Goal: Task Accomplishment & Management: Complete application form

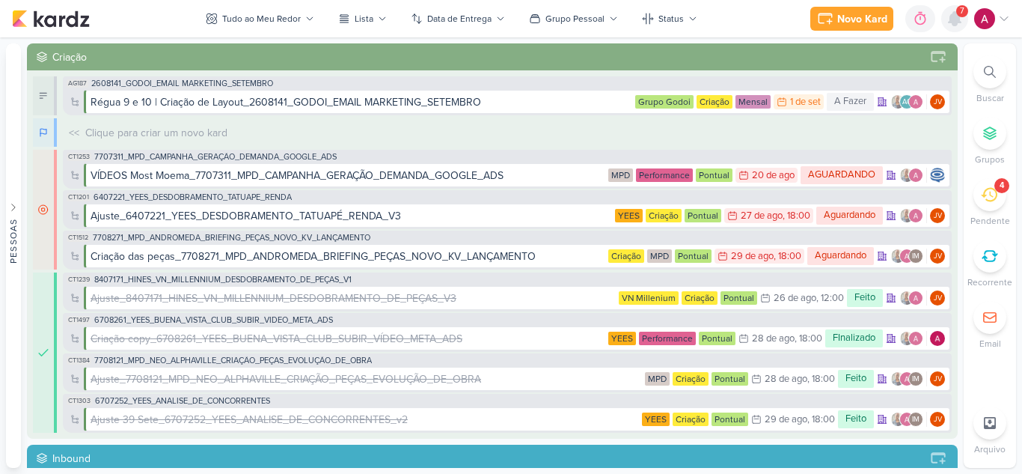
click at [955, 16] on icon at bounding box center [955, 18] width 12 height 13
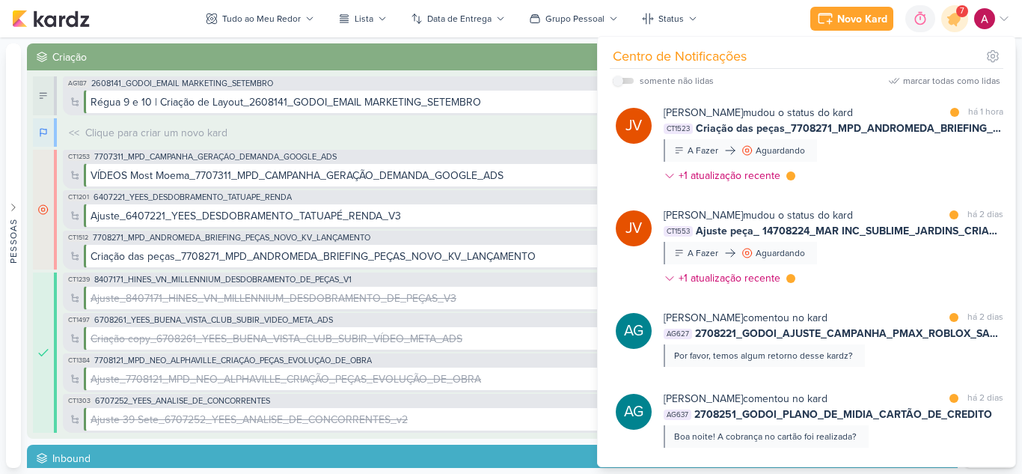
click at [625, 79] on label at bounding box center [623, 81] width 21 height 6
click at [623, 79] on input "checkbox" at bounding box center [618, 81] width 10 height 10
checkbox input "true"
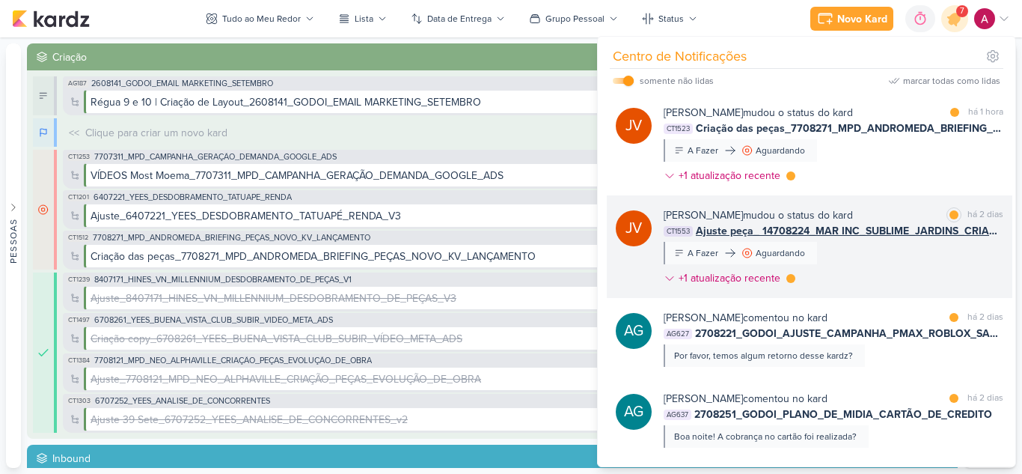
click at [885, 259] on div "[PERSON_NAME] mudou o status do kard marcar como lida há 2 dias CT1553 Ajuste p…" at bounding box center [834, 249] width 340 height 85
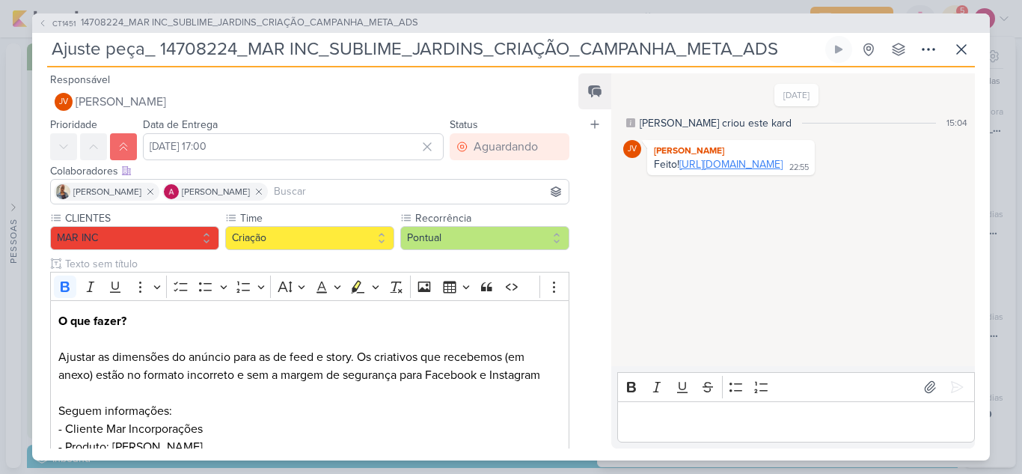
click at [722, 171] on link "[URL][DOMAIN_NAME]" at bounding box center [731, 164] width 103 height 13
click at [688, 407] on div "Editor editing area: main" at bounding box center [797, 421] width 358 height 41
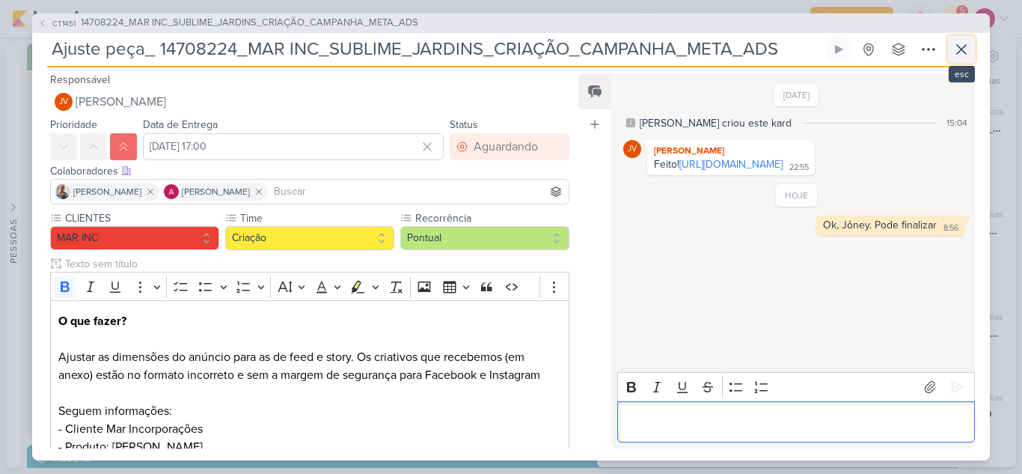
click at [966, 52] on icon at bounding box center [962, 49] width 18 height 18
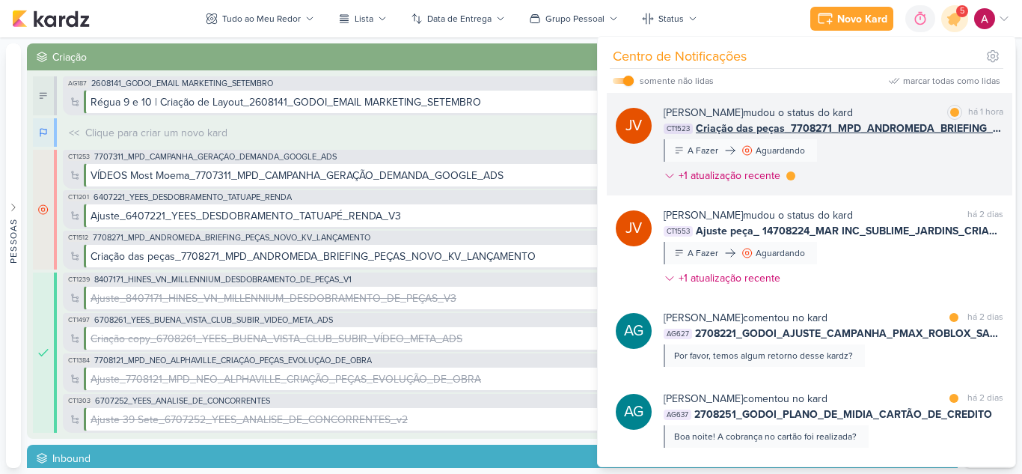
click at [909, 147] on div "[PERSON_NAME] mudou o status do kard marcar como lida há 1 hora CT1523 Criação …" at bounding box center [834, 147] width 340 height 85
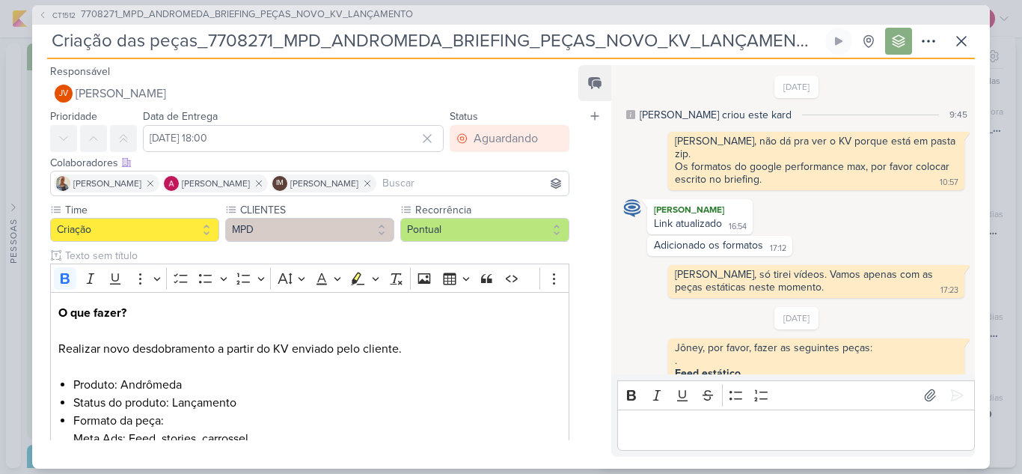
scroll to position [472, 0]
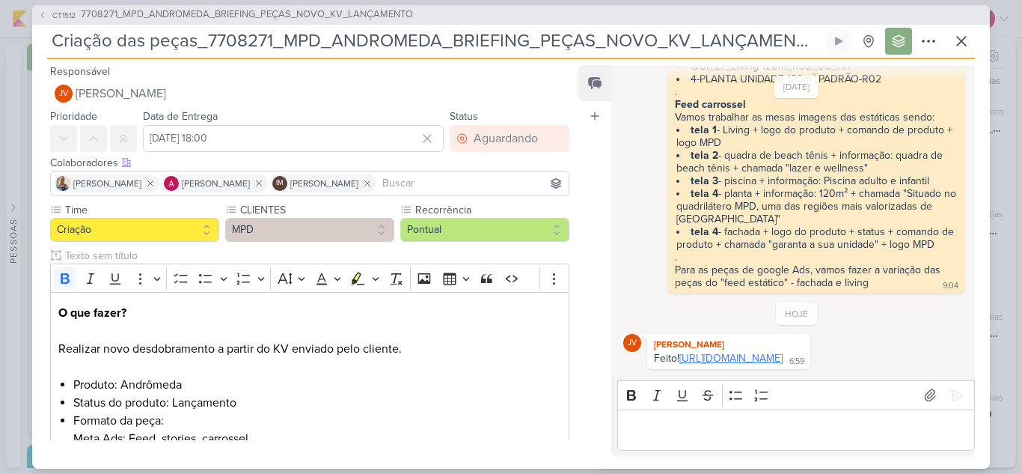
click at [752, 352] on link "[URL][DOMAIN_NAME]" at bounding box center [731, 358] width 103 height 13
click at [748, 424] on p "Editor editing area: main" at bounding box center [796, 430] width 342 height 18
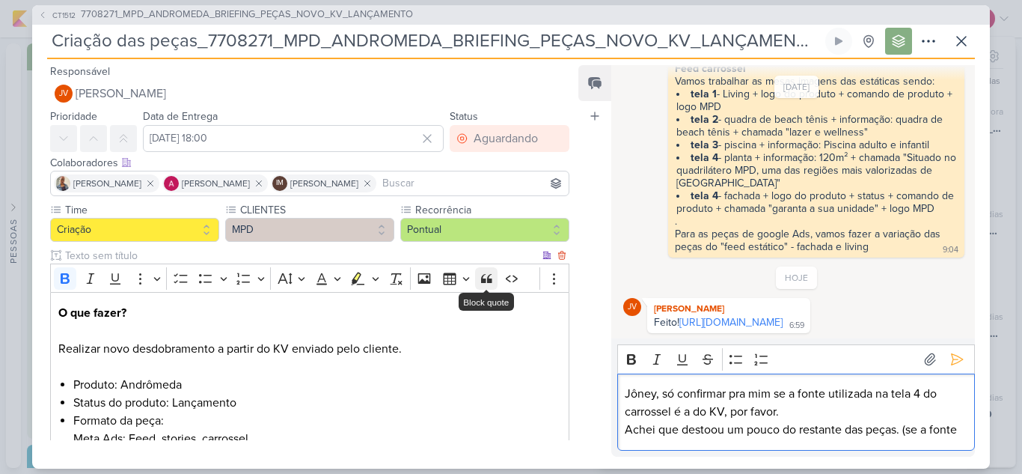
scroll to position [526, 0]
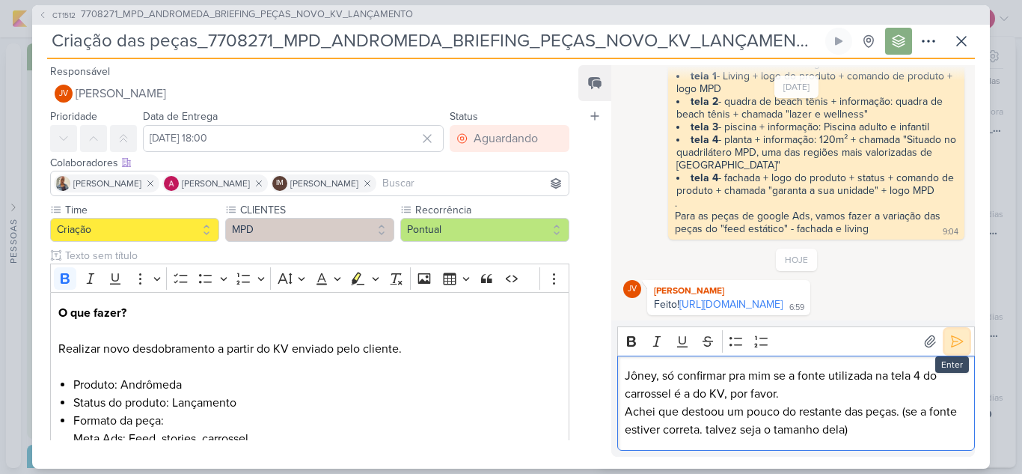
click at [952, 341] on icon at bounding box center [957, 341] width 11 height 11
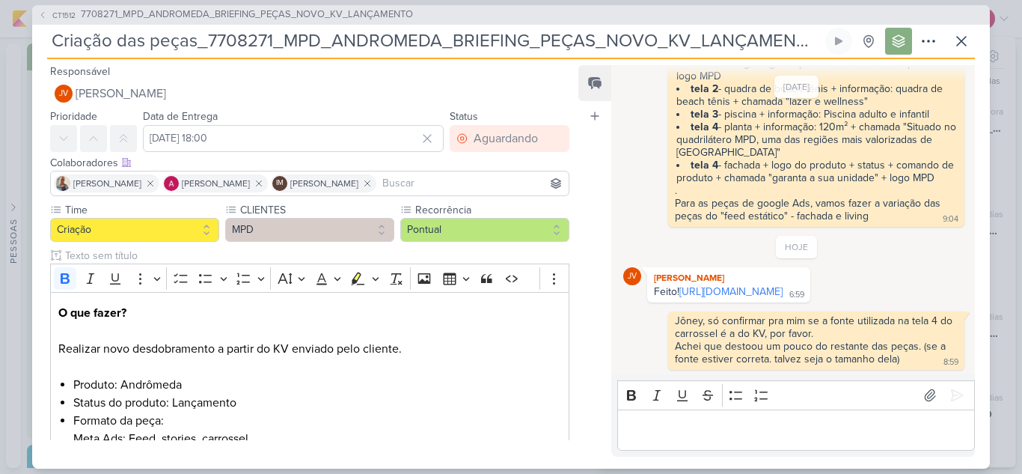
scroll to position [540, 0]
click at [963, 43] on icon at bounding box center [962, 41] width 18 height 18
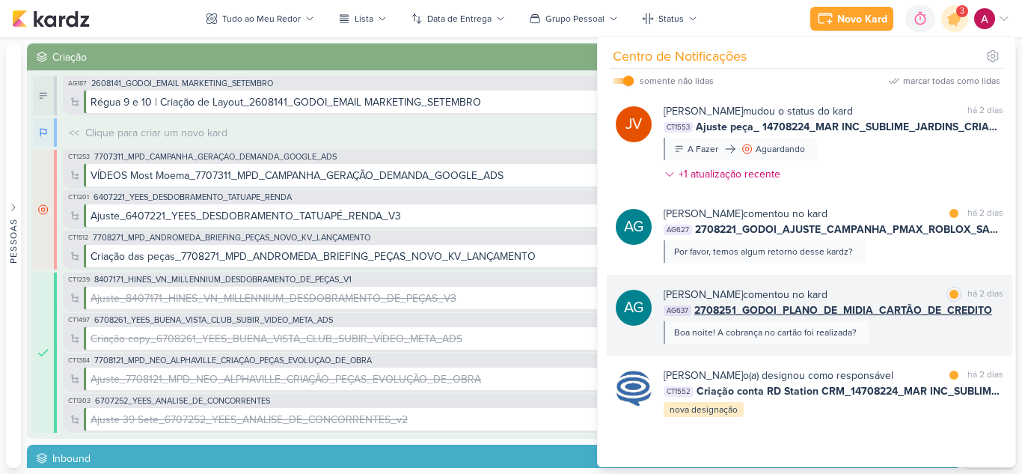
scroll to position [150, 0]
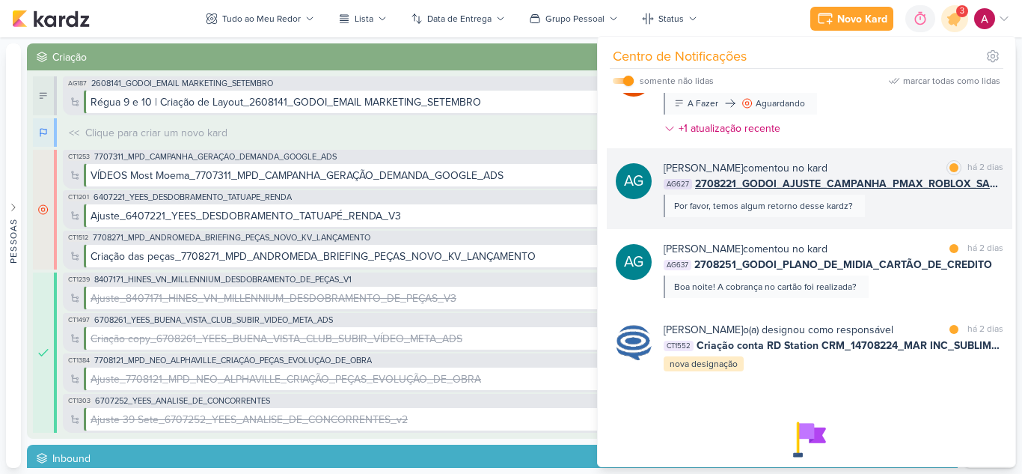
click at [929, 211] on div "[PERSON_NAME] comentou no kard marcar como lida há 2 dias AG627 2708221_GODOI_A…" at bounding box center [834, 188] width 340 height 57
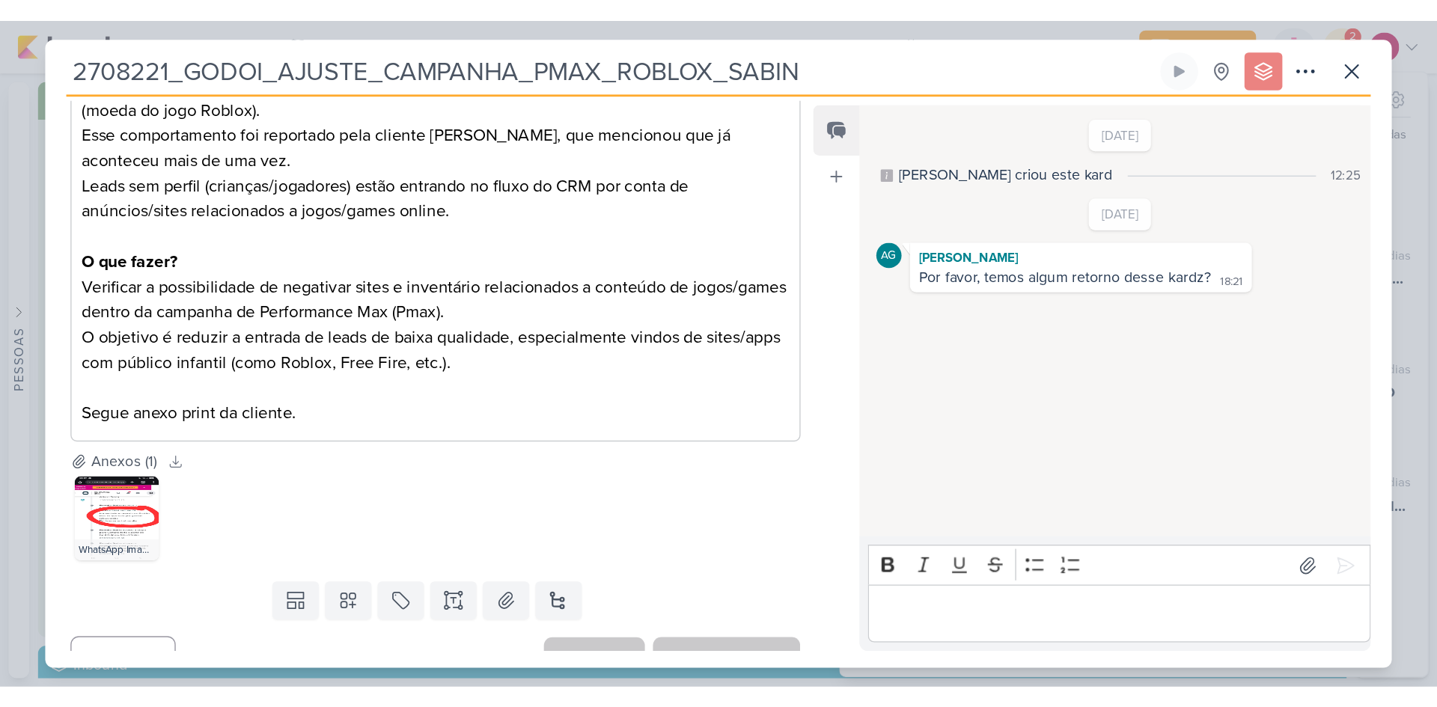
scroll to position [370, 0]
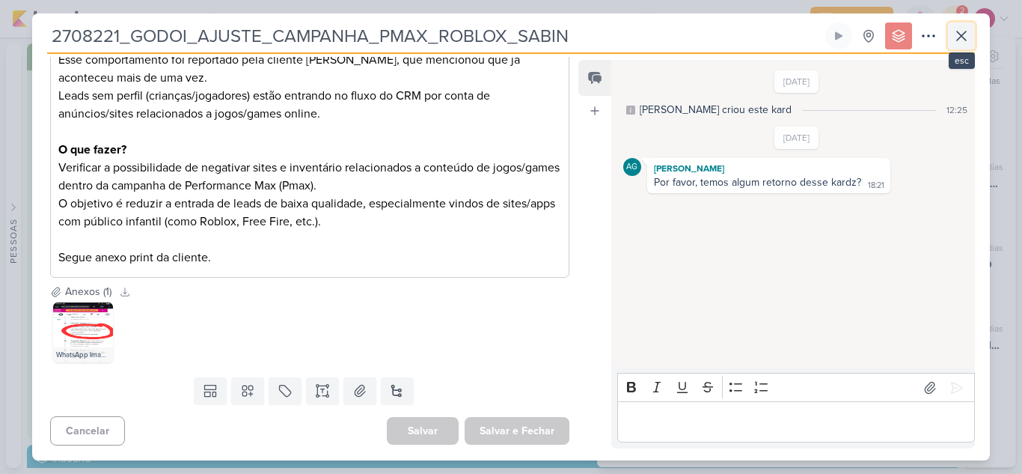
click at [968, 34] on icon at bounding box center [962, 36] width 18 height 18
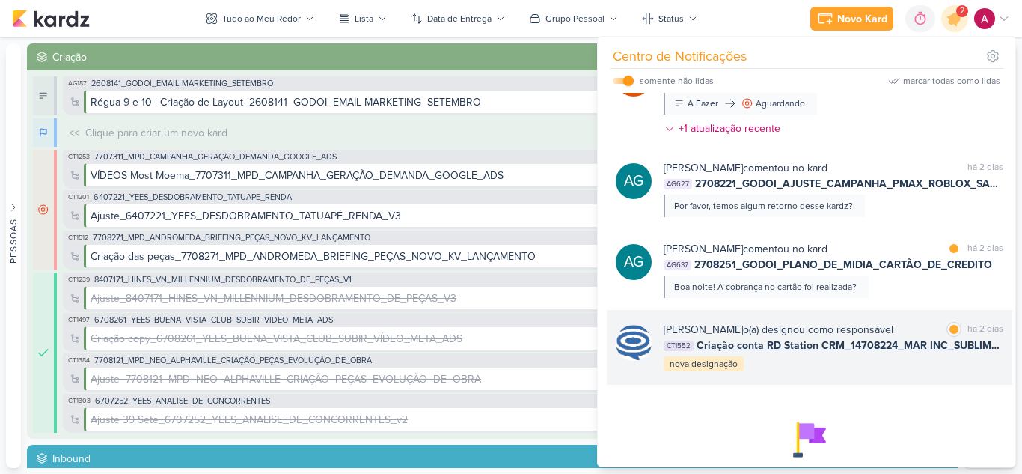
click at [892, 327] on div "[PERSON_NAME] o(a) designou como responsável" at bounding box center [779, 330] width 230 height 16
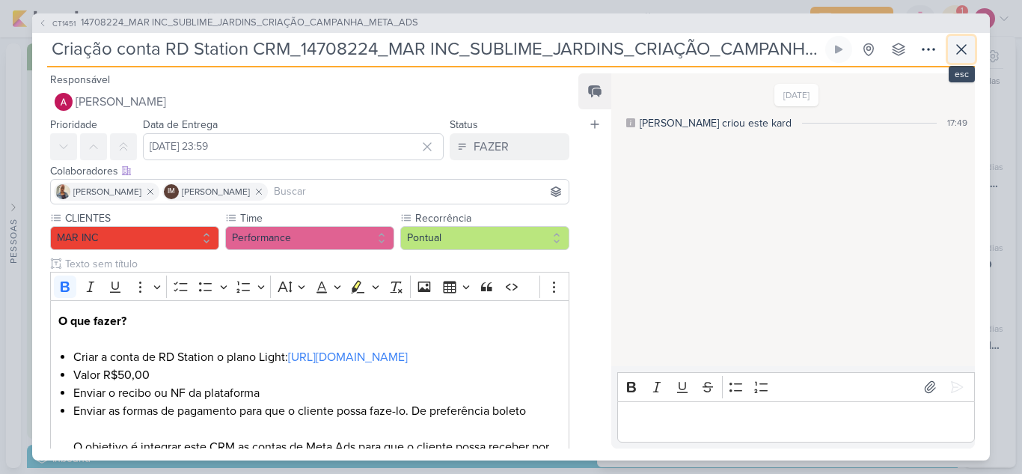
click at [961, 46] on icon at bounding box center [962, 49] width 18 height 18
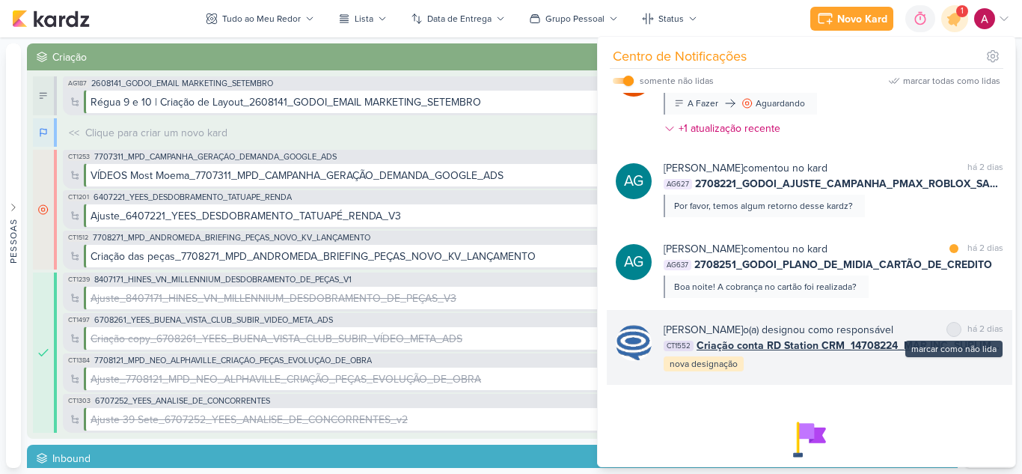
click at [950, 330] on div at bounding box center [954, 329] width 9 height 9
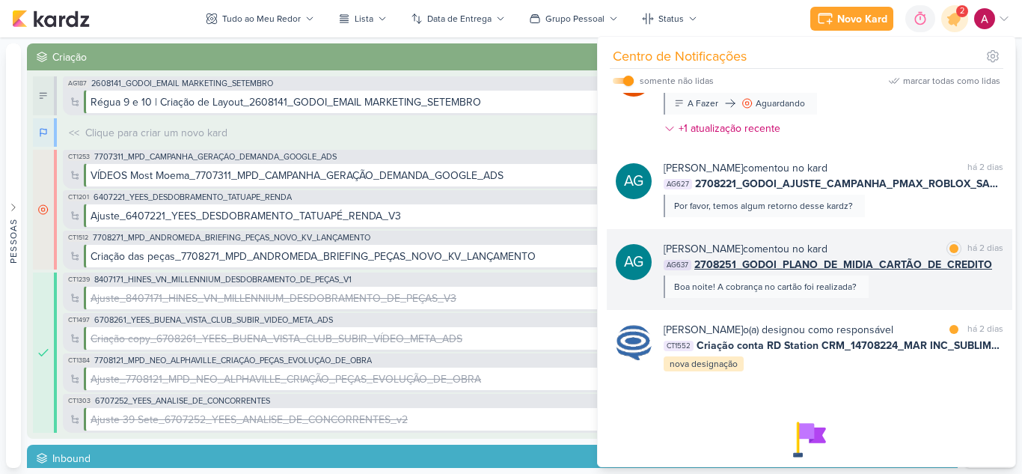
click at [891, 297] on div "[PERSON_NAME] comentou no kard marcar como lida há 2 dias AG637 2708251_GODOI_P…" at bounding box center [834, 269] width 340 height 57
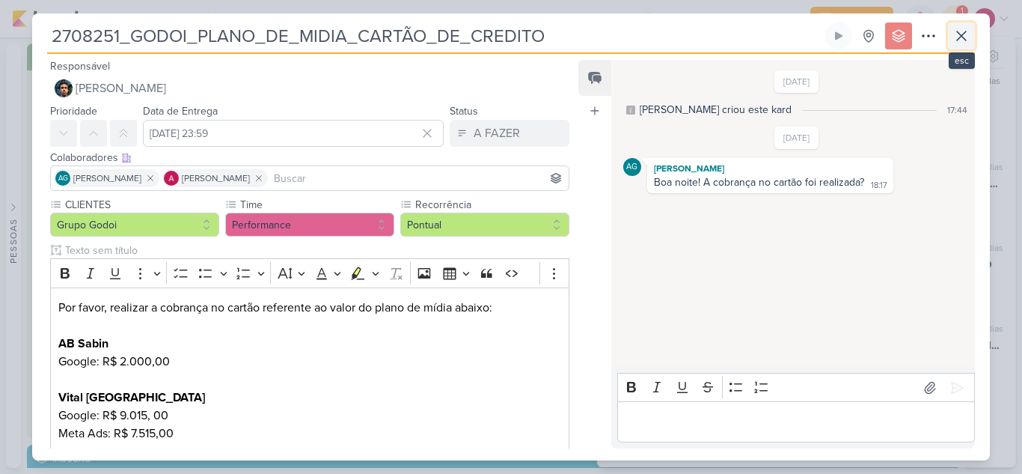
click at [963, 42] on icon at bounding box center [962, 36] width 18 height 18
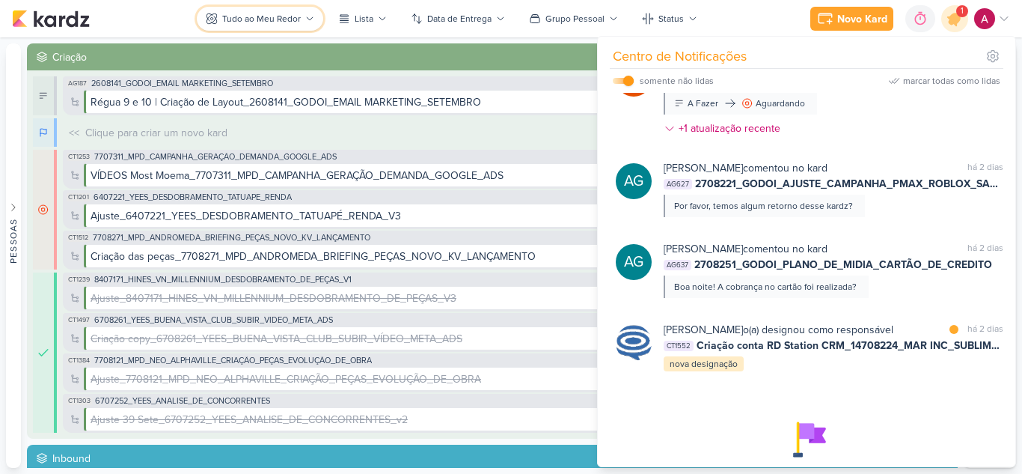
click at [277, 8] on button "Tudo ao Meu Redor" at bounding box center [260, 19] width 126 height 24
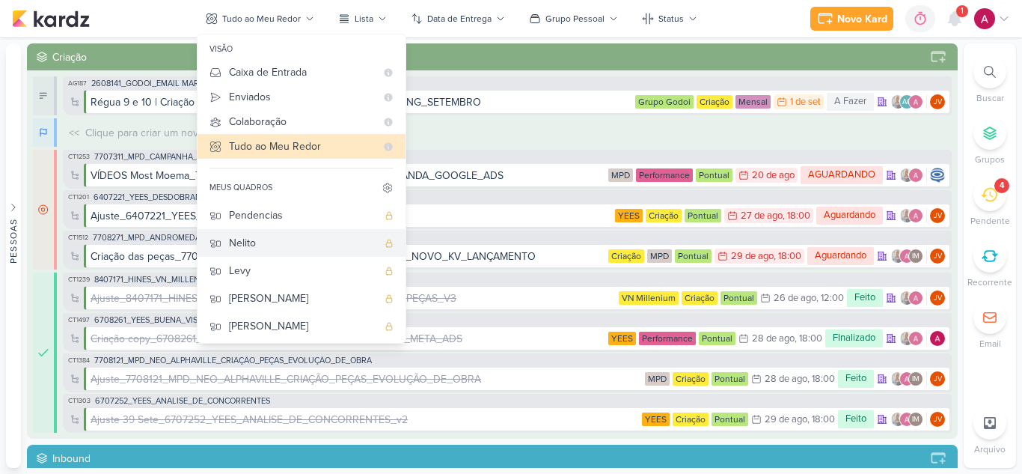
click at [269, 240] on div "Nelito" at bounding box center [303, 243] width 148 height 16
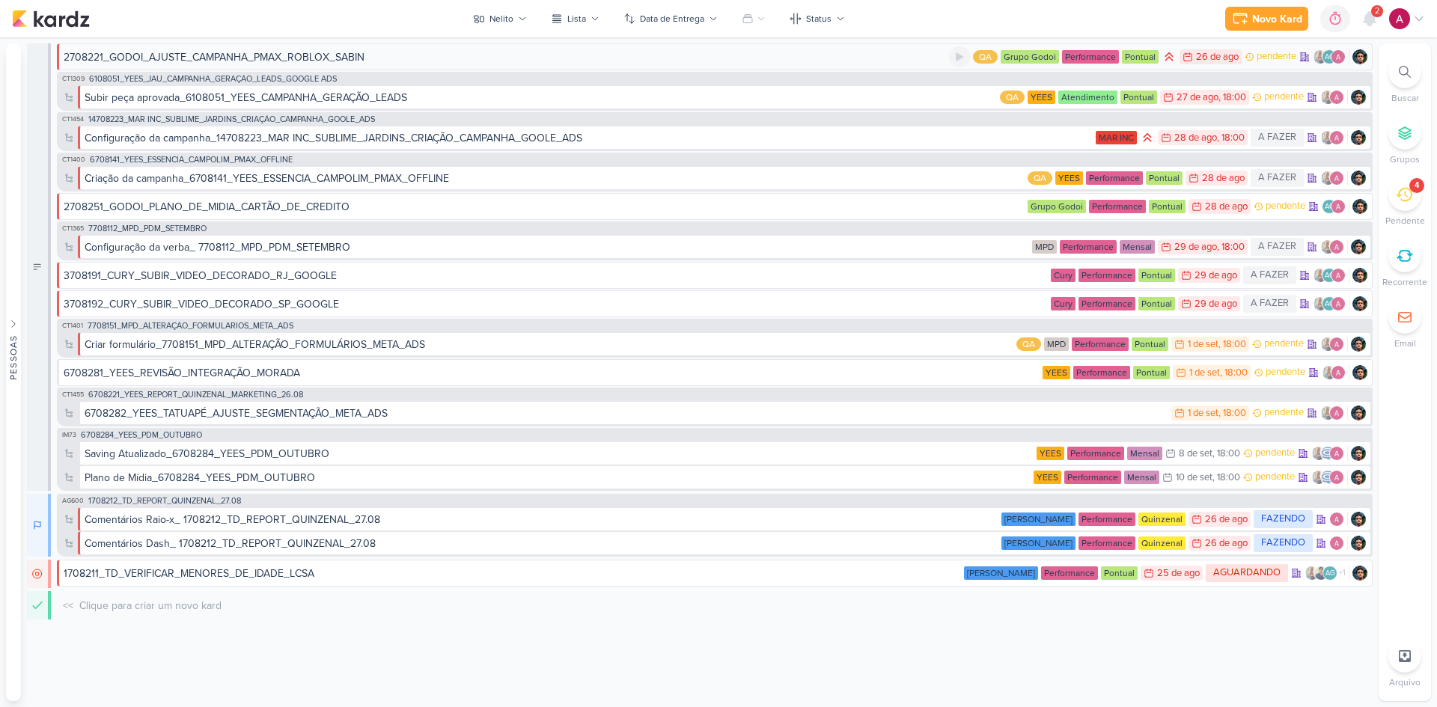
click at [412, 59] on div "2708221_GODOI_AJUSTE_CAMPANHA_PMAX_ROBLOX_SABIN" at bounding box center [506, 57] width 885 height 16
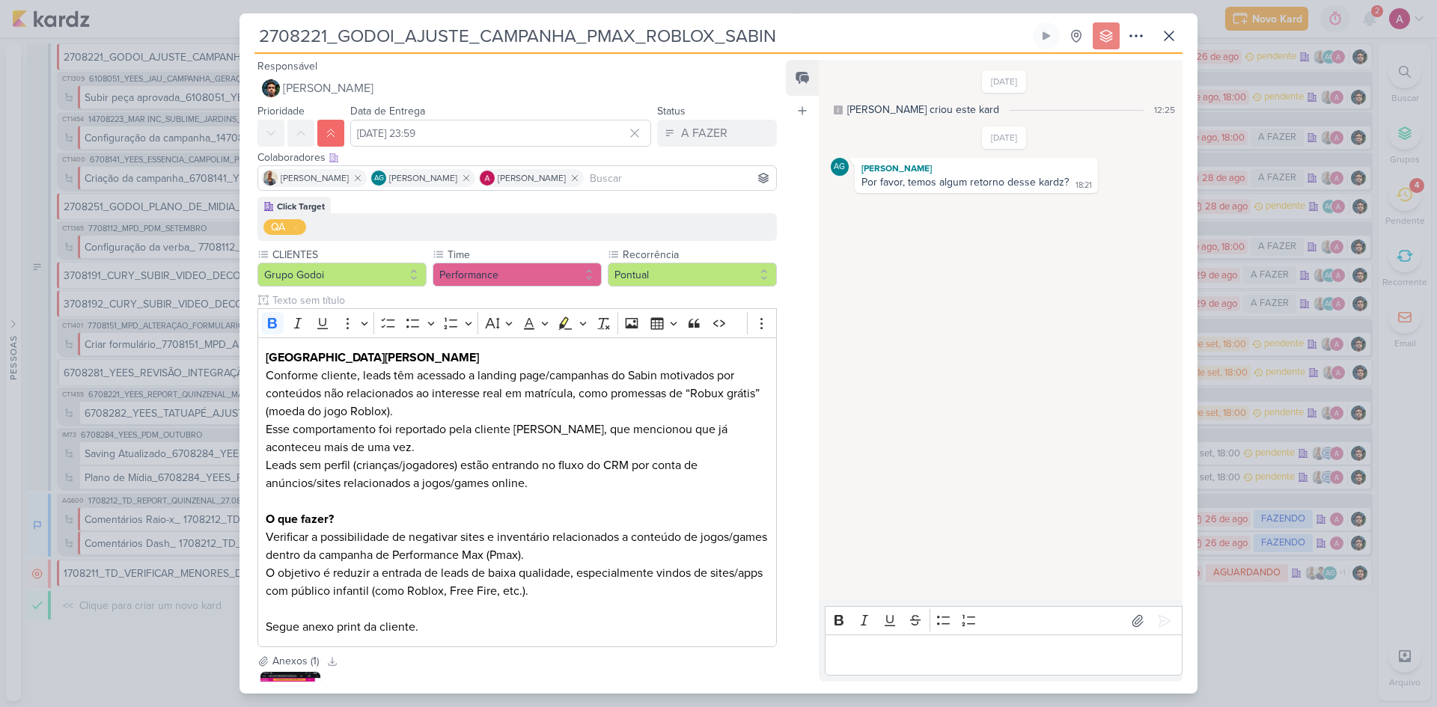
click at [167, 473] on div "2708221_GODOI_AJUSTE_CAMPANHA_PMAX_ROBLOX_SABIN" at bounding box center [718, 353] width 1437 height 707
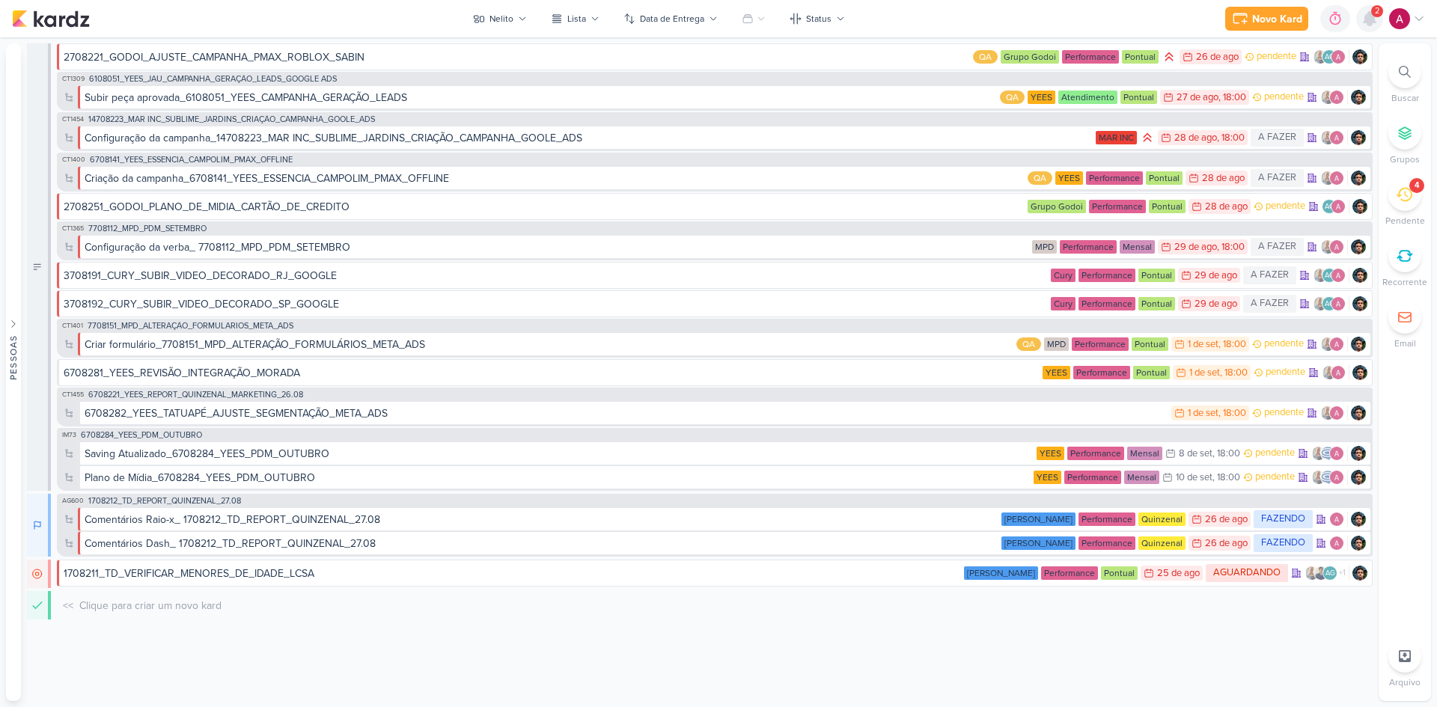
click at [1022, 12] on icon at bounding box center [1370, 18] width 12 height 13
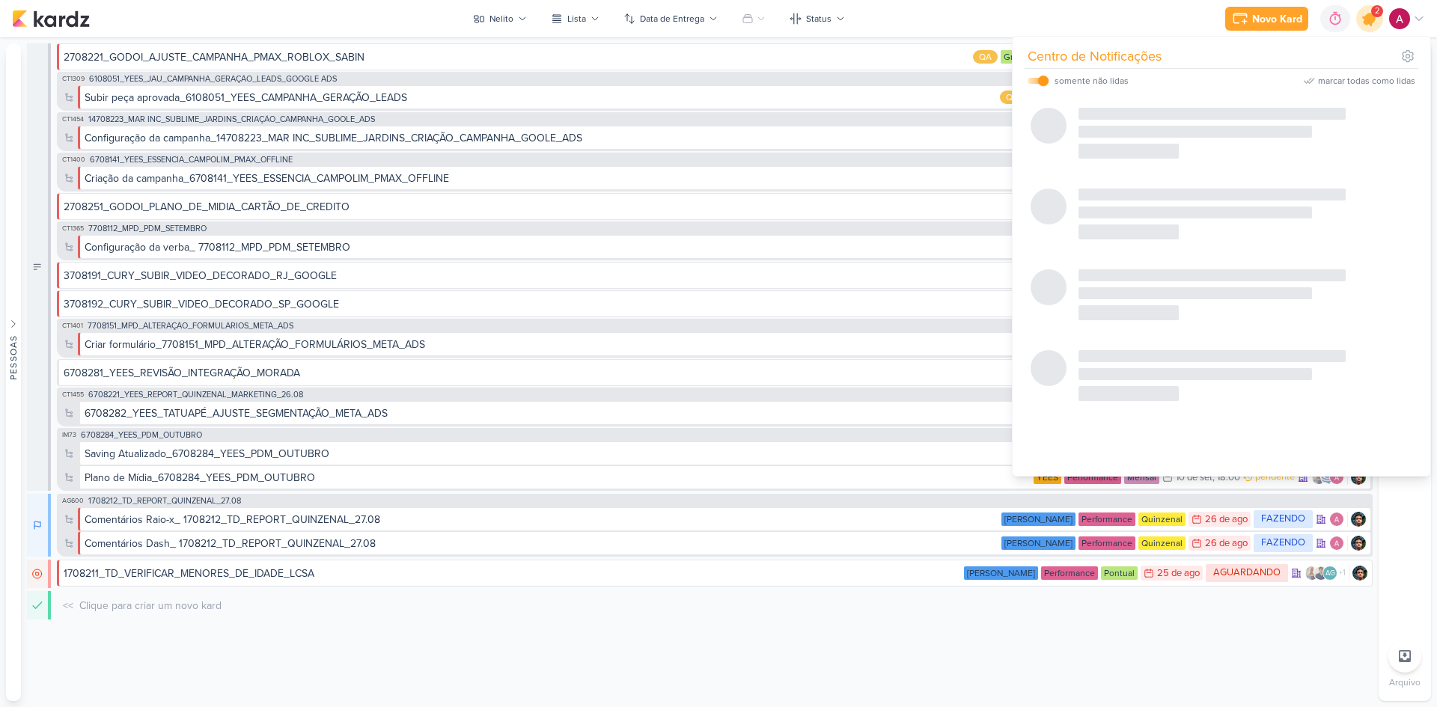
scroll to position [0, 0]
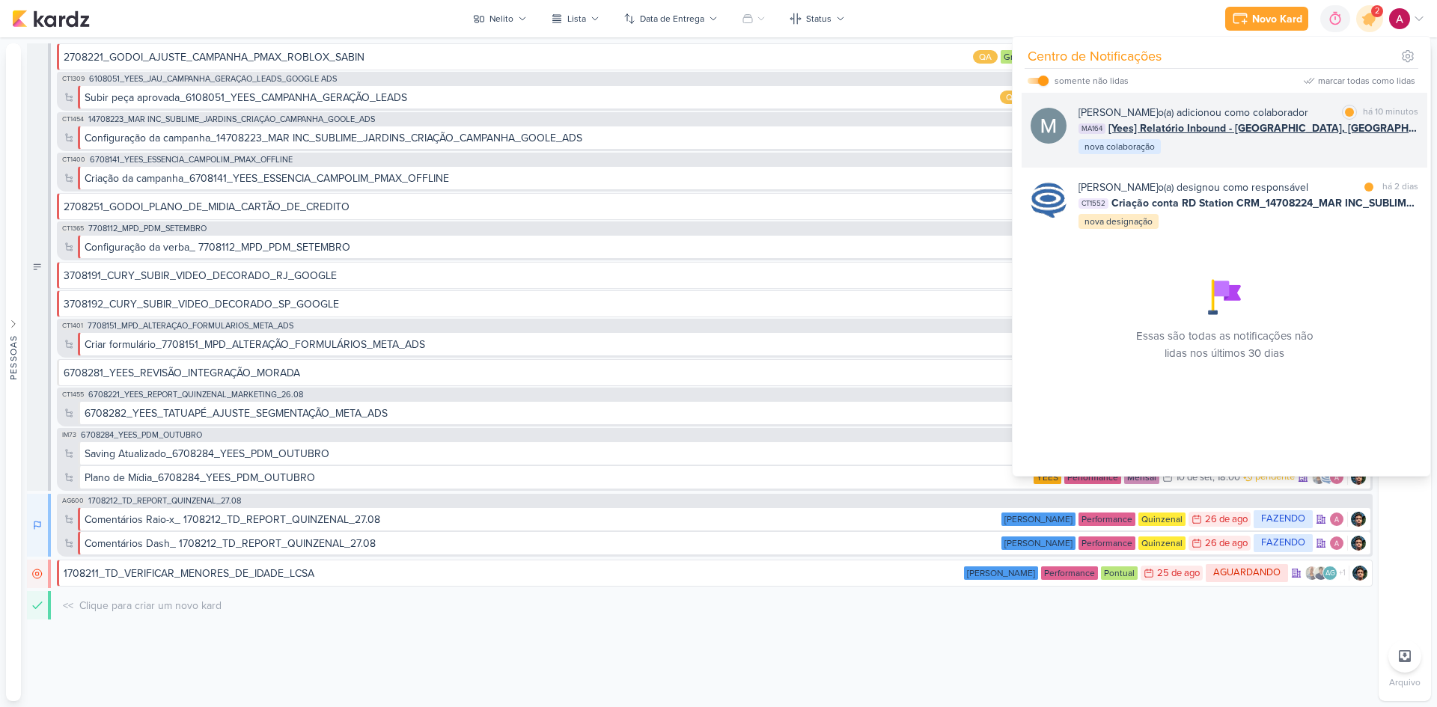
click at [1022, 146] on div "[PERSON_NAME] o(a) adicionou como colaborador marcar como lida há 10 minutos MA…" at bounding box center [1249, 130] width 340 height 51
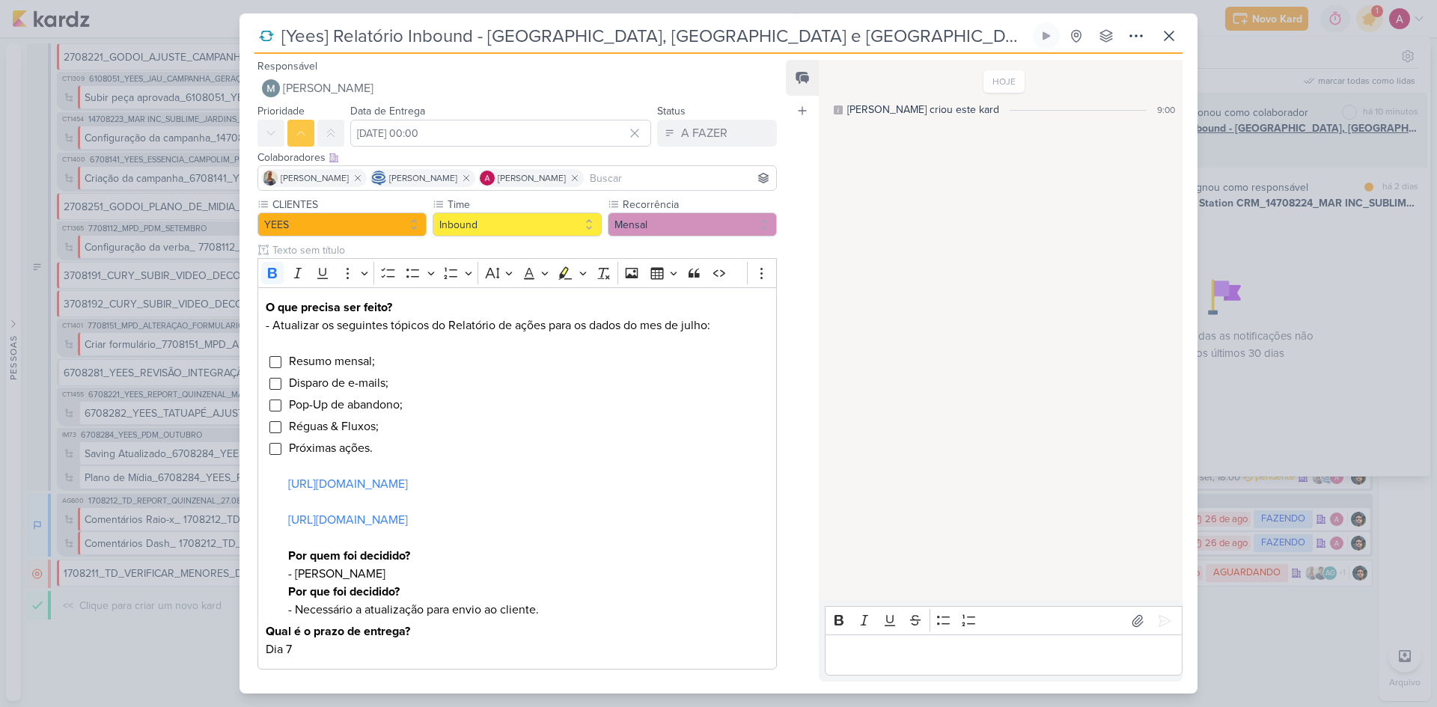
click at [1022, 146] on div "[Yees] Relatório Inbound - [GEOGRAPHIC_DATA], [GEOGRAPHIC_DATA] e [GEOGRAPHIC_D…" at bounding box center [718, 353] width 1437 height 707
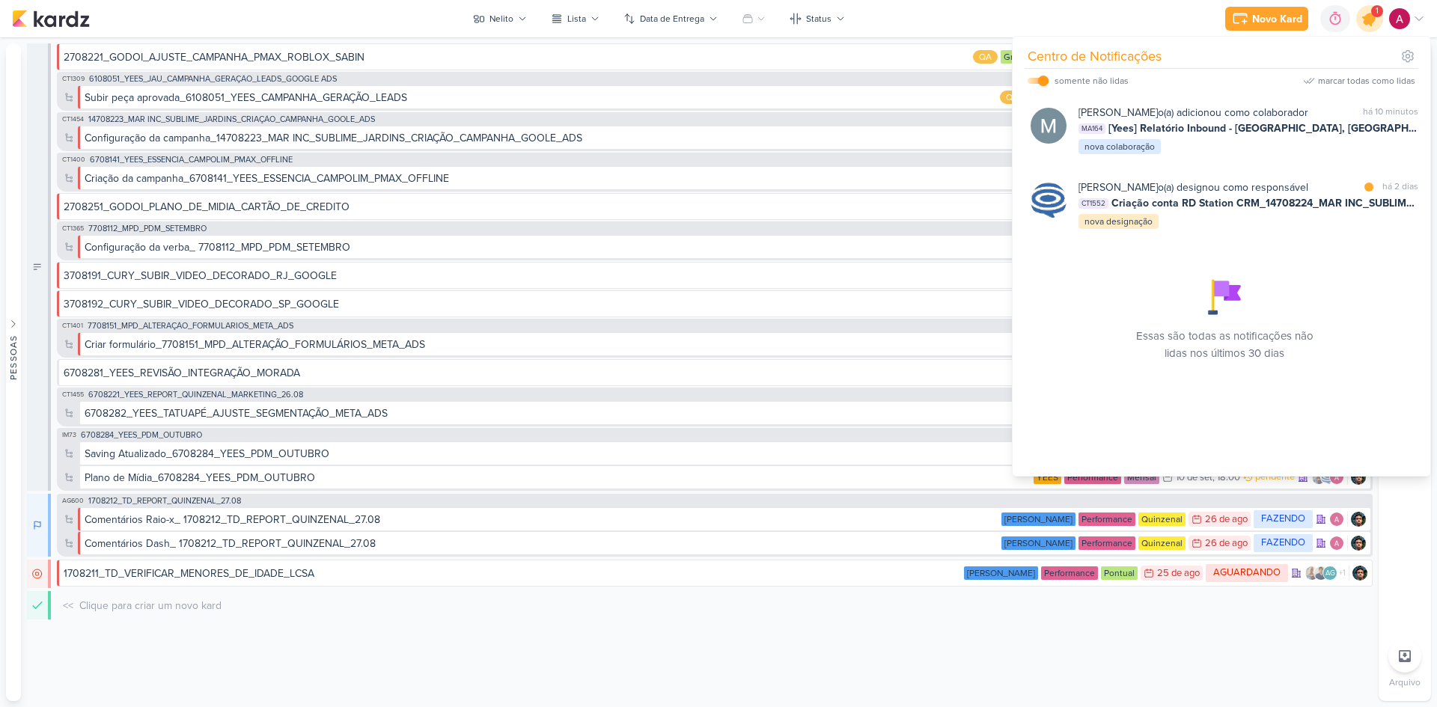
click at [1022, 21] on icon at bounding box center [1370, 19] width 18 height 18
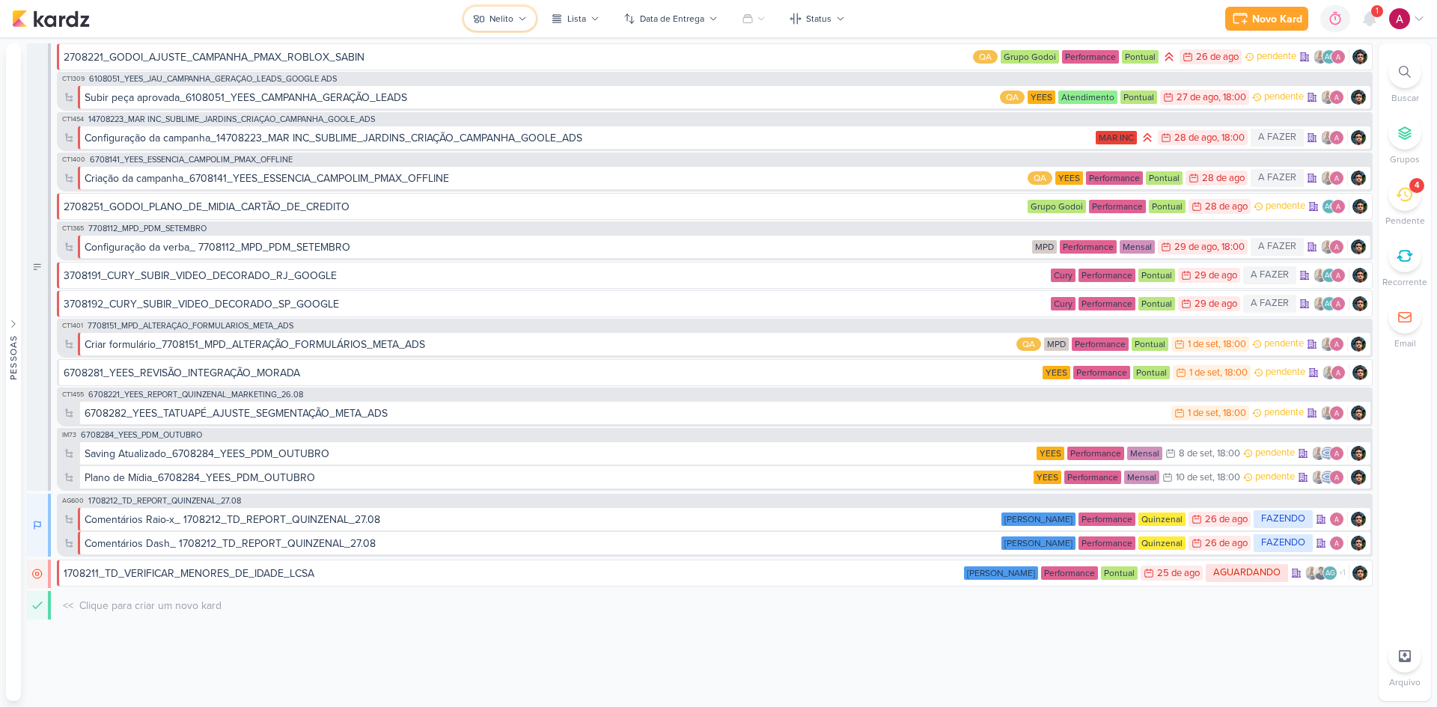
click at [519, 19] on icon at bounding box center [522, 18] width 9 height 9
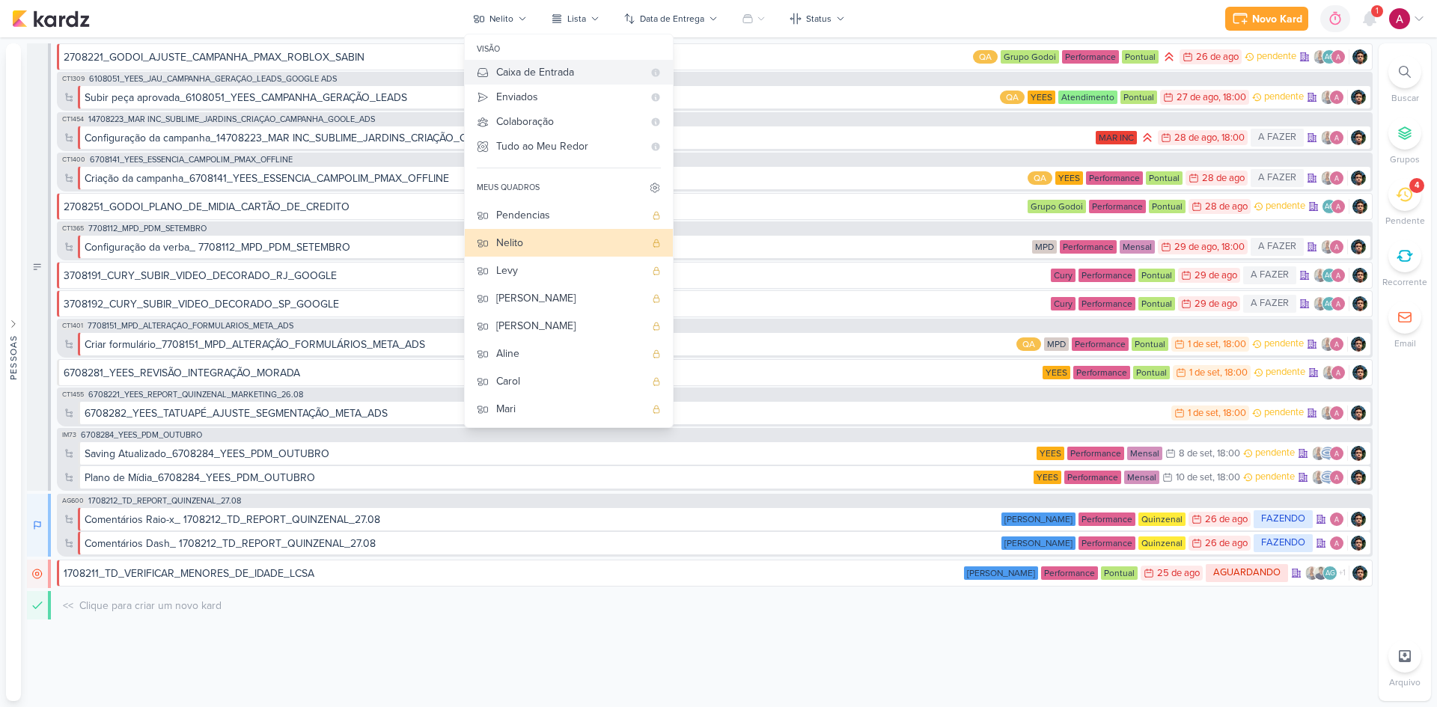
click at [530, 70] on div "Caixa de Entrada" at bounding box center [569, 72] width 147 height 16
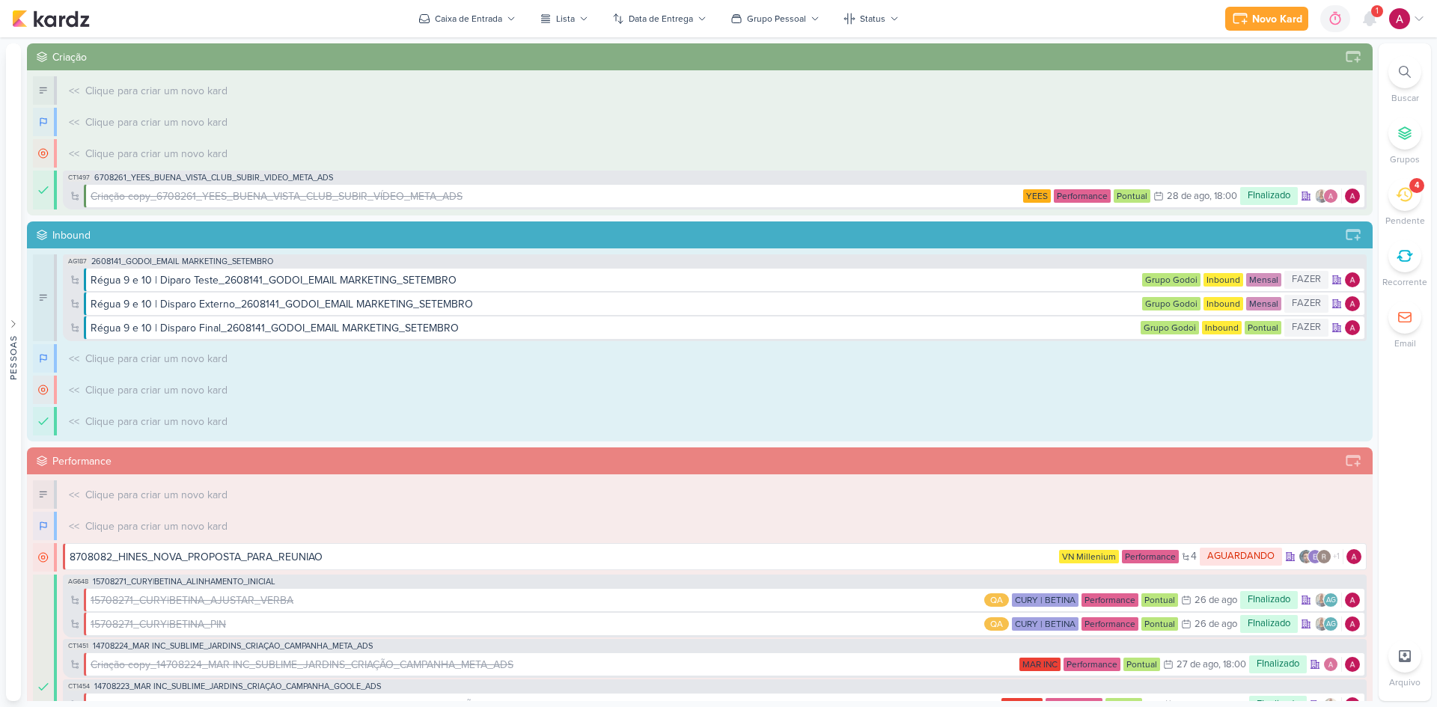
click at [1022, 254] on icon at bounding box center [1405, 256] width 16 height 16
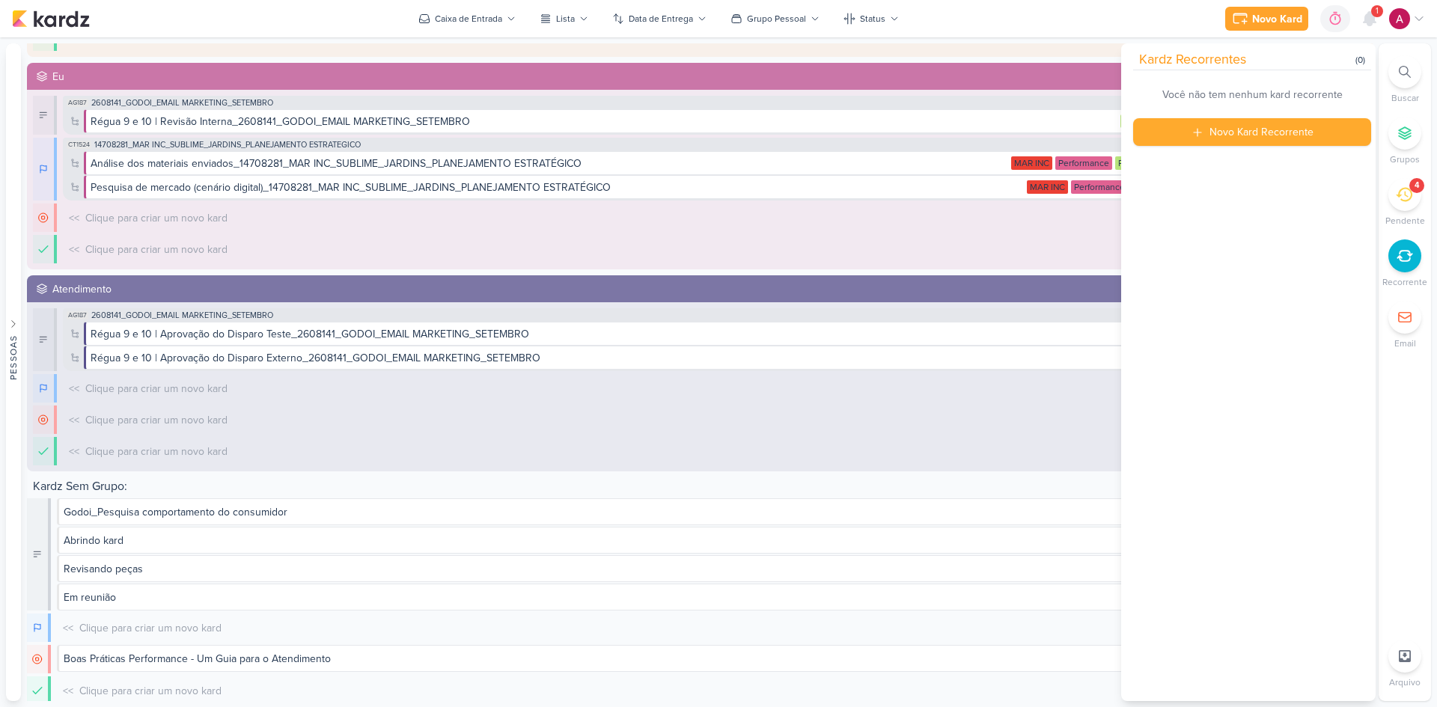
scroll to position [926, 0]
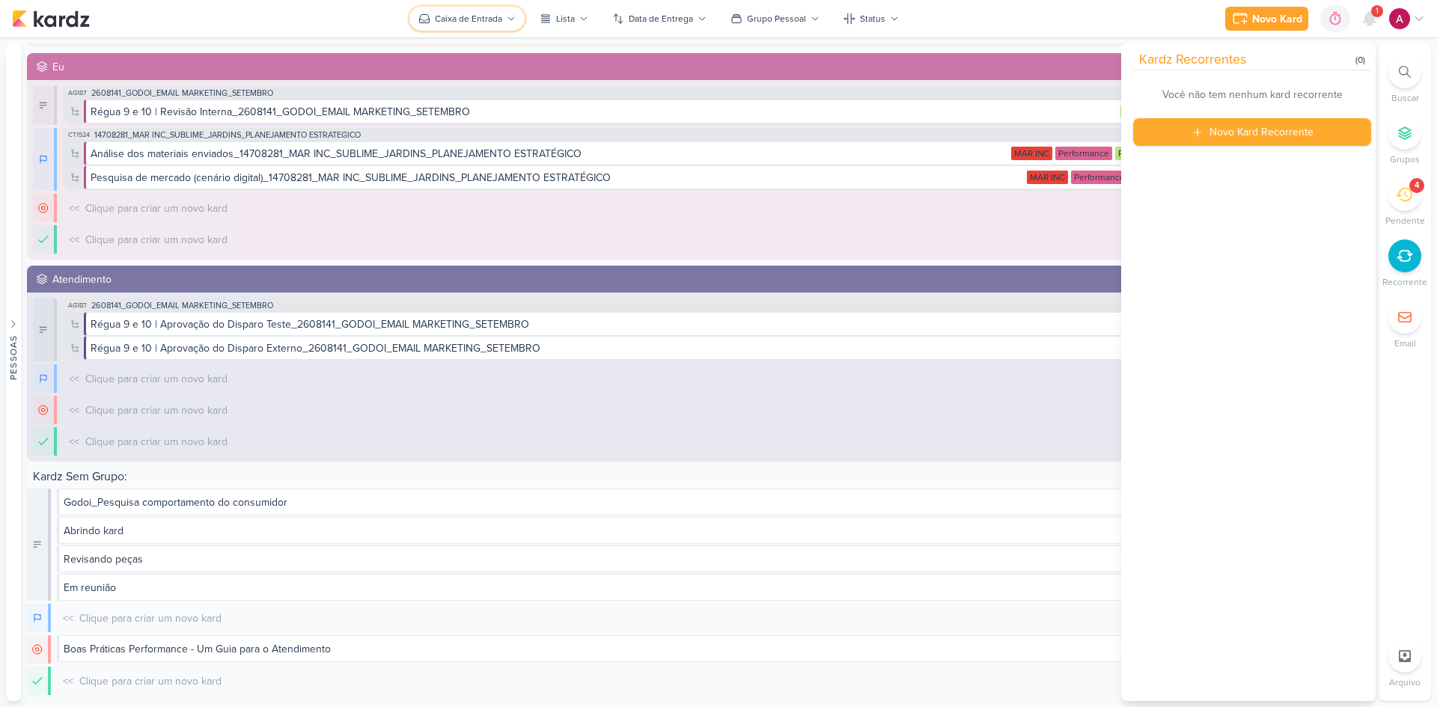
click at [472, 18] on div "Caixa de Entrada" at bounding box center [468, 18] width 67 height 13
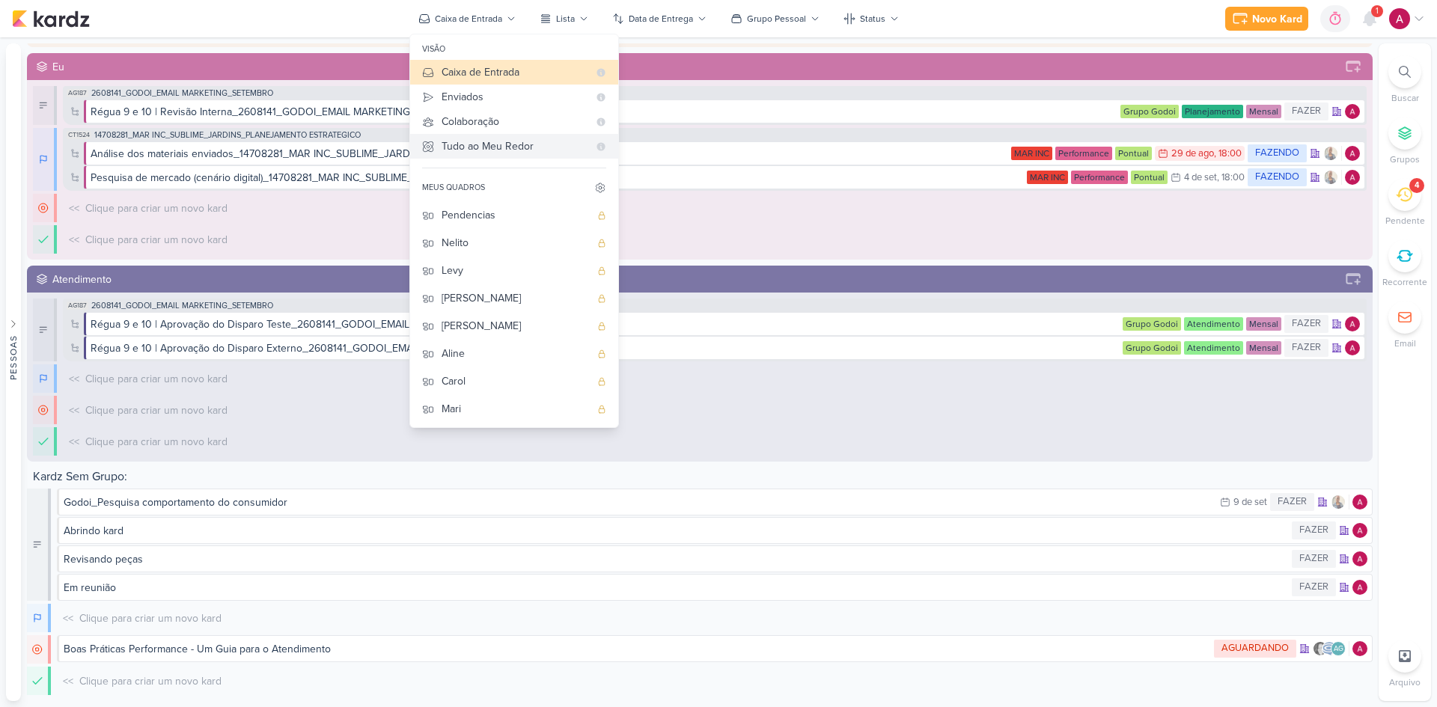
click at [507, 146] on div "Tudo ao Meu Redor" at bounding box center [515, 146] width 147 height 16
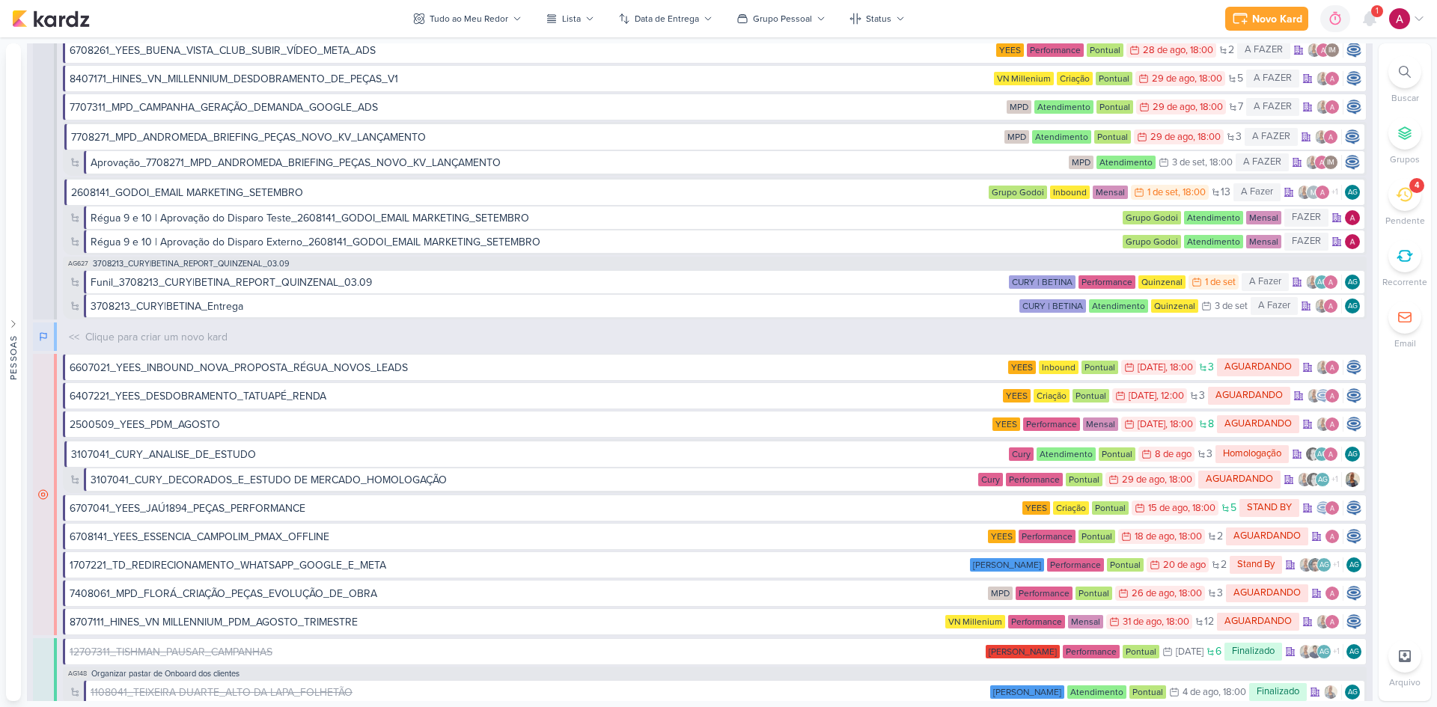
scroll to position [4284, 0]
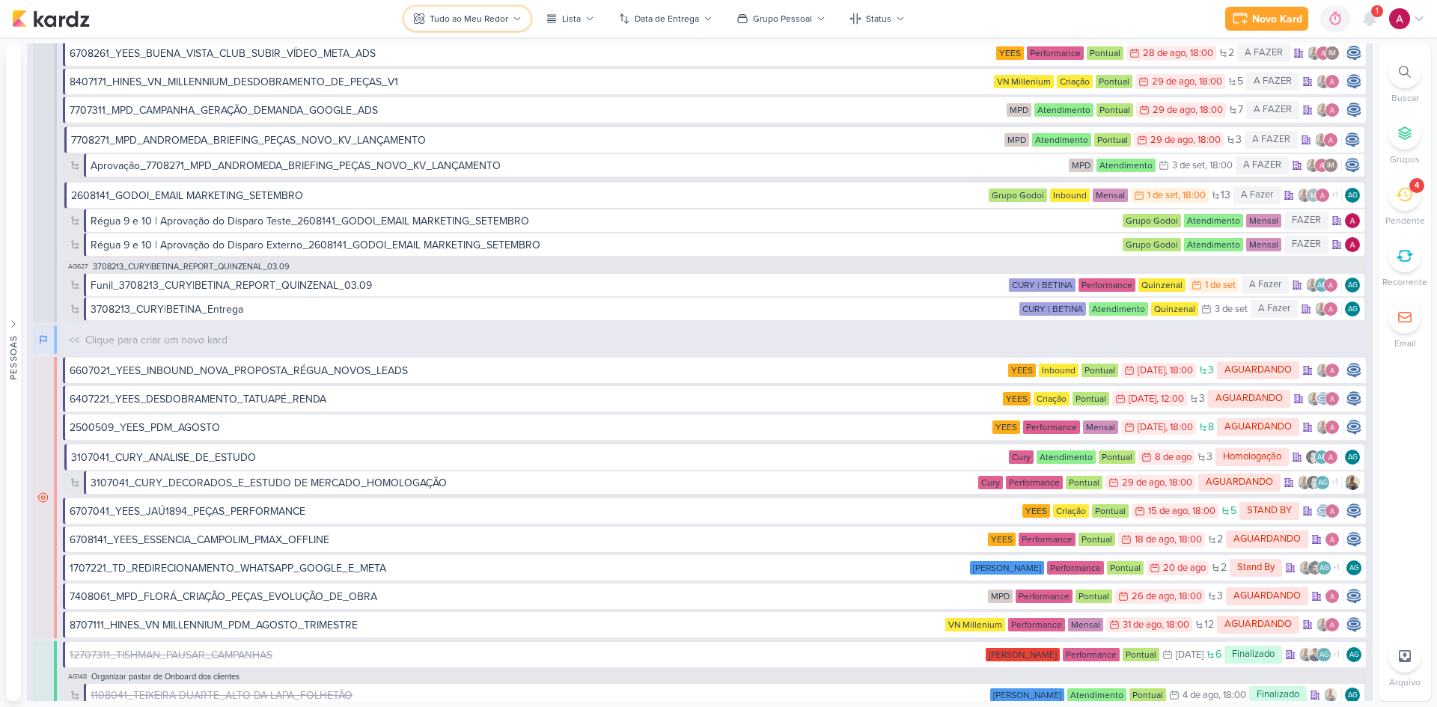
click at [457, 11] on button "Tudo ao Meu Redor" at bounding box center [467, 19] width 126 height 24
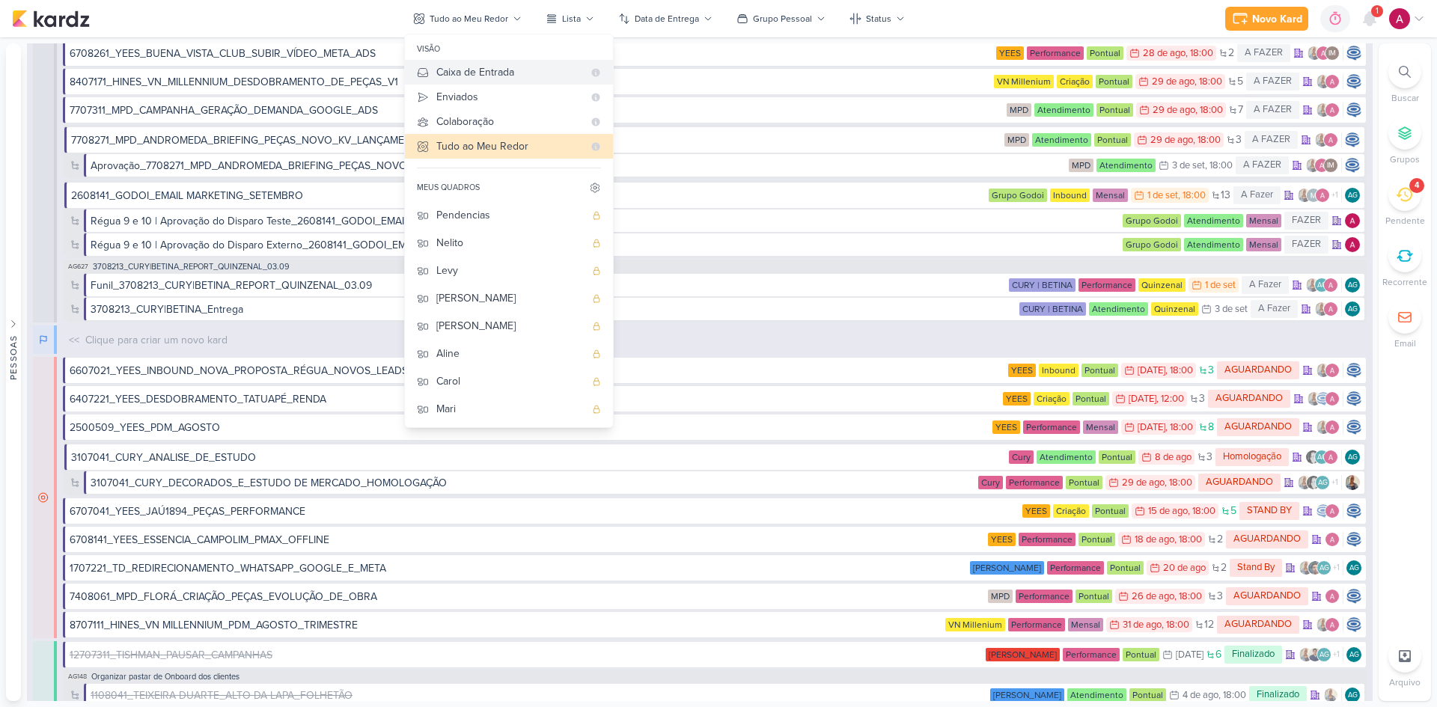
click at [463, 71] on div "Caixa de Entrada" at bounding box center [509, 72] width 147 height 16
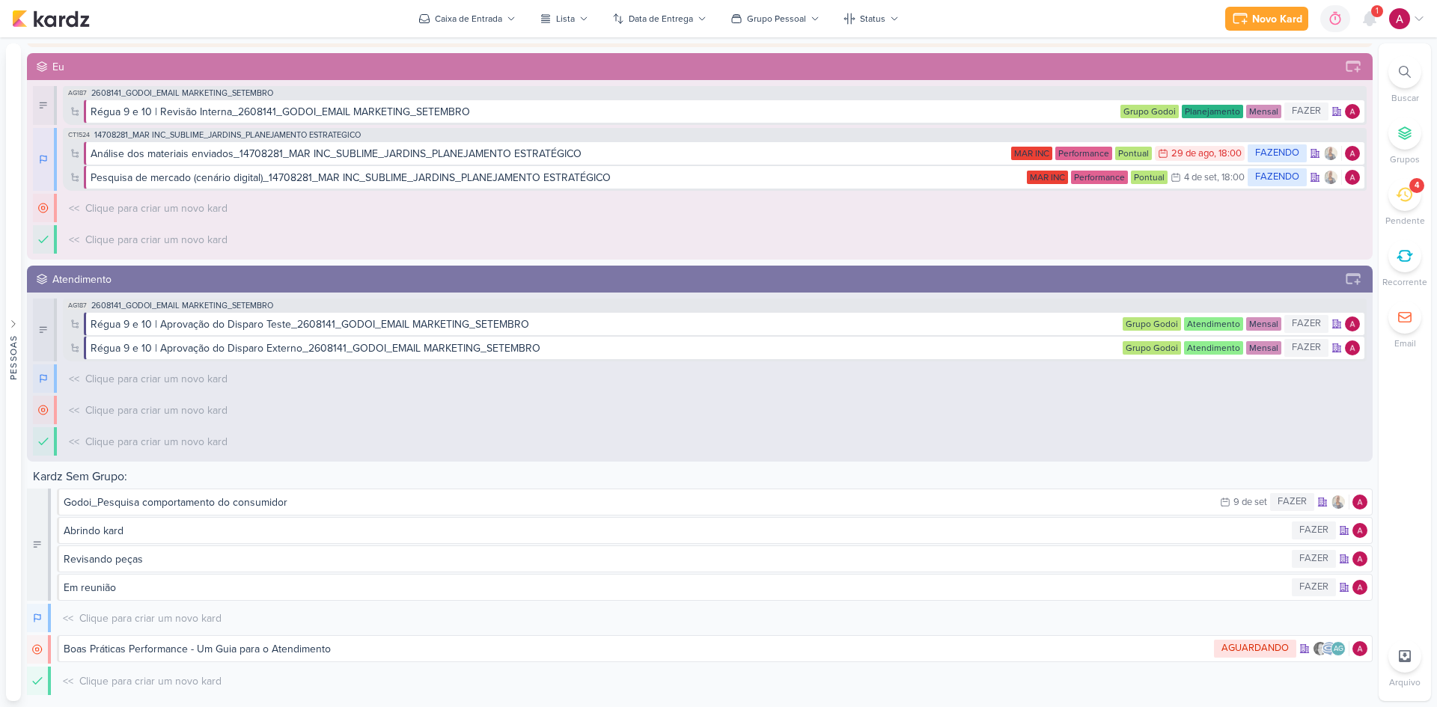
scroll to position [926, 0]
click at [227, 303] on span "2608141_GODOI_EMAIL MARKETING_SETEMBRO" at bounding box center [182, 306] width 182 height 8
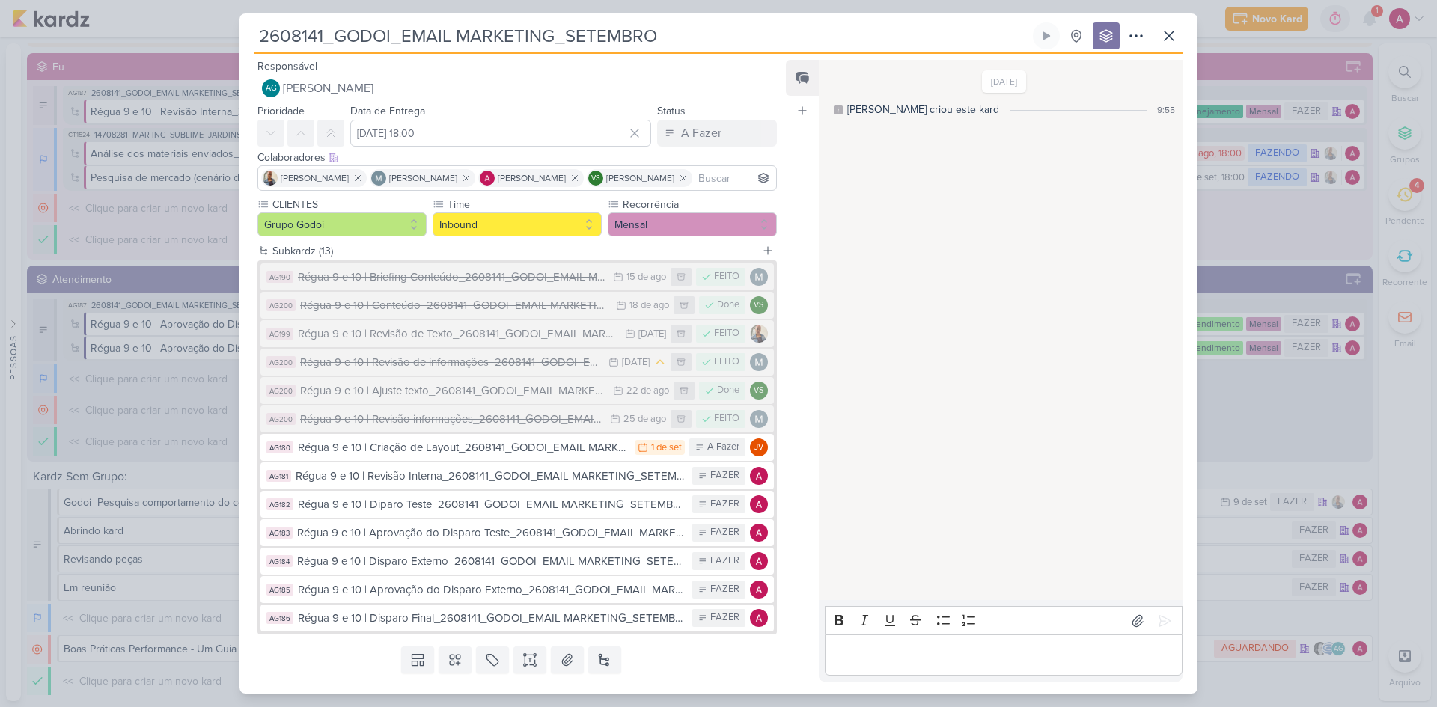
drag, startPoint x: 666, startPoint y: 30, endPoint x: 325, endPoint y: 58, distance: 342.4
click at [325, 58] on div "2608141_GODOI_EMAIL MARKETING_SETEMBRO Criado por mim nenhum grupo disponível" at bounding box center [719, 357] width 958 height 671
click at [1022, 44] on icon at bounding box center [1169, 36] width 18 height 18
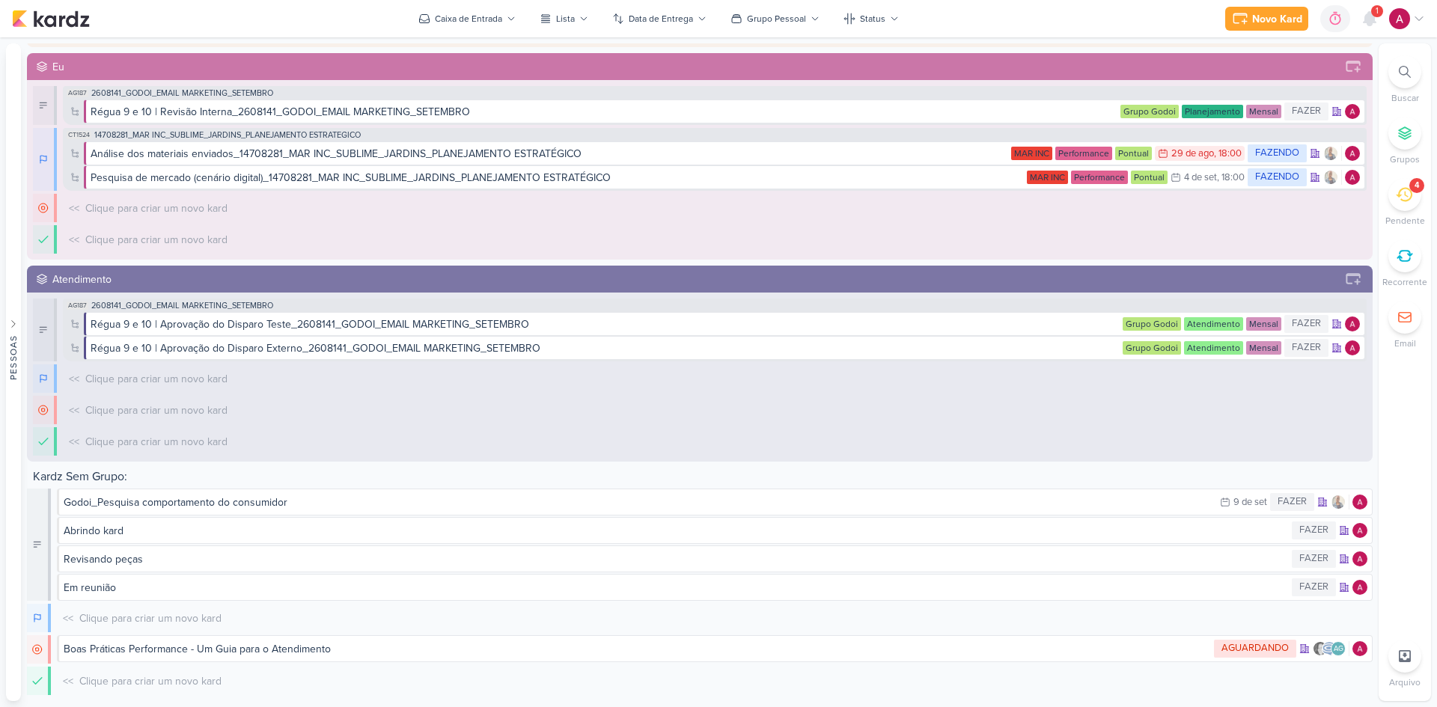
click at [1022, 249] on icon at bounding box center [1405, 256] width 16 height 16
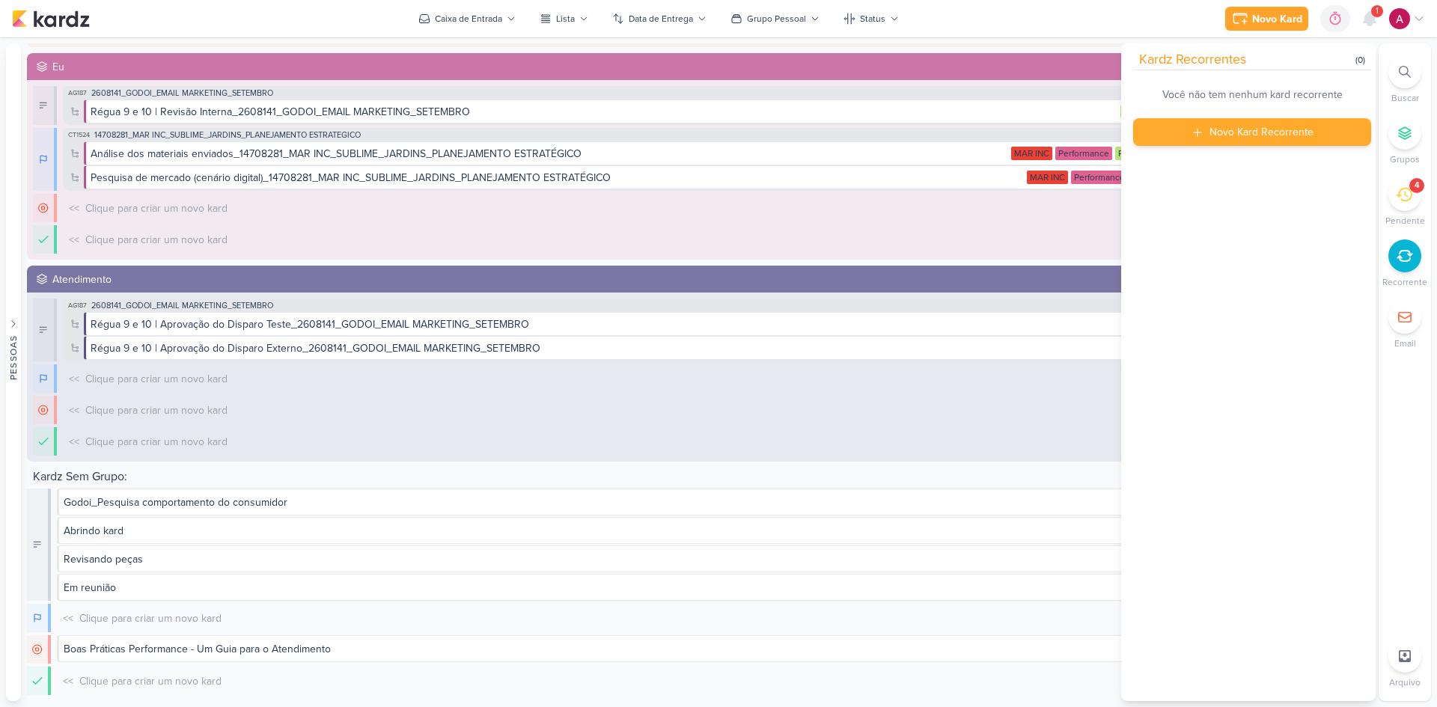
click at [1022, 131] on div "Novo Kard Recorrente" at bounding box center [1262, 132] width 104 height 16
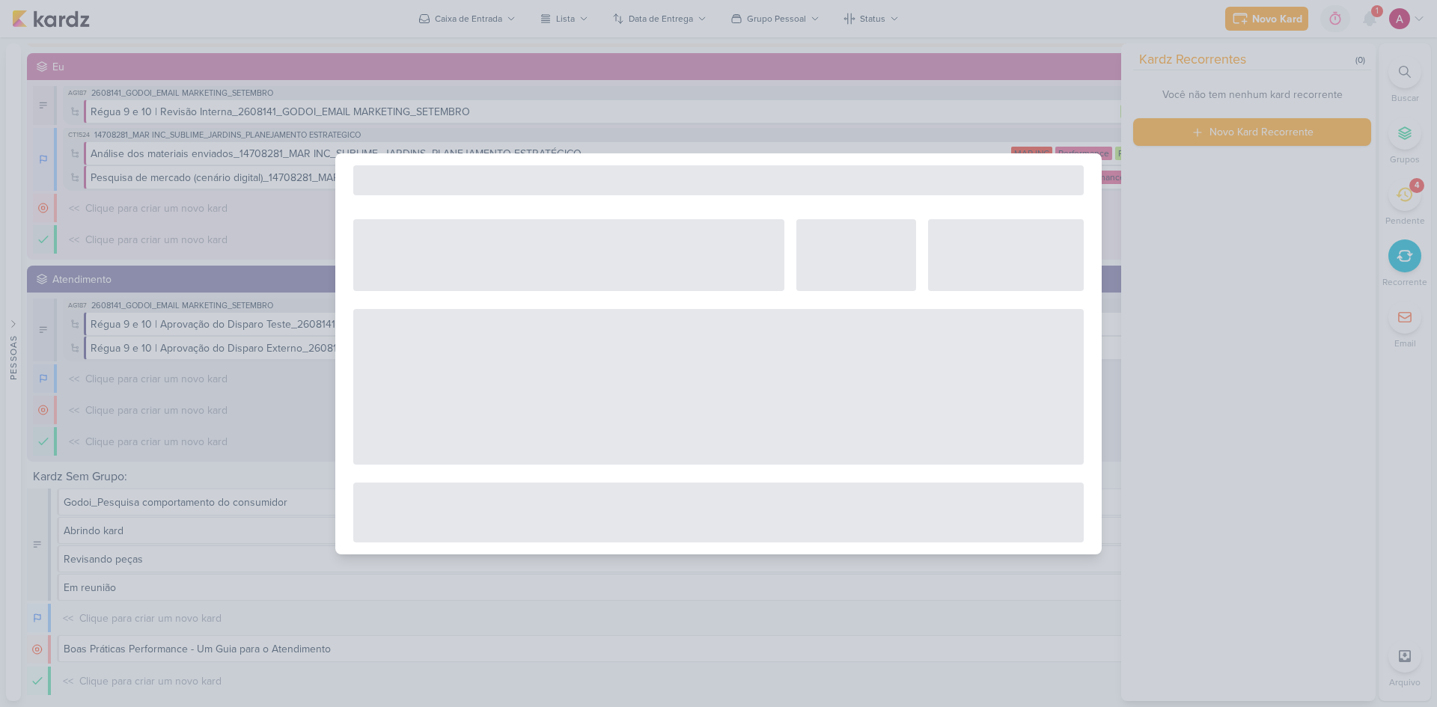
select select "5"
select select "pm"
select select "week"
select select "9"
select select "America/Sao_Paulo"
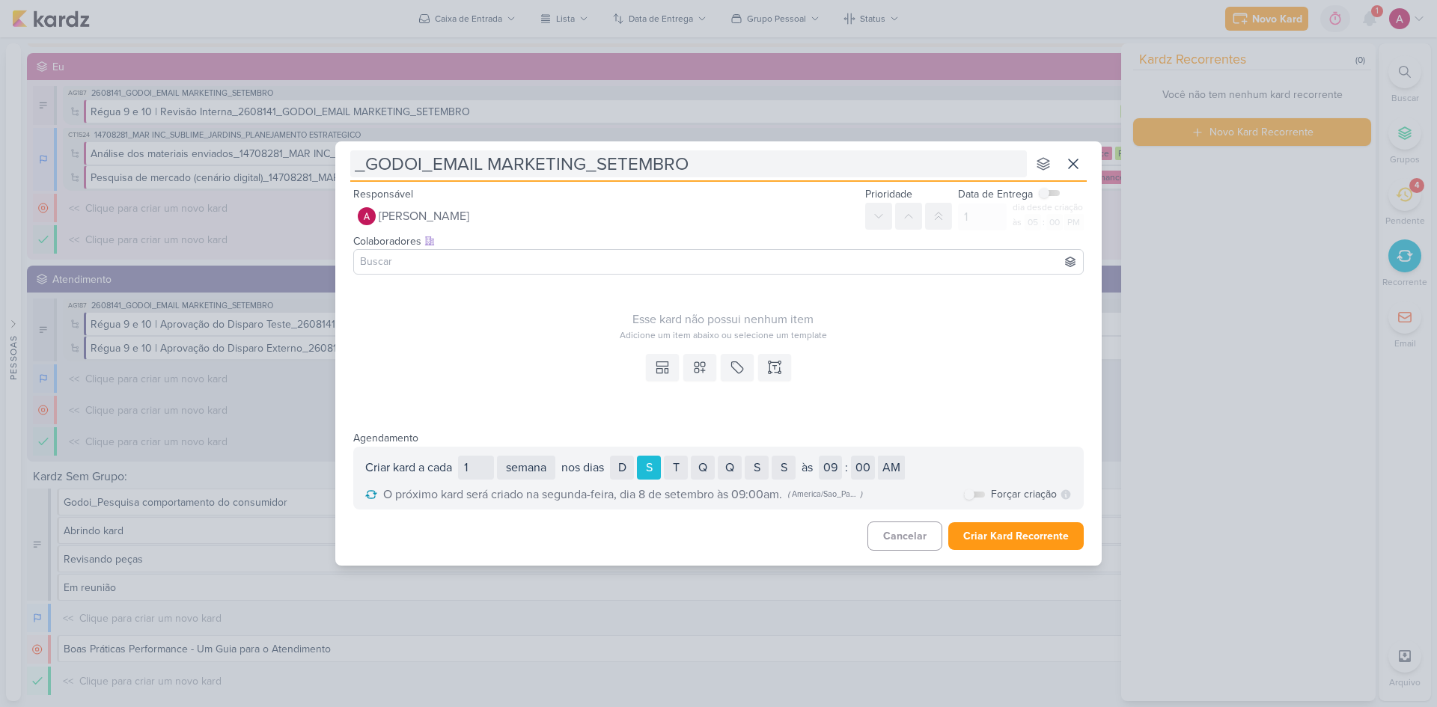
drag, startPoint x: 600, startPoint y: 160, endPoint x: 686, endPoint y: 153, distance: 86.3
click at [686, 153] on input "_GODOI_EMAIL MARKETING_SETEMBRO" at bounding box center [688, 163] width 677 height 27
click at [354, 168] on input "_GODOI_EMAIL MARKETING_(MÊS)" at bounding box center [688, 163] width 677 height 27
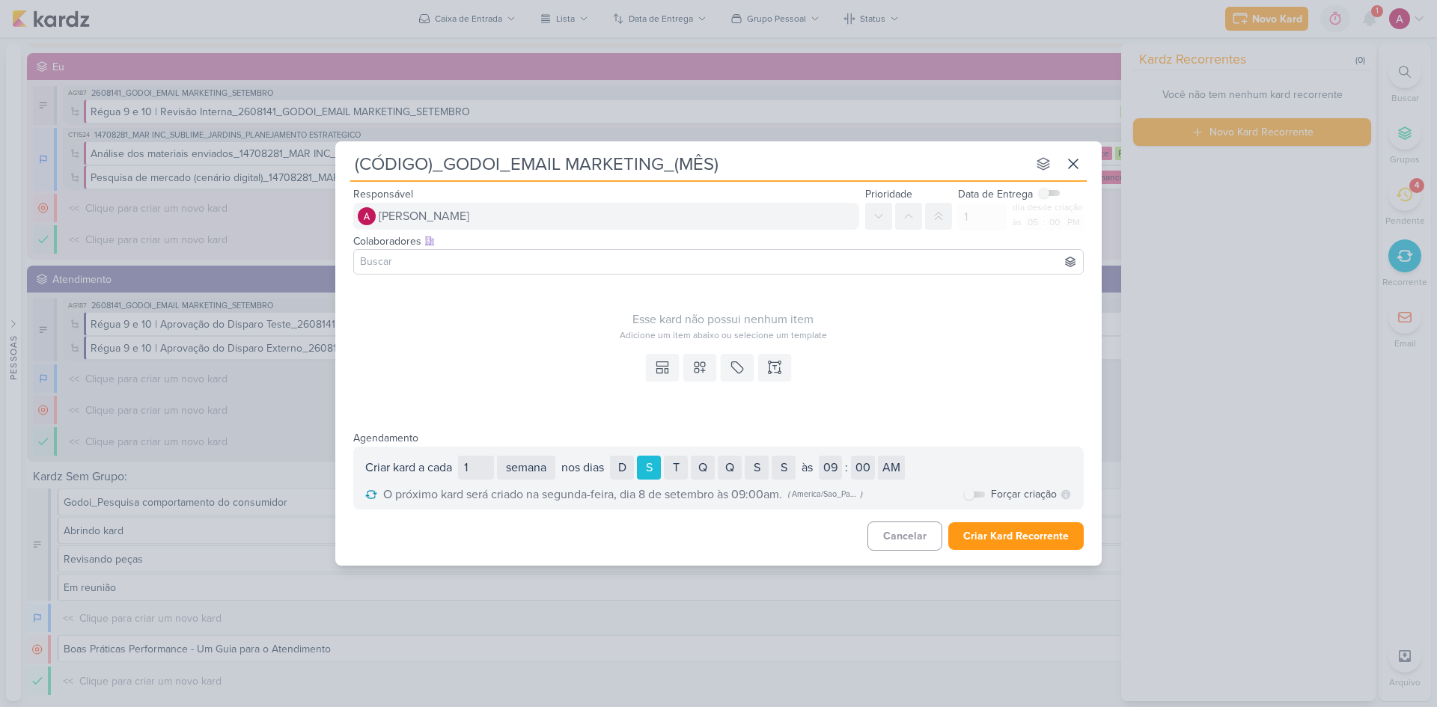
type input "(CÓDIGO)_GODOI_EMAIL MARKETING_(MÊS)"
click at [591, 225] on button "[PERSON_NAME]" at bounding box center [606, 216] width 506 height 27
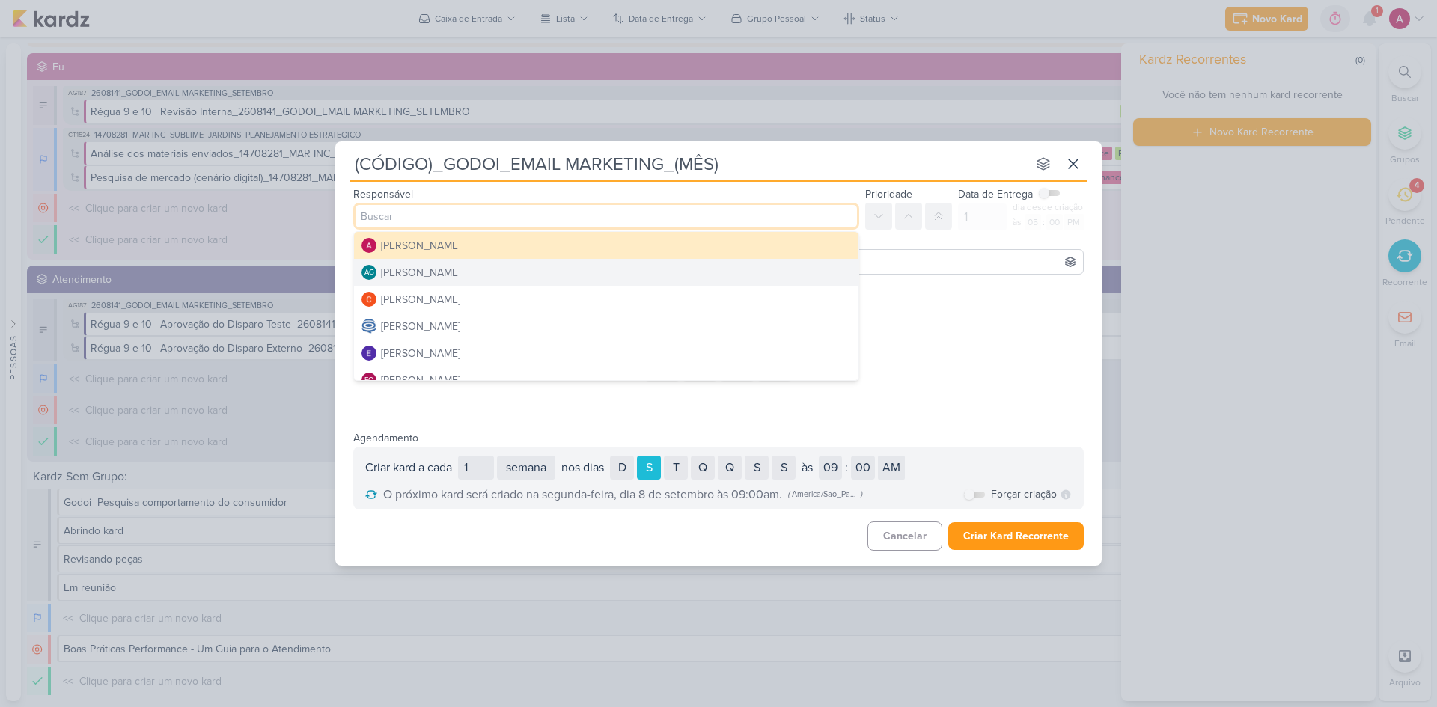
click at [460, 275] on div "[PERSON_NAME]" at bounding box center [420, 273] width 79 height 16
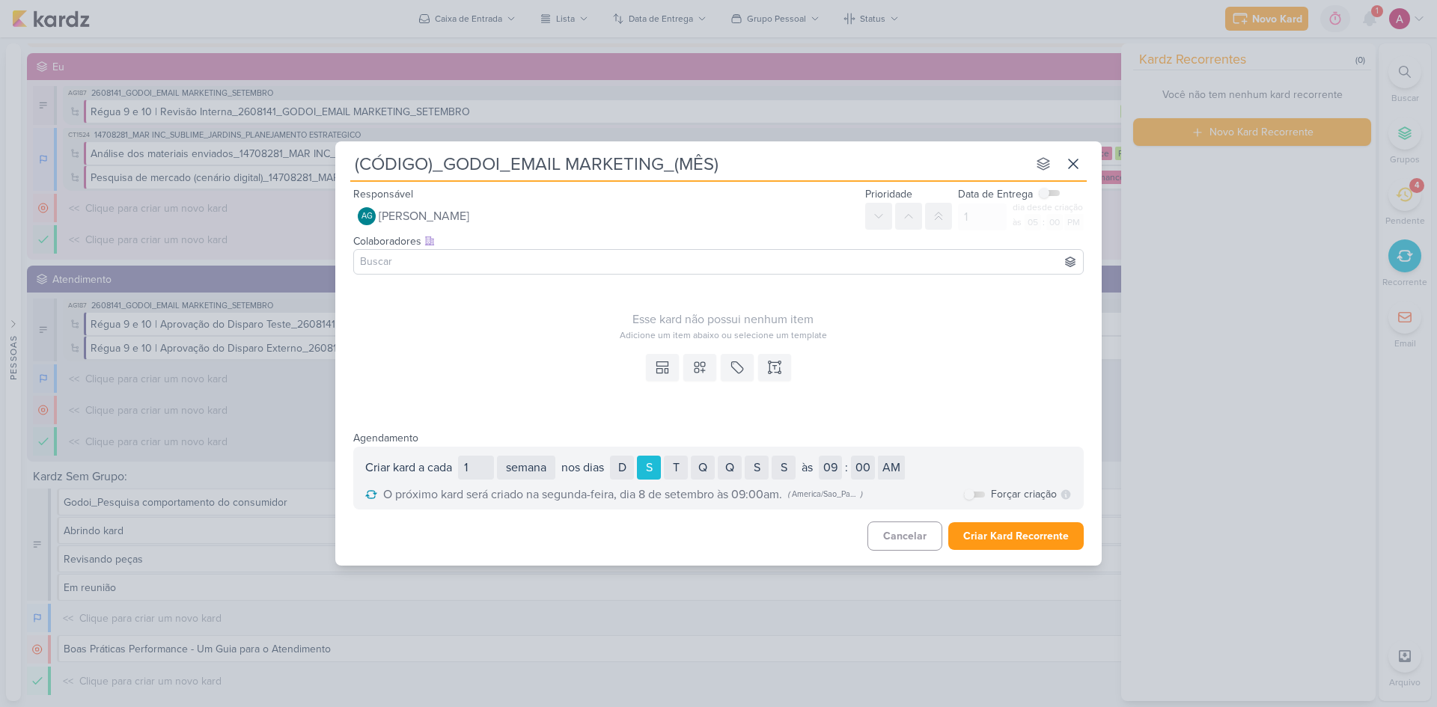
click at [443, 261] on input at bounding box center [718, 262] width 723 height 18
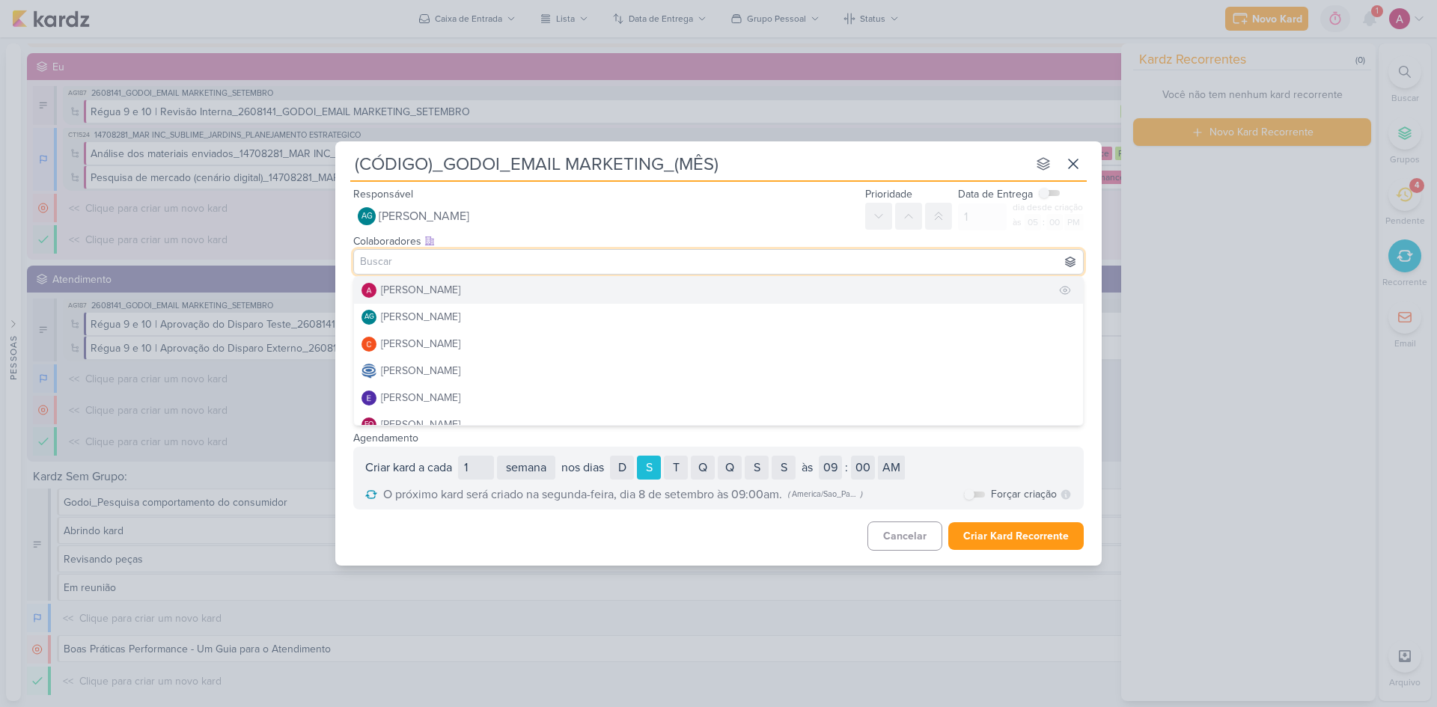
click at [436, 287] on div "[PERSON_NAME]" at bounding box center [420, 290] width 79 height 16
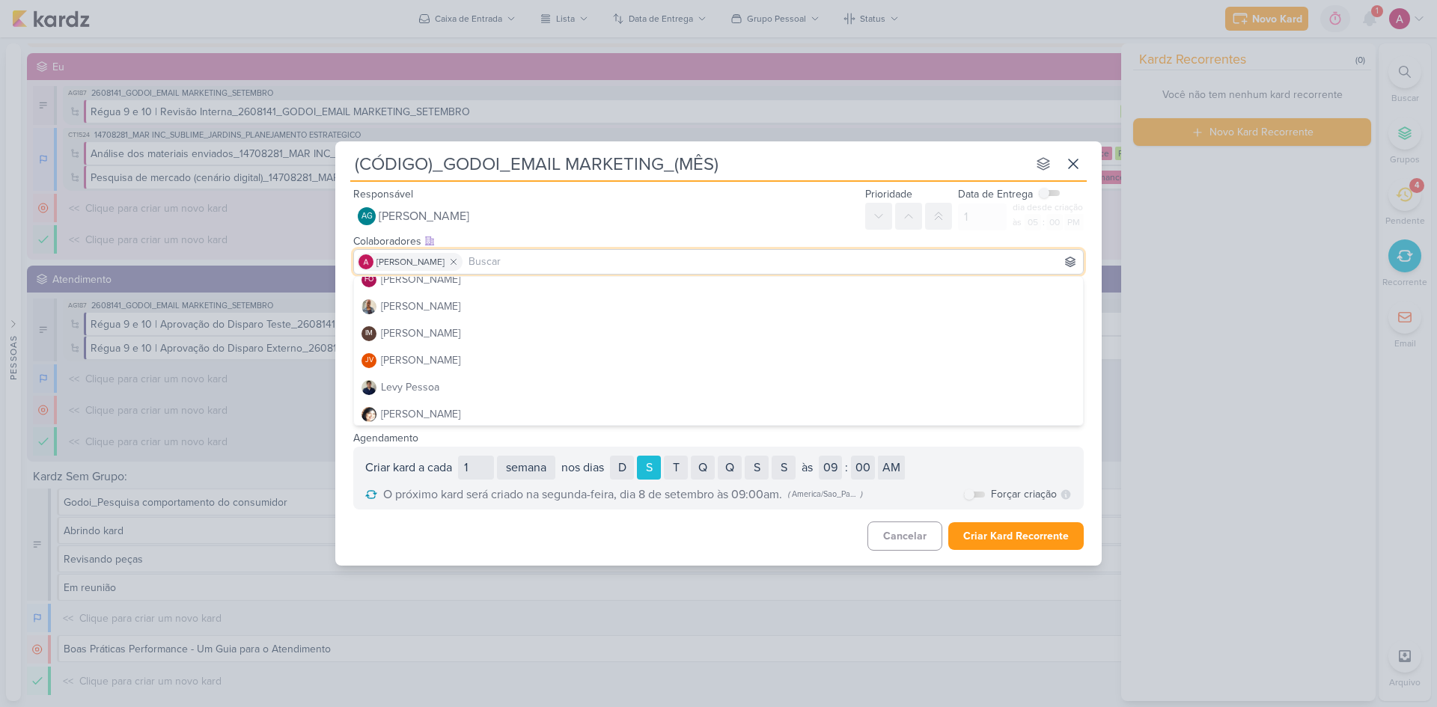
scroll to position [150, 0]
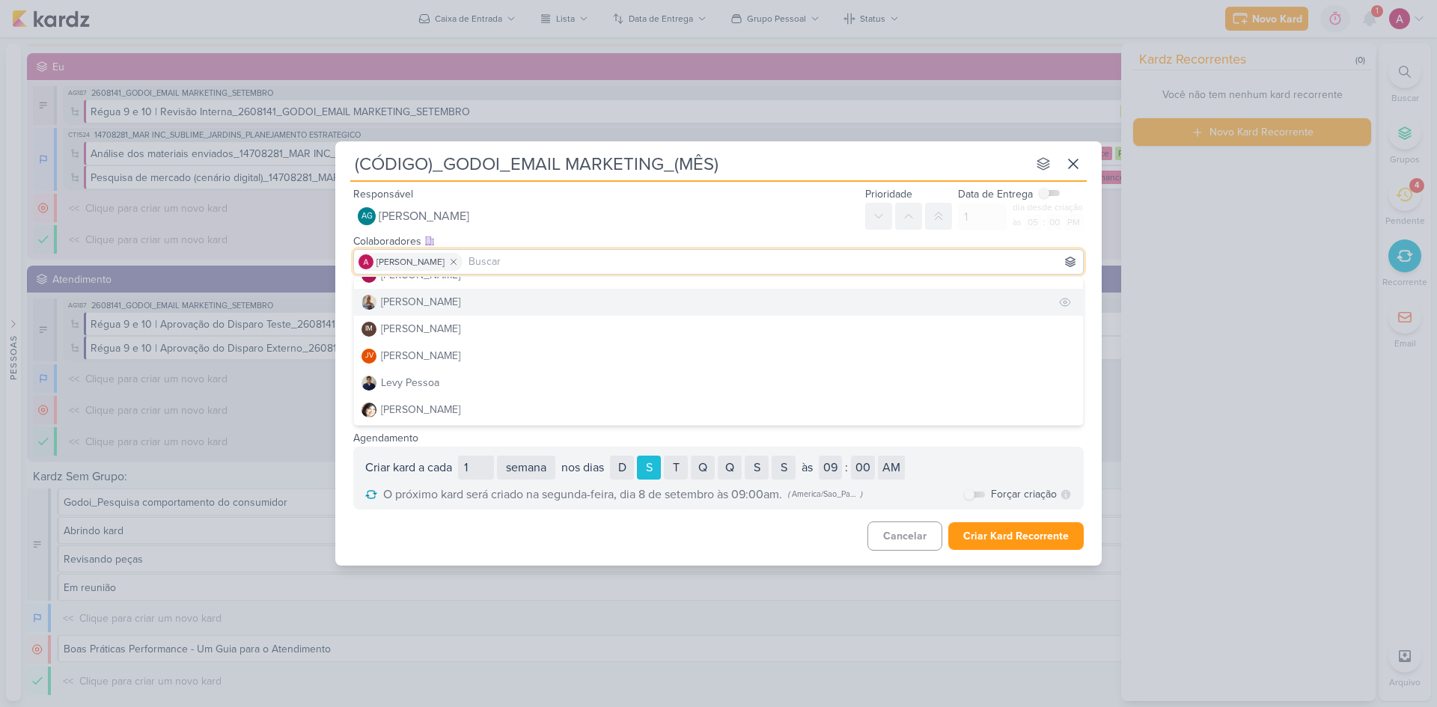
click at [418, 301] on div "[PERSON_NAME]" at bounding box center [420, 302] width 79 height 16
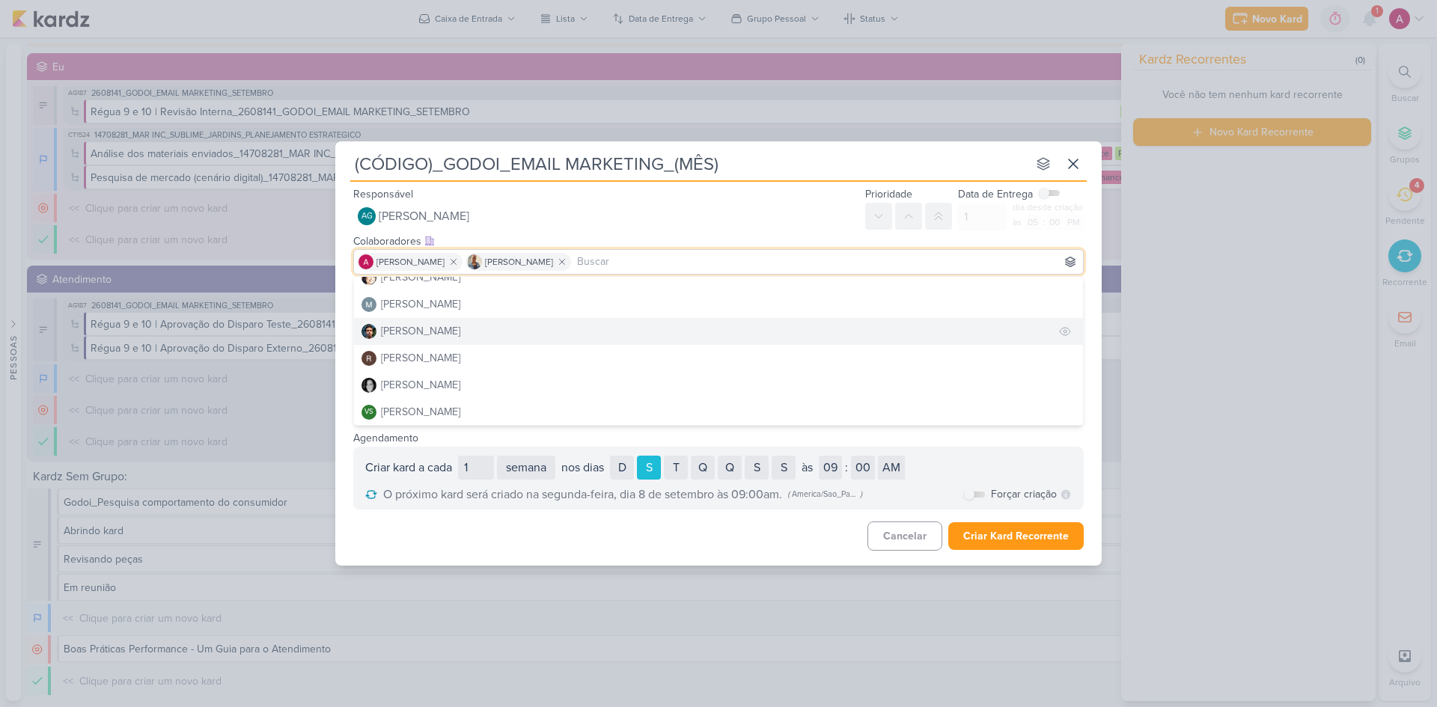
scroll to position [283, 0]
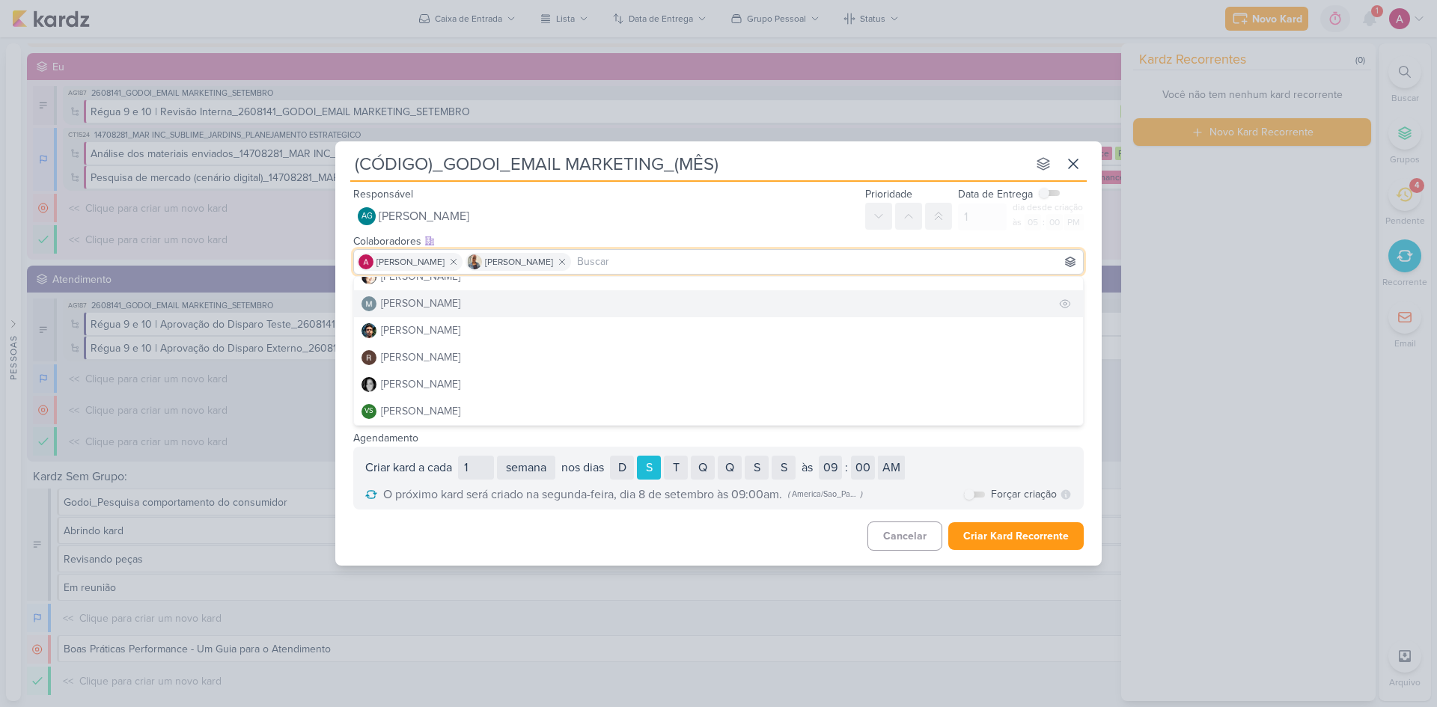
click at [439, 308] on div "[PERSON_NAME]" at bounding box center [420, 304] width 79 height 16
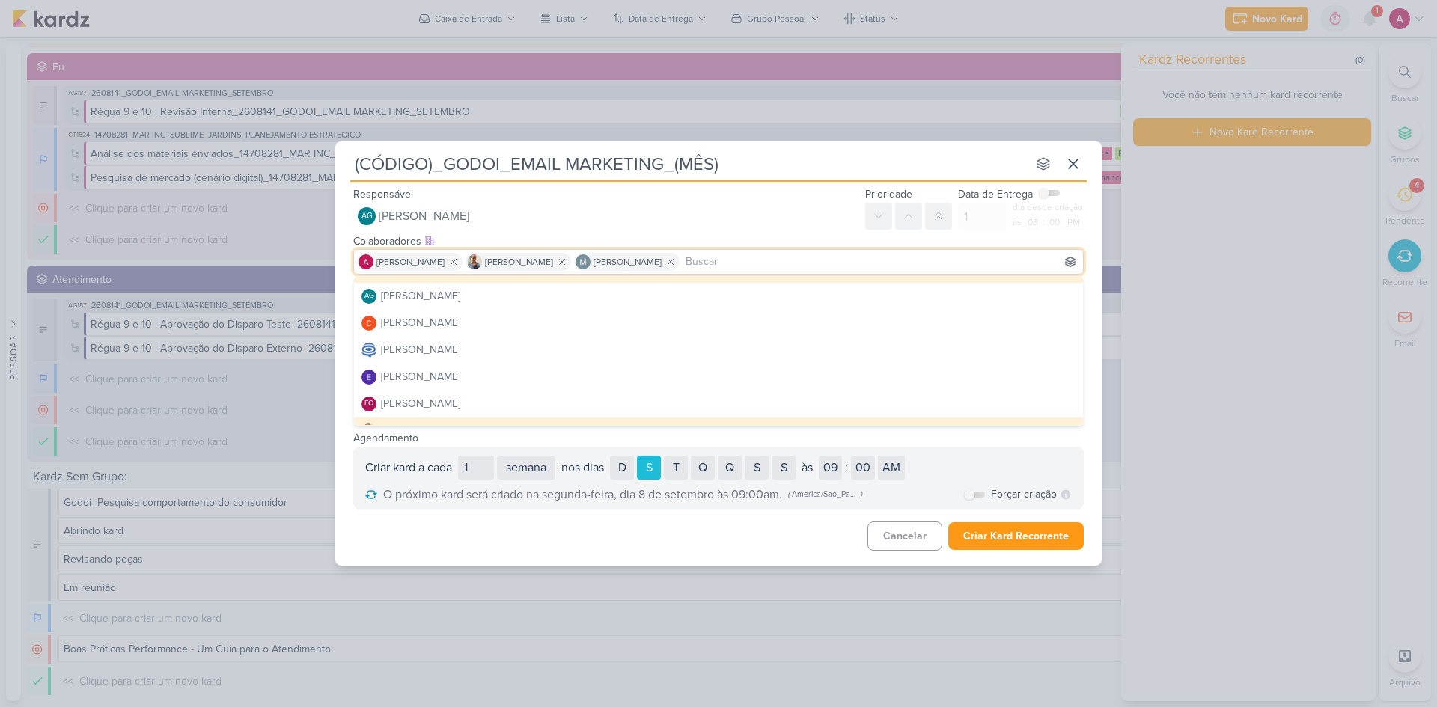
scroll to position [0, 0]
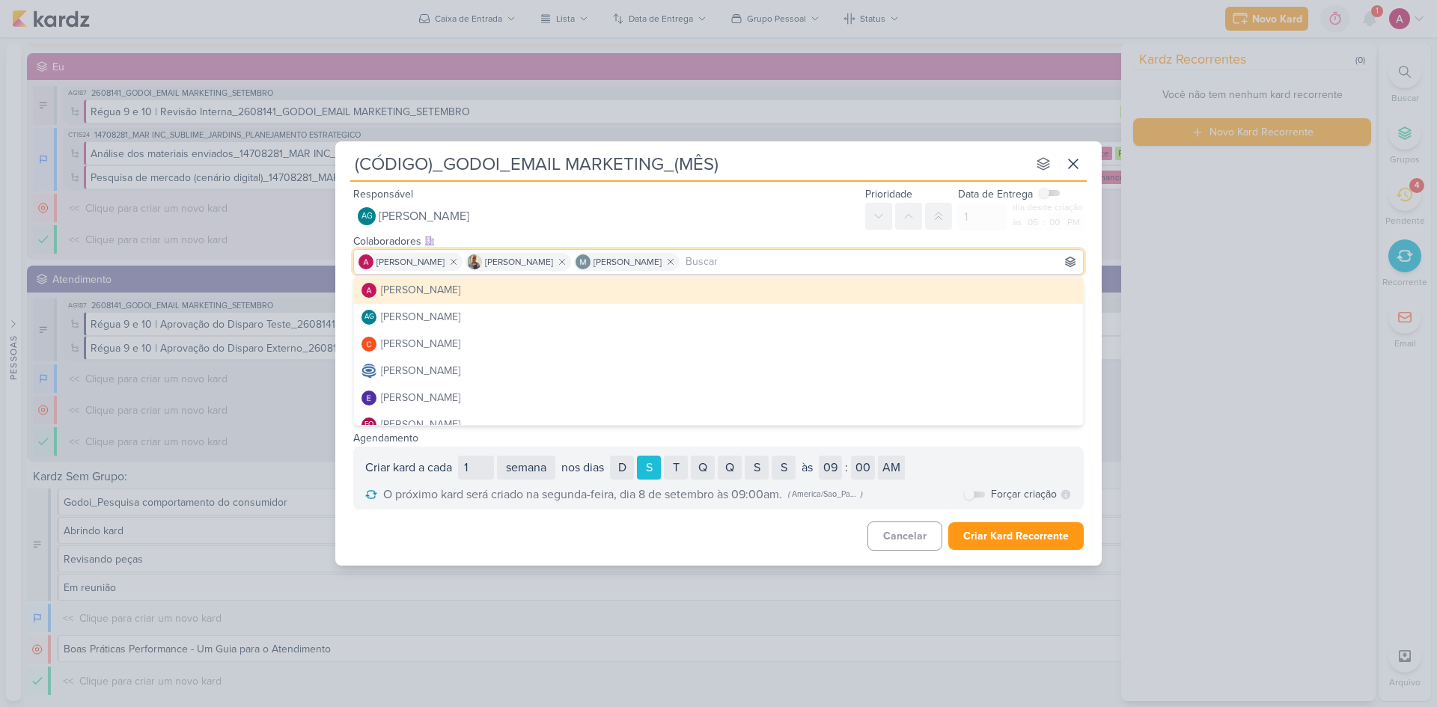
click at [838, 237] on div "Colaboradores Este kard pode ser visível a usuários da sua organização Este kar…" at bounding box center [718, 242] width 731 height 16
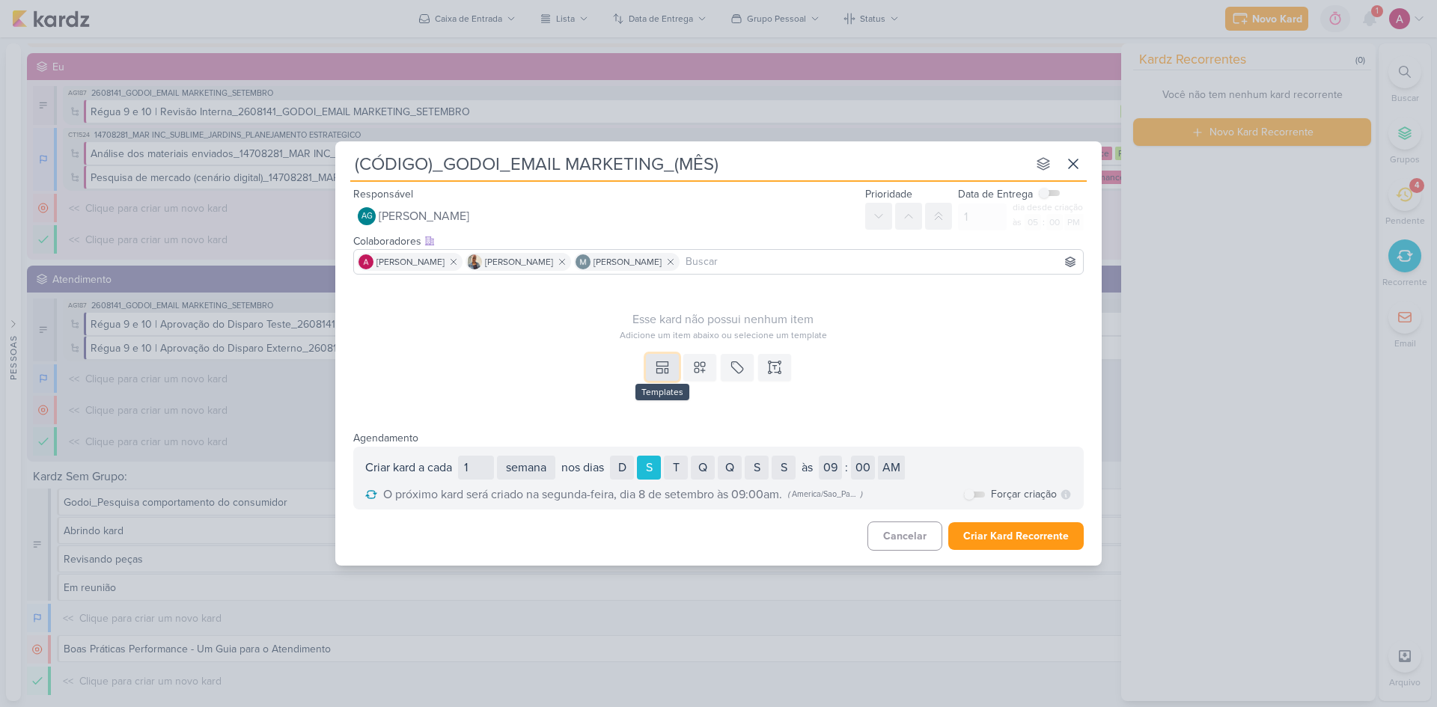
click at [668, 370] on icon at bounding box center [666, 370] width 3 height 4
click at [725, 311] on div "Inbound - Email Marketing" at bounding box center [719, 309] width 120 height 16
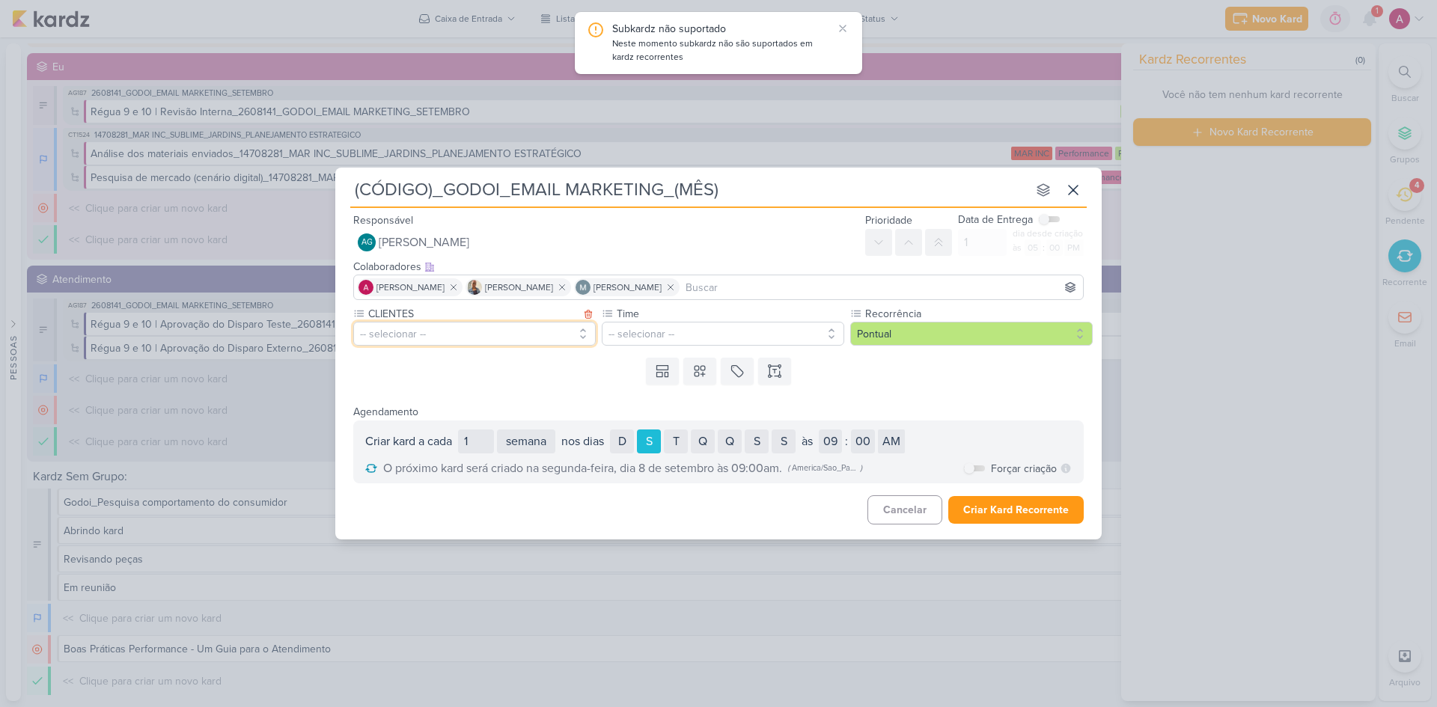
click at [478, 330] on button "-- selecionar --" at bounding box center [474, 334] width 243 height 24
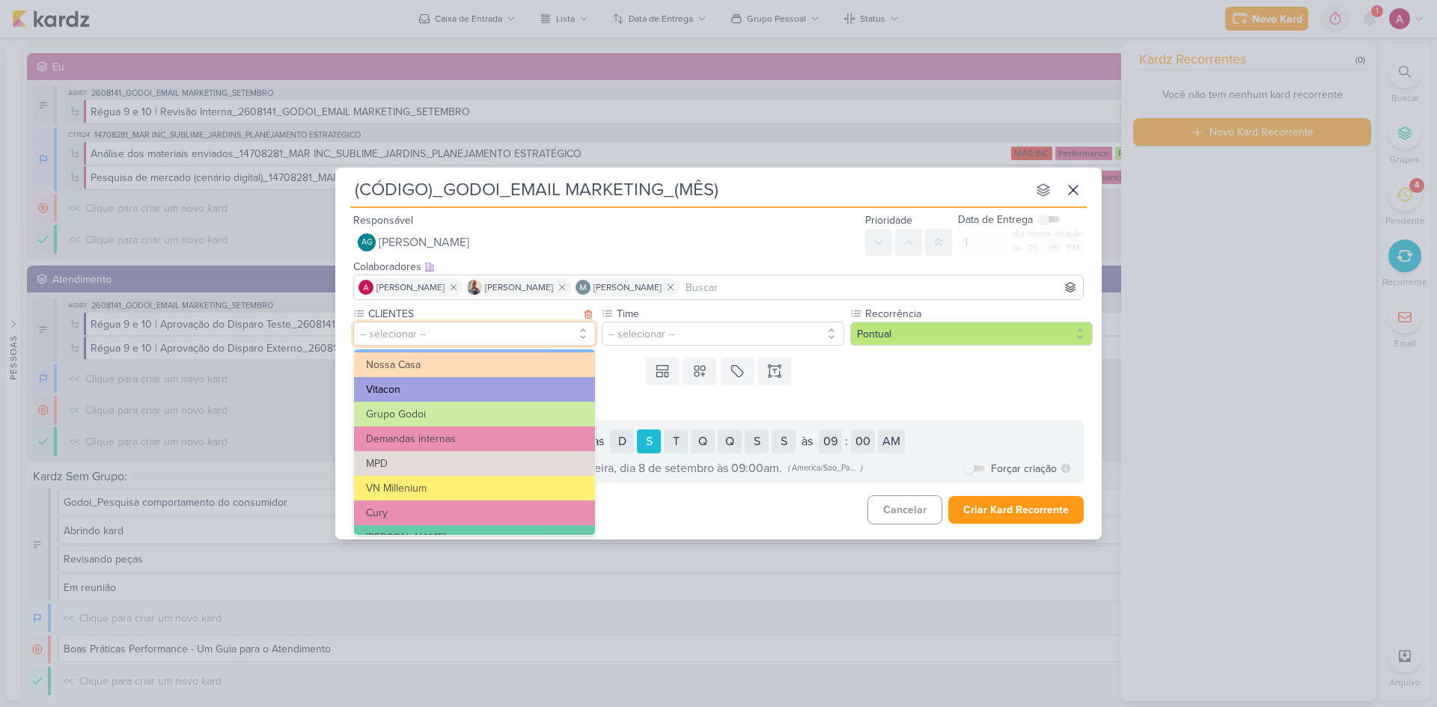
scroll to position [75, 0]
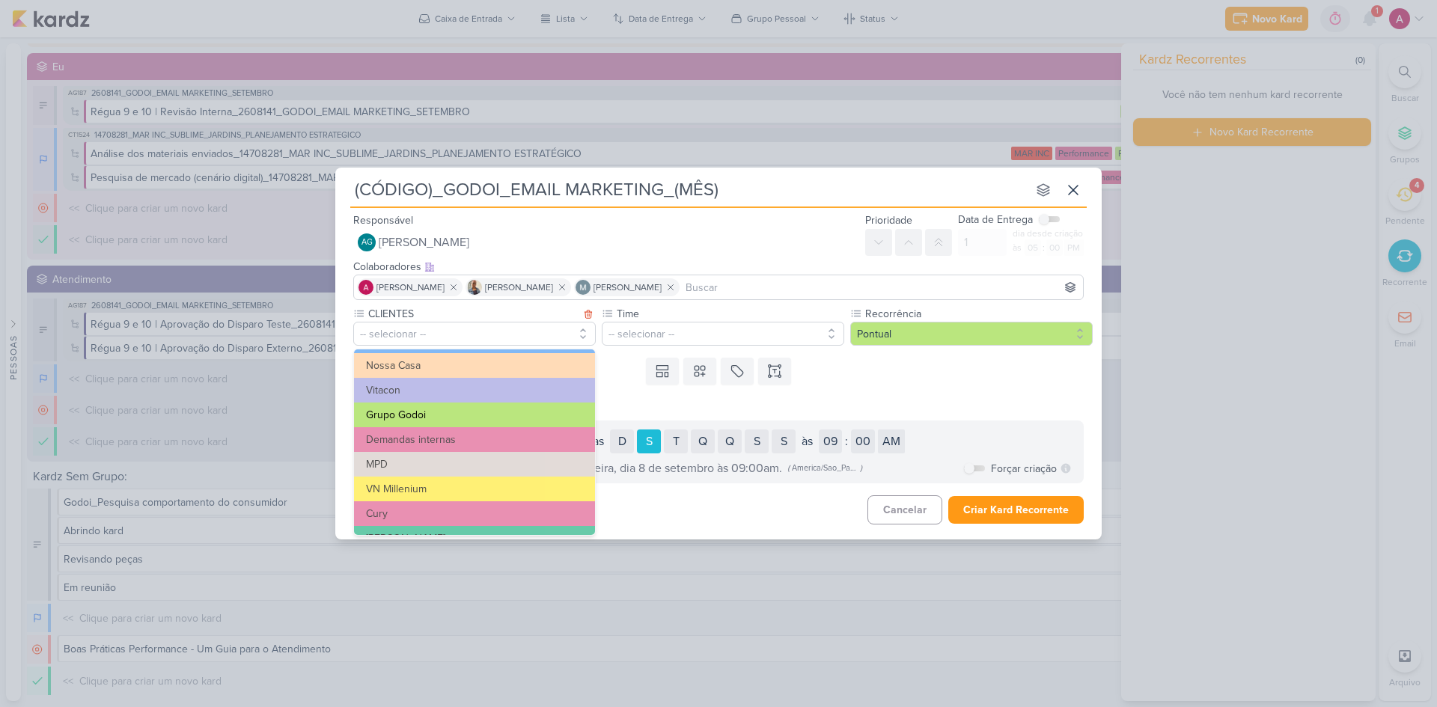
click at [409, 409] on button "Grupo Godoi" at bounding box center [474, 415] width 241 height 25
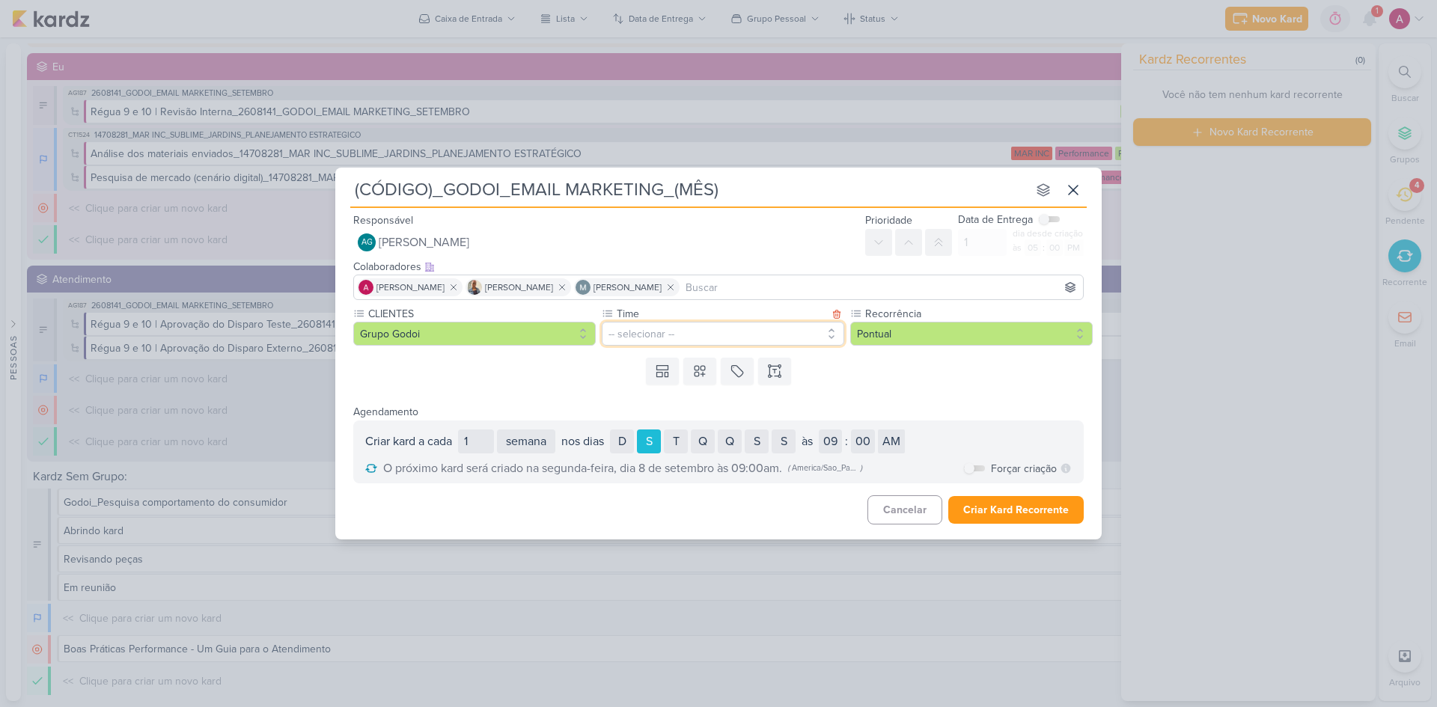
click at [650, 334] on button "-- selecionar --" at bounding box center [723, 334] width 243 height 24
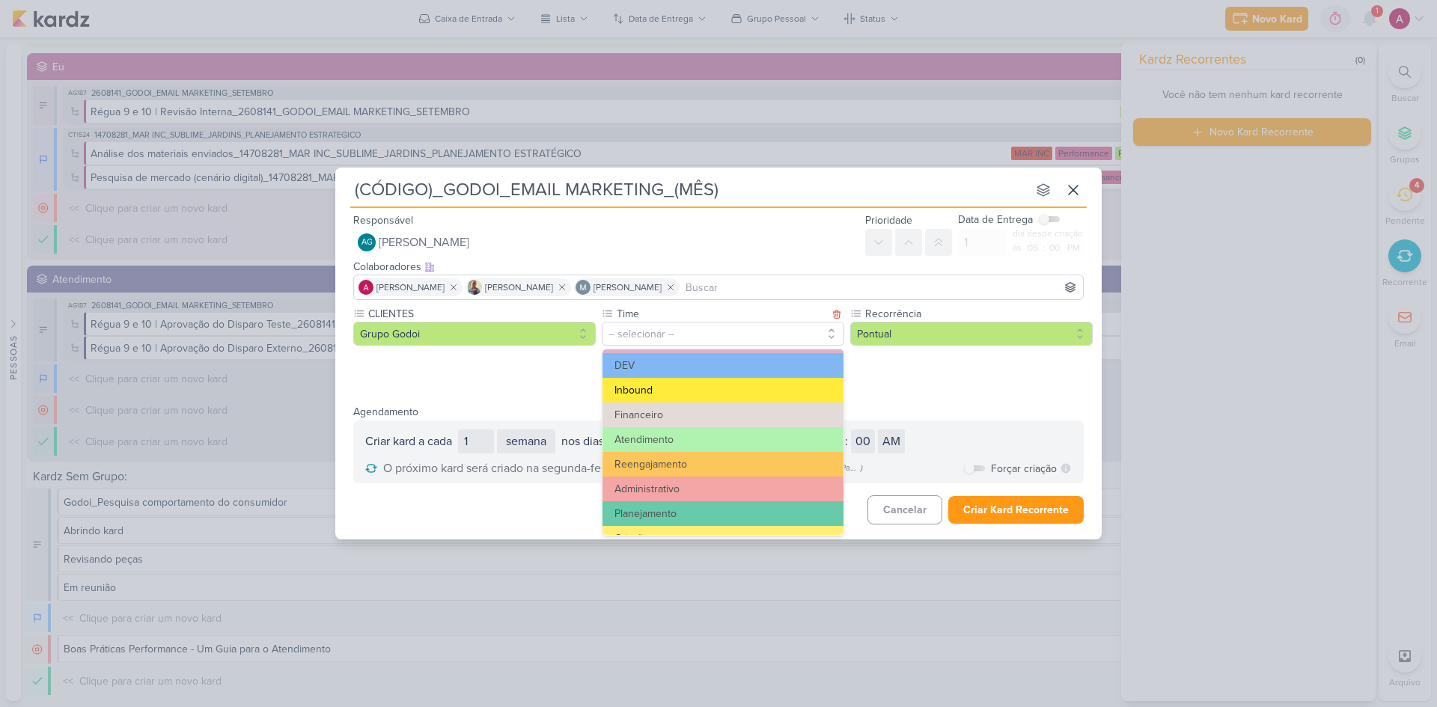
click at [666, 396] on button "Inbound" at bounding box center [723, 390] width 241 height 25
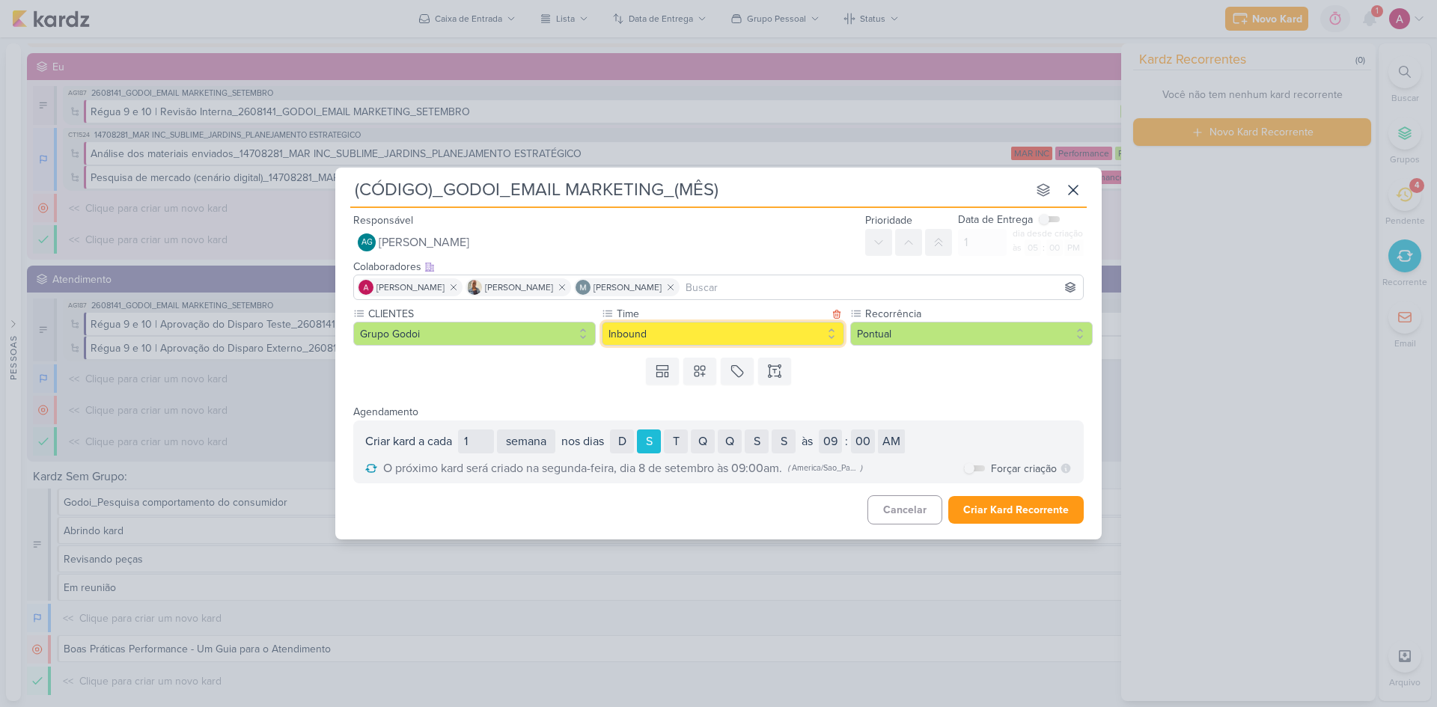
click at [692, 335] on button "Inbound" at bounding box center [723, 334] width 243 height 24
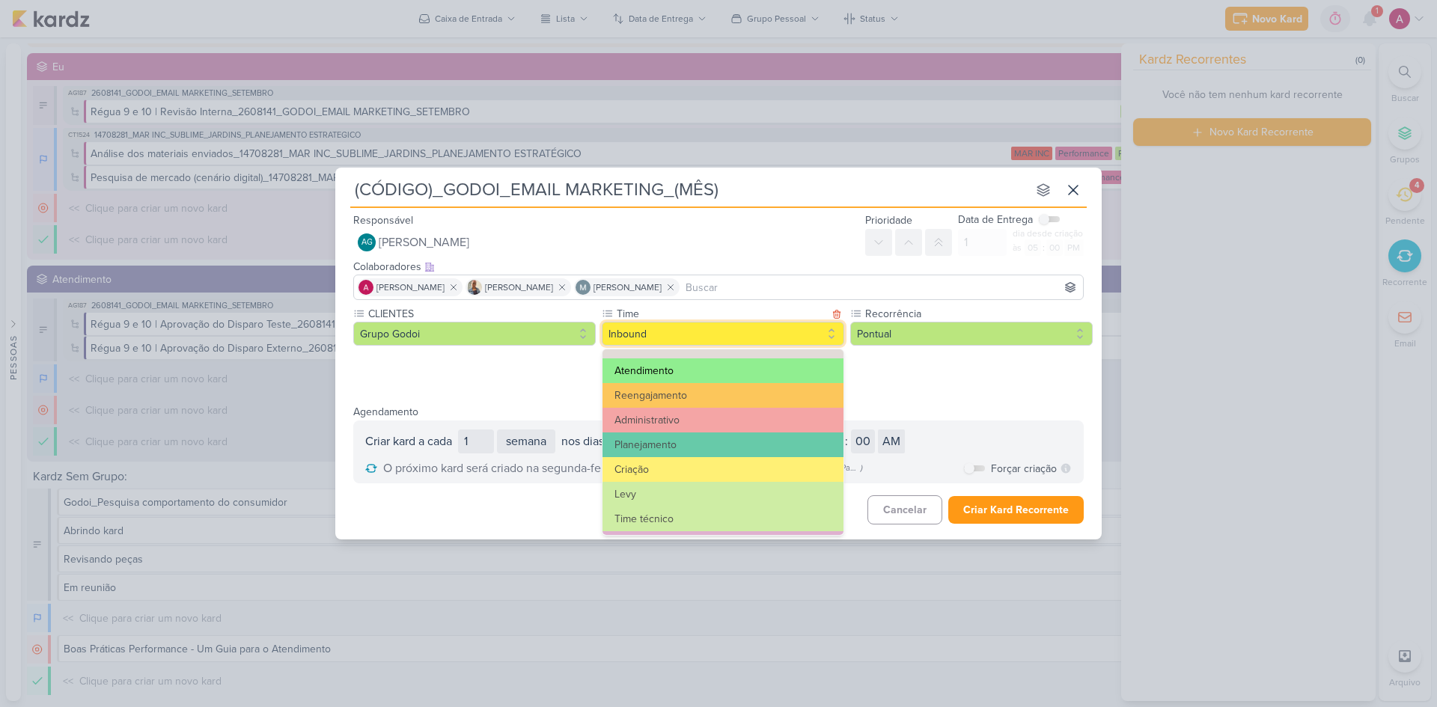
scroll to position [150, 0]
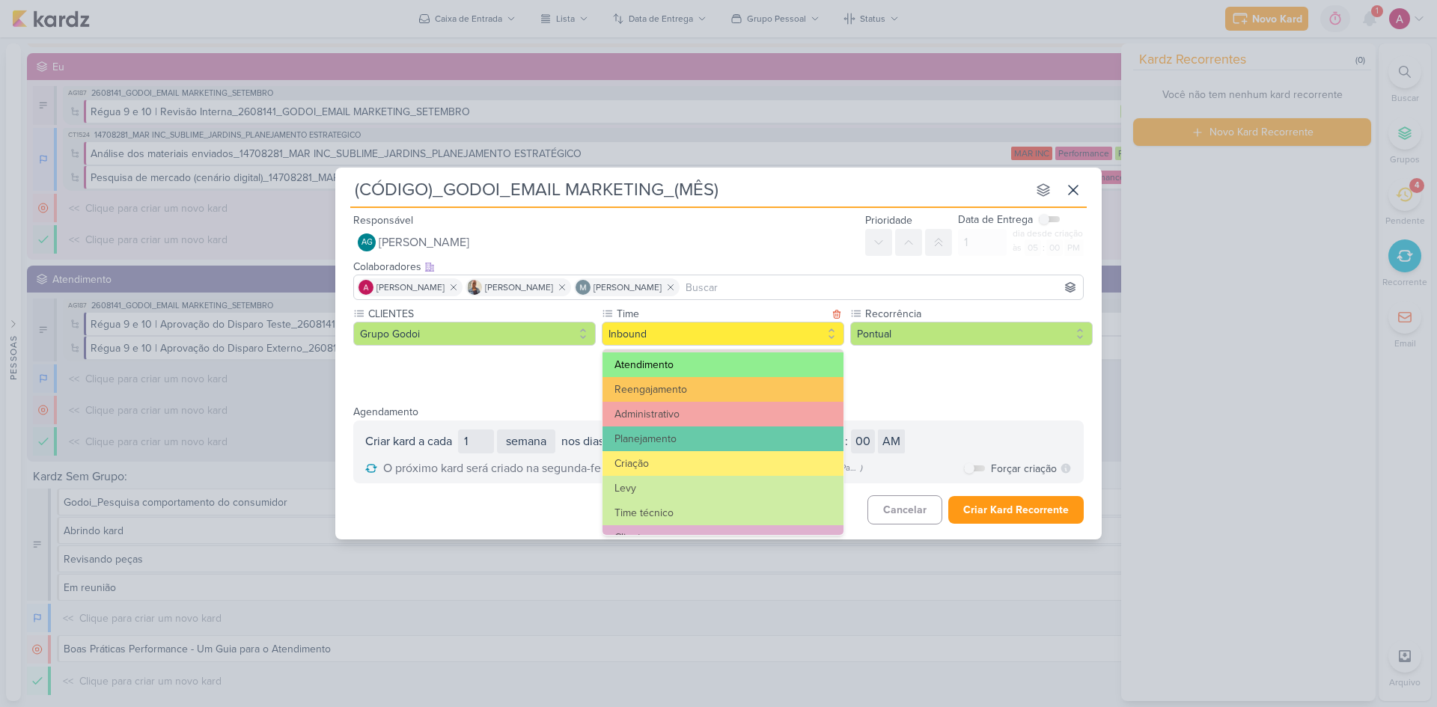
click at [671, 369] on button "Atendimento" at bounding box center [723, 365] width 241 height 25
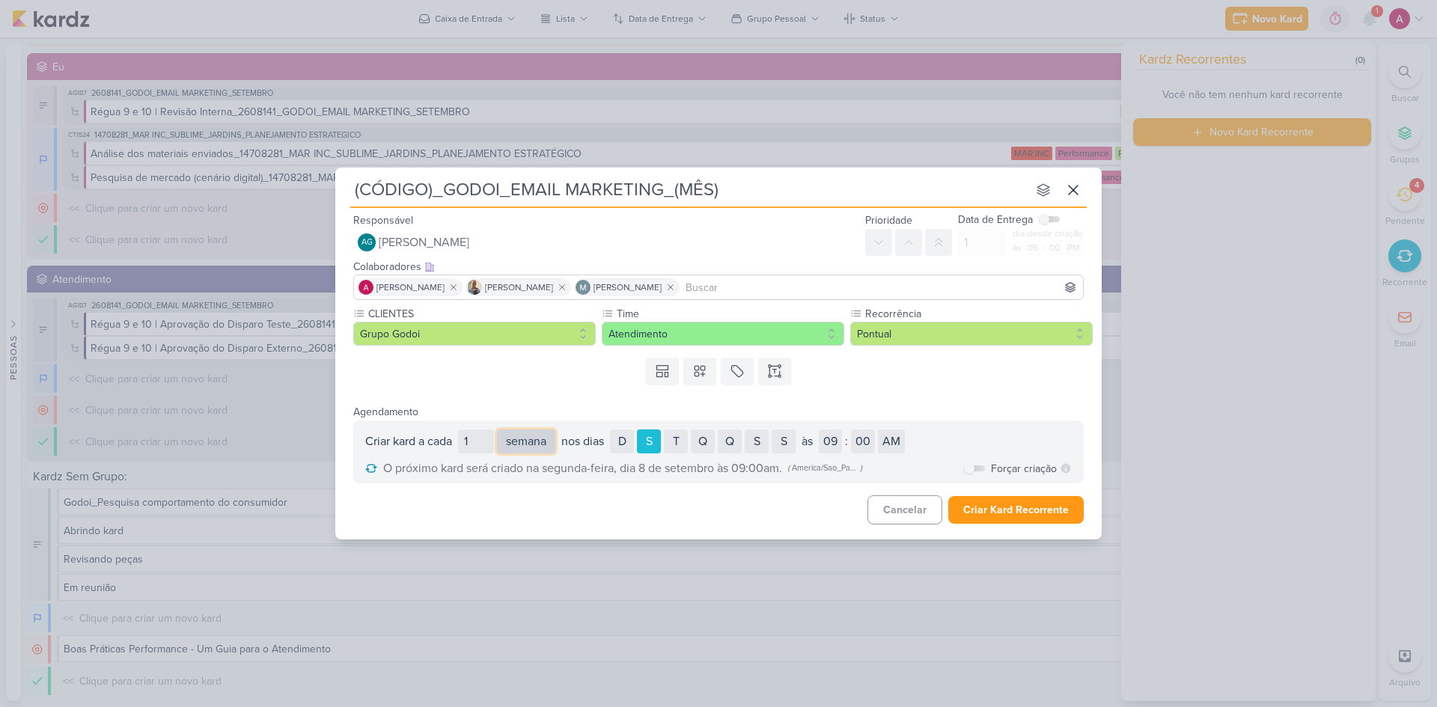
click at [533, 440] on select "dia semana mês" at bounding box center [526, 442] width 58 height 24
select select "month"
click at [499, 430] on select "dia semana mês" at bounding box center [526, 442] width 58 height 24
click at [618, 444] on select "1 2 3 4 5 6 7 8 9 10 11 12 13 14 15 16 17 18 19 20 21 22 23 24 25 26 27 28" at bounding box center [613, 442] width 26 height 24
select select "10"
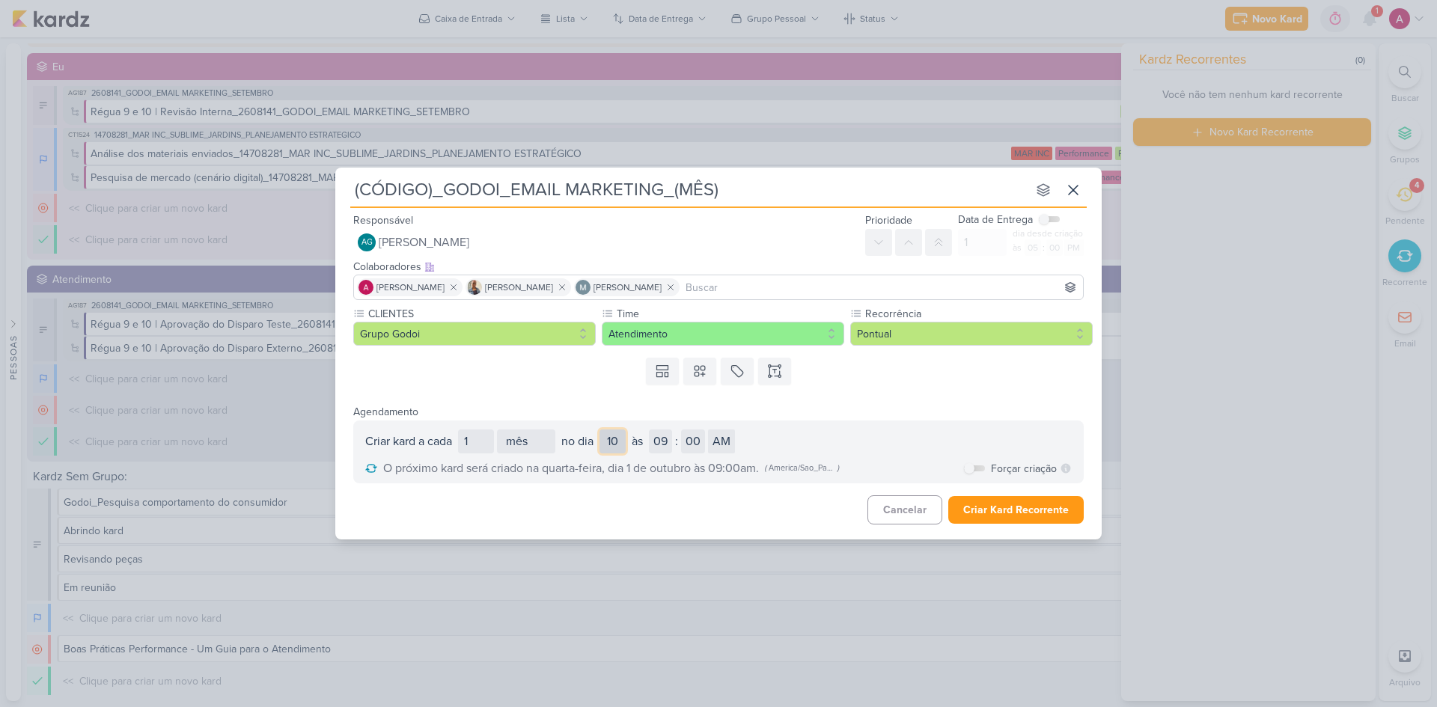
click at [603, 430] on select "1 2 3 4 5 6 7 8 9 10 11 12 13 14 15 16 17 18 19 20 21 22 23 24 25 26 27 28" at bounding box center [613, 442] width 26 height 24
click at [986, 466] on div "Forçar criação Por padrão, um novo kard só será criado se o kard recorrente ant…" at bounding box center [1018, 469] width 108 height 16
click at [977, 468] on label at bounding box center [974, 469] width 21 height 6
click at [975, 468] on input "checkbox" at bounding box center [969, 468] width 10 height 10
checkbox input "true"
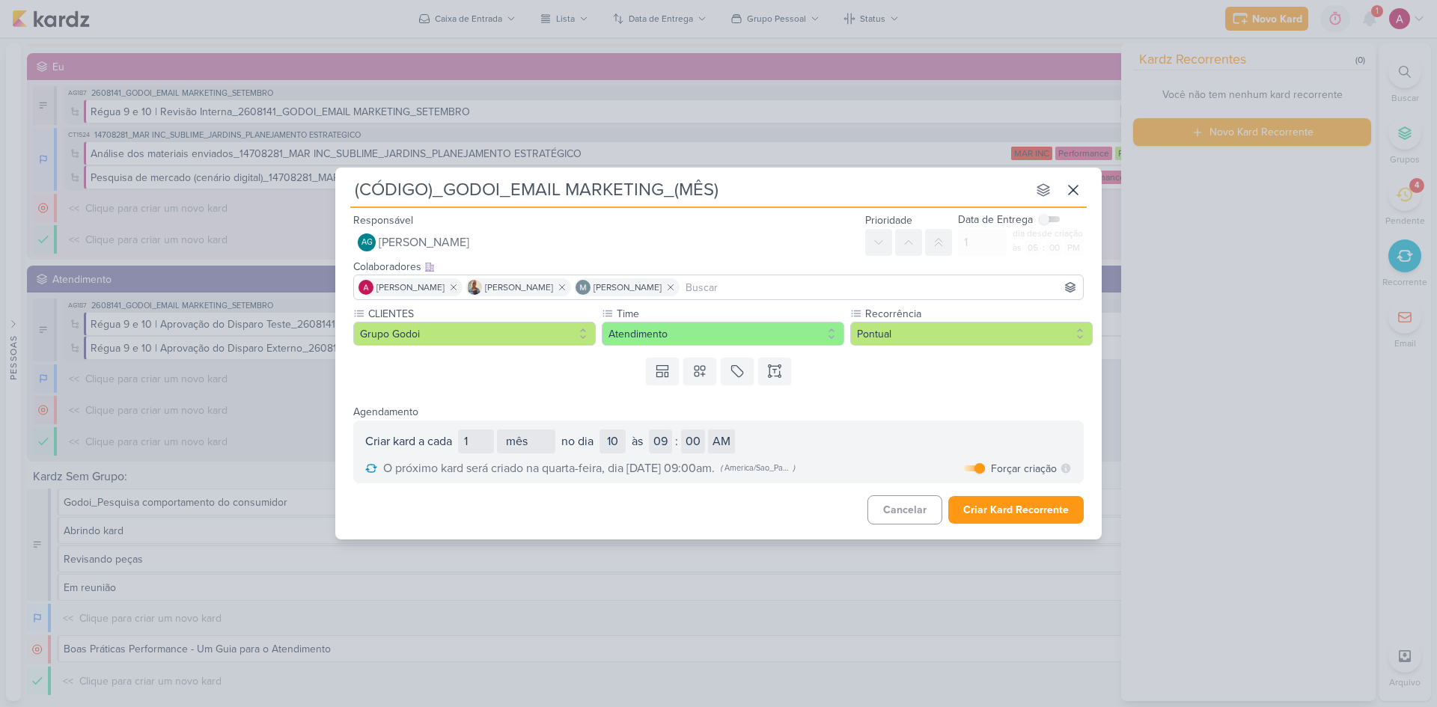
click at [1022, 219] on label at bounding box center [1049, 219] width 21 height 6
click at [1022, 219] on input "checkbox" at bounding box center [1044, 219] width 10 height 10
click at [981, 244] on input "1" at bounding box center [982, 242] width 49 height 27
click at [1022, 216] on input "checkbox" at bounding box center [1054, 219] width 10 height 10
click at [1022, 219] on input "checkbox" at bounding box center [1044, 219] width 10 height 10
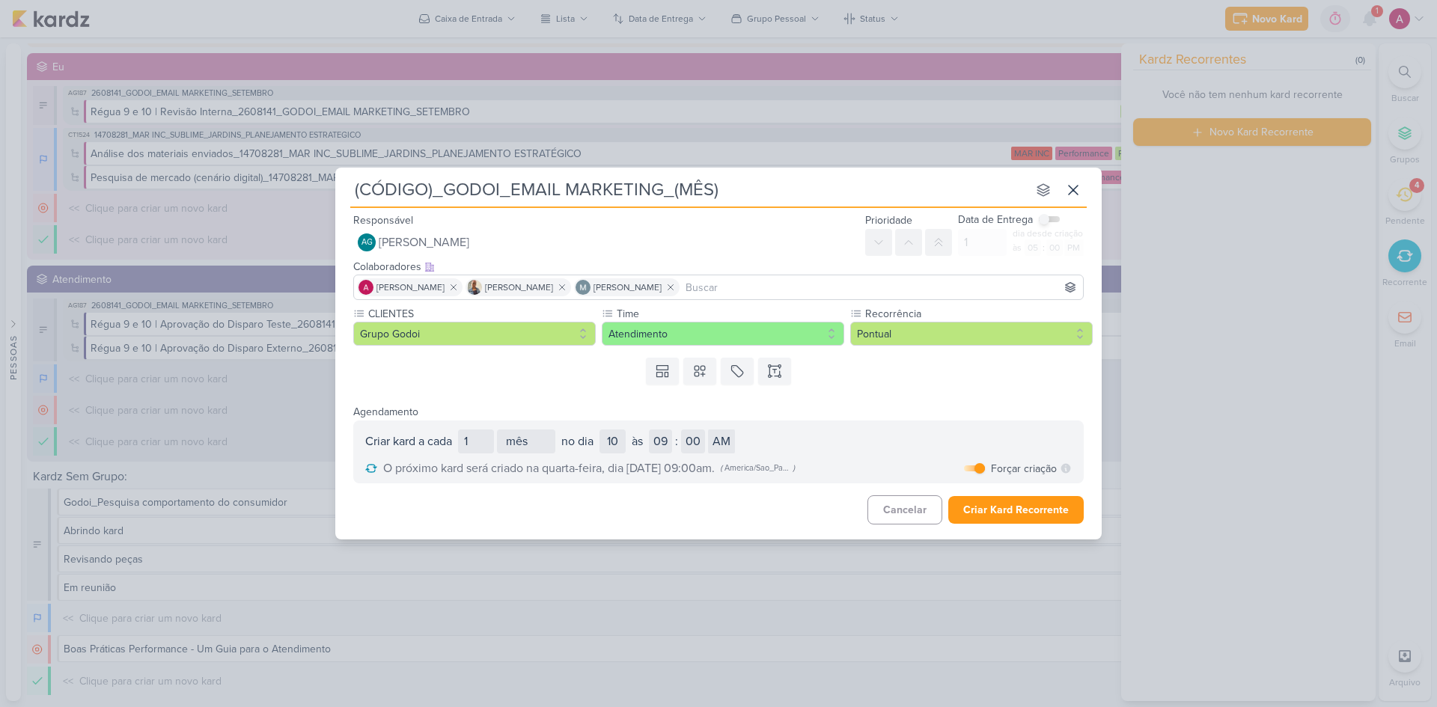
checkbox input "true"
drag, startPoint x: 975, startPoint y: 244, endPoint x: 964, endPoint y: 243, distance: 11.3
click at [964, 243] on input "1" at bounding box center [982, 242] width 49 height 27
type input "20"
click at [850, 268] on div "Colaboradores Este kard pode ser visível a usuários da sua organização Este kar…" at bounding box center [718, 267] width 731 height 16
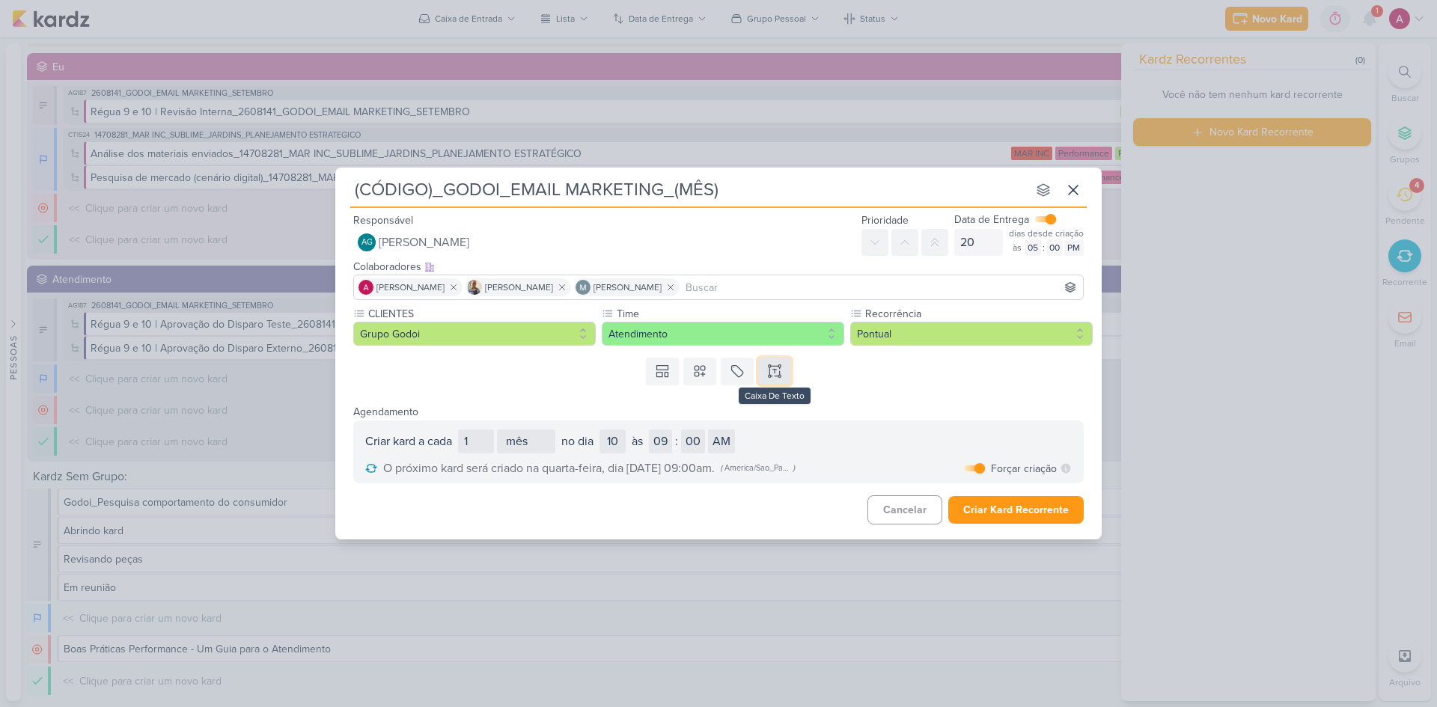
click at [777, 370] on icon at bounding box center [775, 370] width 4 height 0
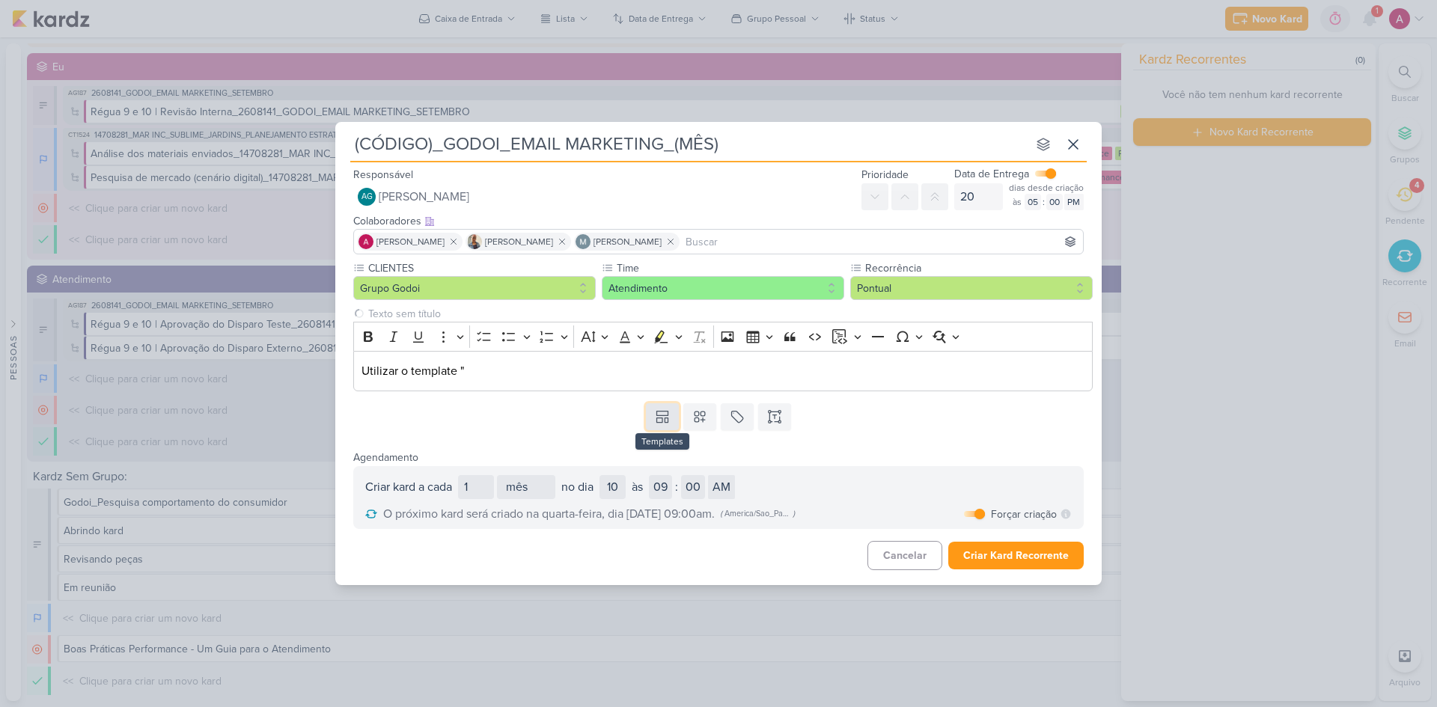
click at [668, 412] on icon at bounding box center [662, 414] width 11 height 4
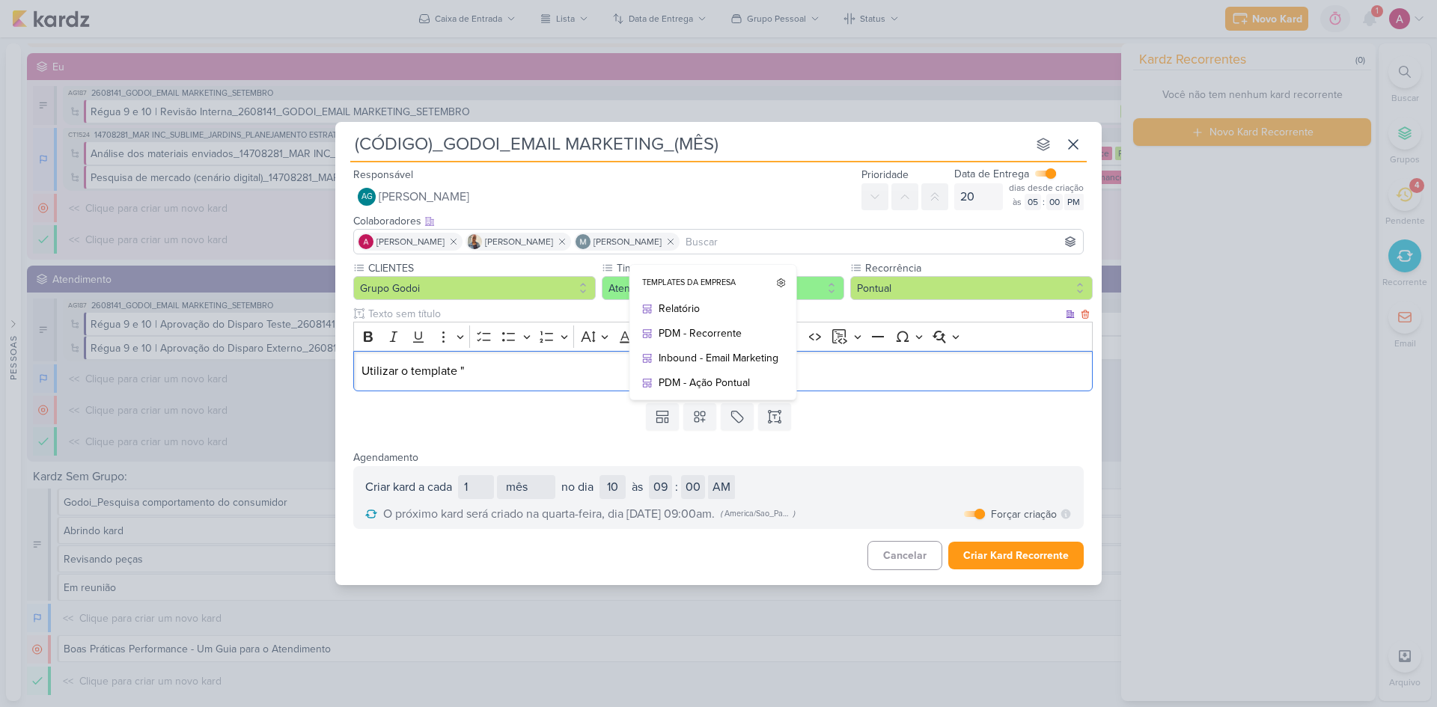
click at [519, 376] on p "Utilizar o template "" at bounding box center [724, 371] width 724 height 18
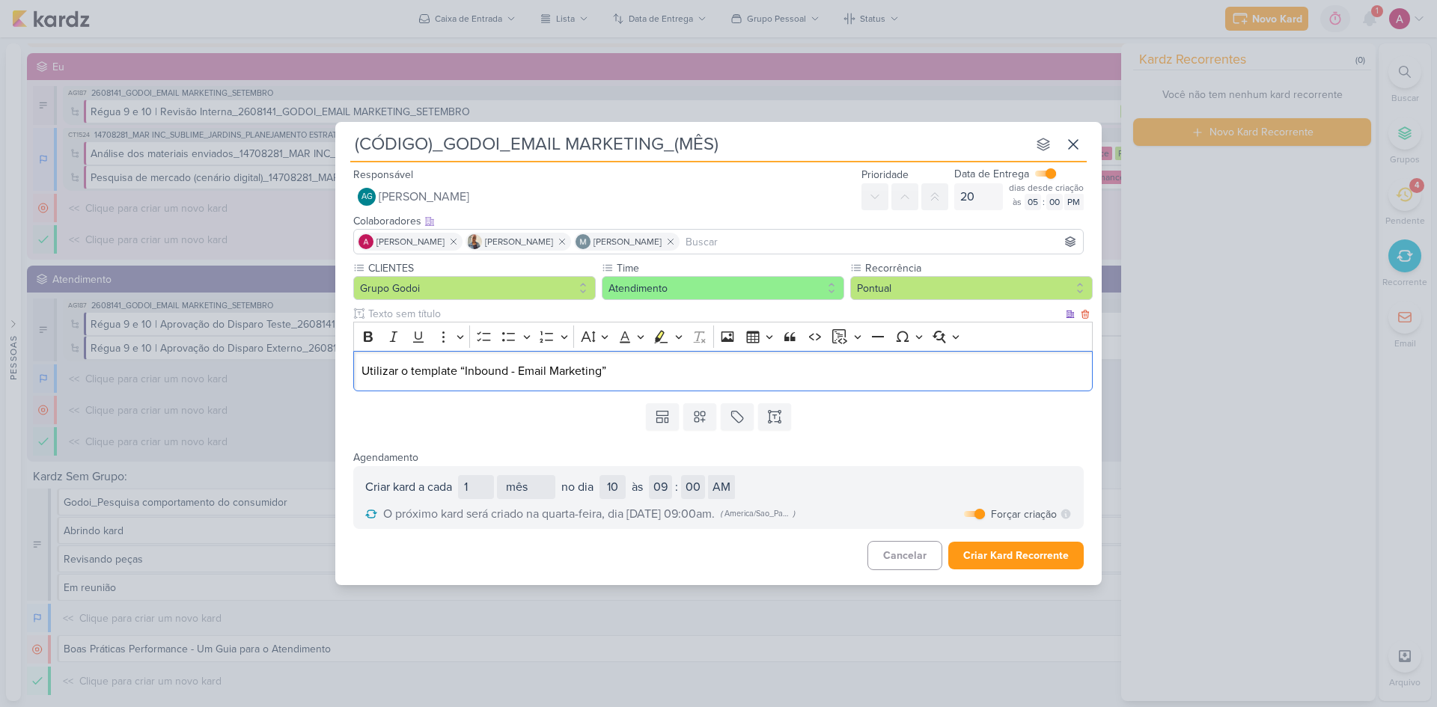
click at [368, 373] on p "Utilizar o template “Inbound - Email Marketing”" at bounding box center [724, 371] width 724 height 18
click at [393, 373] on p "Utilizar o template “Inbound - Email Marketing”" at bounding box center [724, 371] width 724 height 18
click at [653, 415] on button at bounding box center [662, 416] width 33 height 27
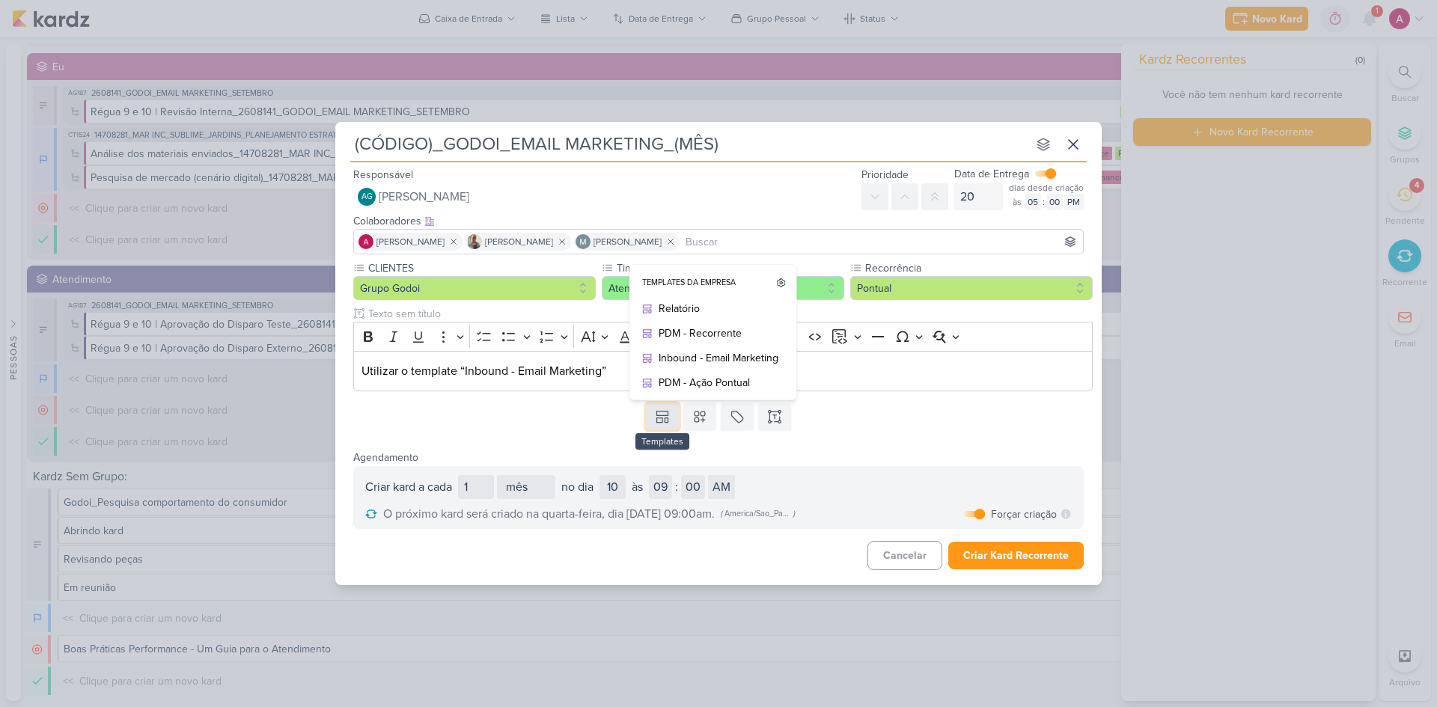
click at [653, 415] on button at bounding box center [662, 416] width 33 height 27
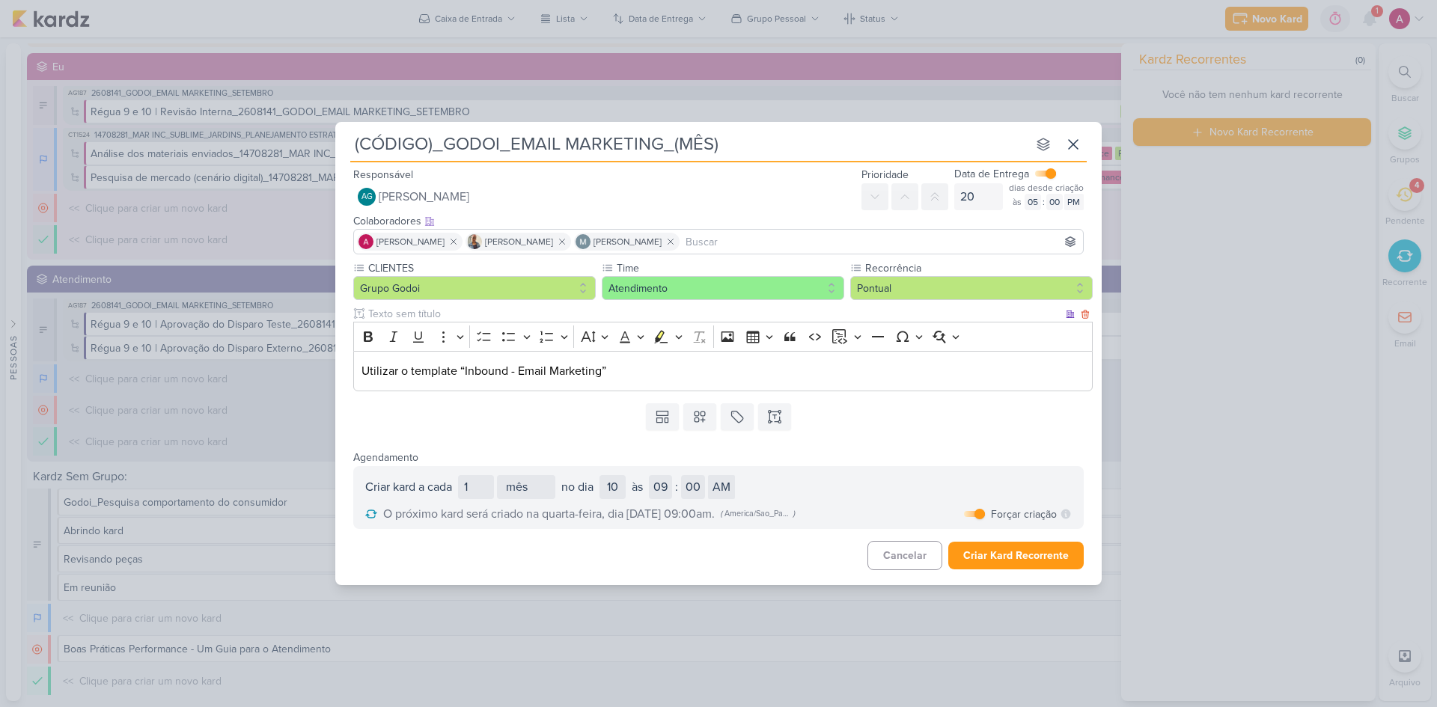
click at [635, 365] on p "Utilizar o template “Inbound - Email Marketing”" at bounding box center [724, 371] width 724 height 18
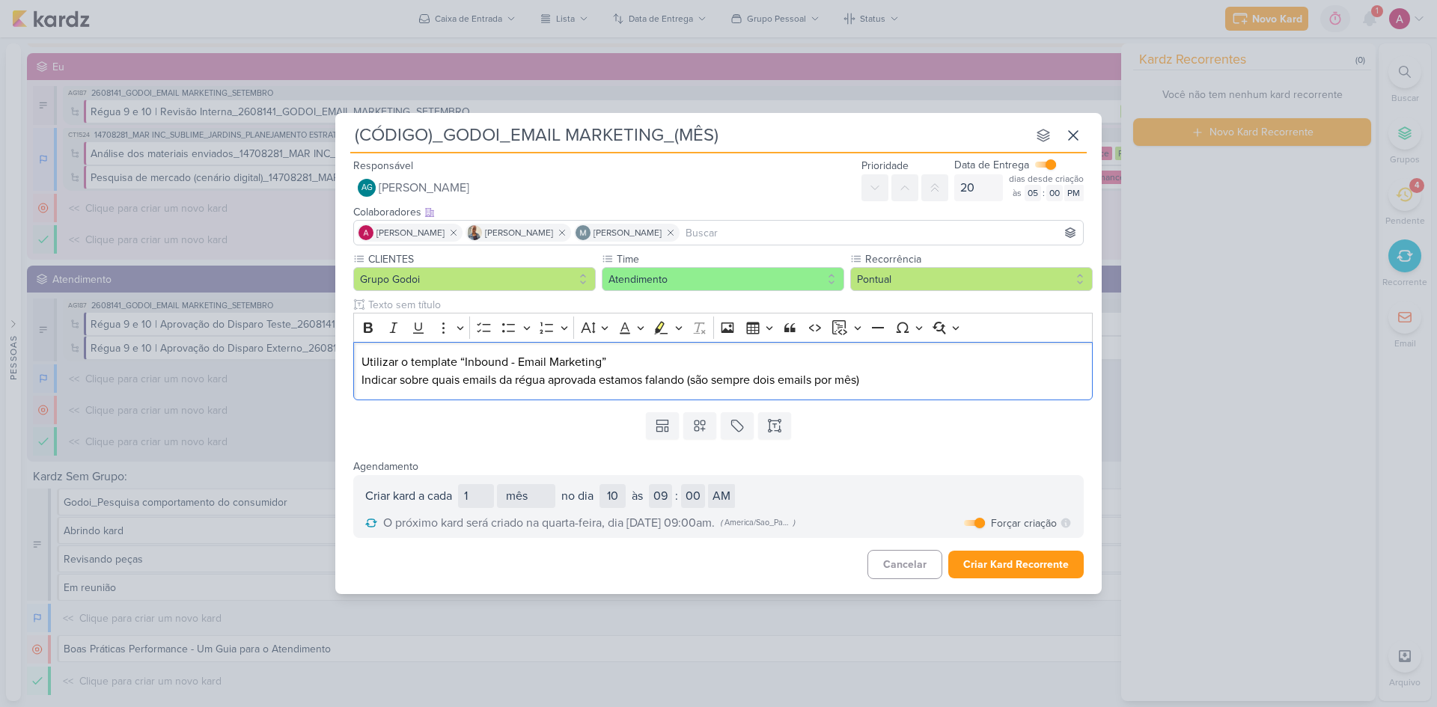
click at [900, 439] on div "Templates Templates da Empresa Relatório PDM - Recorrente Inbound - Email Marke…" at bounding box center [718, 425] width 766 height 39
click at [402, 380] on p "Utilizar o template “Inbound - Email Marketing” Indicar sobre quais emails da r…" at bounding box center [724, 371] width 724 height 36
click at [907, 429] on div "Templates Templates da Empresa Relatório PDM - Recorrente Inbound - Email Marke…" at bounding box center [718, 425] width 766 height 39
click at [966, 377] on p "Utilizar o template “Inbound - Email Marketing” Indicar nos briefings sobre qua…" at bounding box center [724, 371] width 724 height 36
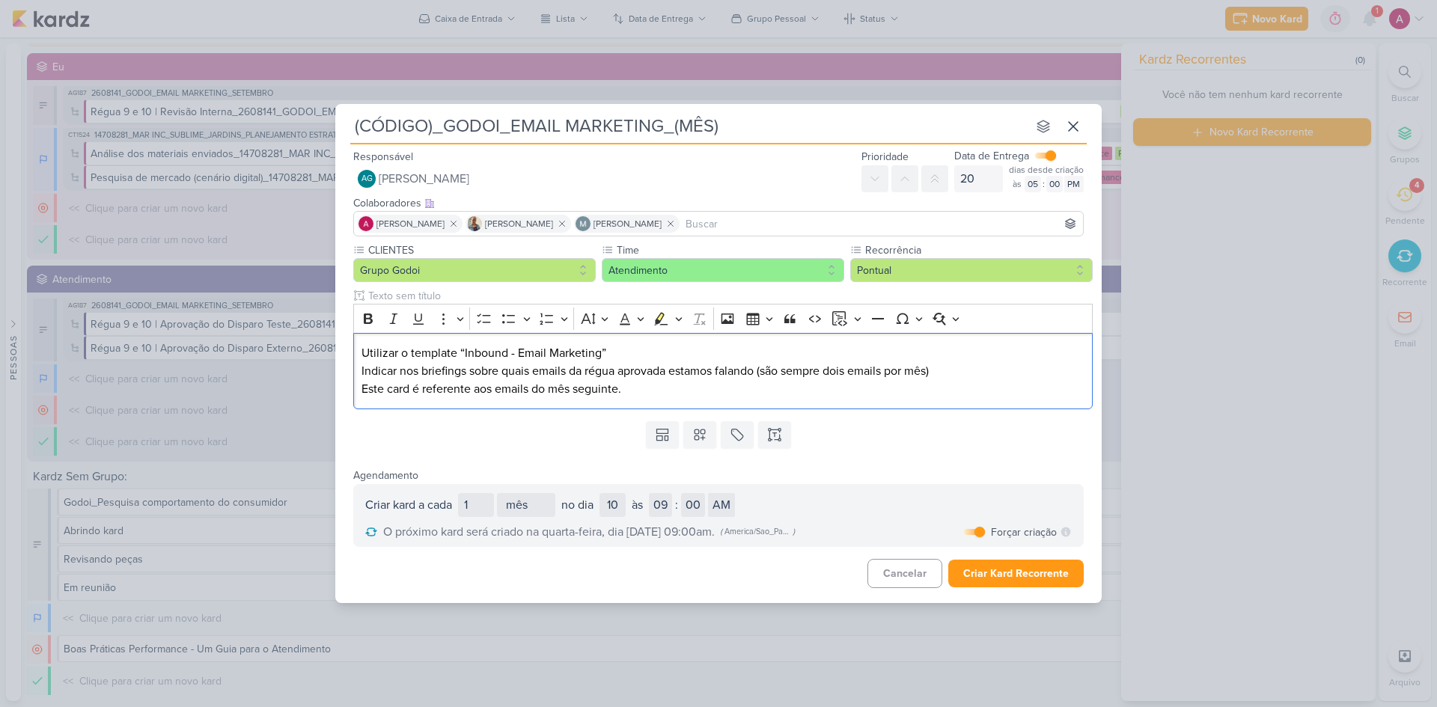
click at [862, 442] on div "Templates Templates da Empresa Relatório PDM - Recorrente Inbound - Email Marke…" at bounding box center [718, 434] width 766 height 39
click at [991, 473] on button "Criar Kard Recorrente" at bounding box center [1015, 574] width 135 height 28
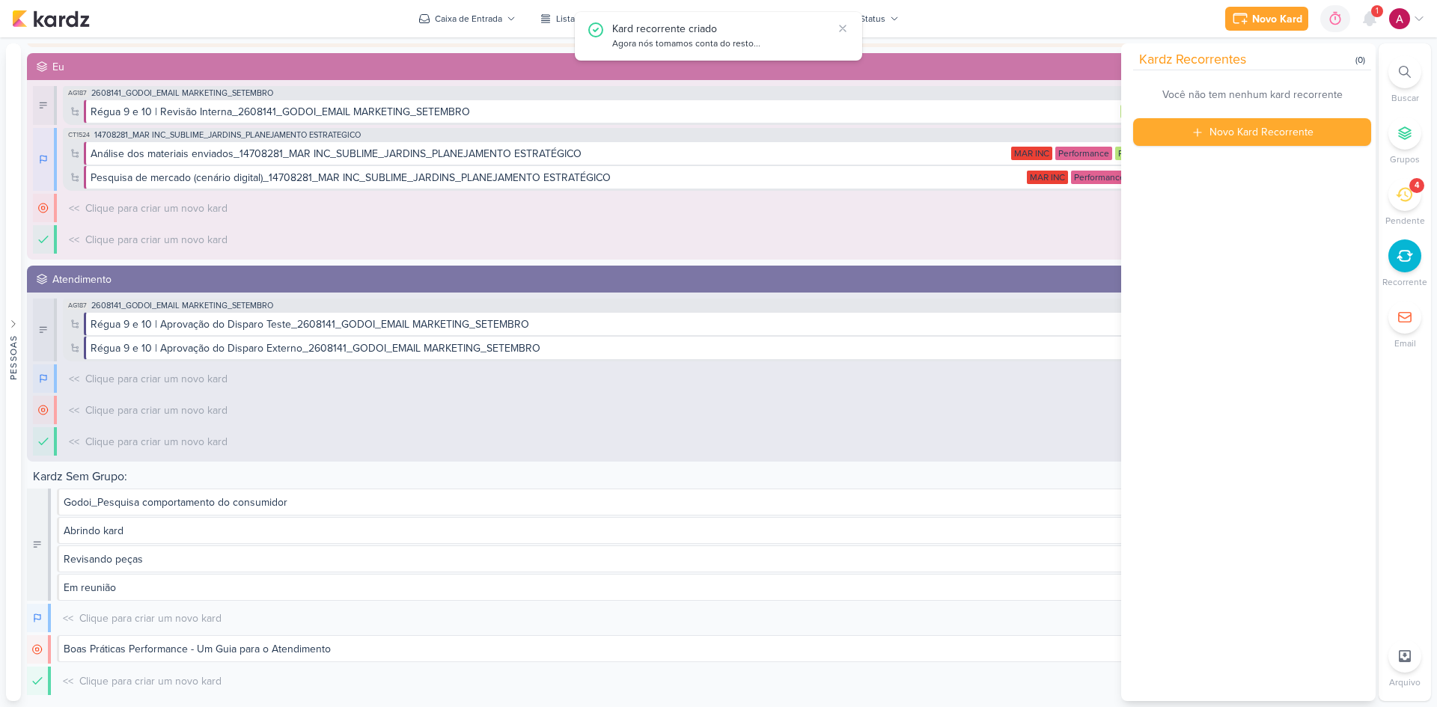
click at [1022, 29] on div "1" at bounding box center [1369, 18] width 27 height 27
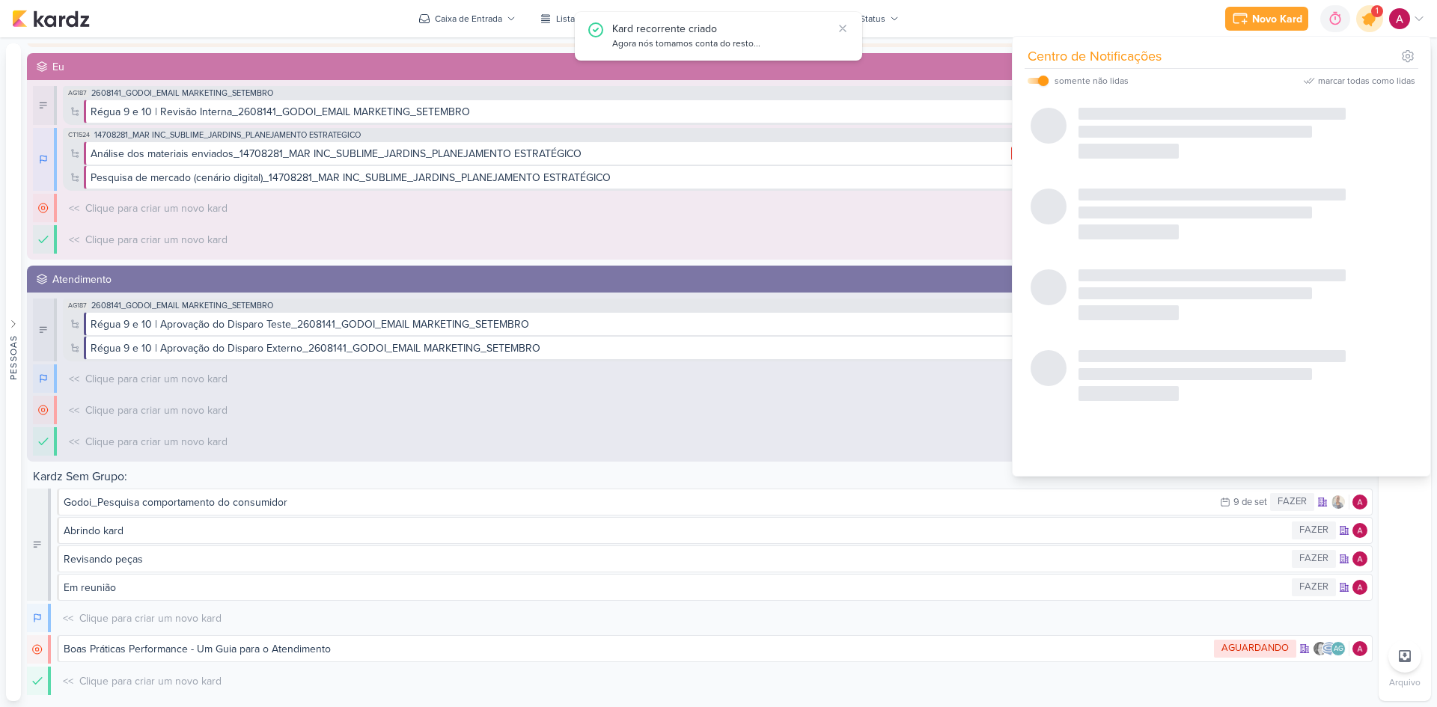
click at [1022, 19] on icon at bounding box center [1370, 19] width 18 height 18
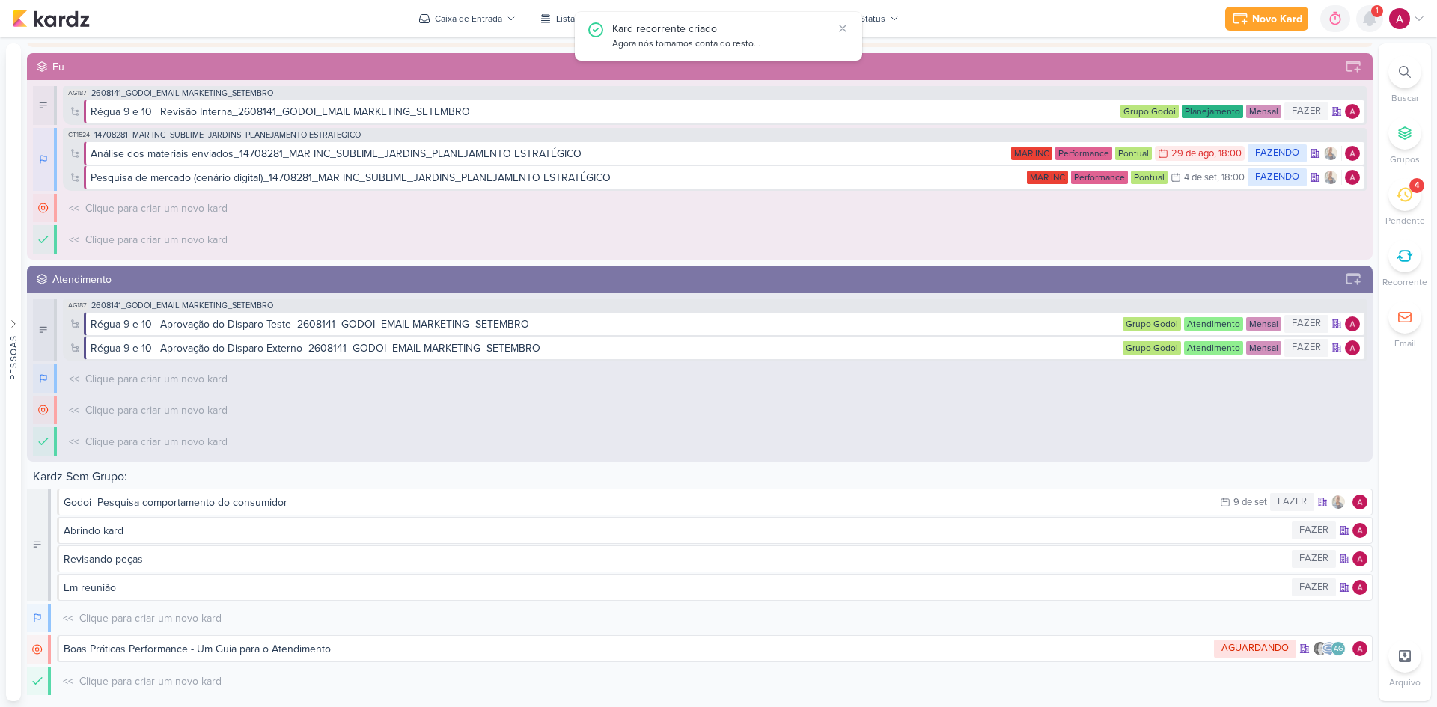
click at [1022, 19] on icon at bounding box center [1370, 18] width 12 height 13
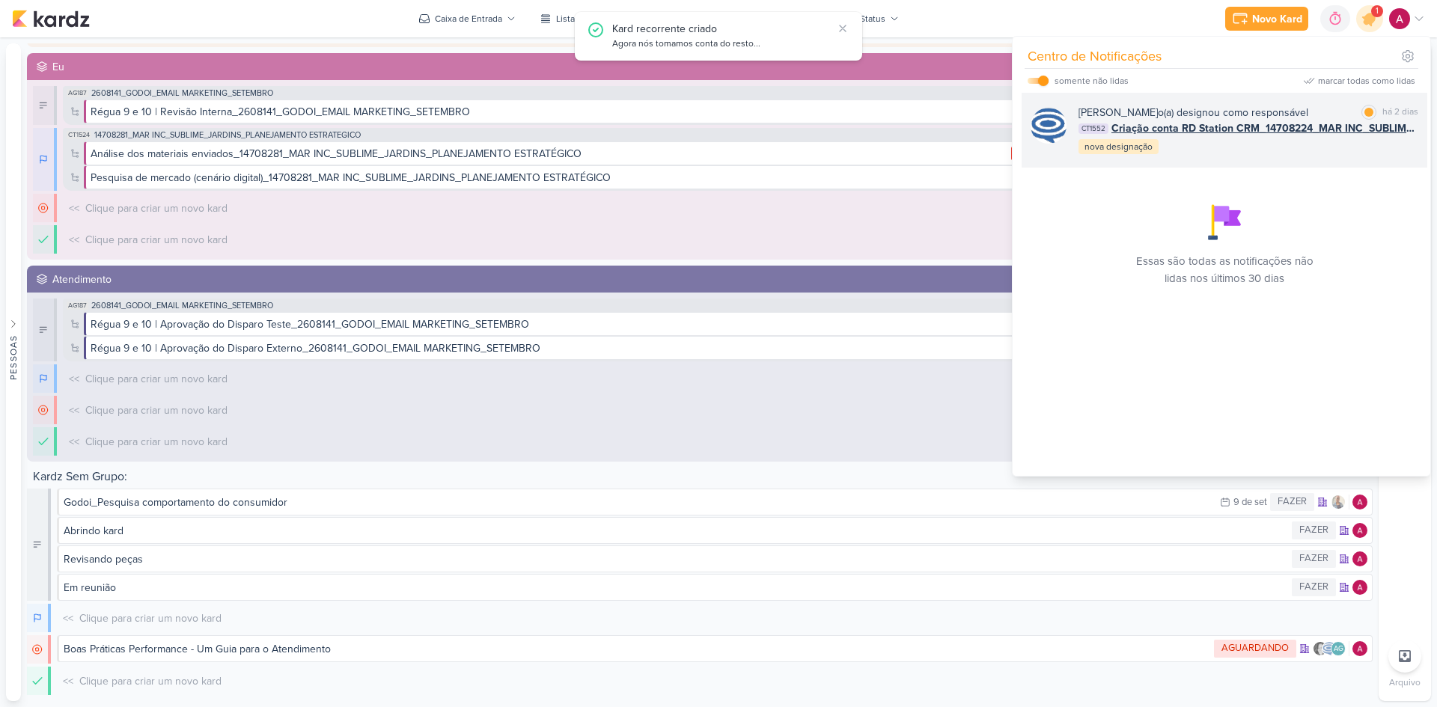
click at [1022, 156] on div "[PERSON_NAME] o(a) designou como responsável marcar como lida há 2 dias CT1552 …" at bounding box center [1249, 130] width 340 height 51
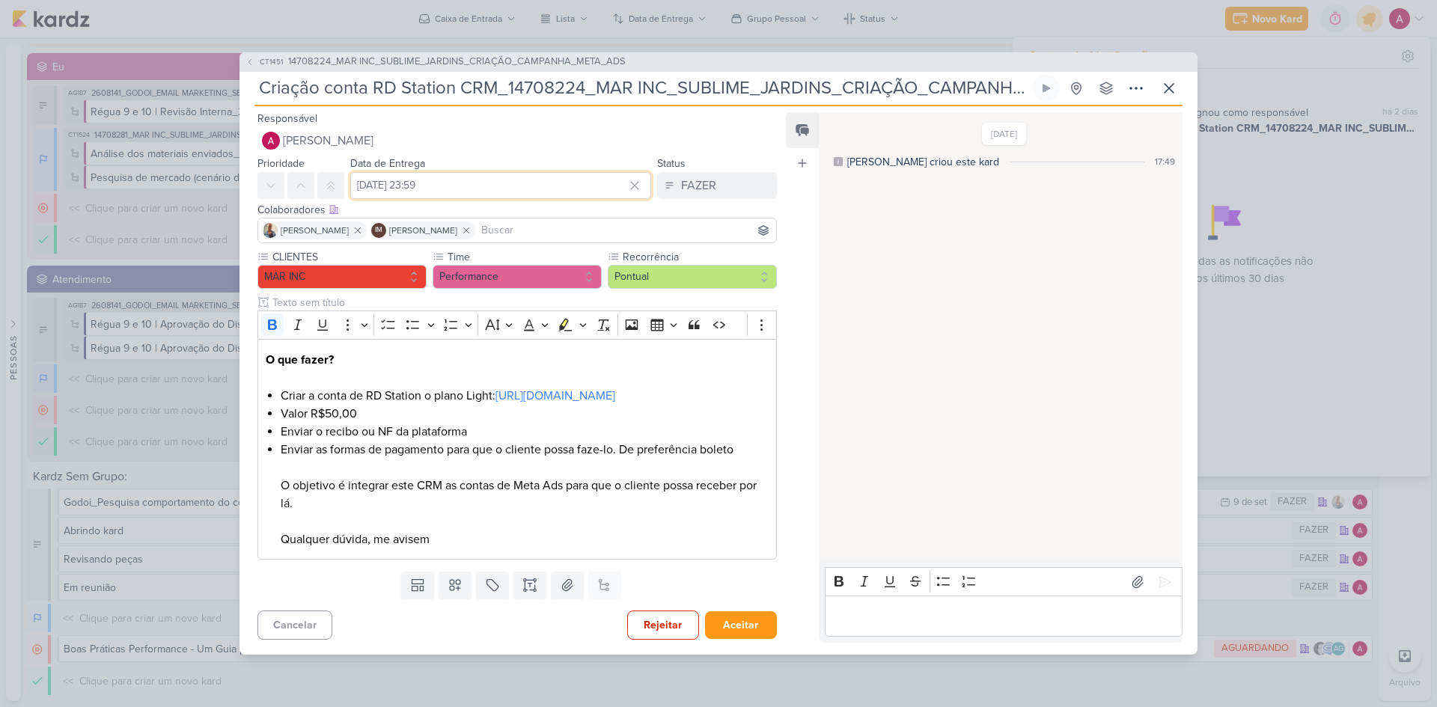
click at [448, 180] on input "[DATE] 23:59" at bounding box center [500, 185] width 301 height 27
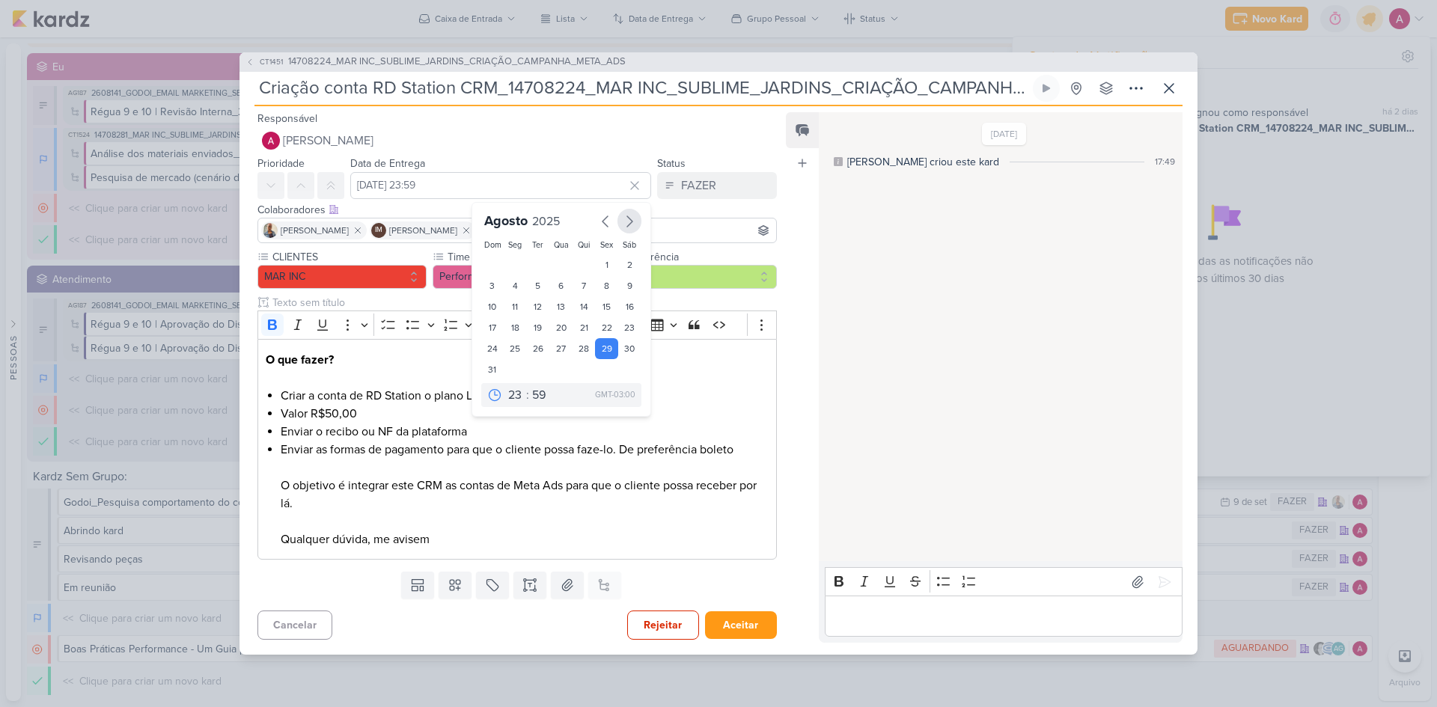
click at [624, 222] on button "button" at bounding box center [630, 221] width 24 height 25
click at [512, 255] on div "1" at bounding box center [515, 265] width 23 height 22
type input "1 de setembro de 2025 às 23:59"
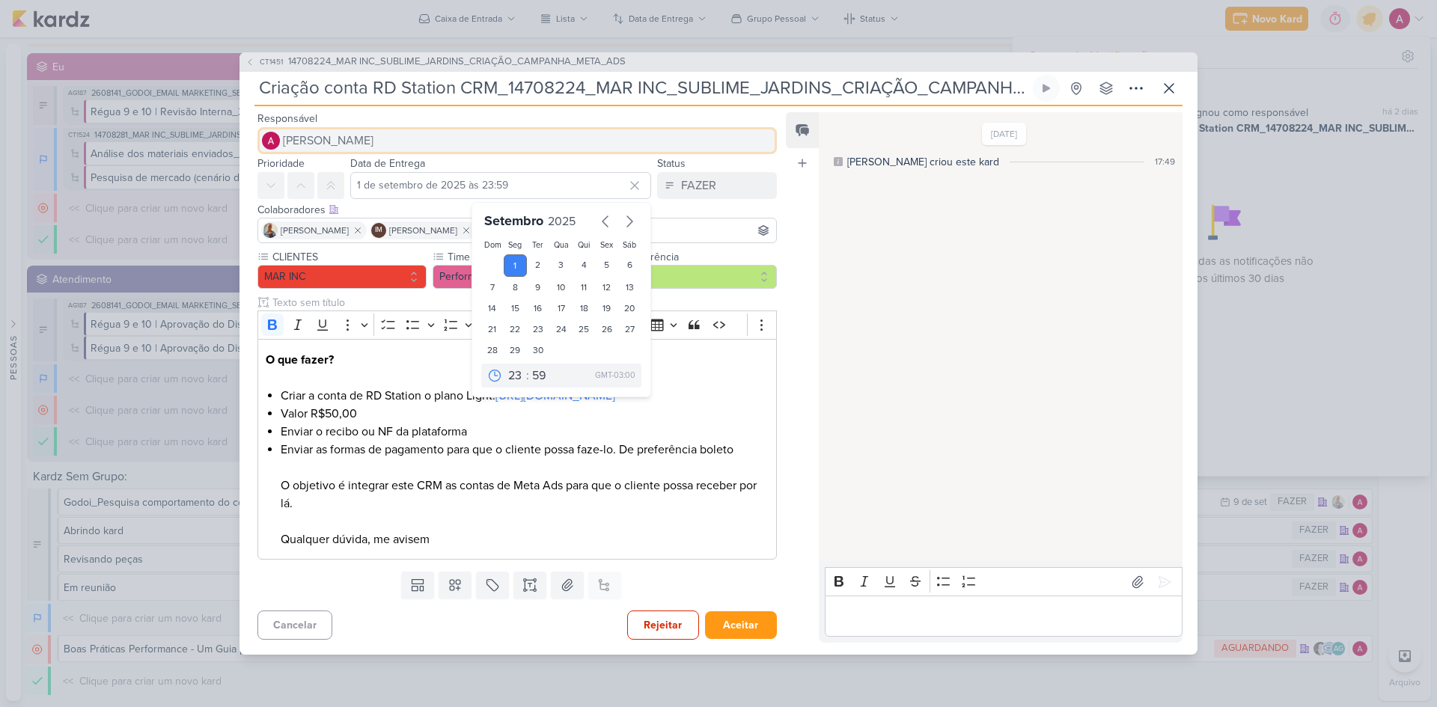
click at [349, 132] on span "[PERSON_NAME]" at bounding box center [328, 141] width 91 height 18
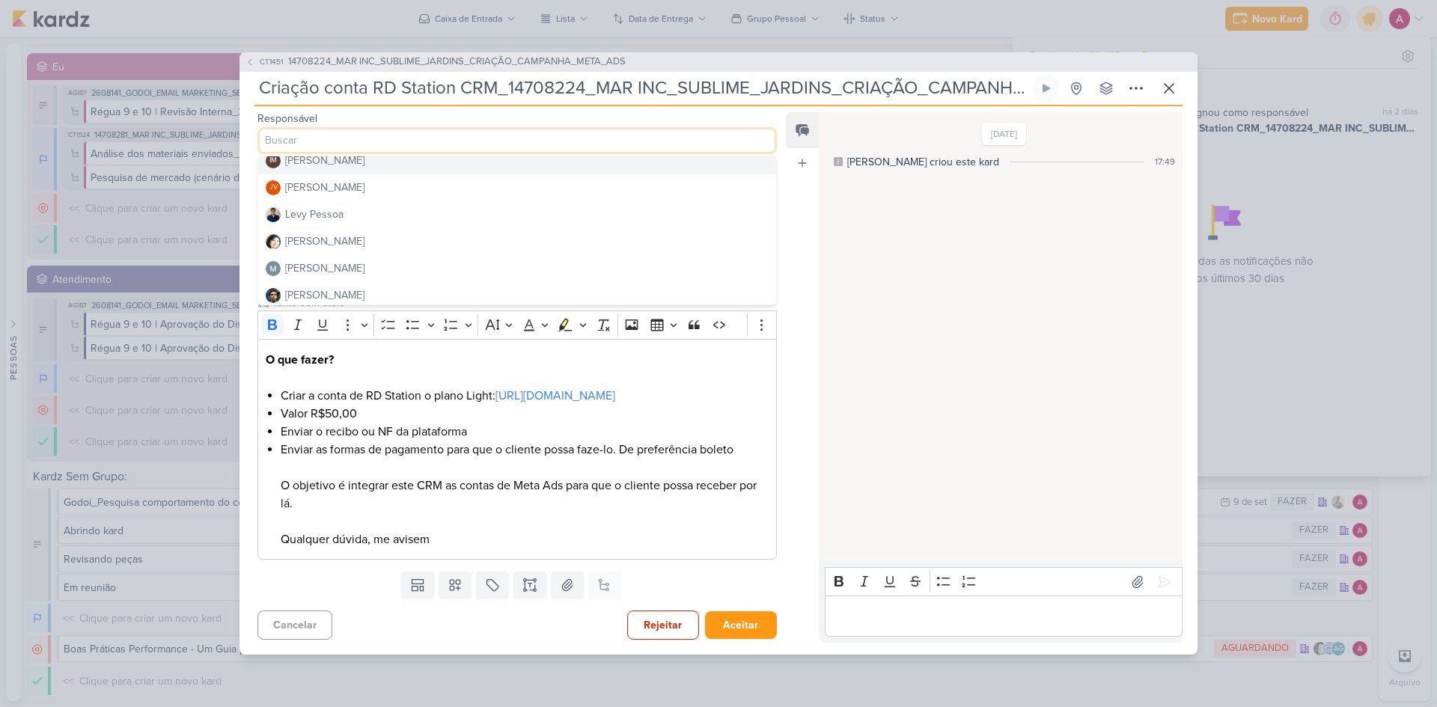
scroll to position [225, 0]
click at [335, 180] on div "Levy Pessoa" at bounding box center [314, 188] width 58 height 16
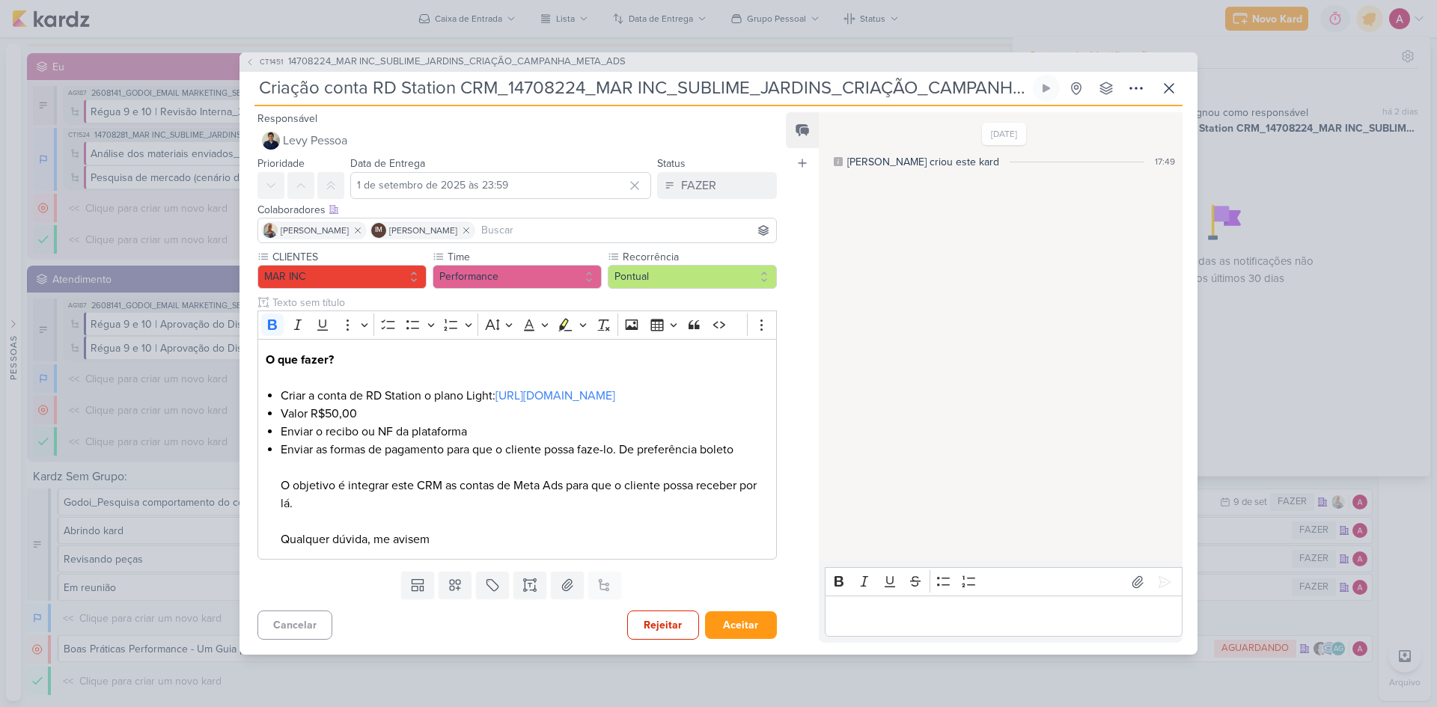
click at [509, 222] on input at bounding box center [625, 231] width 295 height 18
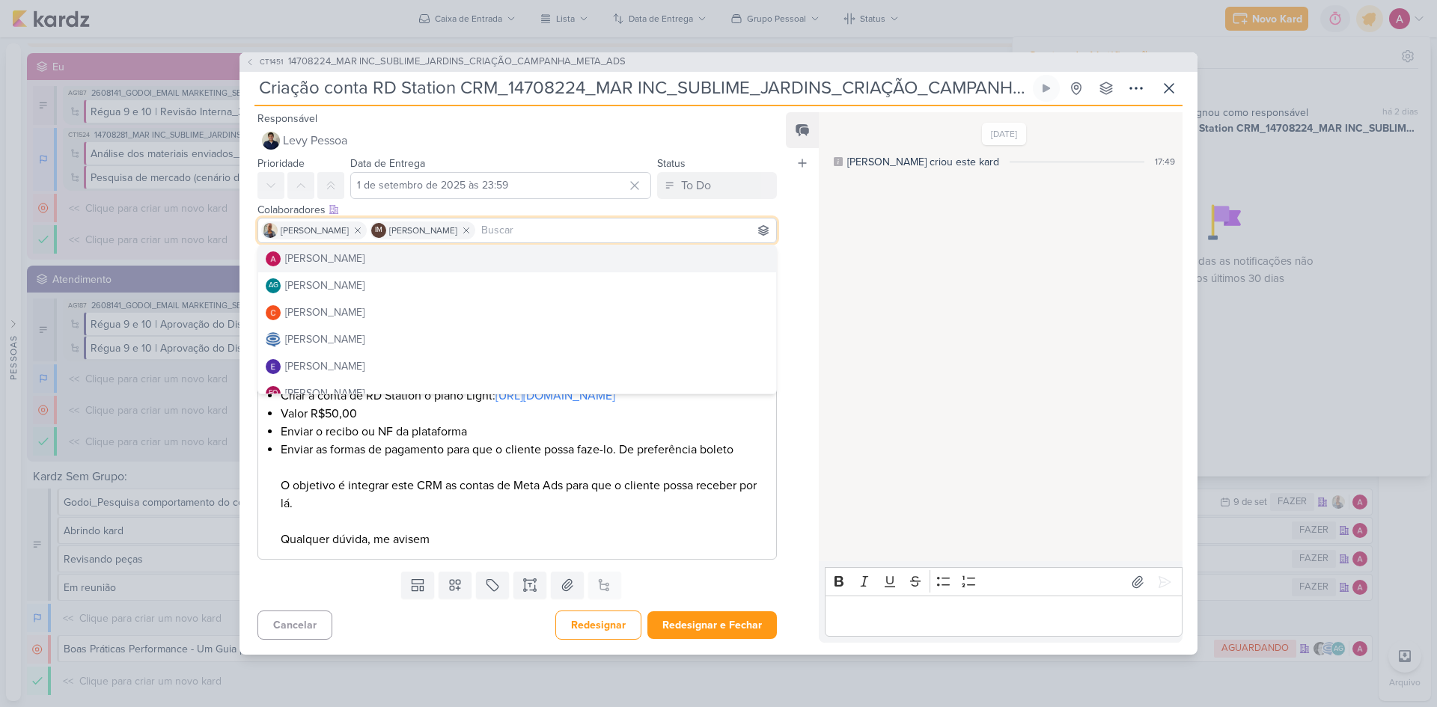
click at [332, 251] on div "[PERSON_NAME]" at bounding box center [324, 259] width 79 height 16
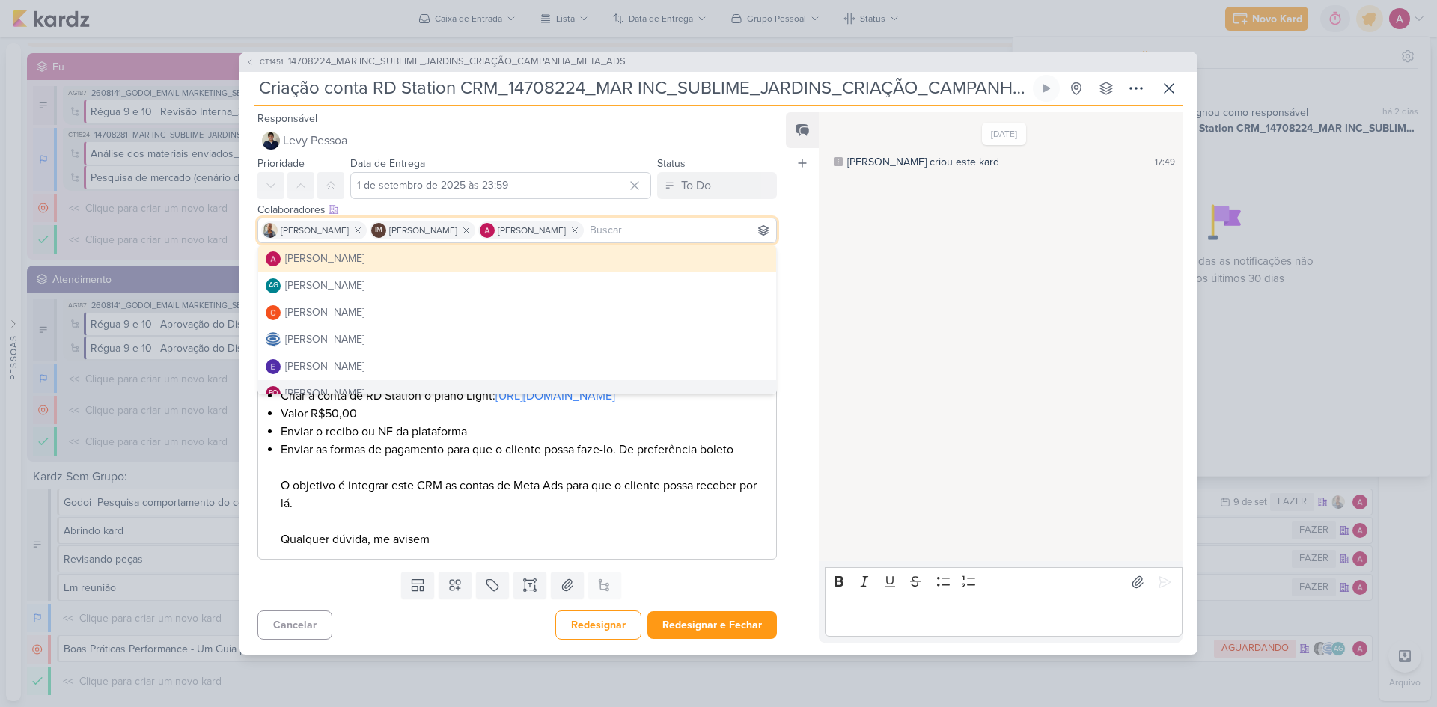
click at [747, 473] on div "Templates Campos Personalizados Marcadores Caixa De Texto Anexo Este kard já é …" at bounding box center [511, 585] width 543 height 39
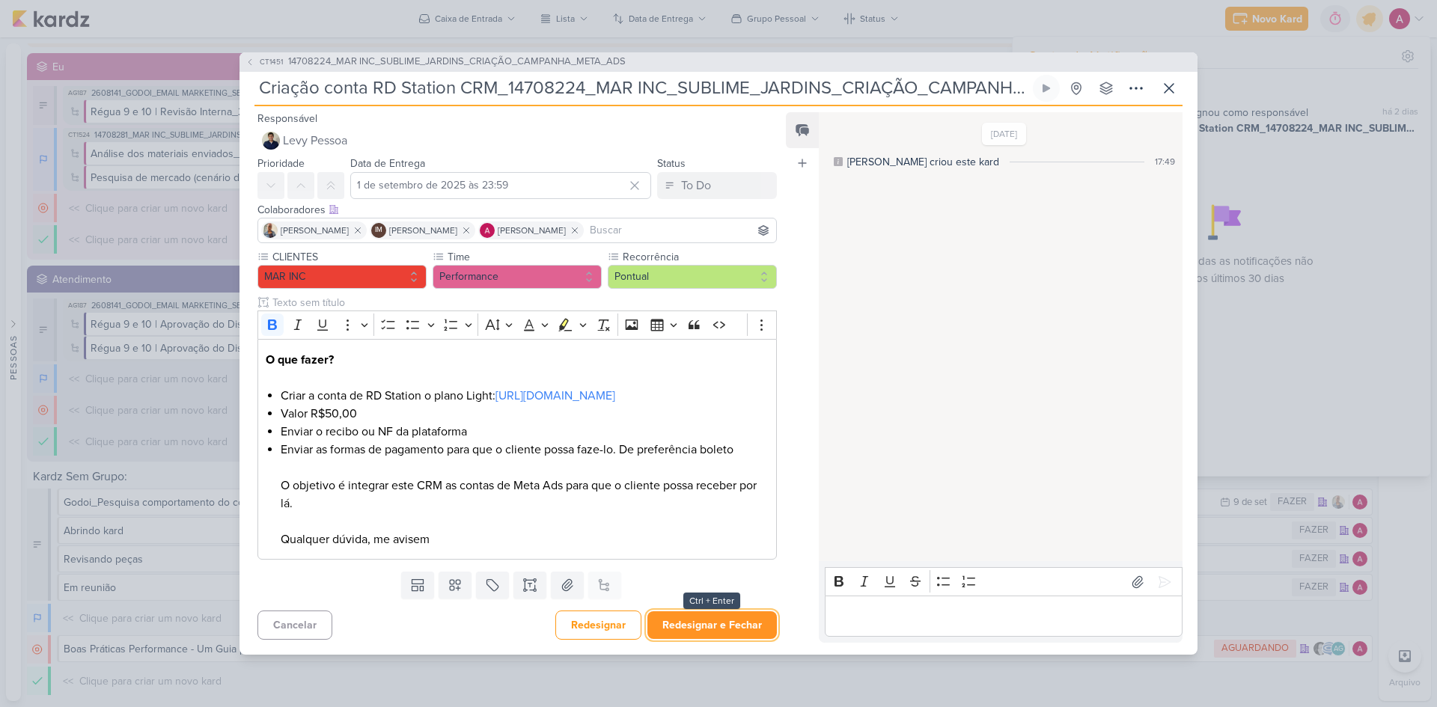
click at [719, 473] on button "Redesignar e Fechar" at bounding box center [711, 626] width 129 height 28
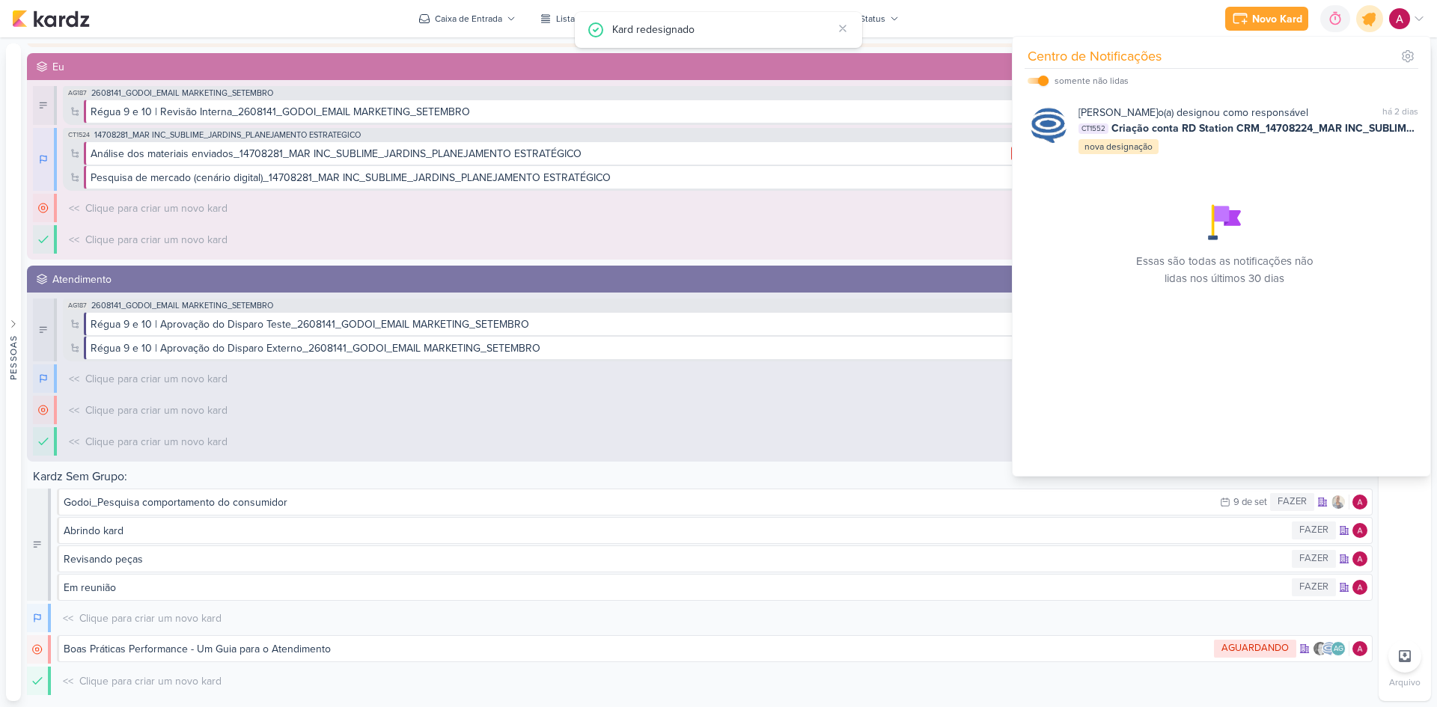
click at [1022, 23] on icon at bounding box center [1370, 19] width 18 height 18
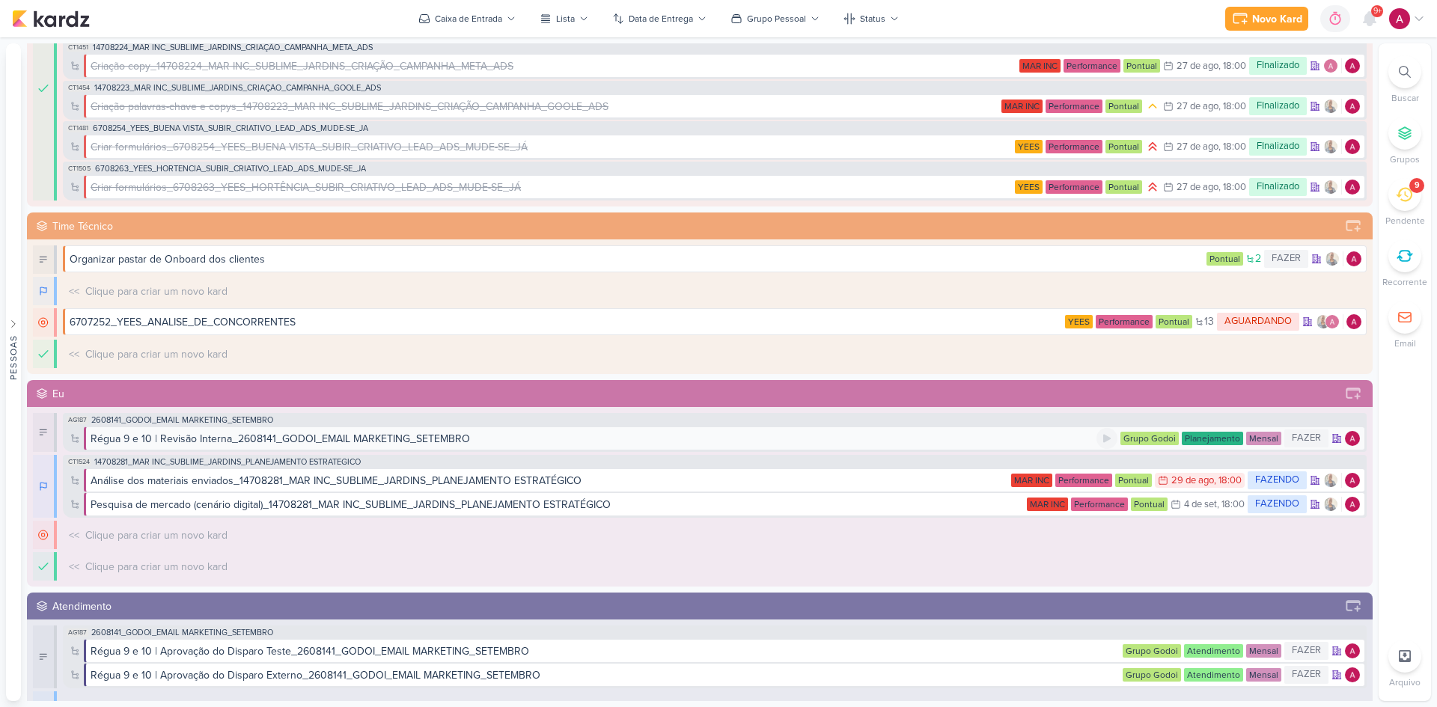
scroll to position [926, 0]
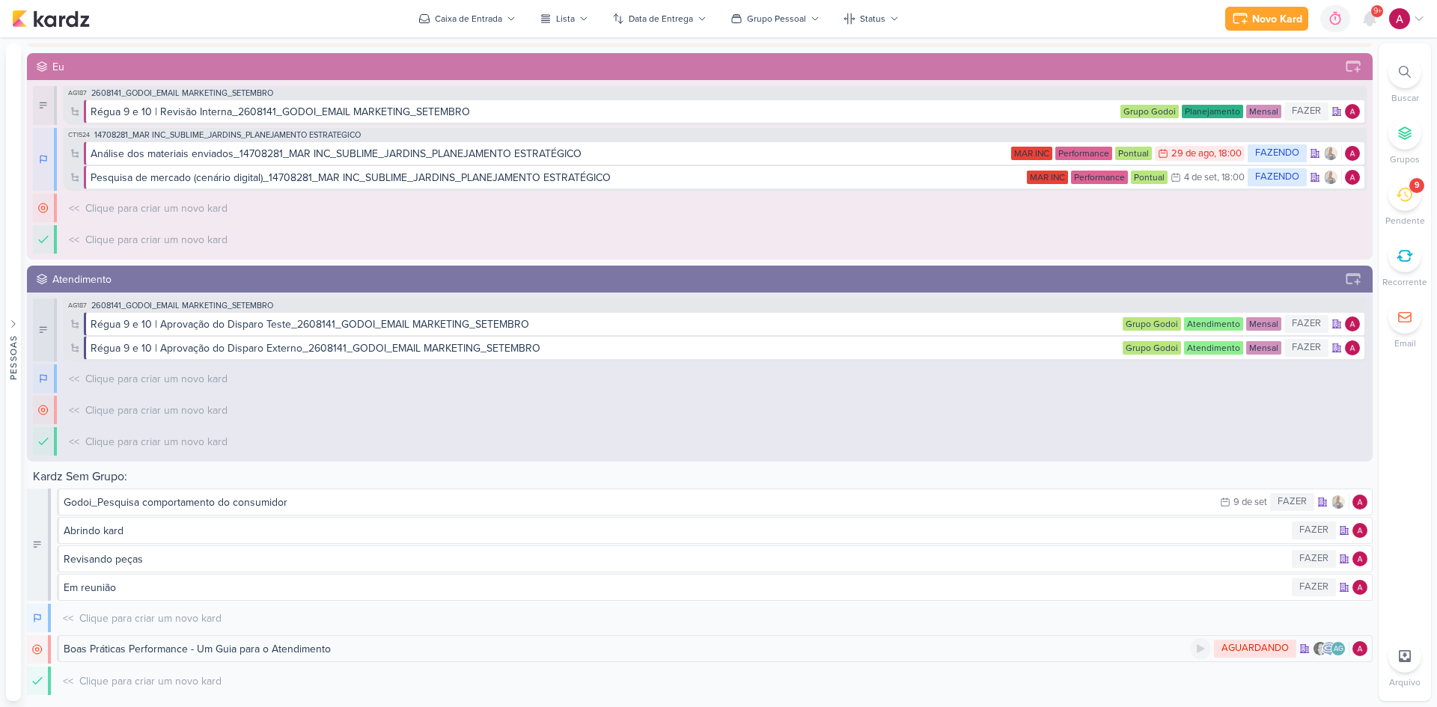
click at [418, 473] on div "Boas Práticas Performance - Um Guia para o Atendimento" at bounding box center [627, 649] width 1126 height 16
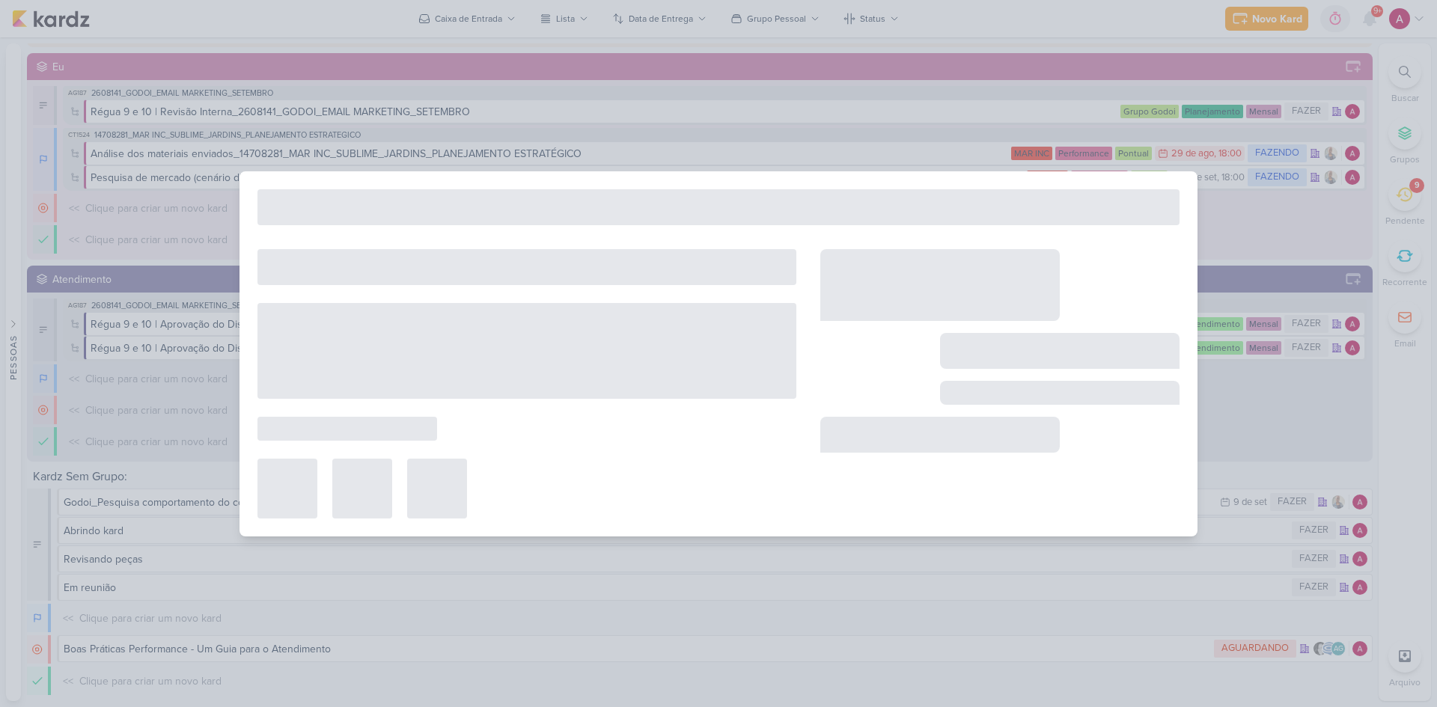
type input "Boas Práticas Performance - Um Guia para o Atendimento"
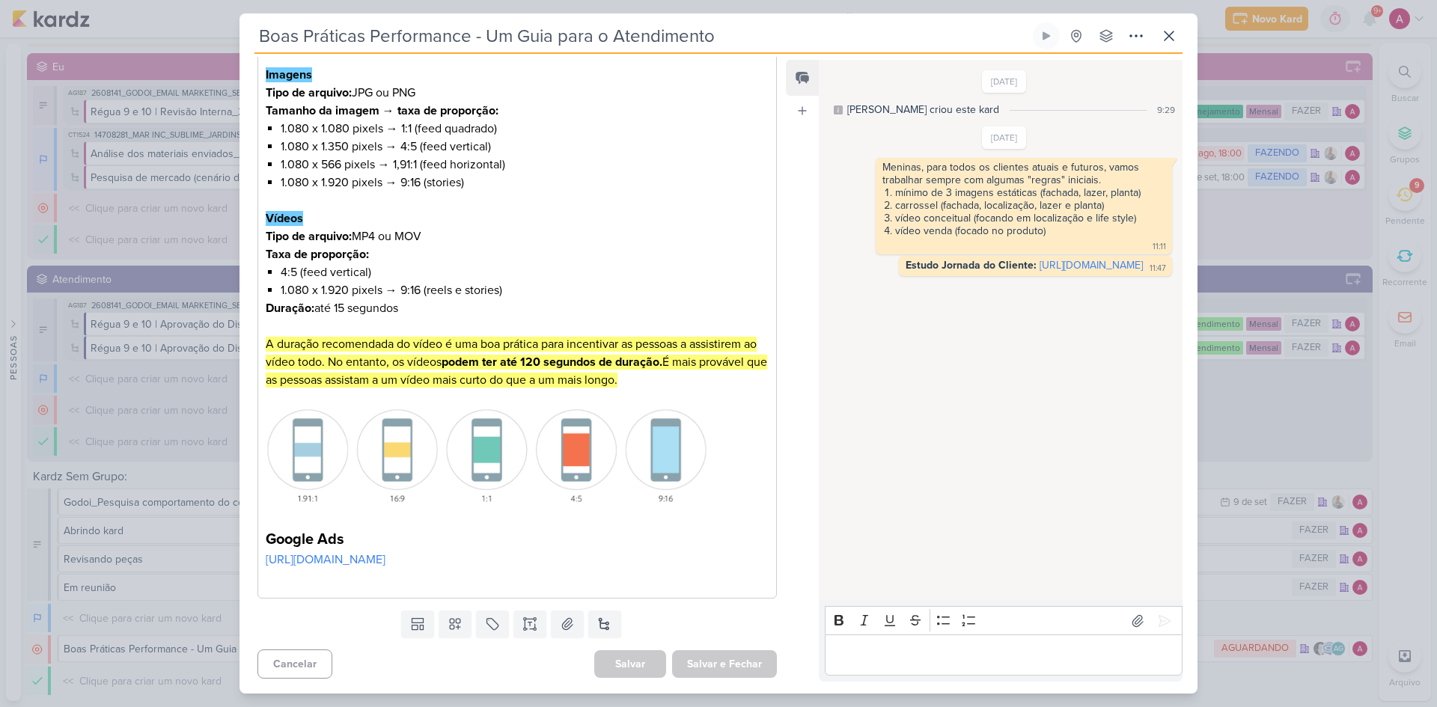
scroll to position [244, 0]
click at [586, 473] on div "Meta Ads Imagens Tipo de arquivo: JPG ou PNG Tamanho da imagem → taxa de propor…" at bounding box center [516, 306] width 519 height 585
click at [385, 473] on link "[URL][DOMAIN_NAME]" at bounding box center [326, 559] width 120 height 15
click at [650, 473] on p "Editor editing area: main" at bounding box center [517, 578] width 503 height 18
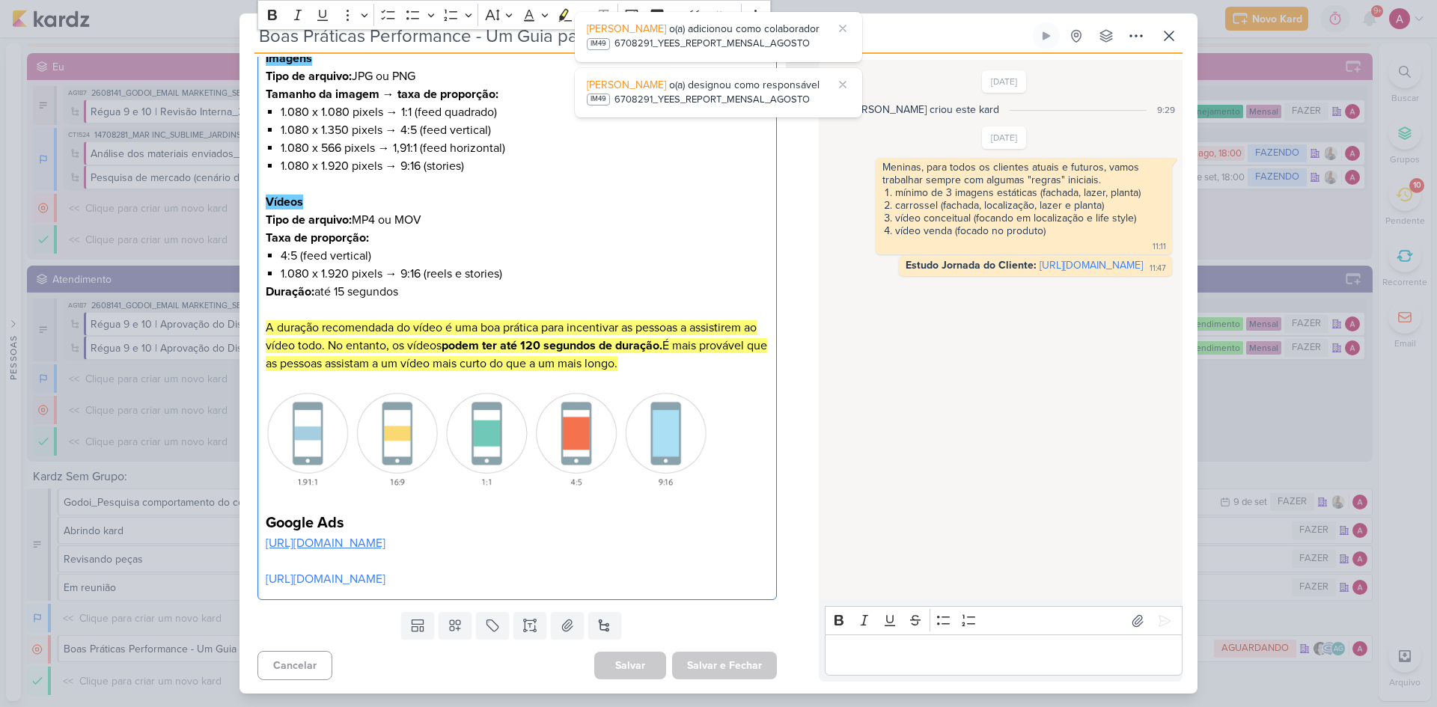
scroll to position [262, 0]
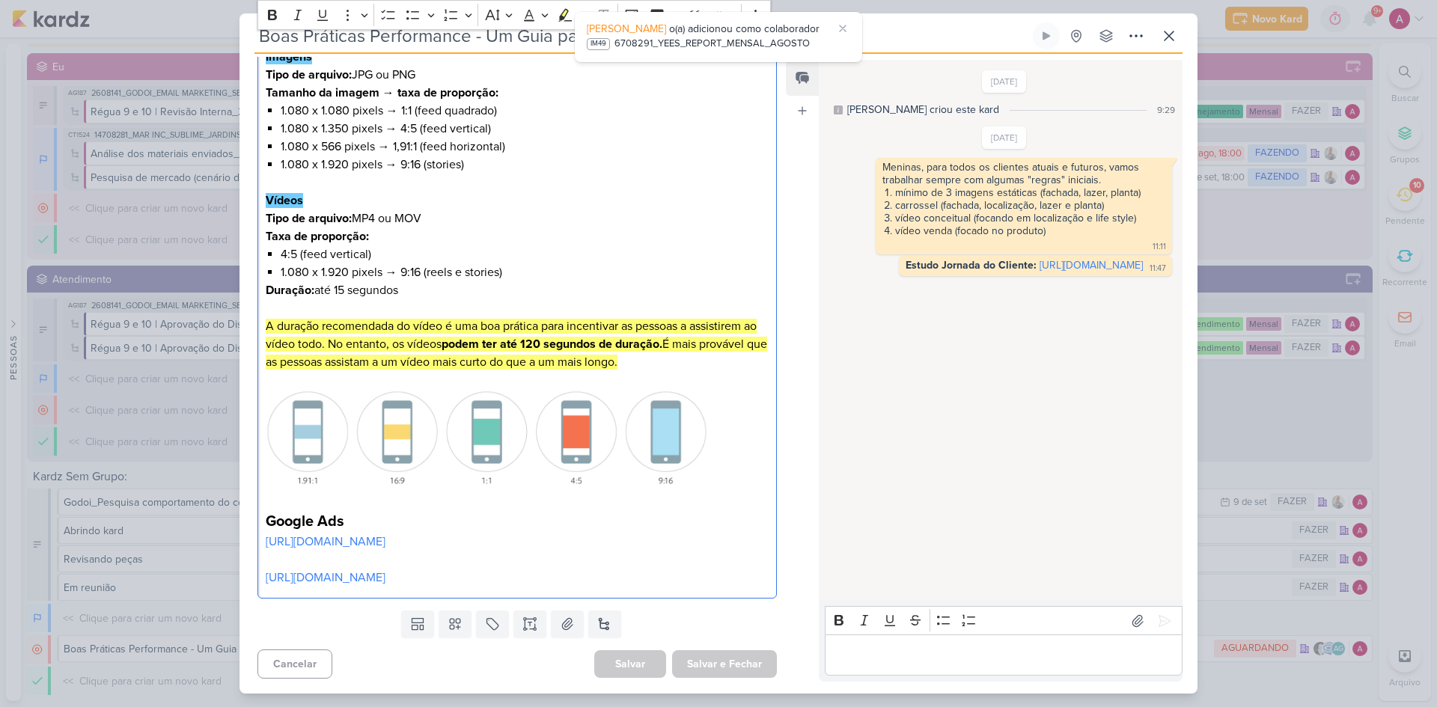
click at [735, 473] on div "Templates Campos Personalizados Marcadores Caixa De Texto Anexo [GEOGRAPHIC_DAT…" at bounding box center [511, 624] width 543 height 39
click at [263, 473] on div "Meta Ads Imagens Tipo de arquivo: JPG ou PNG Tamanho da imagem → taxa de propor…" at bounding box center [516, 297] width 519 height 603
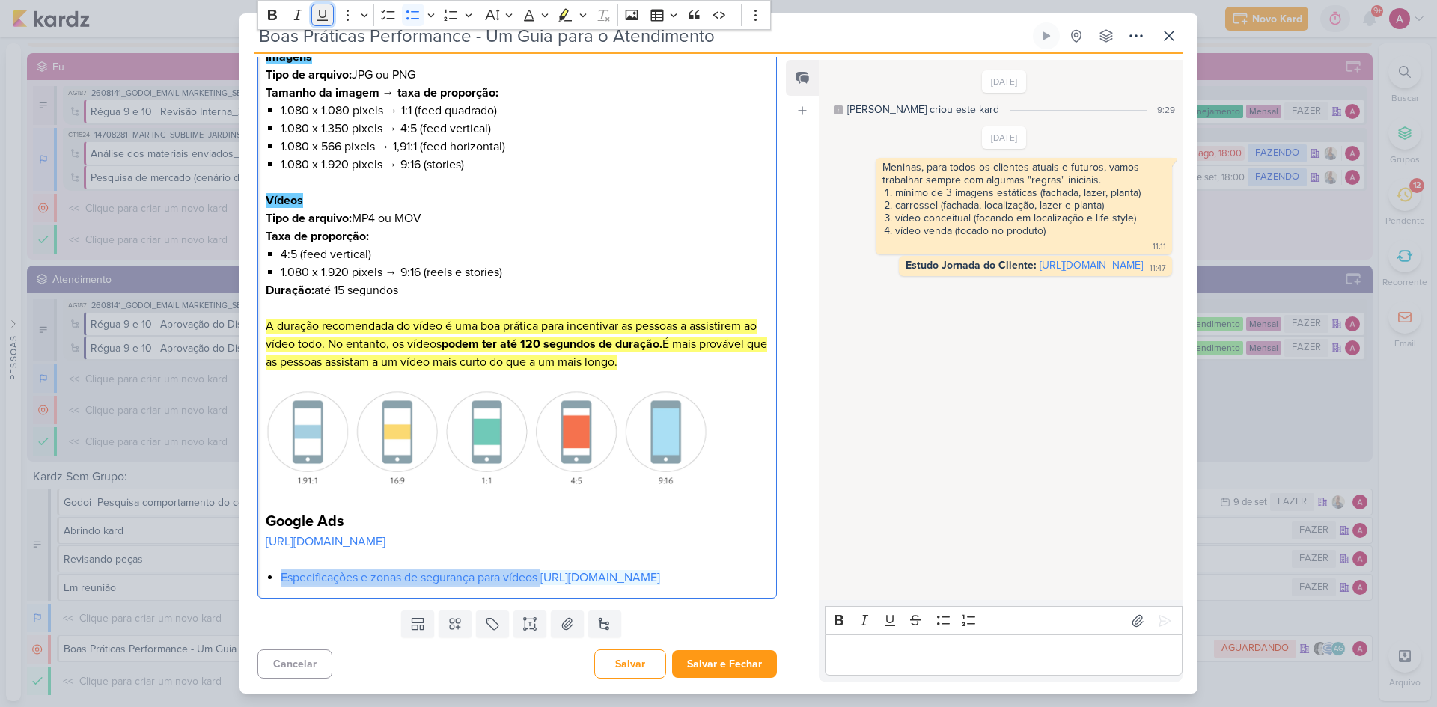
click at [324, 17] on icon "Editor toolbar" at bounding box center [322, 15] width 10 height 11
click at [537, 16] on button "Font Color" at bounding box center [535, 15] width 34 height 22
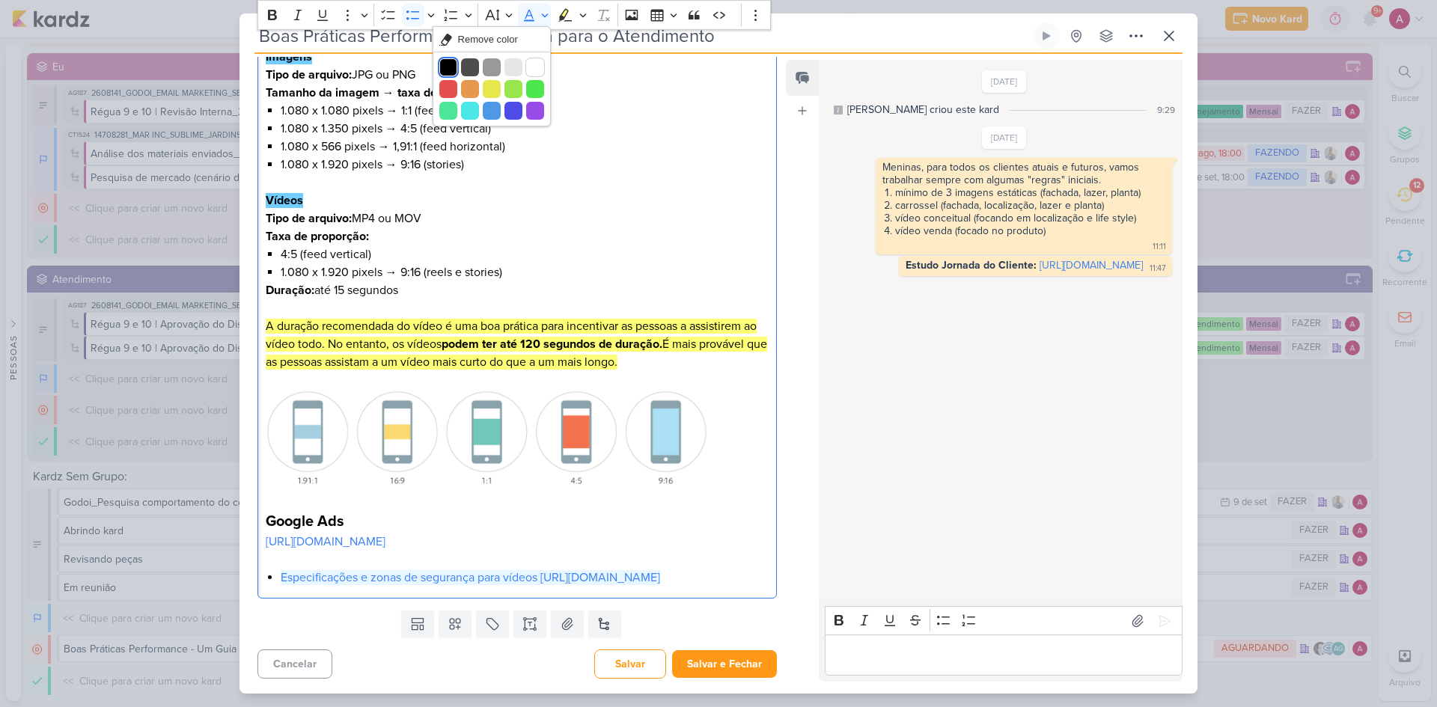
click at [451, 63] on button "Black" at bounding box center [448, 67] width 18 height 18
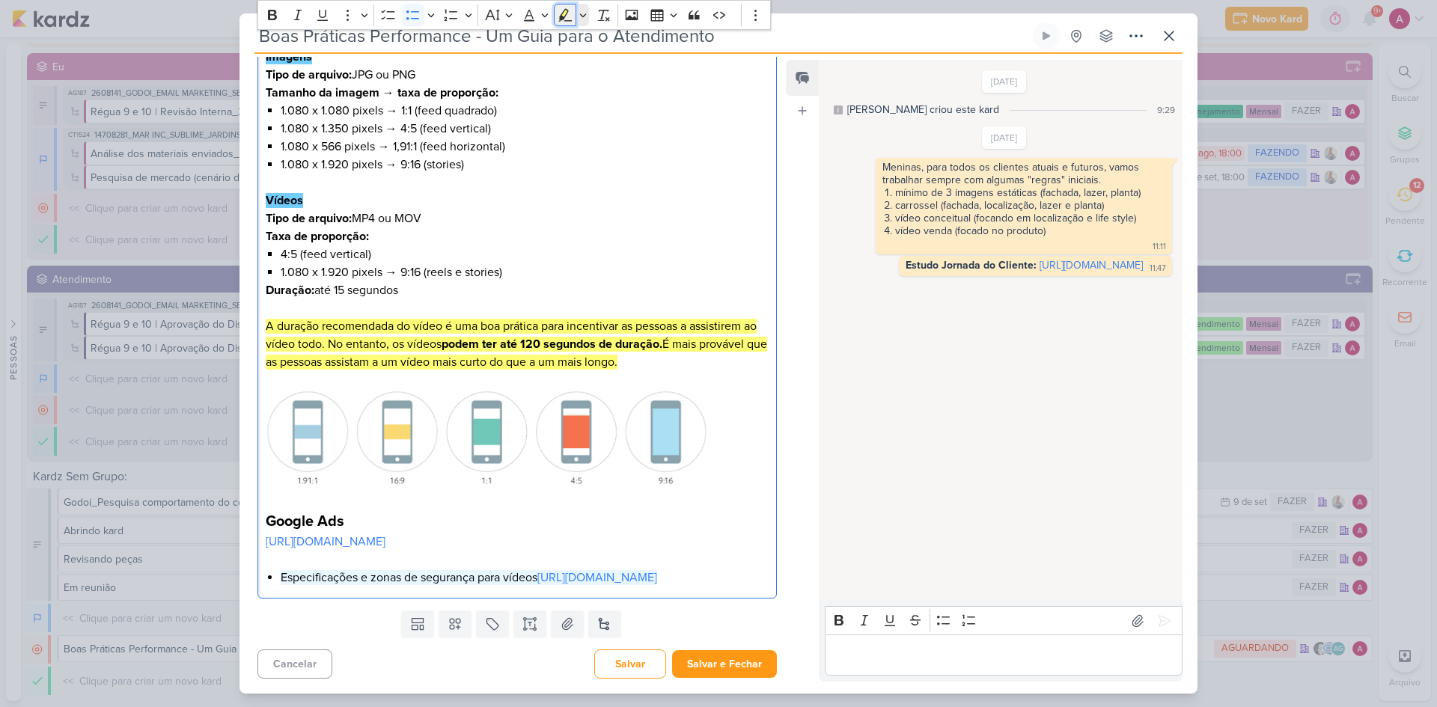
click at [576, 16] on button "Highlight" at bounding box center [565, 15] width 22 height 22
click at [579, 18] on button "Highlight" at bounding box center [582, 15] width 13 height 22
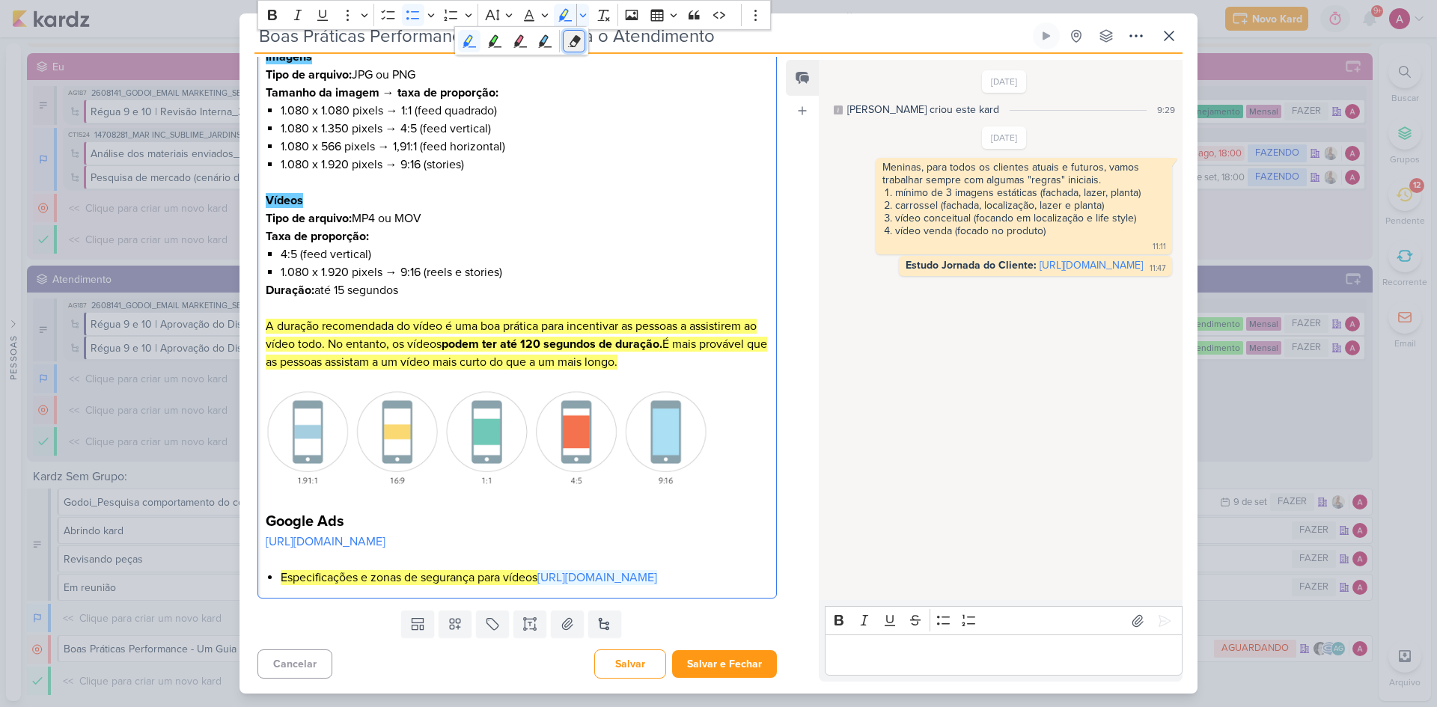
click at [577, 37] on icon "Text highlight toolbar" at bounding box center [575, 41] width 10 height 12
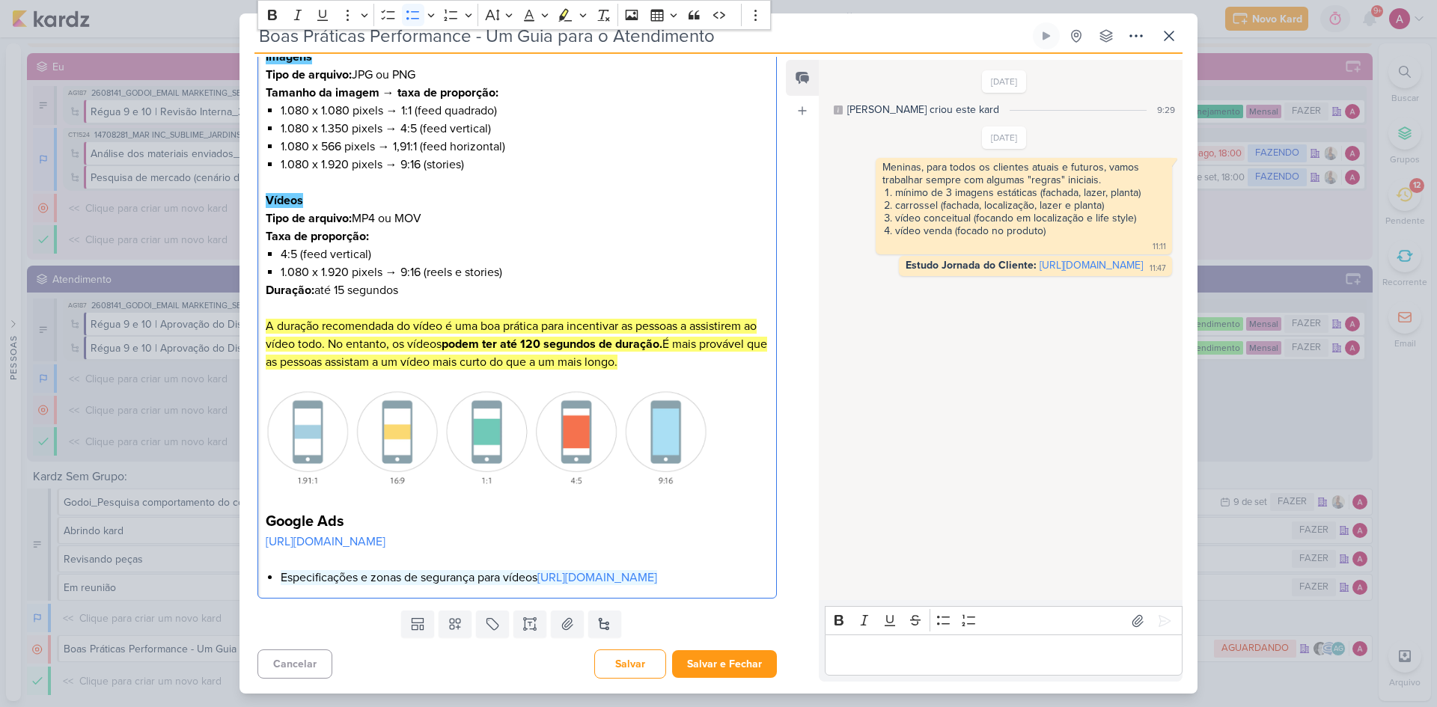
click at [685, 473] on p "Editor editing area: main" at bounding box center [517, 560] width 503 height 18
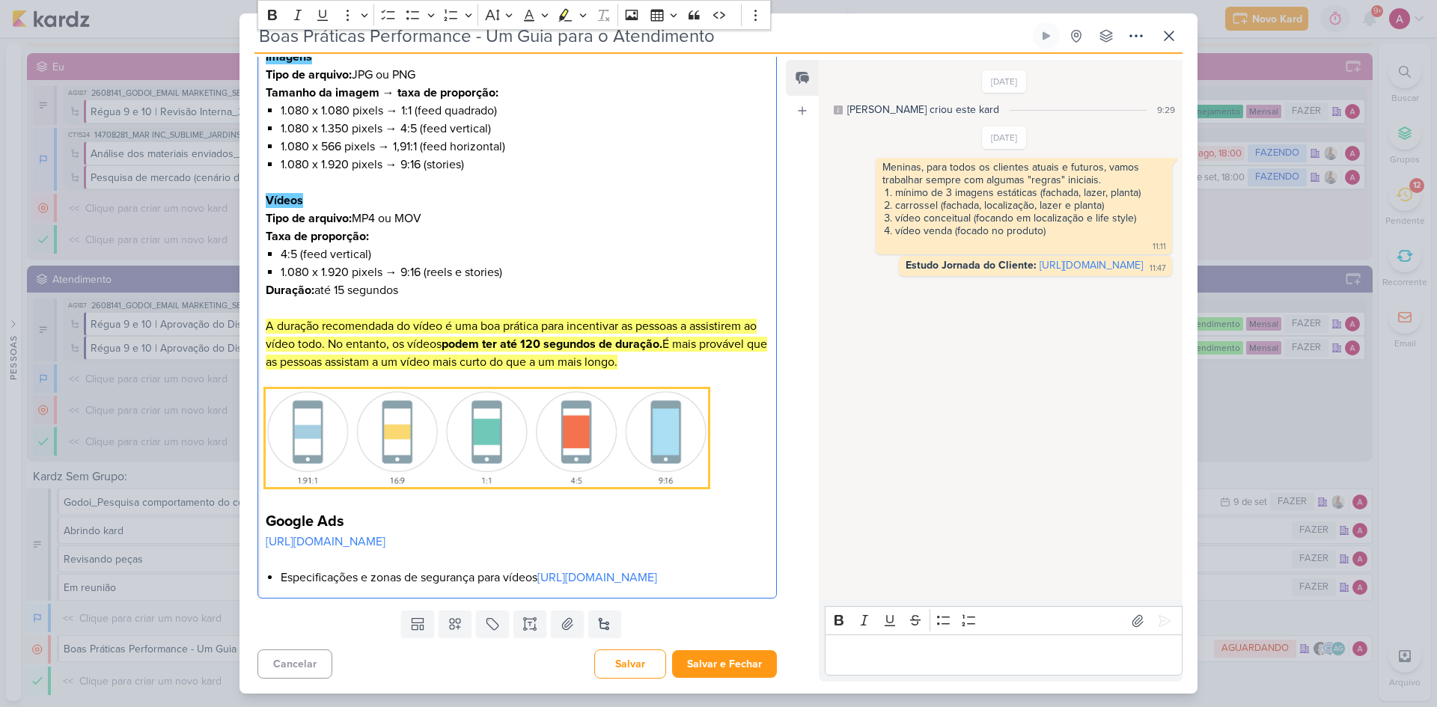
scroll to position [280, 0]
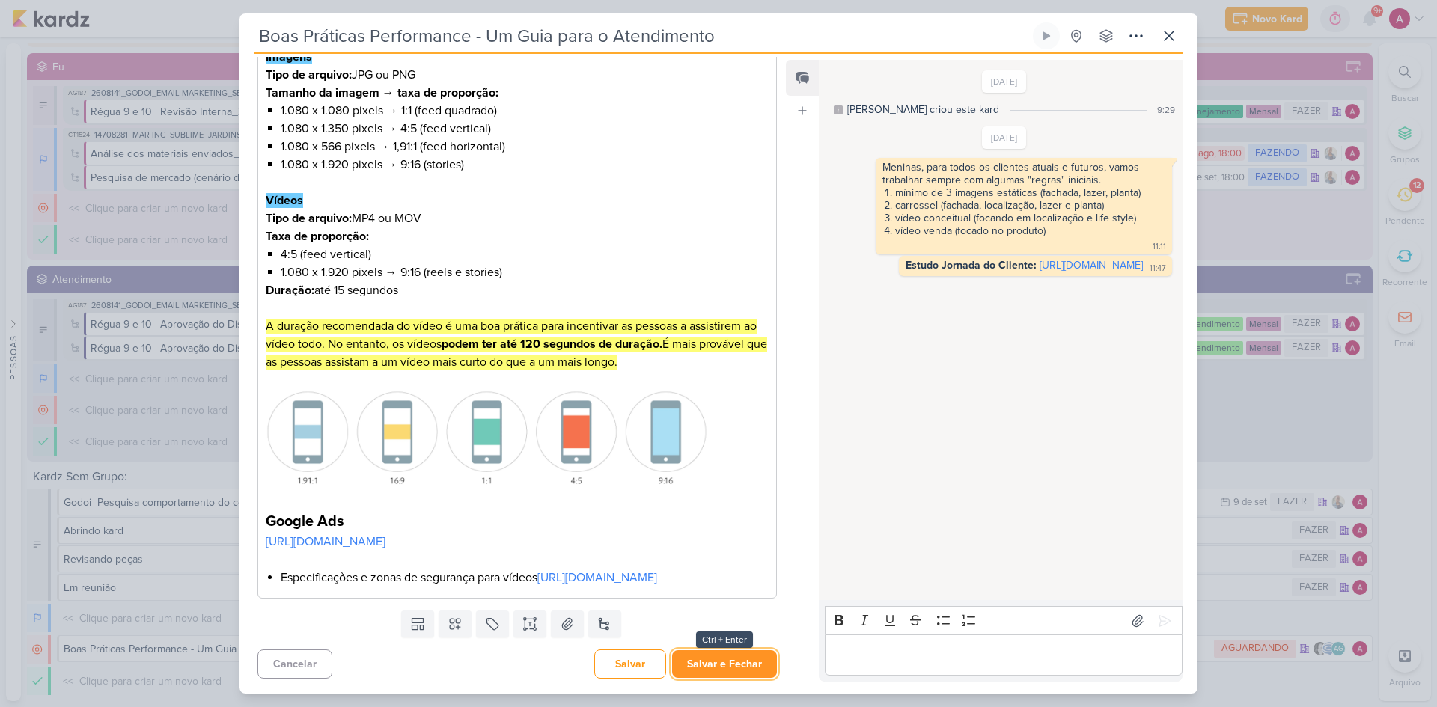
click at [745, 473] on button "Salvar e Fechar" at bounding box center [724, 664] width 105 height 28
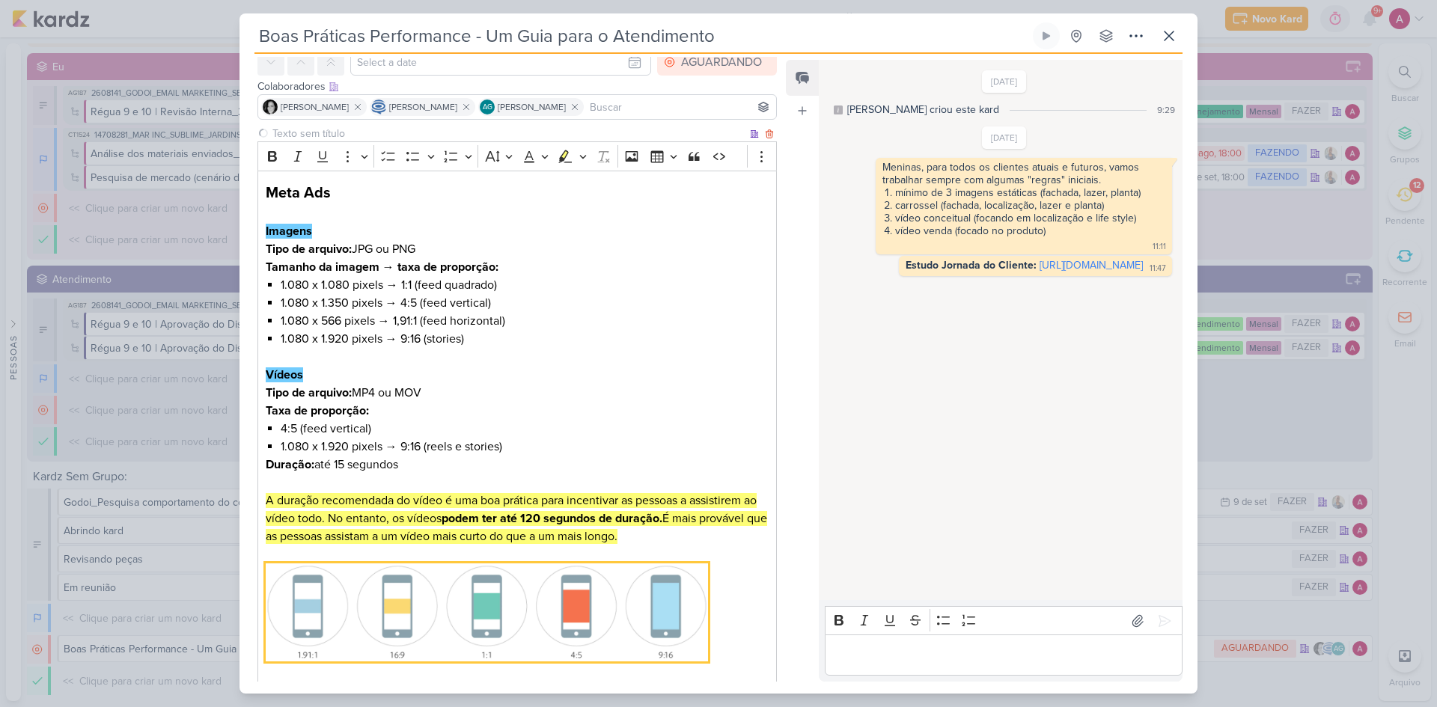
scroll to position [0, 0]
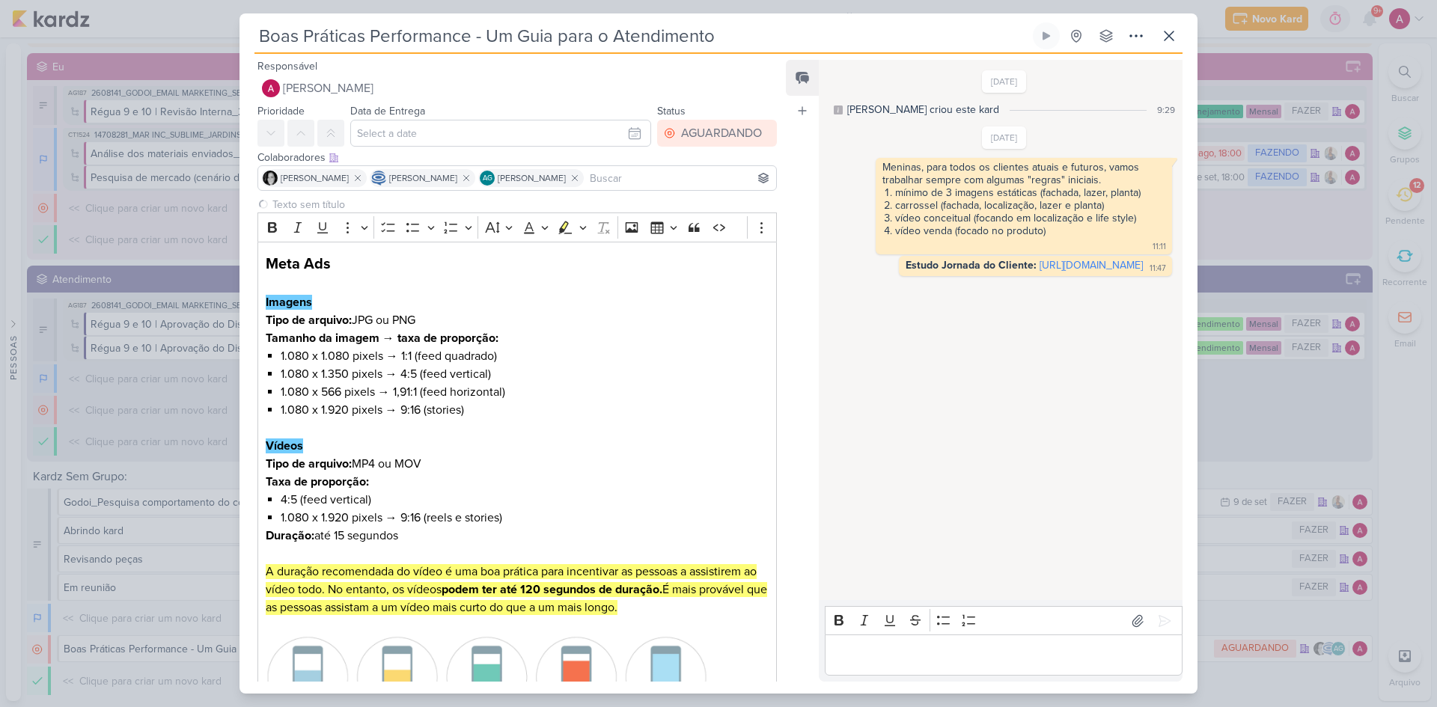
click at [676, 176] on input at bounding box center [680, 178] width 186 height 18
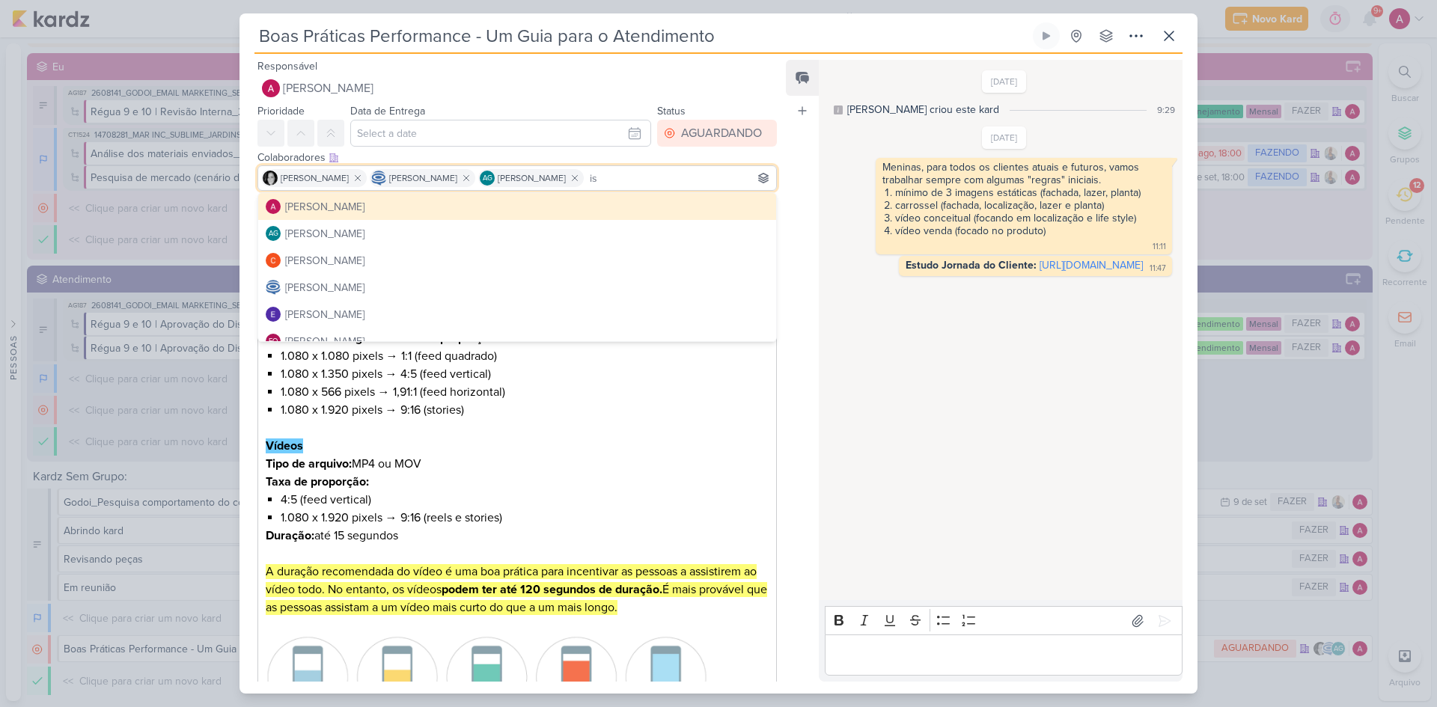
type input "isa"
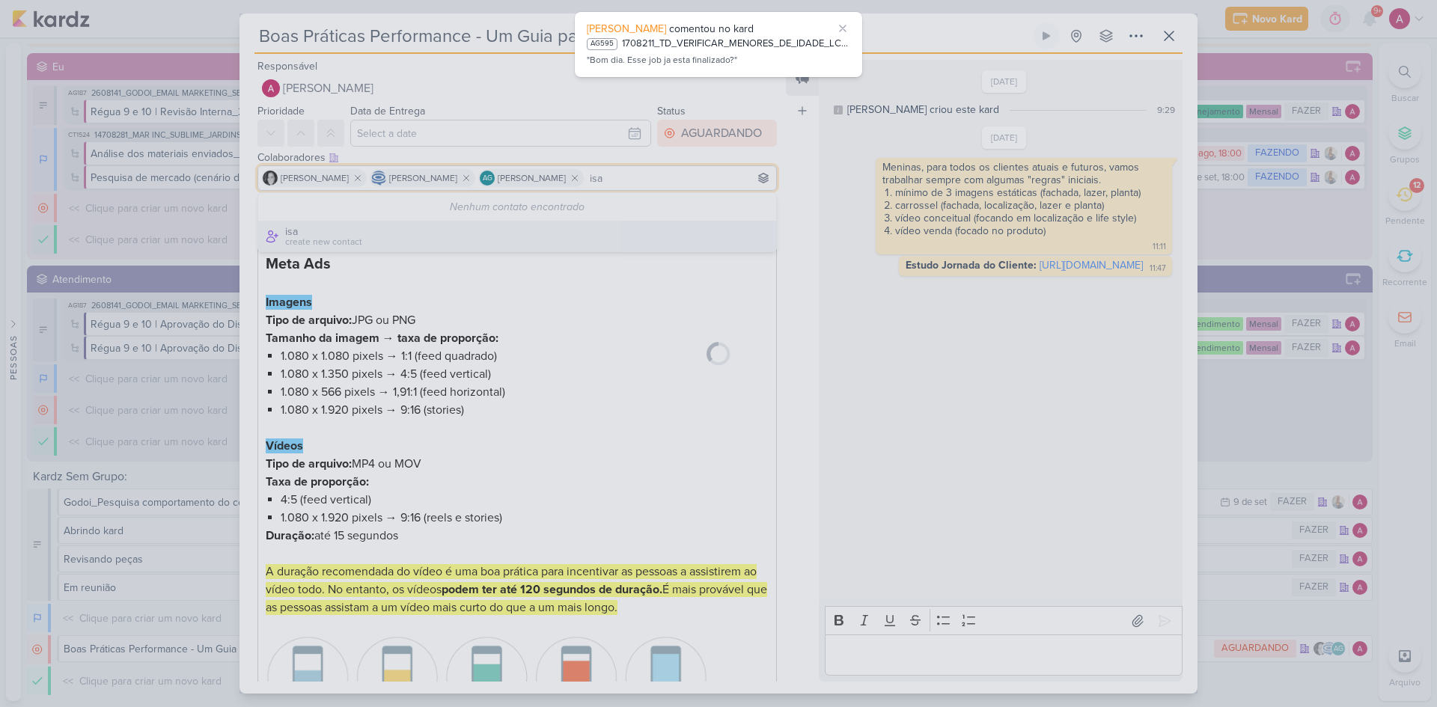
type input "isa"
click at [694, 181] on div at bounding box center [719, 353] width 958 height 680
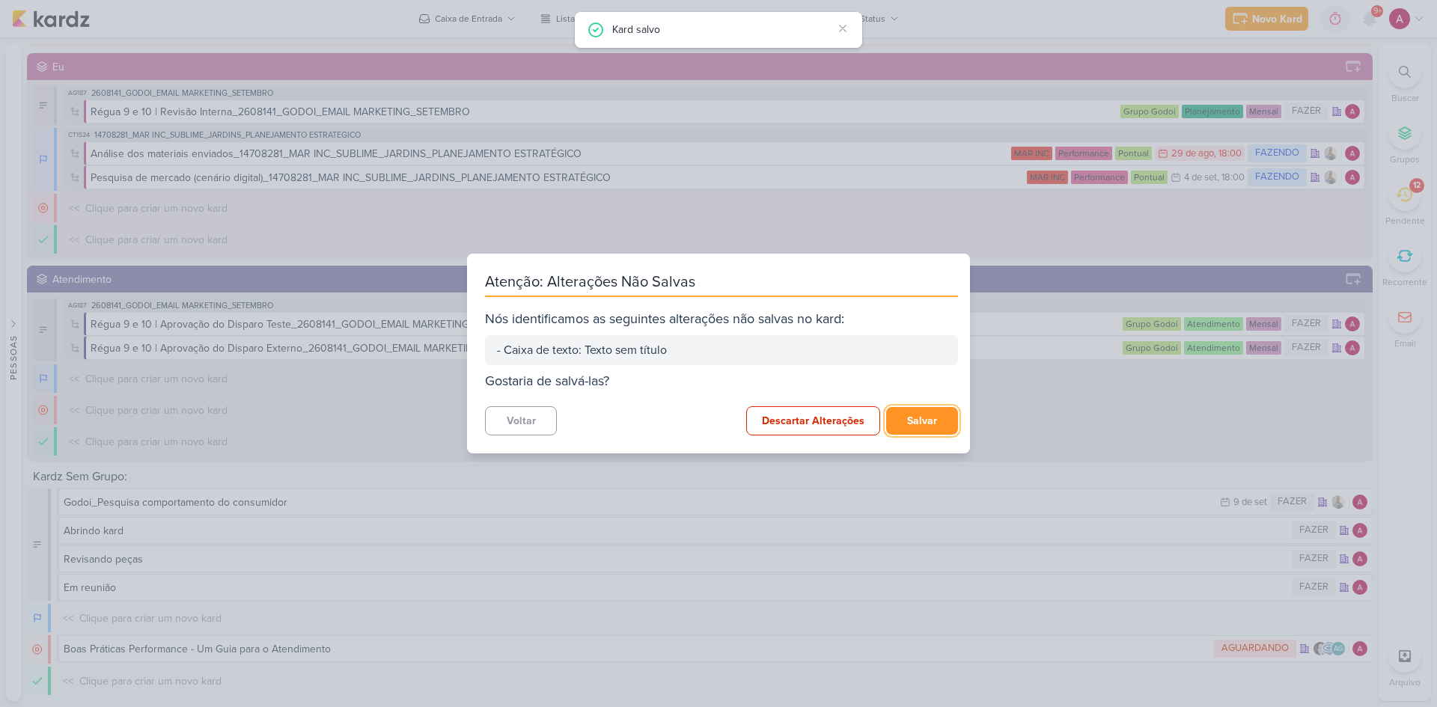
click at [918, 416] on button "Salvar" at bounding box center [922, 421] width 72 height 28
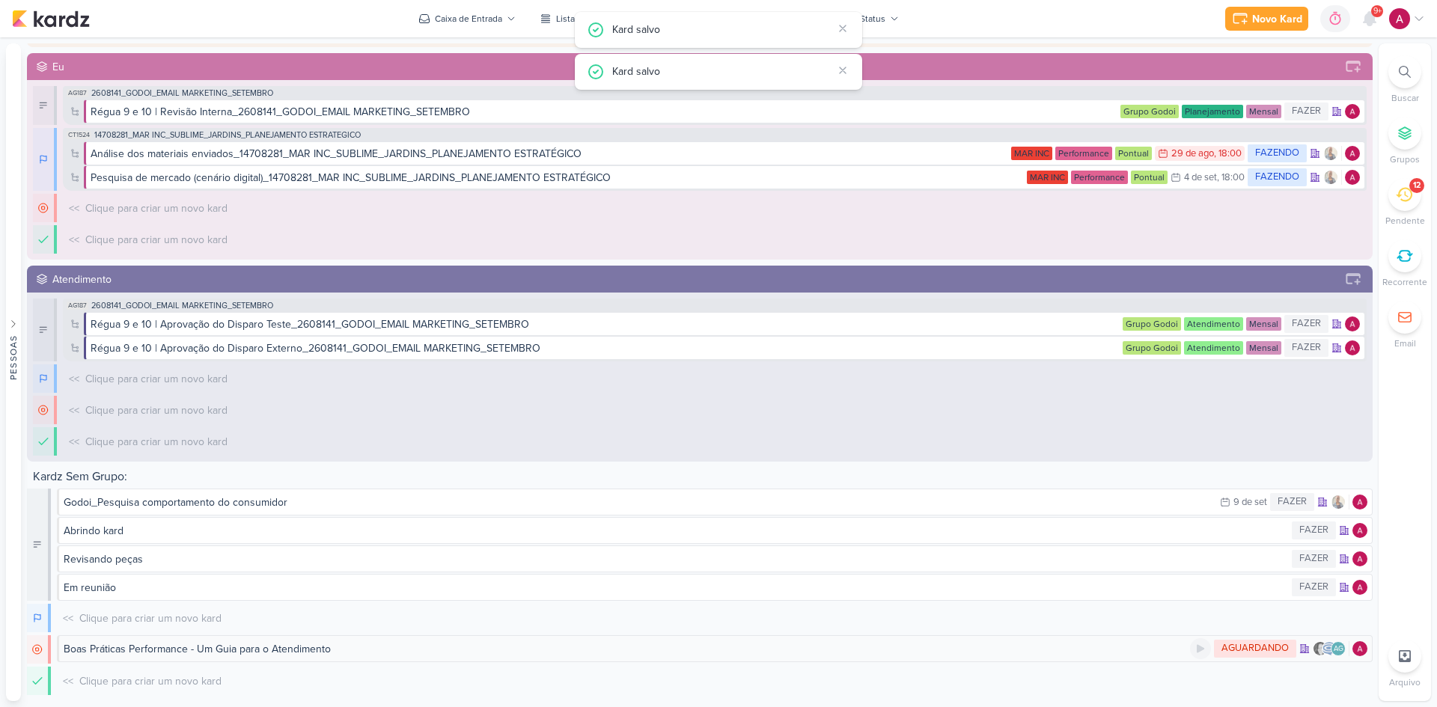
click at [305, 473] on div "Boas Práticas Performance - Um Guia para o Atendimento" at bounding box center [197, 649] width 267 height 16
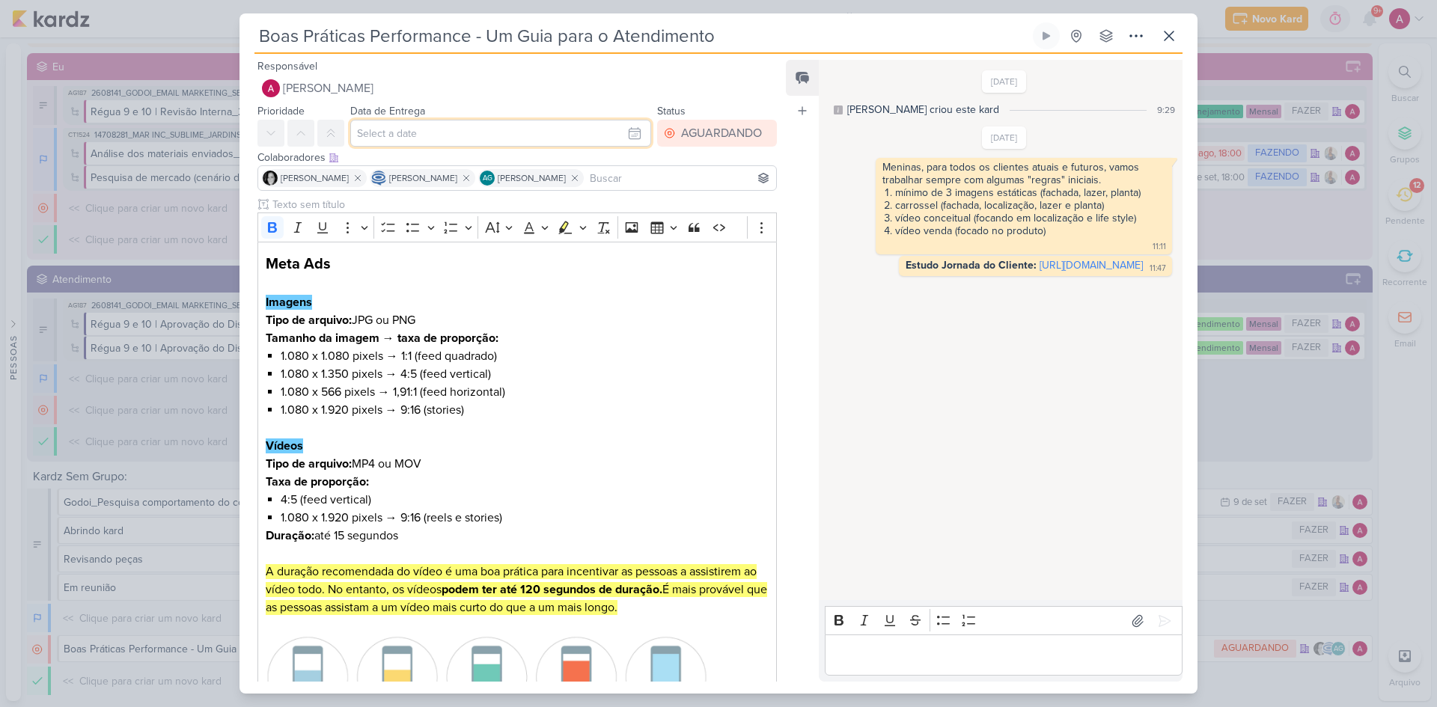
click at [436, 121] on input "text" at bounding box center [500, 133] width 301 height 27
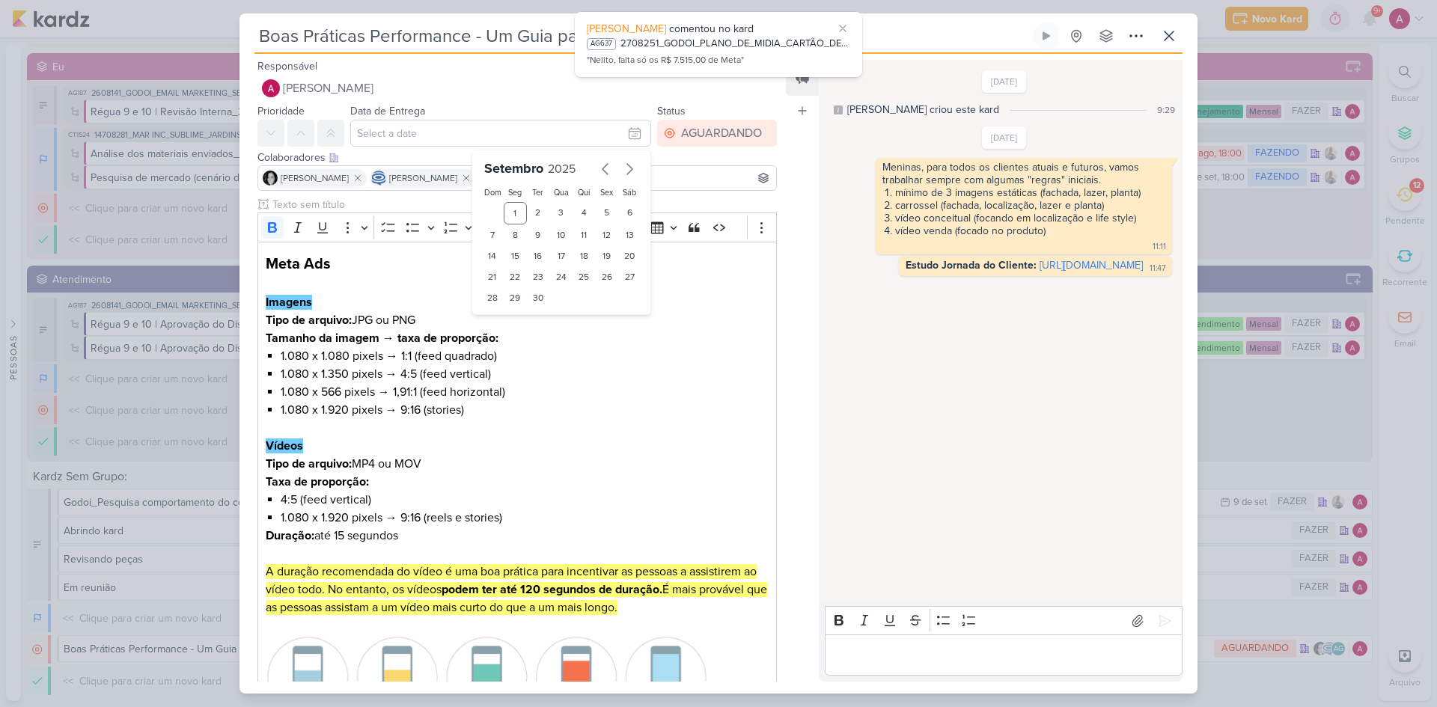
click at [671, 181] on input at bounding box center [680, 178] width 186 height 18
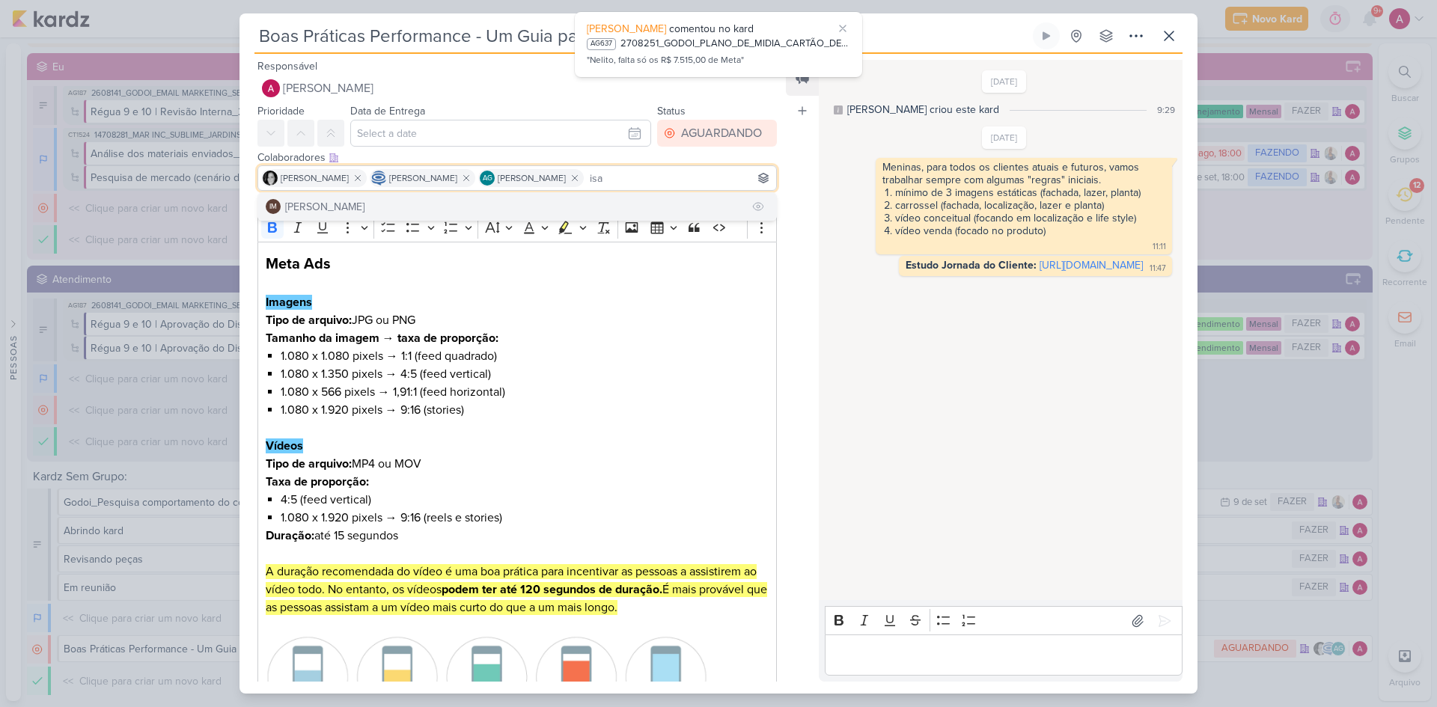
type input "isa"
click at [436, 207] on button "IM [PERSON_NAME]" at bounding box center [517, 206] width 518 height 27
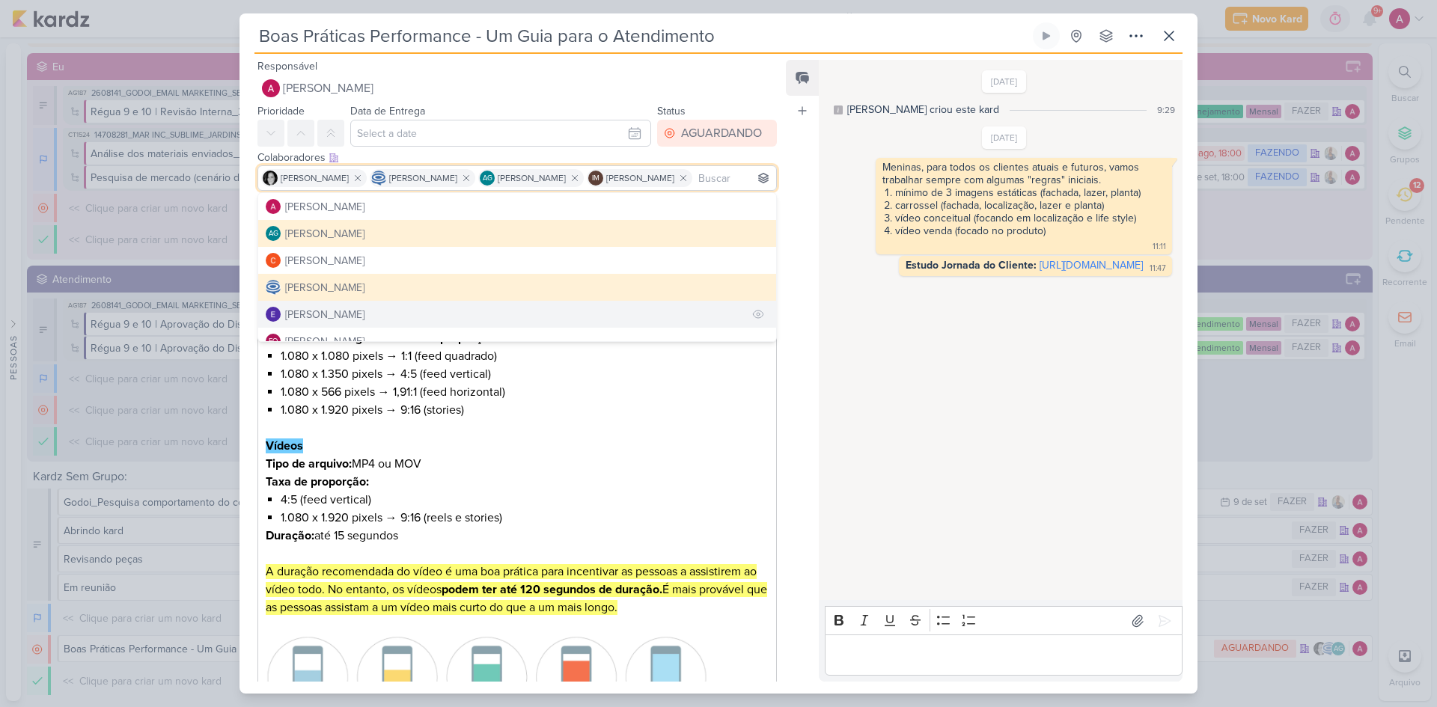
scroll to position [75, 0]
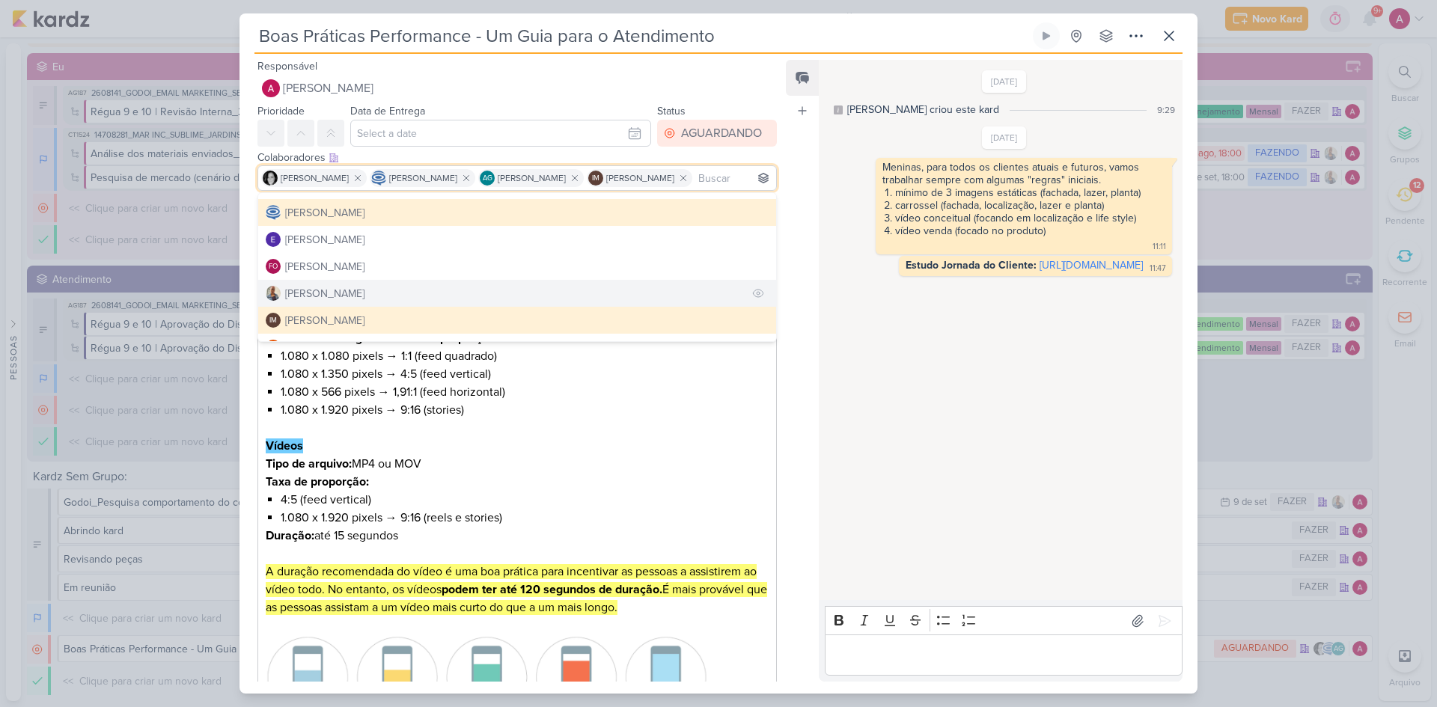
click at [418, 302] on button "[PERSON_NAME]" at bounding box center [517, 293] width 518 height 27
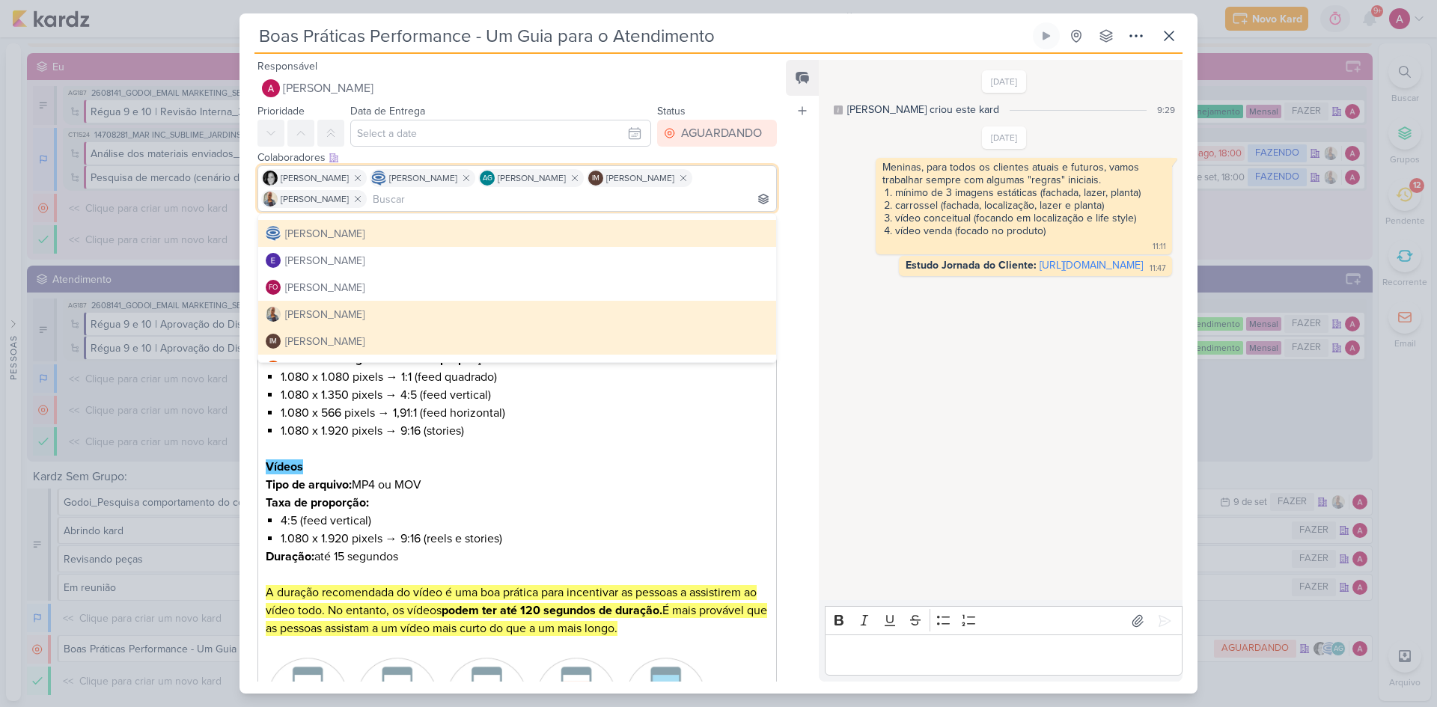
click at [315, 314] on div "[PERSON_NAME]" at bounding box center [324, 315] width 79 height 16
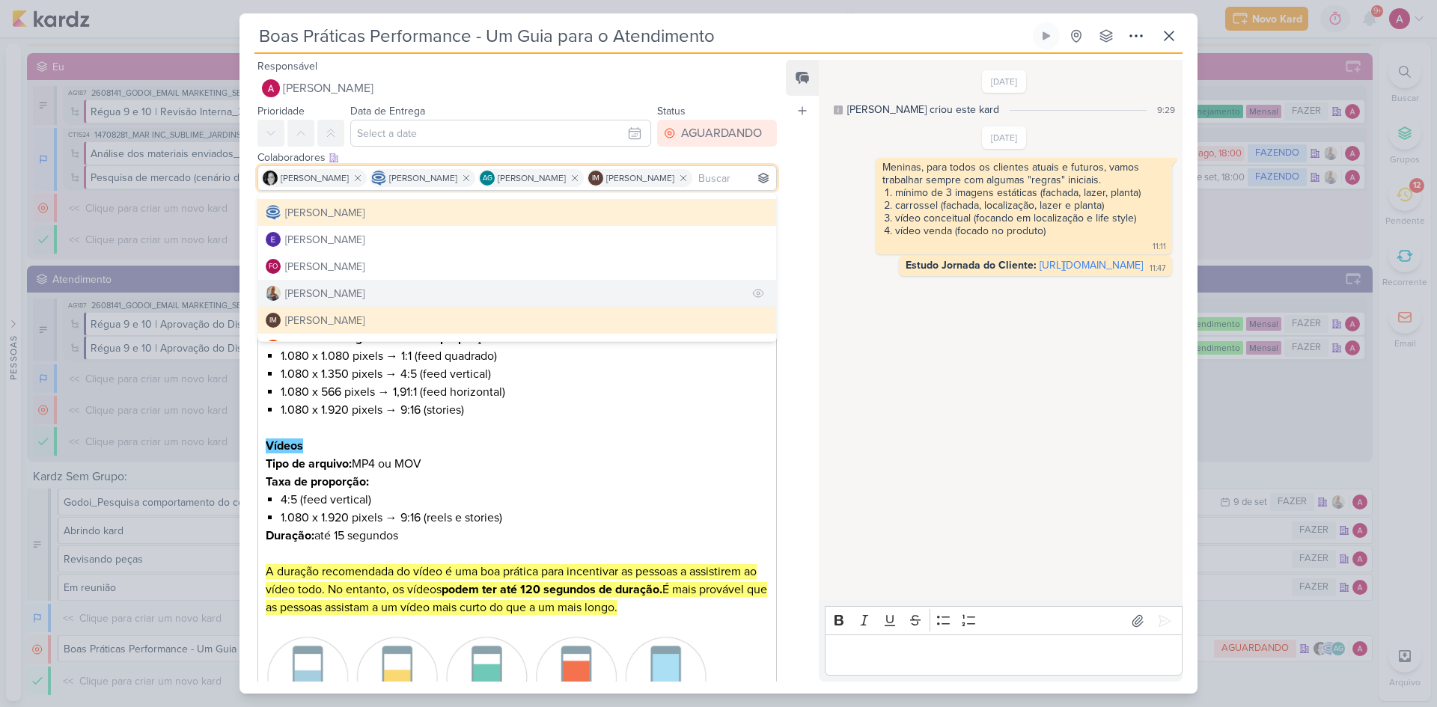
click at [315, 302] on div "[PERSON_NAME]" at bounding box center [324, 294] width 79 height 16
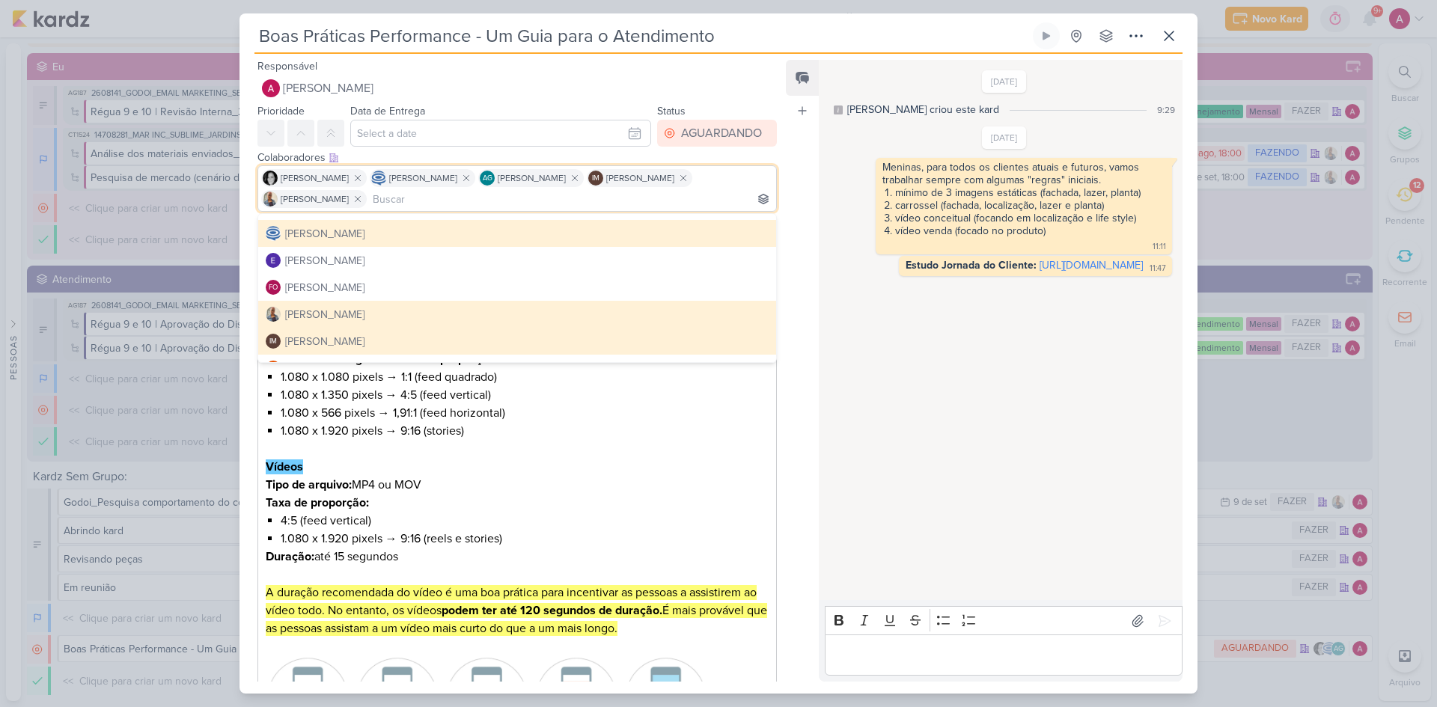
click at [810, 422] on div "Feed Atrelar email Solte o email para atrelar ao kard" at bounding box center [802, 371] width 33 height 622
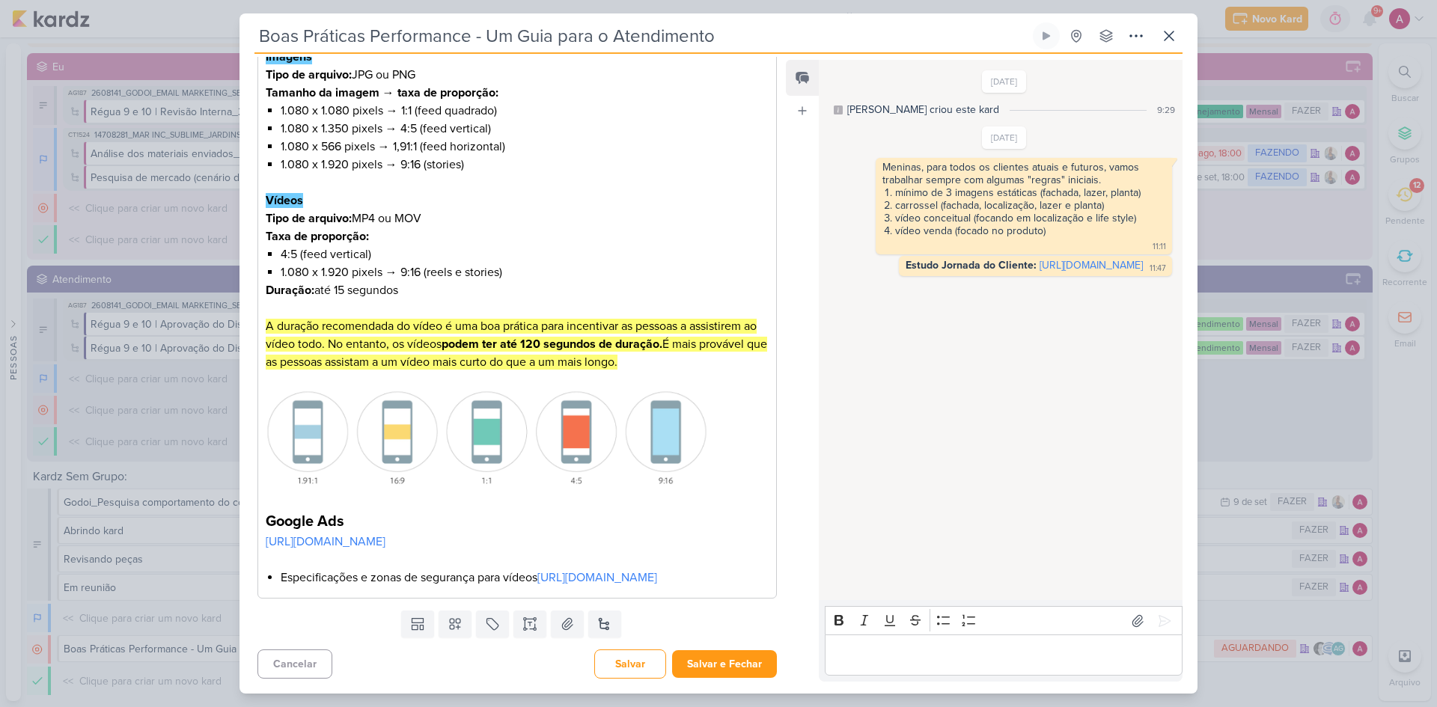
scroll to position [226, 0]
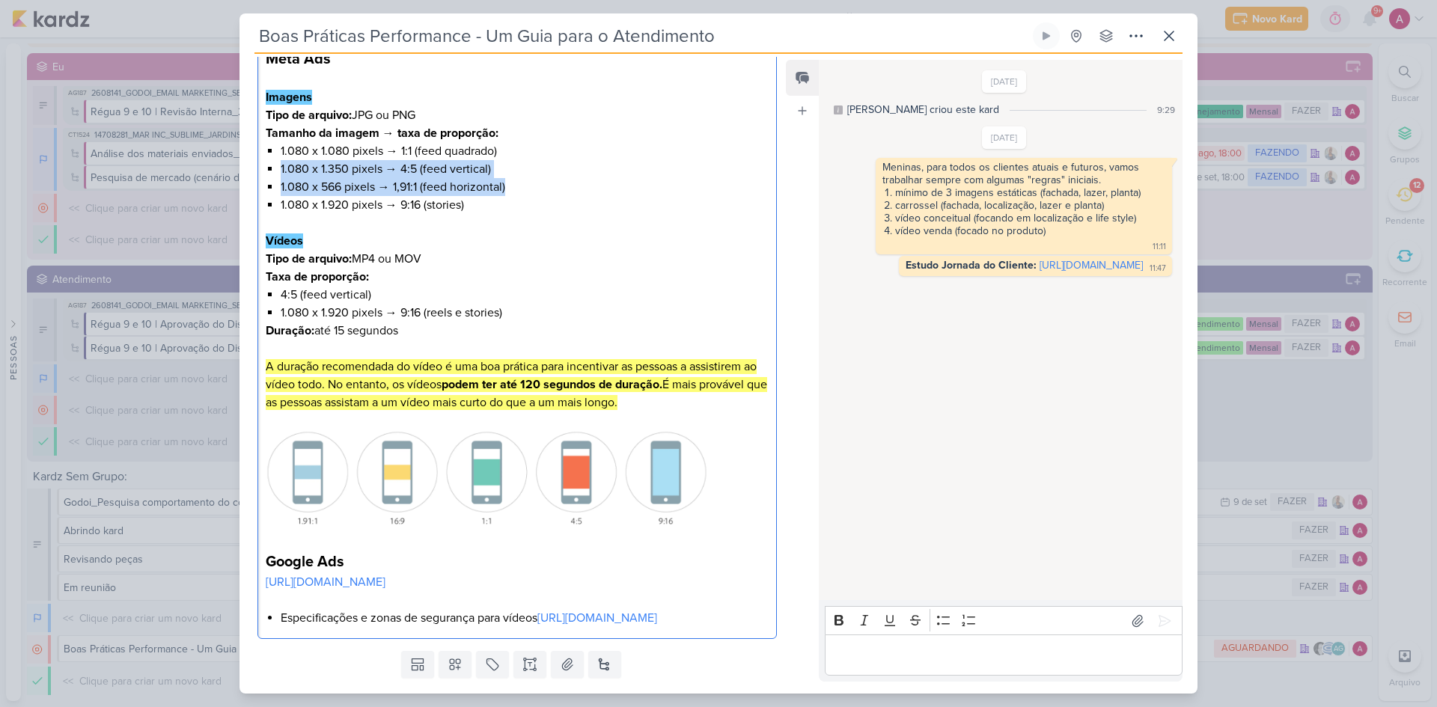
drag, startPoint x: 534, startPoint y: 192, endPoint x: 276, endPoint y: 175, distance: 258.8
click at [276, 175] on div "Meta Ads Imagens Tipo de arquivo: JPG ou PNG Tamanho da imagem → taxa de propor…" at bounding box center [516, 338] width 519 height 603
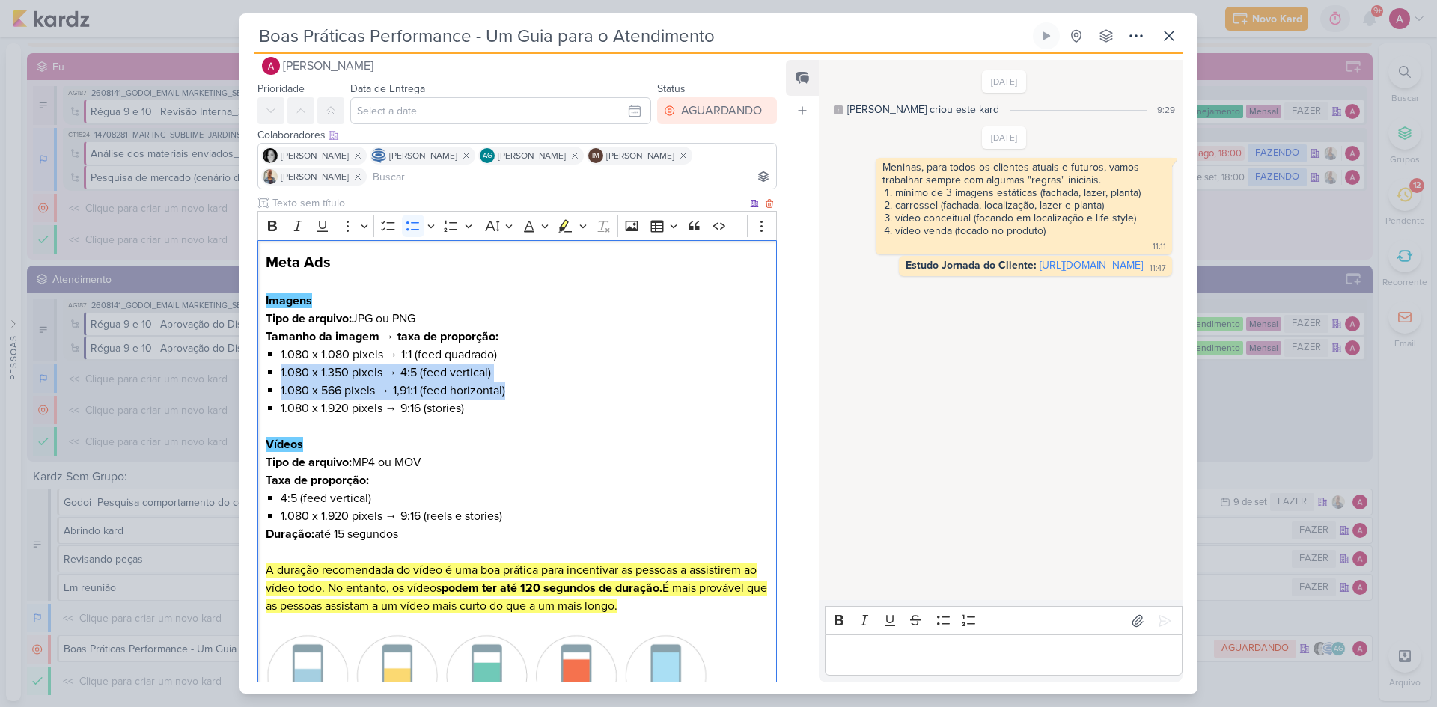
scroll to position [1, 0]
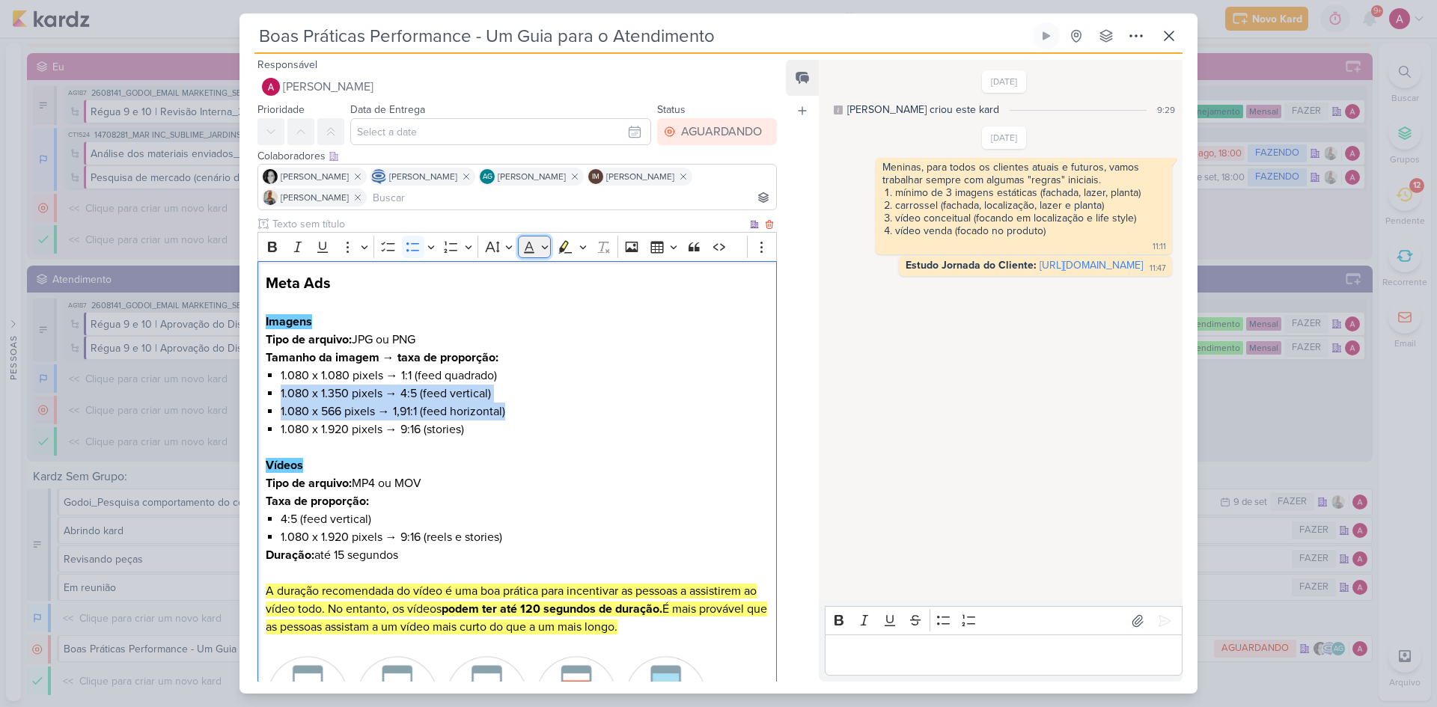
click at [545, 241] on button "Font Color" at bounding box center [535, 247] width 34 height 22
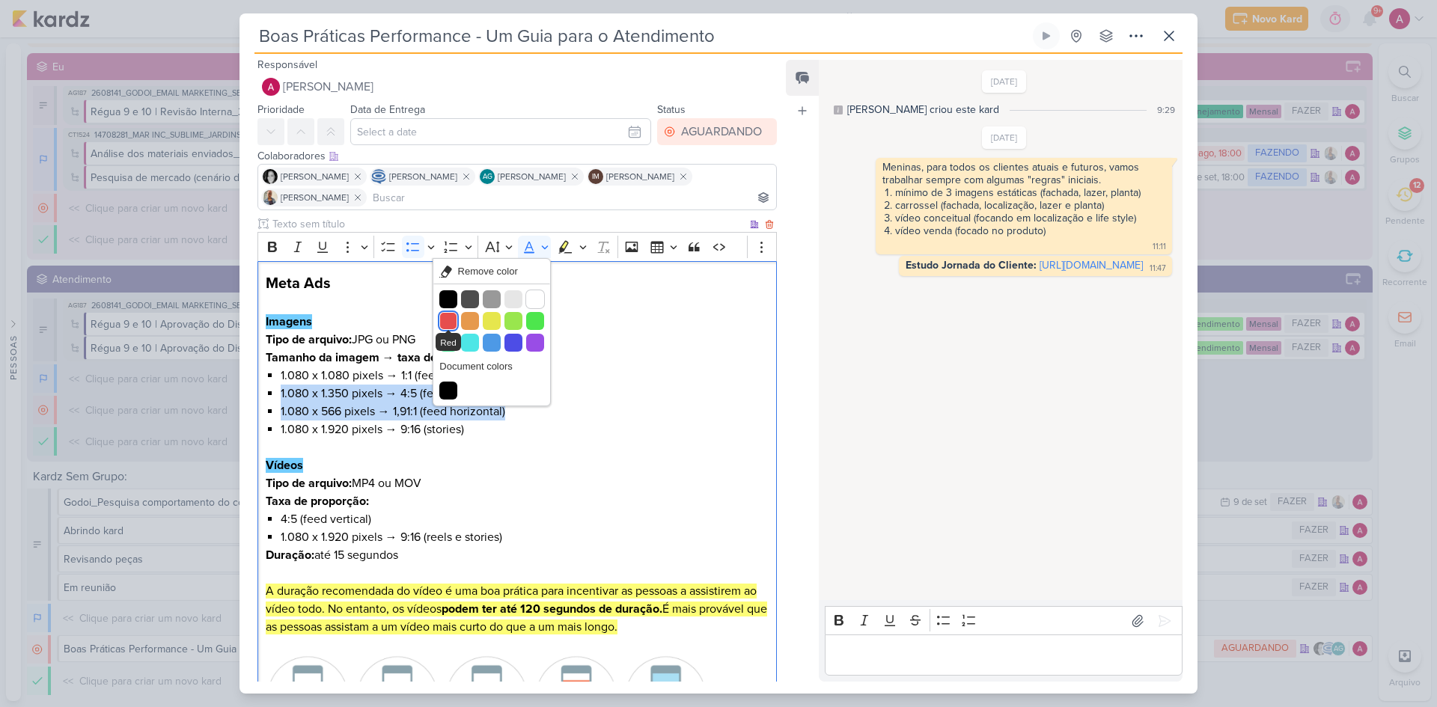
click at [448, 323] on button "Red" at bounding box center [448, 321] width 18 height 18
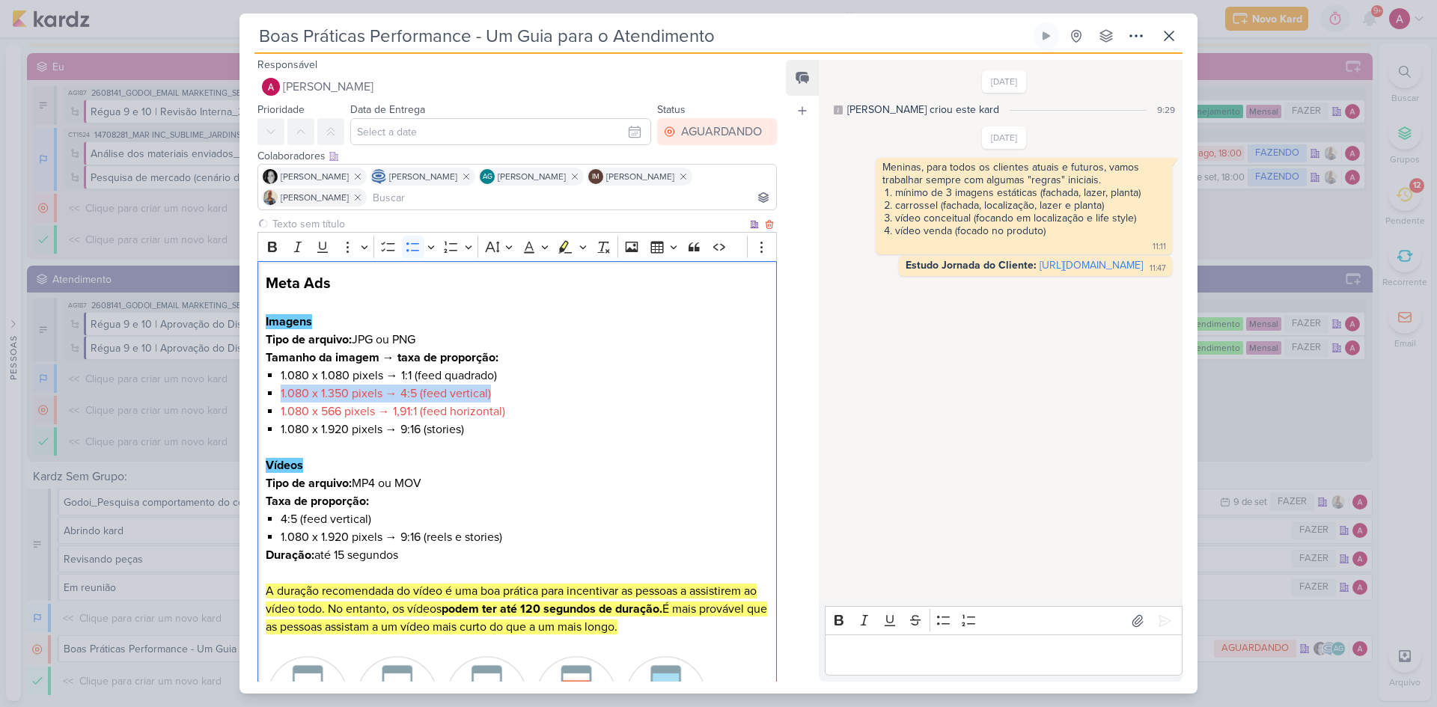
click at [524, 407] on li "1.080 x 566 pixels → 1,91:1 (feed horizontal)" at bounding box center [525, 412] width 488 height 18
drag, startPoint x: 521, startPoint y: 412, endPoint x: 278, endPoint y: 395, distance: 243.1
click at [278, 395] on div "Meta Ads Imagens Tipo de arquivo: JPG ou PNG Tamanho da imagem → taxa de propor…" at bounding box center [516, 562] width 519 height 603
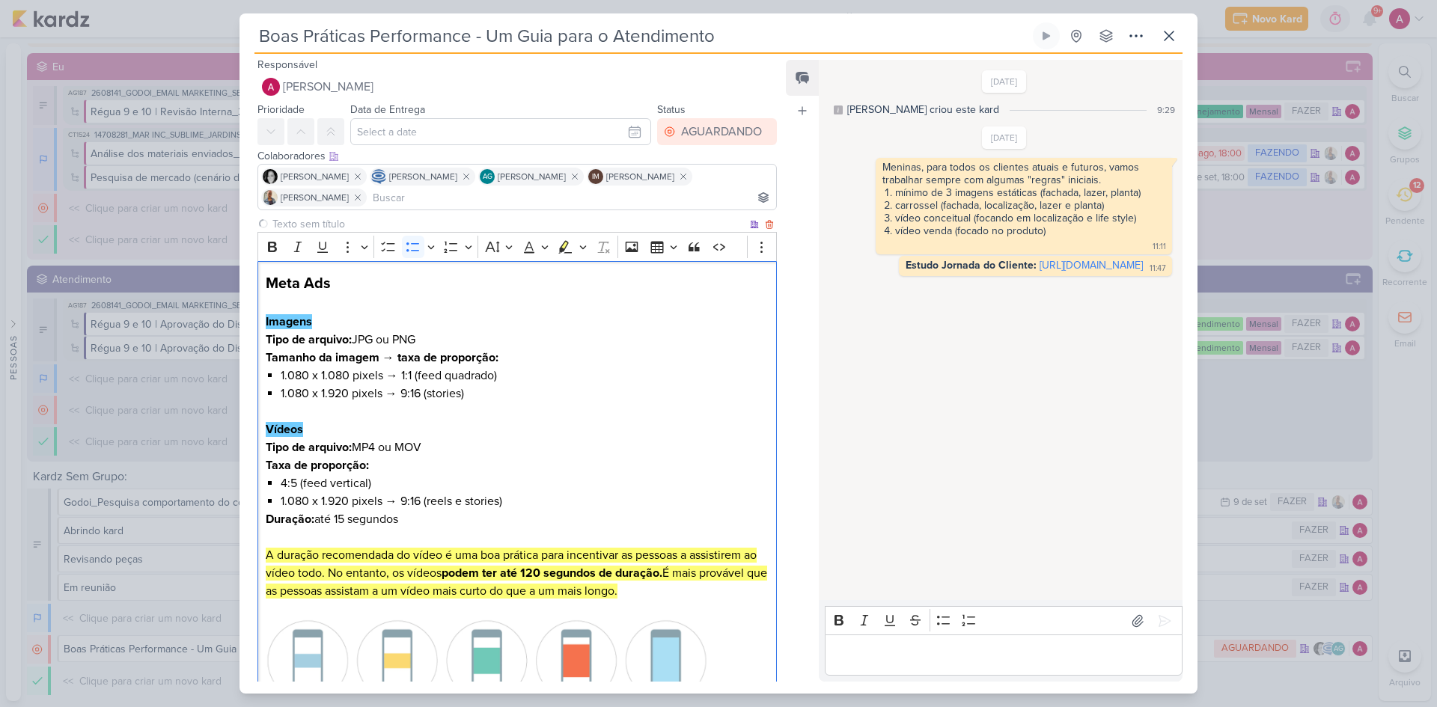
click at [606, 403] on p "Editor editing area: main" at bounding box center [517, 412] width 503 height 18
click at [561, 199] on input at bounding box center [571, 198] width 403 height 18
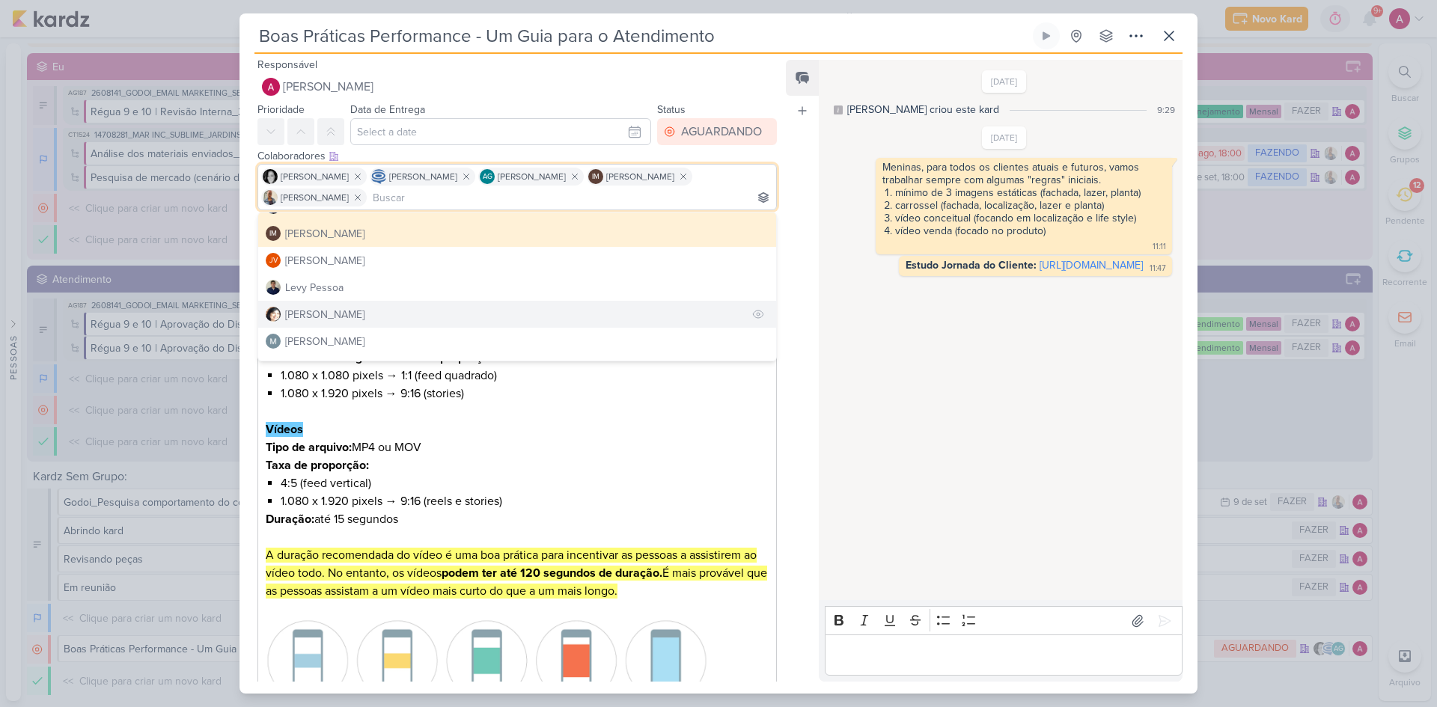
scroll to position [208, 0]
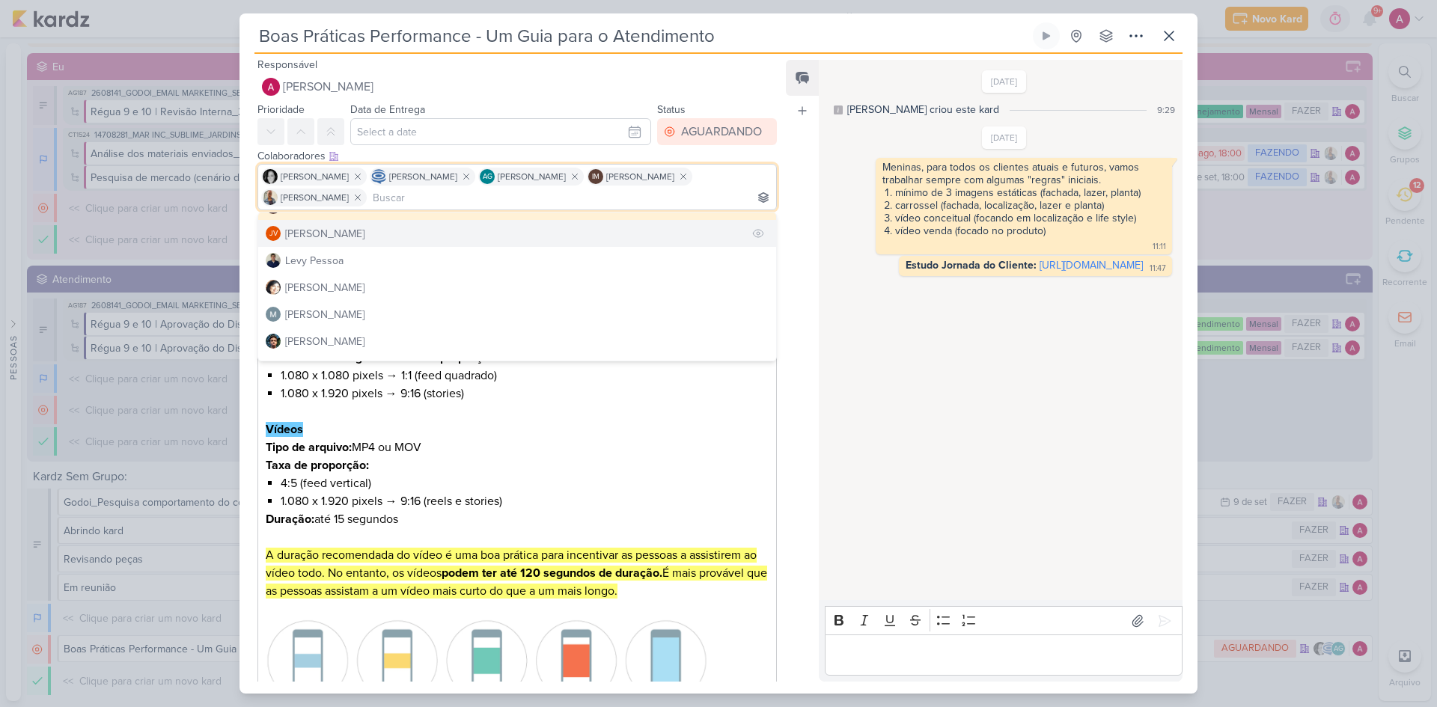
click at [338, 240] on div "[PERSON_NAME]" at bounding box center [324, 234] width 79 height 16
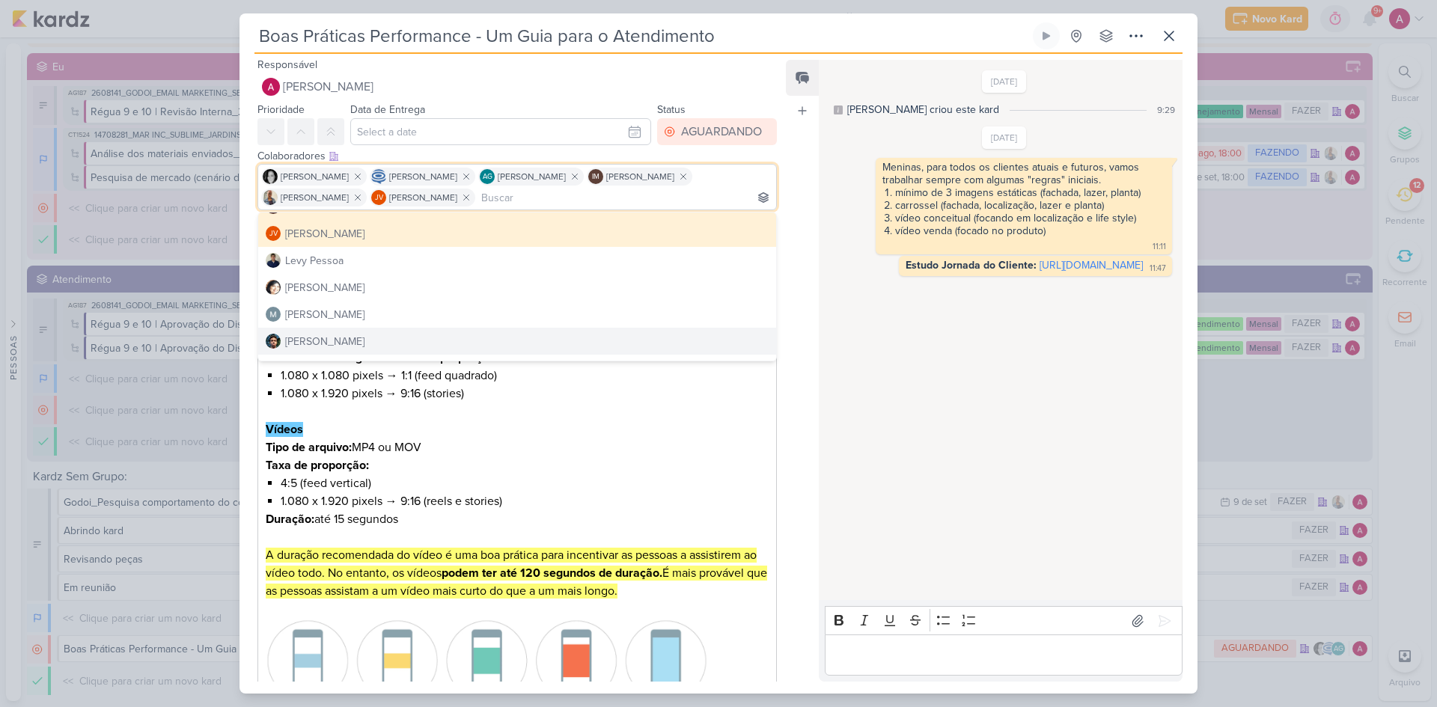
click at [805, 473] on div "Feed Atrelar email Solte o email para atrelar ao kard" at bounding box center [802, 371] width 33 height 622
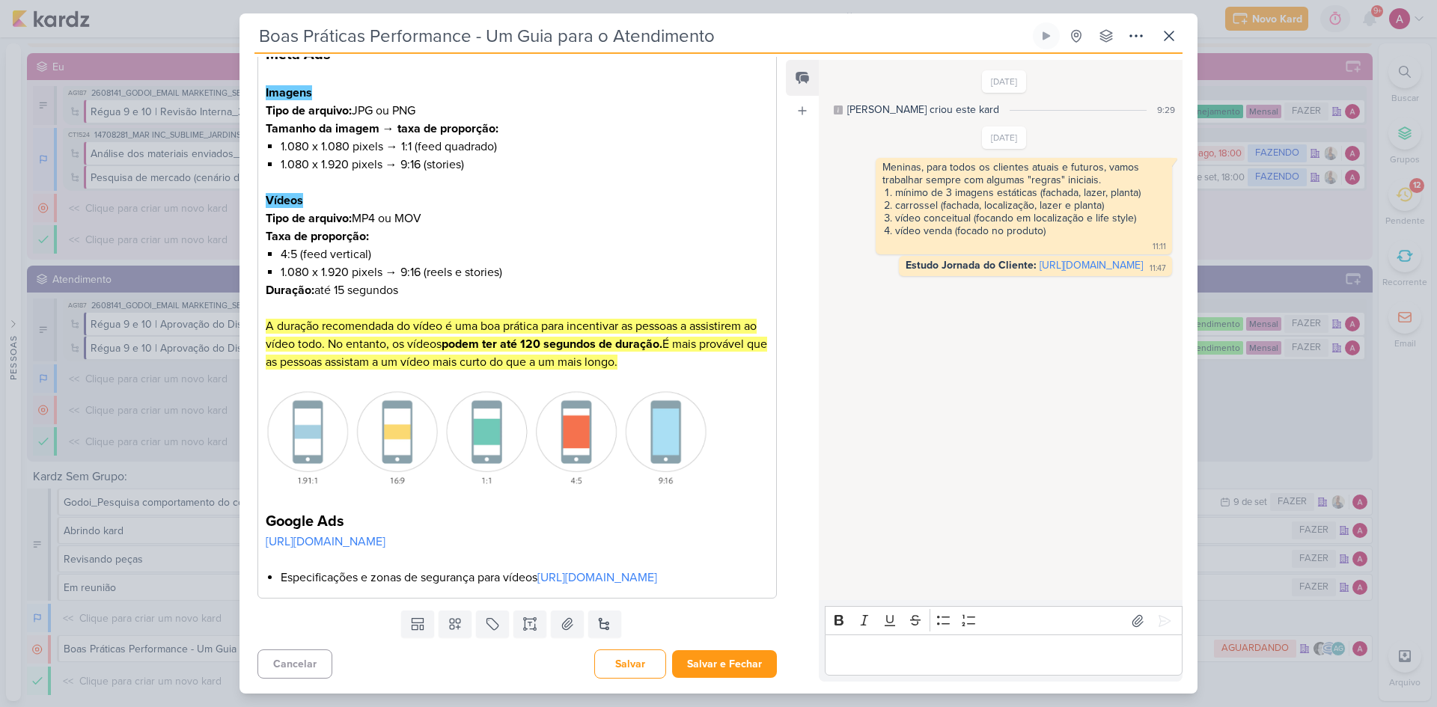
scroll to position [265, 0]
click at [760, 473] on button "Salvar e Fechar" at bounding box center [724, 664] width 105 height 28
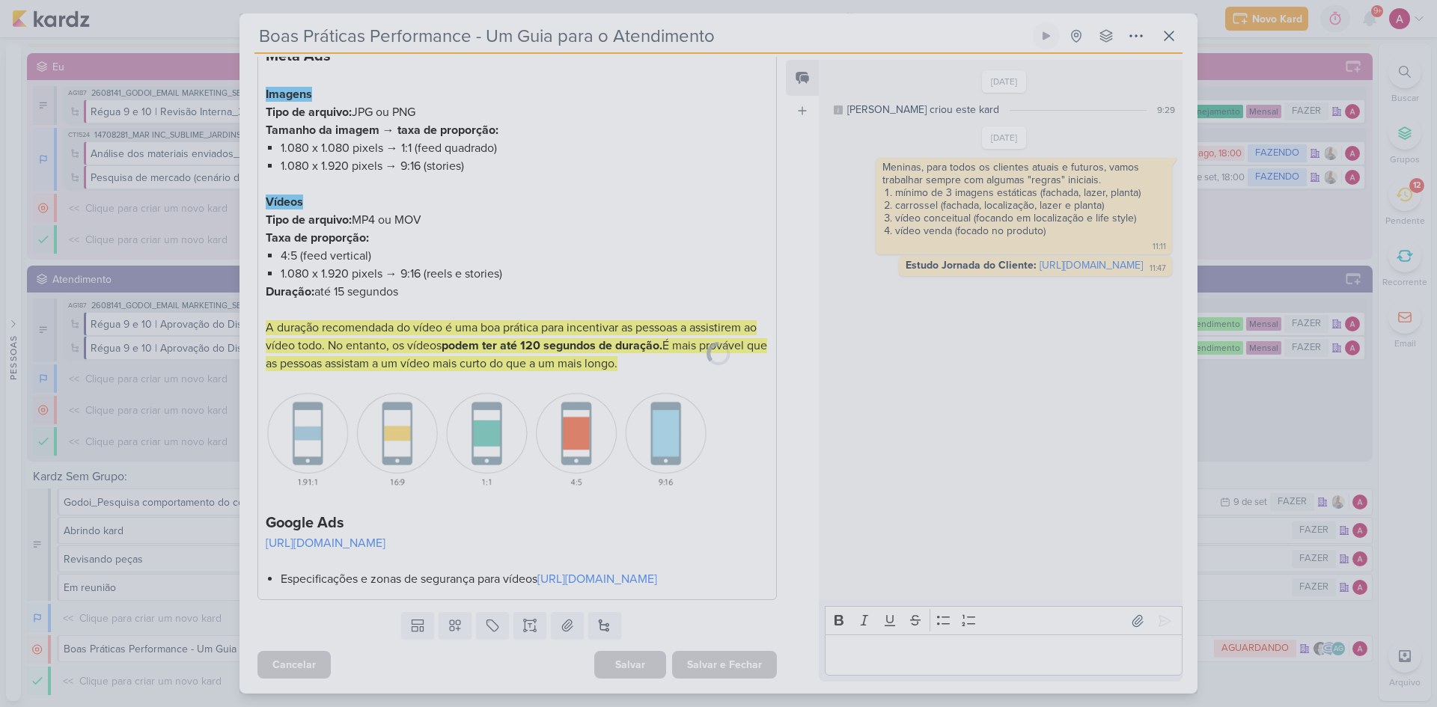
scroll to position [263, 0]
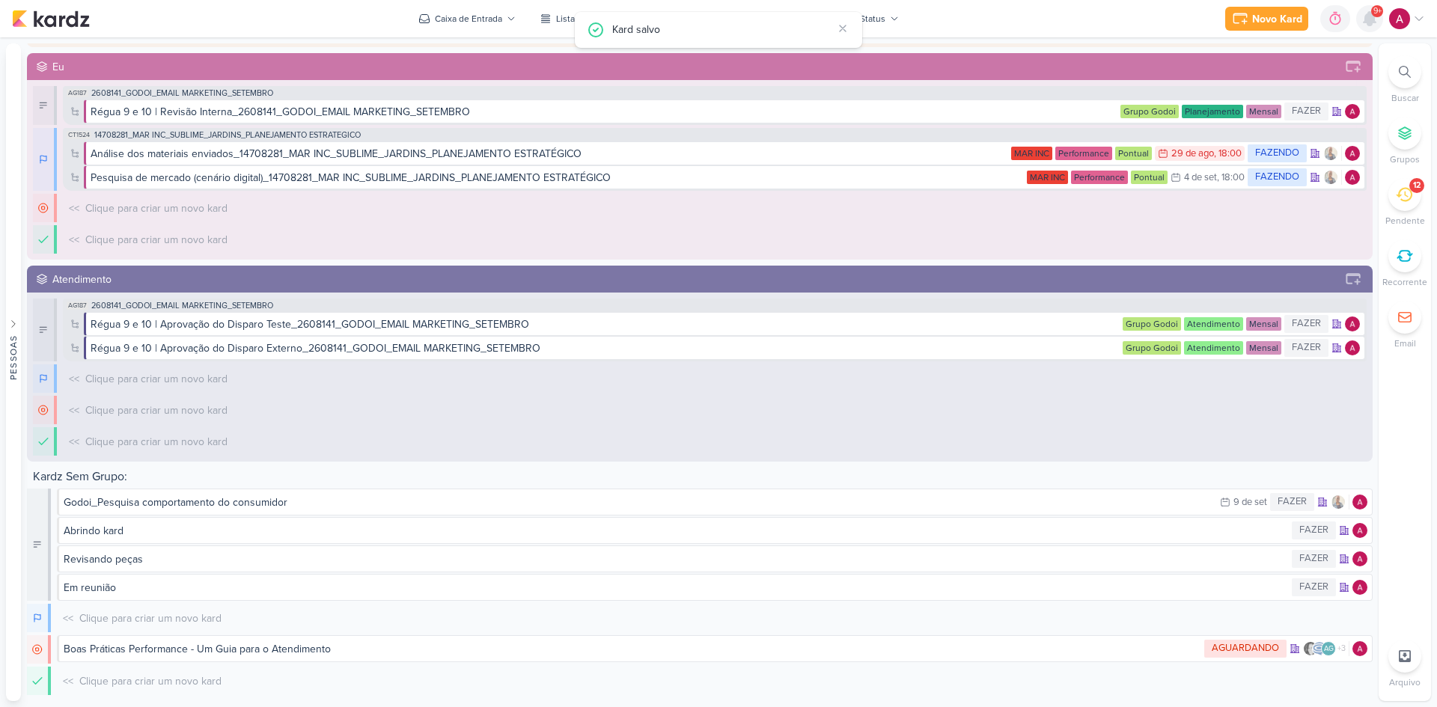
click at [1022, 28] on div at bounding box center [1369, 18] width 27 height 27
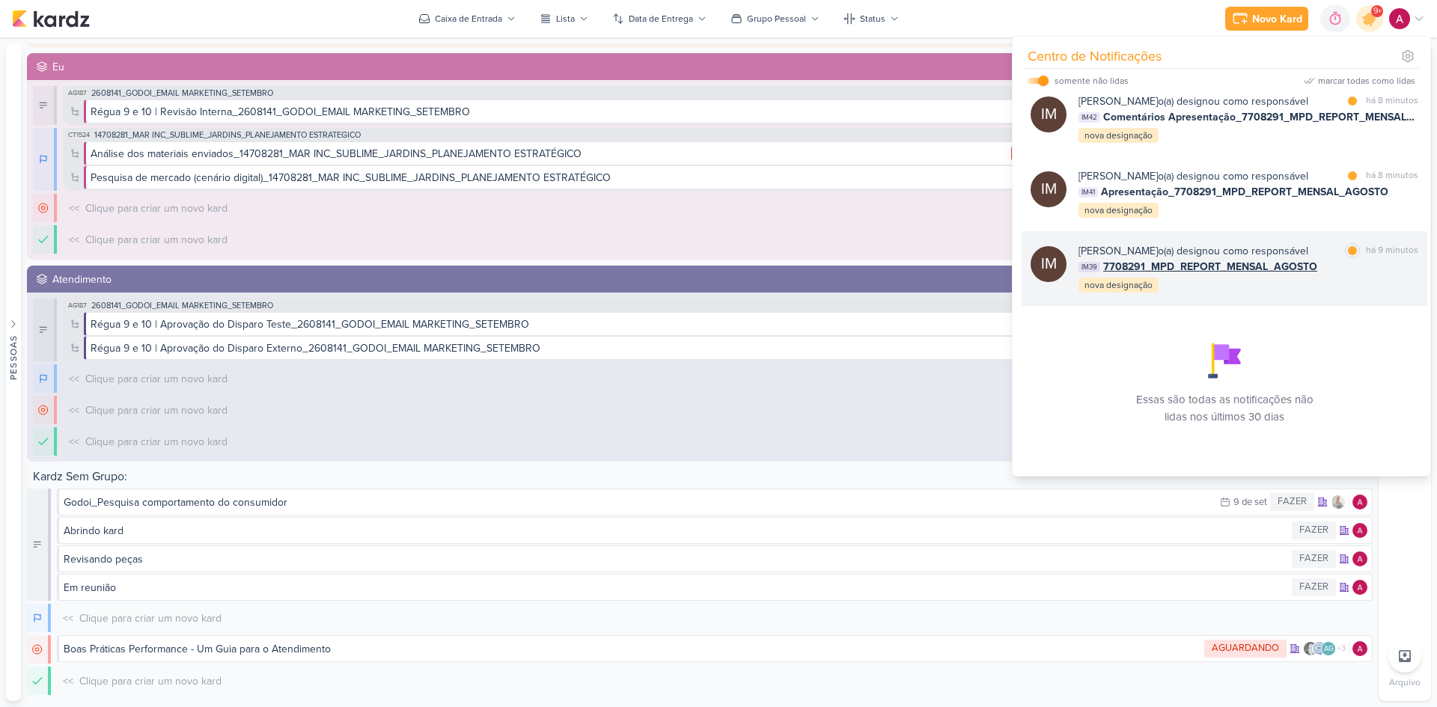
scroll to position [1239, 0]
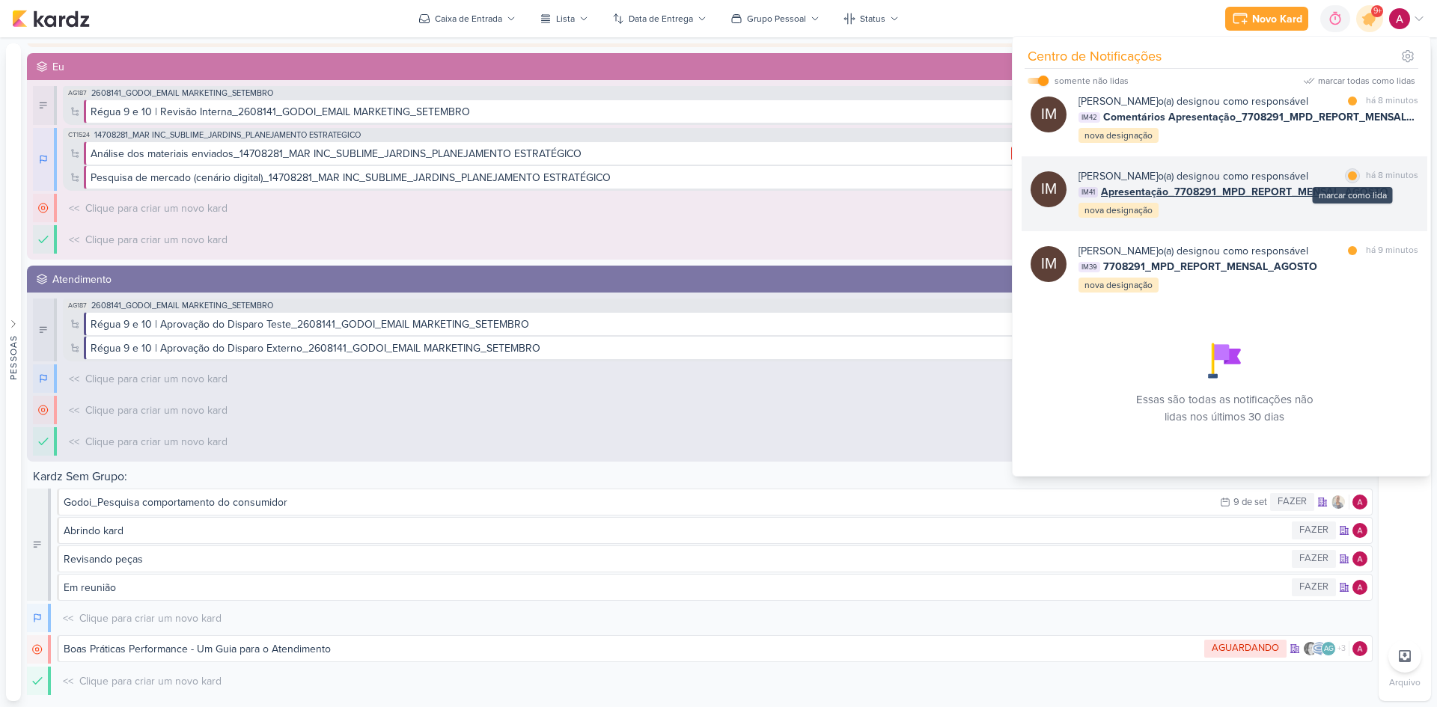
click at [1022, 180] on div at bounding box center [1352, 175] width 9 height 9
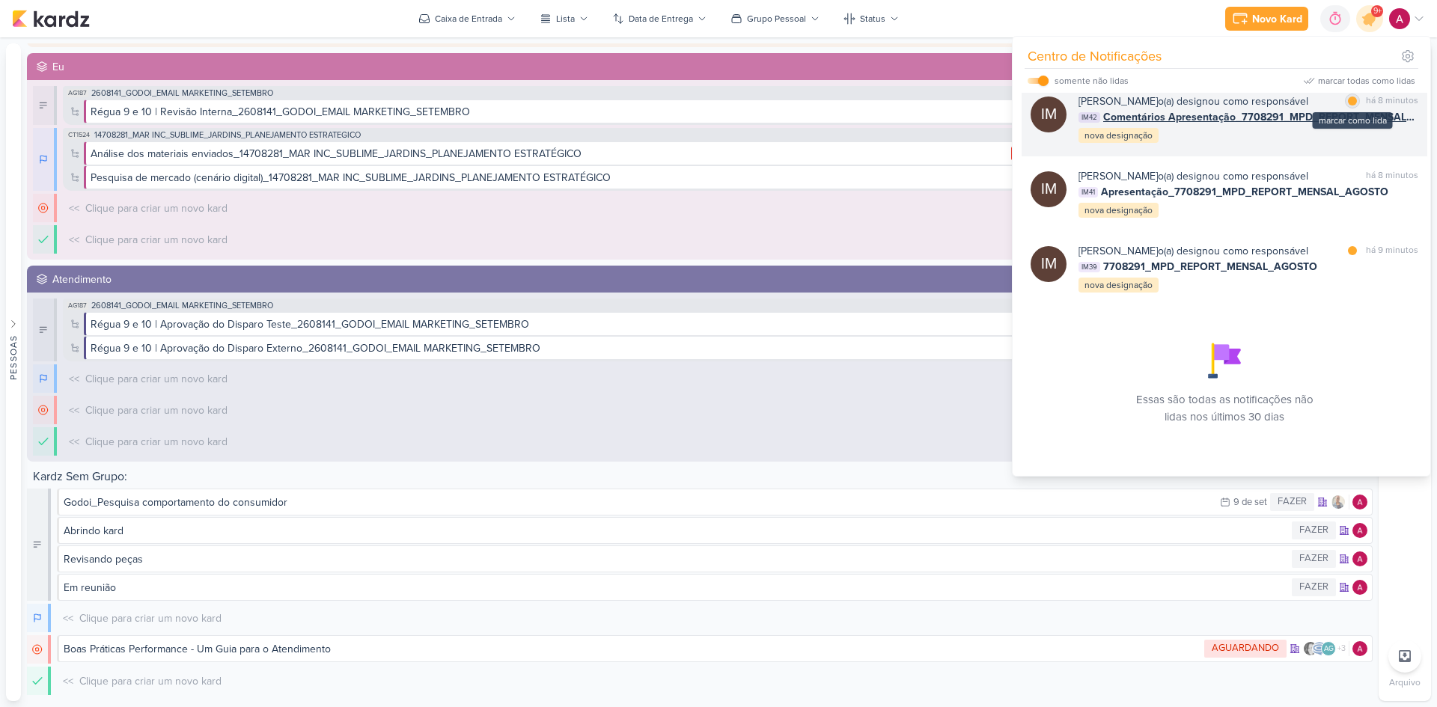
click at [1022, 106] on div at bounding box center [1352, 101] width 9 height 9
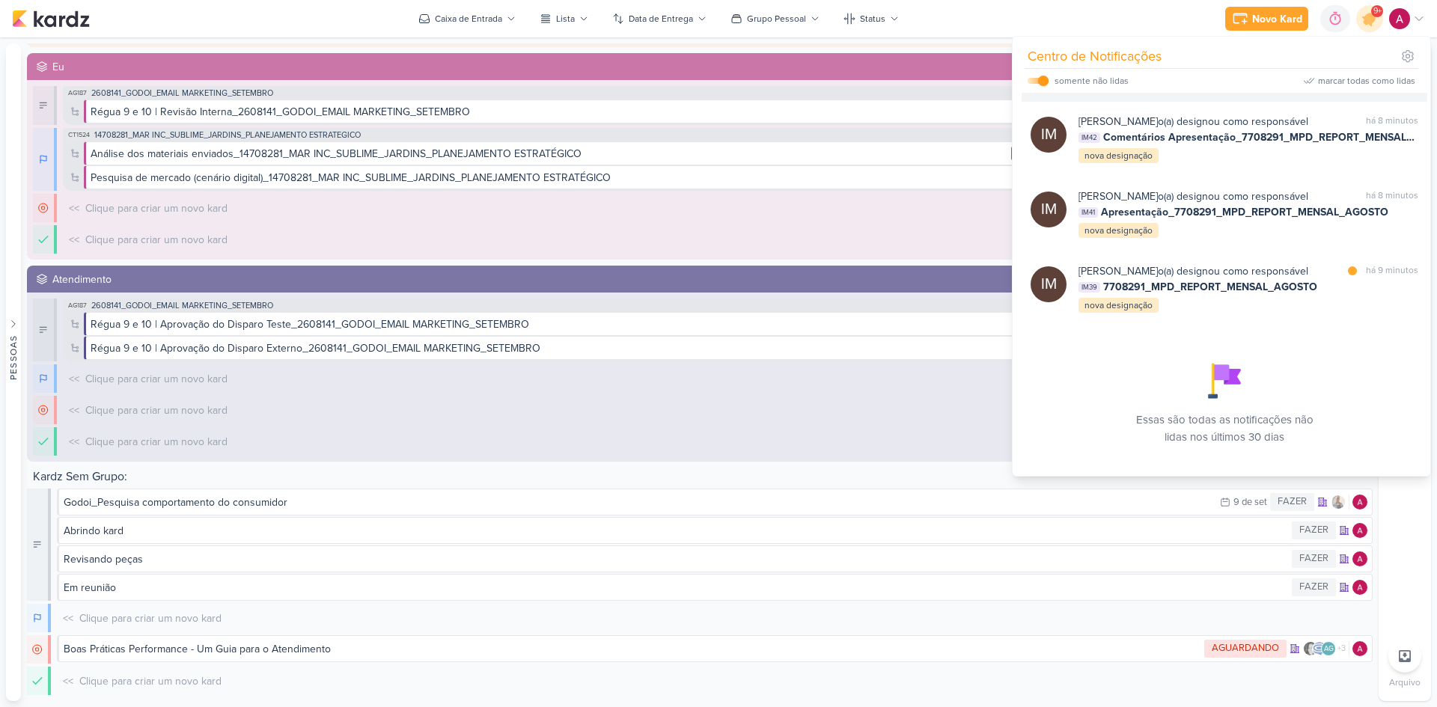
click at [1022, 51] on div at bounding box center [1353, 46] width 9 height 9
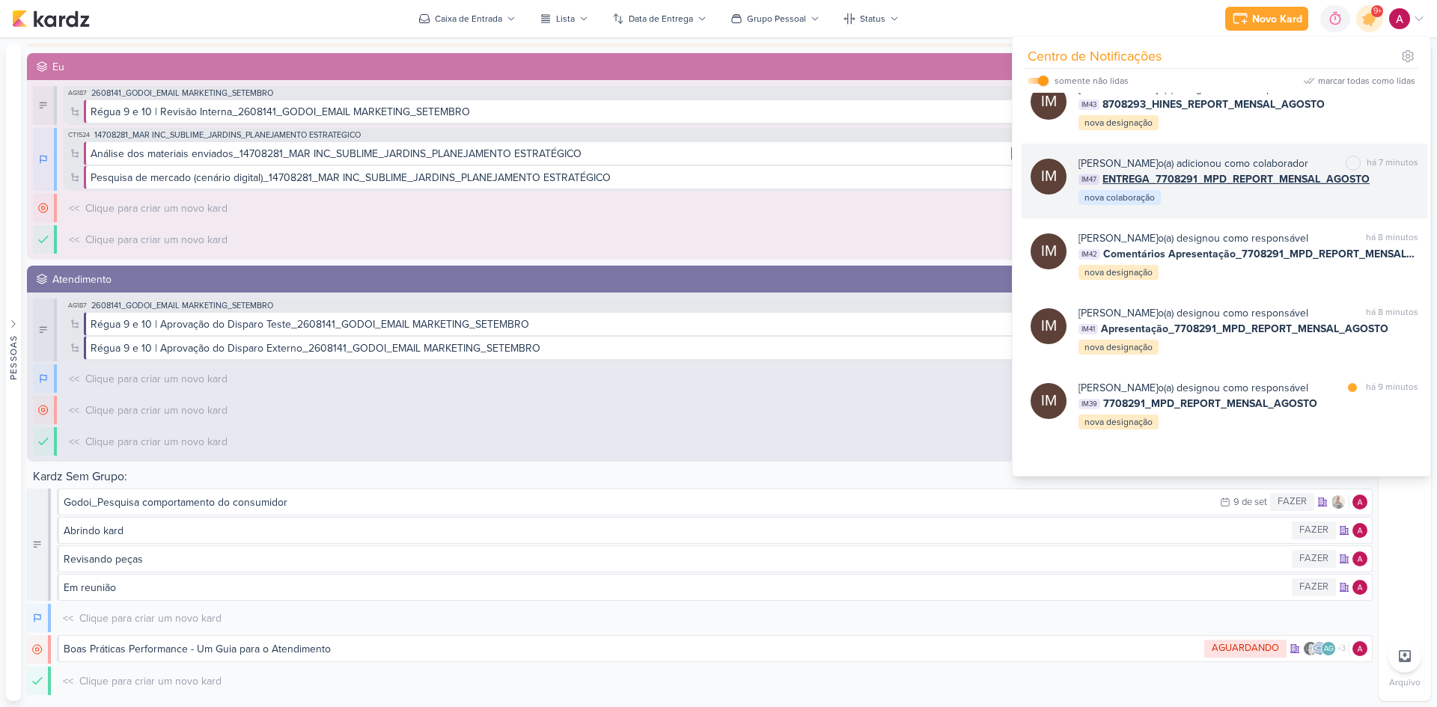
scroll to position [1014, 0]
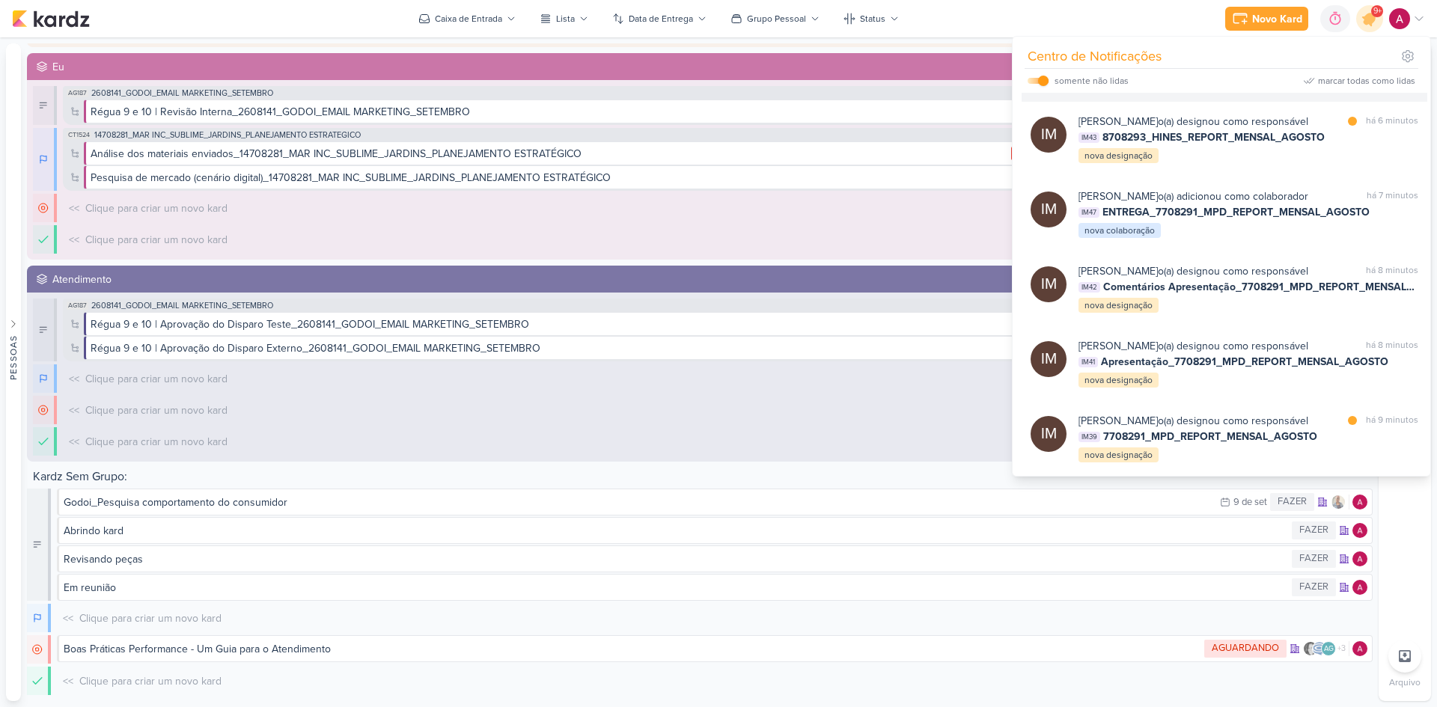
click at [1022, 51] on div at bounding box center [1352, 46] width 9 height 9
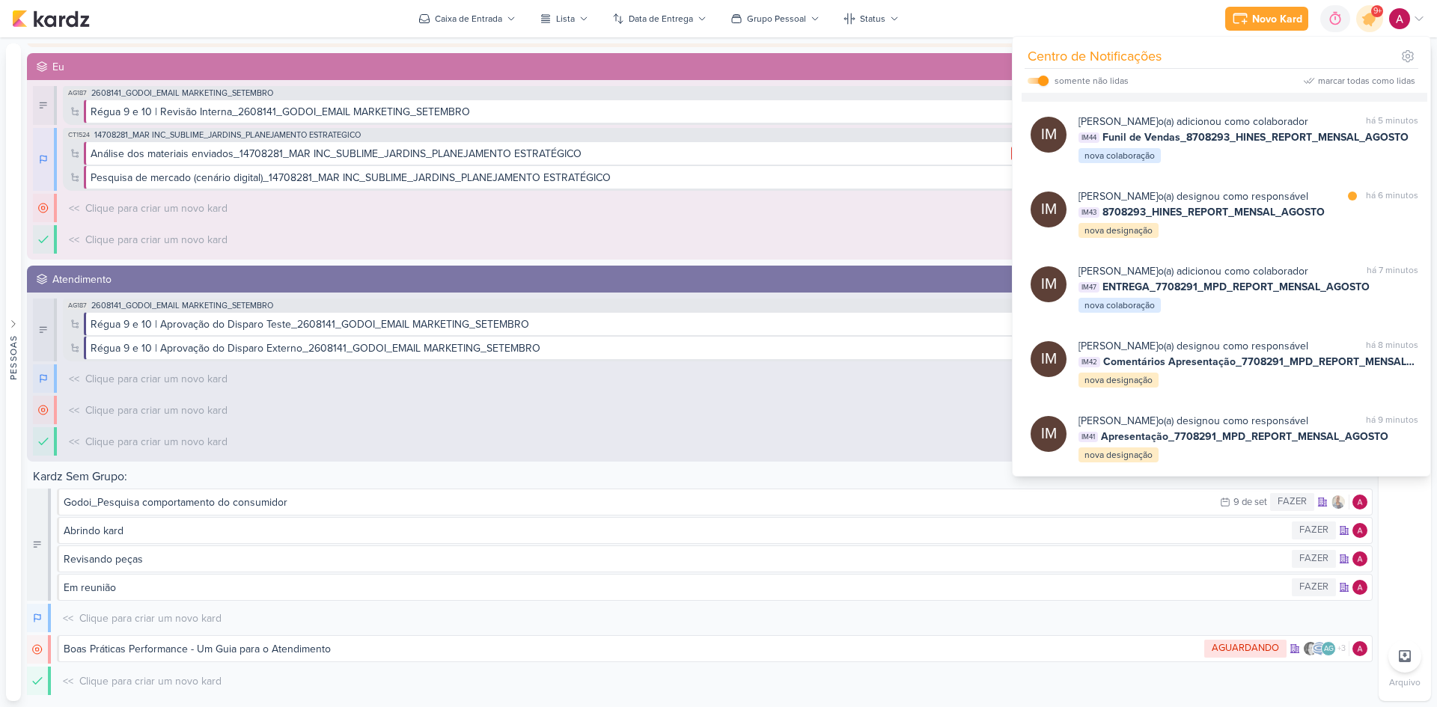
click at [1022, 90] on div "[PERSON_NAME] comentou no kard marcar como lida há 5 minutos AG584 3708191_CURY…" at bounding box center [1249, 61] width 340 height 57
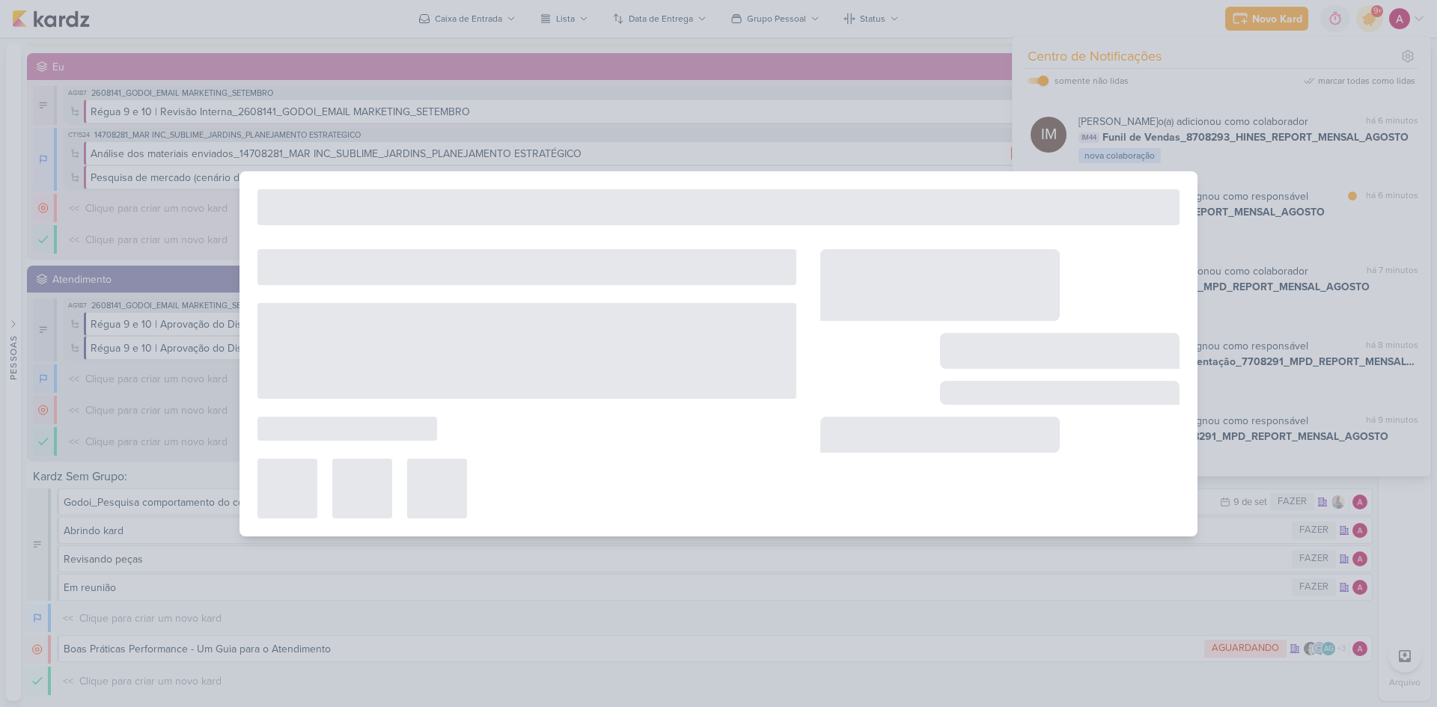
type input "3708191_CURY_SUBIR_VIDEO_DECORADO_RJ_GOOGLE"
type input "[DATE] 23:59"
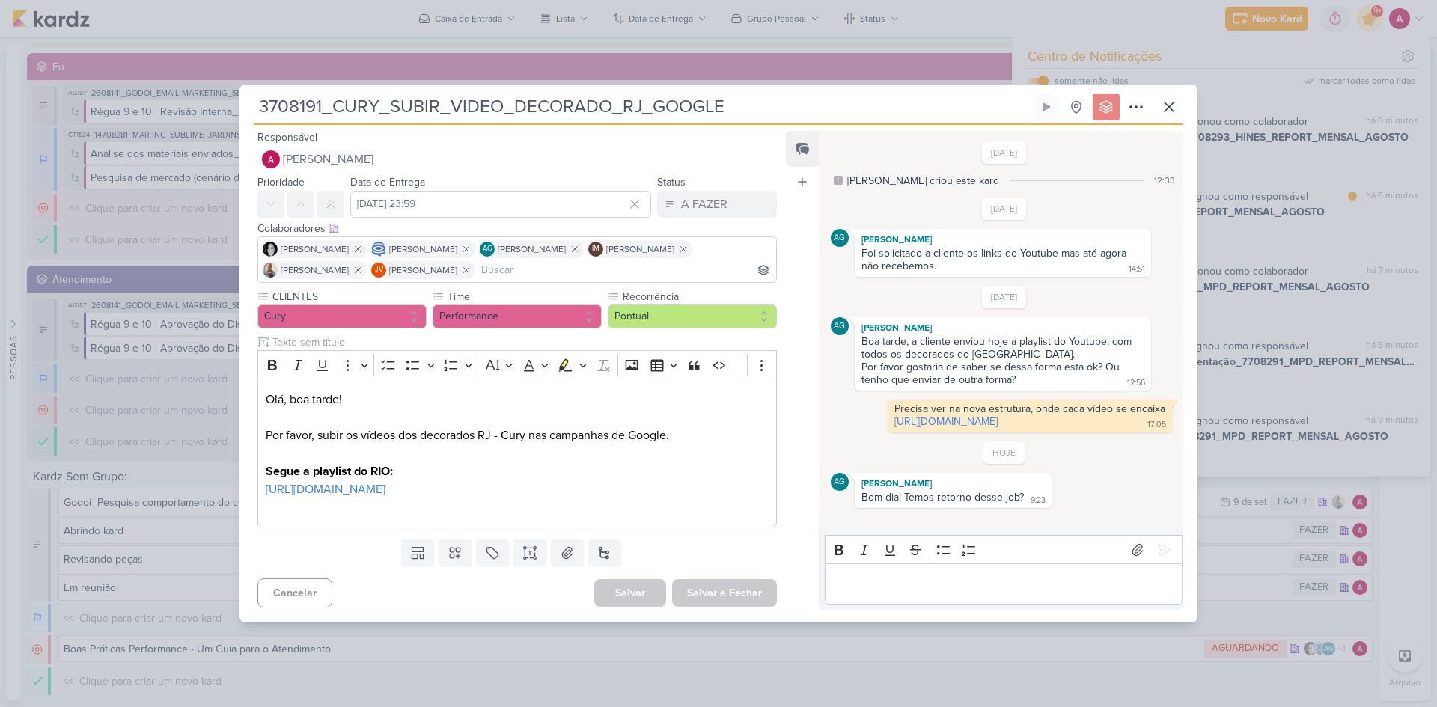
scroll to position [0, 0]
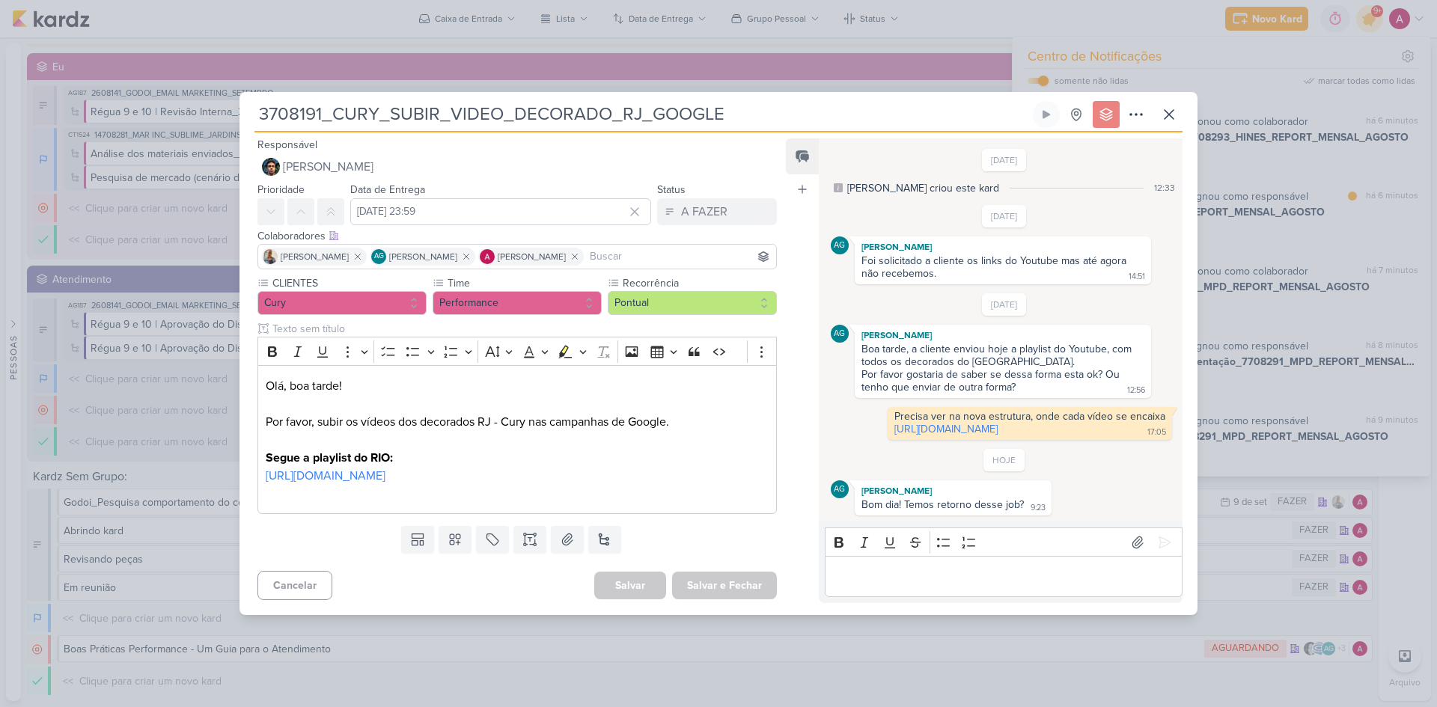
click at [866, 473] on p "Editor editing area: main" at bounding box center [1003, 577] width 342 height 18
click at [1022, 114] on icon at bounding box center [1169, 115] width 18 height 18
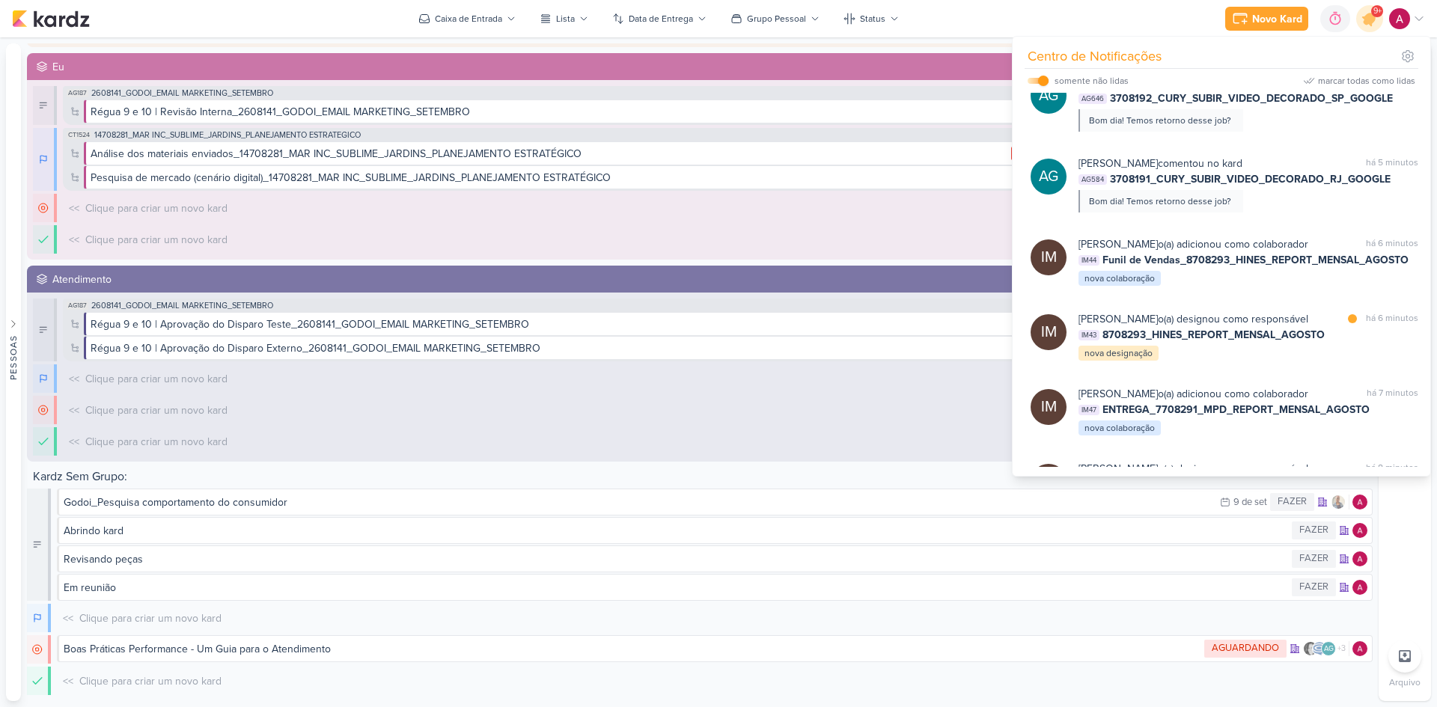
scroll to position [790, 0]
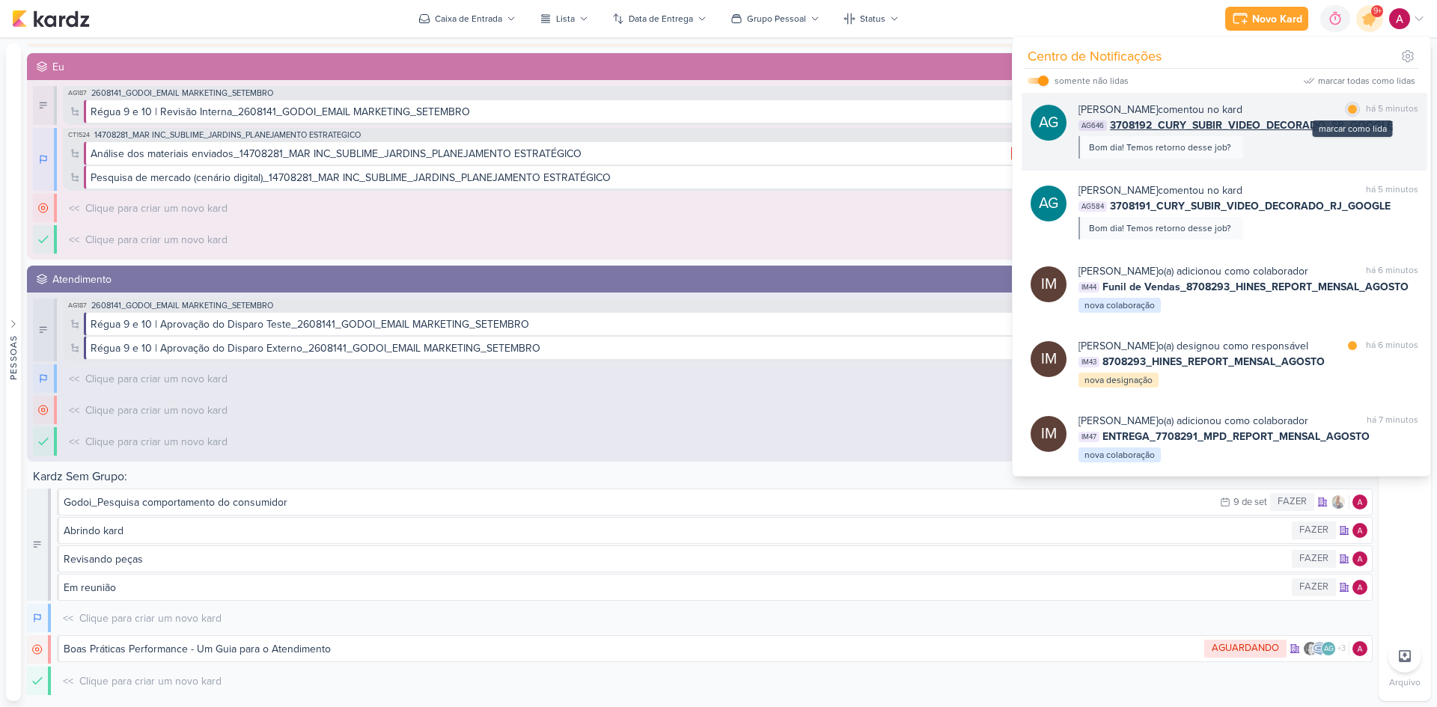
click at [1022, 114] on div at bounding box center [1352, 109] width 9 height 9
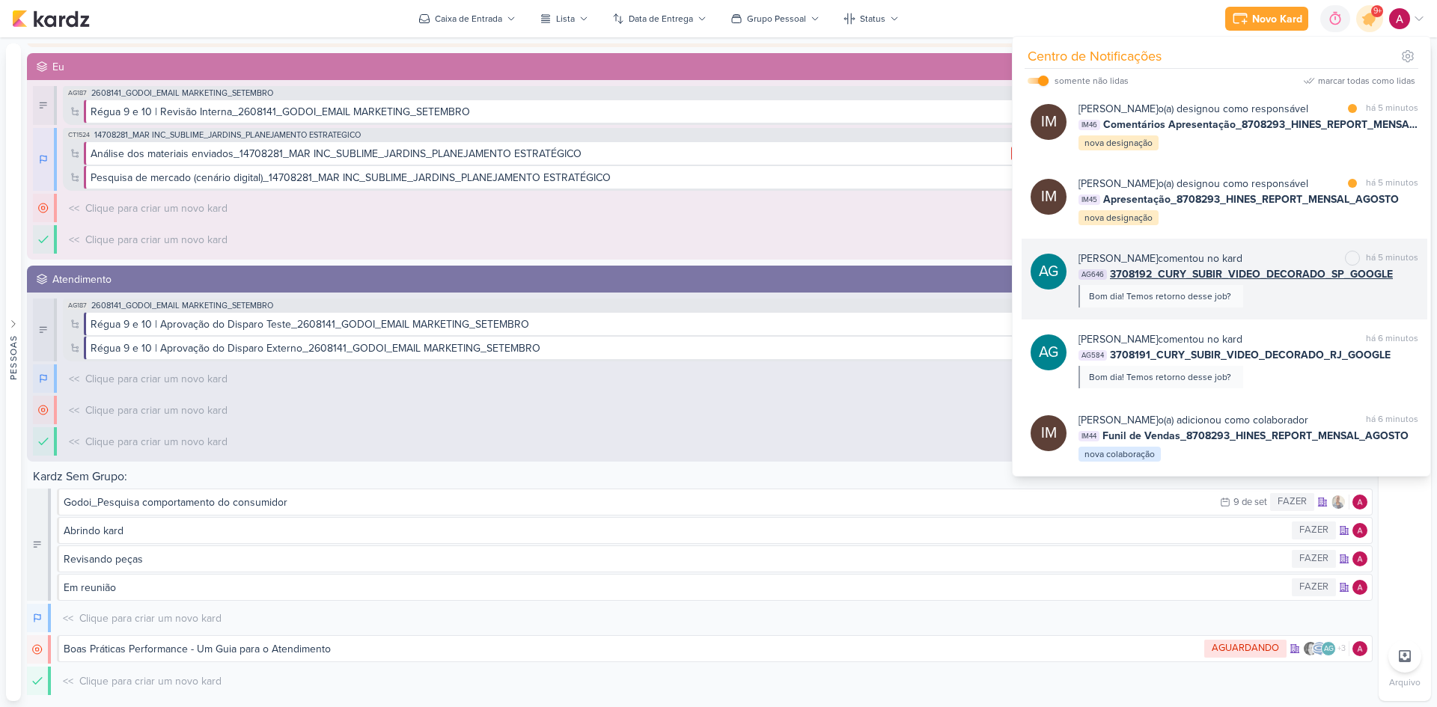
scroll to position [640, 0]
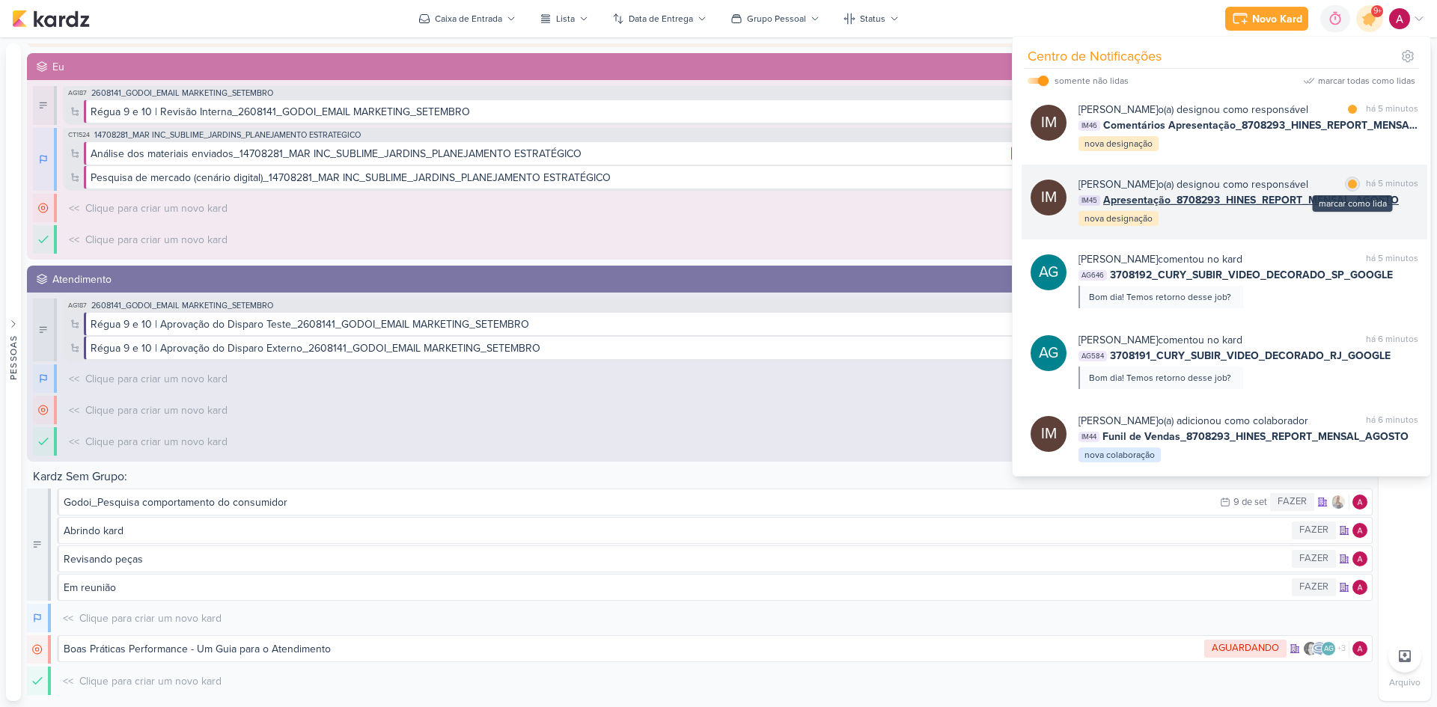
click at [1022, 189] on div at bounding box center [1352, 184] width 9 height 9
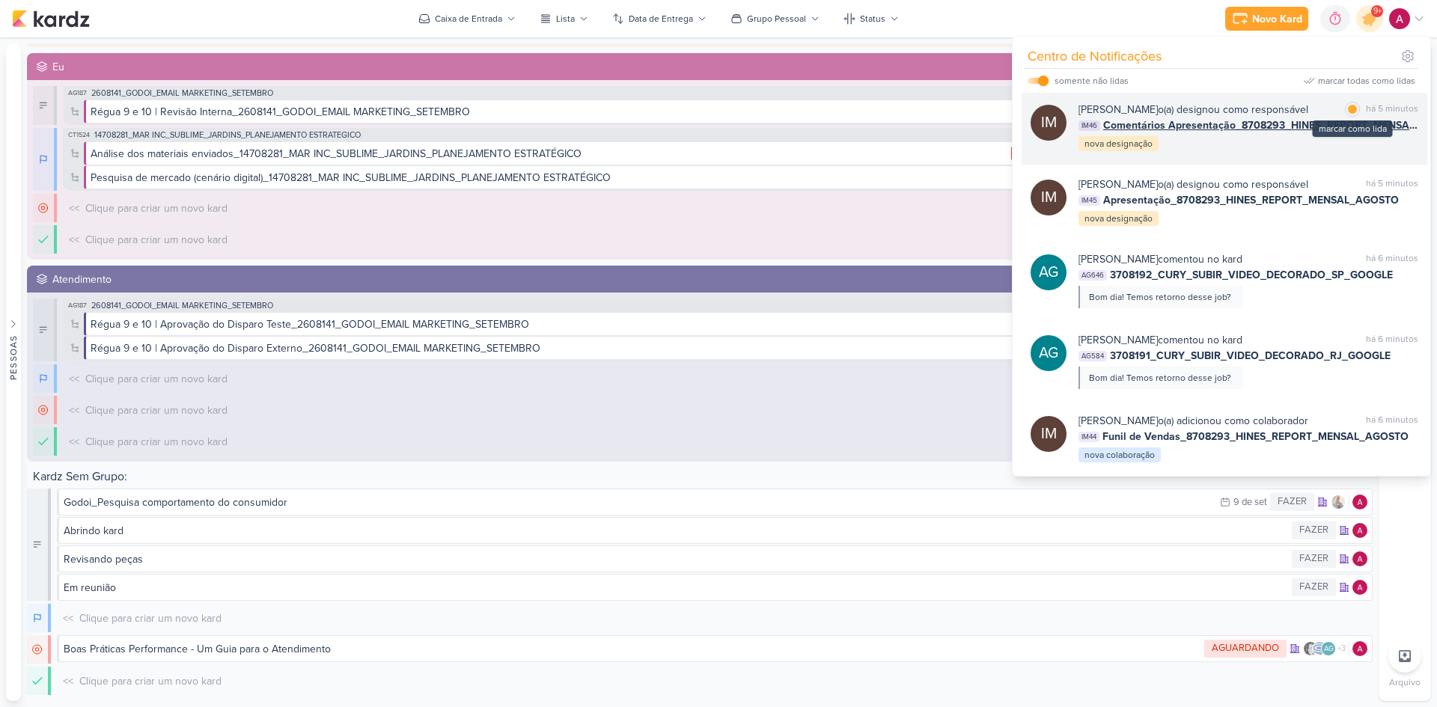
click at [1022, 114] on div at bounding box center [1352, 109] width 9 height 9
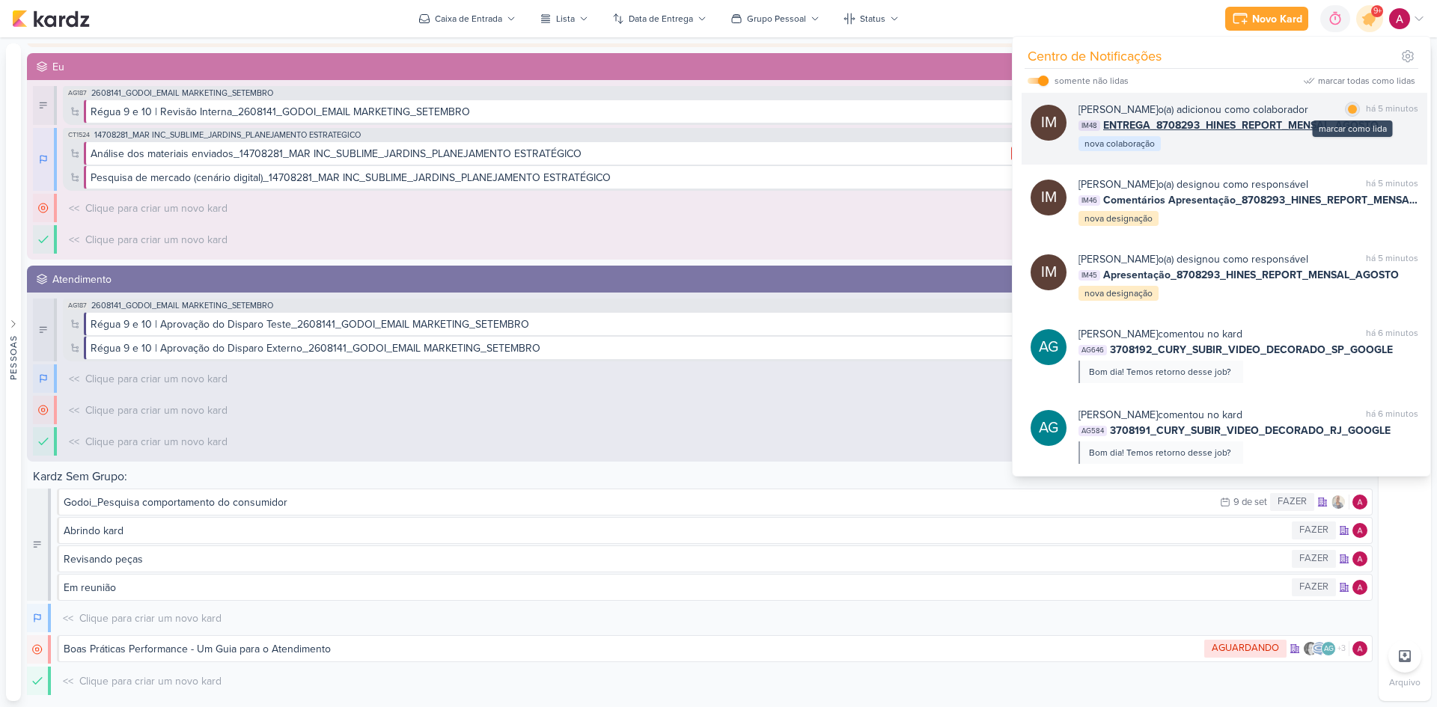
click at [1022, 114] on div at bounding box center [1352, 109] width 9 height 9
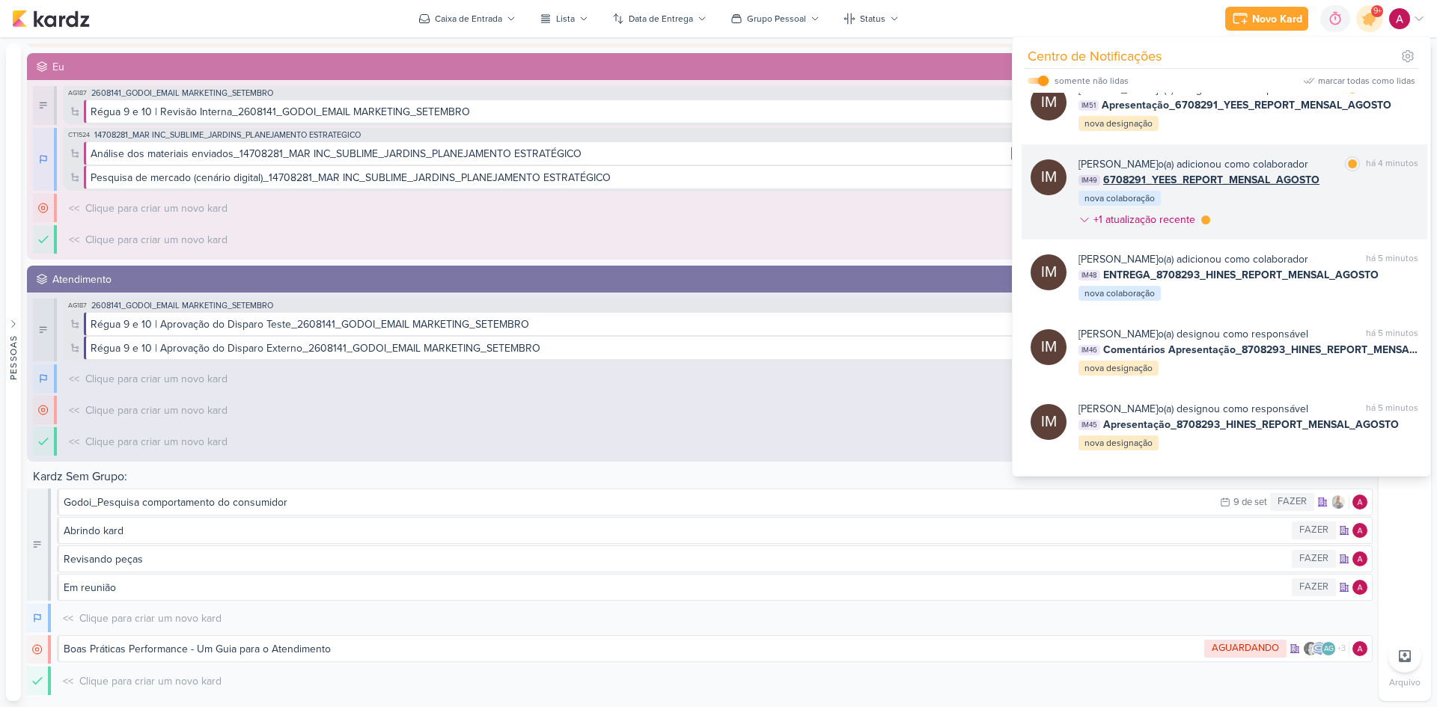
scroll to position [341, 0]
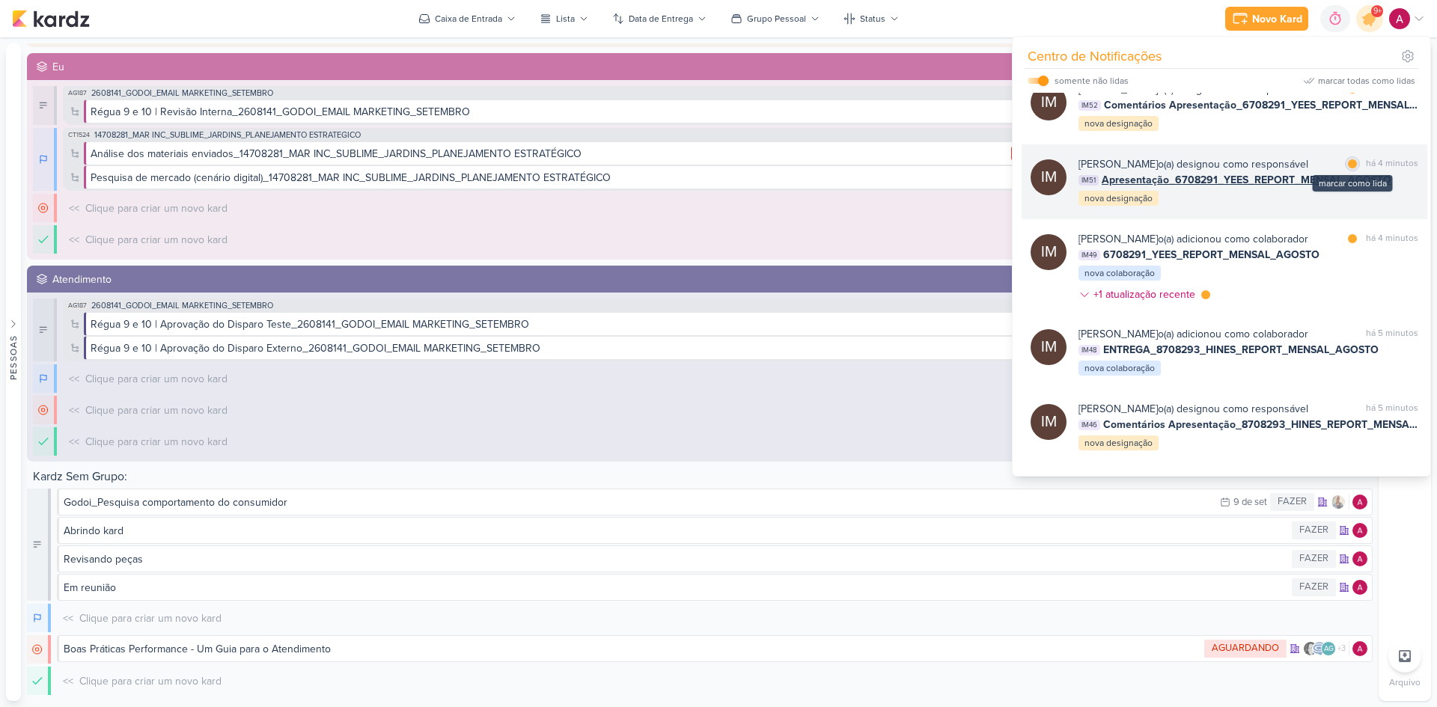
click at [1022, 168] on div at bounding box center [1352, 163] width 9 height 9
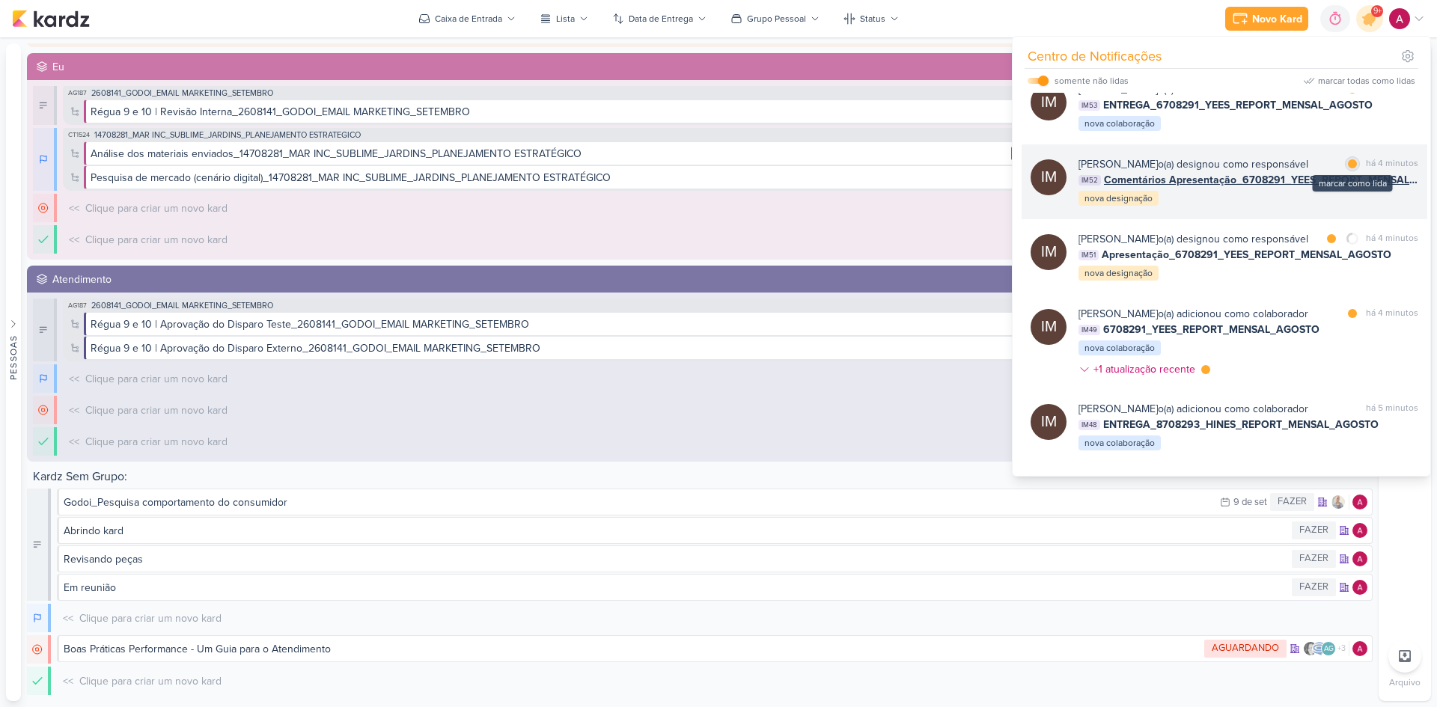
click at [1022, 168] on div at bounding box center [1352, 163] width 9 height 9
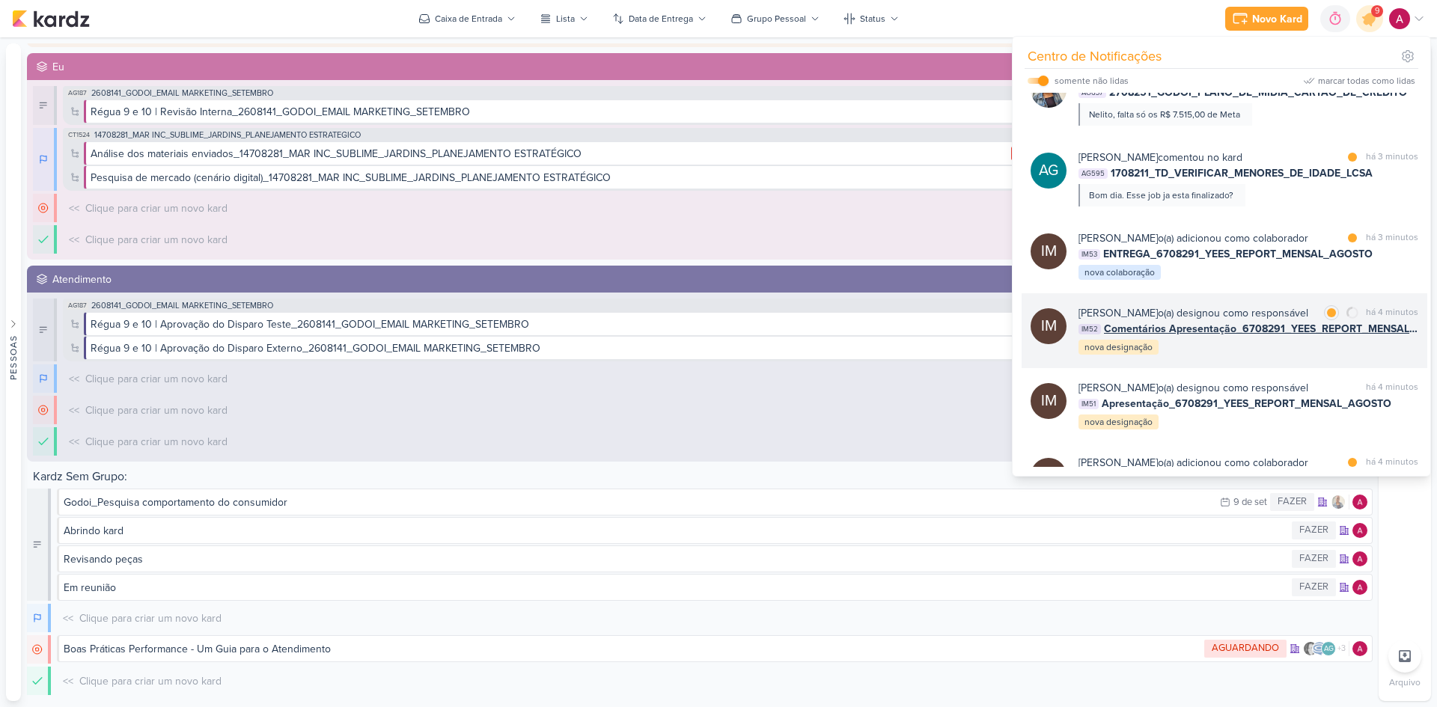
scroll to position [116, 0]
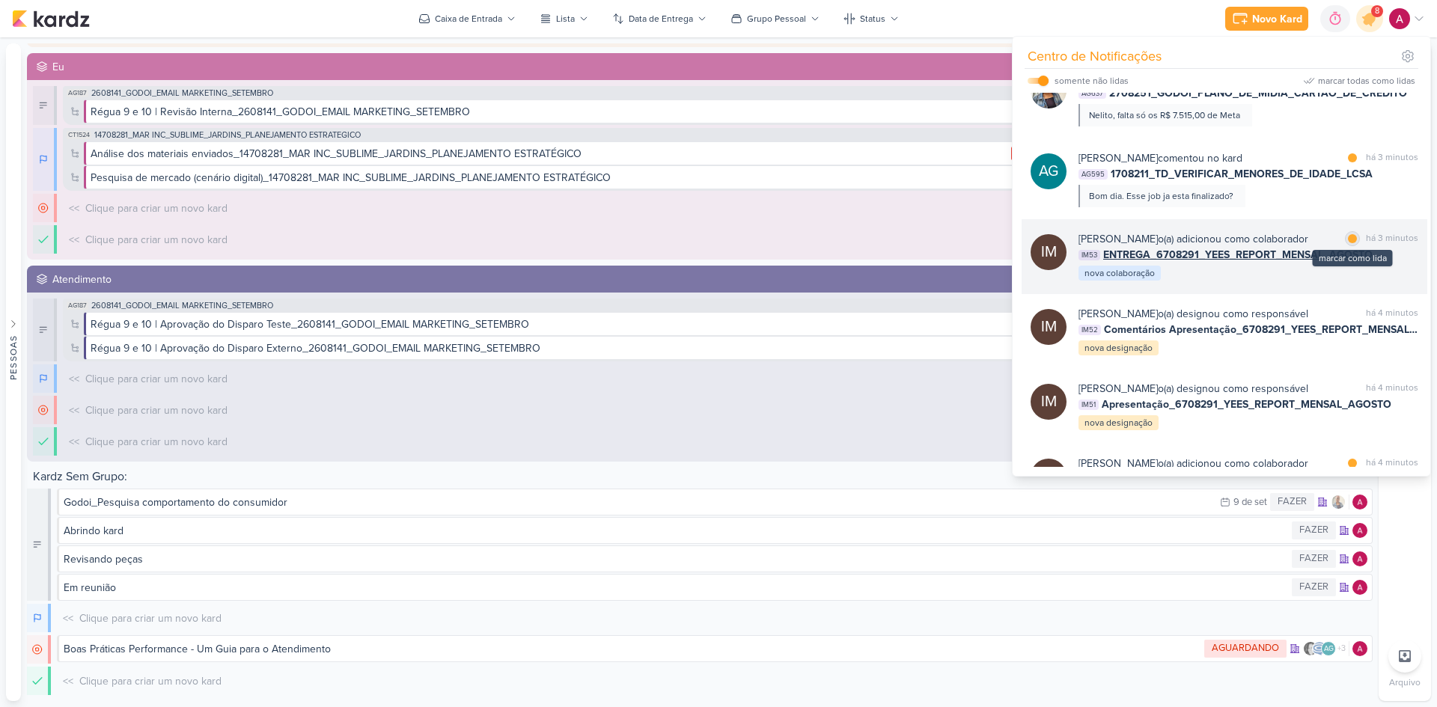
click at [1022, 240] on div at bounding box center [1352, 238] width 9 height 9
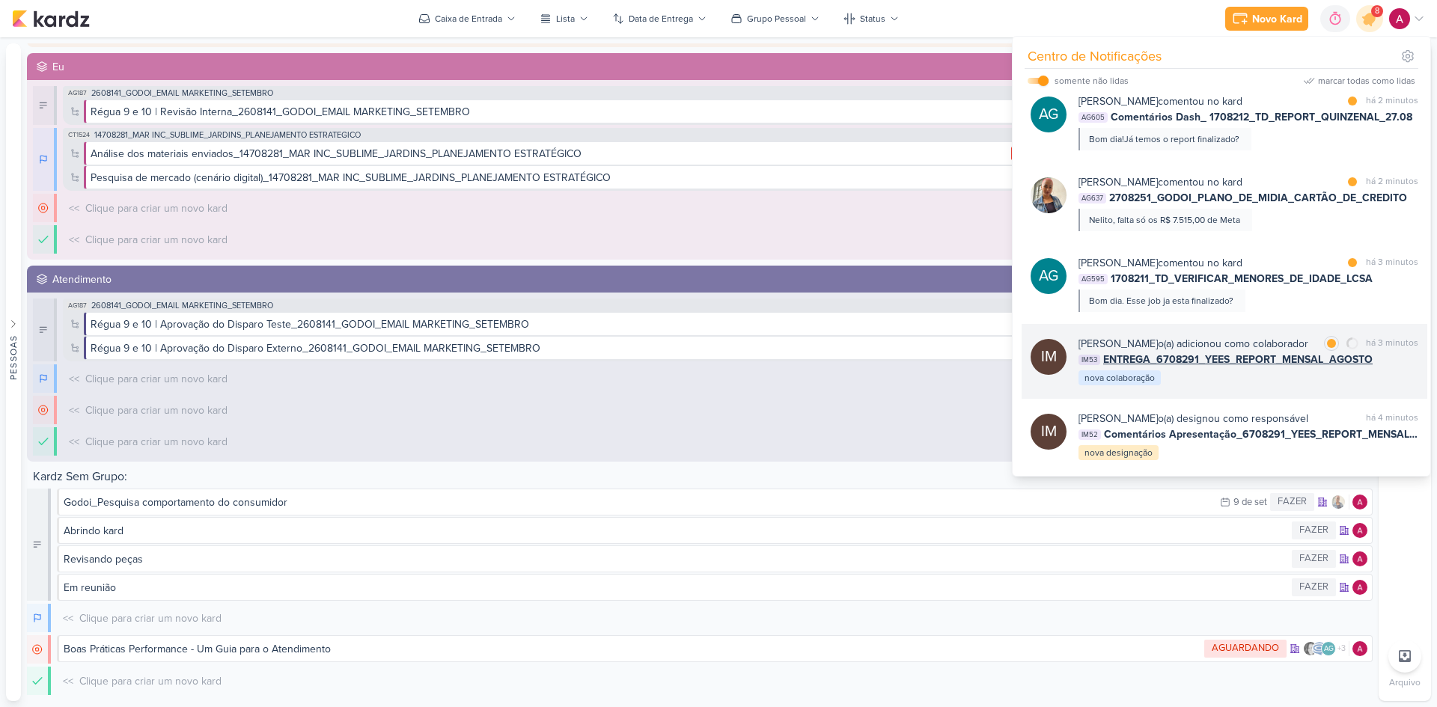
scroll to position [0, 0]
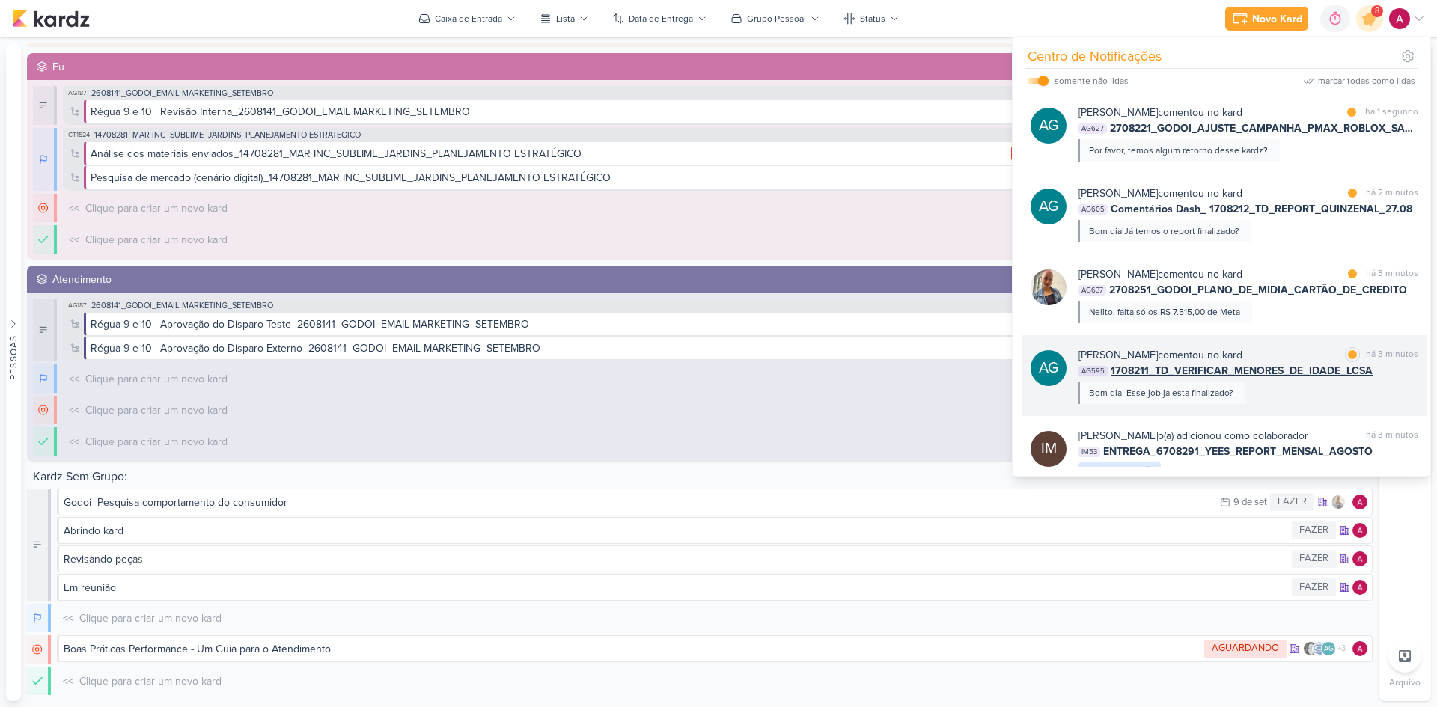
click at [1022, 393] on div "[PERSON_NAME] comentou no kard marcar como lida há 3 minutos AG595 1708211_TD_V…" at bounding box center [1249, 375] width 340 height 57
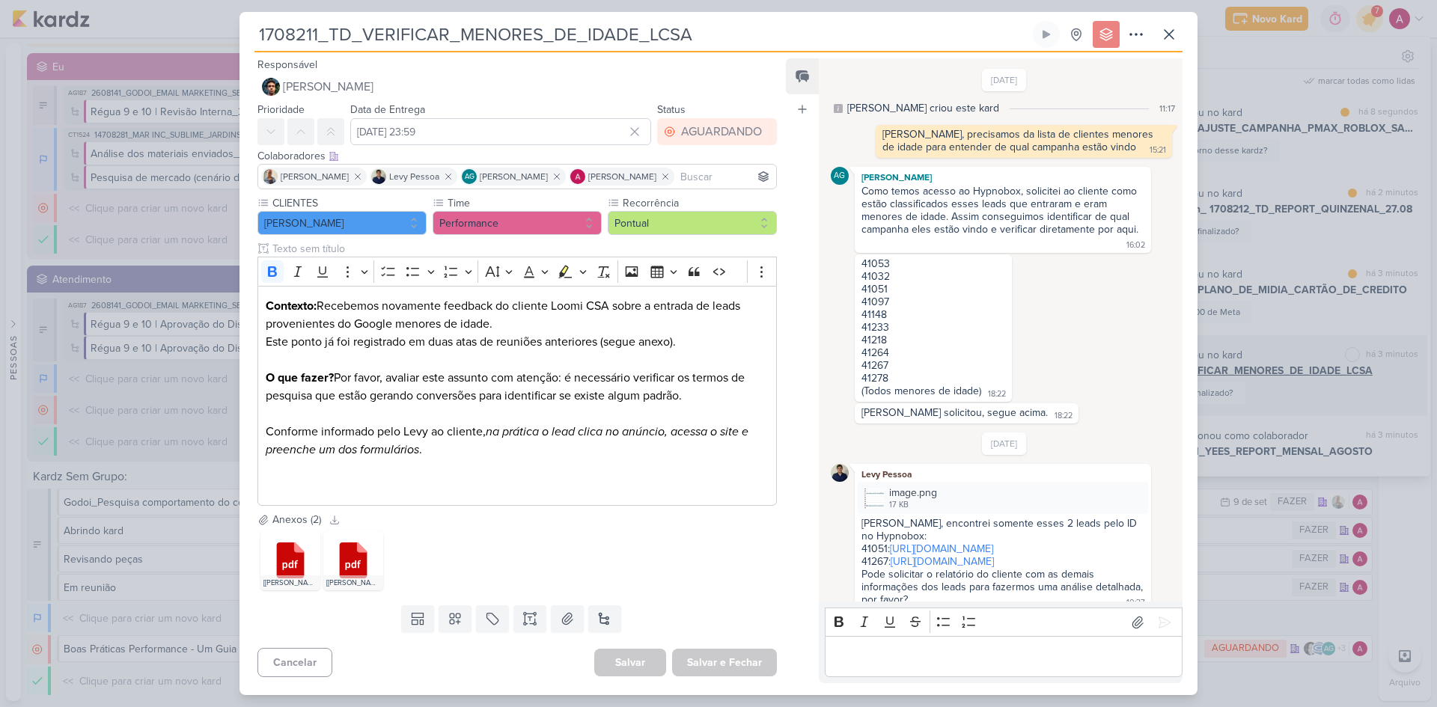
scroll to position [717, 0]
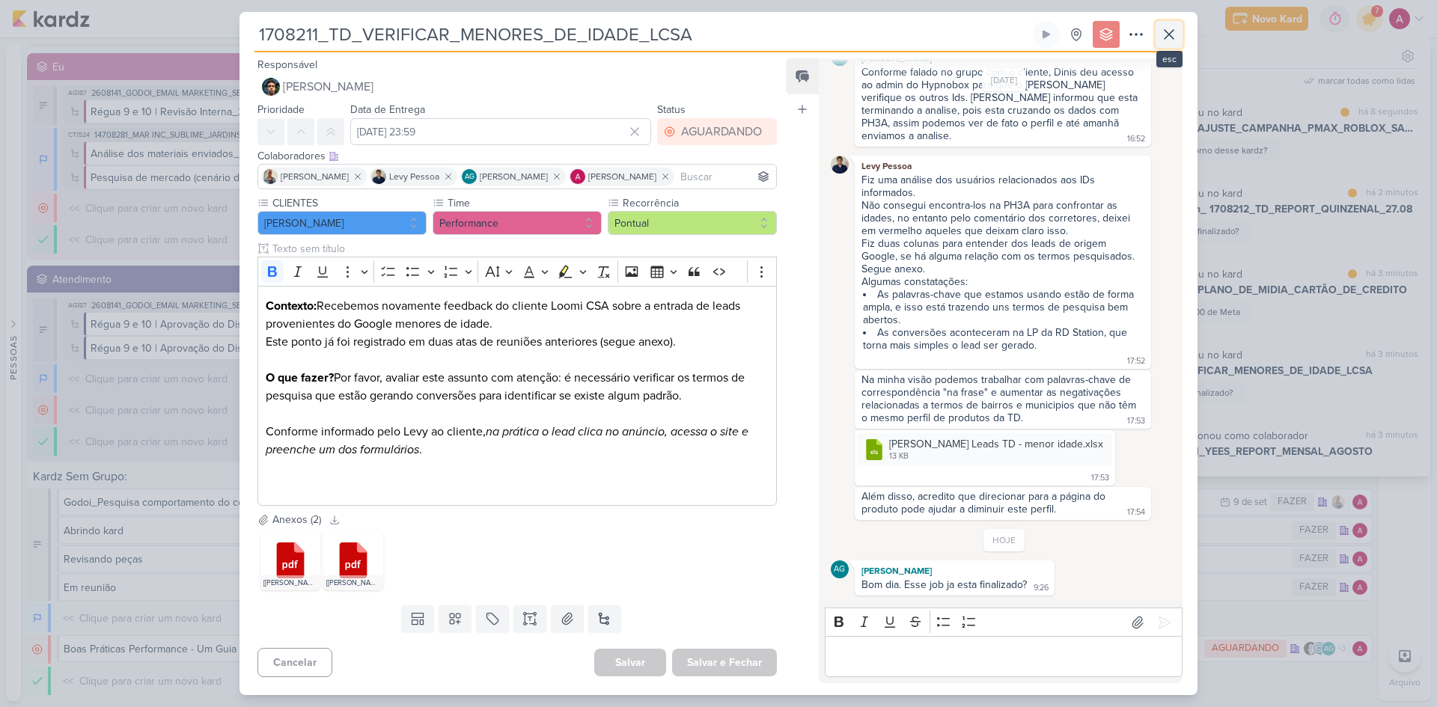
click at [1022, 42] on icon at bounding box center [1169, 34] width 18 height 18
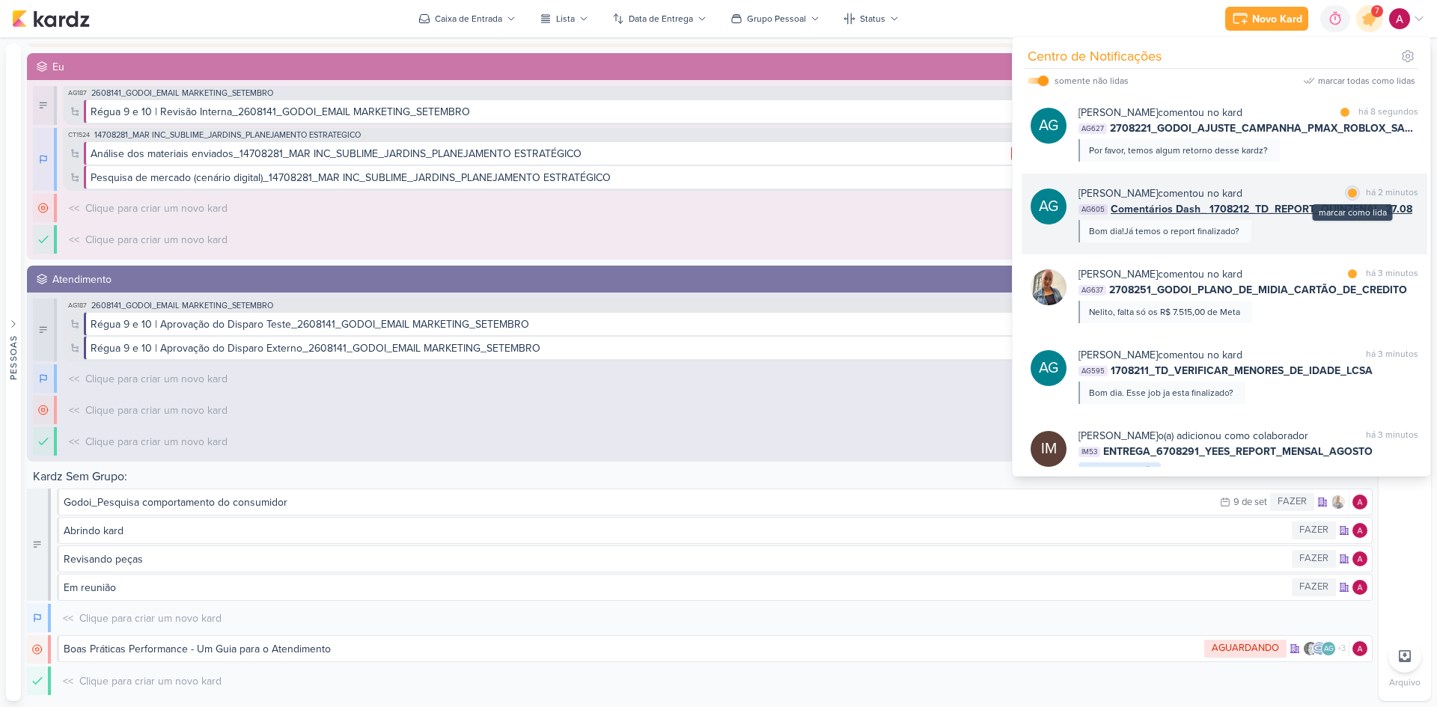
click at [1022, 193] on div at bounding box center [1352, 193] width 9 height 9
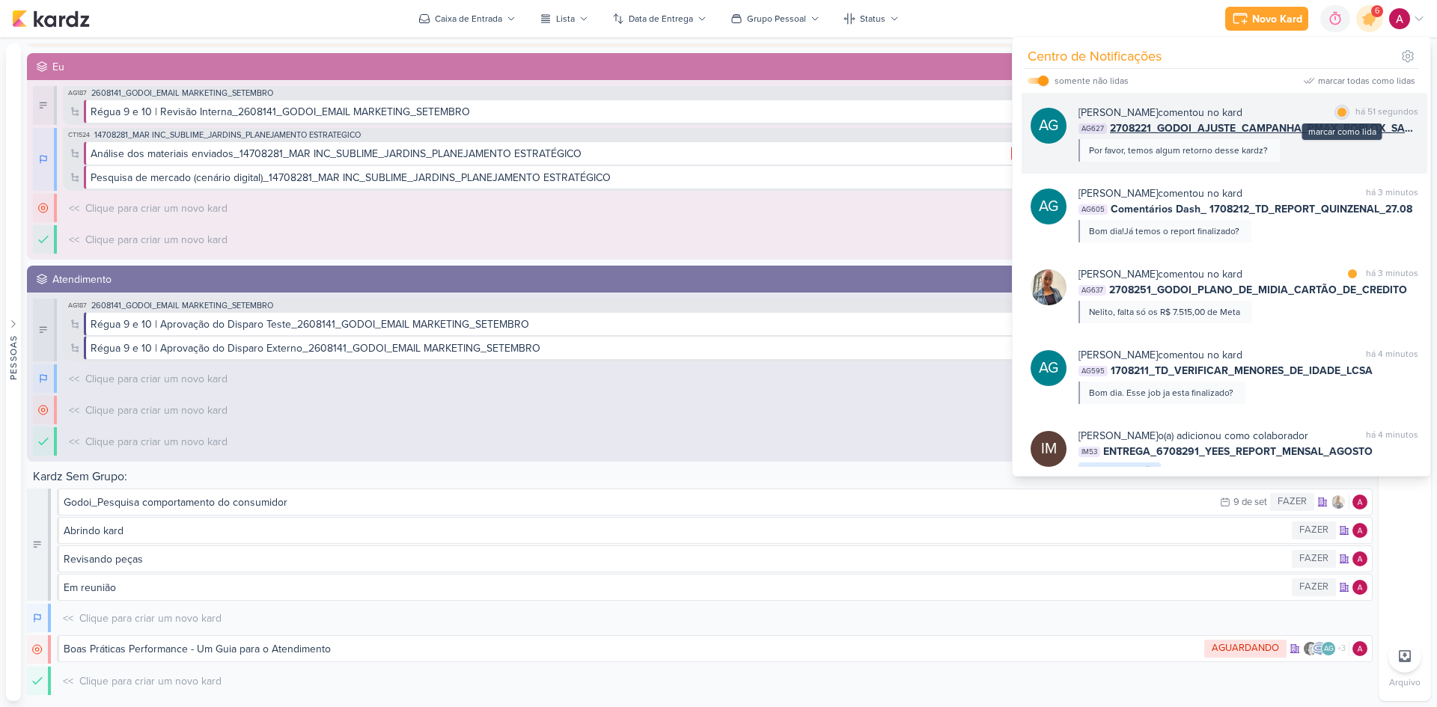
click at [1022, 111] on div at bounding box center [1342, 112] width 9 height 9
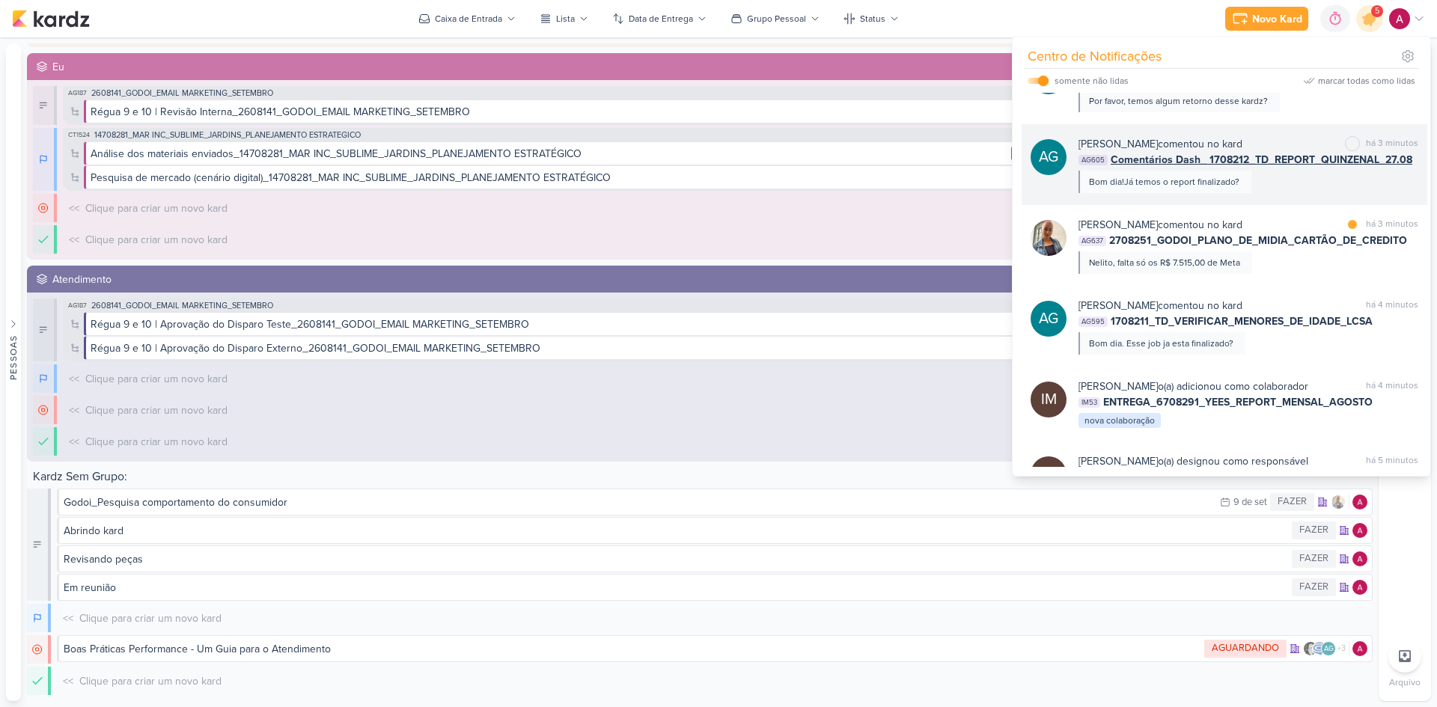
scroll to position [75, 0]
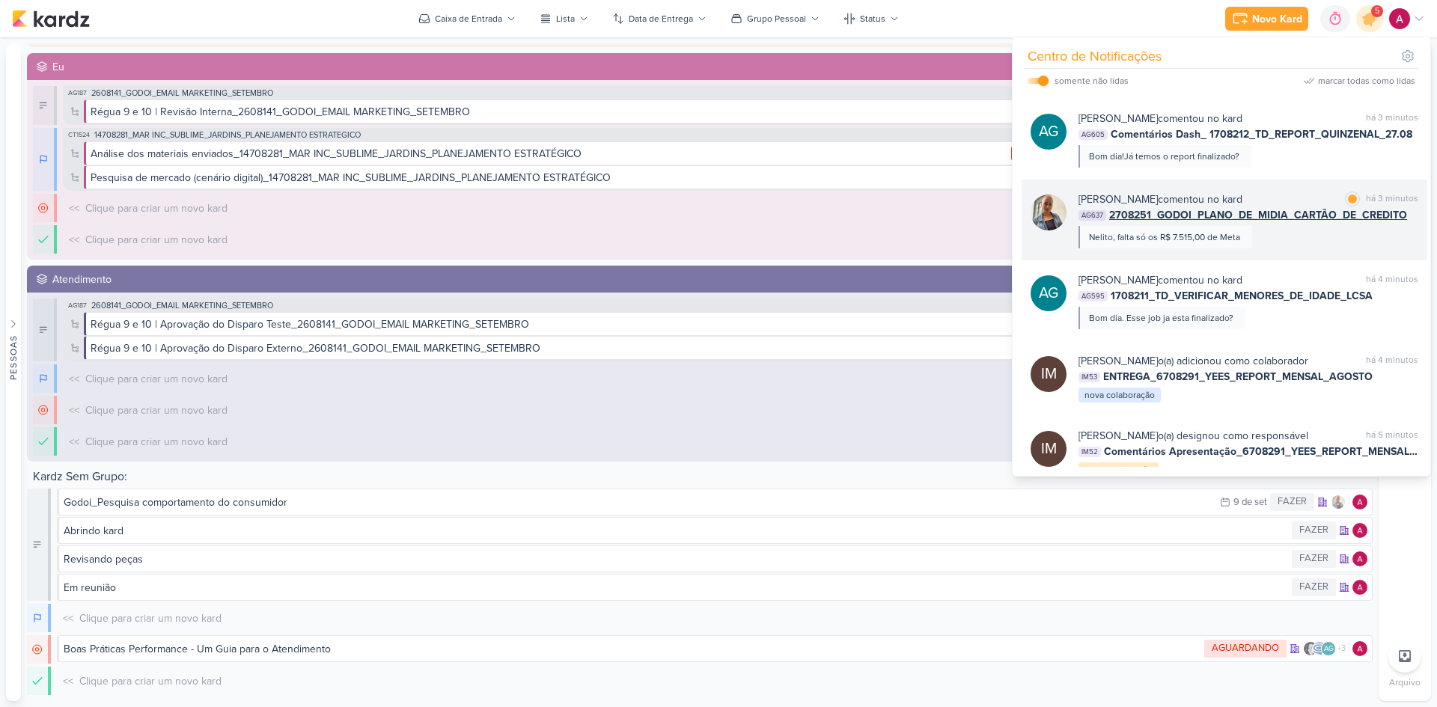
click at [1022, 238] on div "[PERSON_NAME] comentou no kard marcar como lida há 3 minutos AG637 2708251_GODO…" at bounding box center [1249, 220] width 340 height 57
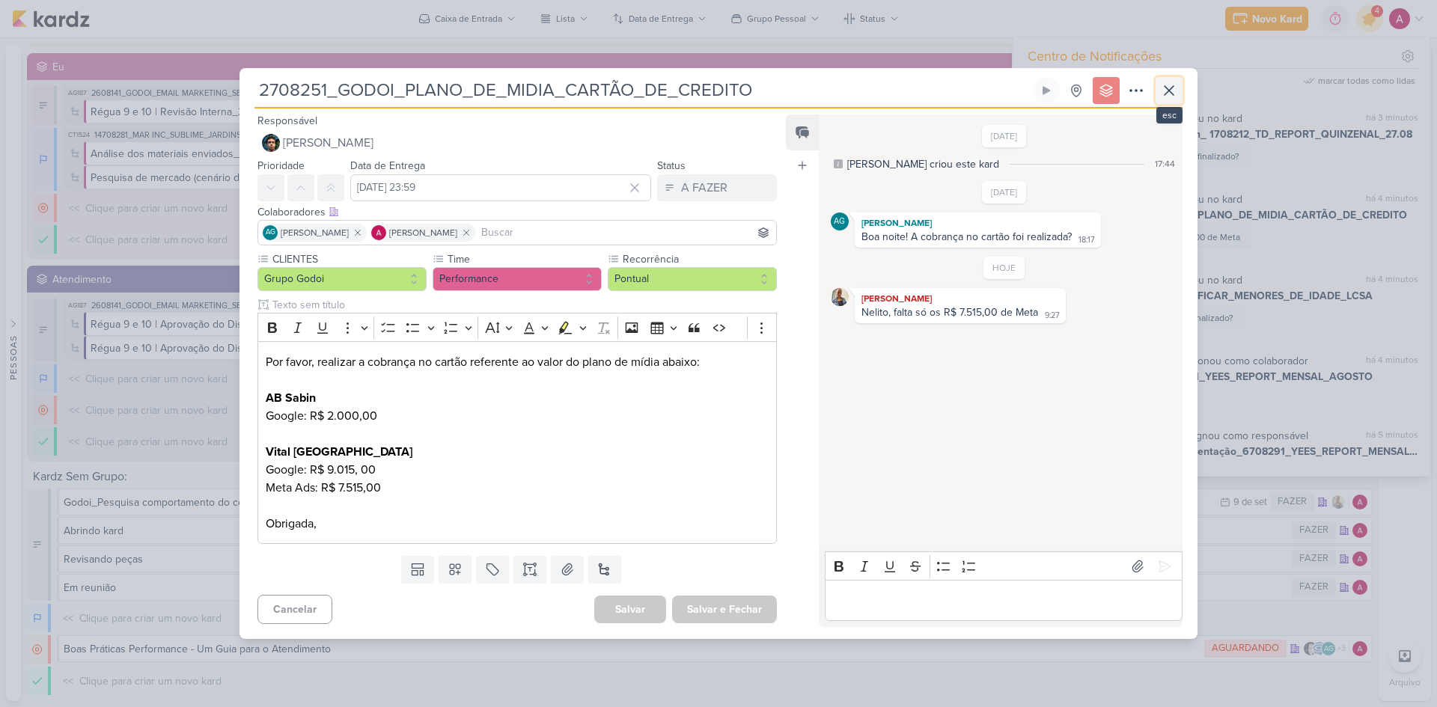
click at [1022, 92] on icon at bounding box center [1169, 91] width 18 height 18
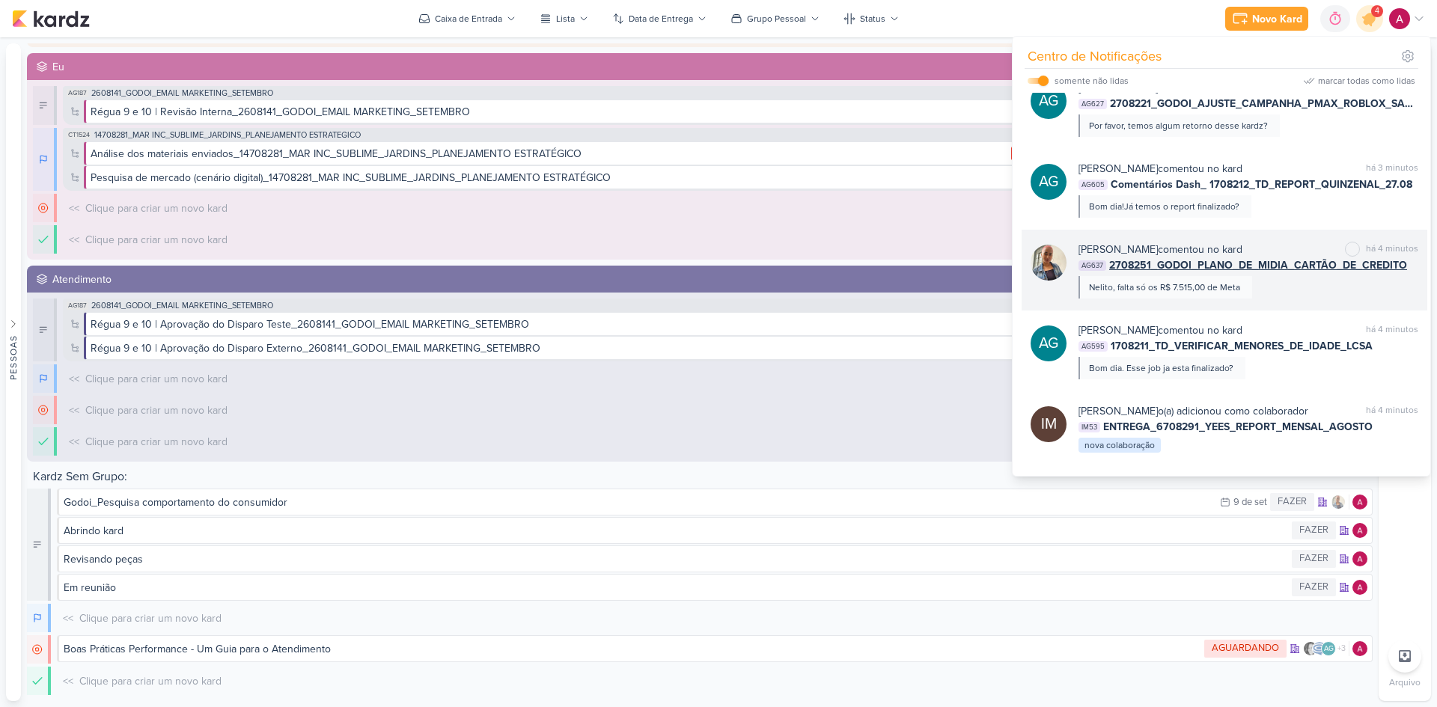
scroll to position [0, 0]
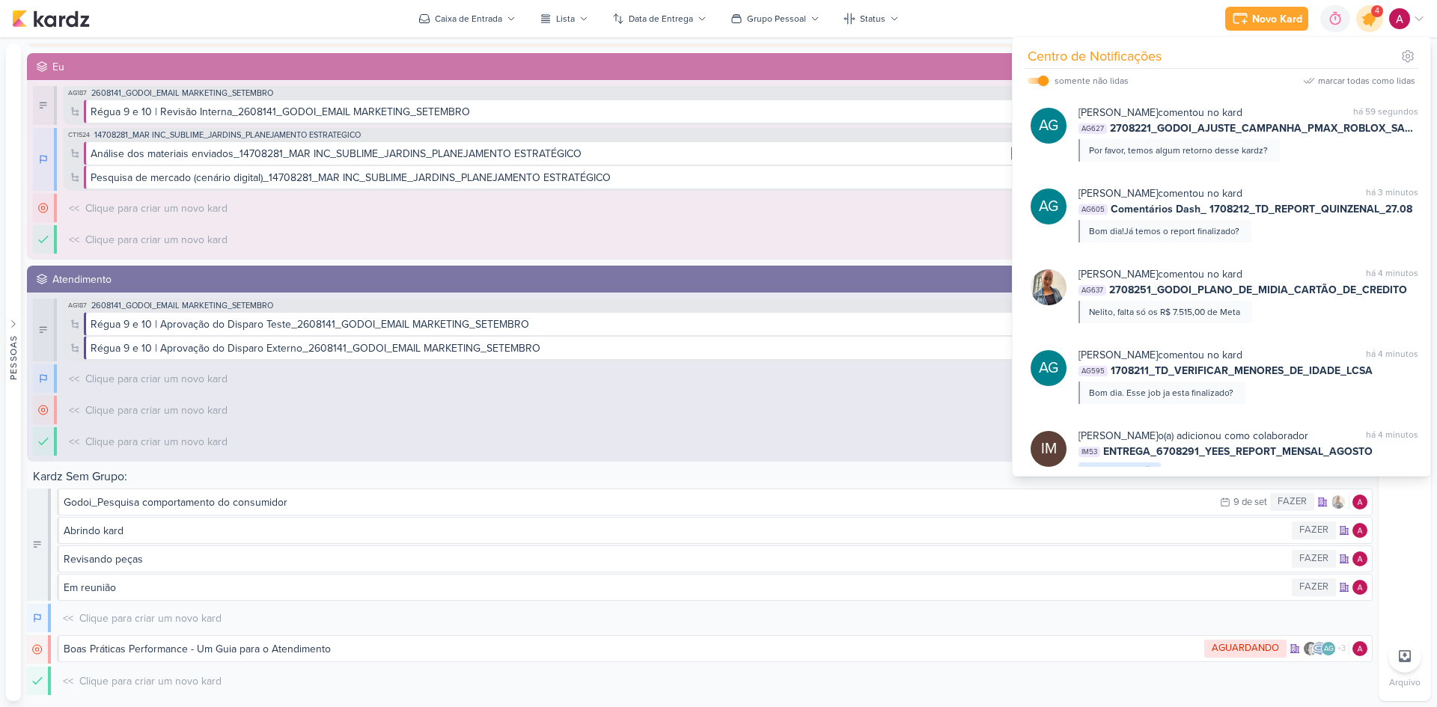
click at [1022, 21] on icon at bounding box center [1369, 18] width 25 height 25
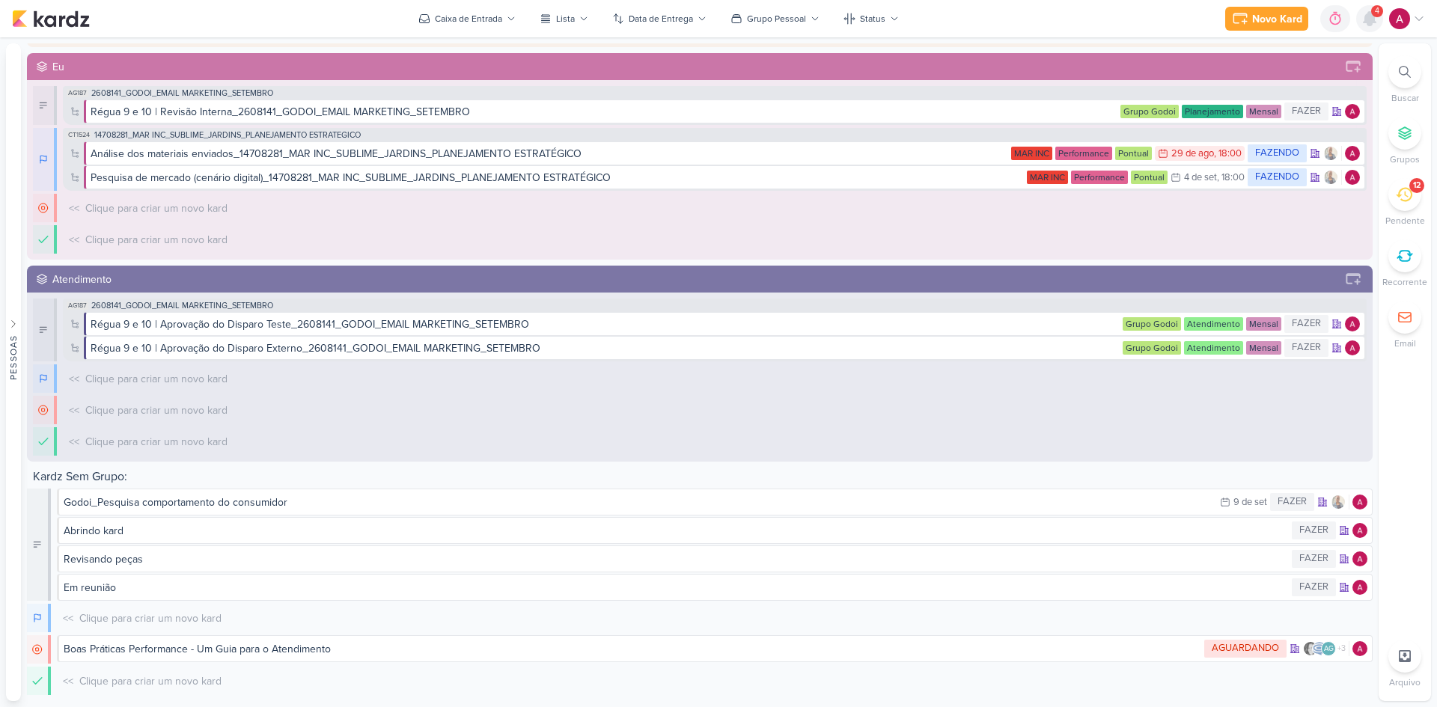
click at [1022, 21] on icon at bounding box center [1370, 19] width 18 height 18
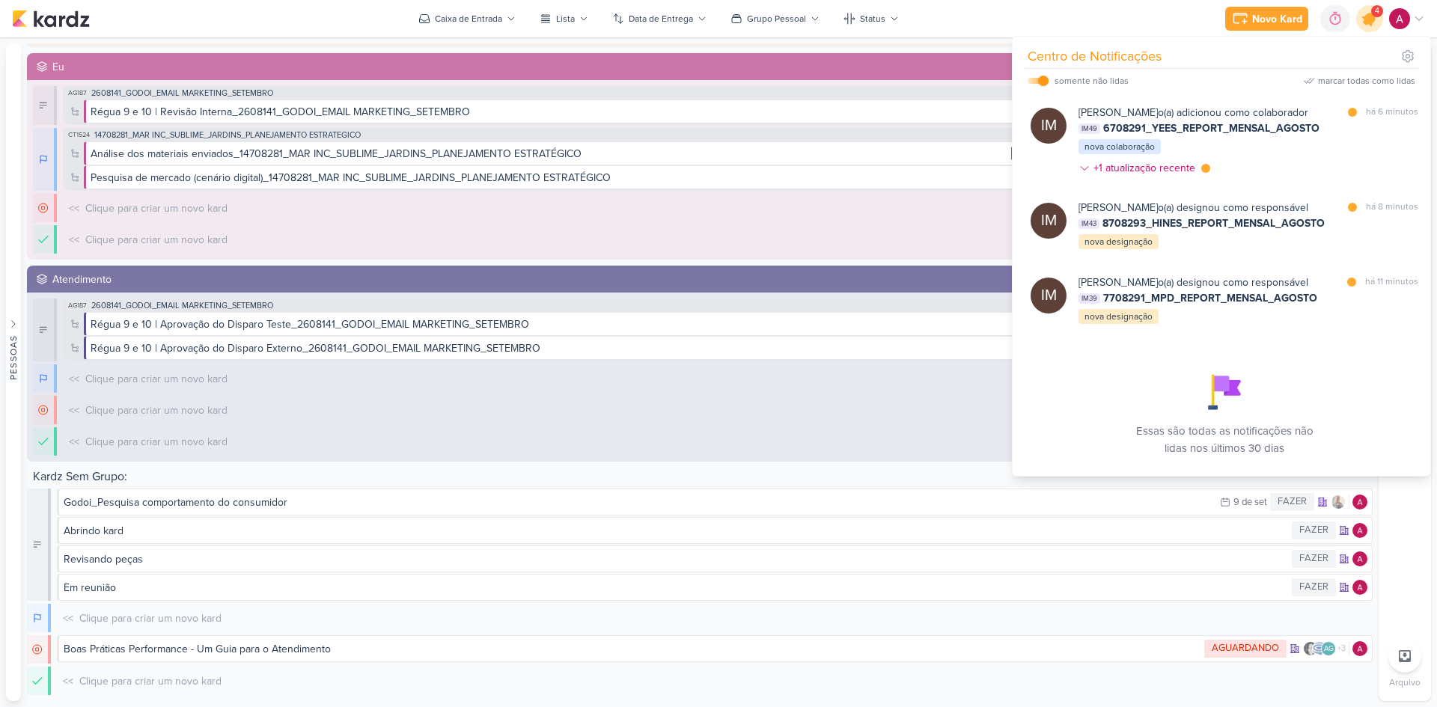
click at [1022, 26] on icon at bounding box center [1369, 18] width 25 height 25
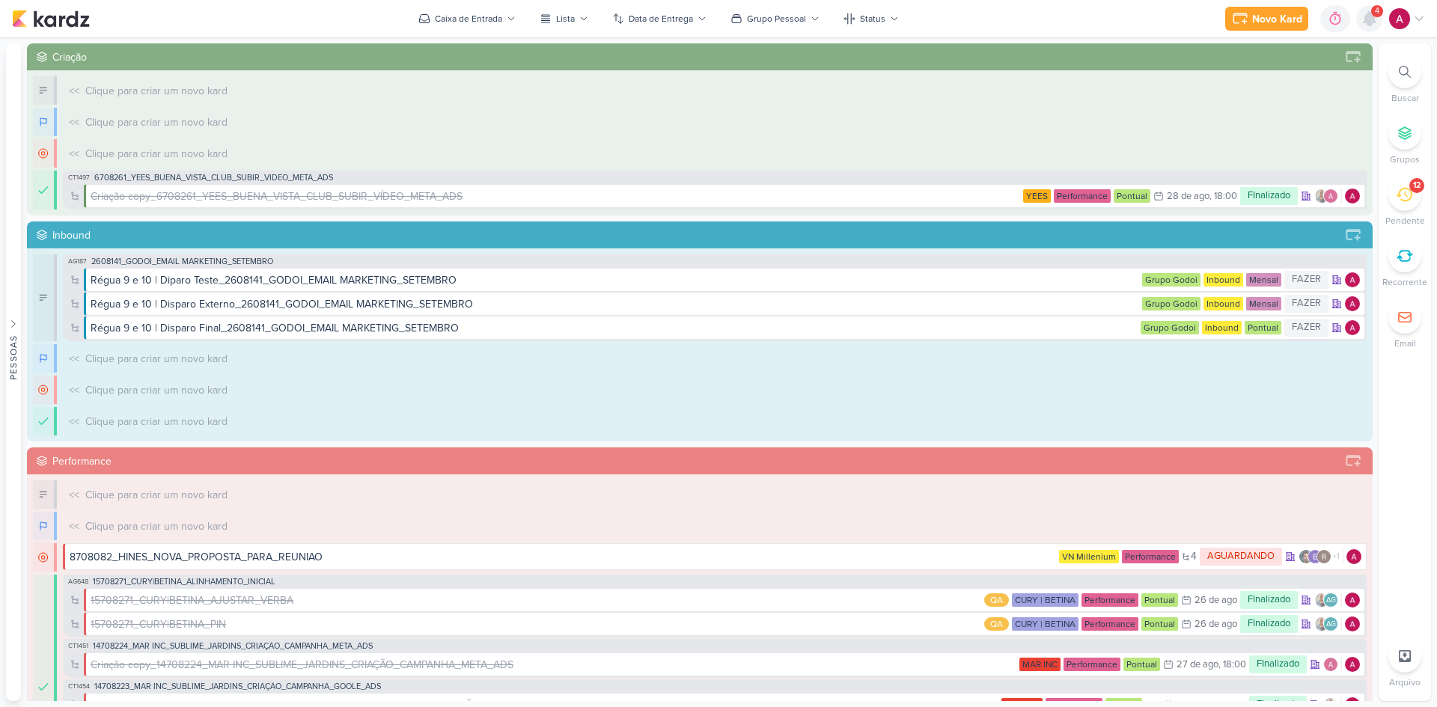
click at [1022, 22] on icon at bounding box center [1370, 18] width 12 height 13
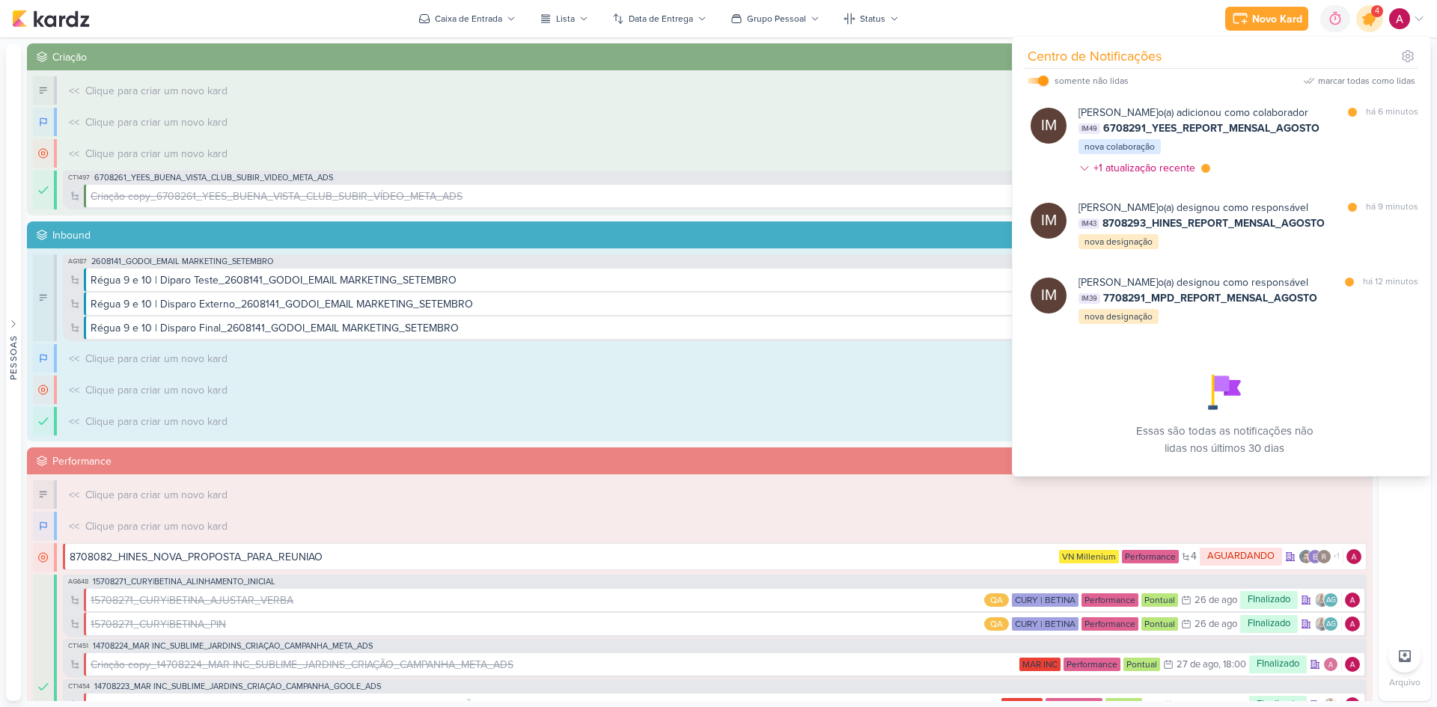
click at [1022, 27] on icon at bounding box center [1369, 18] width 25 height 25
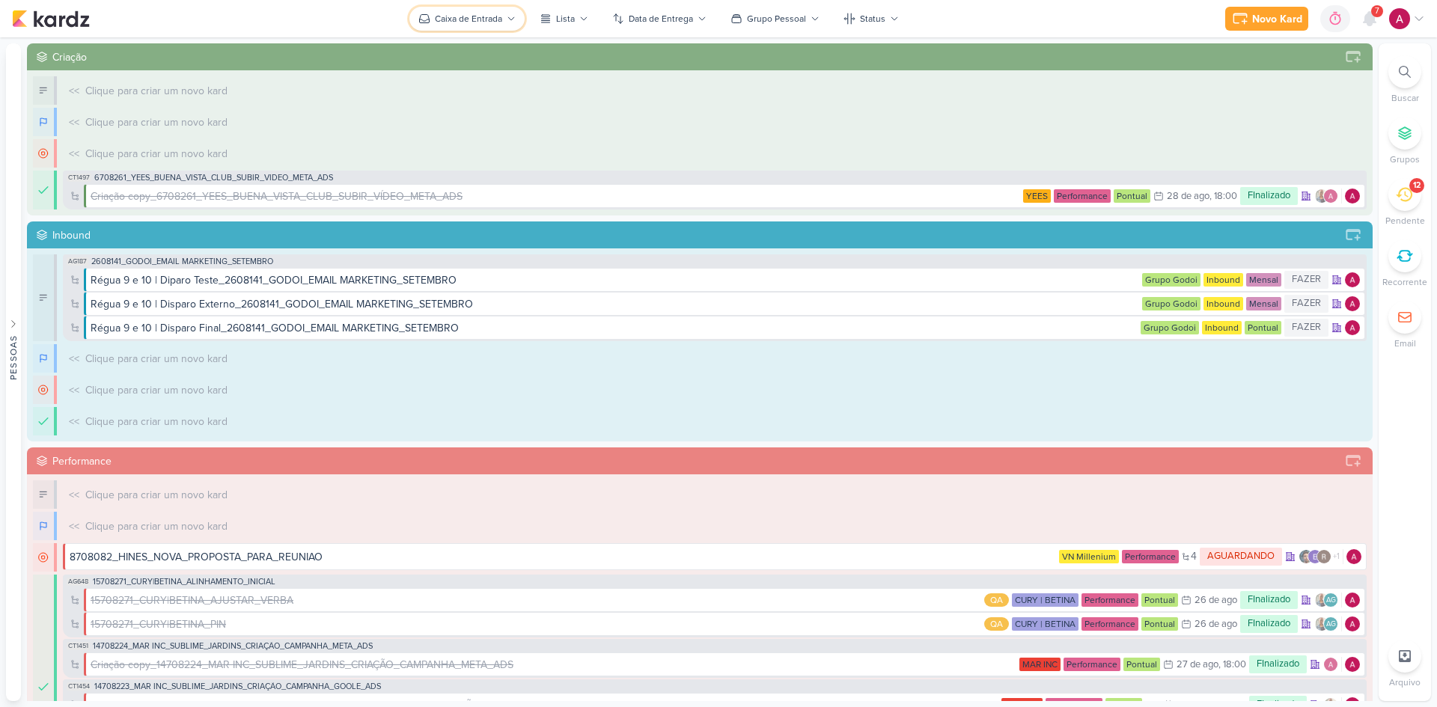
click at [459, 13] on div "Caixa de Entrada" at bounding box center [468, 18] width 67 height 13
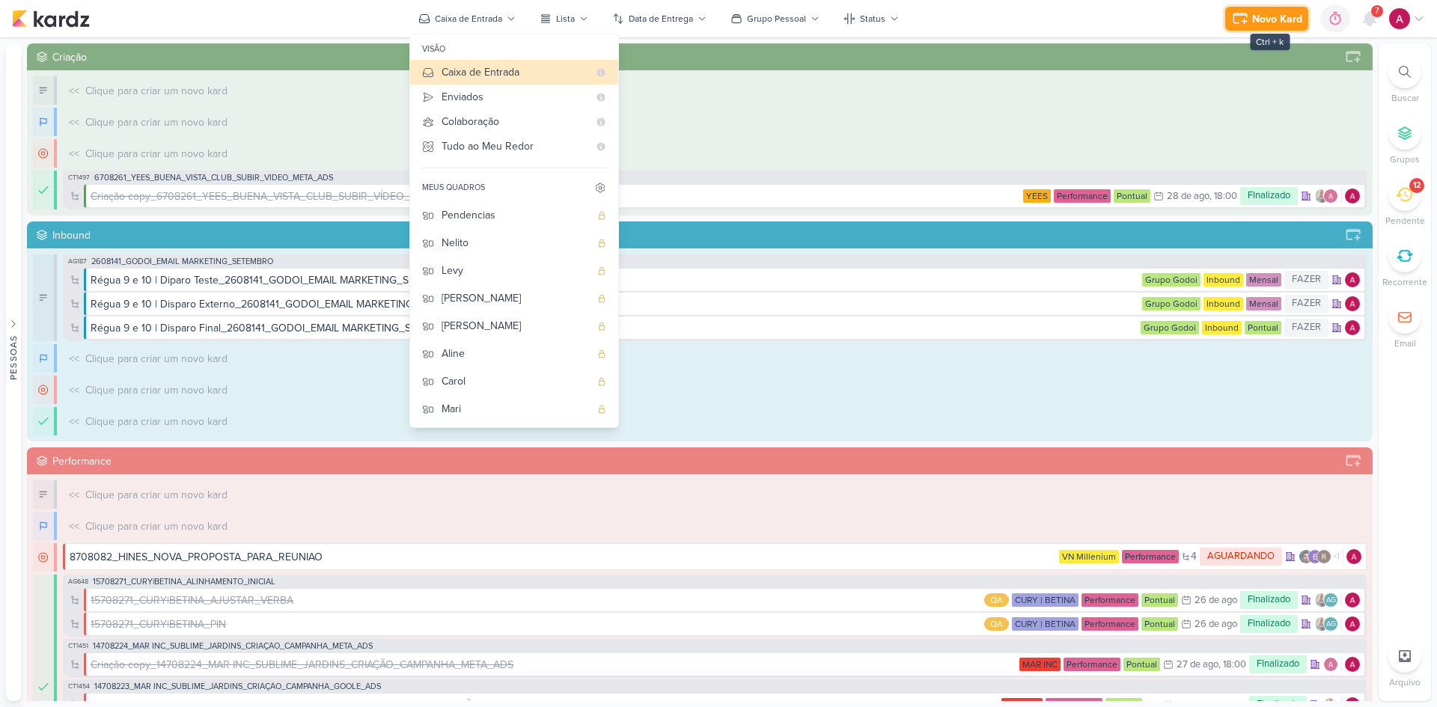
click at [1022, 12] on div "Novo Kard" at bounding box center [1277, 19] width 50 height 16
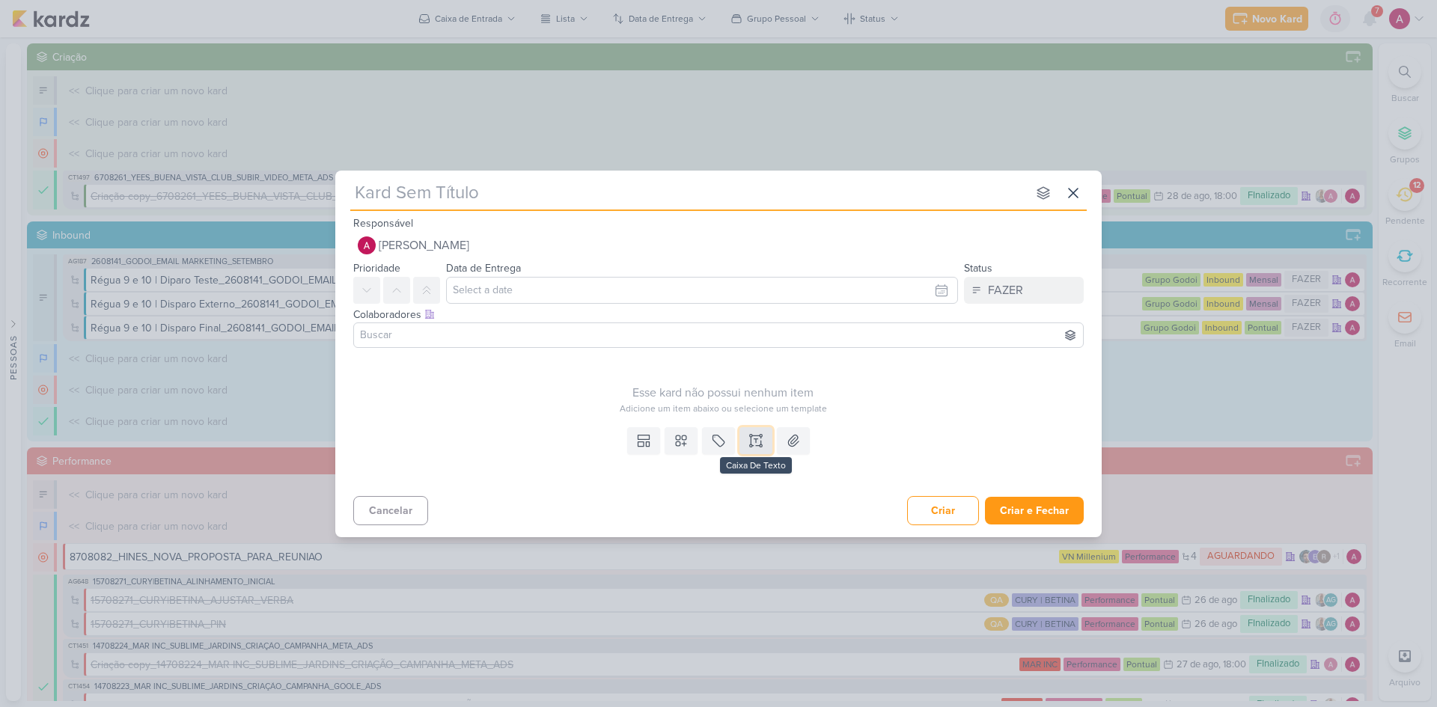
click at [759, 441] on icon at bounding box center [755, 440] width 15 height 15
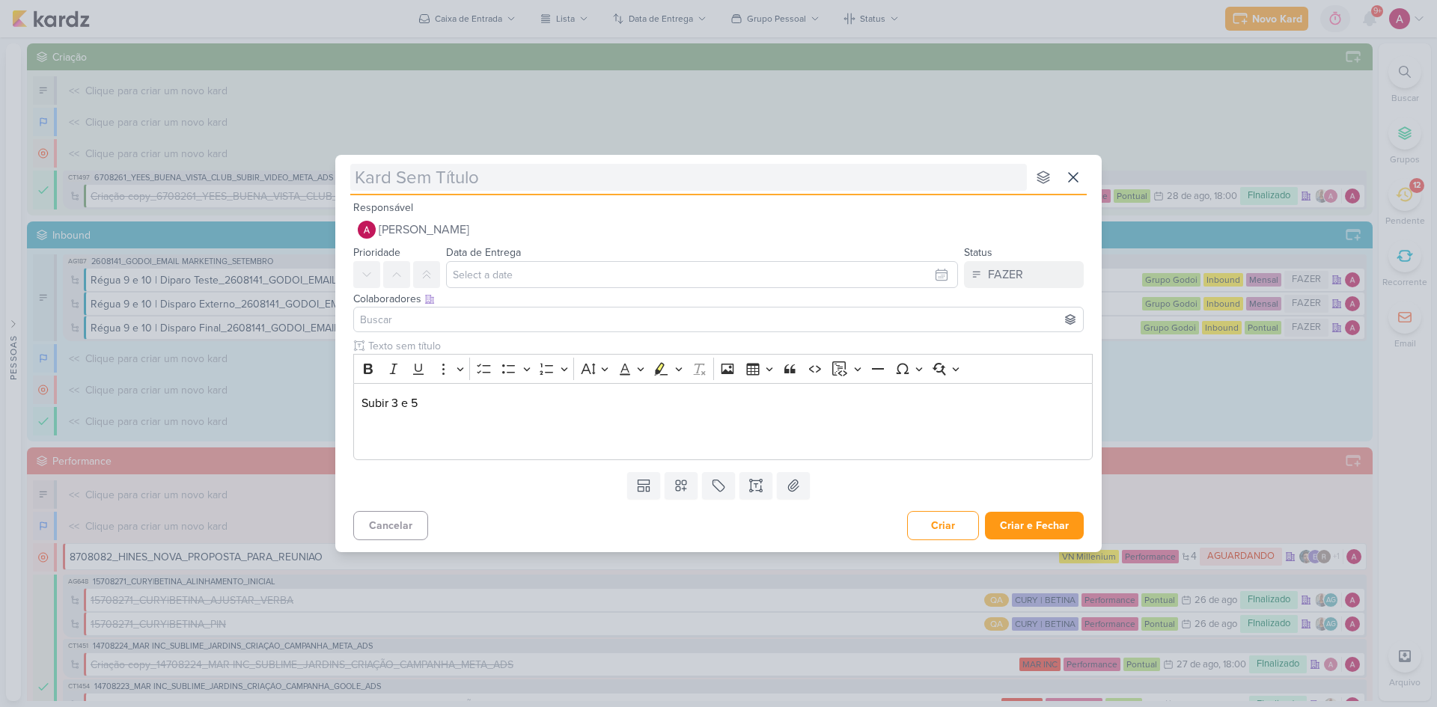
click at [433, 171] on input "text" at bounding box center [688, 177] width 677 height 27
paste input "14709011"
type input "14709011"
type input "14709011_MAR INC"
type input "14709011_MAR INC_"
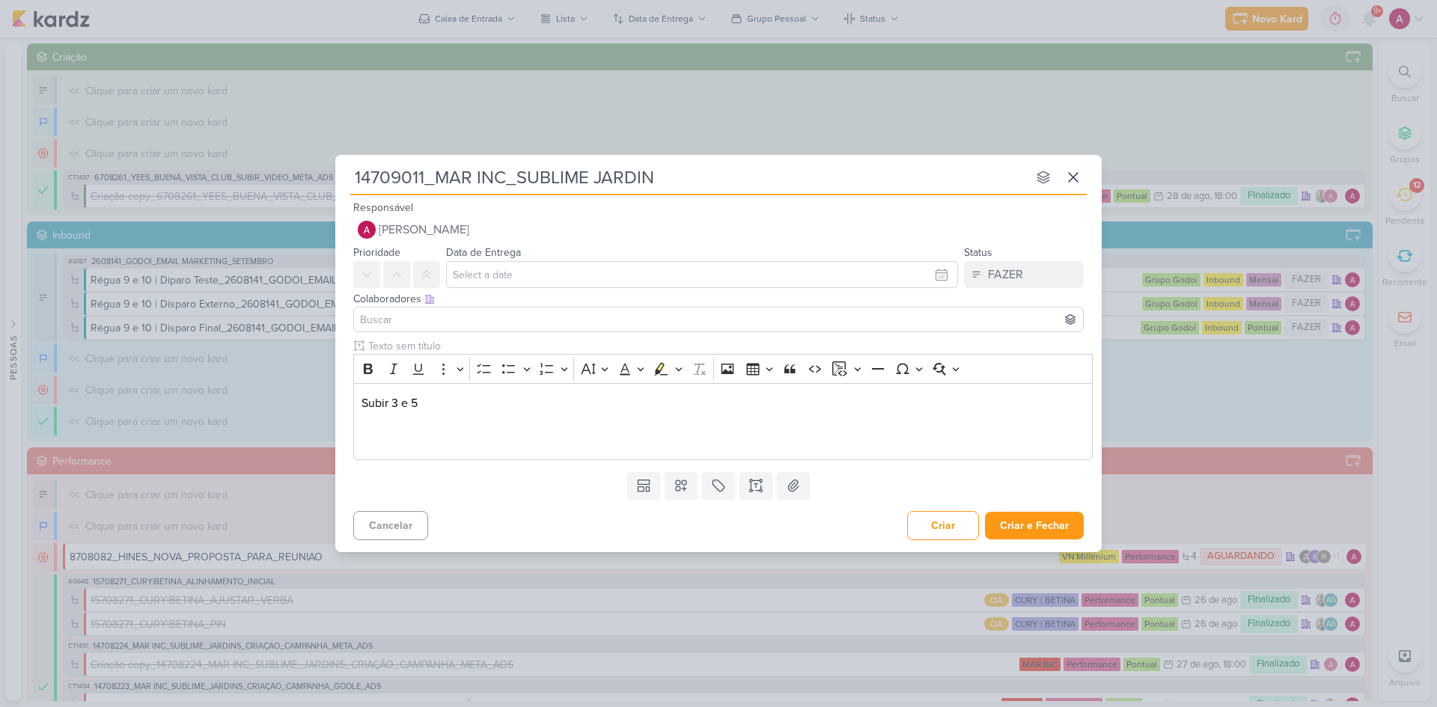
type input "14709011_MAR INC_SUBLIME JARDINS"
type input "14709011_MAR INC_SUBLIME JARDINS_"
type input "14709011_MAR INC_SUBLIME JARDINS_S"
type input "14709011_MAR INC_SUBLIME JARDINS_SUBIR"
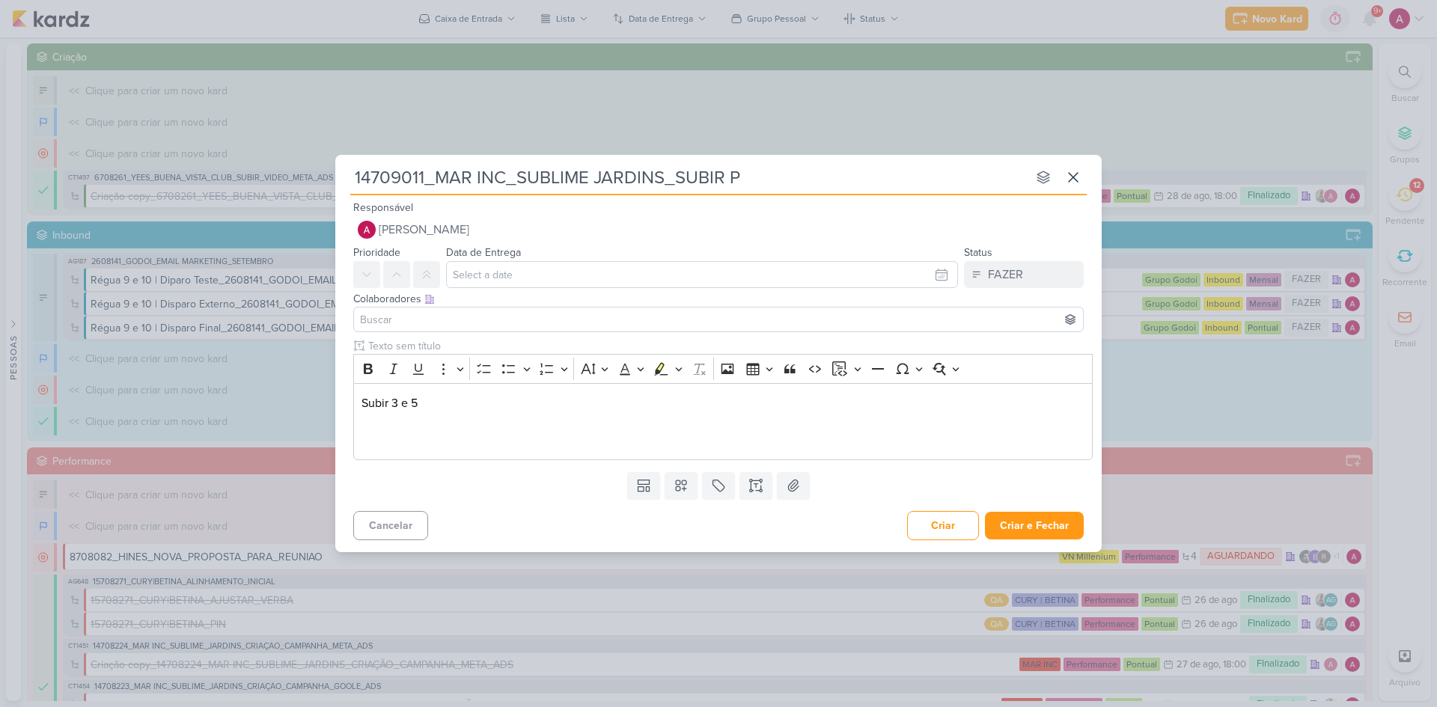
type input "14709011_MAR INC_SUBLIME JARDINS_SUBIR PE"
type input "14709011_MAR INC_SUBLIME JARDINS_SUBIR PEÇAS META"
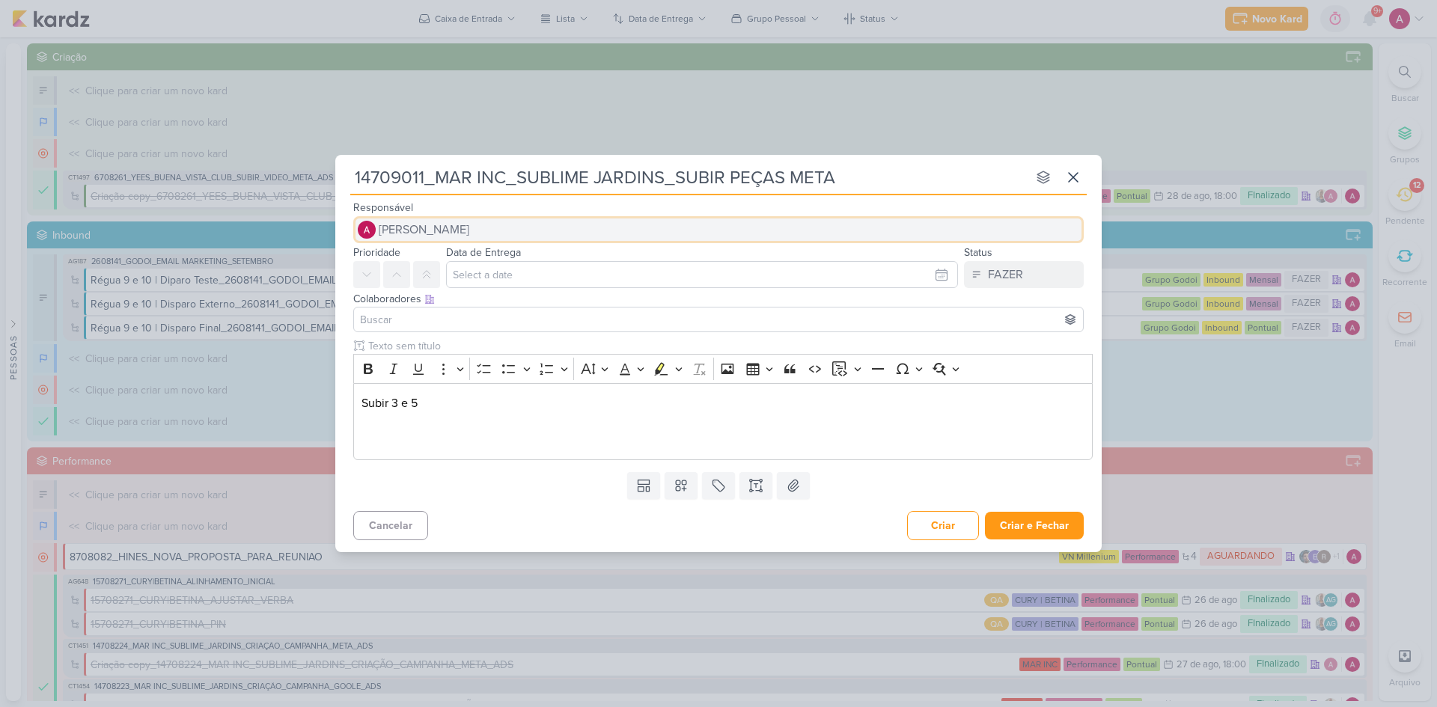
click at [498, 234] on button "[PERSON_NAME]" at bounding box center [718, 229] width 731 height 27
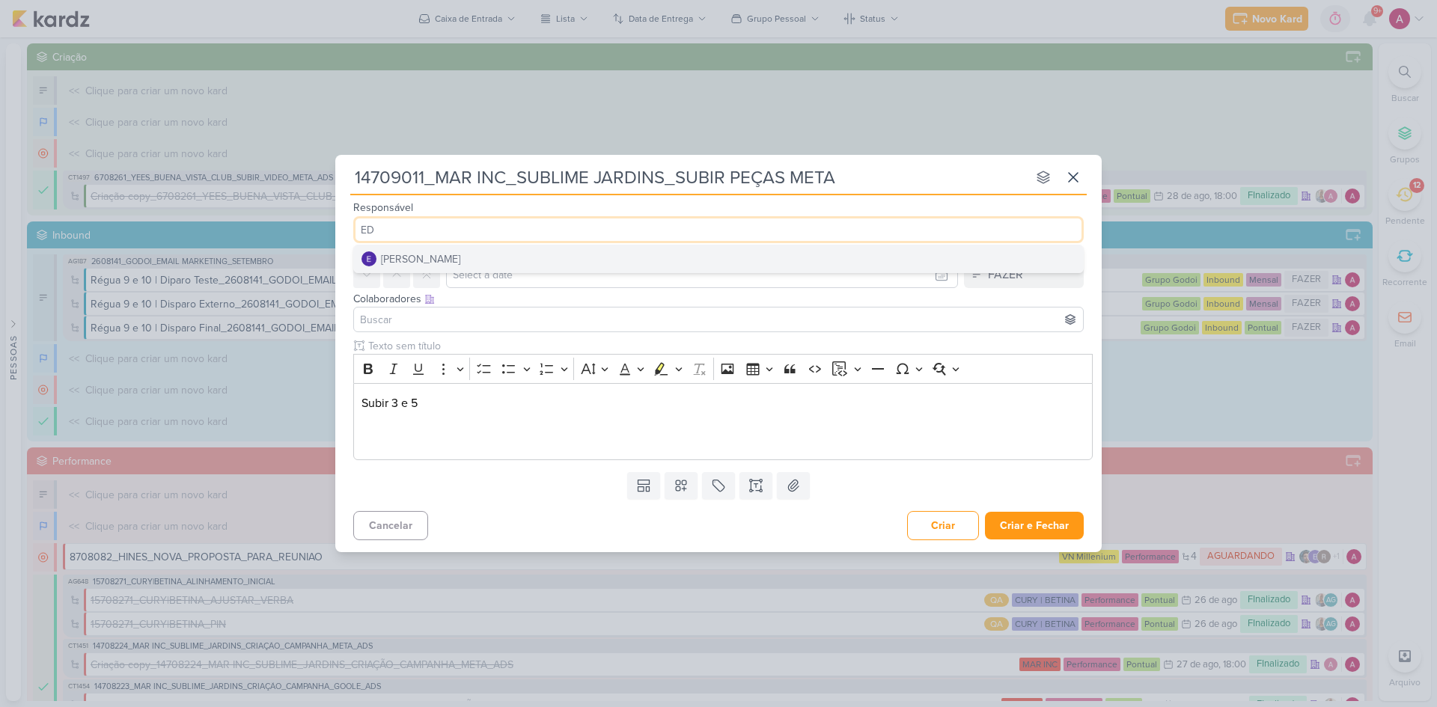
type input "ED"
click at [451, 260] on div "[PERSON_NAME]" at bounding box center [420, 259] width 79 height 16
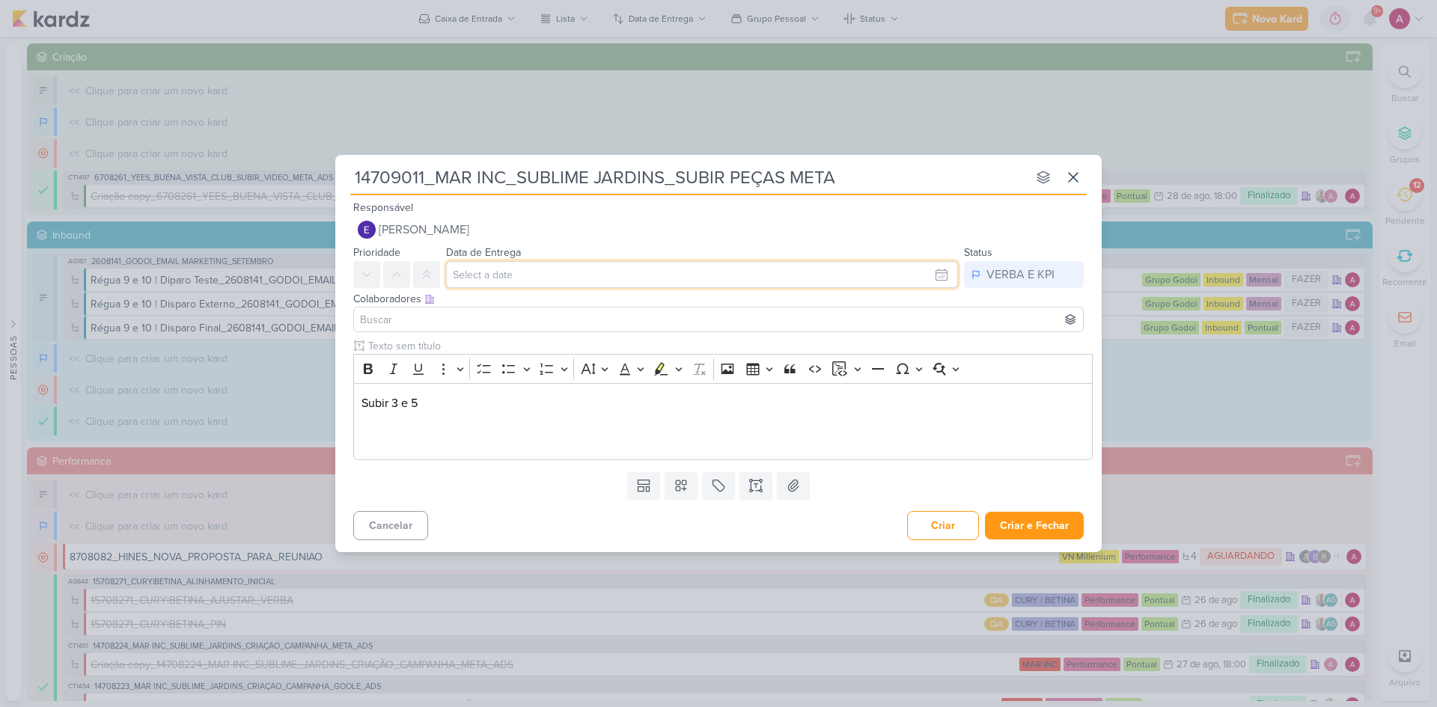
click at [496, 275] on input "text" at bounding box center [702, 274] width 512 height 27
click at [826, 357] on div "1" at bounding box center [822, 355] width 23 height 22
type input "1 de setembro de 2025 às 23:59"
click at [403, 277] on button at bounding box center [396, 274] width 27 height 27
click at [403, 316] on input at bounding box center [718, 320] width 723 height 18
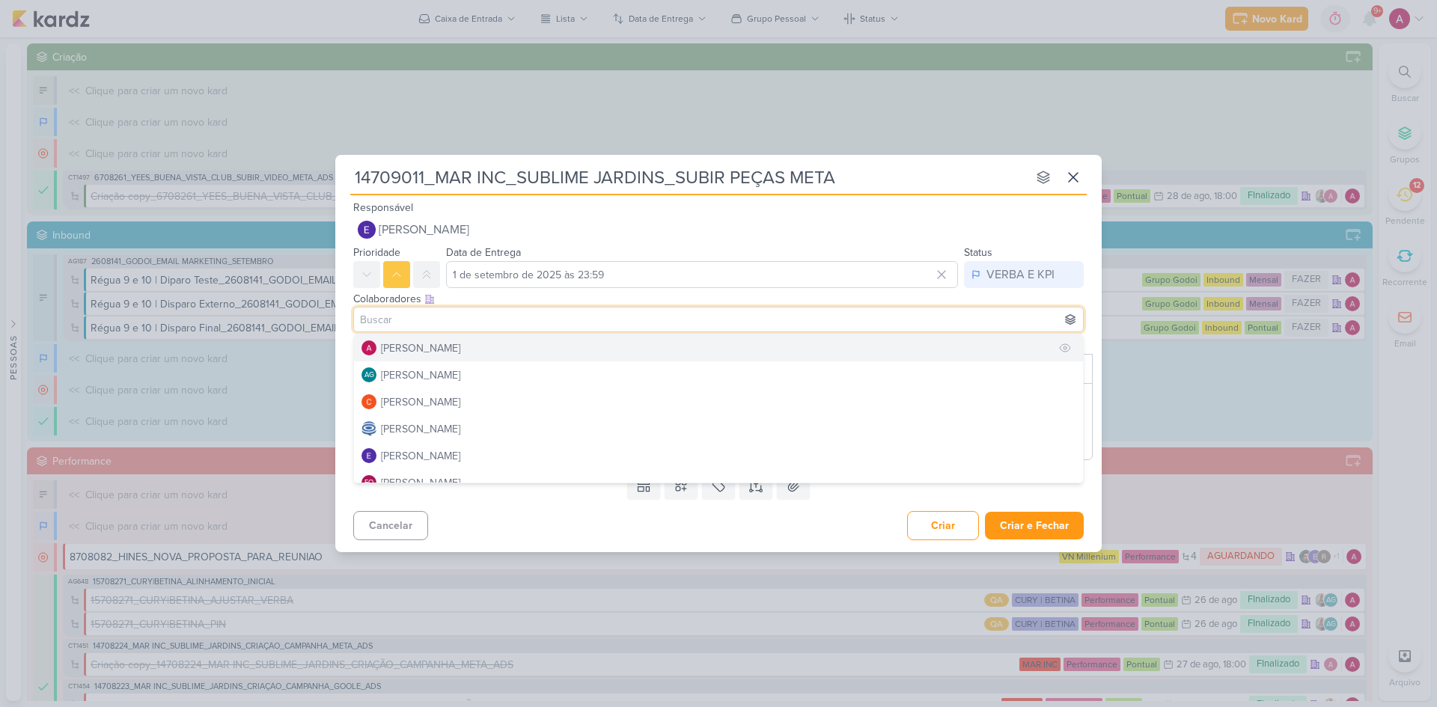
click at [418, 353] on div "[PERSON_NAME]" at bounding box center [420, 349] width 79 height 16
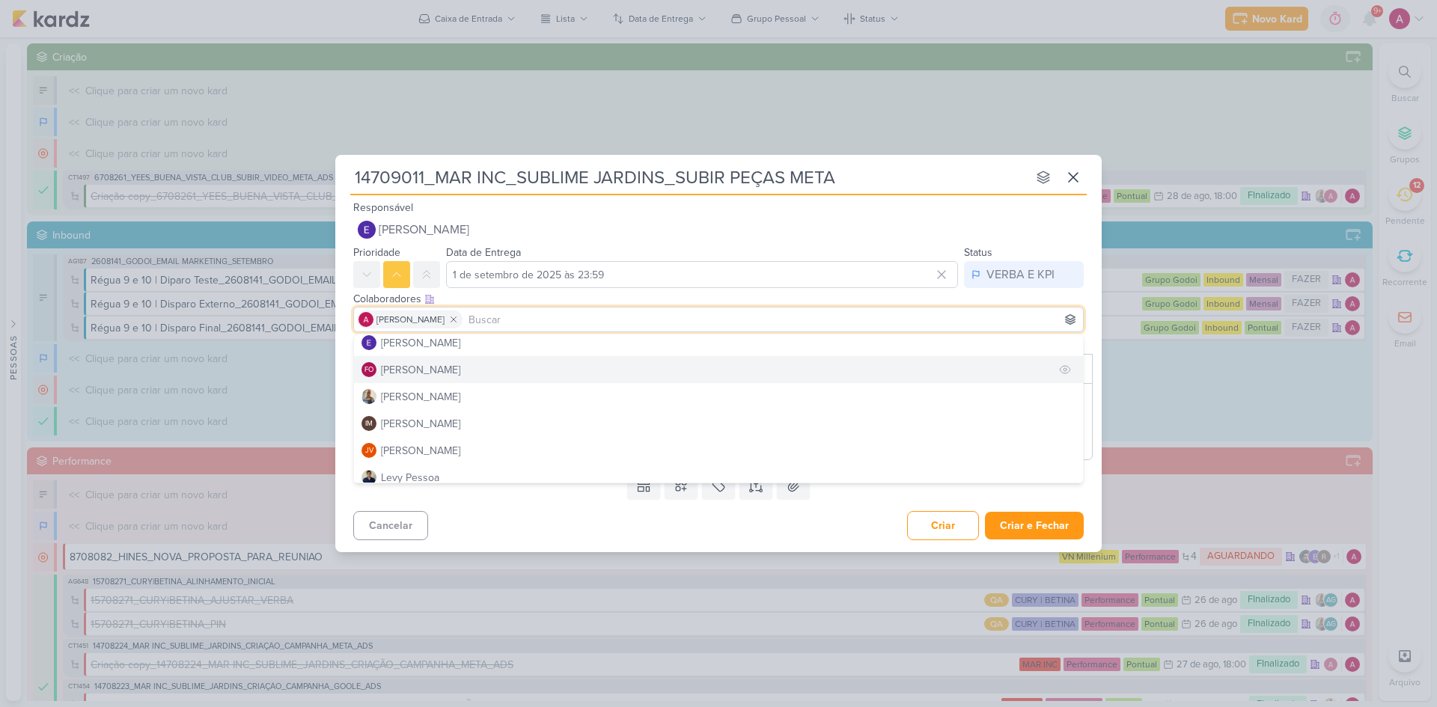
scroll to position [150, 0]
click at [410, 365] on div "[PERSON_NAME]" at bounding box center [420, 361] width 79 height 16
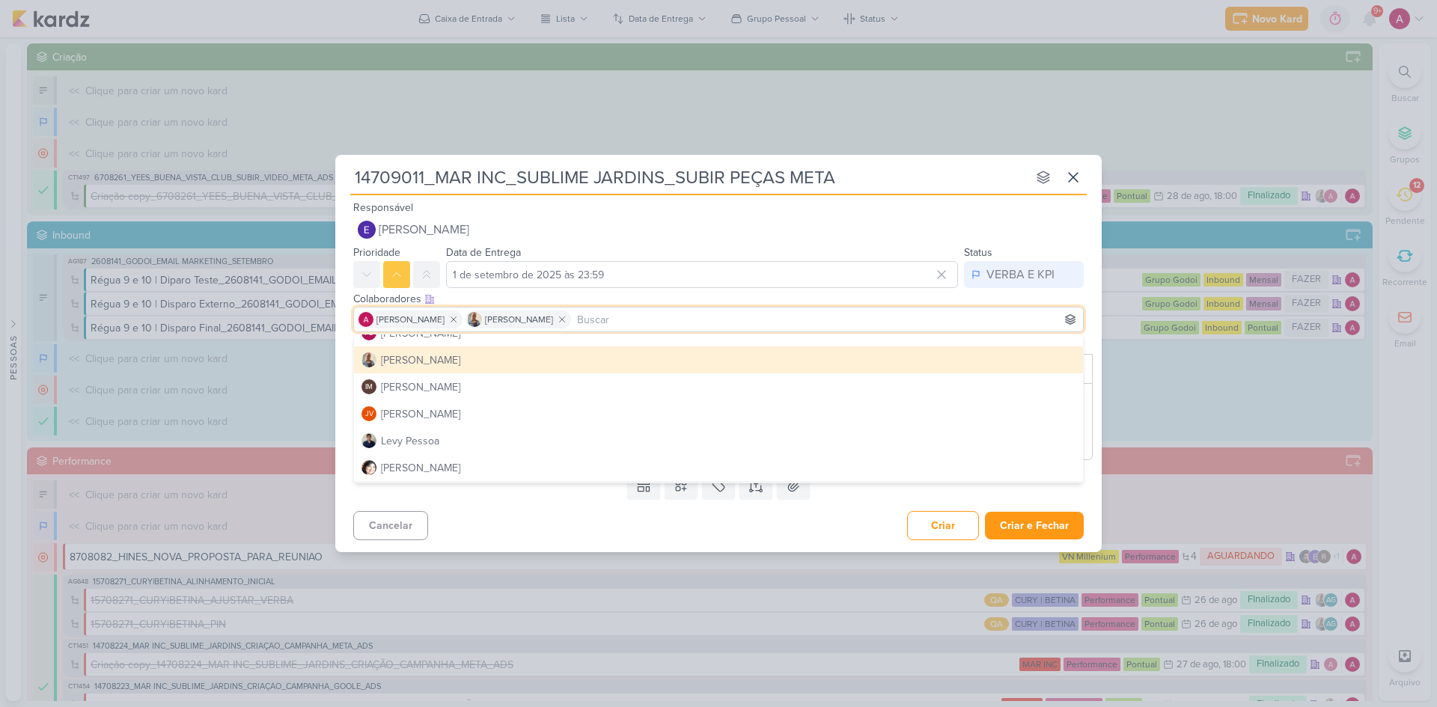
click at [544, 473] on div "Templates Campos Personalizados Marcadores Caixa De Texto Anexo" at bounding box center [718, 485] width 766 height 39
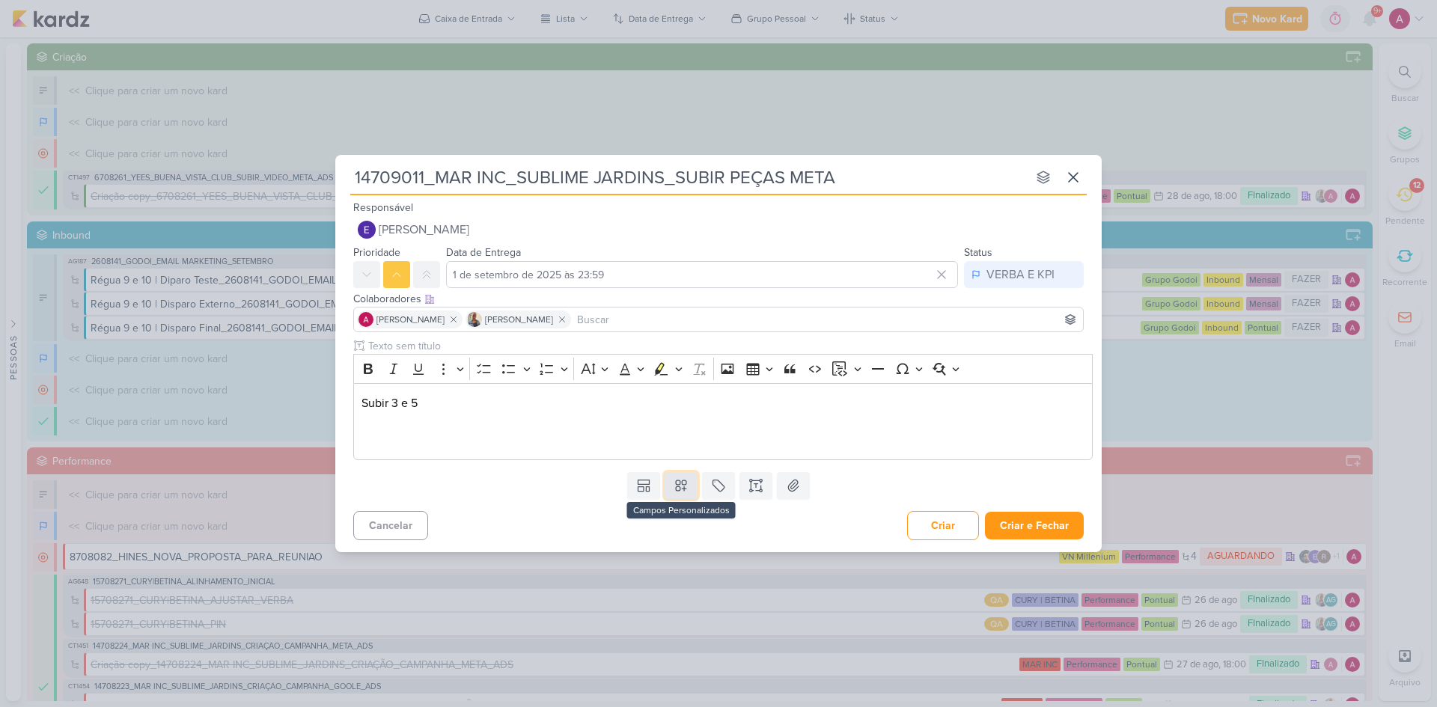
click at [687, 473] on icon at bounding box center [681, 485] width 15 height 15
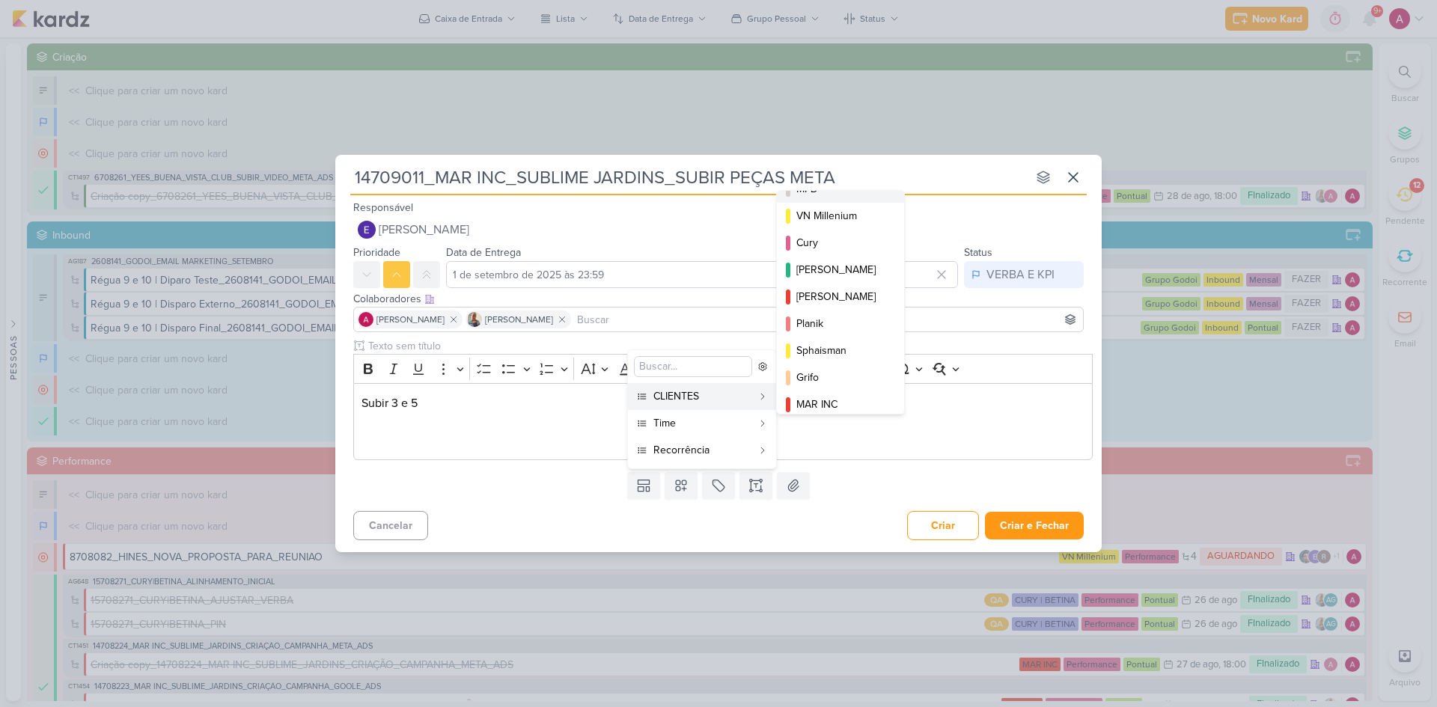
scroll to position [217, 0]
click at [835, 368] on div "MAR INC" at bounding box center [841, 369] width 90 height 16
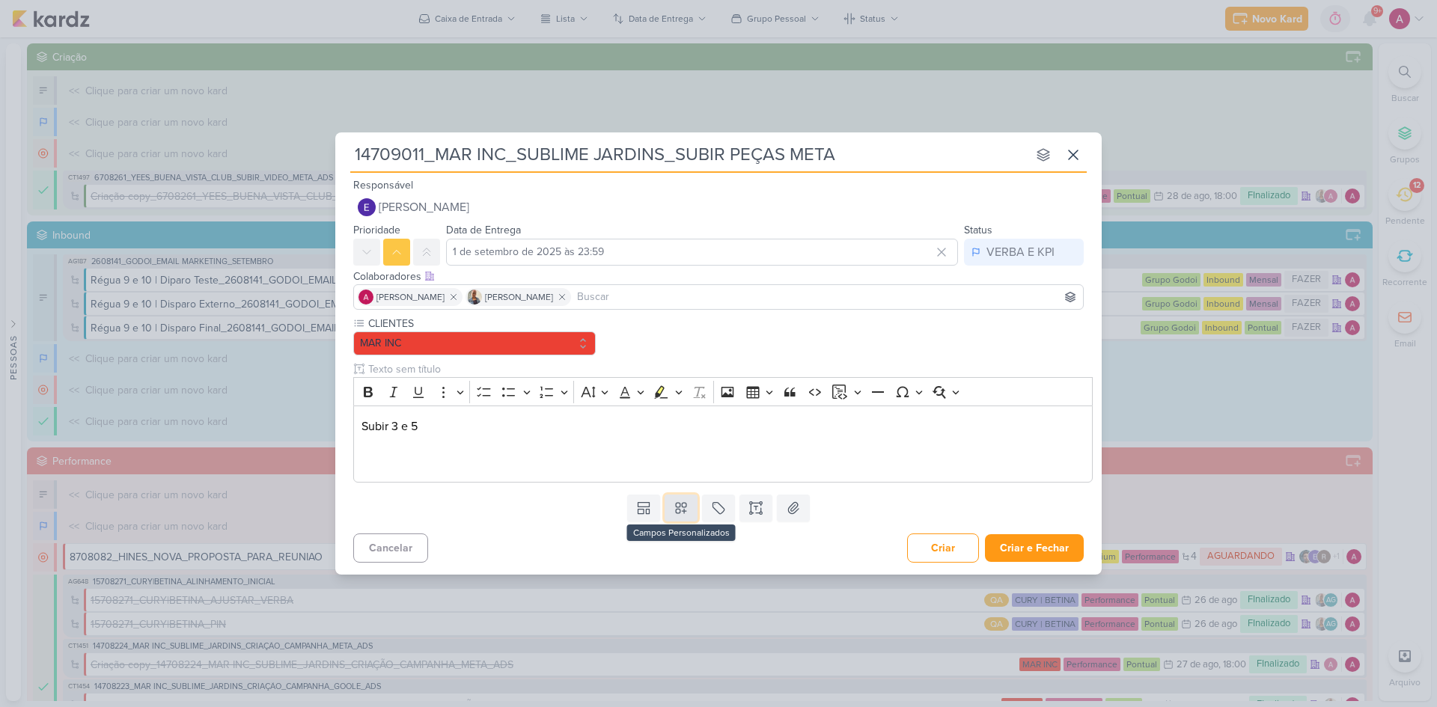
click at [683, 473] on icon at bounding box center [681, 508] width 15 height 15
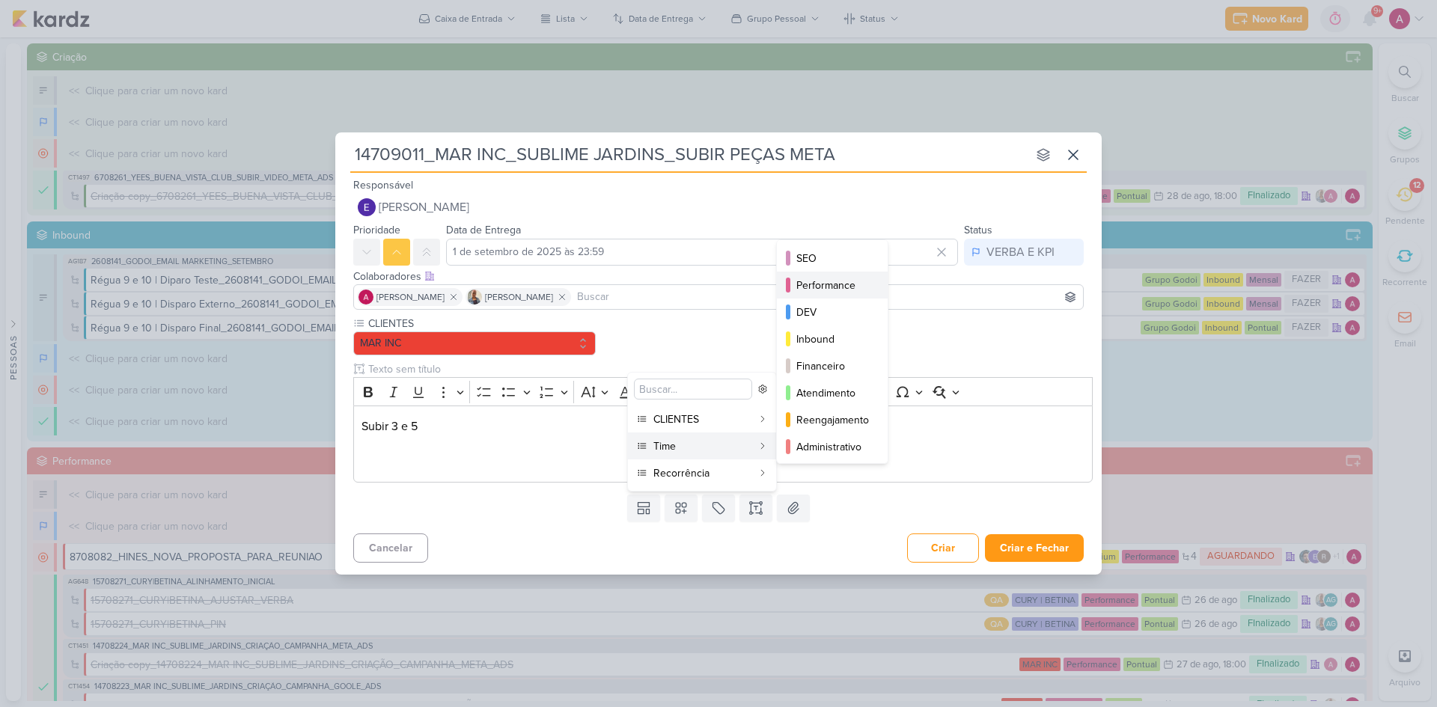
click at [835, 287] on div "Performance" at bounding box center [832, 286] width 73 height 16
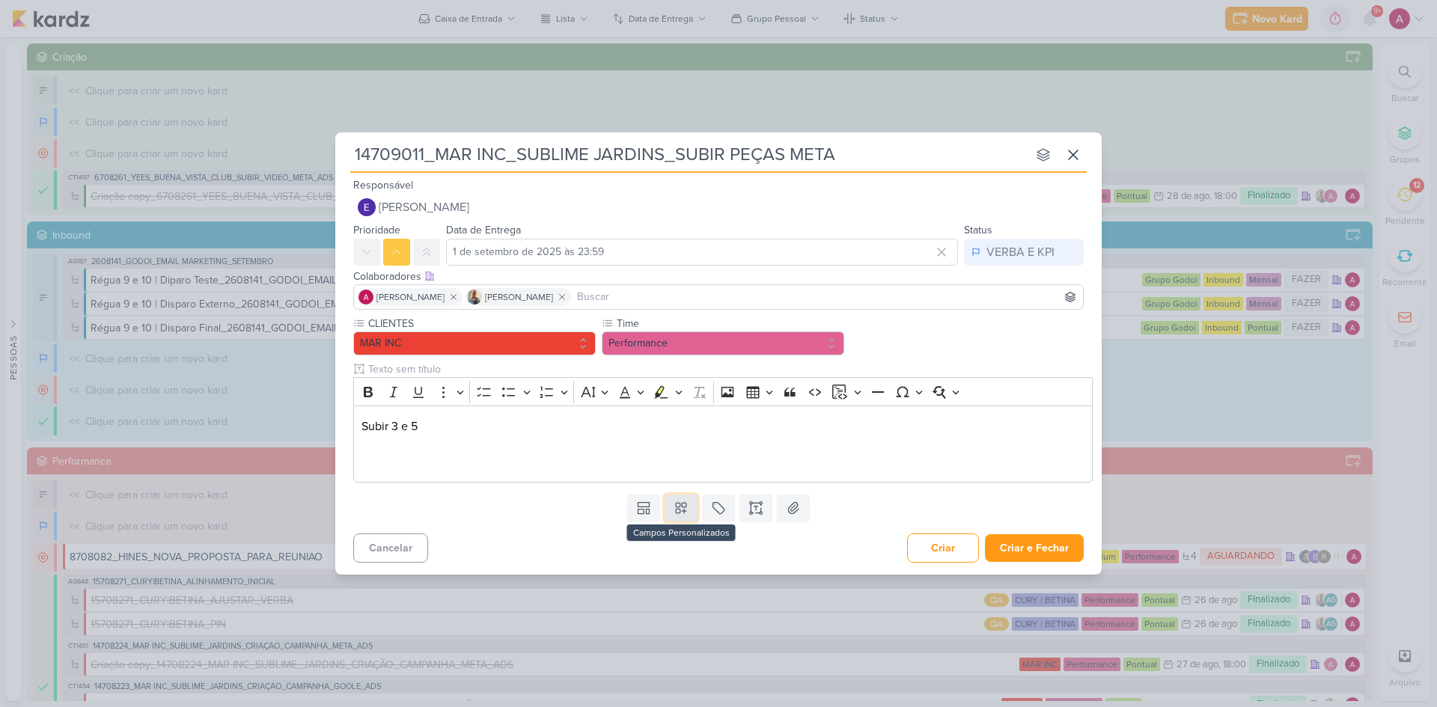
click at [681, 473] on icon at bounding box center [681, 508] width 15 height 15
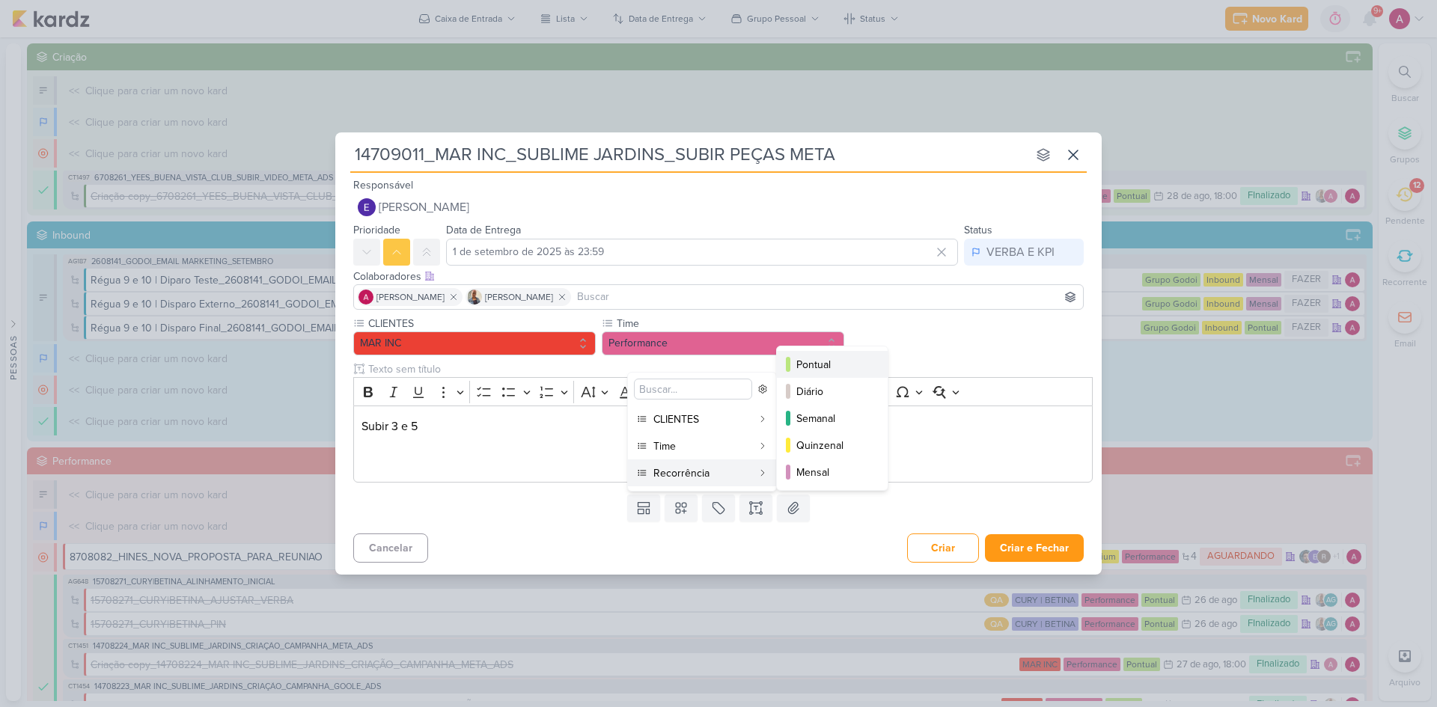
click at [837, 365] on div "Pontual" at bounding box center [832, 365] width 73 height 16
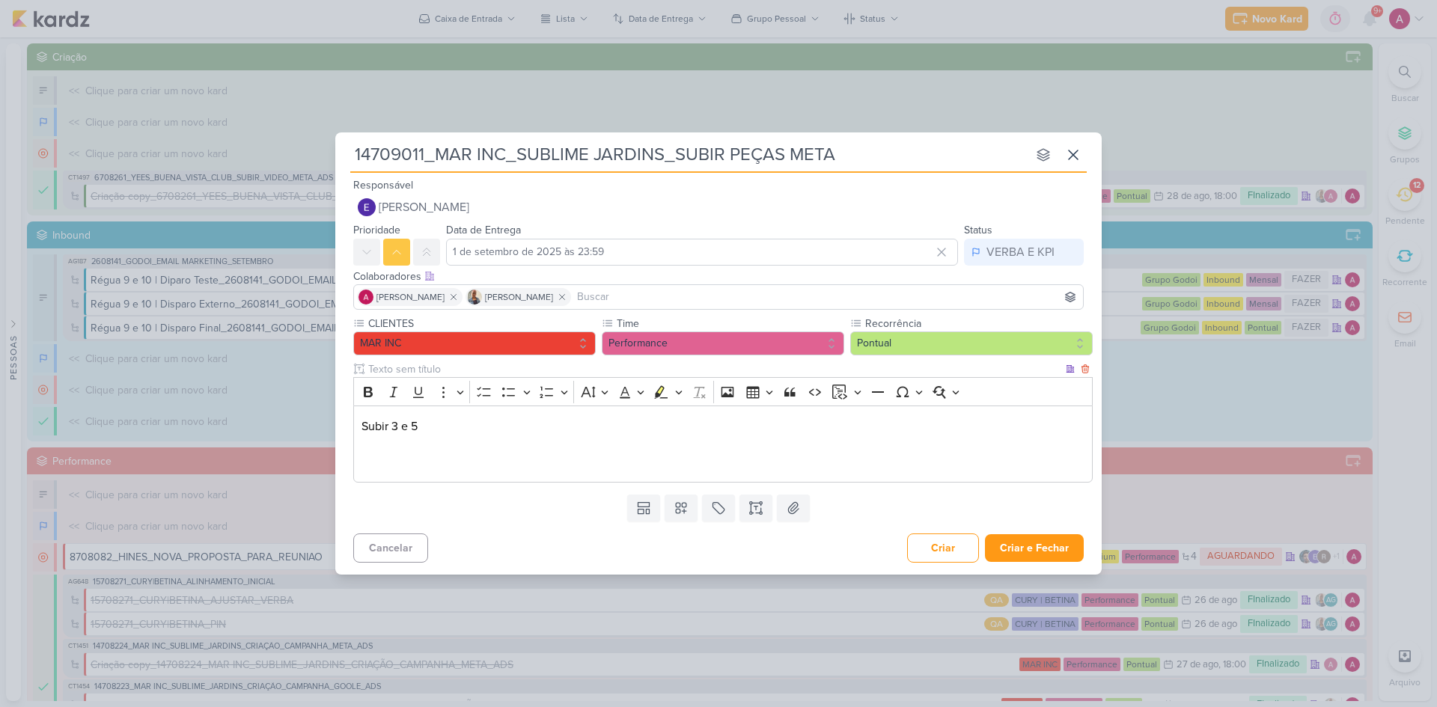
click at [364, 430] on p "Subir 3 e 5" at bounding box center [724, 445] width 724 height 54
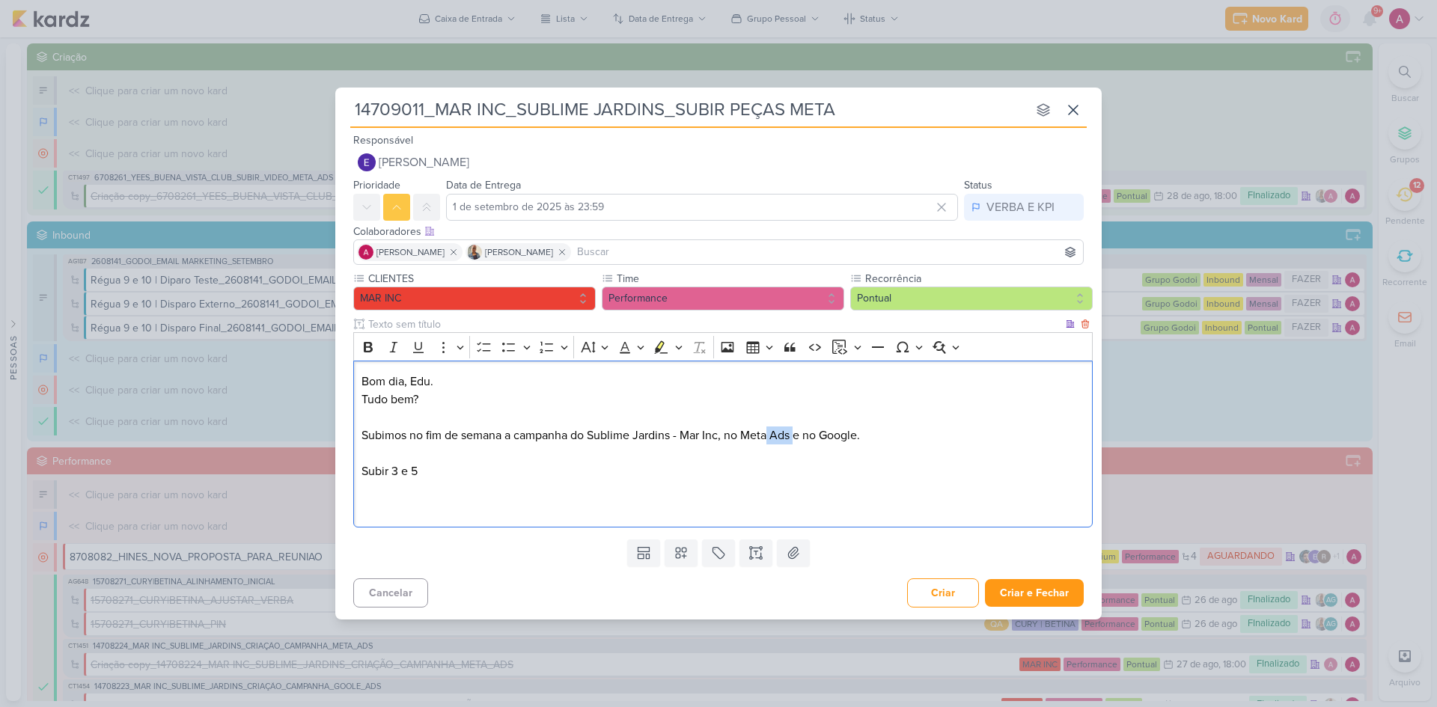
drag, startPoint x: 796, startPoint y: 439, endPoint x: 770, endPoint y: 439, distance: 26.2
click at [770, 439] on p "Tudo bem? Subimos no fim de semana a campanha do Sublime Jardins - Mar Inc, no …" at bounding box center [724, 418] width 724 height 54
click at [859, 441] on p "Tudo bem? Subimos no fim de semana a campanha do Sublime Jardins - Mar Inc, no …" at bounding box center [724, 418] width 724 height 54
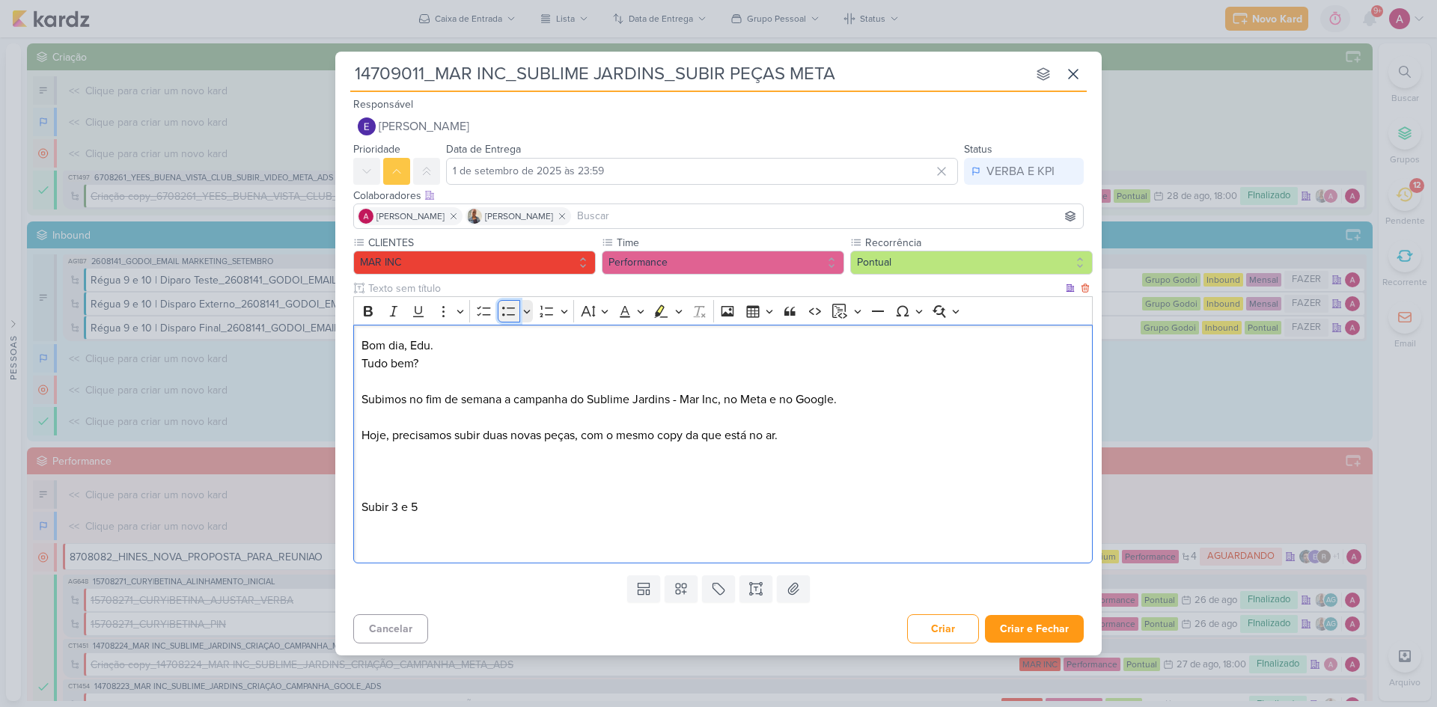
click at [501, 308] on button "Bulleted List" at bounding box center [509, 311] width 22 height 22
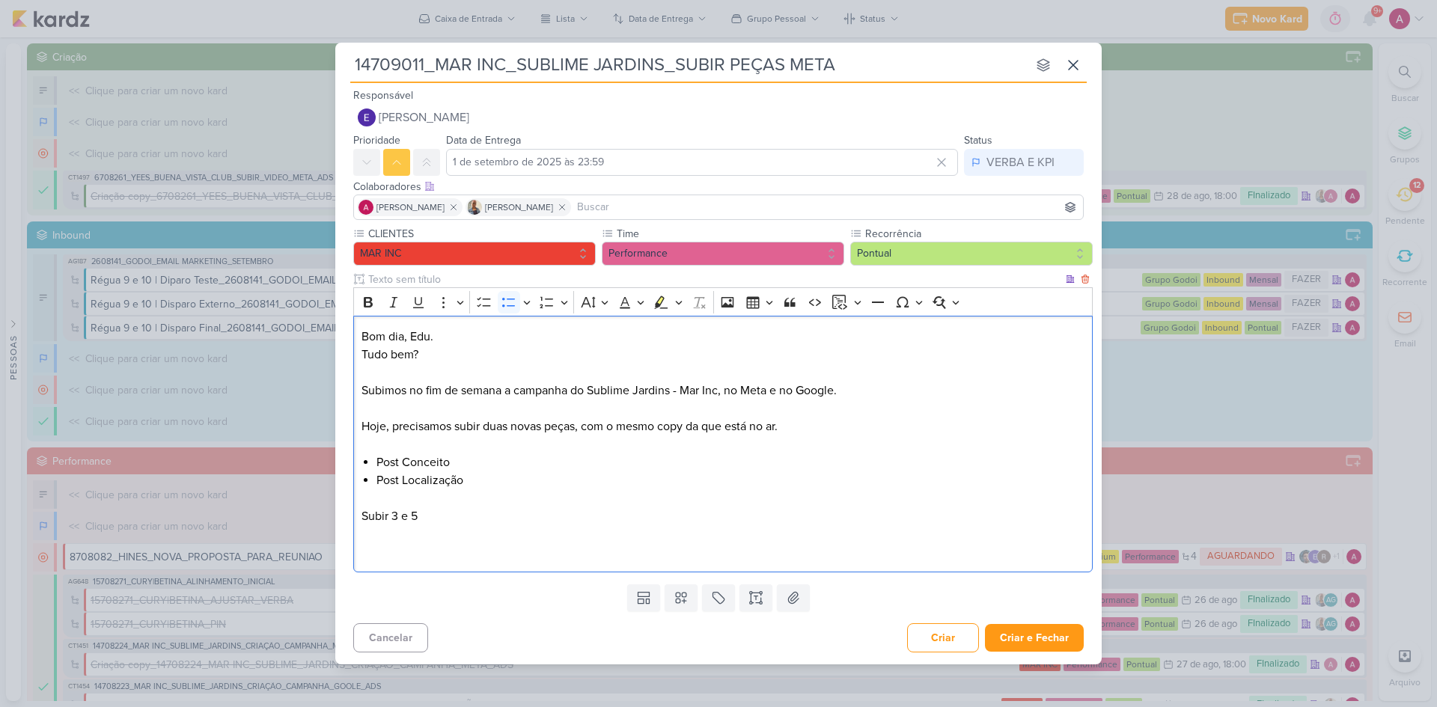
click at [469, 457] on li "Post Conceito" at bounding box center [730, 463] width 709 height 18
click at [498, 473] on li "Post Localização" at bounding box center [730, 481] width 709 height 18
click at [966, 463] on li "Post Conceito: [URL][DOMAIN_NAME]" at bounding box center [730, 463] width 709 height 18
drag, startPoint x: 362, startPoint y: 514, endPoint x: 424, endPoint y: 528, distance: 63.6
click at [424, 473] on p "Subir 3 e 5" at bounding box center [724, 534] width 724 height 54
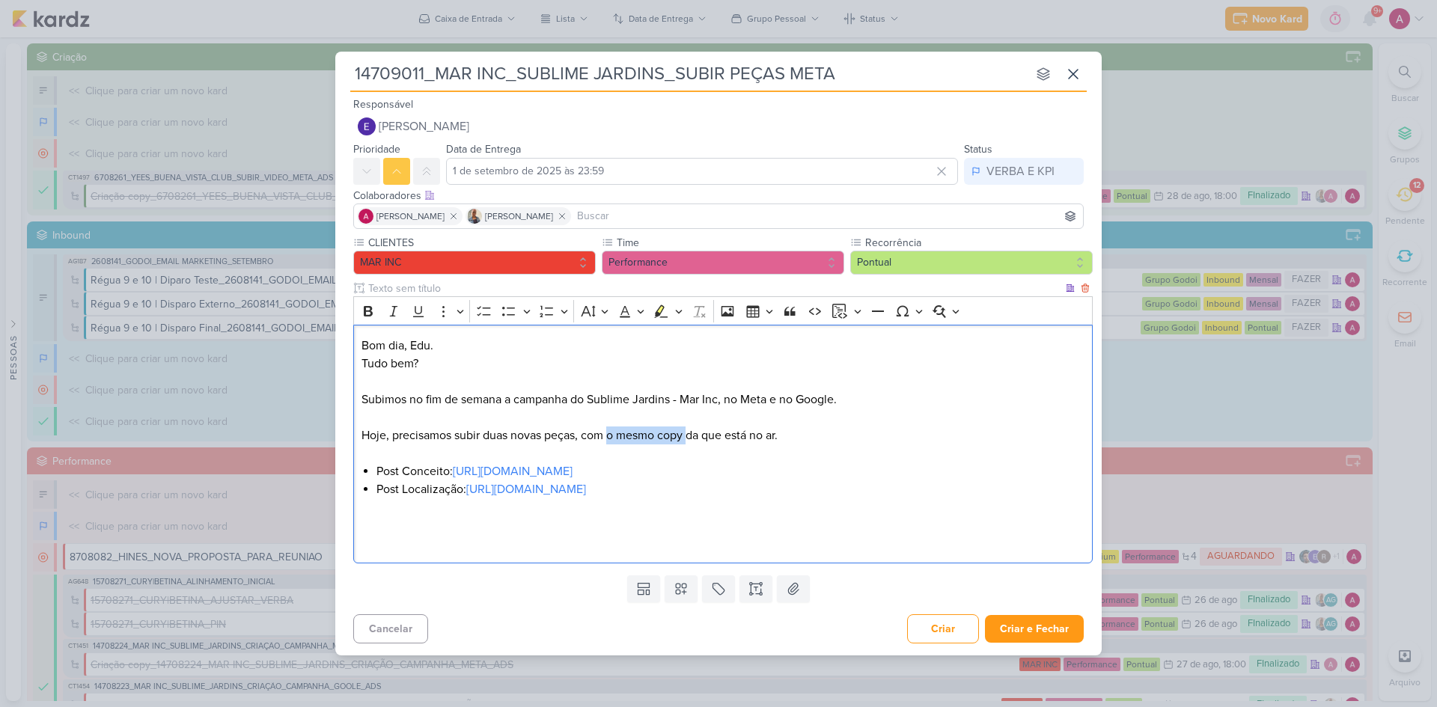
drag, startPoint x: 611, startPoint y: 430, endPoint x: 692, endPoint y: 440, distance: 82.2
click at [692, 440] on p "Tudo bem? Subimos no fim de semana a campanha do Sublime Jardins - Mar Inc, no …" at bounding box center [724, 409] width 724 height 108
drag, startPoint x: 577, startPoint y: 436, endPoint x: 741, endPoint y: 450, distance: 164.5
click at [741, 450] on p "Tudo bem? Subimos no fim de semana a campanha do Sublime Jardins - Mar Inc, no …" at bounding box center [724, 409] width 724 height 108
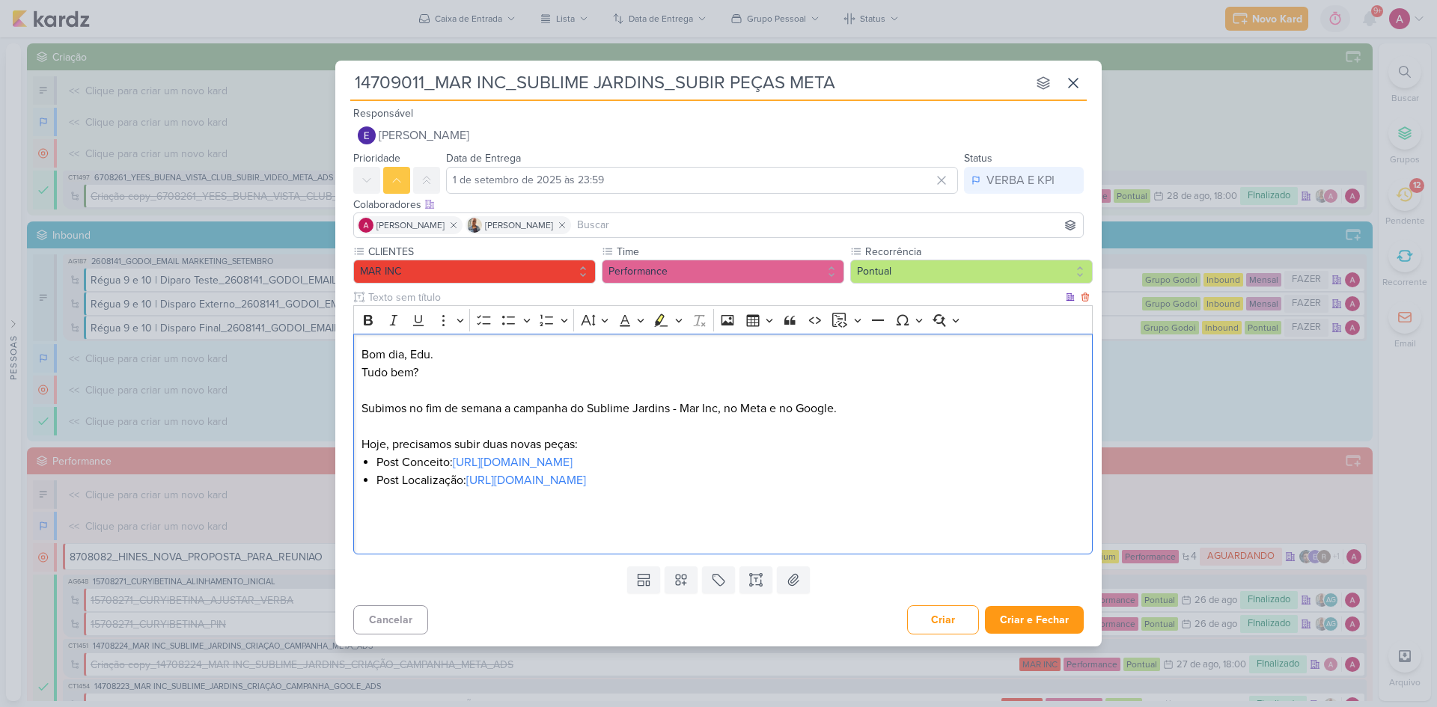
click at [465, 473] on p "Editor editing area: main" at bounding box center [724, 525] width 724 height 36
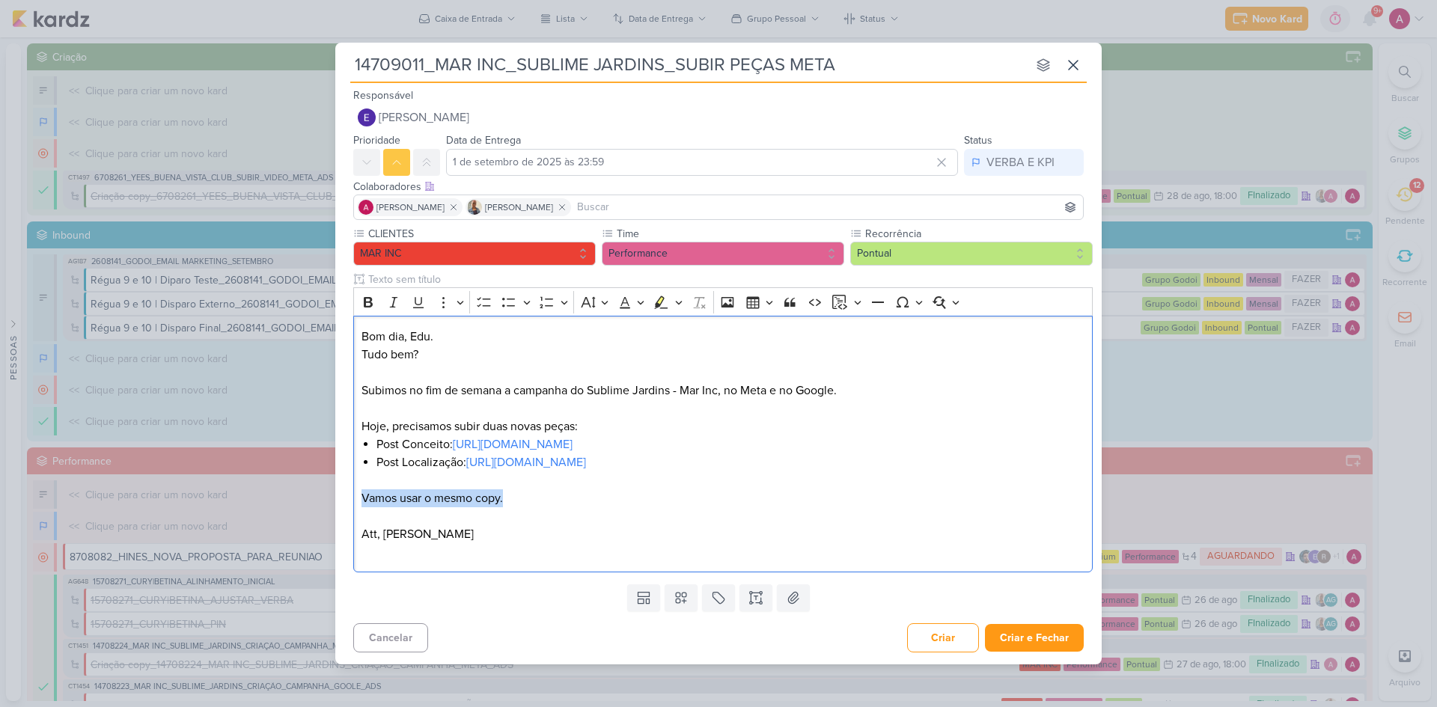
drag, startPoint x: 510, startPoint y: 503, endPoint x: 483, endPoint y: 421, distance: 86.9
click at [350, 473] on div "CLIENTES MAR INC Time" at bounding box center [718, 402] width 766 height 353
click at [653, 307] on button "Highlight" at bounding box center [661, 302] width 22 height 22
click at [438, 473] on p "Editor editing area: main" at bounding box center [724, 516] width 724 height 18
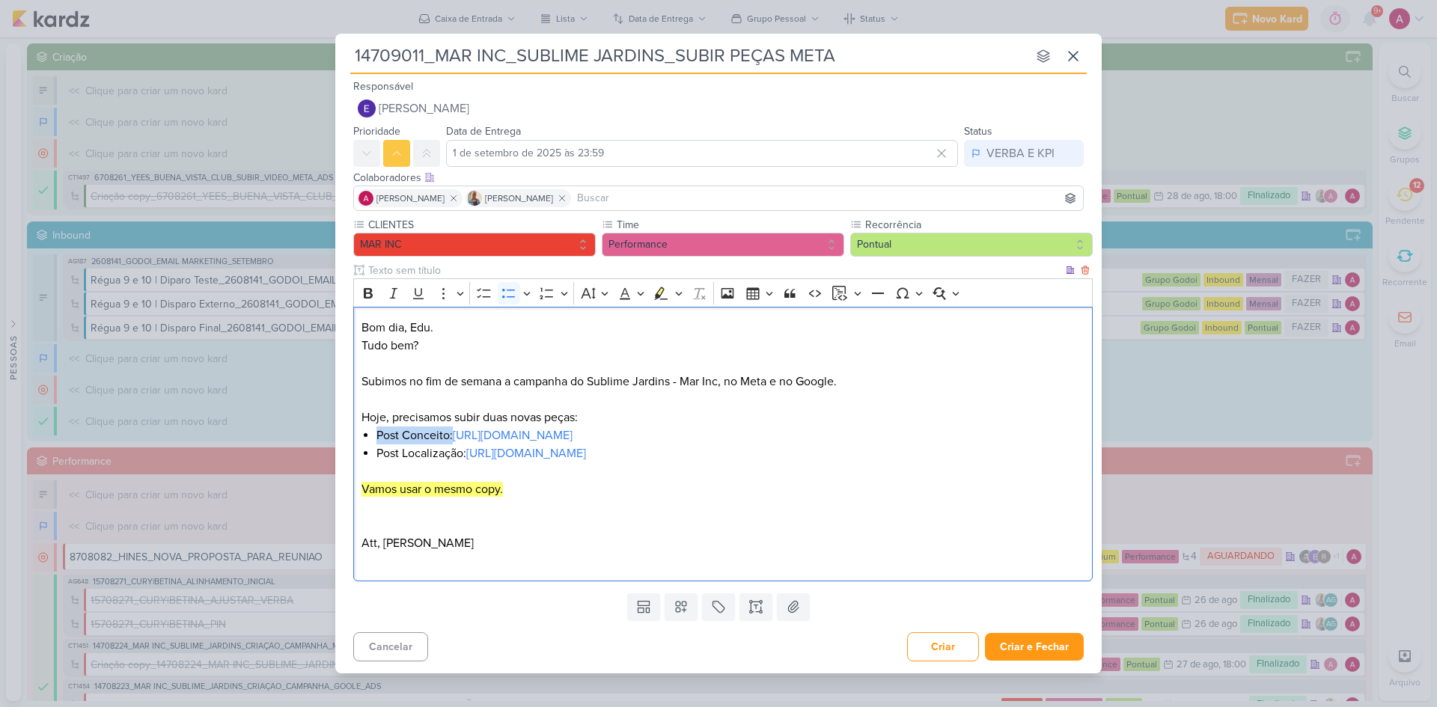
drag, startPoint x: 452, startPoint y: 433, endPoint x: 379, endPoint y: 427, distance: 73.6
click at [379, 427] on li "Post Conceito: [URL][DOMAIN_NAME]" at bounding box center [730, 436] width 709 height 18
click at [364, 294] on icon "Editor toolbar" at bounding box center [368, 293] width 15 height 15
click at [370, 298] on icon "Editor toolbar" at bounding box center [368, 293] width 9 height 10
click at [464, 520] on p "Editor editing area: main" at bounding box center [724, 516] width 724 height 36
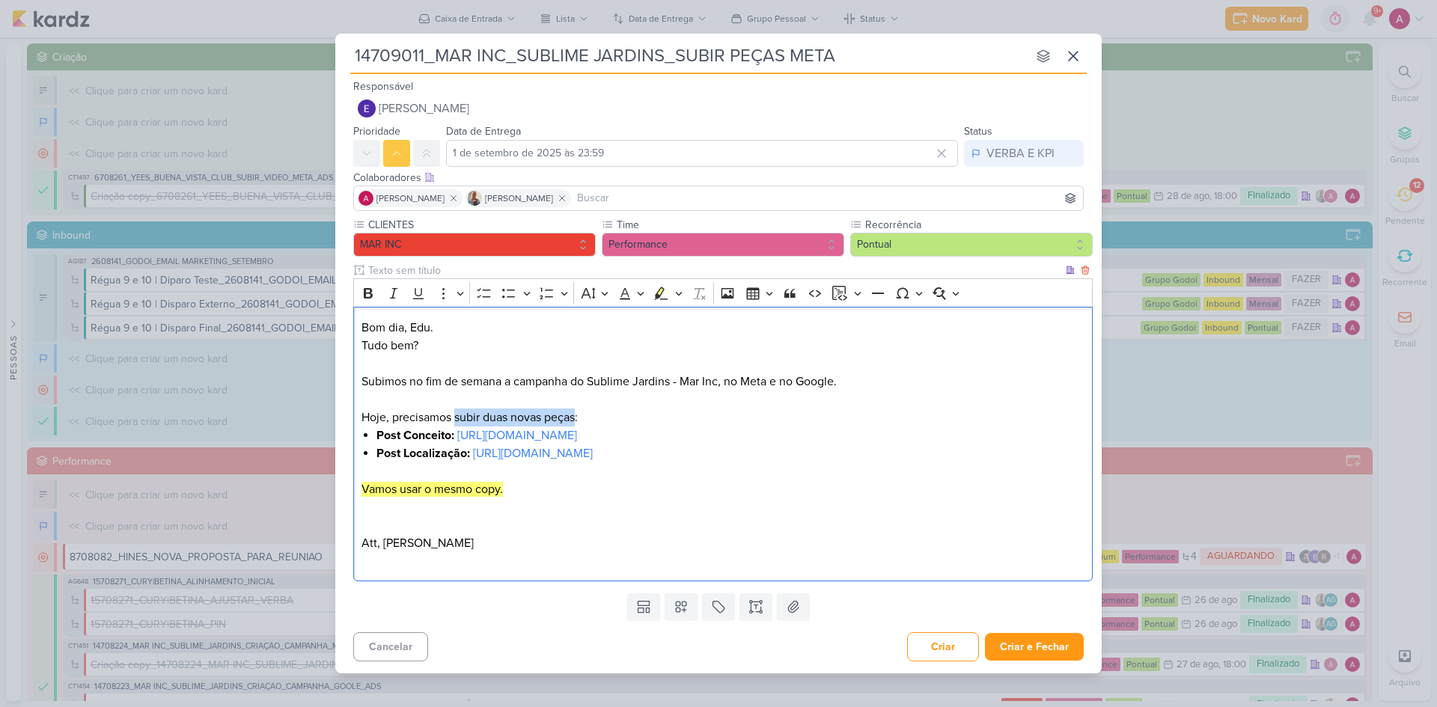
drag, startPoint x: 456, startPoint y: 418, endPoint x: 532, endPoint y: 400, distance: 78.4
click at [575, 418] on p "Tudo bem? Subimos no fim de semana a campanha do Sublime Jardins - Mar Inc, no …" at bounding box center [724, 382] width 724 height 90
click at [667, 293] on icon "Editor toolbar" at bounding box center [660, 293] width 15 height 15
click at [591, 530] on p "Editor editing area: main" at bounding box center [724, 516] width 724 height 36
drag, startPoint x: 593, startPoint y: 383, endPoint x: 722, endPoint y: 379, distance: 129.6
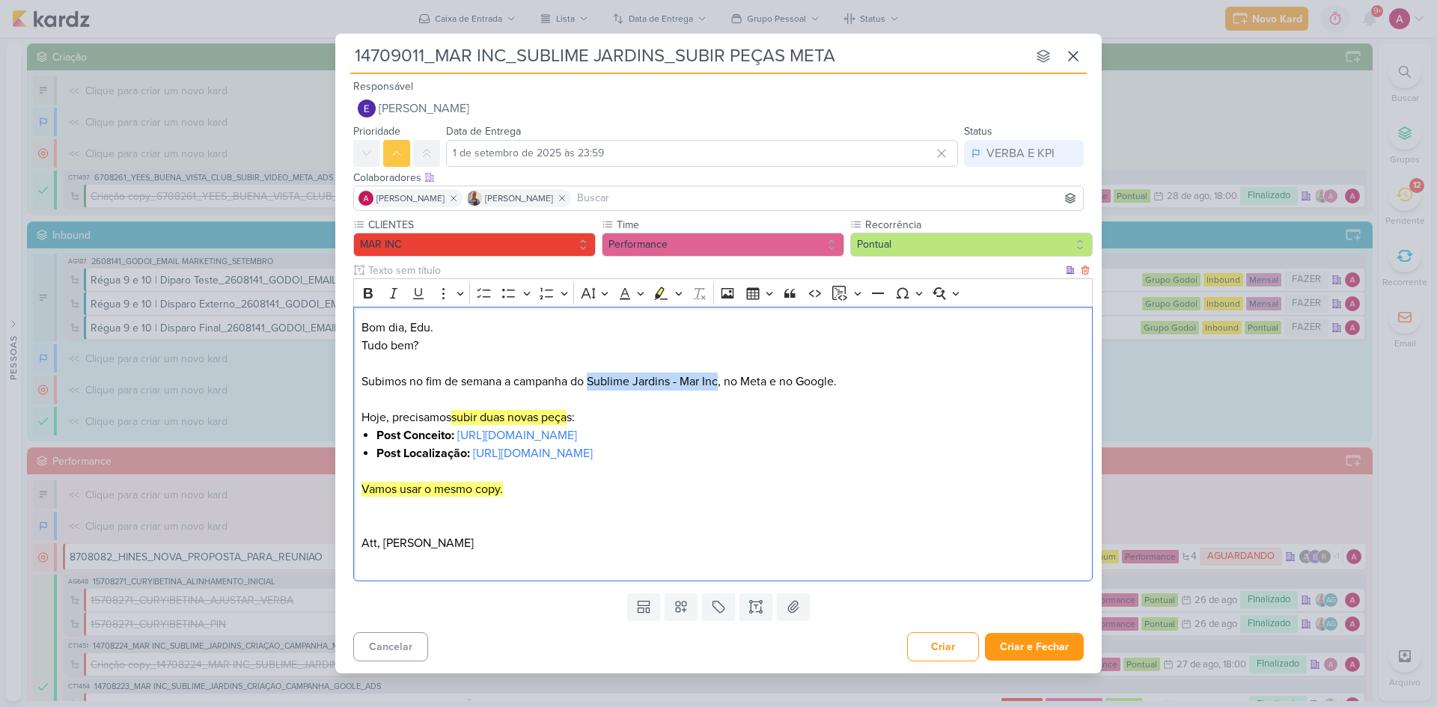
click at [722, 379] on p "Tudo bem? Subimos no fim de semana a campanha do Sublime Jardins - Mar Inc, no …" at bounding box center [724, 382] width 724 height 90
click at [656, 301] on button "Highlight" at bounding box center [661, 293] width 22 height 22
click at [573, 418] on p "Tudo bem? Subimos no fim de semana a campanha do Sublime Jardins - Mar Inc , no…" at bounding box center [724, 382] width 724 height 90
click at [665, 302] on button "Highlight" at bounding box center [661, 293] width 22 height 22
click at [579, 414] on p "Tudo bem? Subimos no fim de semana a campanha do Sublime Jardins - Mar Inc , no…" at bounding box center [724, 382] width 724 height 90
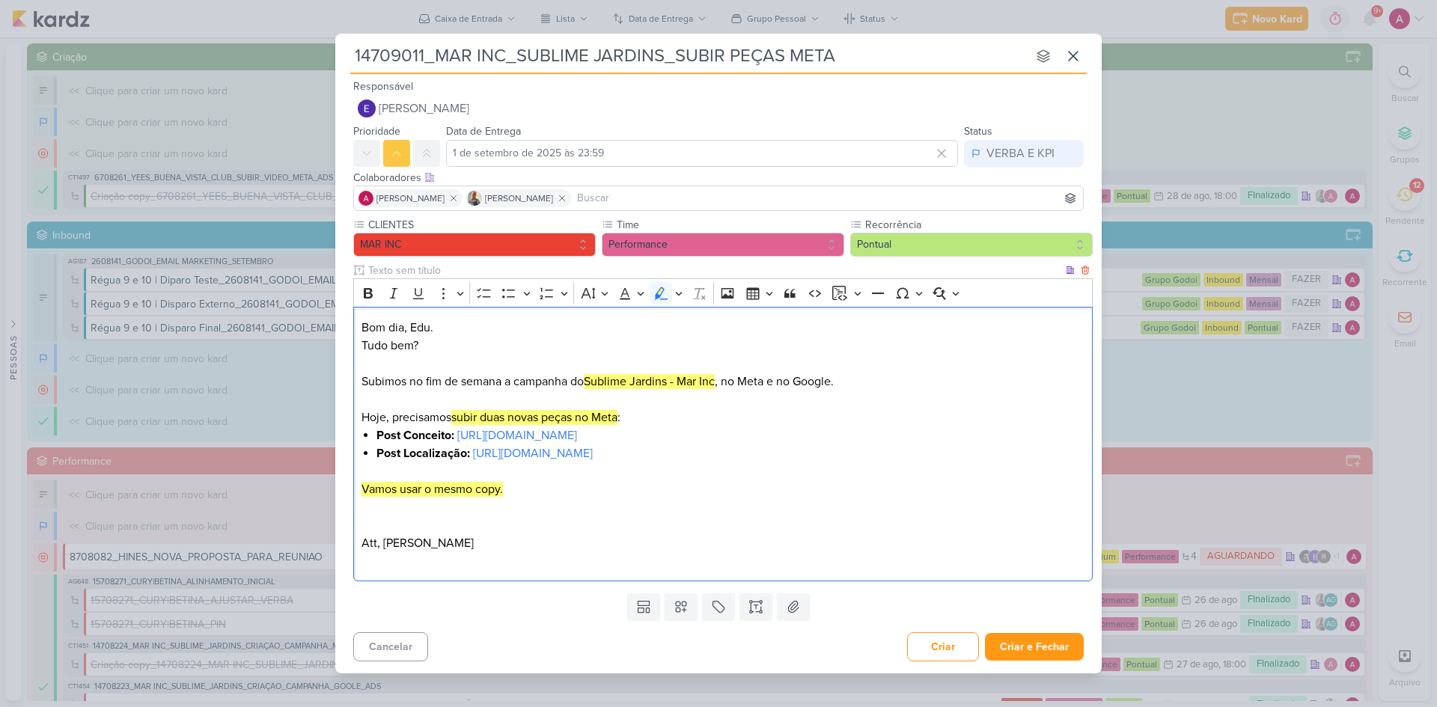
click at [596, 556] on p "Att, [PERSON_NAME]" at bounding box center [724, 552] width 724 height 36
drag, startPoint x: 592, startPoint y: 381, endPoint x: 716, endPoint y: 375, distance: 124.4
click at [715, 377] on mark "Sublime Jardins - Mar Inc" at bounding box center [649, 381] width 131 height 15
click at [368, 296] on icon "Editor toolbar" at bounding box center [368, 293] width 15 height 15
click at [722, 385] on p "Tudo bem? Subimos no fim de semana a campanha do Sublime Jardins - Mar In c , n…" at bounding box center [724, 382] width 724 height 90
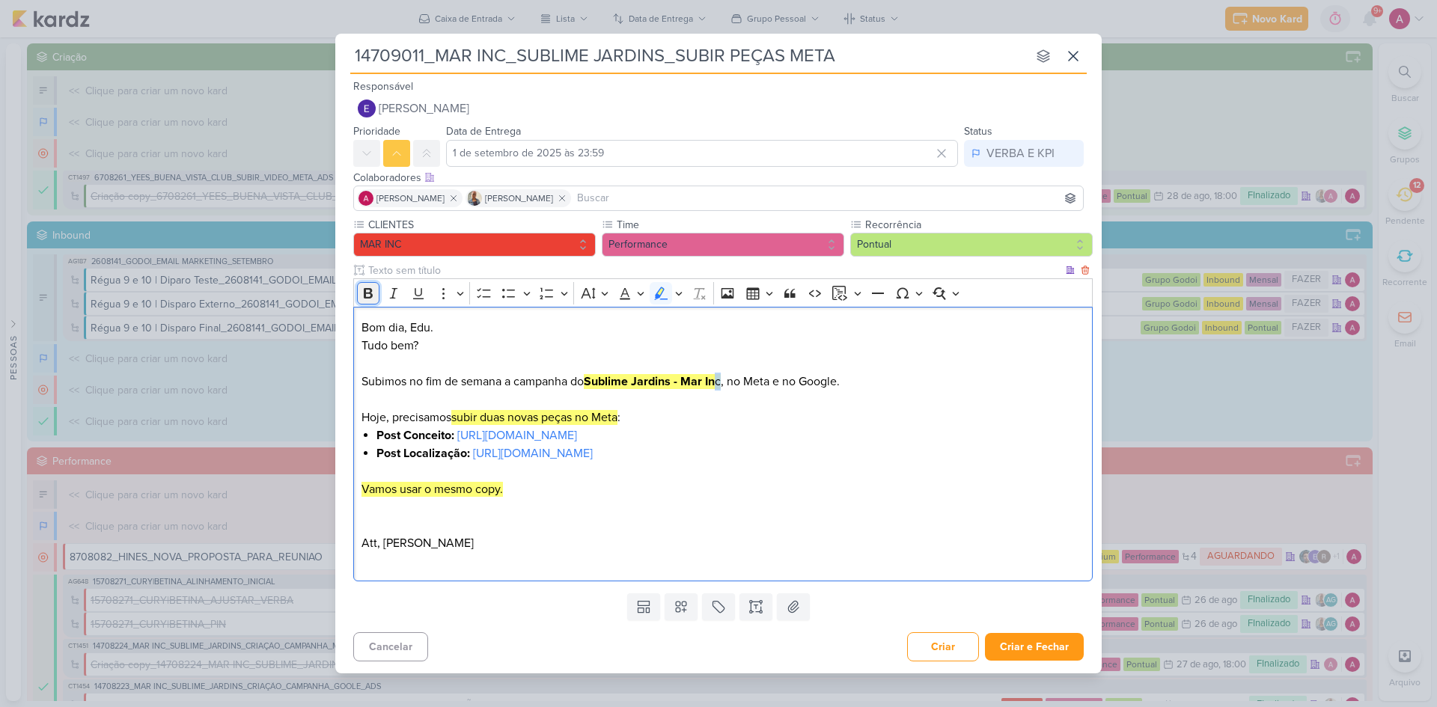
click at [370, 290] on icon "Editor toolbar" at bounding box center [368, 293] width 15 height 15
click at [696, 401] on p "Tudo bem? Subimos no fim de semana a campanha do Sublime Jardins - Mar Inc , no…" at bounding box center [724, 382] width 724 height 90
click at [418, 530] on p "Editor editing area: main" at bounding box center [724, 516] width 724 height 36
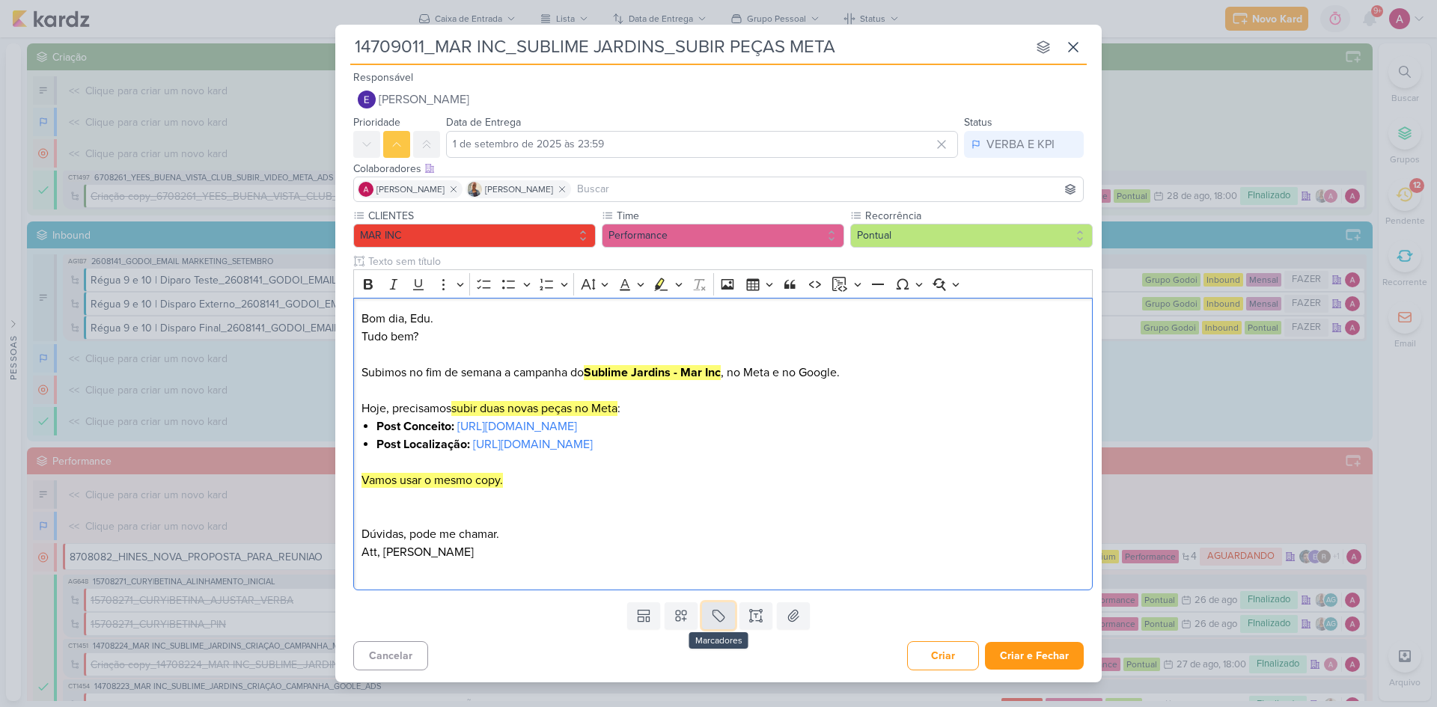
click at [716, 616] on icon at bounding box center [718, 616] width 15 height 15
click at [701, 586] on div "QA" at bounding box center [731, 581] width 97 height 16
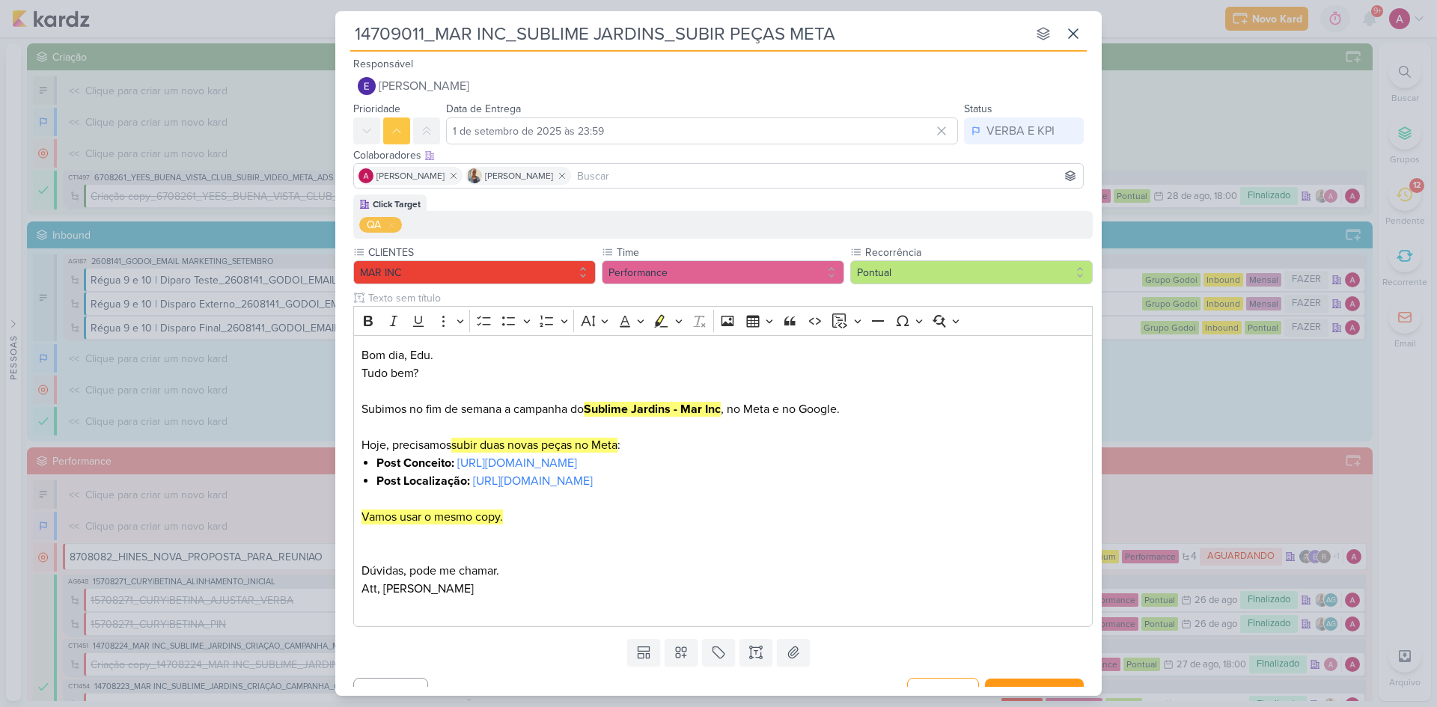
click at [636, 172] on input at bounding box center [827, 176] width 506 height 18
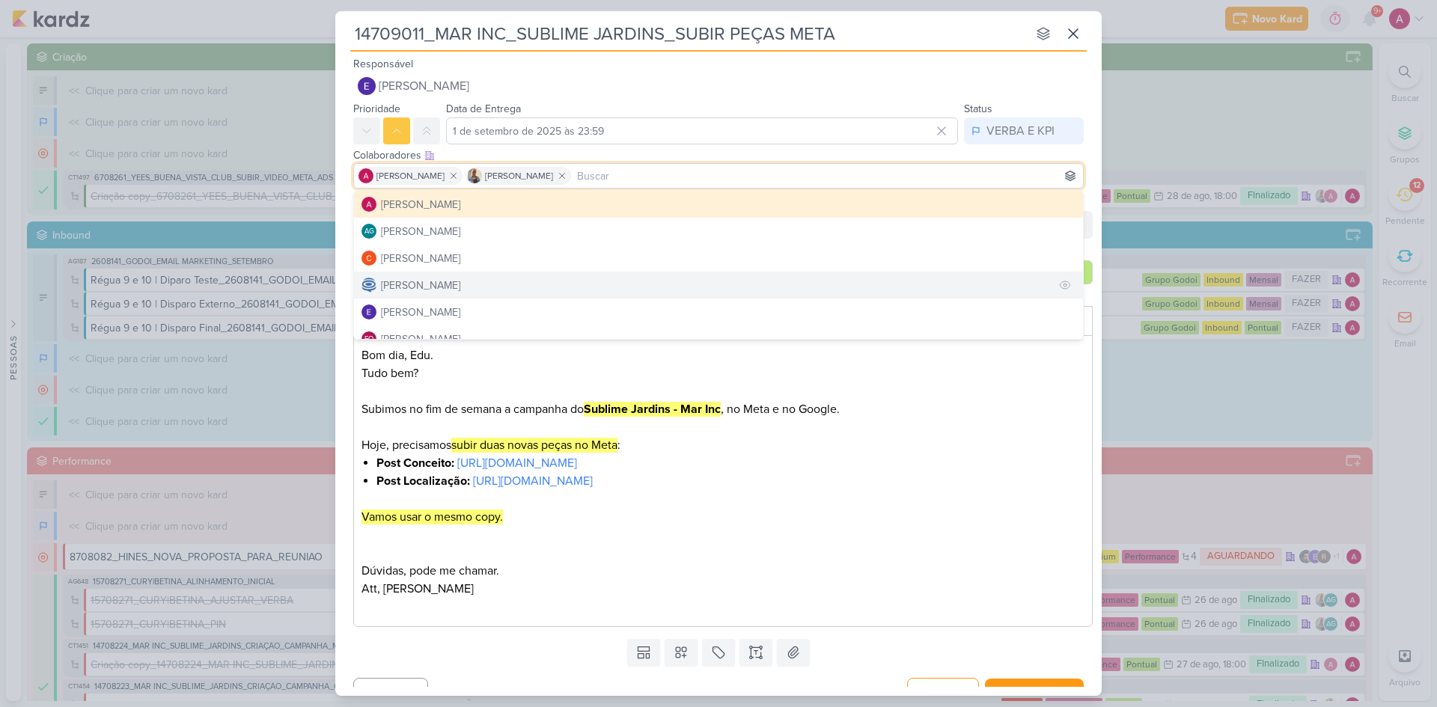
click at [427, 281] on div "[PERSON_NAME]" at bounding box center [420, 286] width 79 height 16
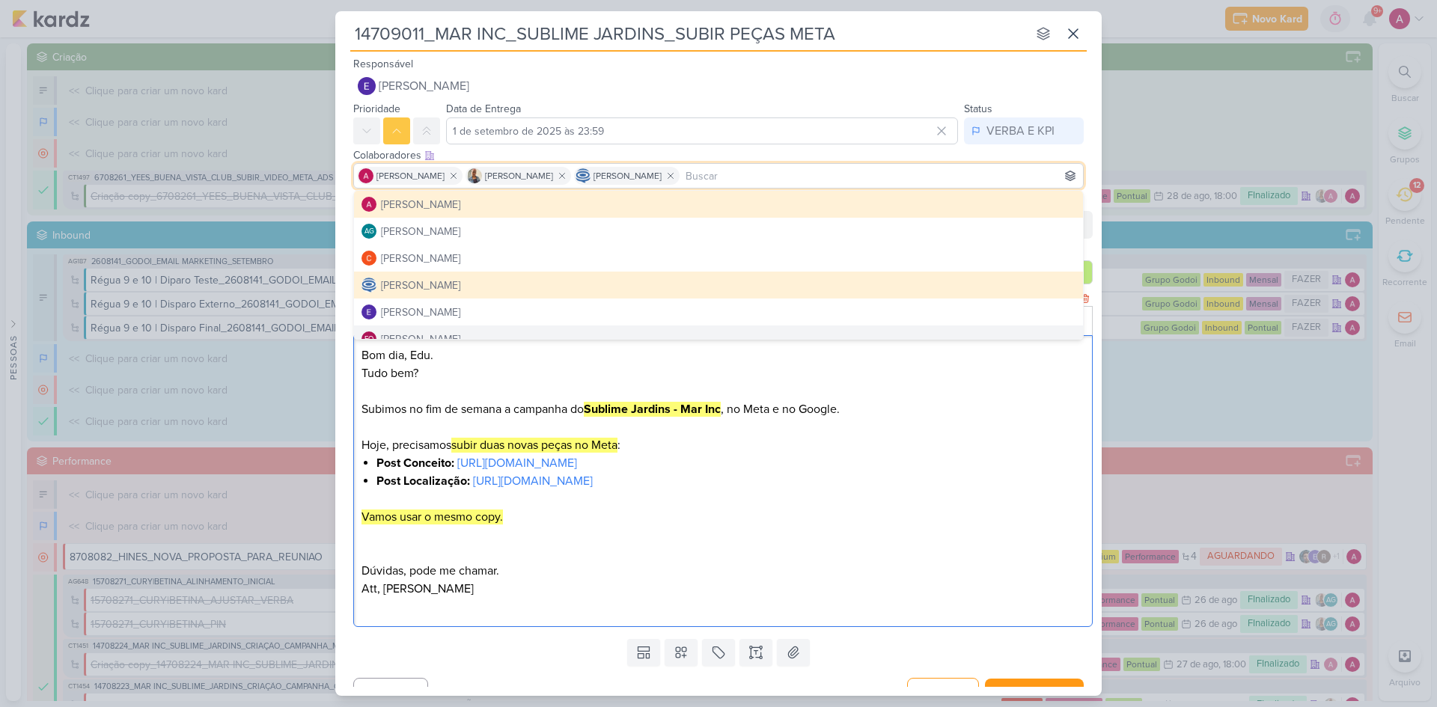
click at [496, 368] on p "Tudo bem? Subimos no fim de semana a campanha do Sublime Jardins - Mar Inc , no…" at bounding box center [724, 410] width 724 height 90
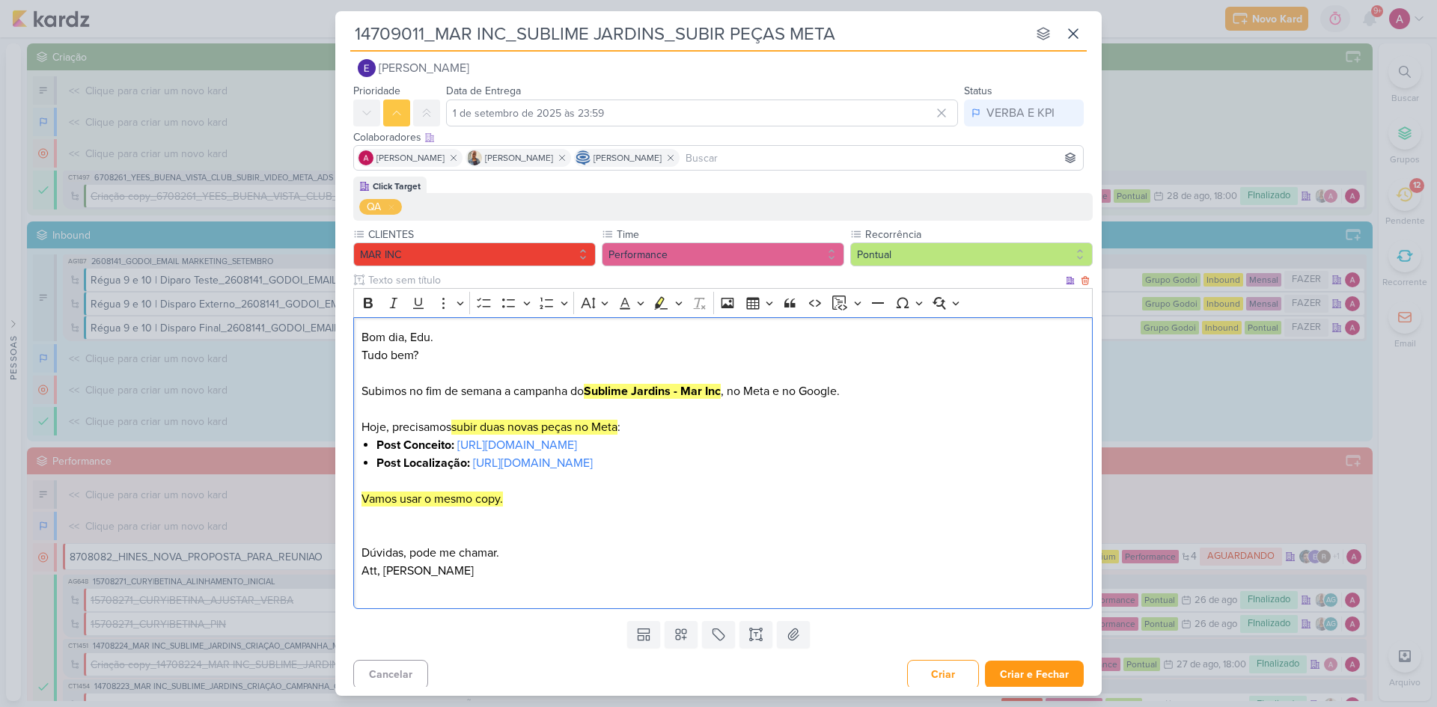
scroll to position [23, 0]
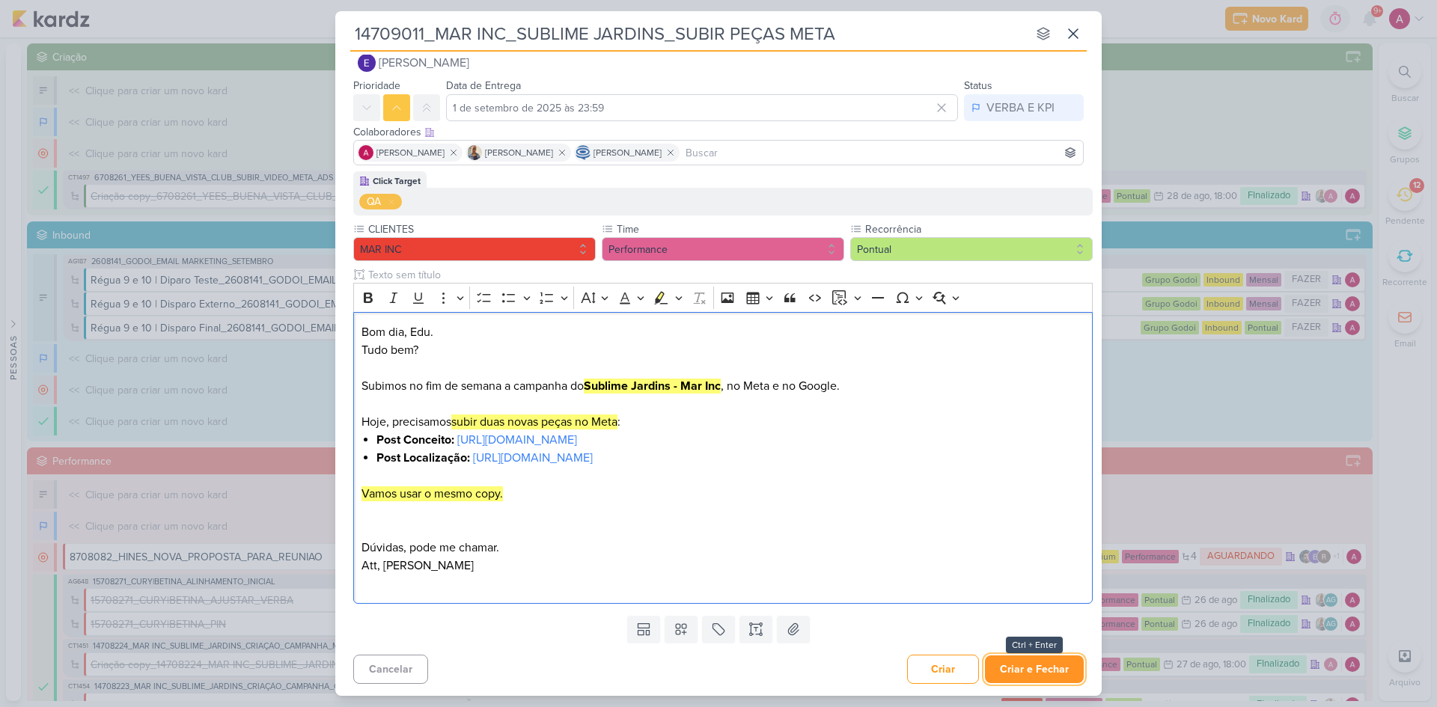
click at [1055, 675] on button "Criar e Fechar" at bounding box center [1034, 670] width 99 height 28
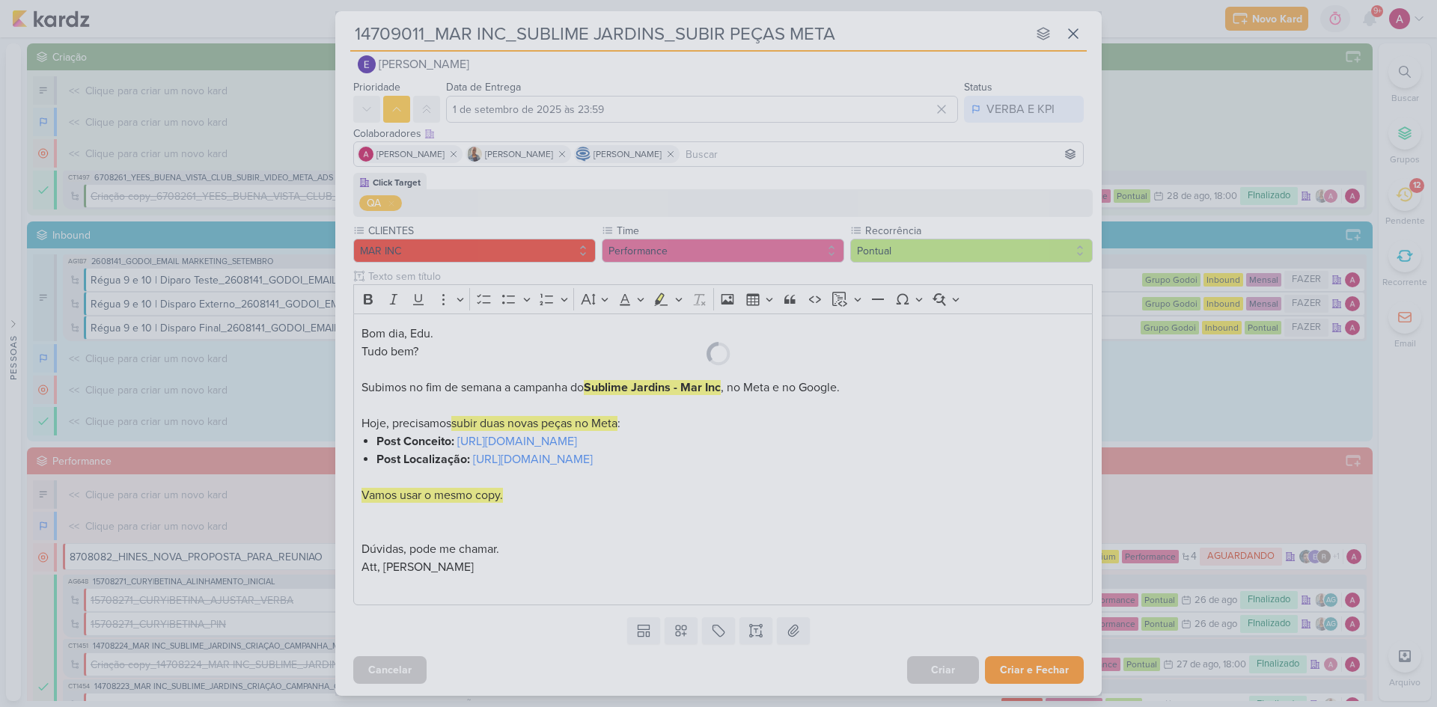
scroll to position [22, 0]
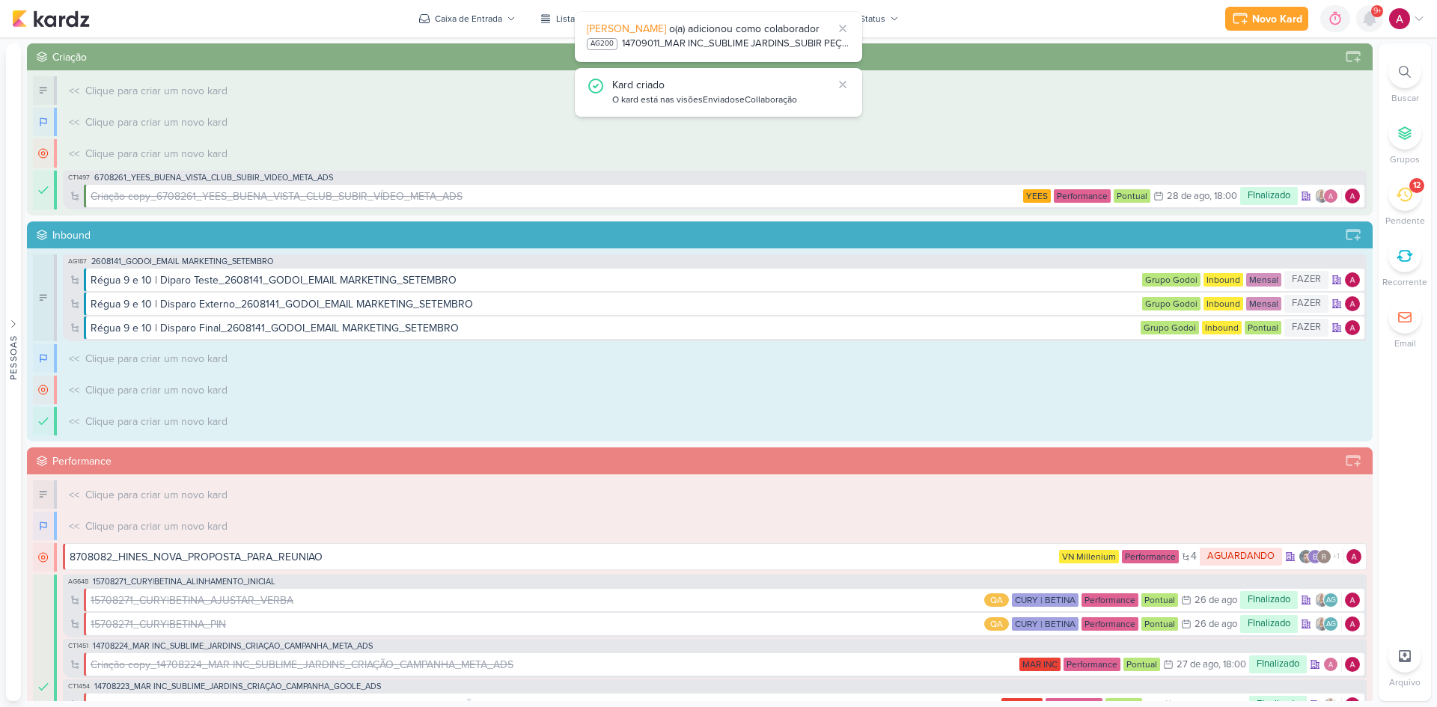
click at [1375, 25] on icon at bounding box center [1370, 19] width 18 height 18
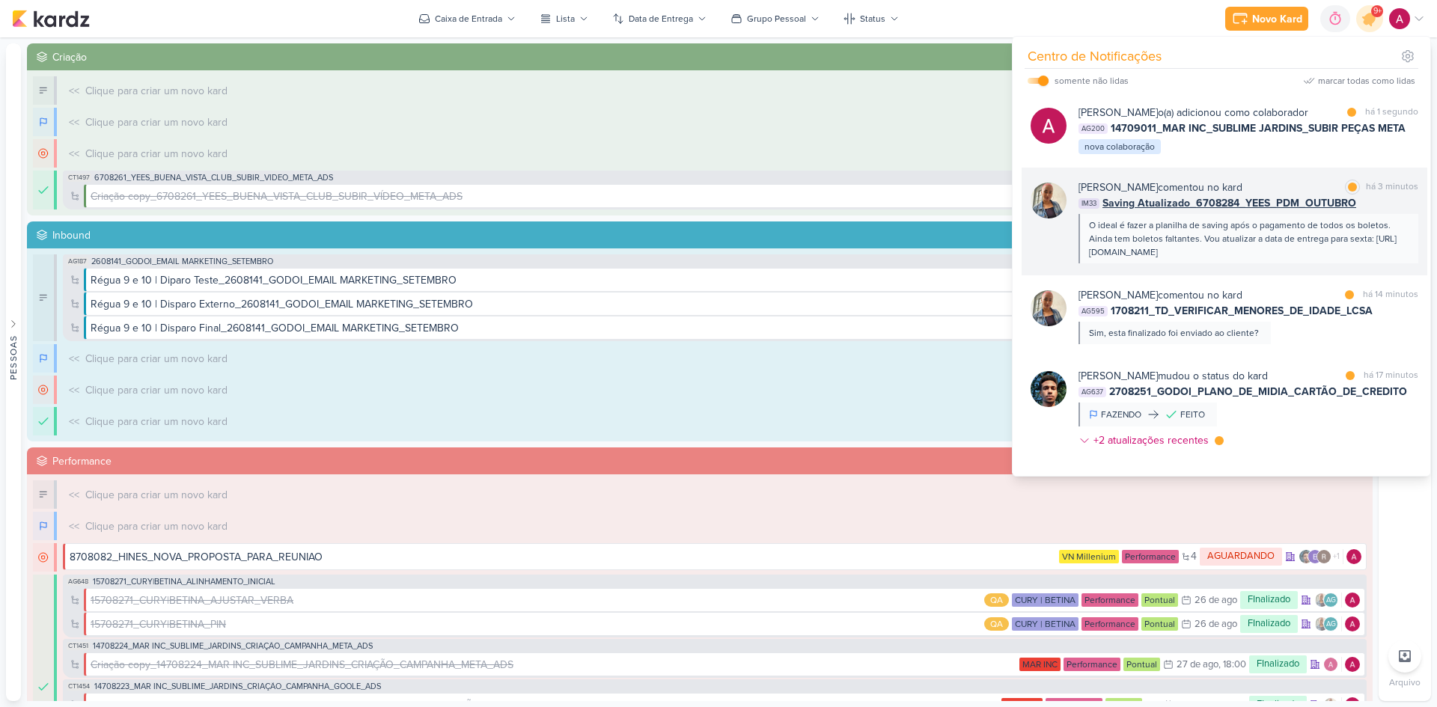
click at [1369, 257] on div "O ideal é fazer a planilha de saving após o pagamento de todos os boletos. Aind…" at bounding box center [1247, 239] width 317 height 40
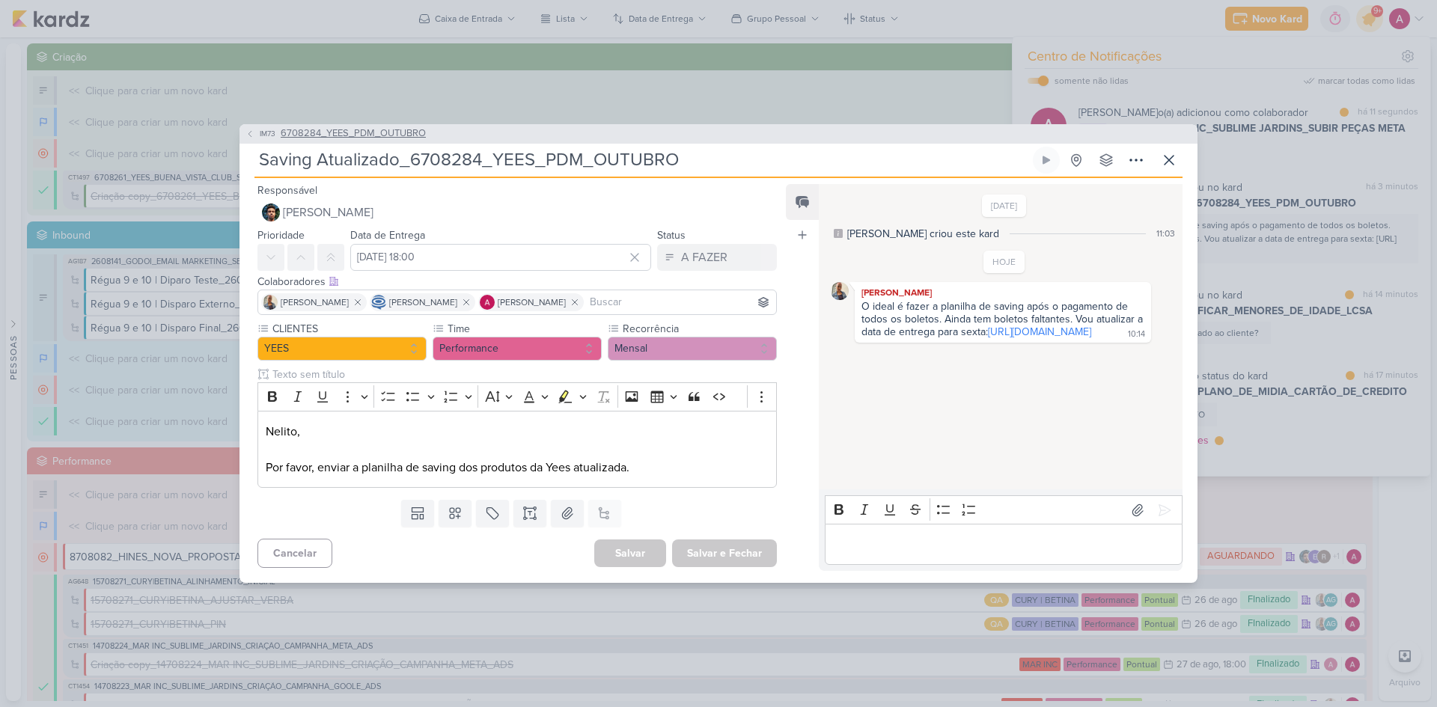
click at [252, 130] on icon at bounding box center [250, 133] width 9 height 9
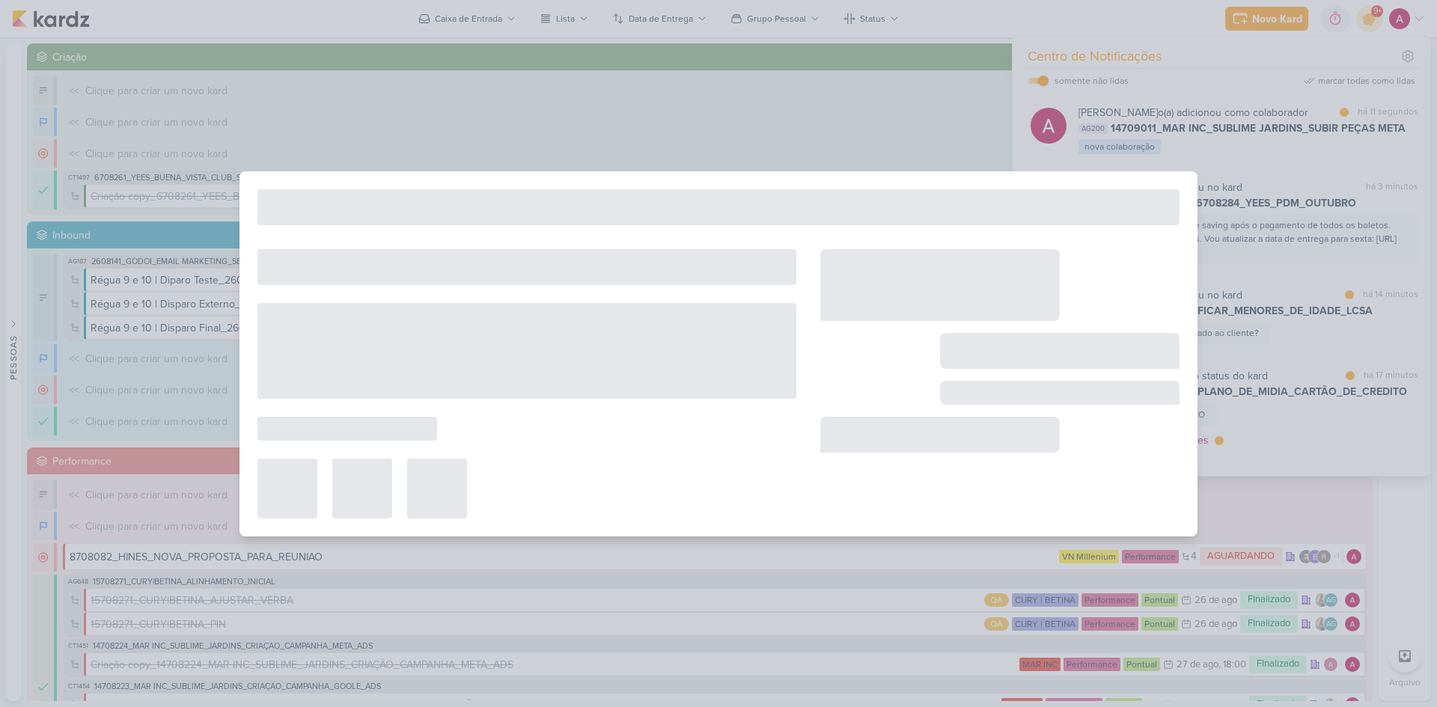
type input "6708284_YEES_PDM_OUTUBRO"
type input "26 de setembro de 2025 às 18:00"
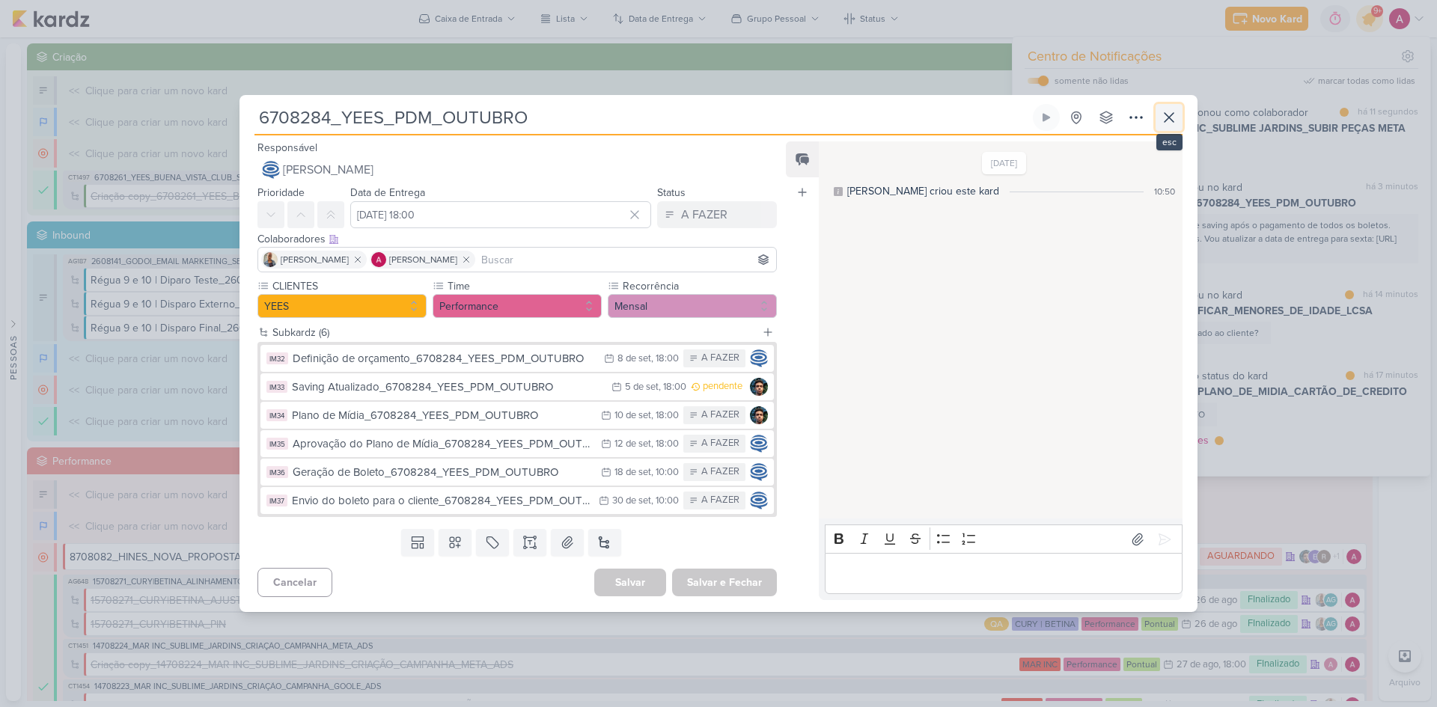
click at [1169, 124] on icon at bounding box center [1169, 118] width 18 height 18
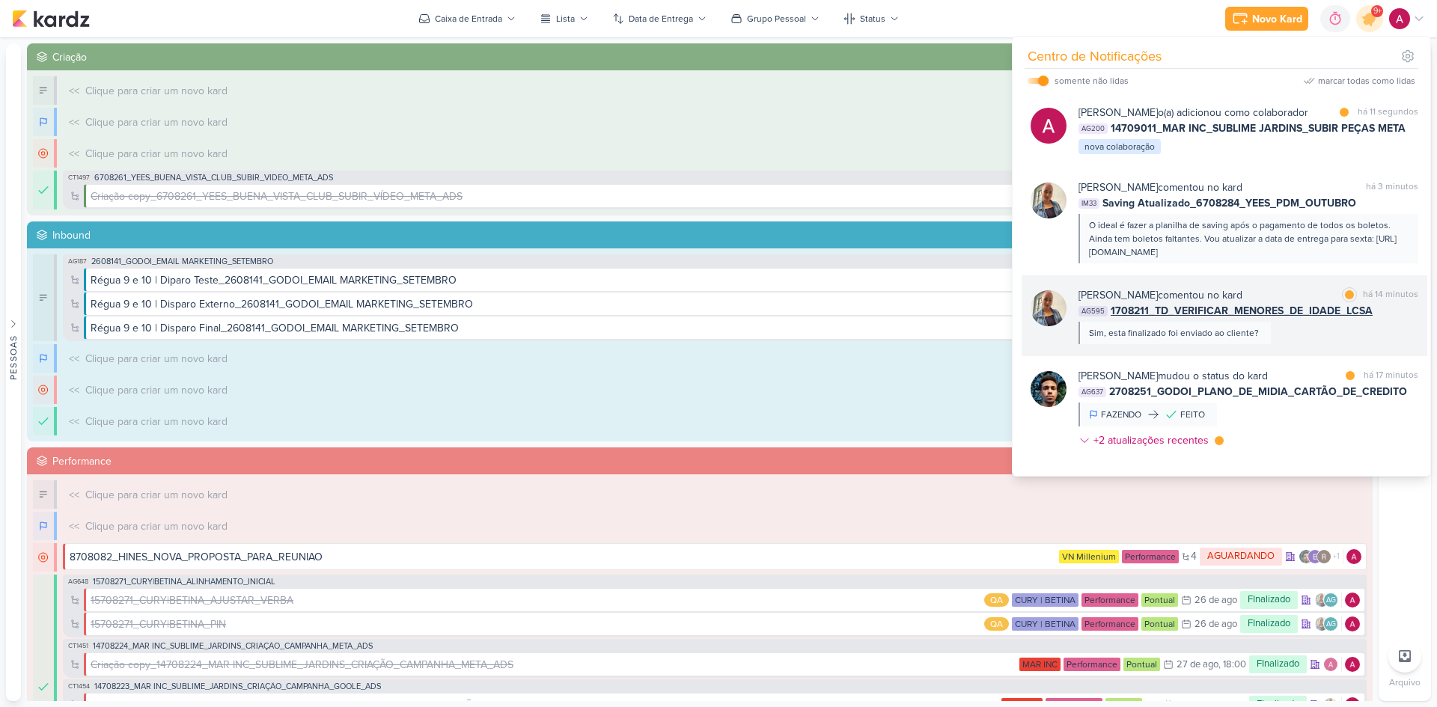
click at [1293, 335] on div "Iara Santos comentou no kard marcar como lida há 14 minutos AG595 1708211_TD_VE…" at bounding box center [1249, 315] width 340 height 57
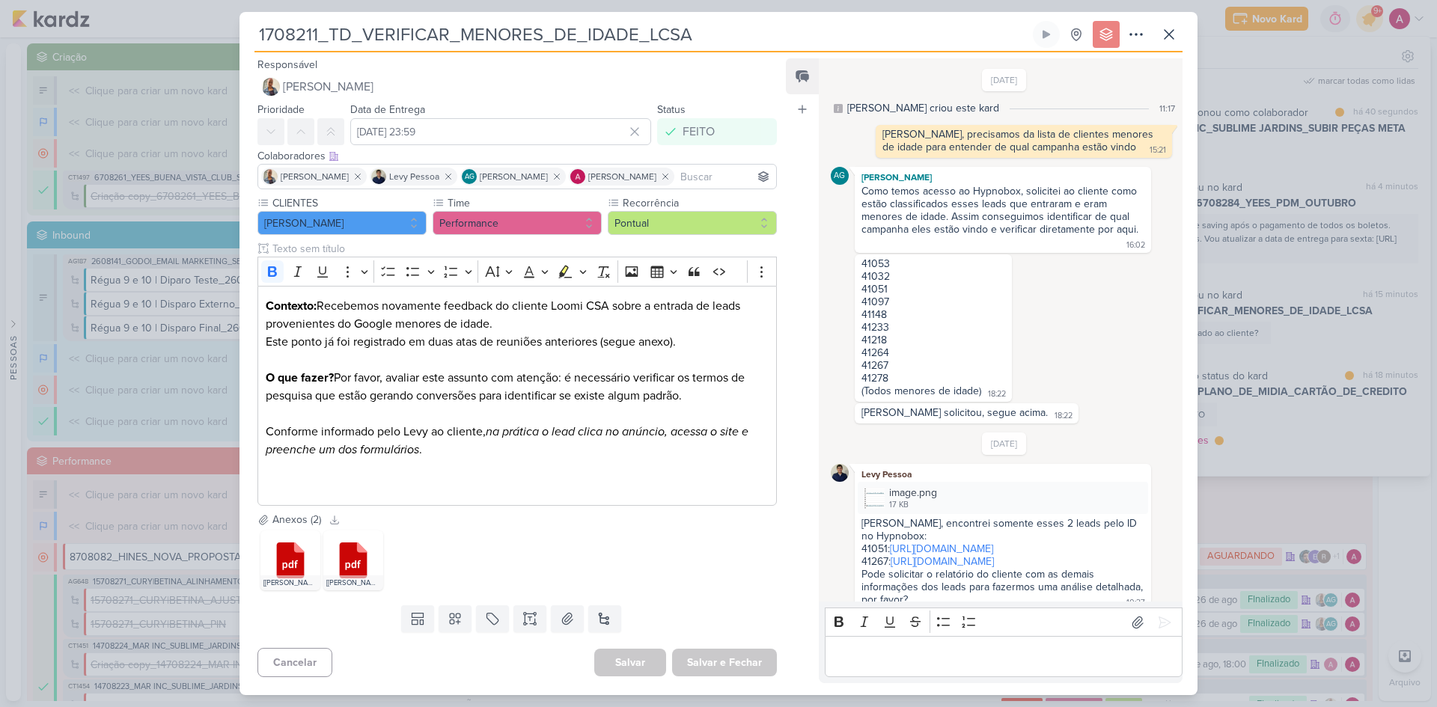
scroll to position [761, 0]
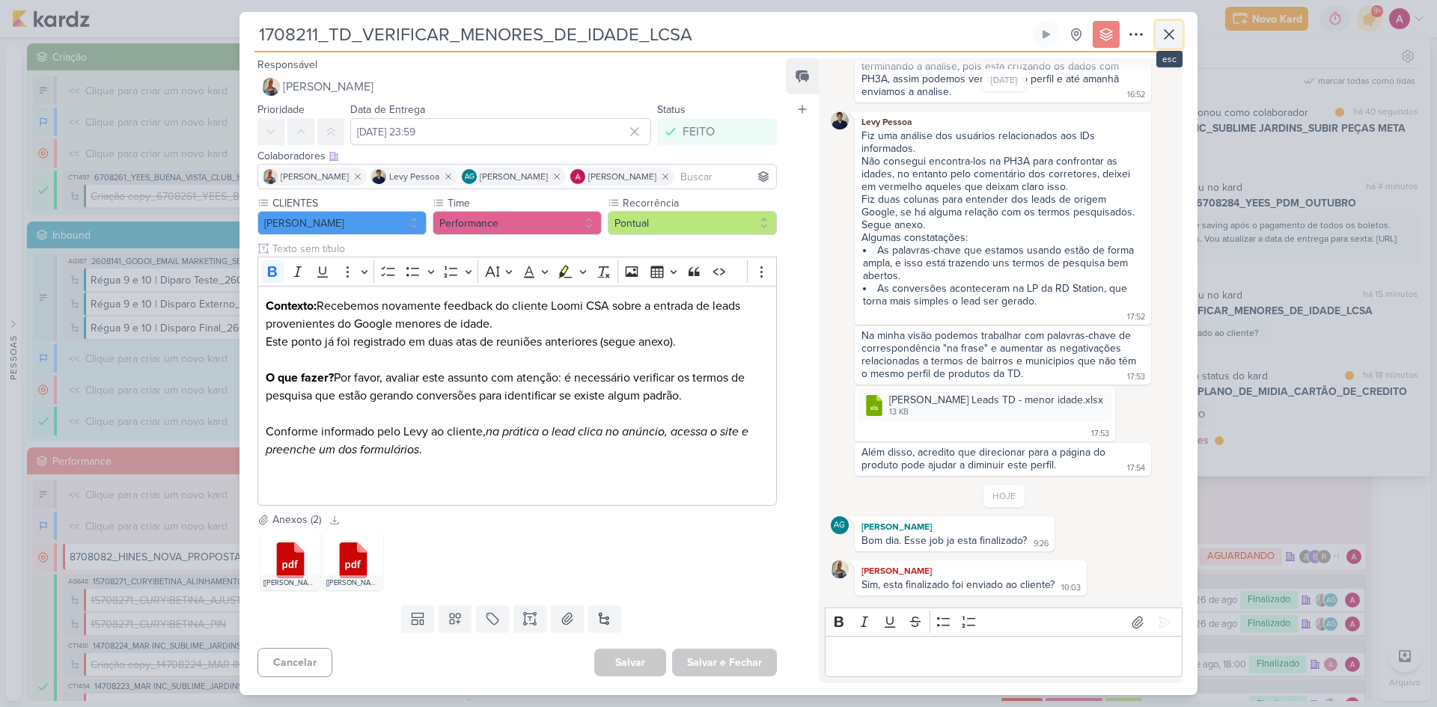
click at [1171, 27] on icon at bounding box center [1169, 34] width 18 height 18
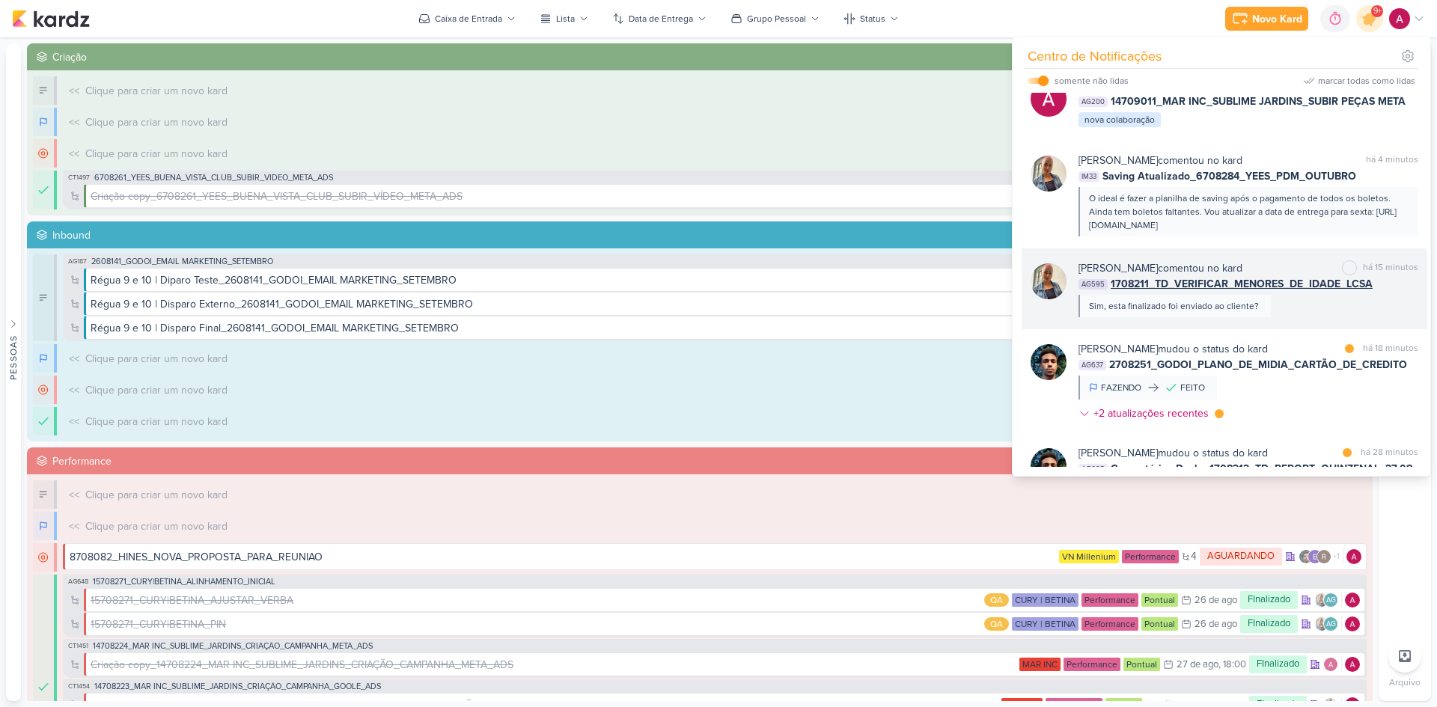
scroll to position [75, 0]
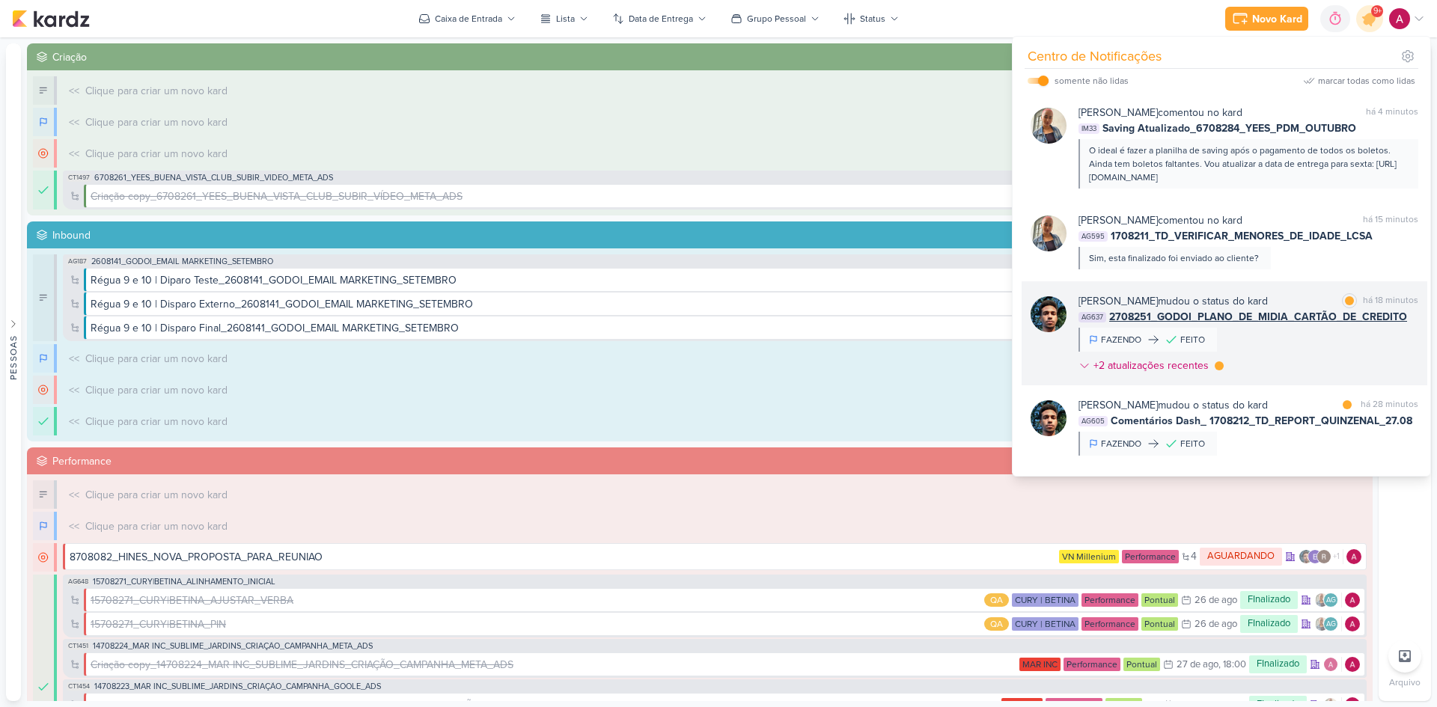
click at [1329, 340] on div "Nelito Junior mudou o status do kard marcar como lida há 18 minutos AG637 27082…" at bounding box center [1249, 336] width 340 height 86
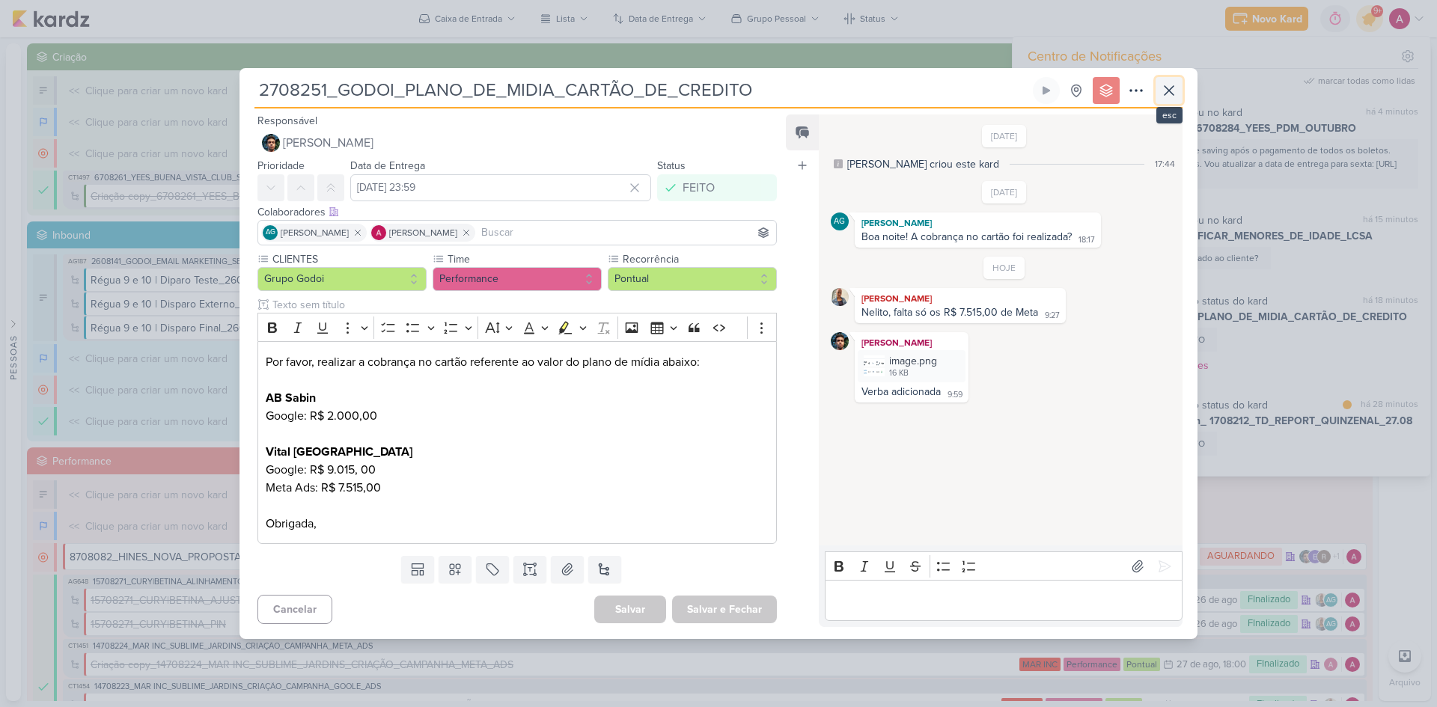
click at [1168, 92] on icon at bounding box center [1169, 91] width 18 height 18
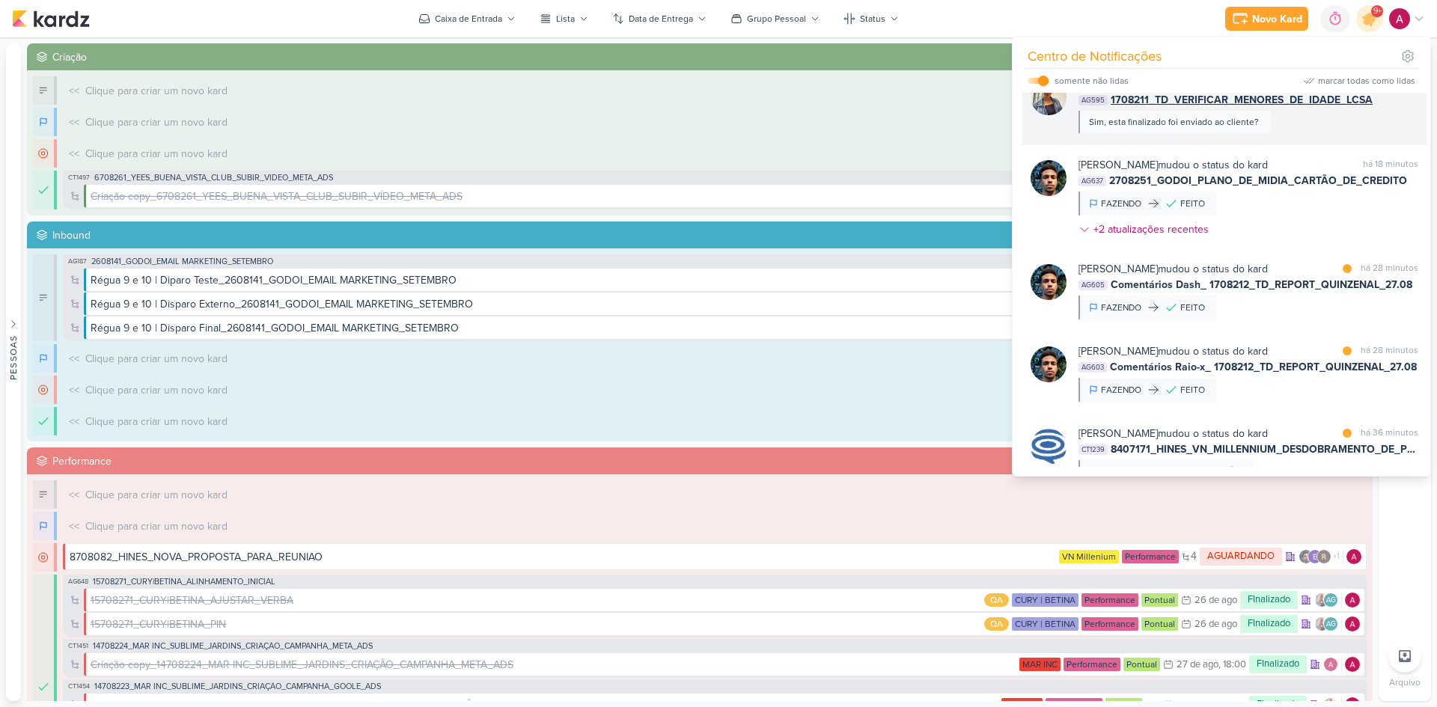
scroll to position [225, 0]
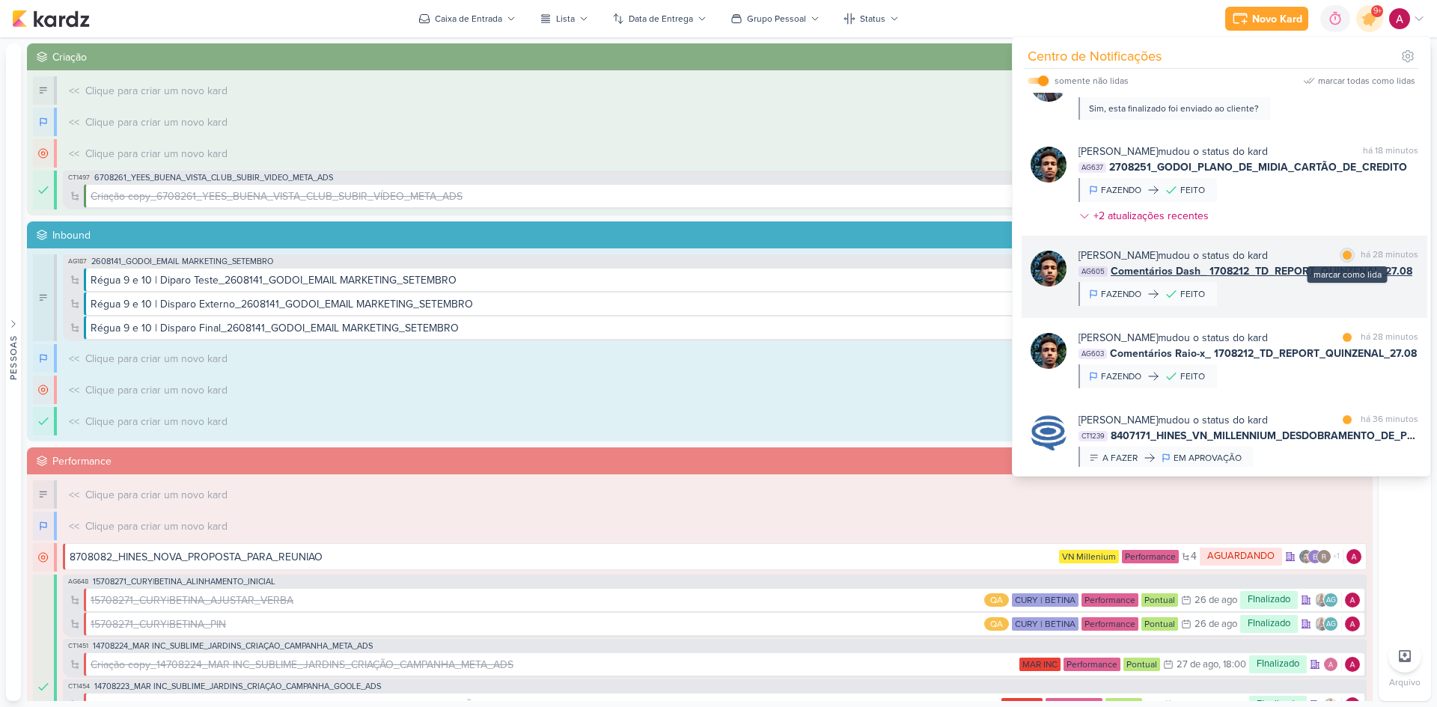
click at [1343, 252] on div at bounding box center [1347, 255] width 9 height 9
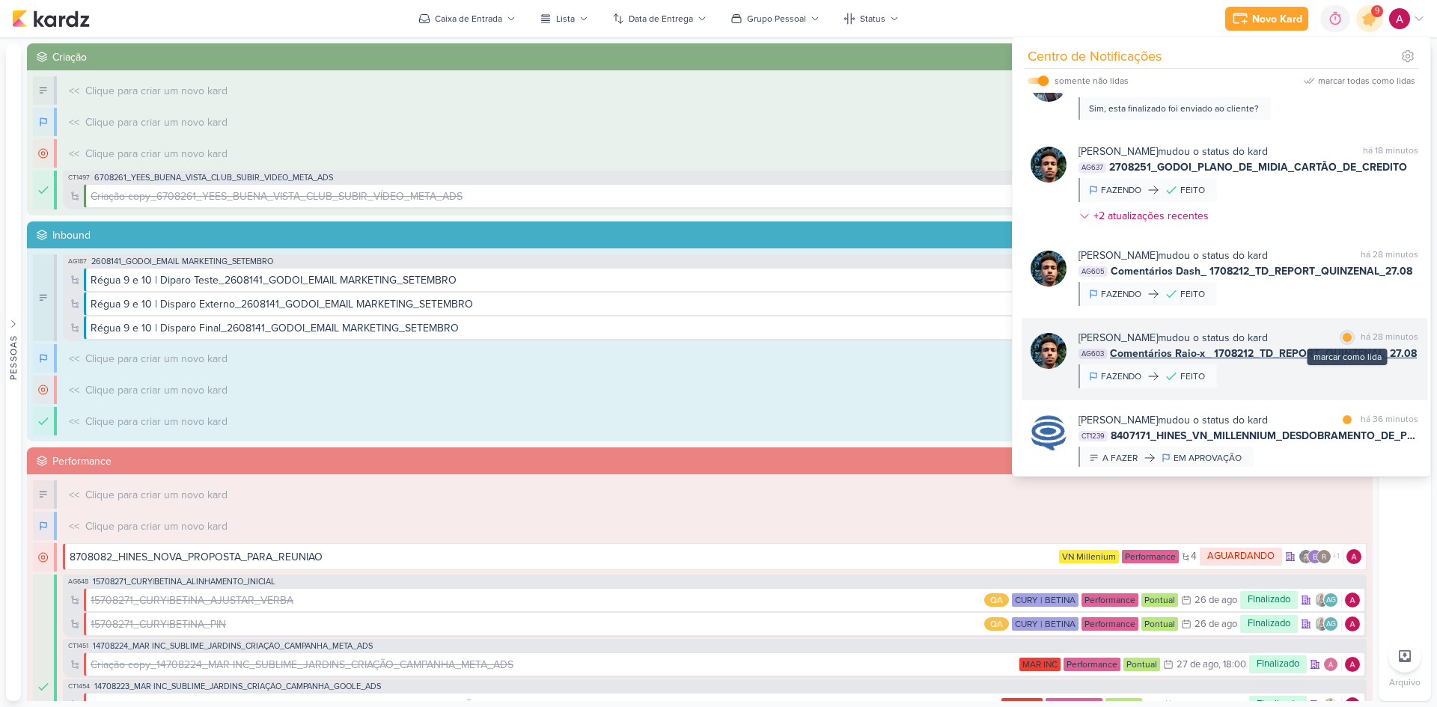
click at [1346, 338] on div at bounding box center [1347, 337] width 9 height 9
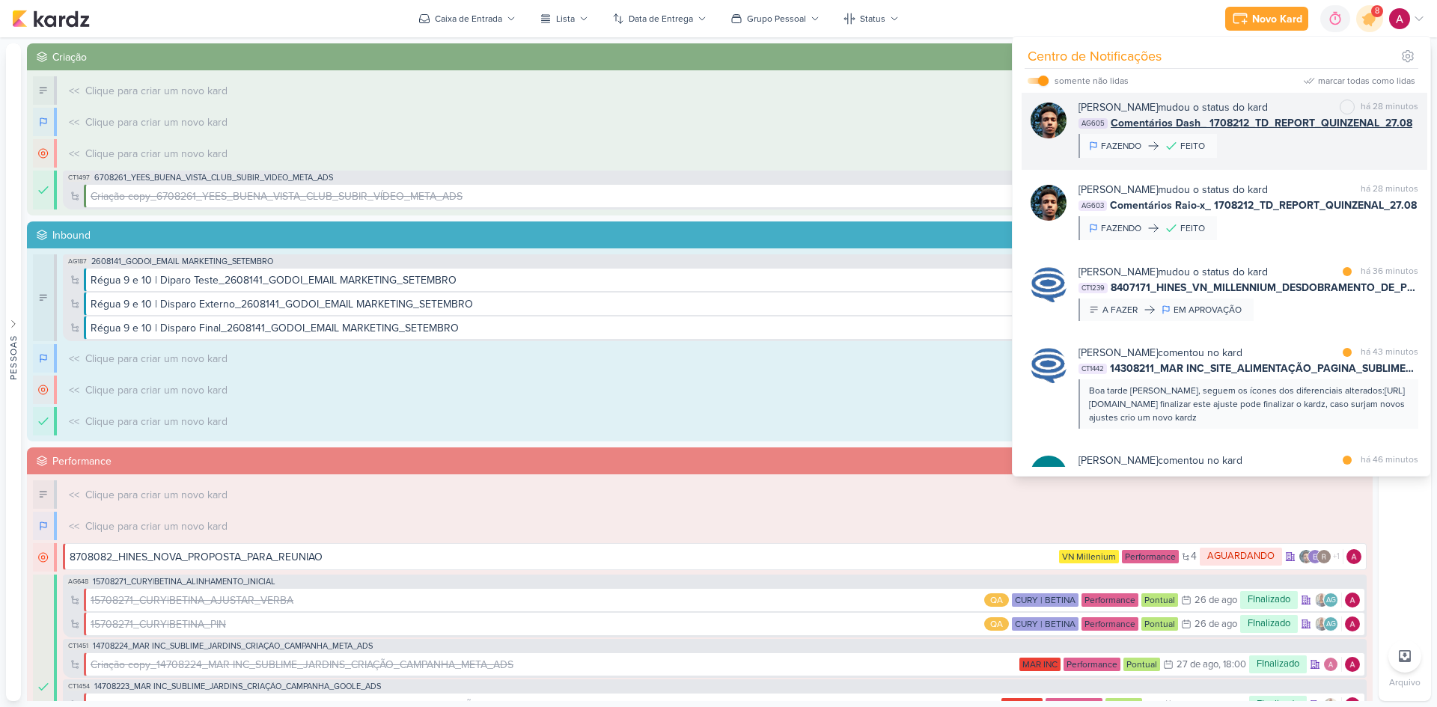
scroll to position [374, 0]
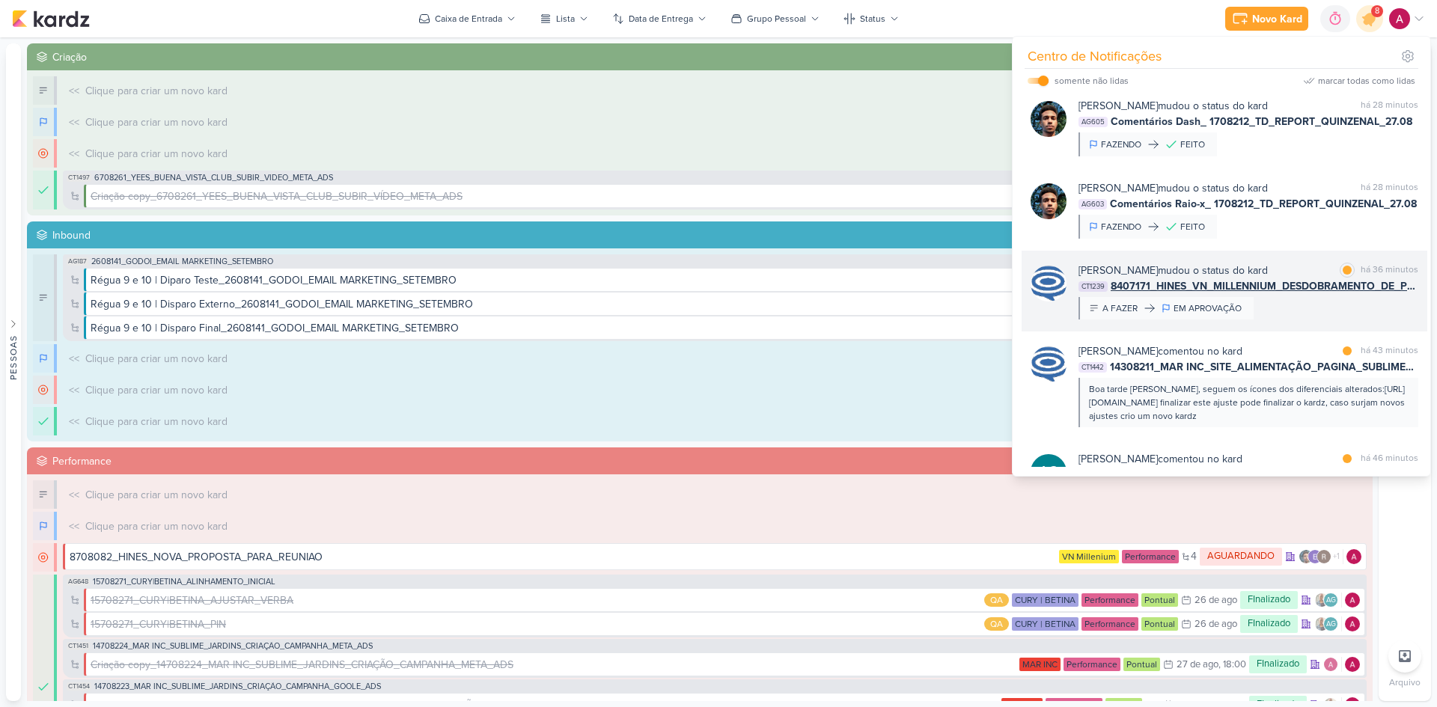
click at [1302, 308] on div "Caroline Traven De Andrade mudou o status do kard marcar como lida há 36 minuto…" at bounding box center [1249, 291] width 340 height 57
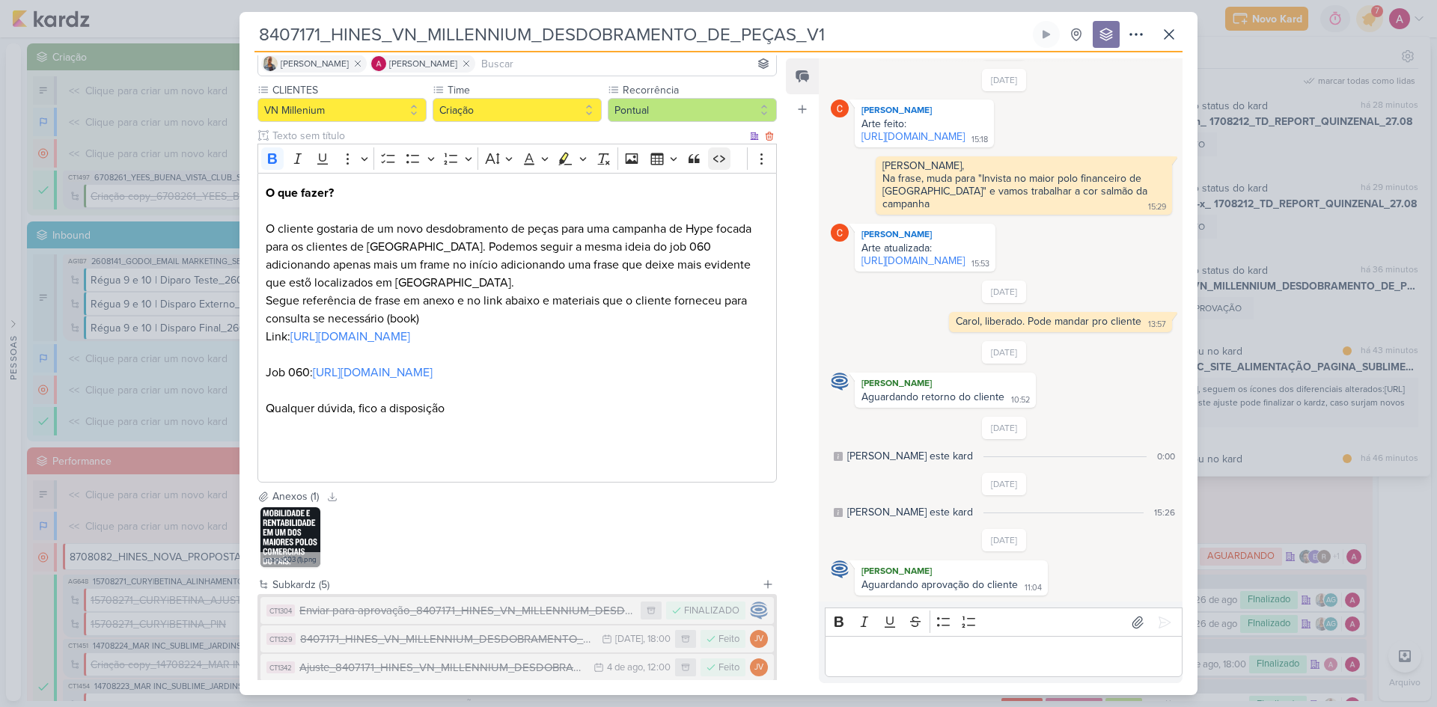
scroll to position [50, 0]
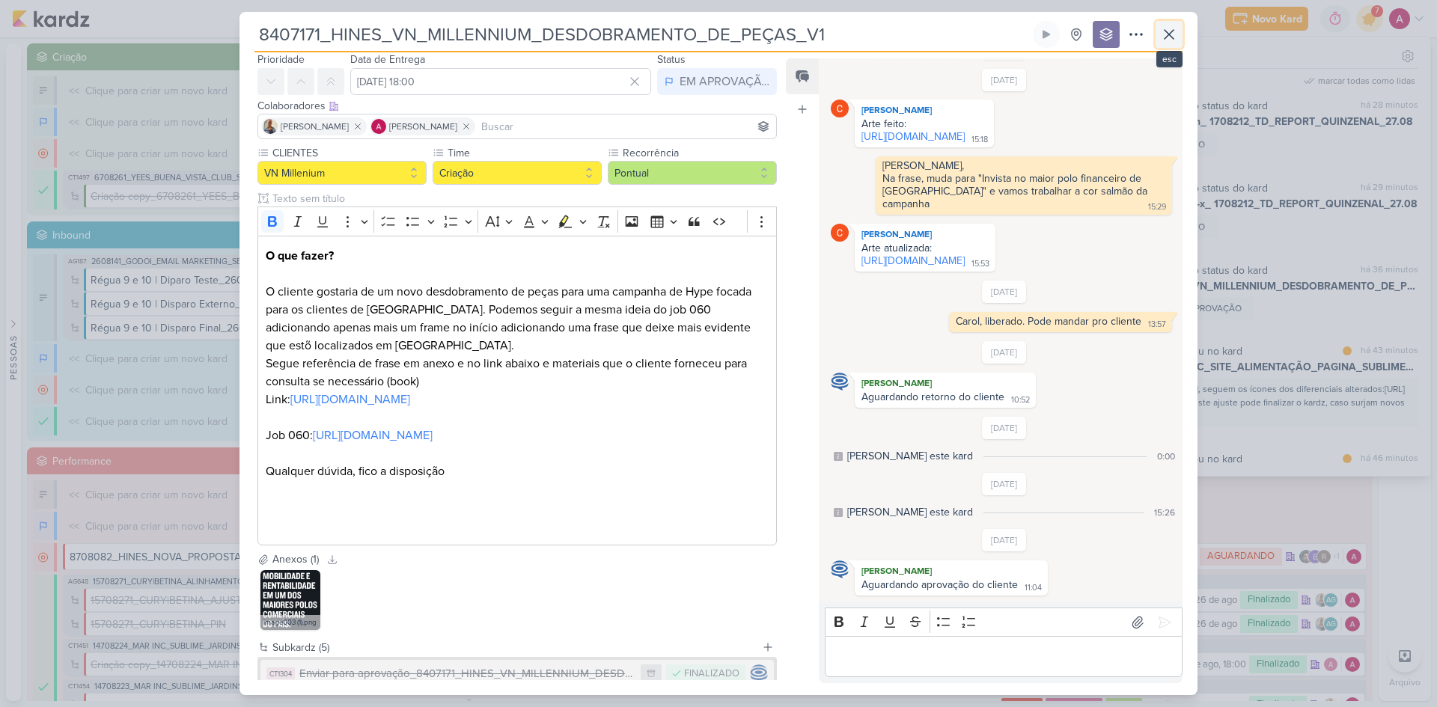
click at [1165, 36] on icon at bounding box center [1169, 34] width 18 height 18
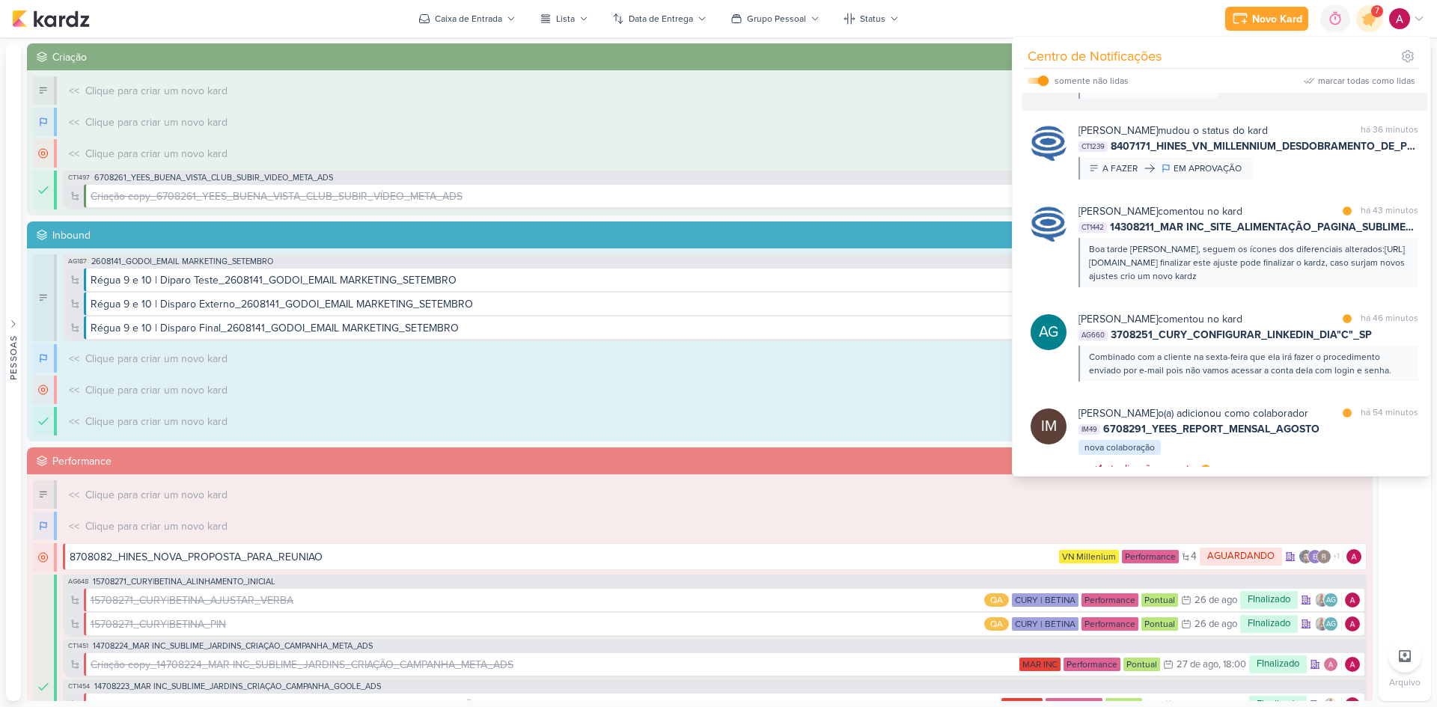
scroll to position [524, 0]
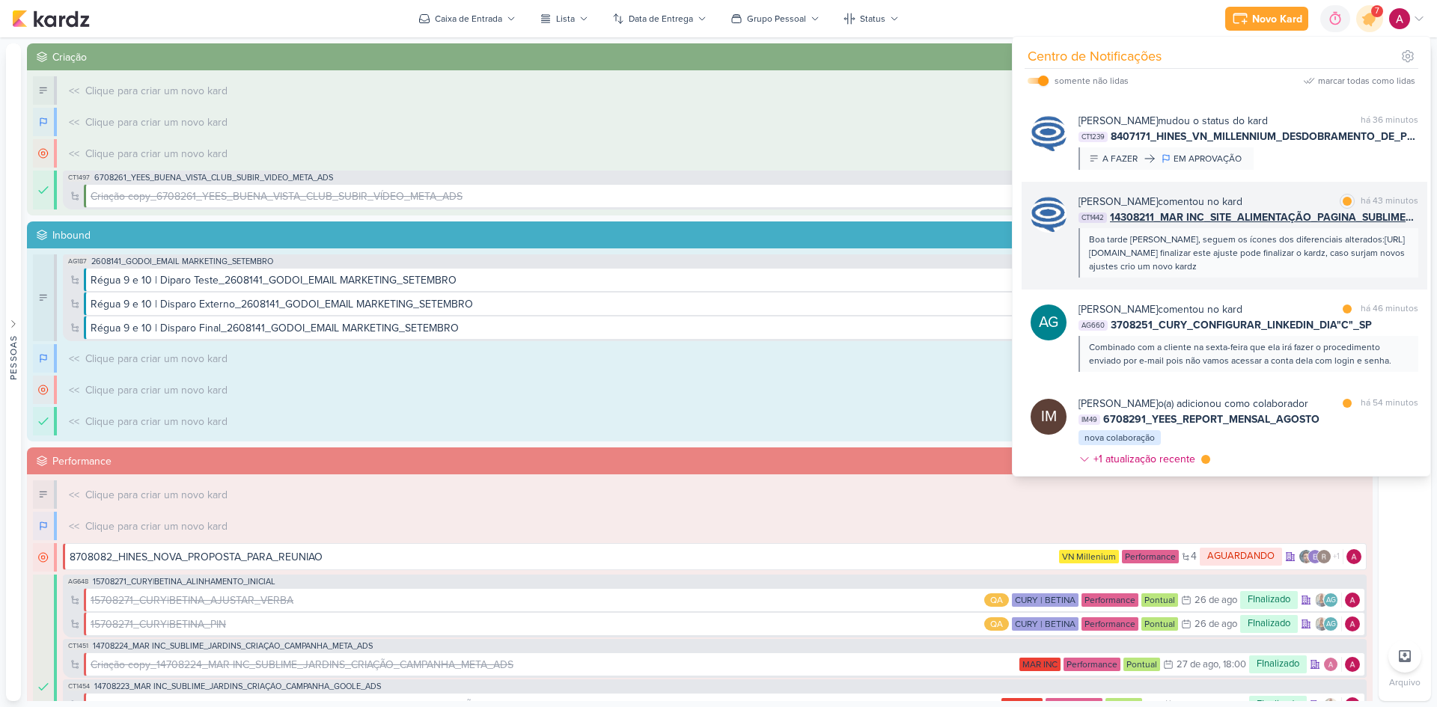
click at [1314, 198] on div "Caroline Traven De Andrade comentou no kard marcar como lida há 43 minutos" at bounding box center [1249, 202] width 340 height 16
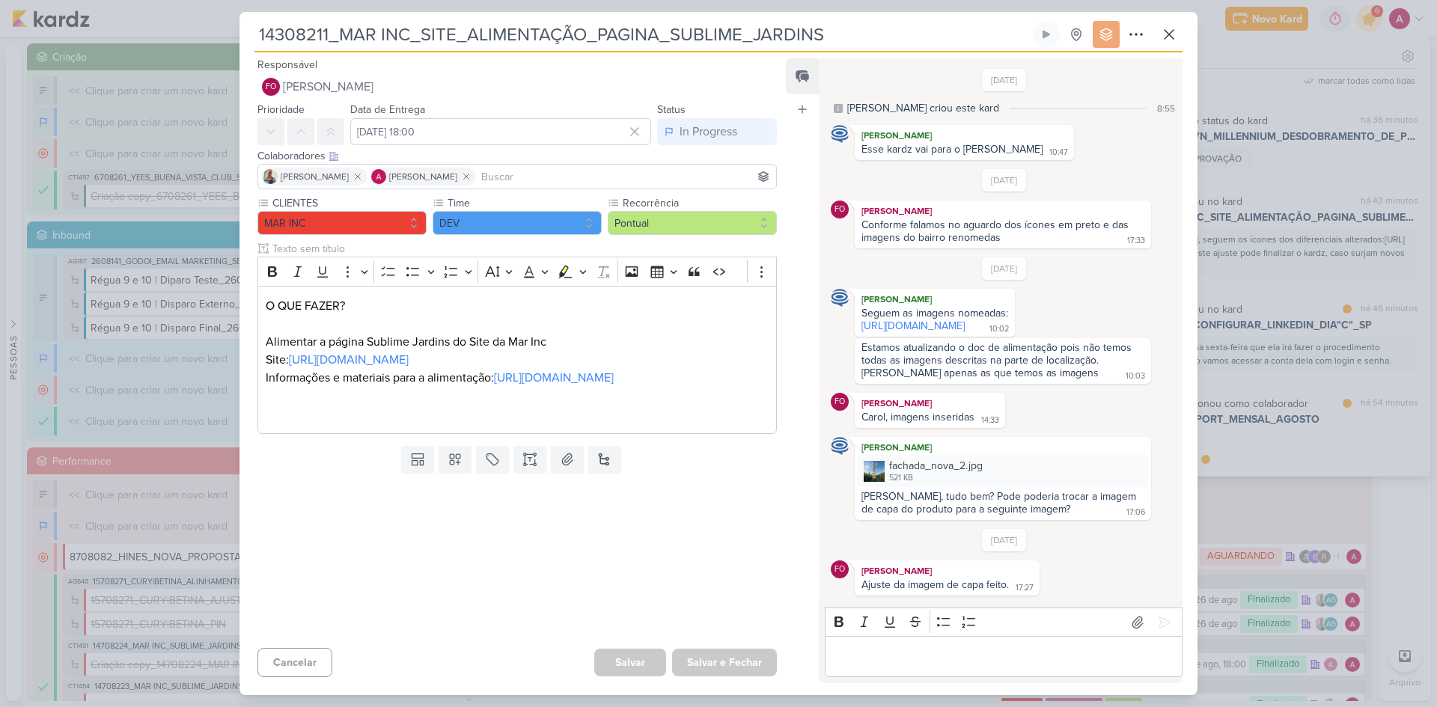
scroll to position [152, 0]
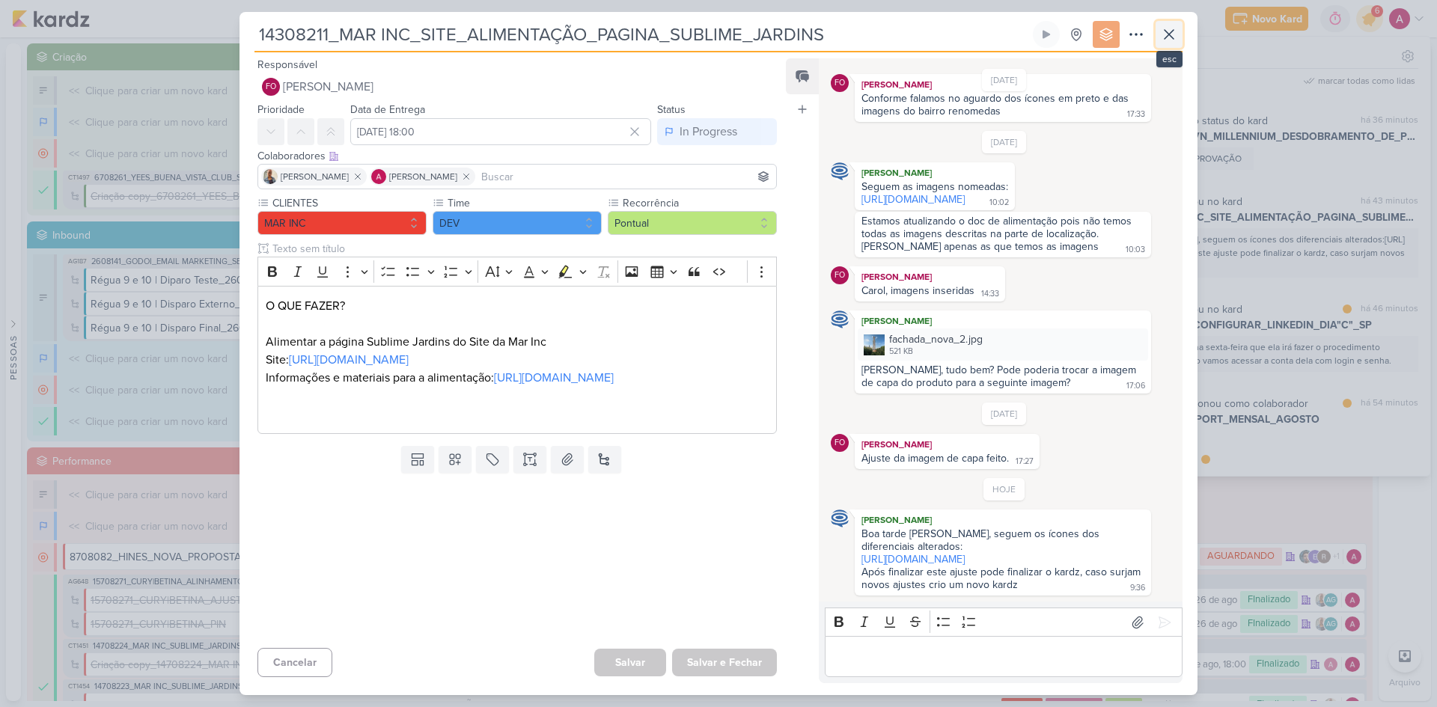
click at [1168, 34] on icon at bounding box center [1169, 34] width 18 height 18
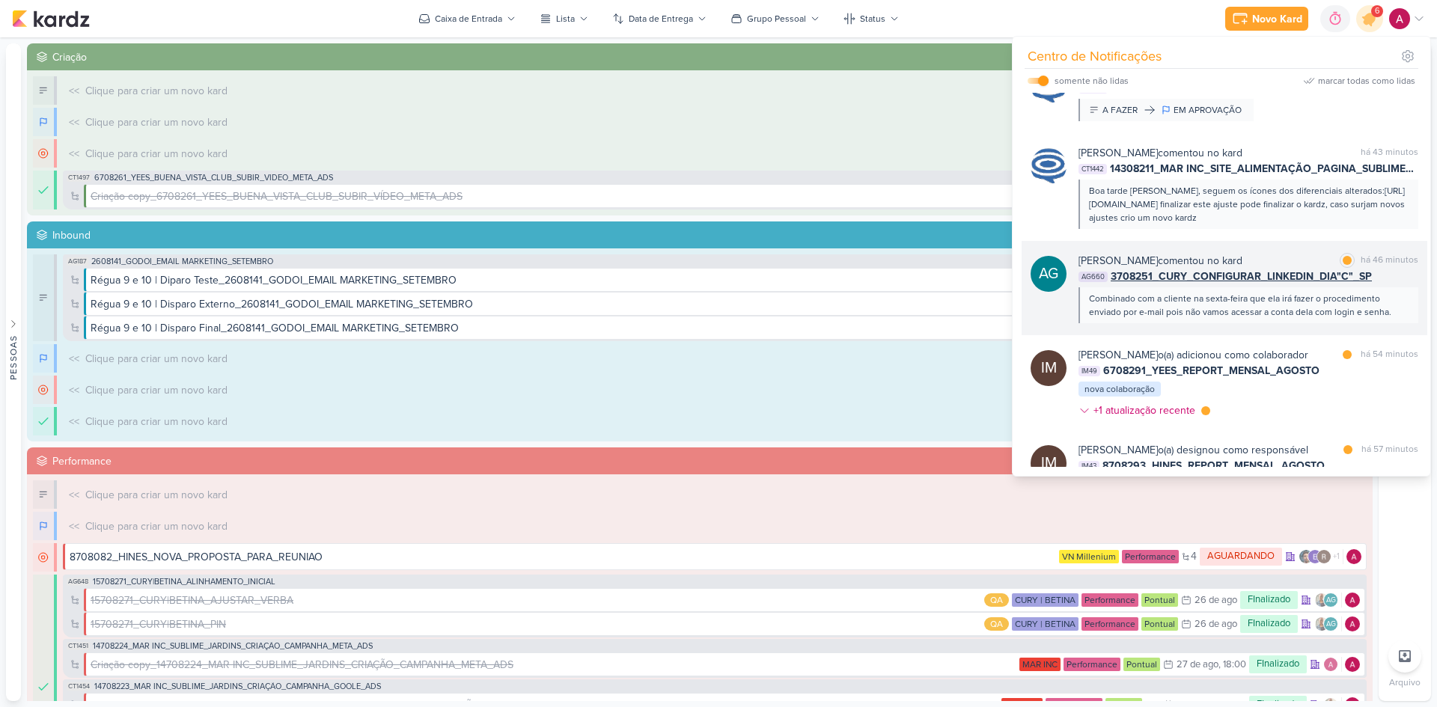
scroll to position [599, 0]
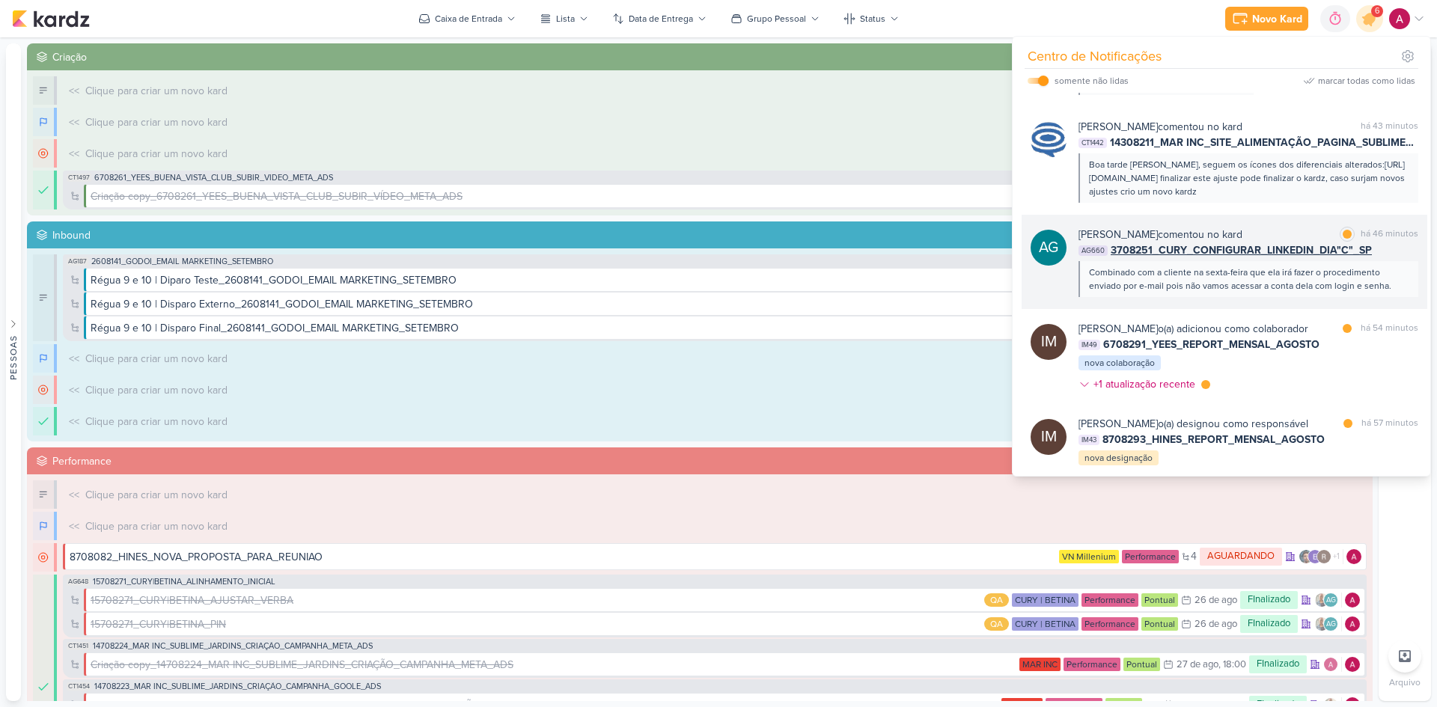
click at [1288, 298] on div "AG Aline Gimenez Graciano comentou no kard marcar como lida há 46 minutos AG660…" at bounding box center [1225, 262] width 406 height 94
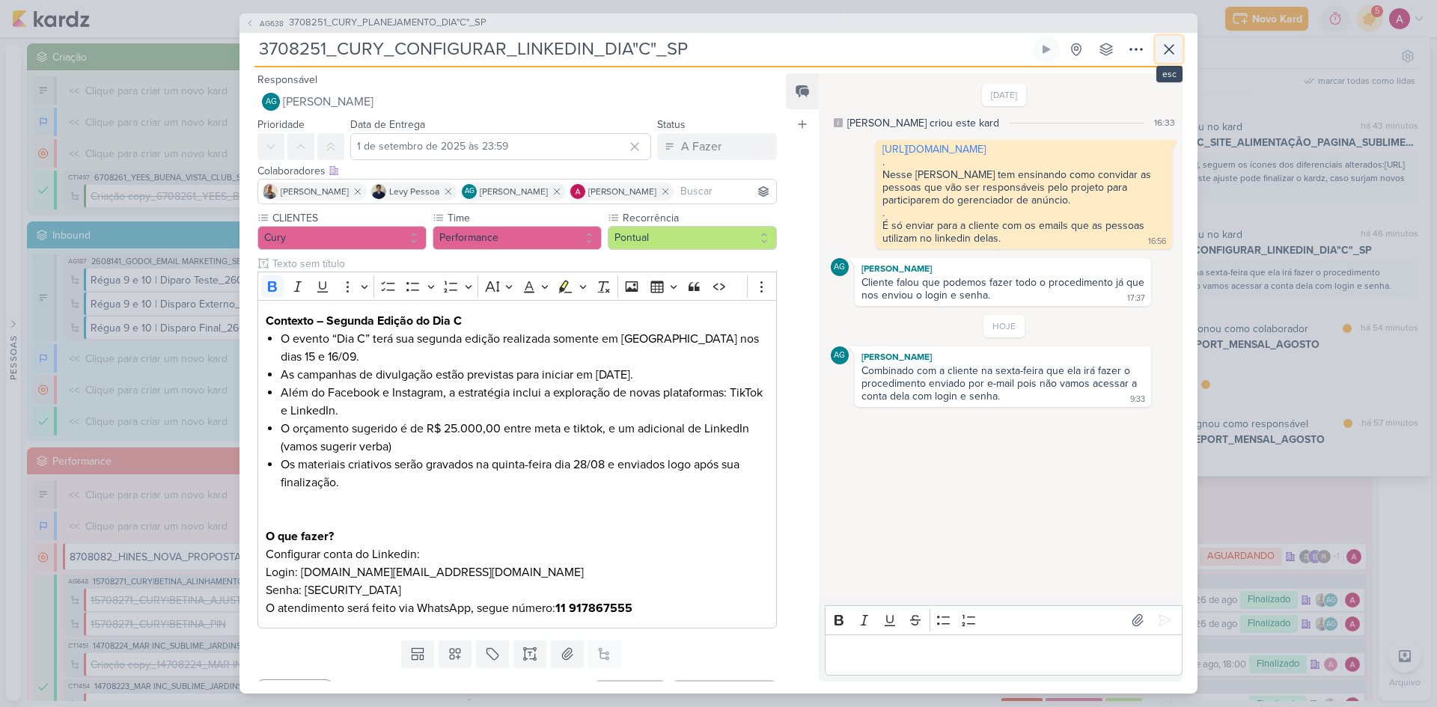
click at [1170, 55] on icon at bounding box center [1169, 49] width 18 height 18
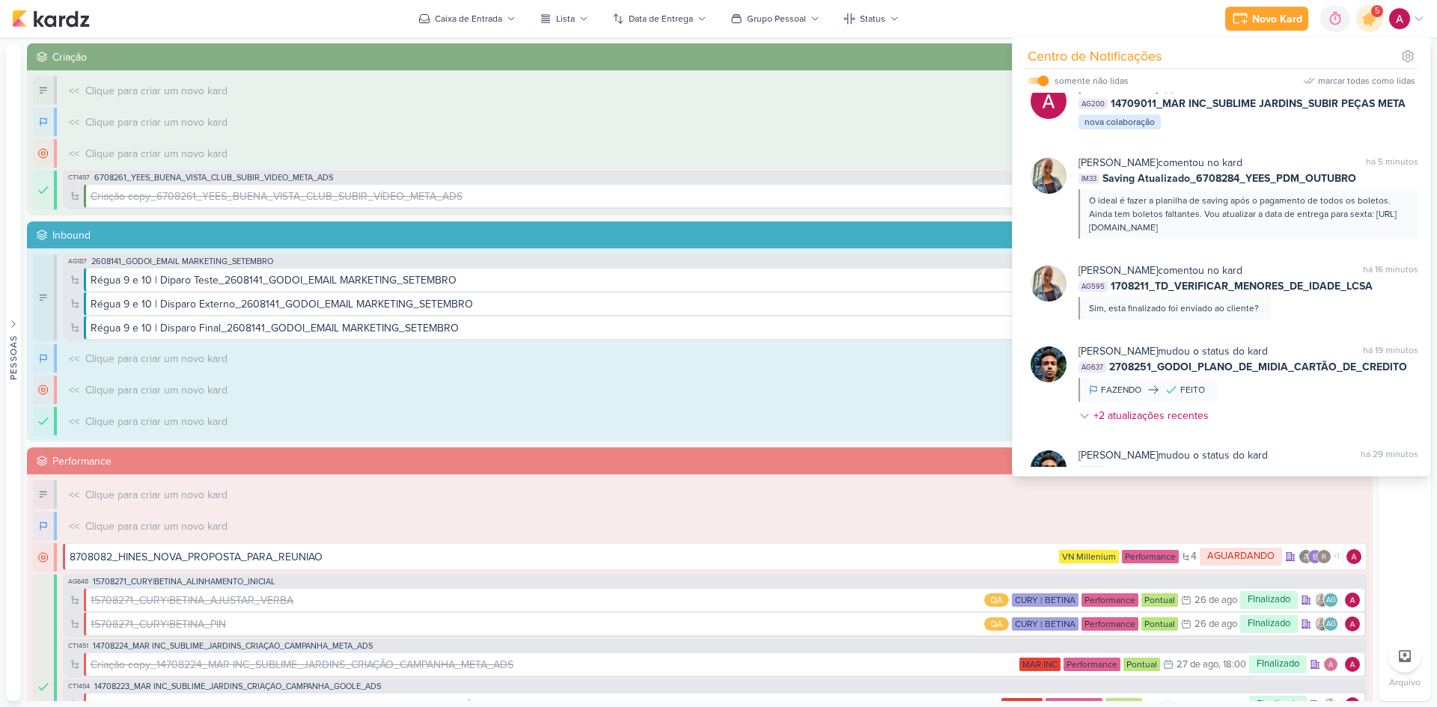
scroll to position [0, 0]
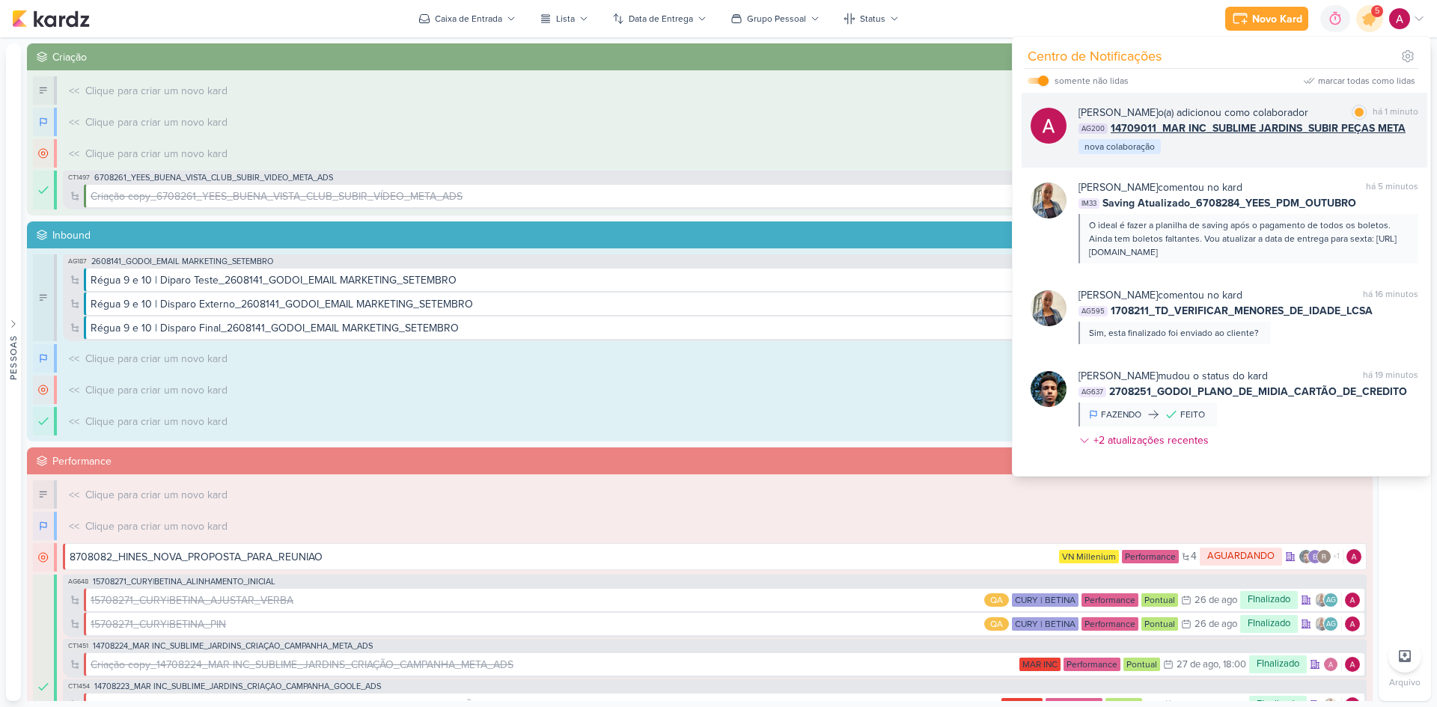
click at [1330, 153] on div "Alessandra Gomes o(a) adicionou como colaborador marcar como lida há 1 minuto A…" at bounding box center [1249, 130] width 340 height 51
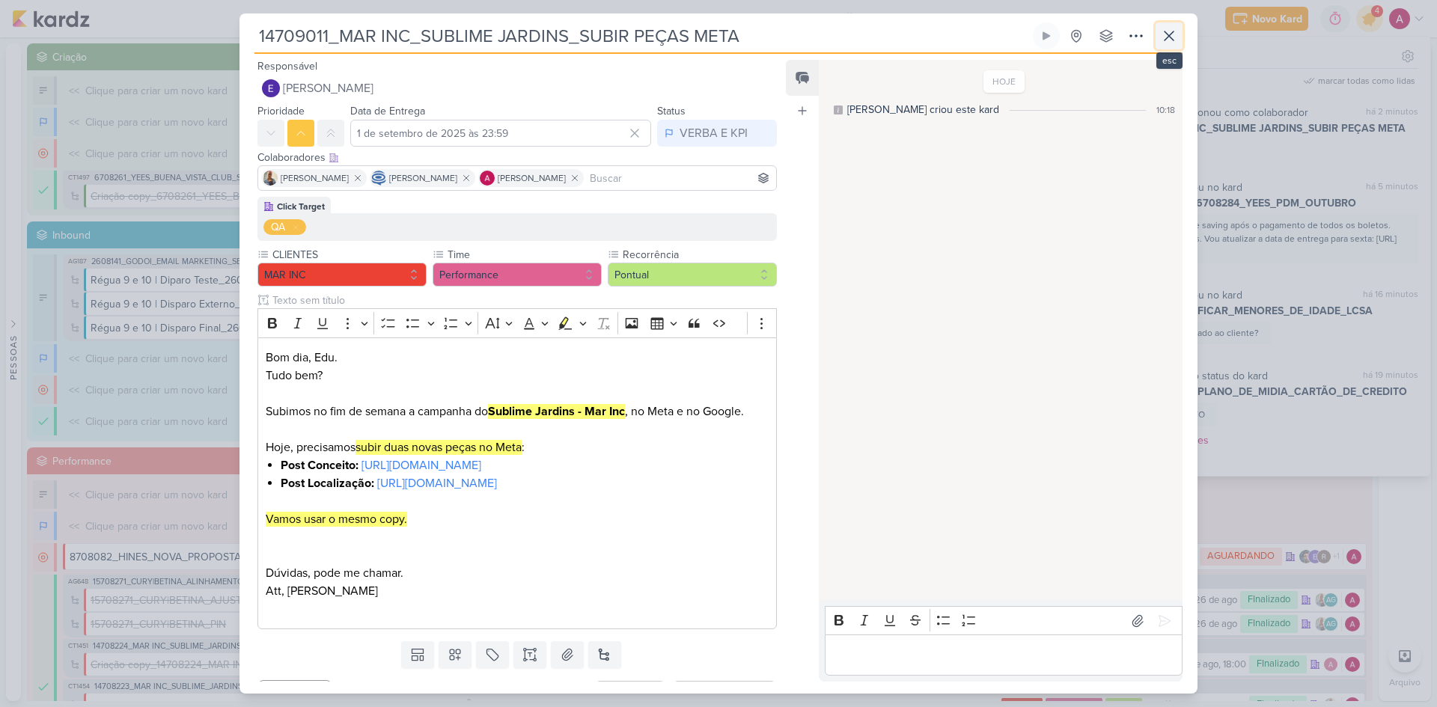
click at [1169, 42] on icon at bounding box center [1169, 36] width 18 height 18
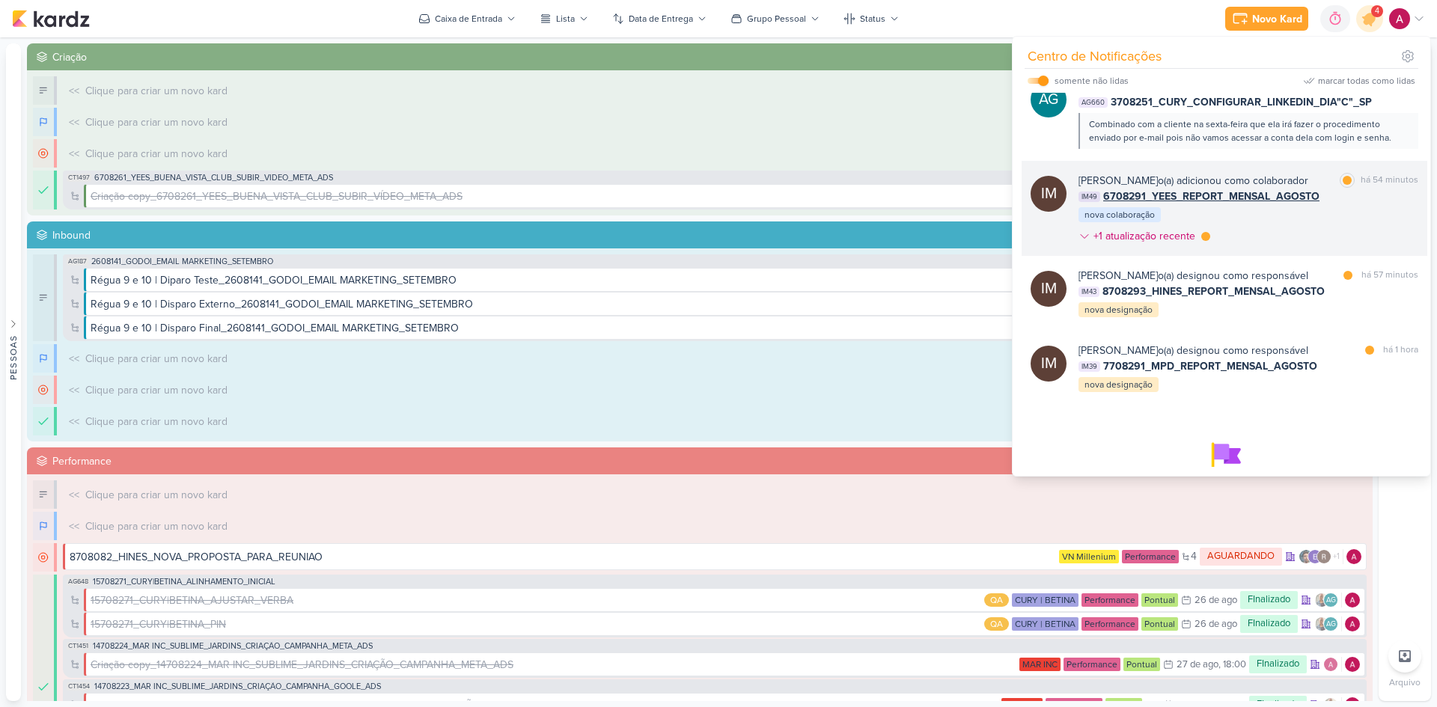
scroll to position [744, 0]
click at [1289, 235] on div "Isabella Machado Guimarães o(a) adicionou como colaborador marcar como lida há …" at bounding box center [1249, 214] width 340 height 77
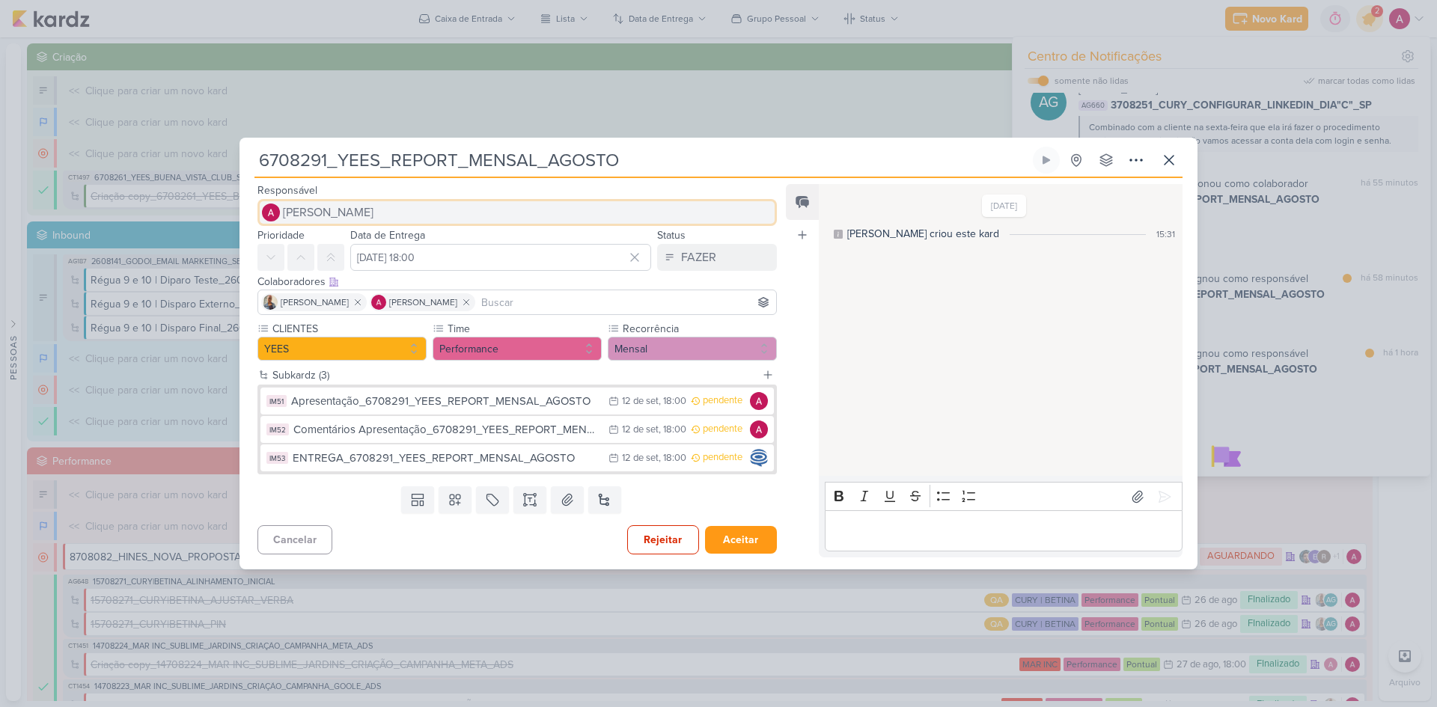
click at [391, 208] on button "[PERSON_NAME]" at bounding box center [516, 212] width 519 height 27
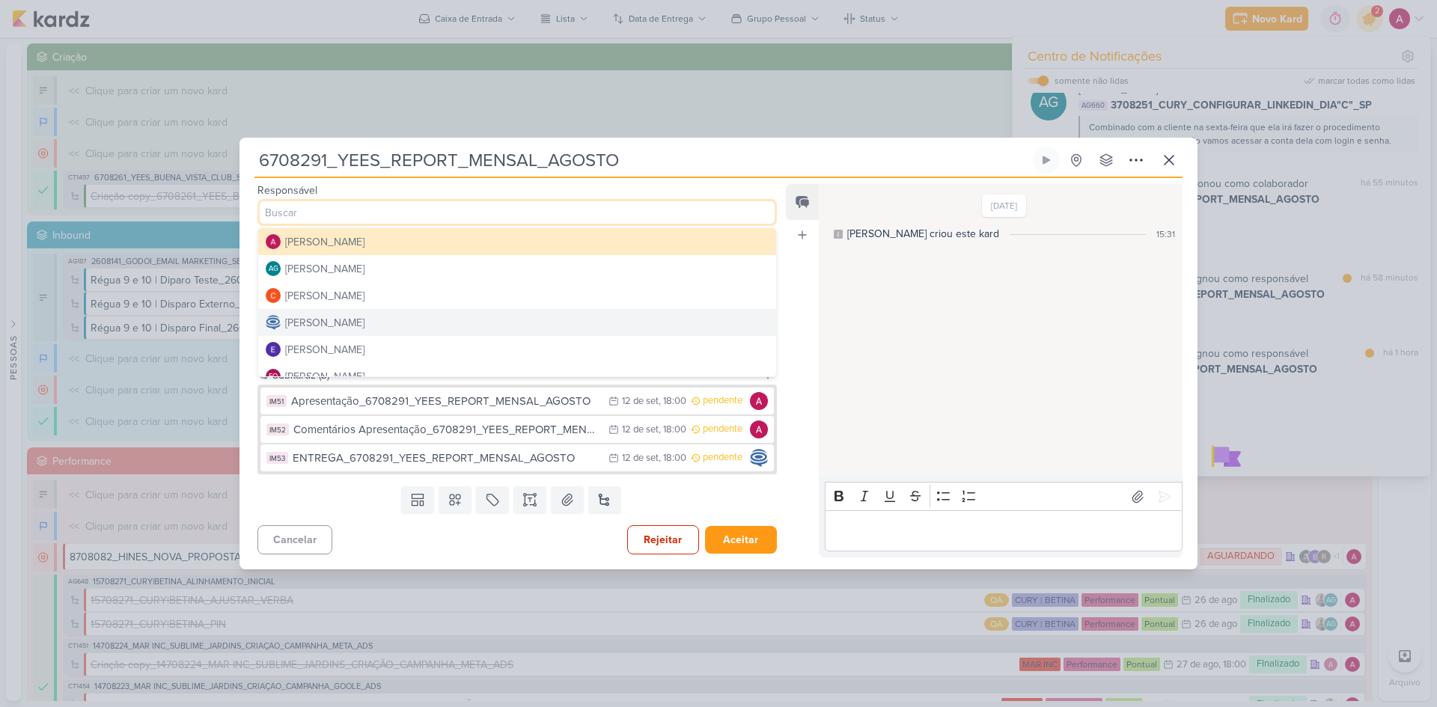
click at [358, 314] on button "[PERSON_NAME]" at bounding box center [517, 322] width 518 height 27
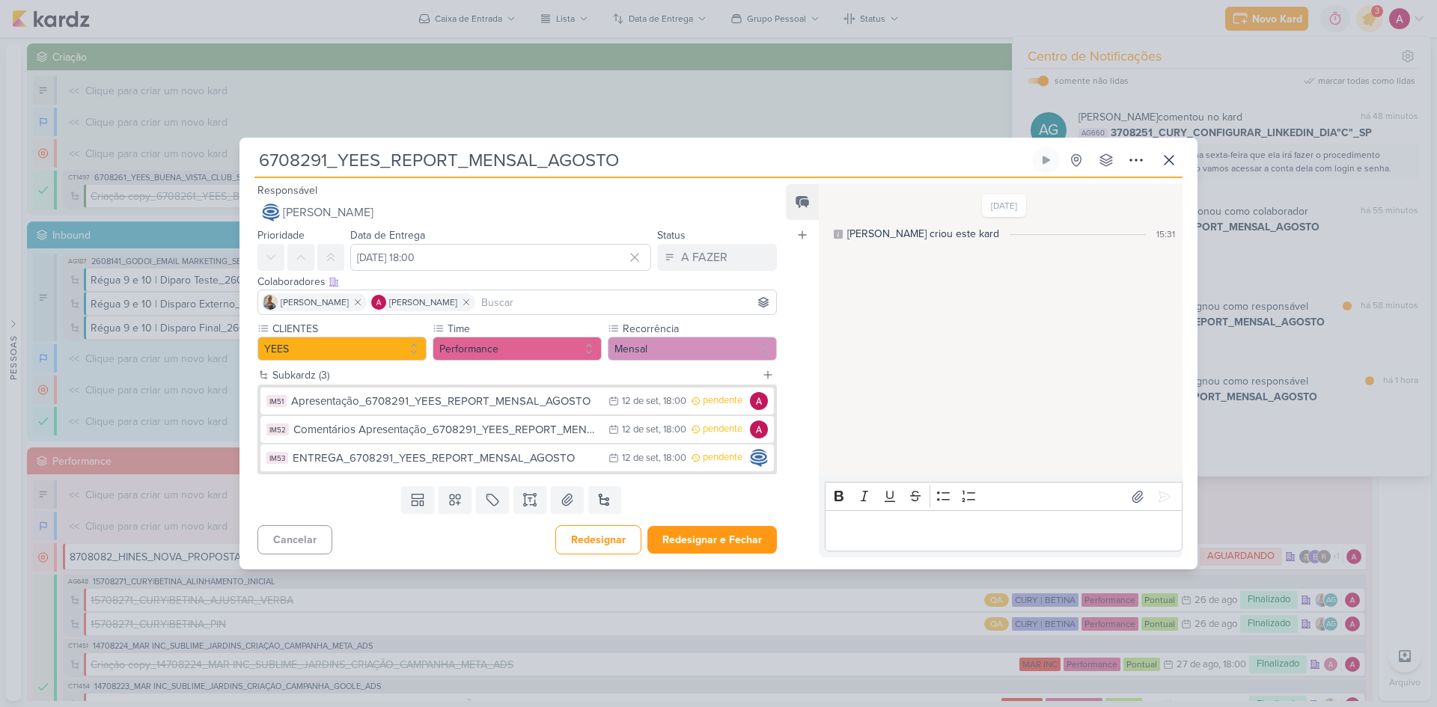
click at [504, 300] on input at bounding box center [625, 302] width 295 height 18
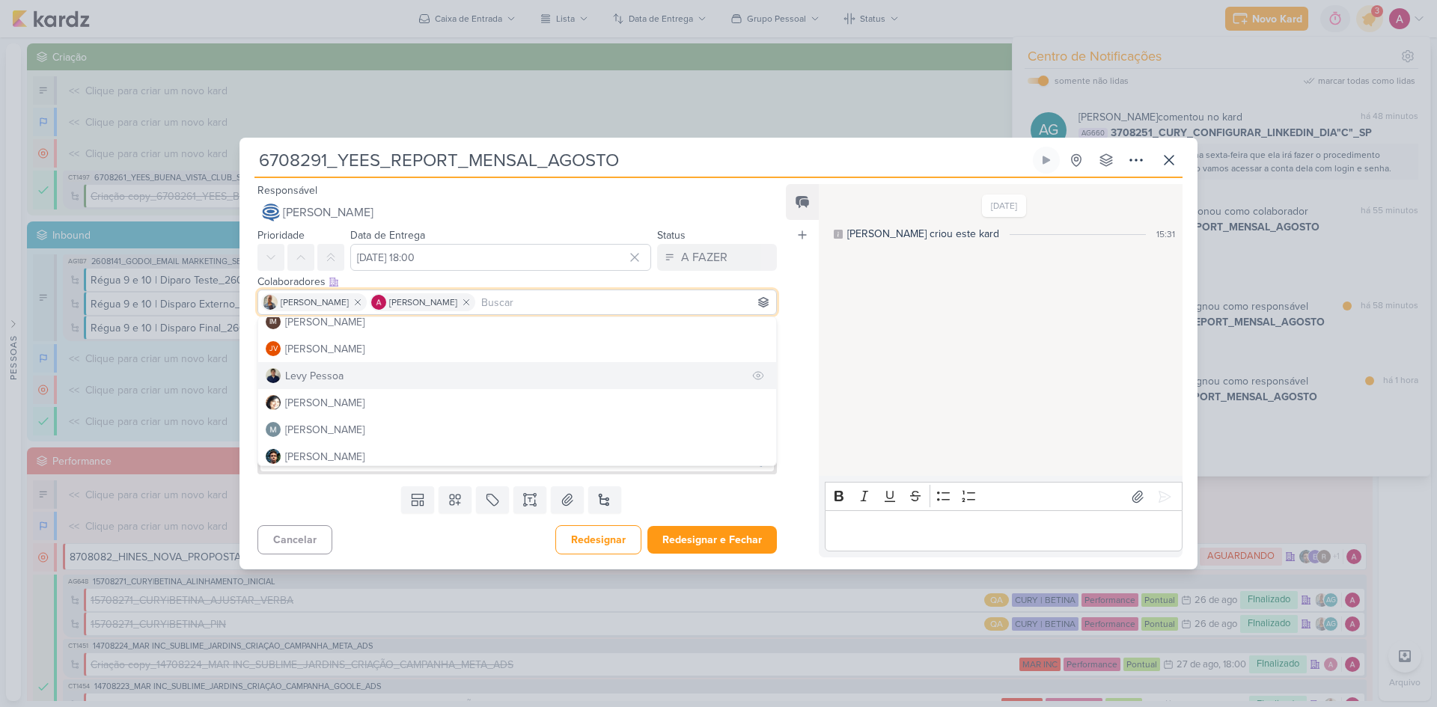
scroll to position [225, 0]
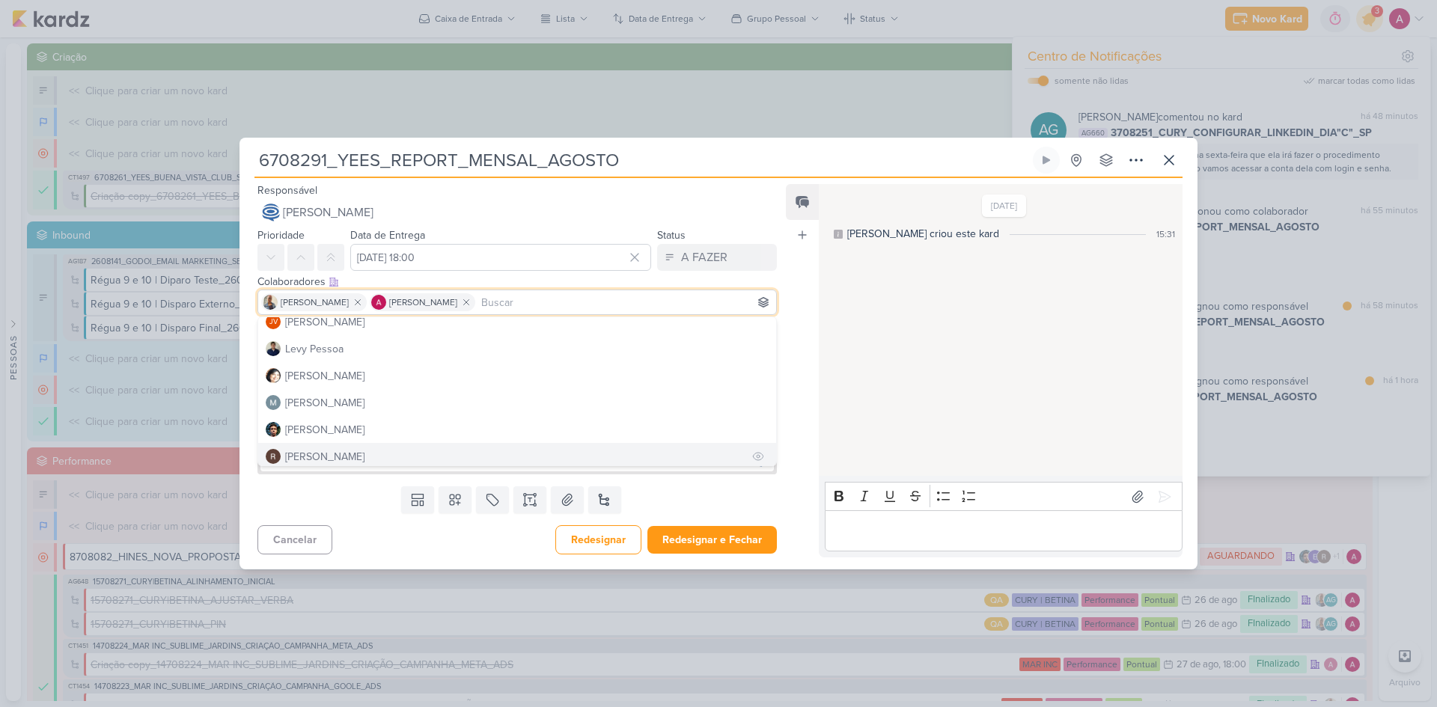
click at [363, 453] on button "[PERSON_NAME]" at bounding box center [517, 456] width 518 height 27
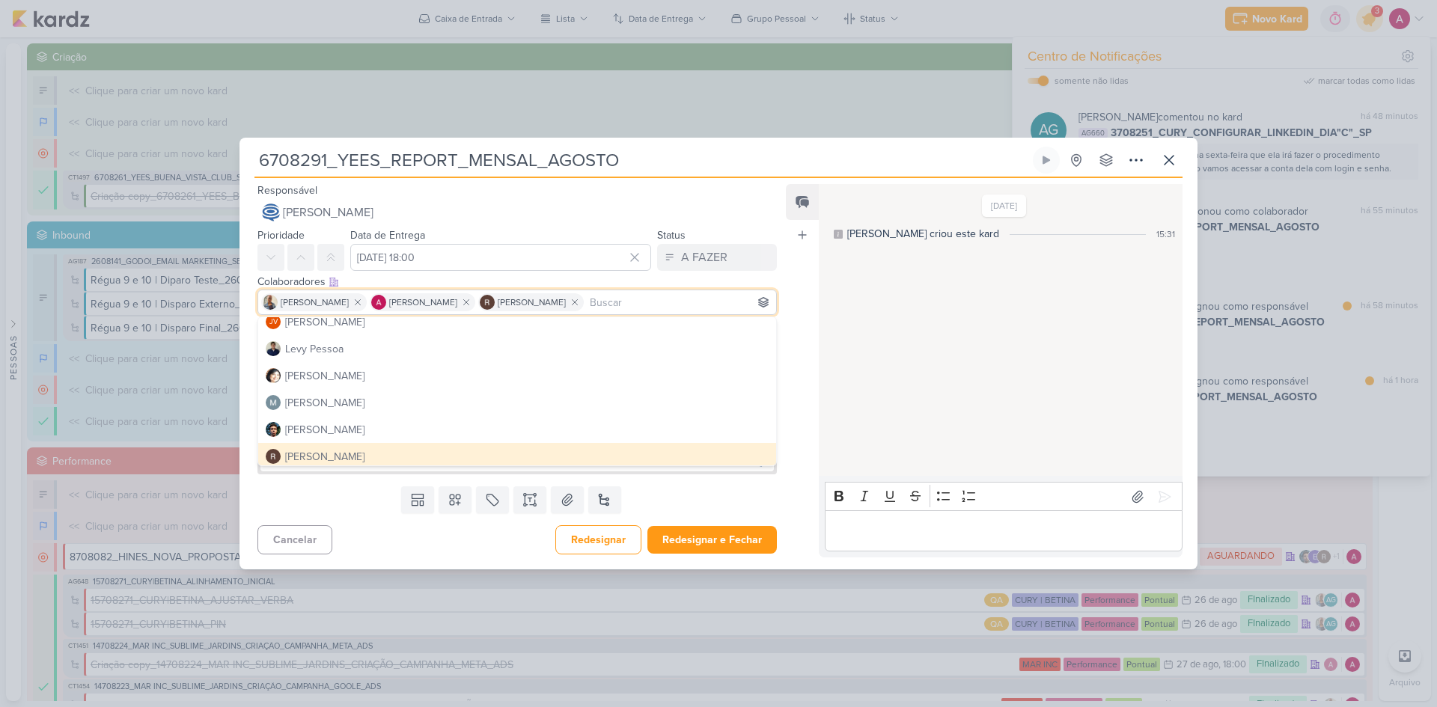
click at [805, 357] on div "Feed Atrelar email Solte o email para atrelar ao kard" at bounding box center [802, 370] width 33 height 373
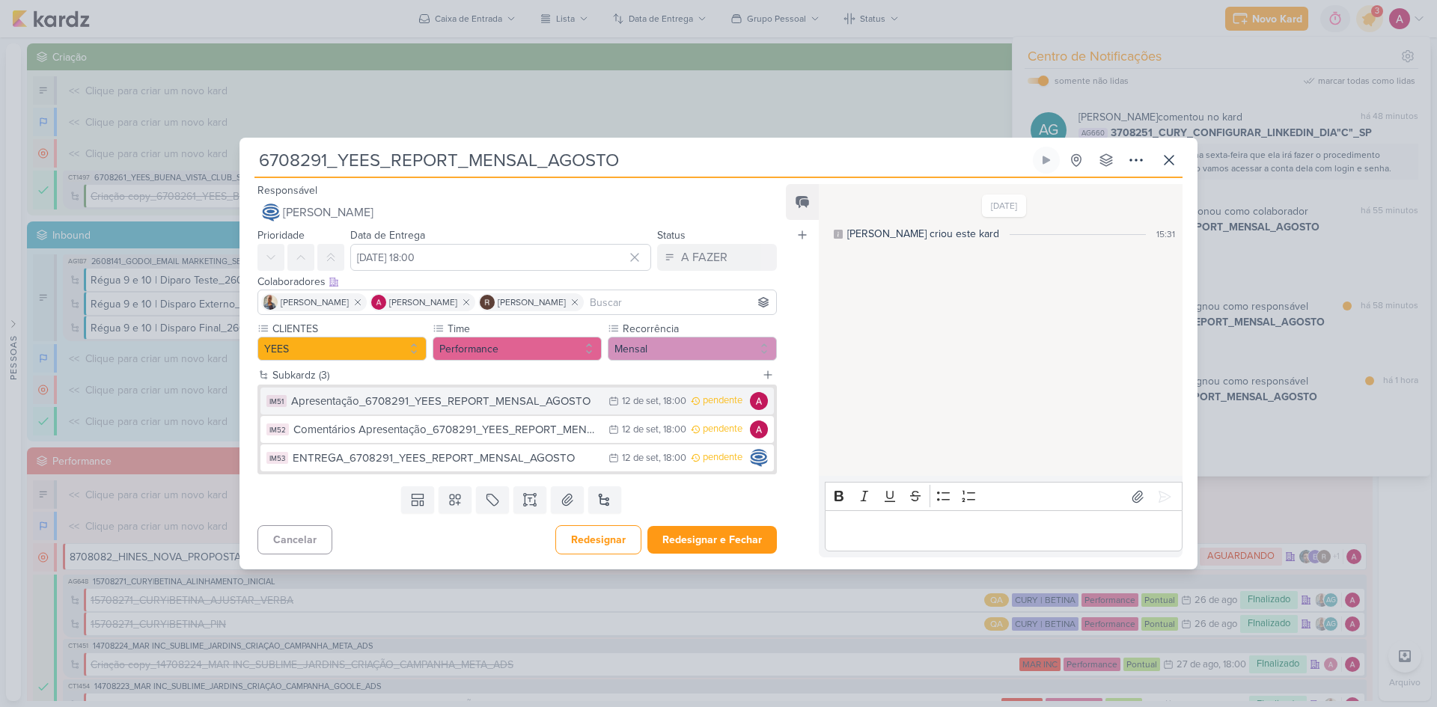
click at [507, 406] on div "Apresentação_6708291_YEES_REPORT_MENSAL_AGOSTO" at bounding box center [446, 401] width 310 height 17
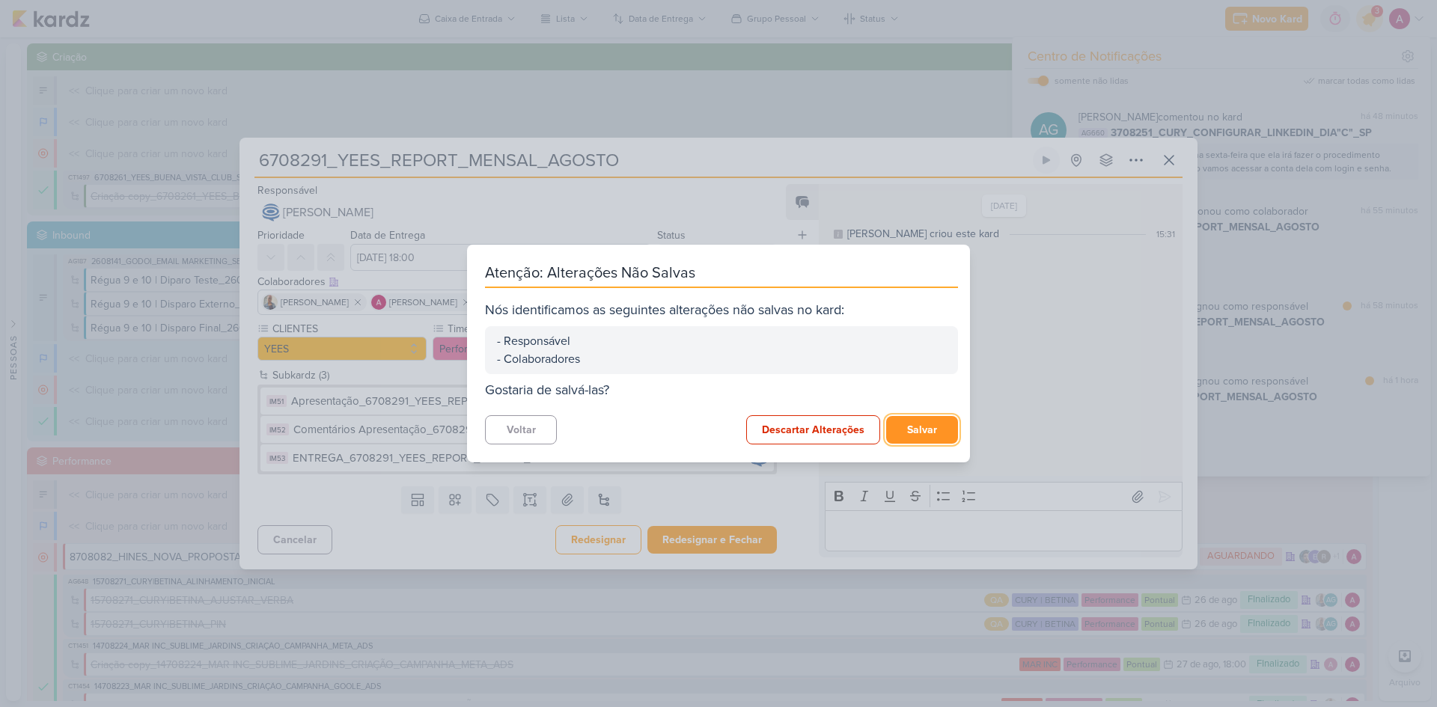
click at [933, 429] on button "Salvar" at bounding box center [922, 430] width 72 height 28
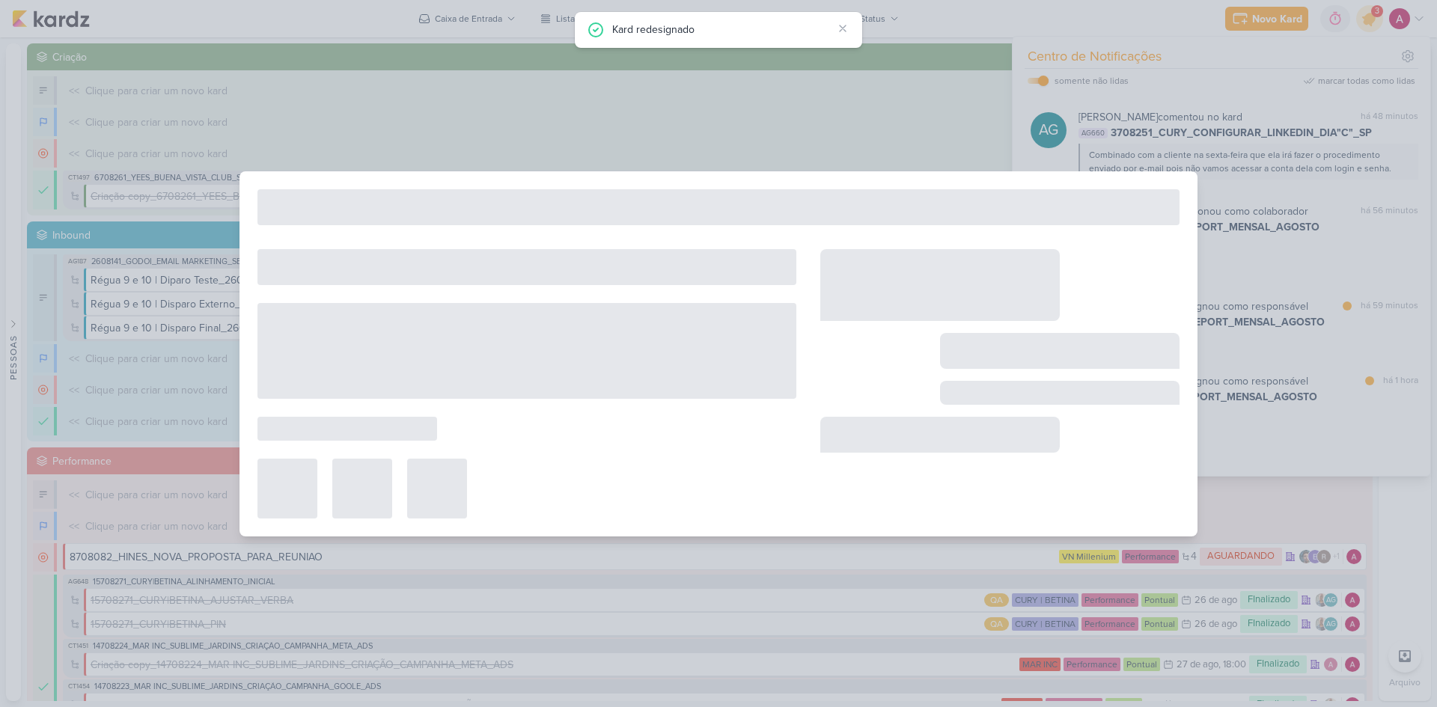
type input "Apresentação_6708291_YEES_REPORT_MENSAL_AGOSTO"
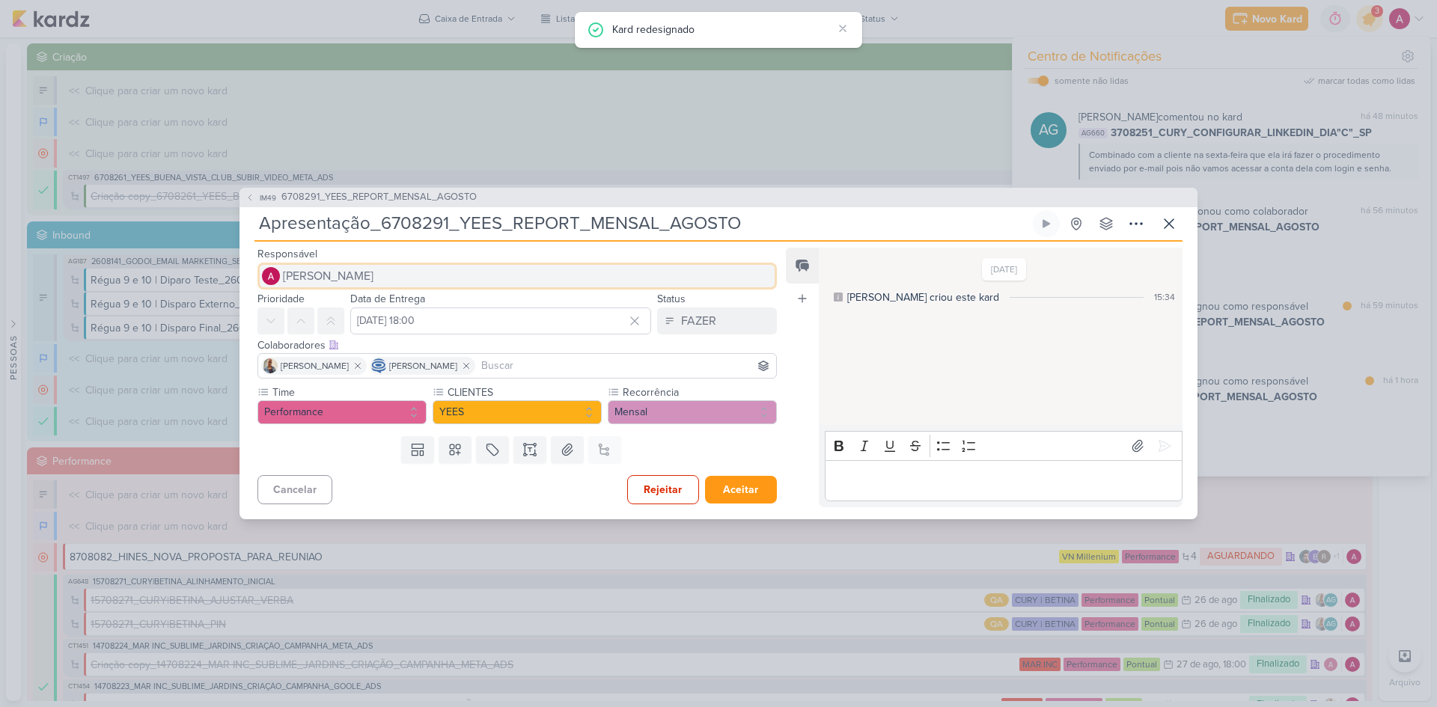
click at [356, 268] on span "[PERSON_NAME]" at bounding box center [328, 276] width 91 height 18
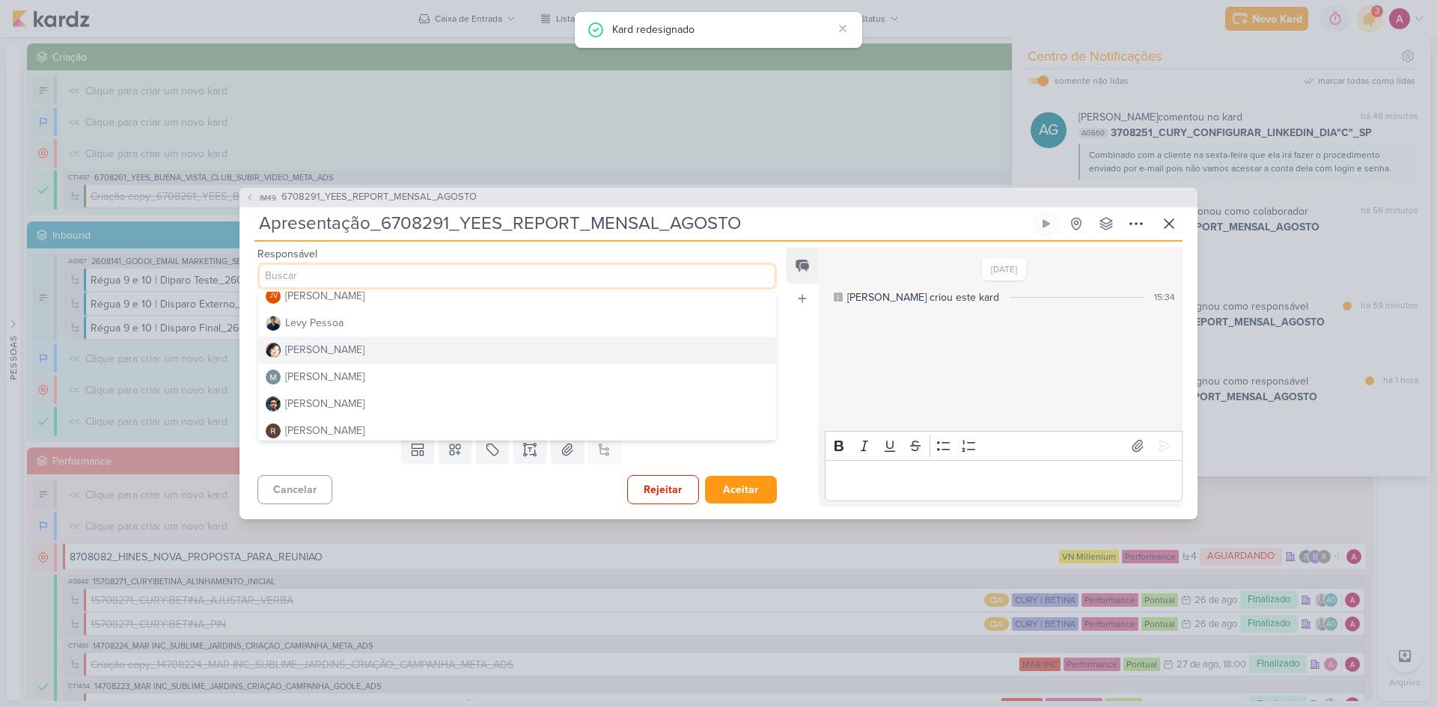
scroll to position [283, 0]
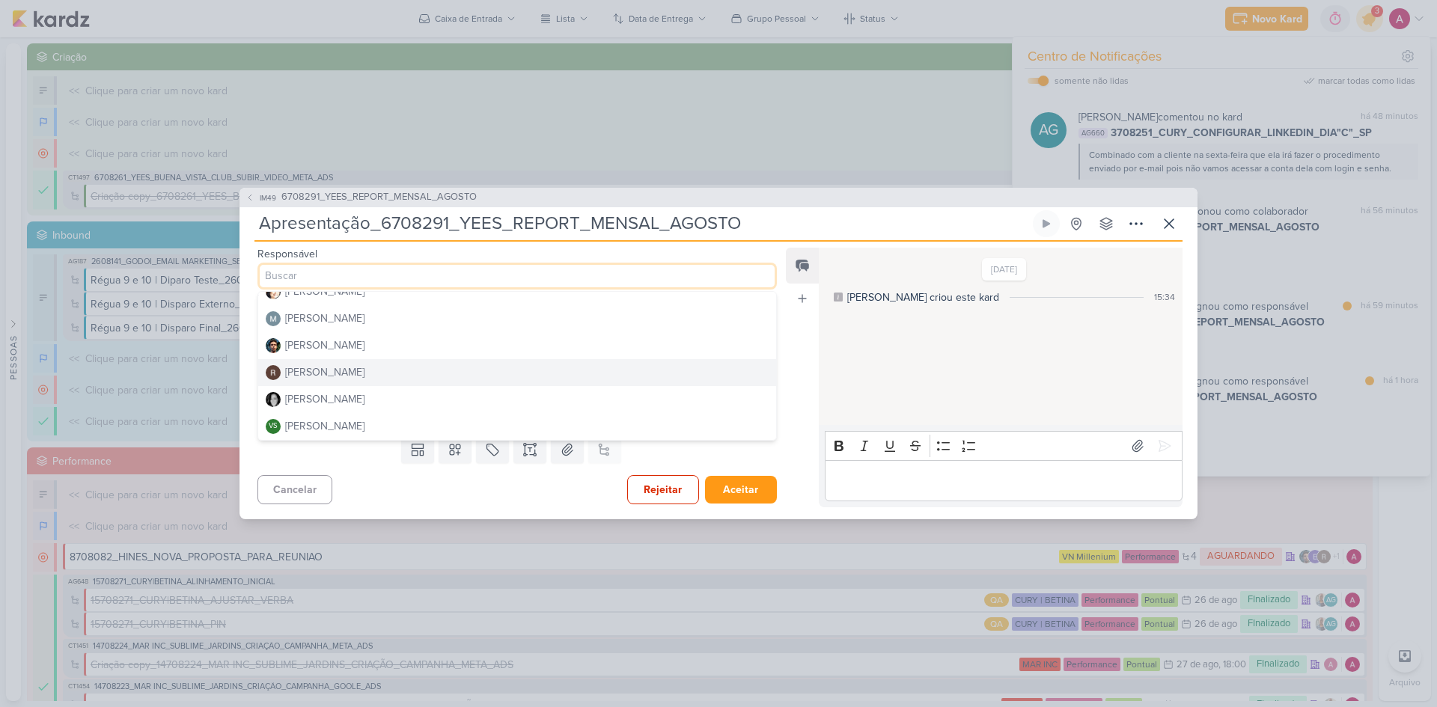
click at [351, 365] on div "[PERSON_NAME]" at bounding box center [324, 373] width 79 height 16
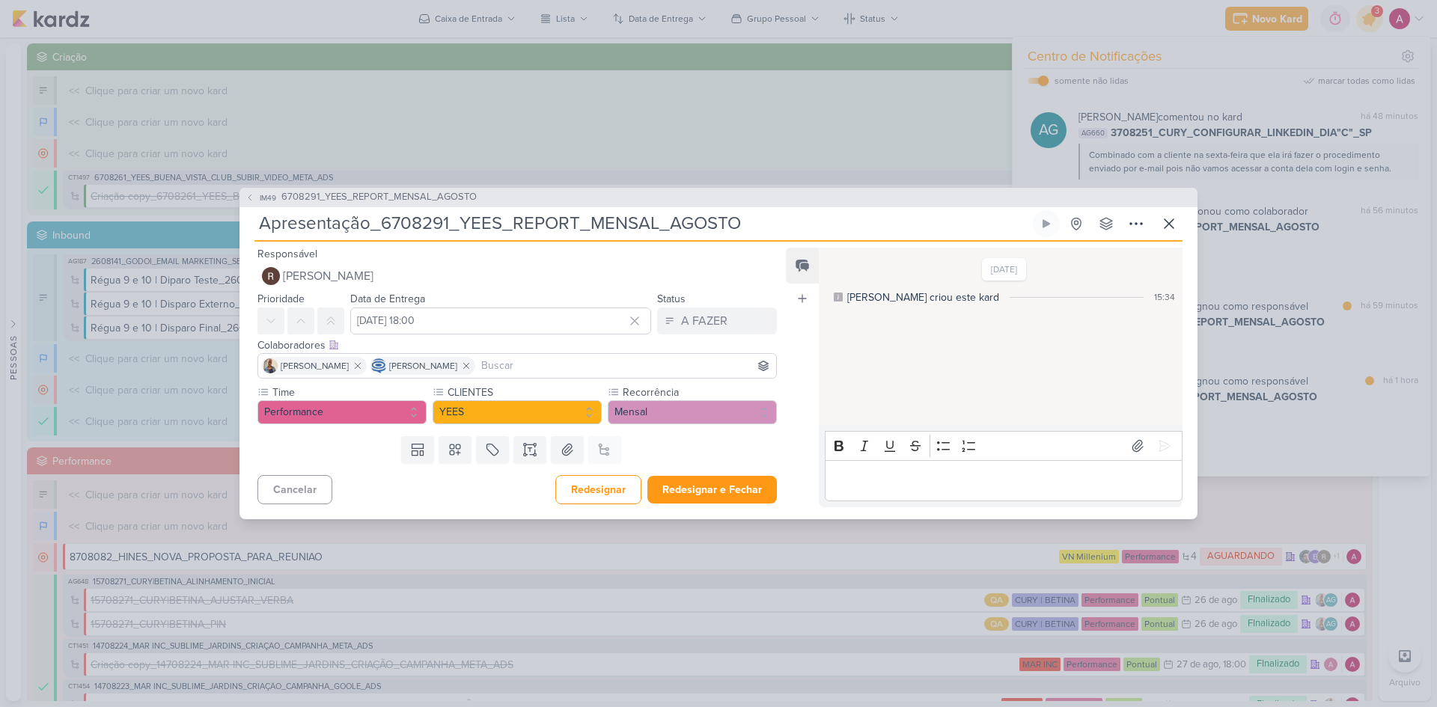
click at [566, 367] on input at bounding box center [625, 366] width 295 height 18
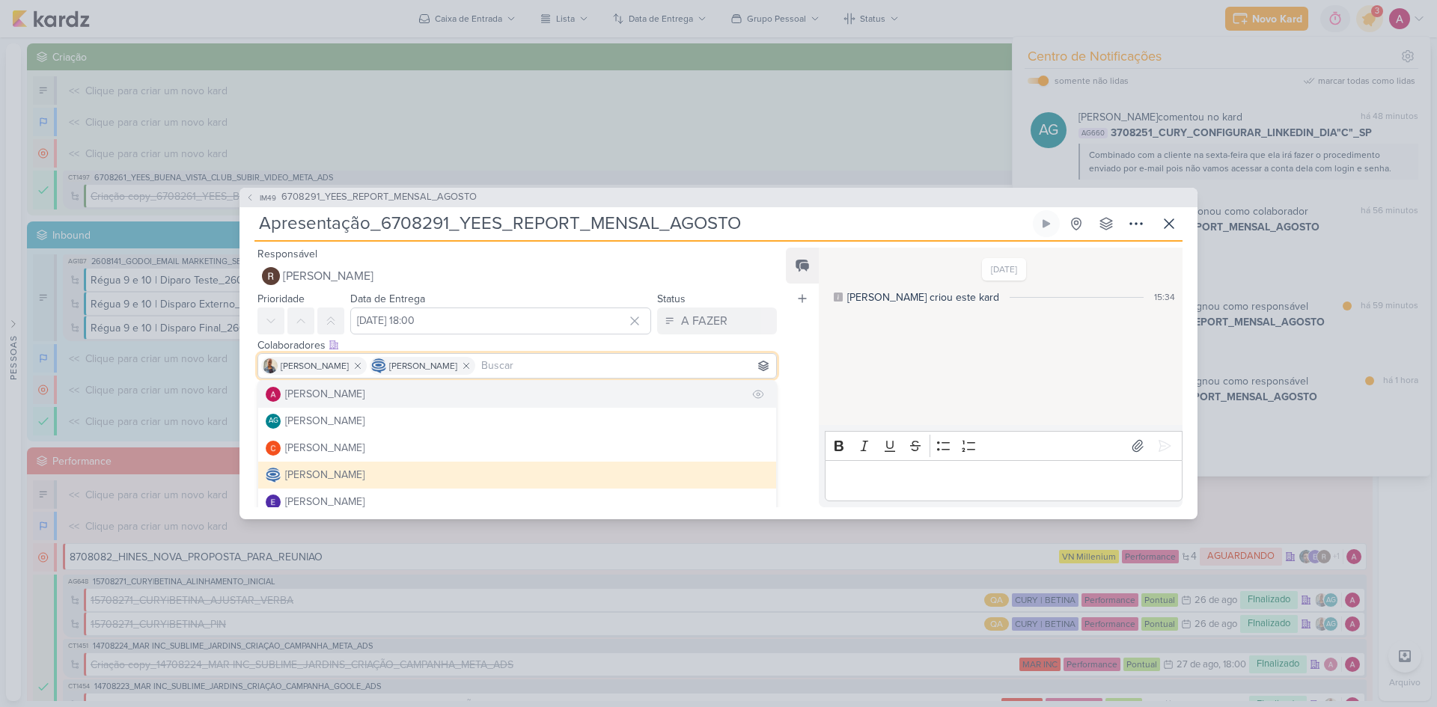
click at [357, 395] on div "[PERSON_NAME]" at bounding box center [324, 394] width 79 height 16
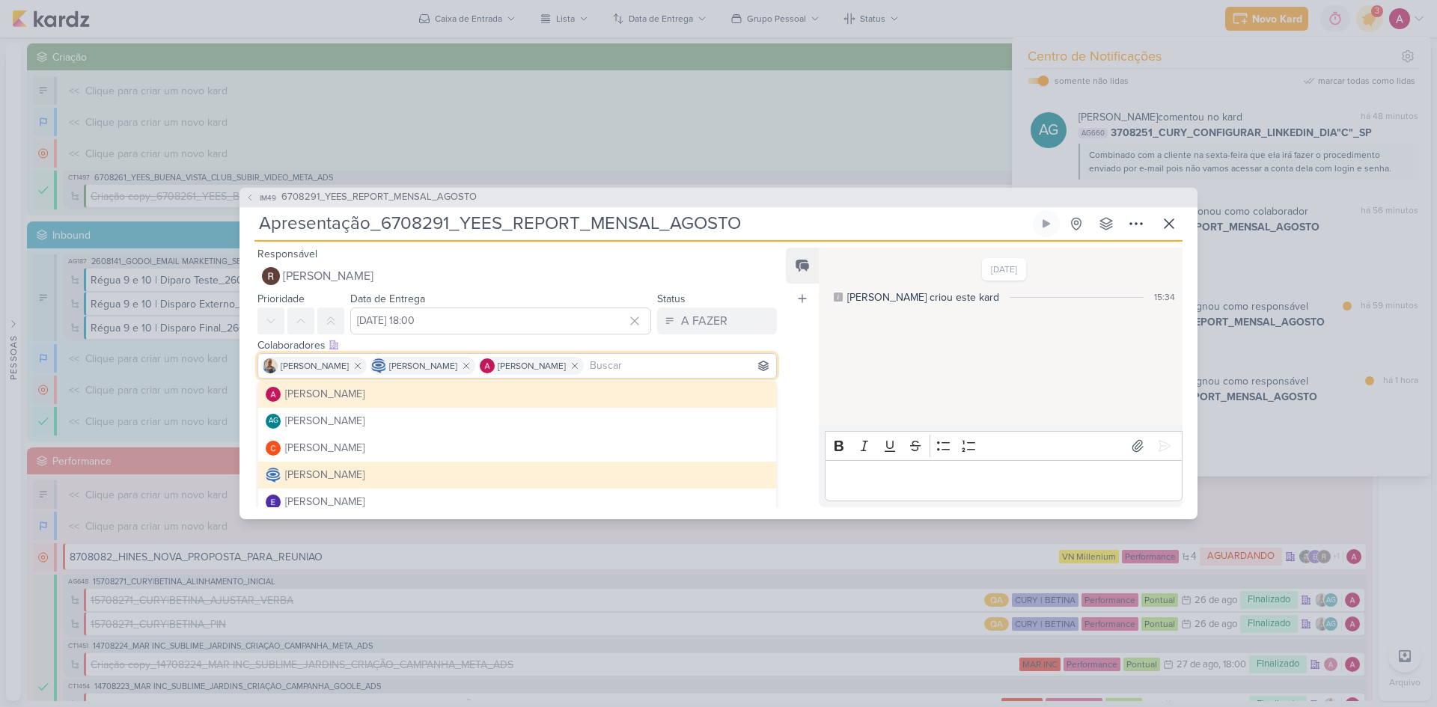
click at [798, 336] on div "Feed Atrelar email Solte o email para atrelar ao kard" at bounding box center [802, 378] width 33 height 260
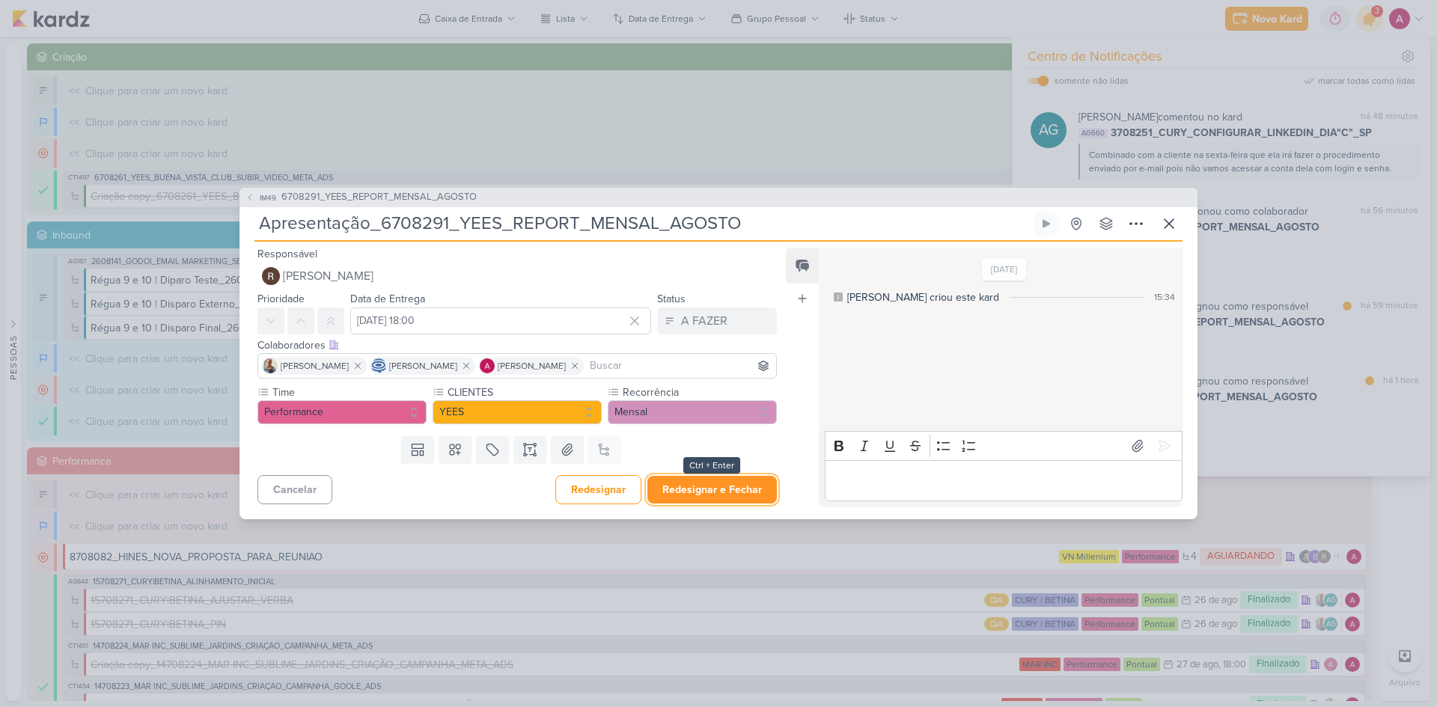
click at [698, 493] on button "Redesignar e Fechar" at bounding box center [711, 490] width 129 height 28
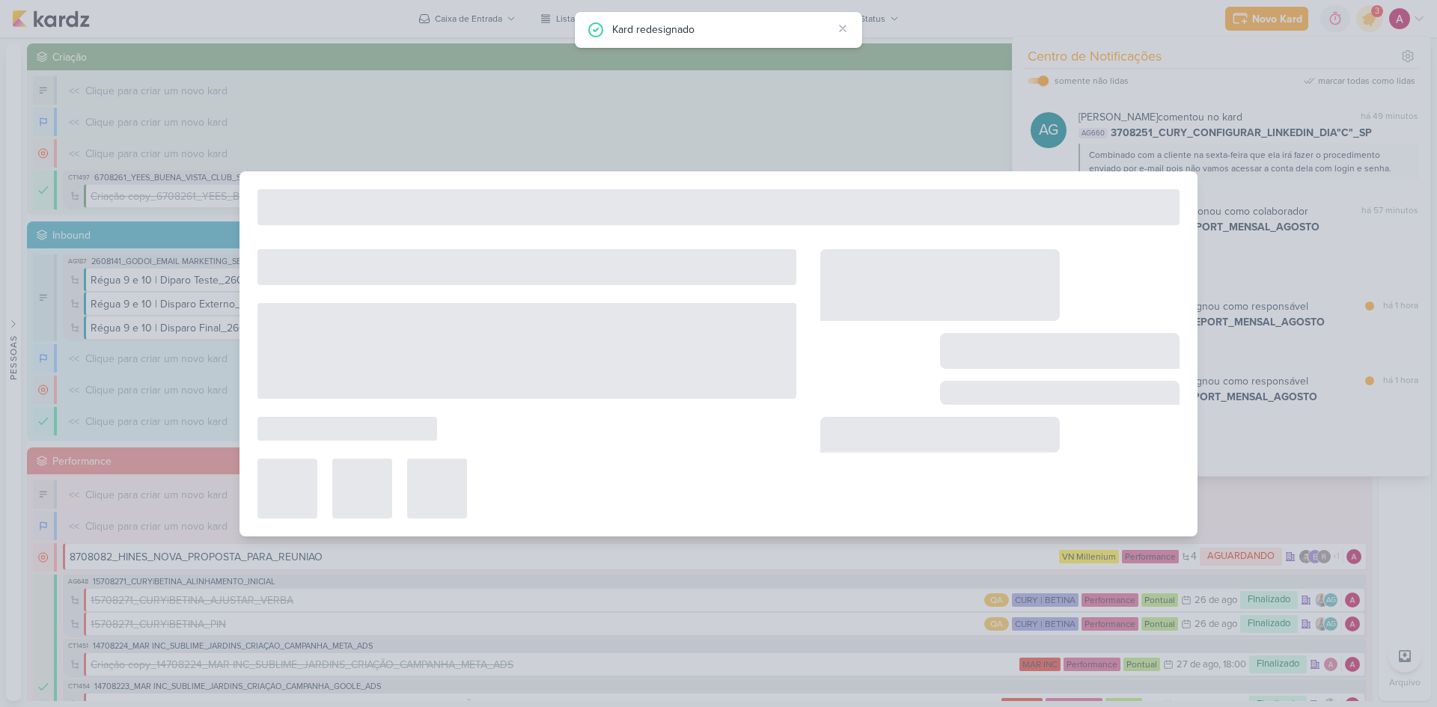
type input "6708291_YEES_REPORT_MENSAL_AGOSTO"
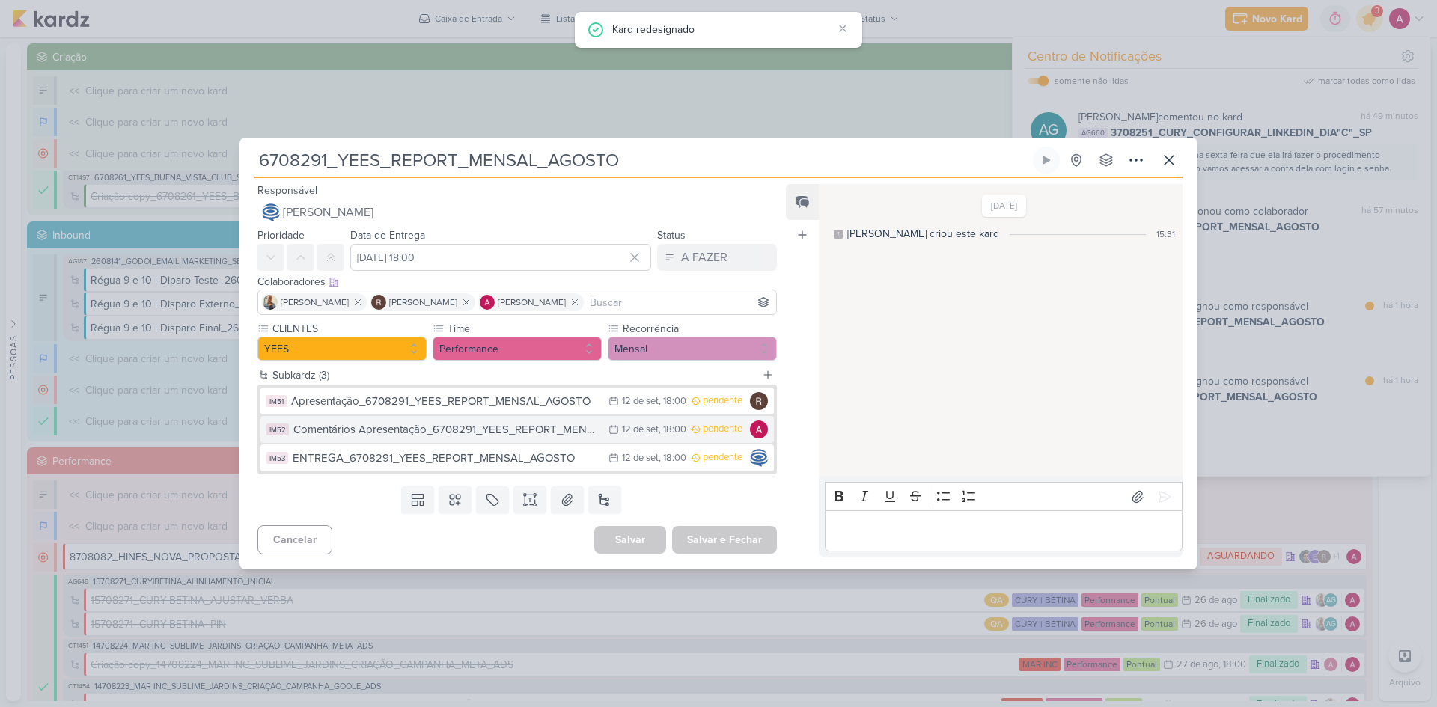
click at [488, 436] on div "Comentários Apresentação_6708291_YEES_REPORT_MENSAL_AGOSTO" at bounding box center [447, 429] width 308 height 17
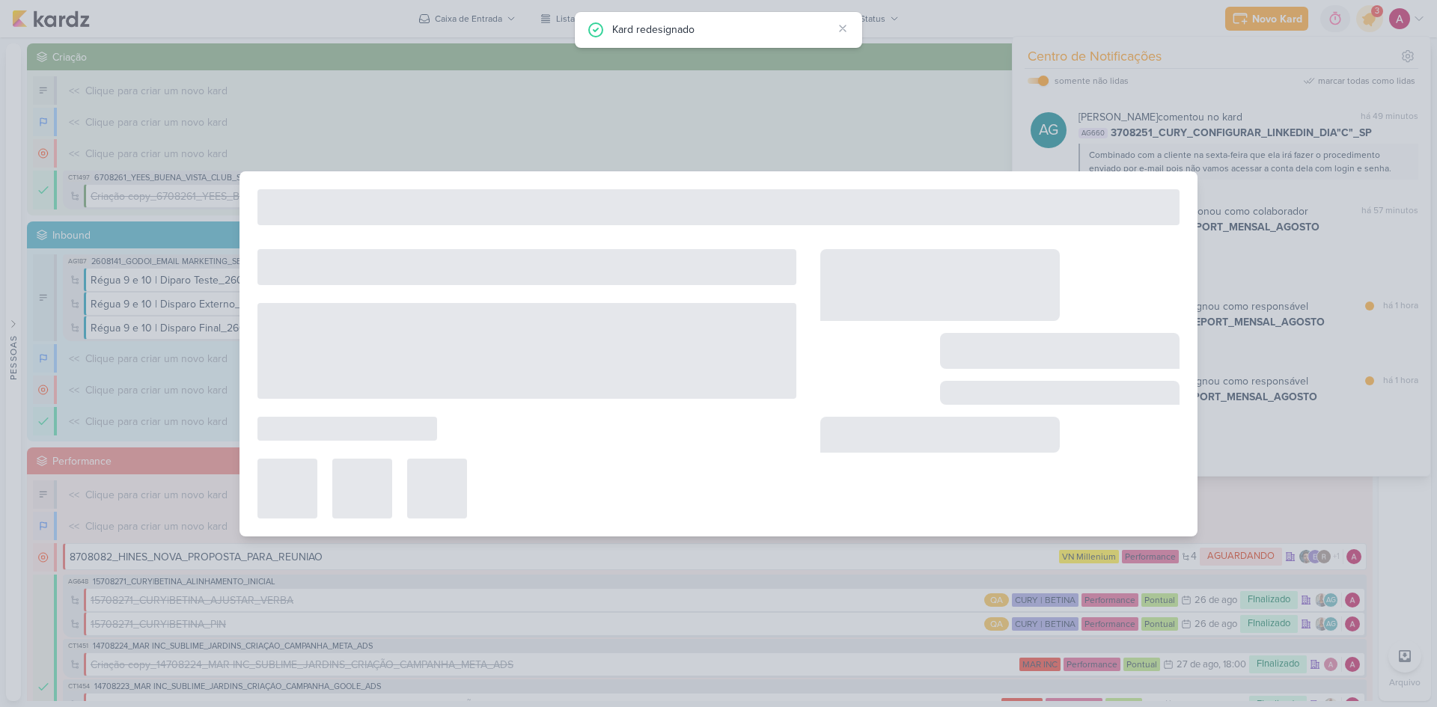
type input "Comentários Apresentação_6708291_YEES_REPORT_MENSAL_AGOSTO"
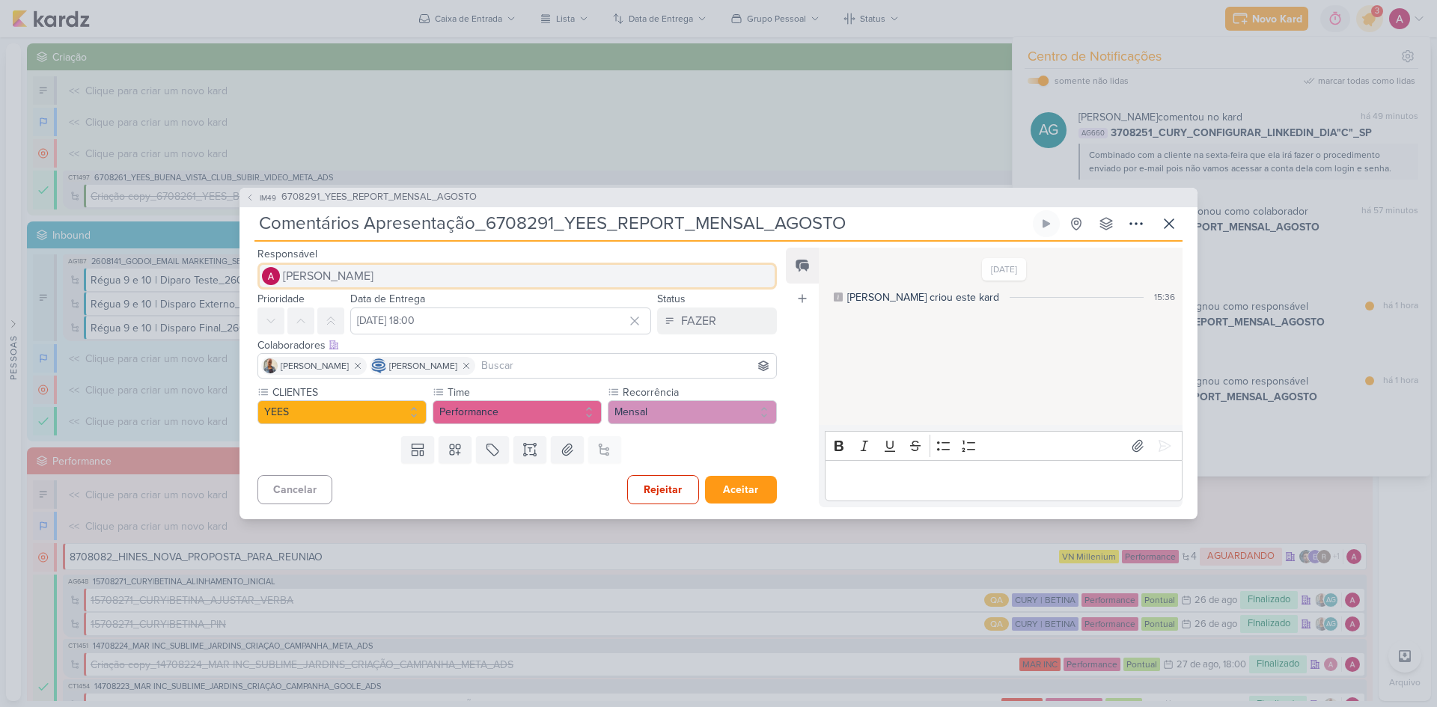
click at [343, 274] on span "[PERSON_NAME]" at bounding box center [328, 276] width 91 height 18
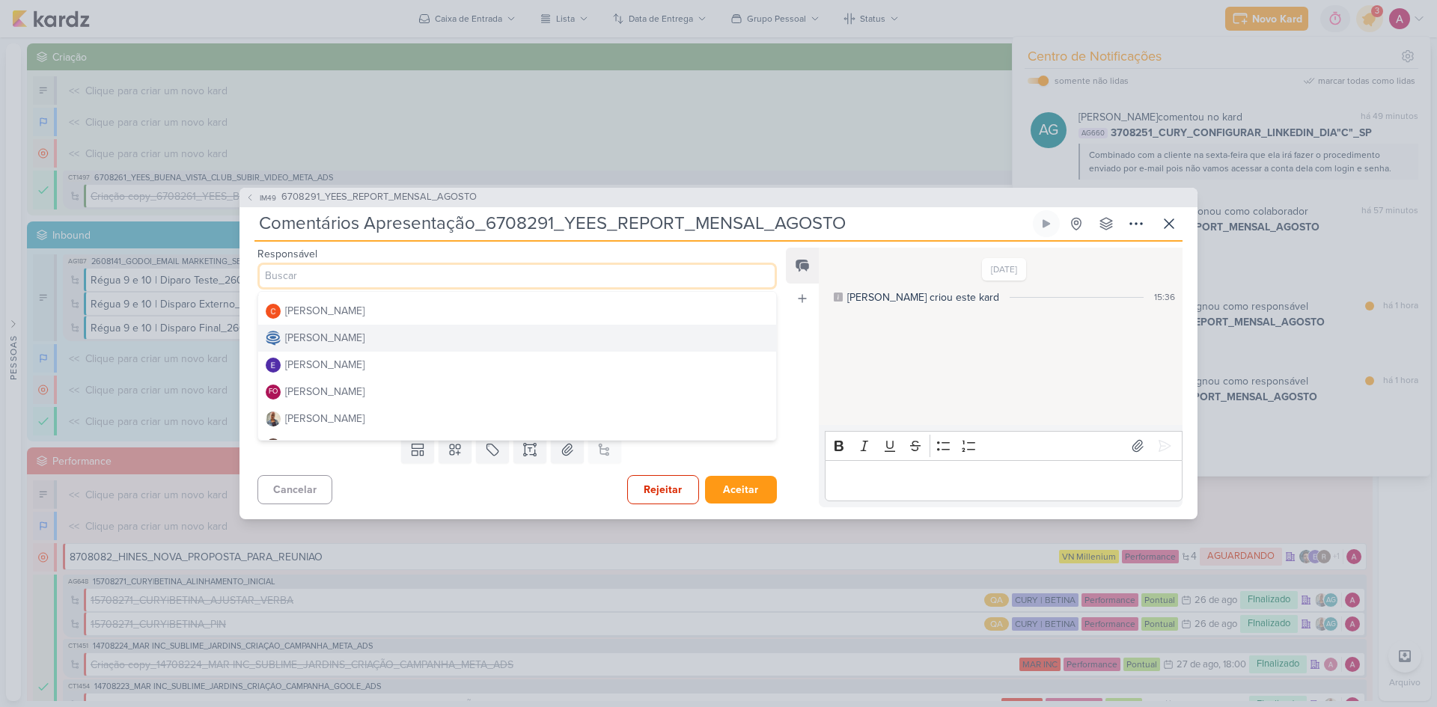
scroll to position [75, 0]
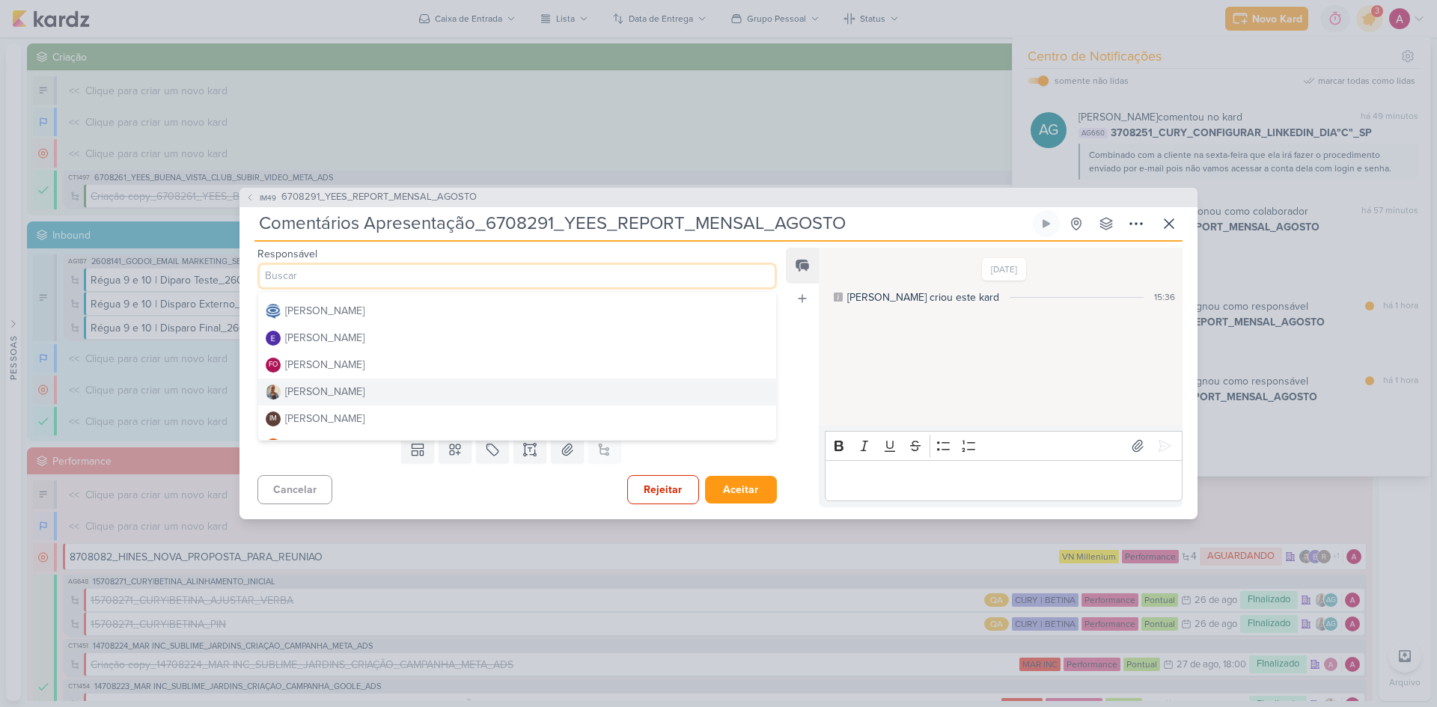
click at [326, 391] on div "[PERSON_NAME]" at bounding box center [324, 392] width 79 height 16
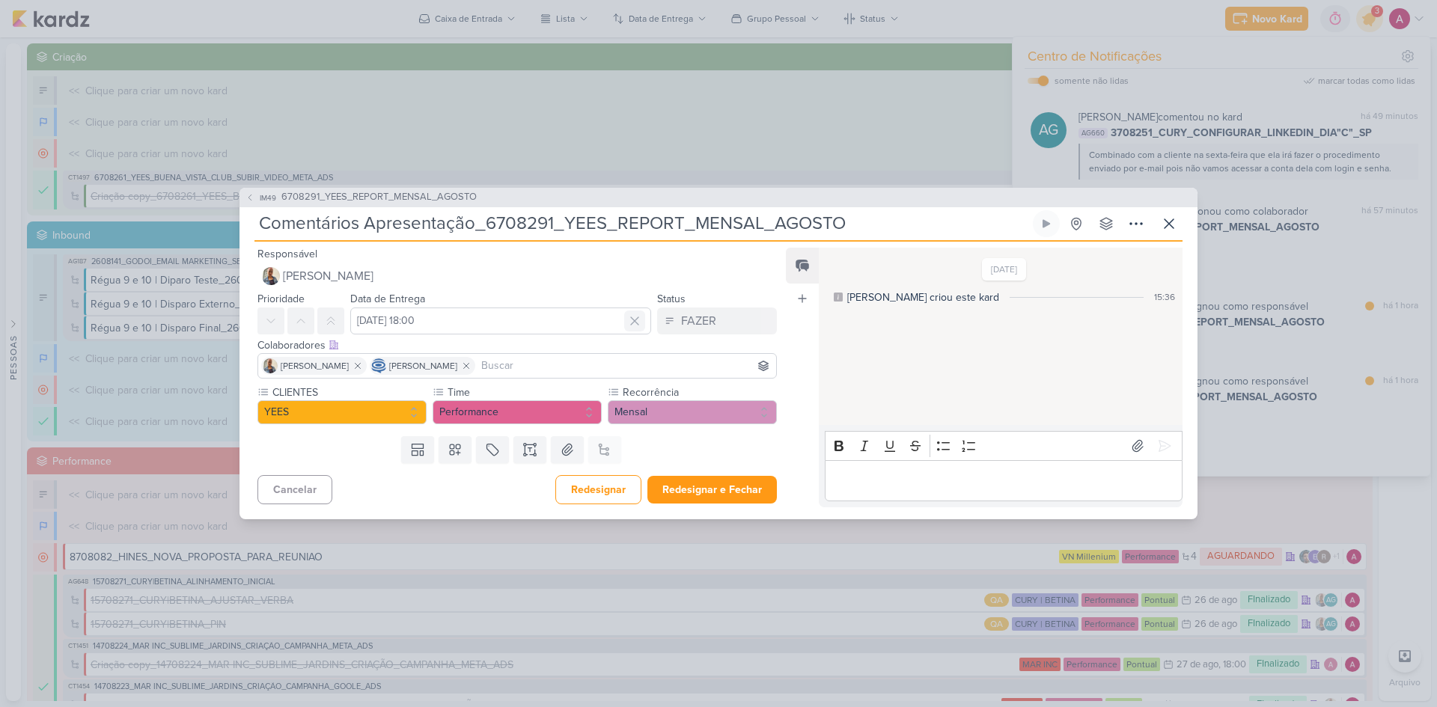
click at [632, 318] on icon at bounding box center [634, 321] width 15 height 15
click at [516, 322] on input "text" at bounding box center [500, 321] width 301 height 27
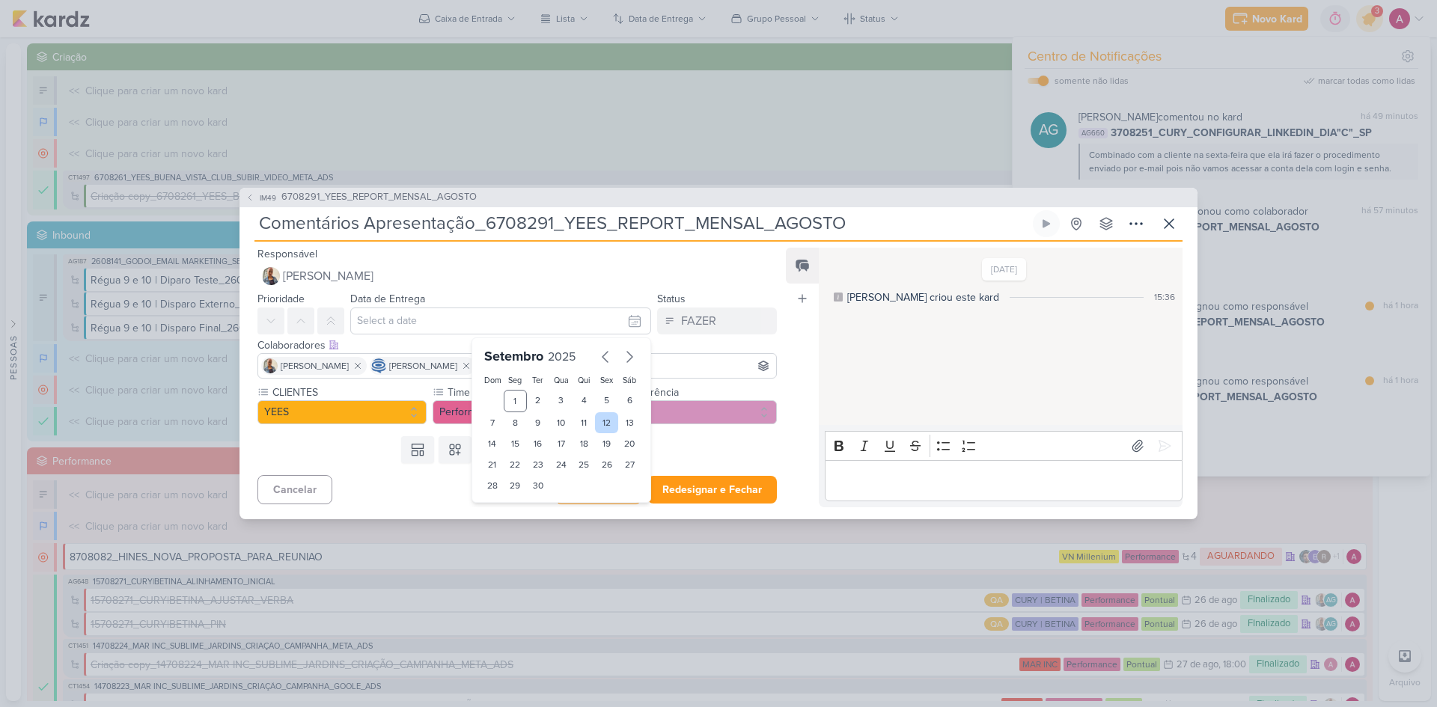
click at [602, 425] on div "12" at bounding box center [606, 422] width 23 height 21
type input "12 de setembro de 2025 às 23:59"
click at [676, 373] on input at bounding box center [625, 366] width 295 height 18
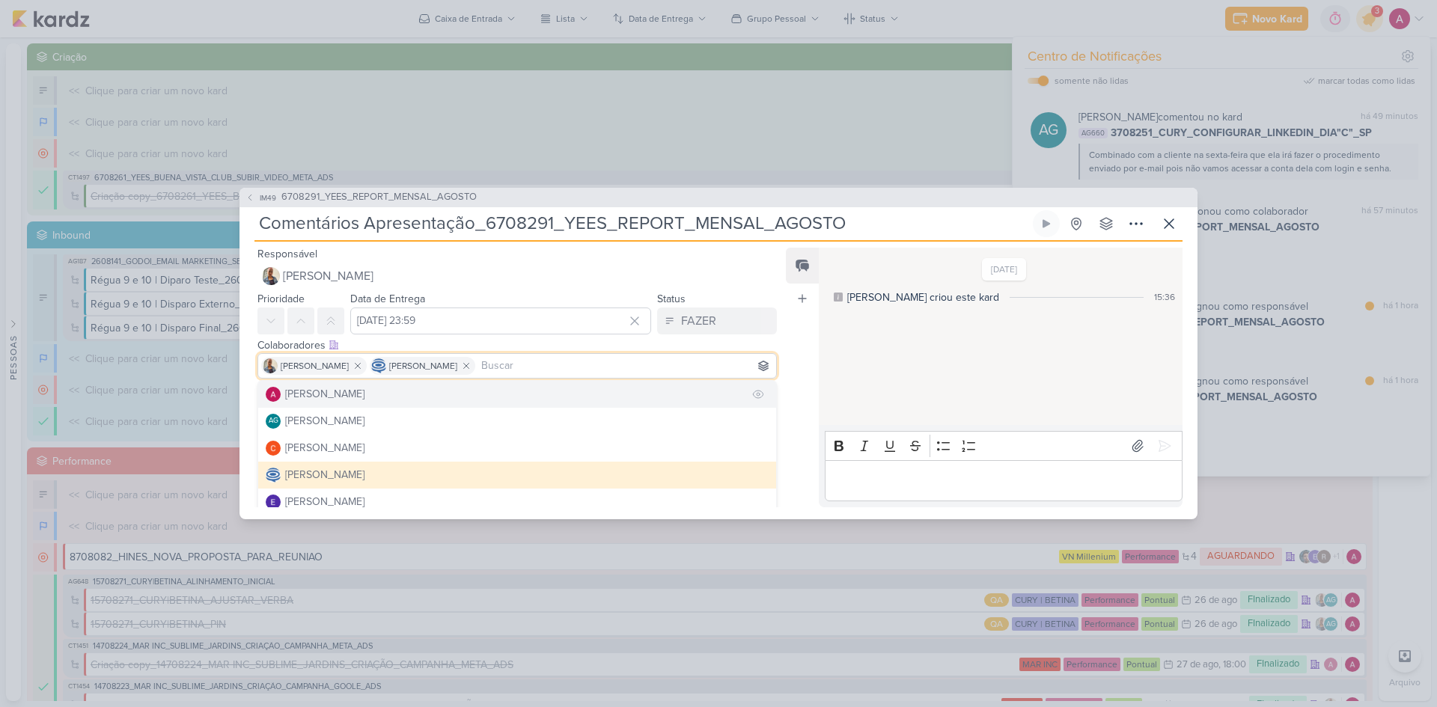
click at [338, 399] on div "[PERSON_NAME]" at bounding box center [324, 394] width 79 height 16
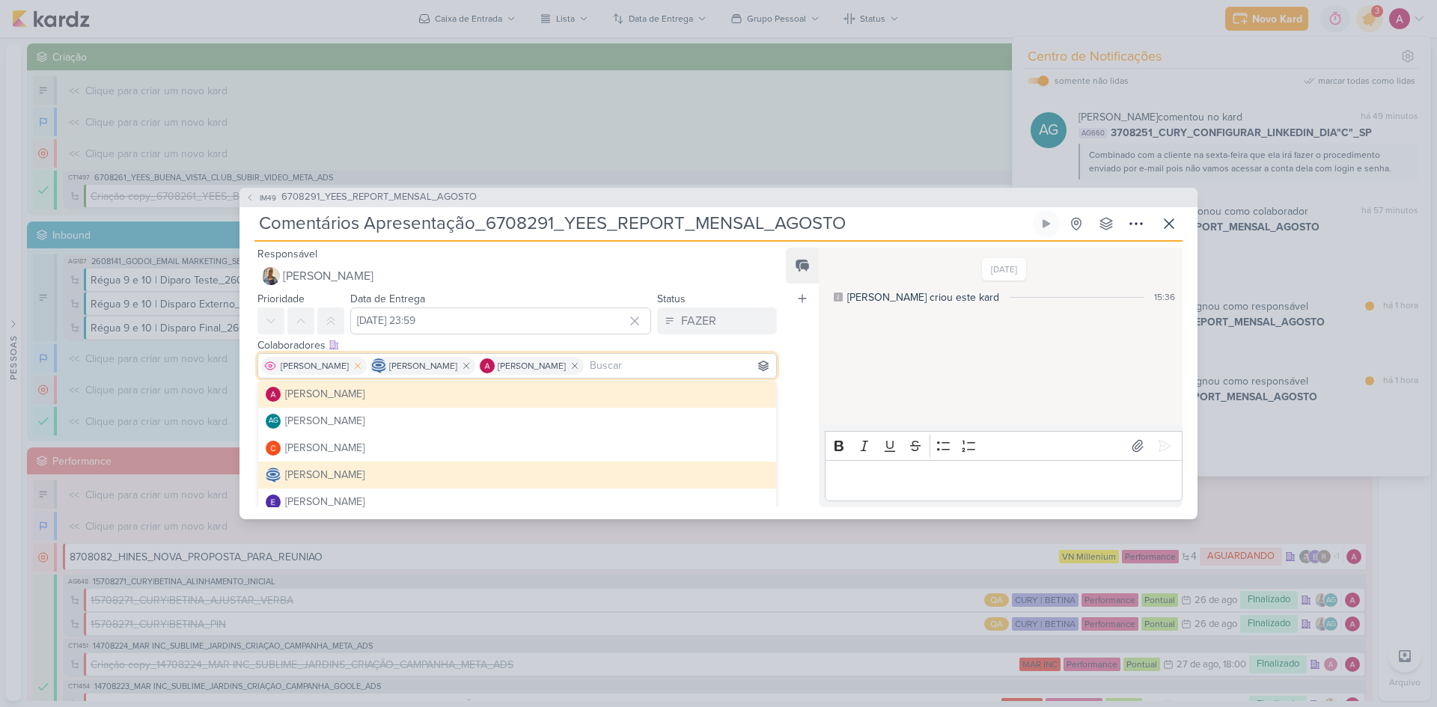
click at [353, 365] on icon at bounding box center [358, 366] width 10 height 10
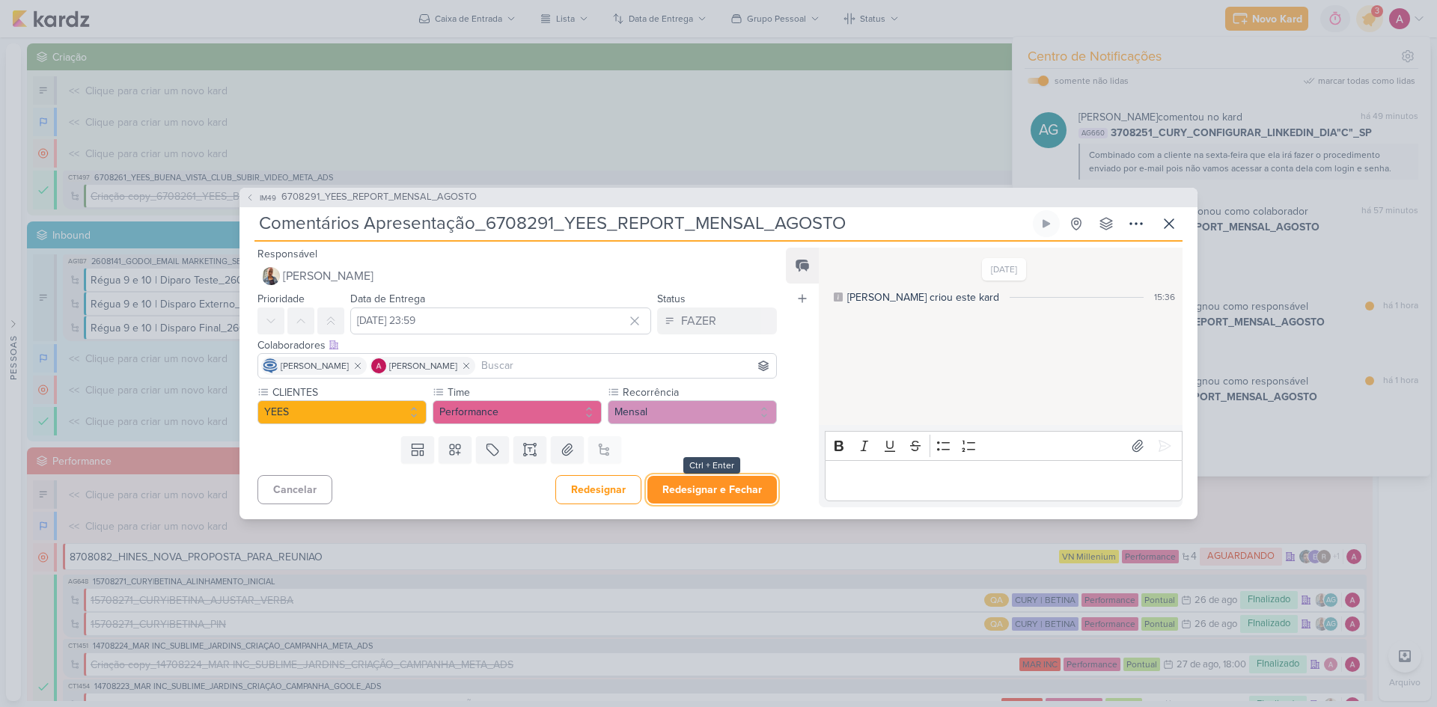
click at [719, 484] on button "Redesignar e Fechar" at bounding box center [711, 490] width 129 height 28
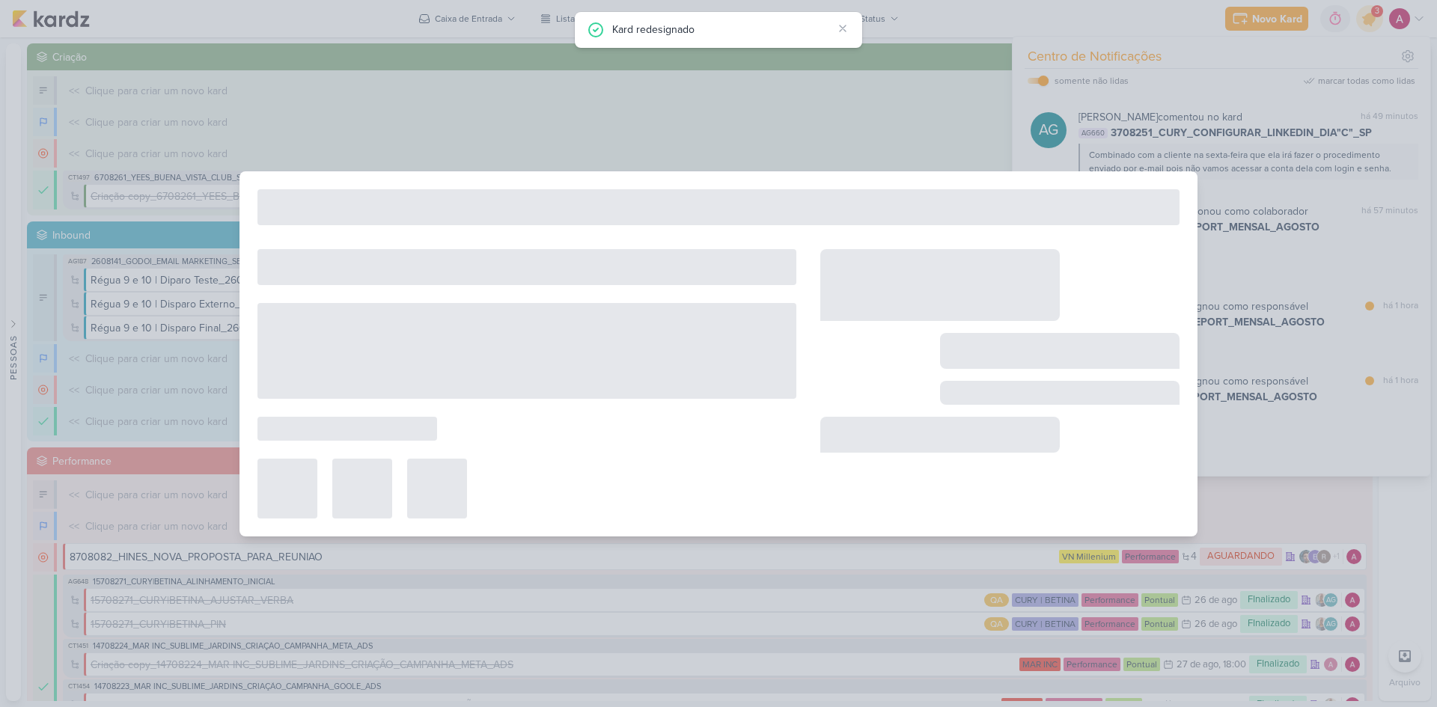
type input "6708291_YEES_REPORT_MENSAL_AGOSTO"
type input "12 de setembro de 2025 às 18:00"
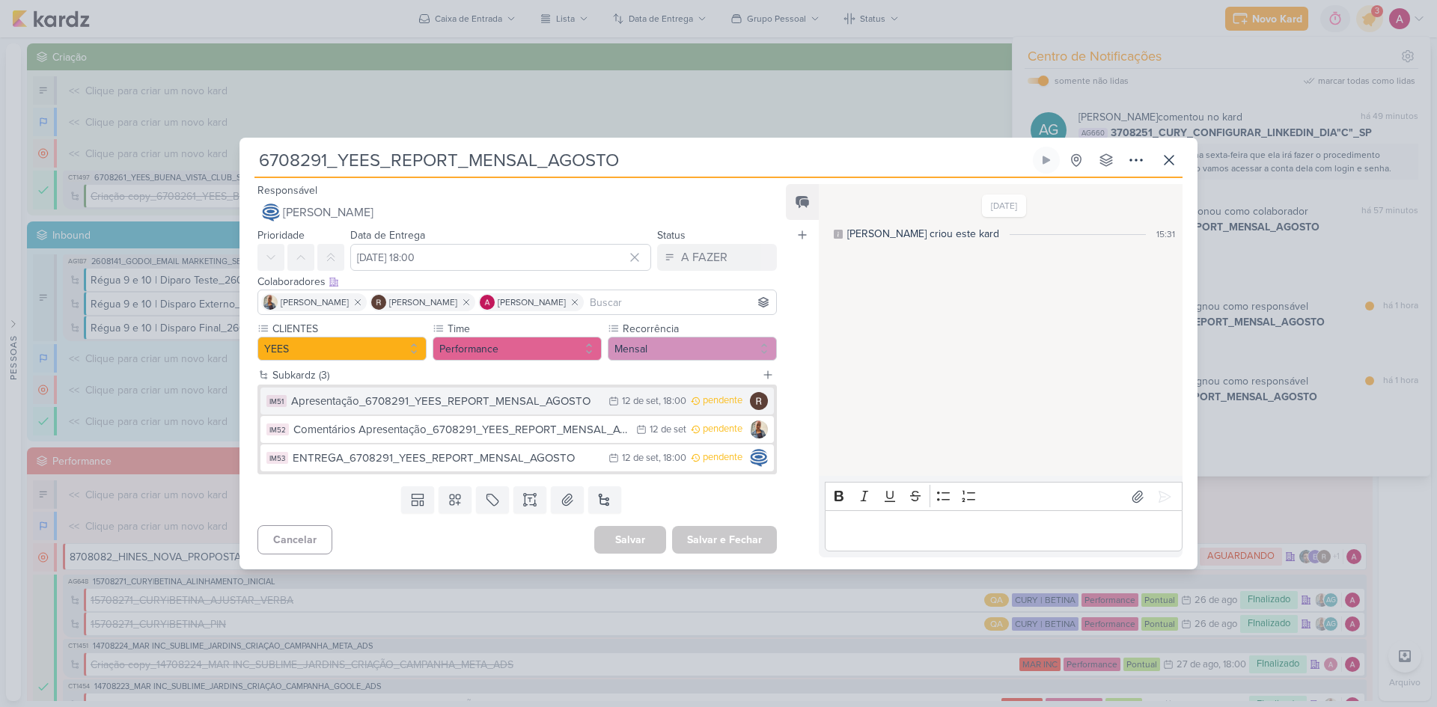
click at [576, 405] on div "Apresentação_6708291_YEES_REPORT_MENSAL_AGOSTO" at bounding box center [446, 401] width 310 height 17
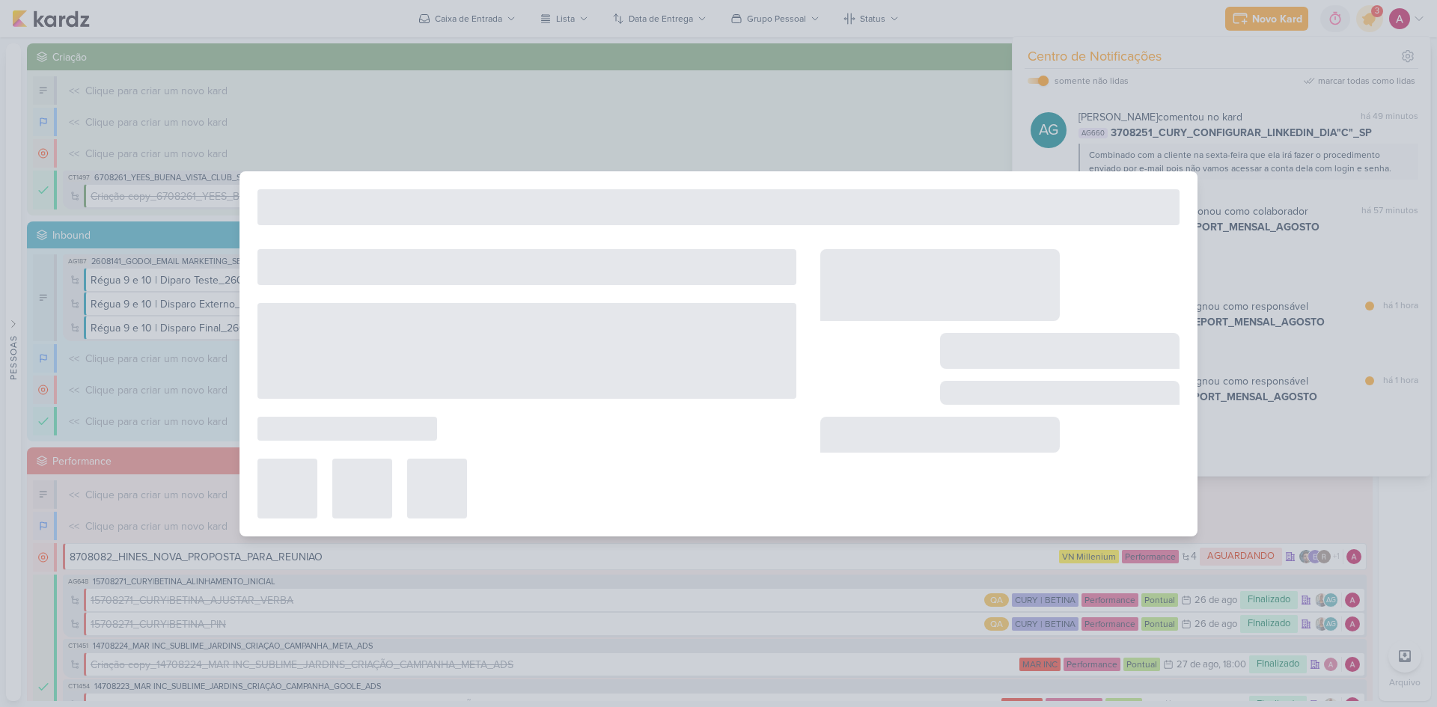
type input "Apresentação_6708291_YEES_REPORT_MENSAL_AGOSTO"
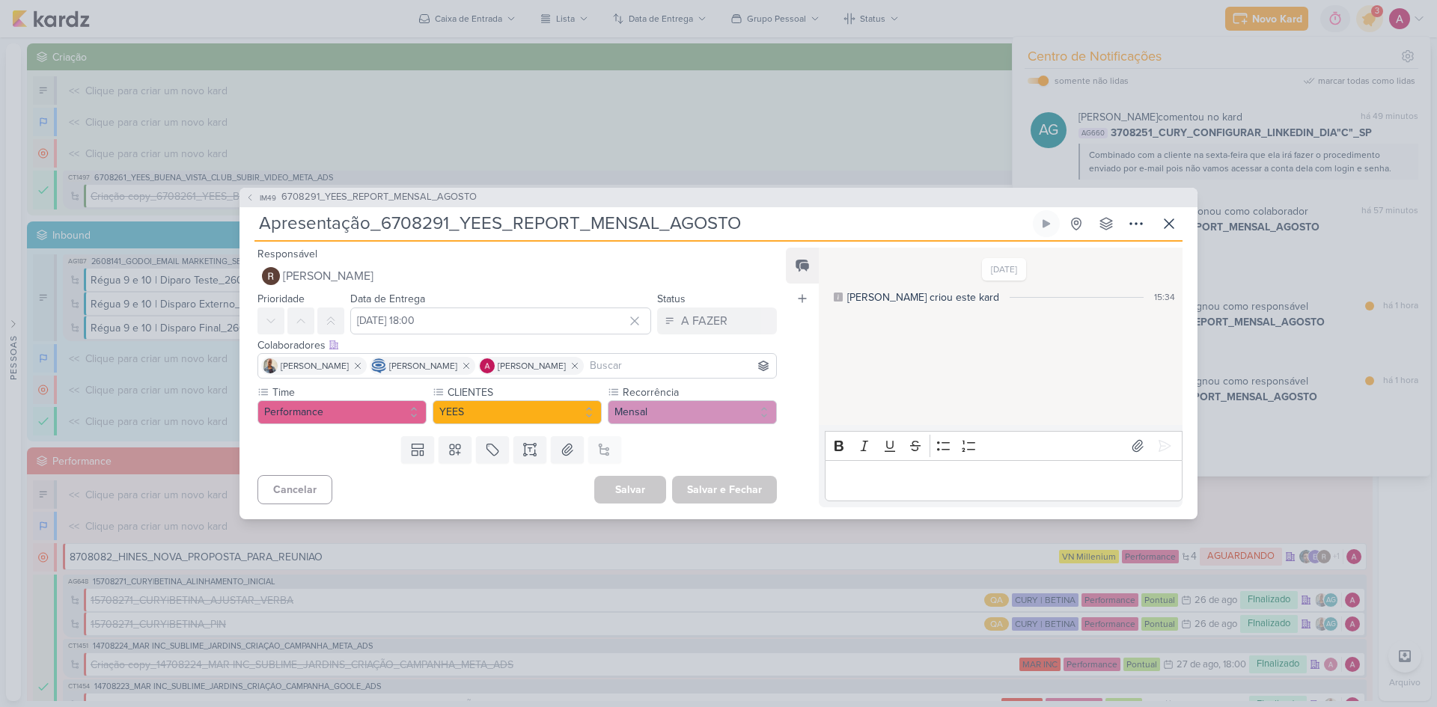
drag, startPoint x: 626, startPoint y: 319, endPoint x: 608, endPoint y: 324, distance: 19.4
click at [631, 319] on icon at bounding box center [634, 320] width 7 height 7
click at [558, 326] on input "text" at bounding box center [500, 321] width 301 height 27
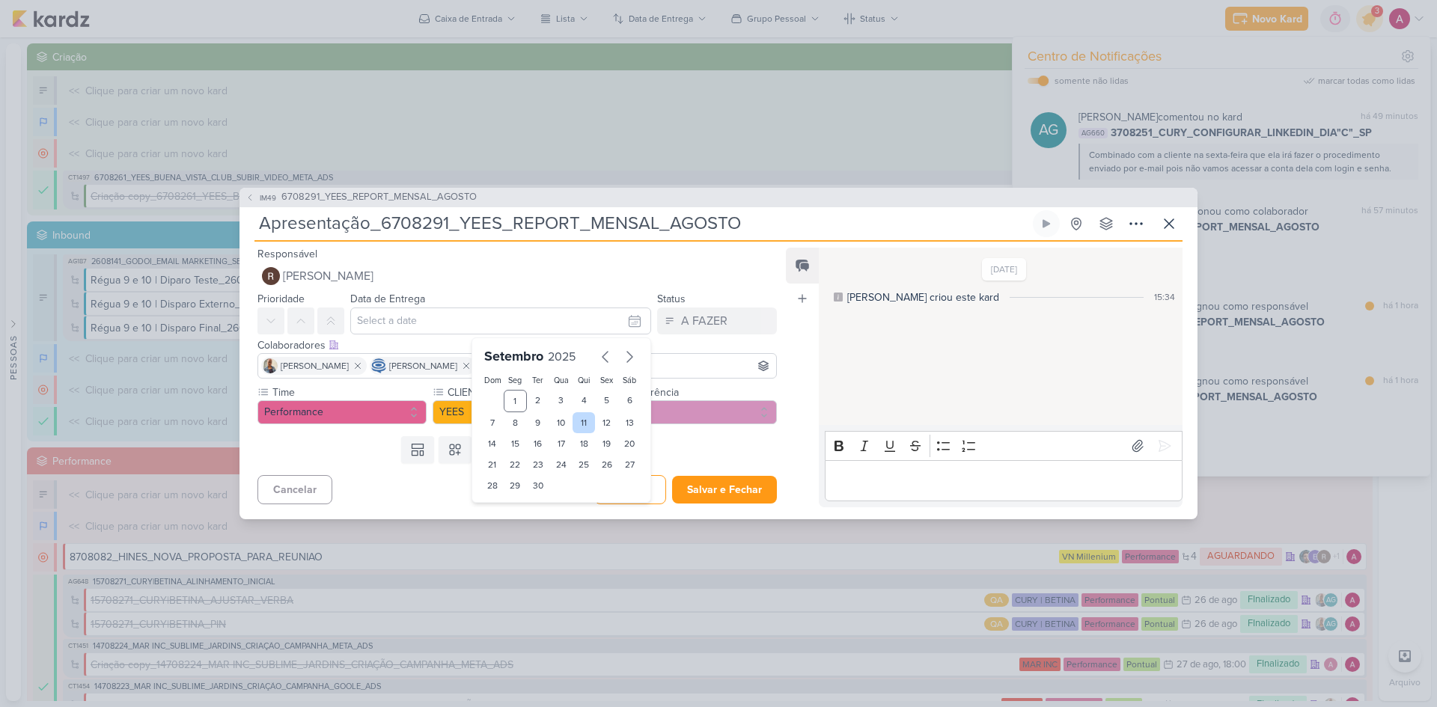
click at [579, 427] on div "11" at bounding box center [584, 422] width 23 height 21
type input "11 de setembro de 2025 às 23:59"
click at [724, 493] on button "Salvar e Fechar" at bounding box center [724, 490] width 105 height 28
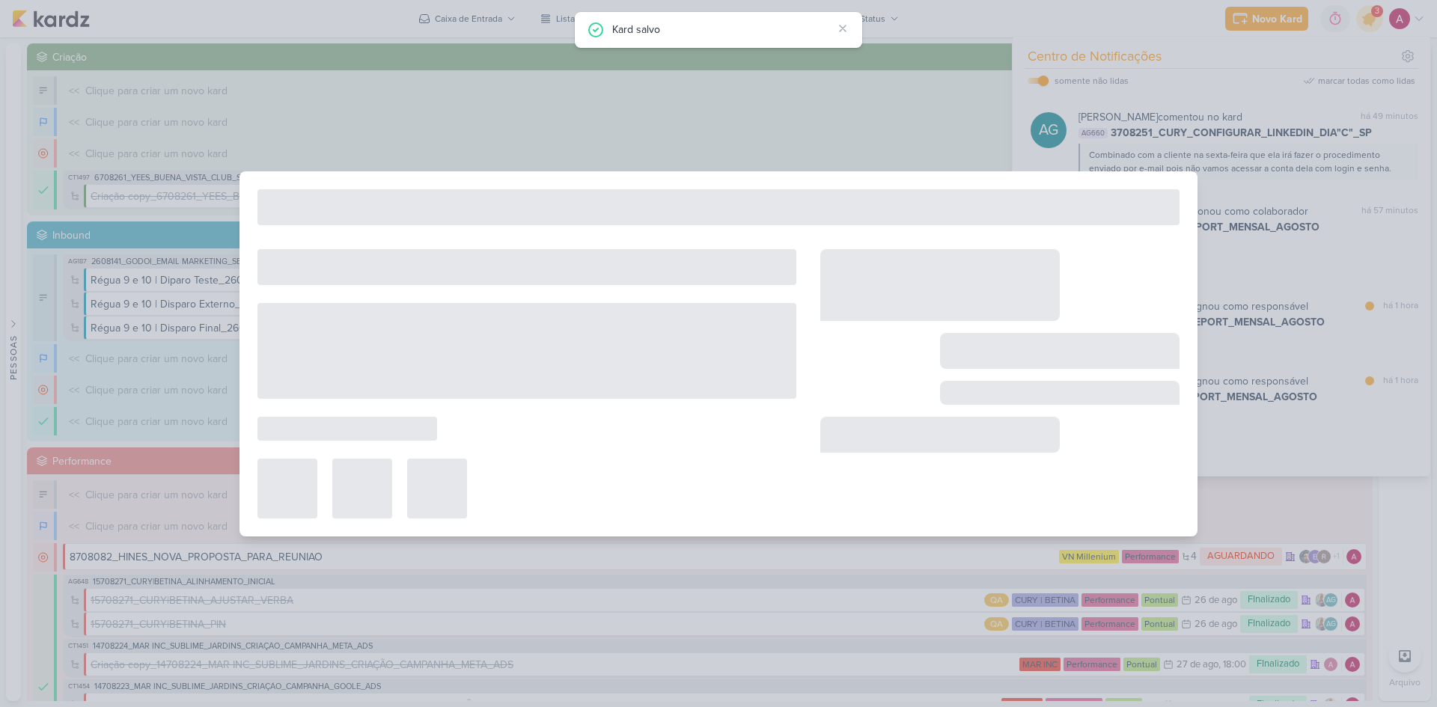
type input "6708291_YEES_REPORT_MENSAL_AGOSTO"
type input "12 de setembro de 2025 às 18:00"
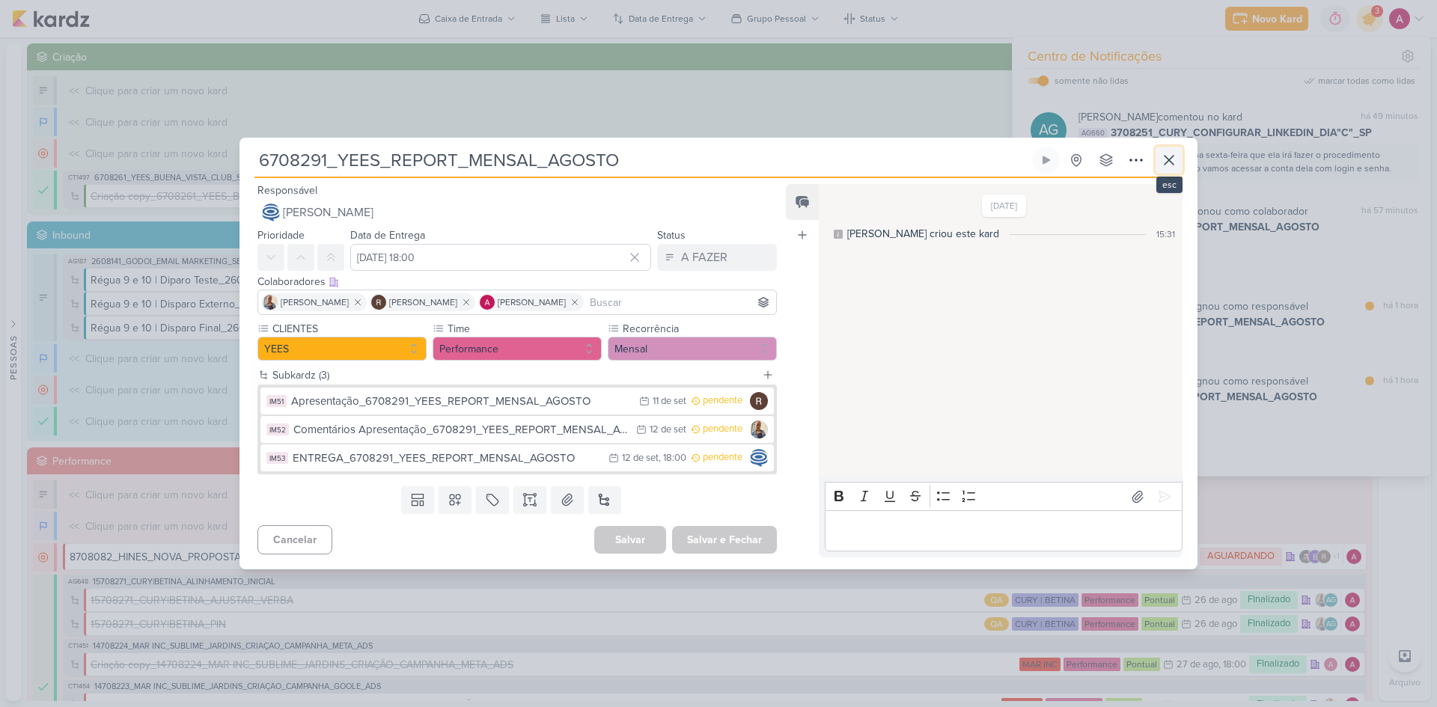
click at [1173, 168] on icon at bounding box center [1169, 160] width 18 height 18
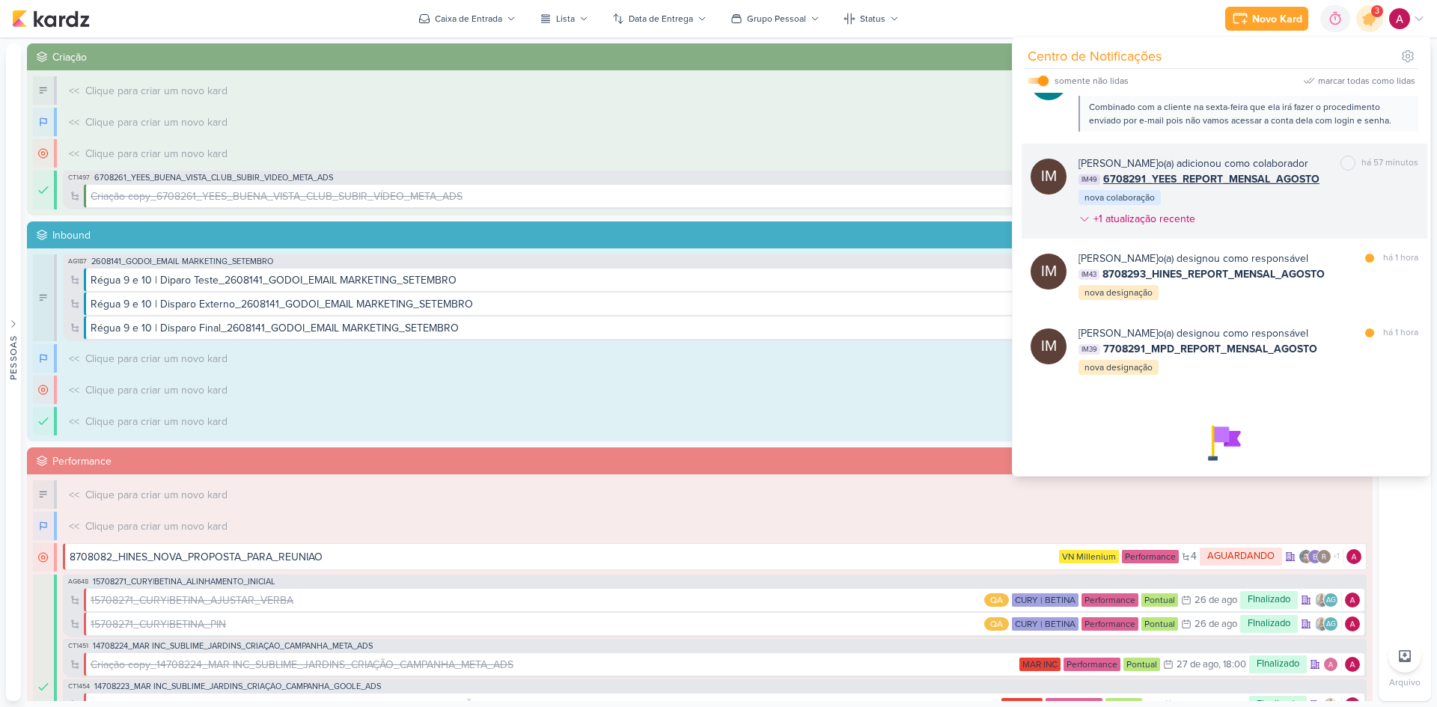
scroll to position [819, 0]
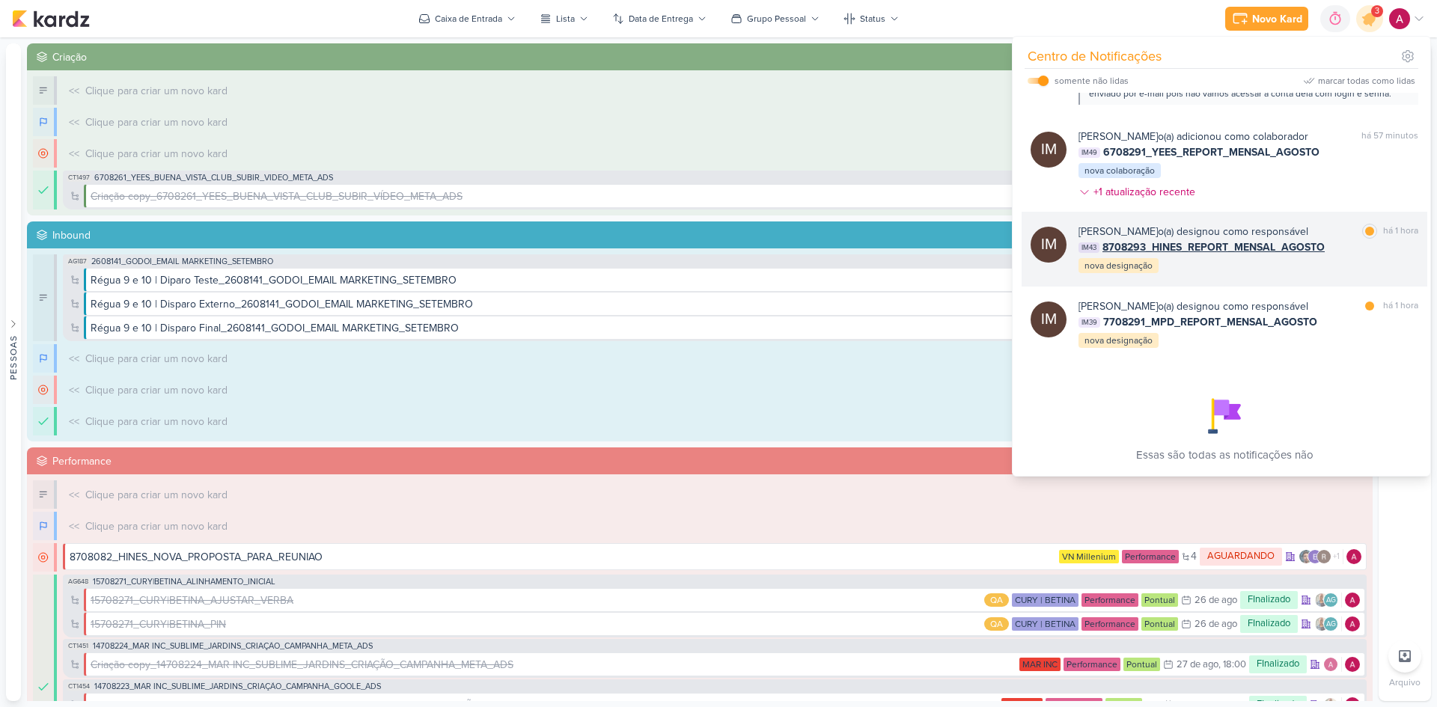
click at [1248, 275] on div "Isabella Machado Guimarães o(a) designou como responsável marcar como lida há 1…" at bounding box center [1249, 249] width 340 height 51
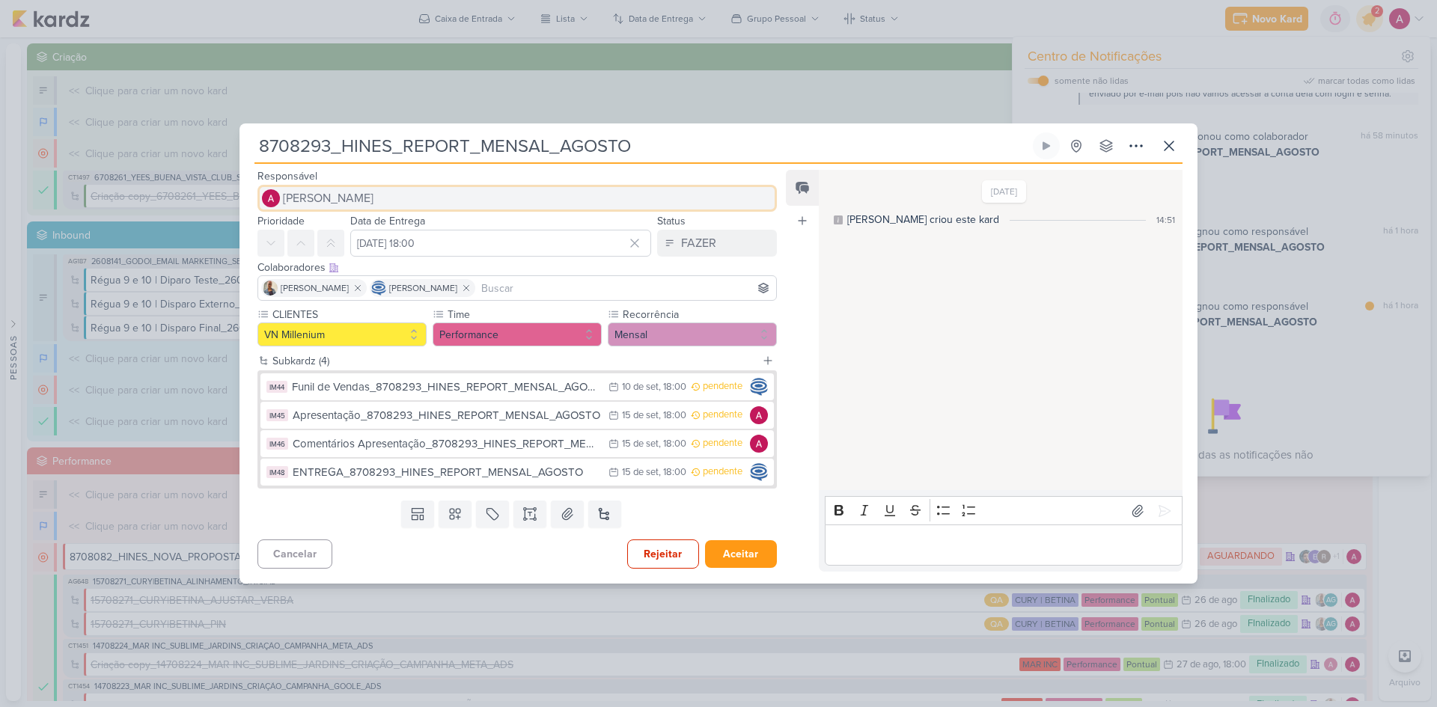
click at [345, 194] on span "[PERSON_NAME]" at bounding box center [328, 198] width 91 height 18
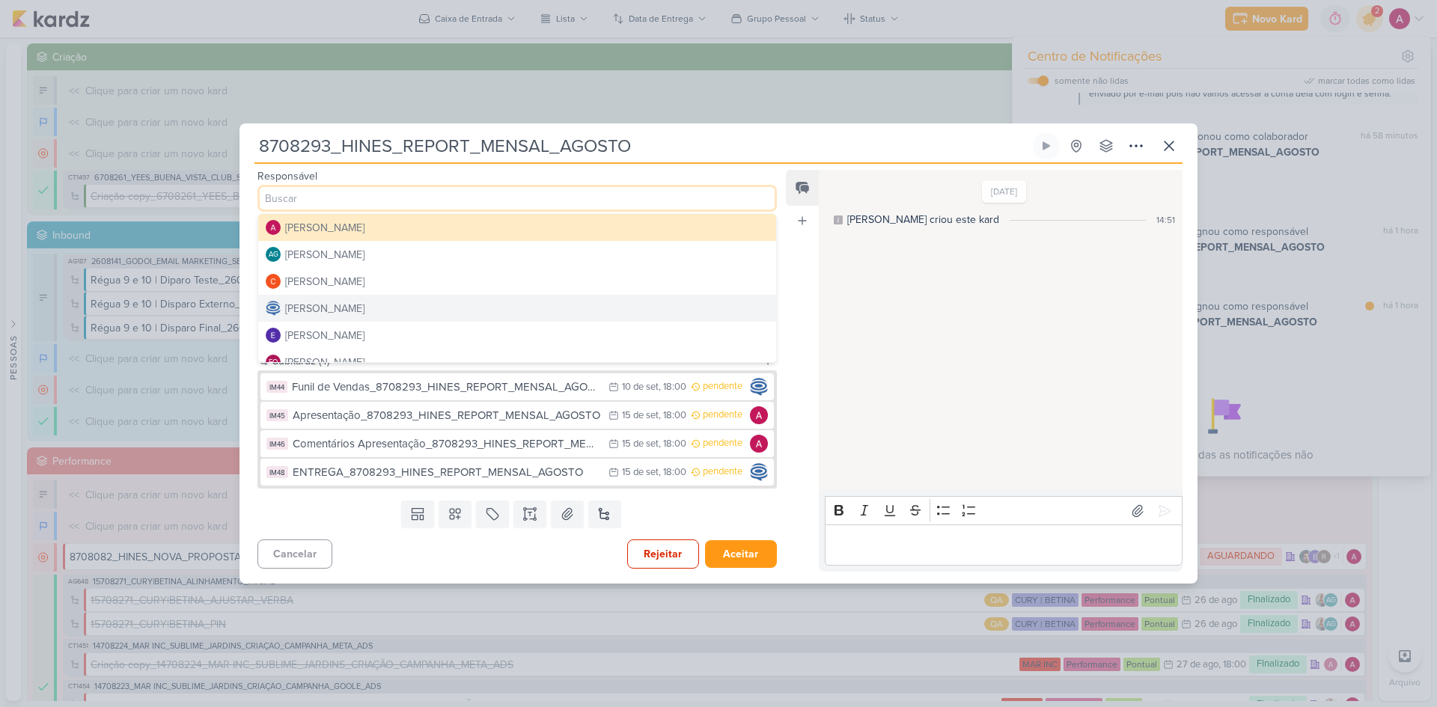
click at [355, 305] on div "[PERSON_NAME]" at bounding box center [324, 309] width 79 height 16
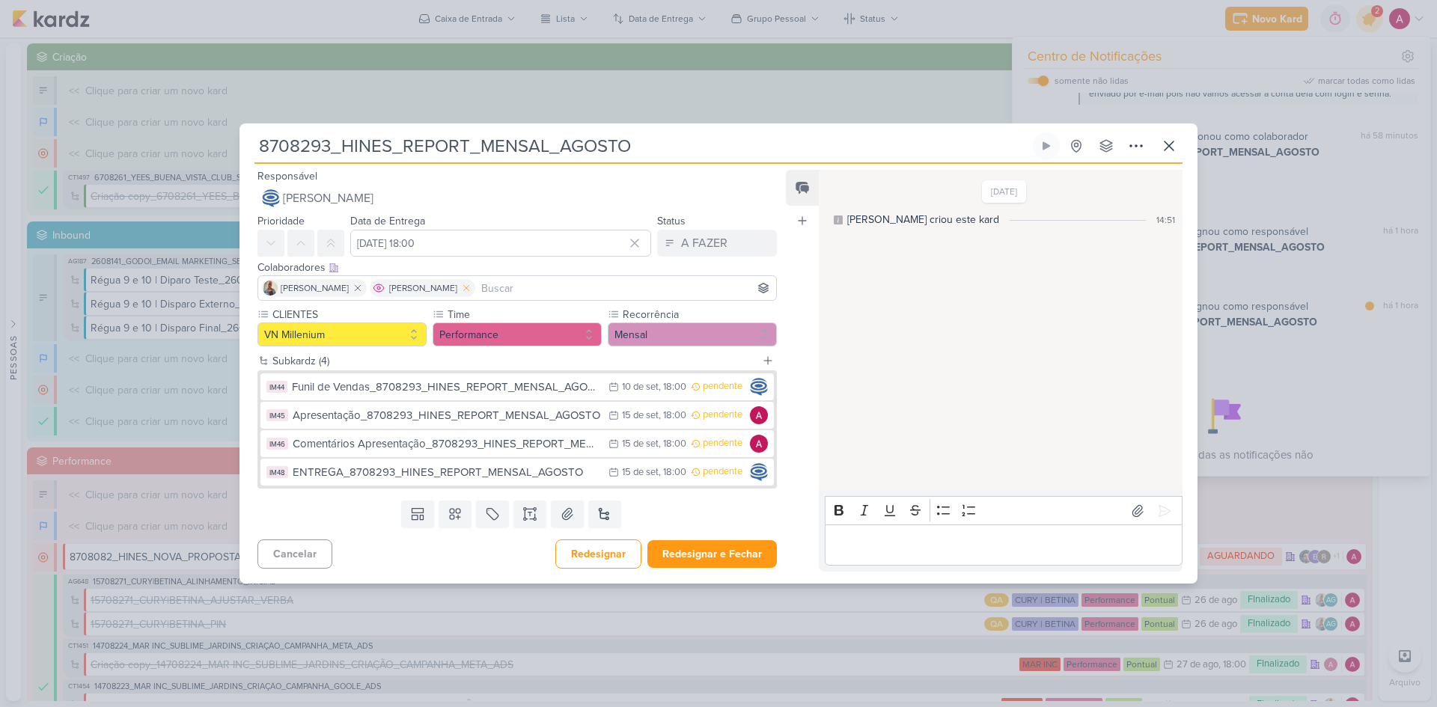
click at [475, 294] on button at bounding box center [466, 288] width 18 height 18
click at [491, 290] on input at bounding box center [571, 288] width 403 height 18
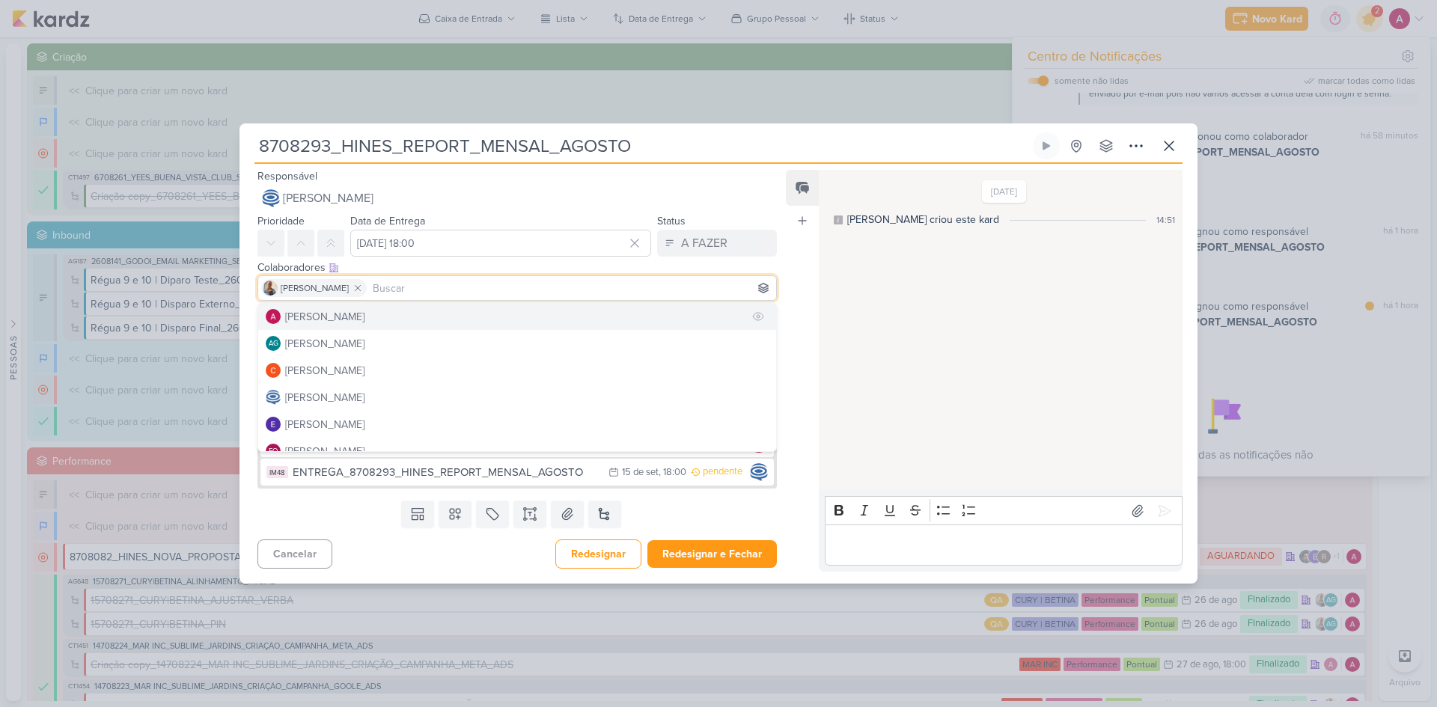
click at [376, 322] on button "[PERSON_NAME]" at bounding box center [517, 316] width 518 height 27
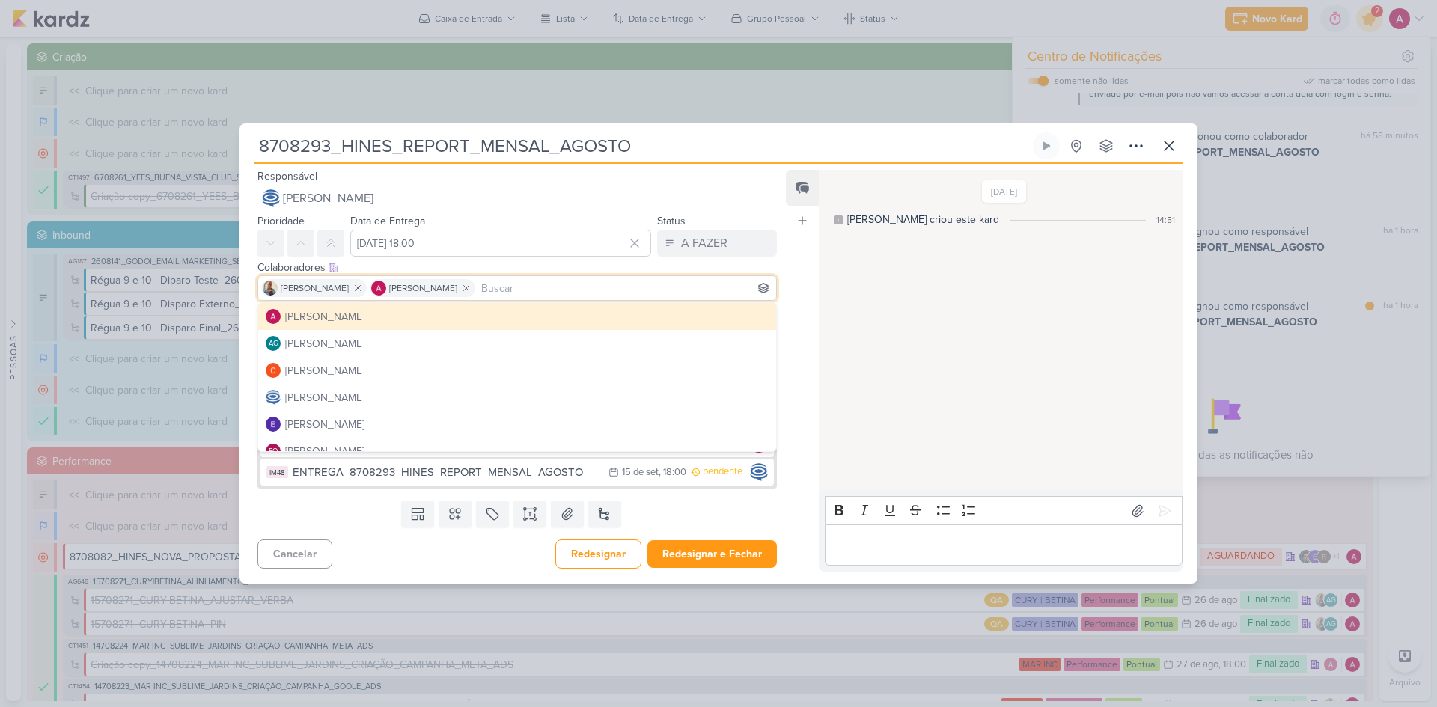
click at [799, 299] on div "Feed Atrelar email Solte o email para atrelar ao kard" at bounding box center [802, 371] width 33 height 402
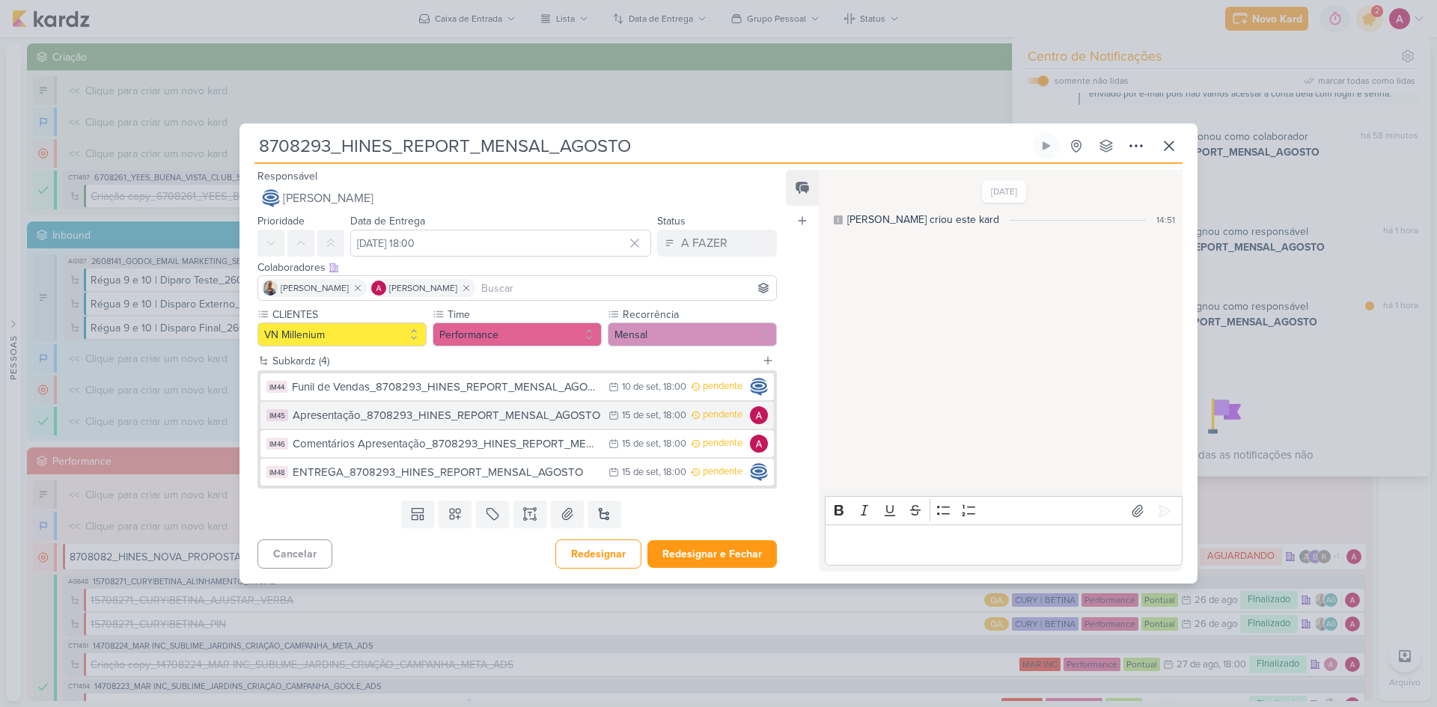
click at [533, 419] on div "Apresentação_8708293_HINES_REPORT_MENSAL_AGOSTO" at bounding box center [447, 415] width 308 height 17
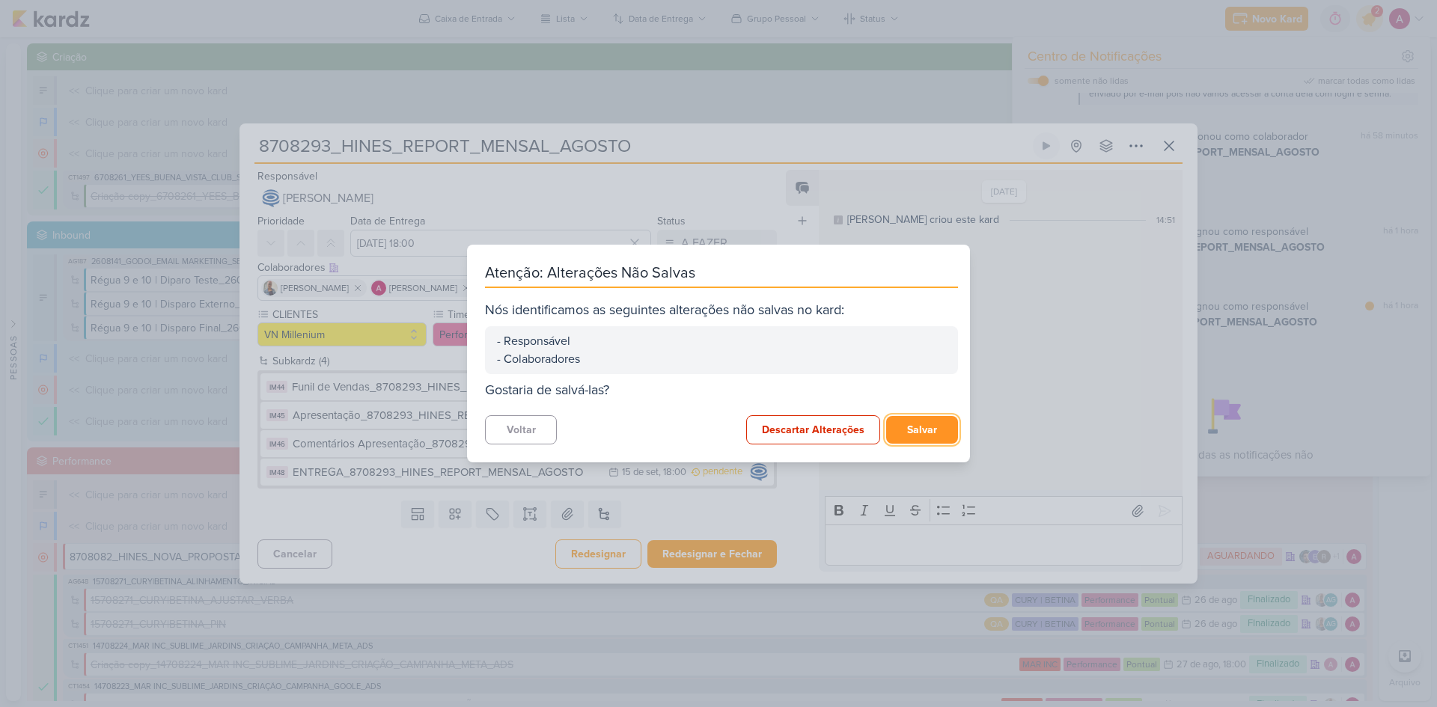
click at [898, 427] on button "Salvar" at bounding box center [922, 430] width 72 height 28
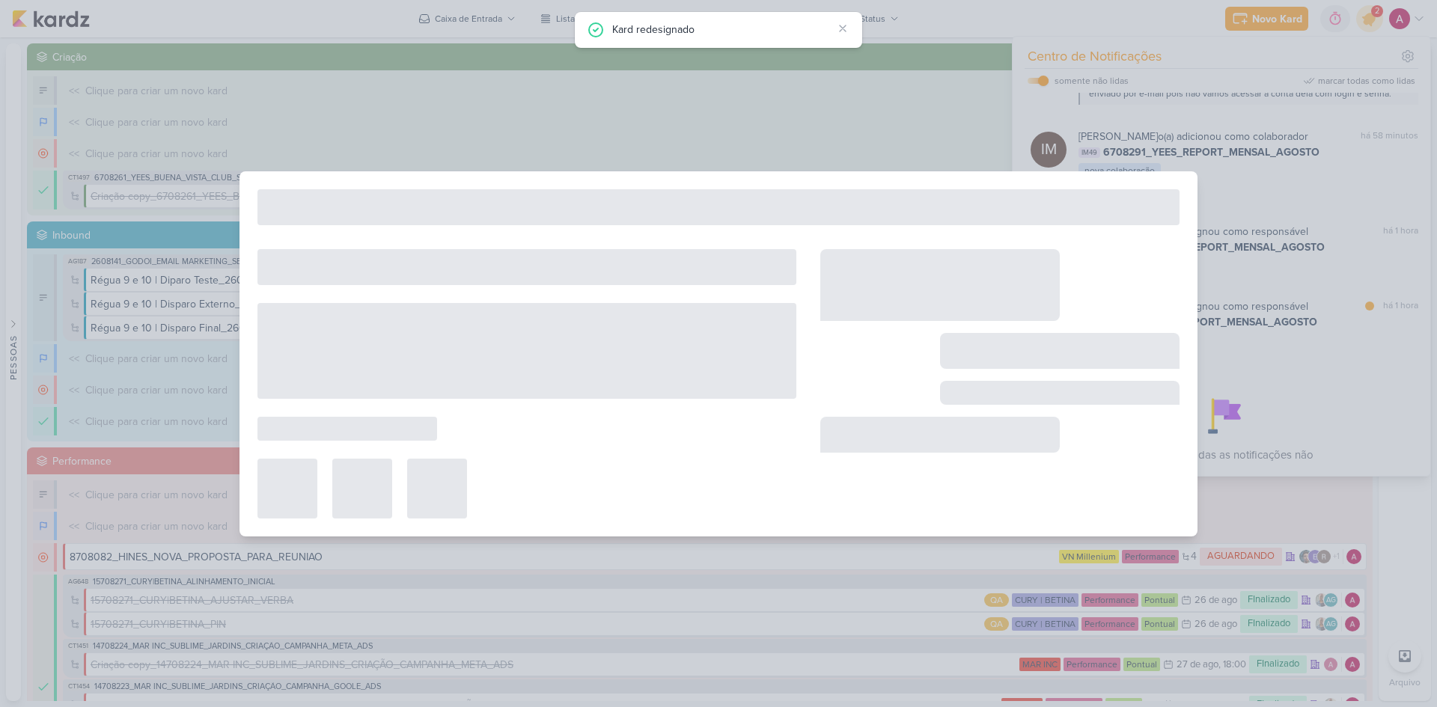
type input "Apresentação_8708293_HINES_REPORT_MENSAL_AGOSTO"
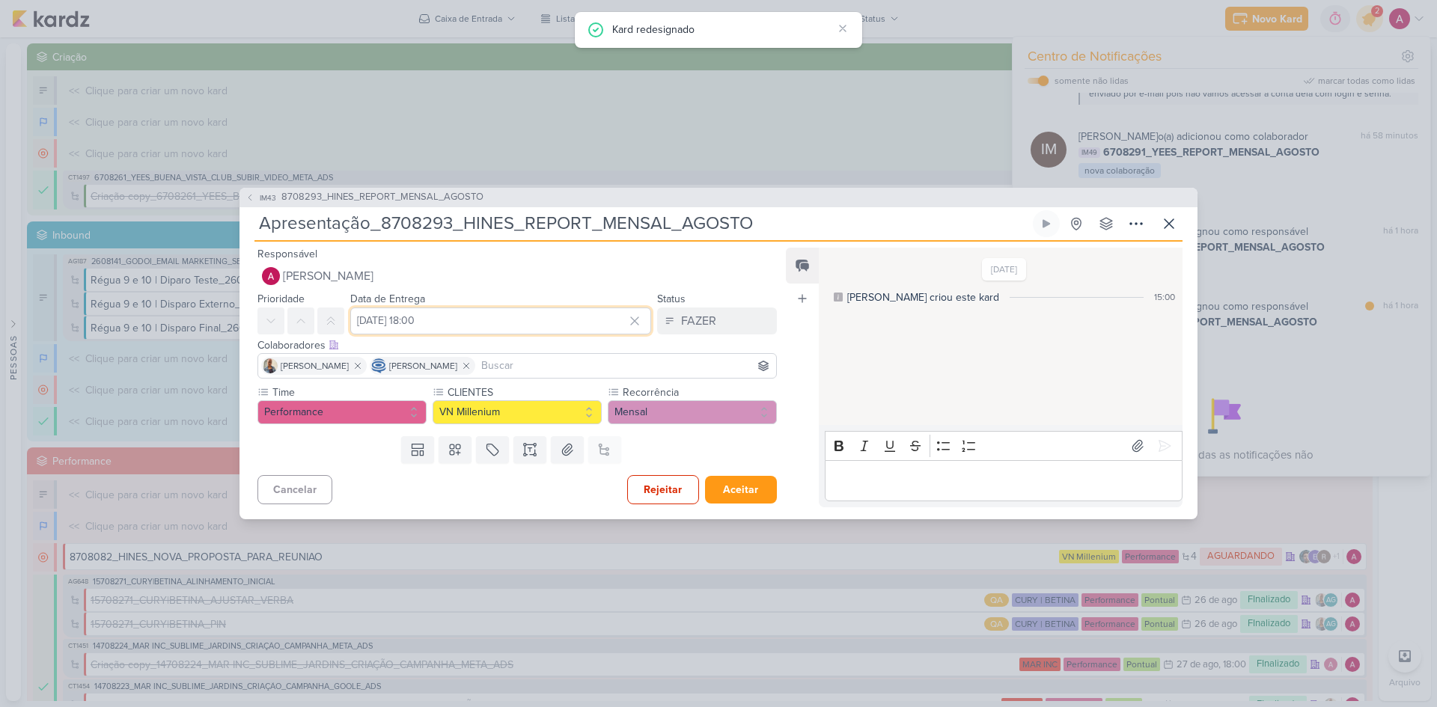
click at [469, 317] on input "15 de setembro de 2025 às 18:00" at bounding box center [500, 321] width 301 height 27
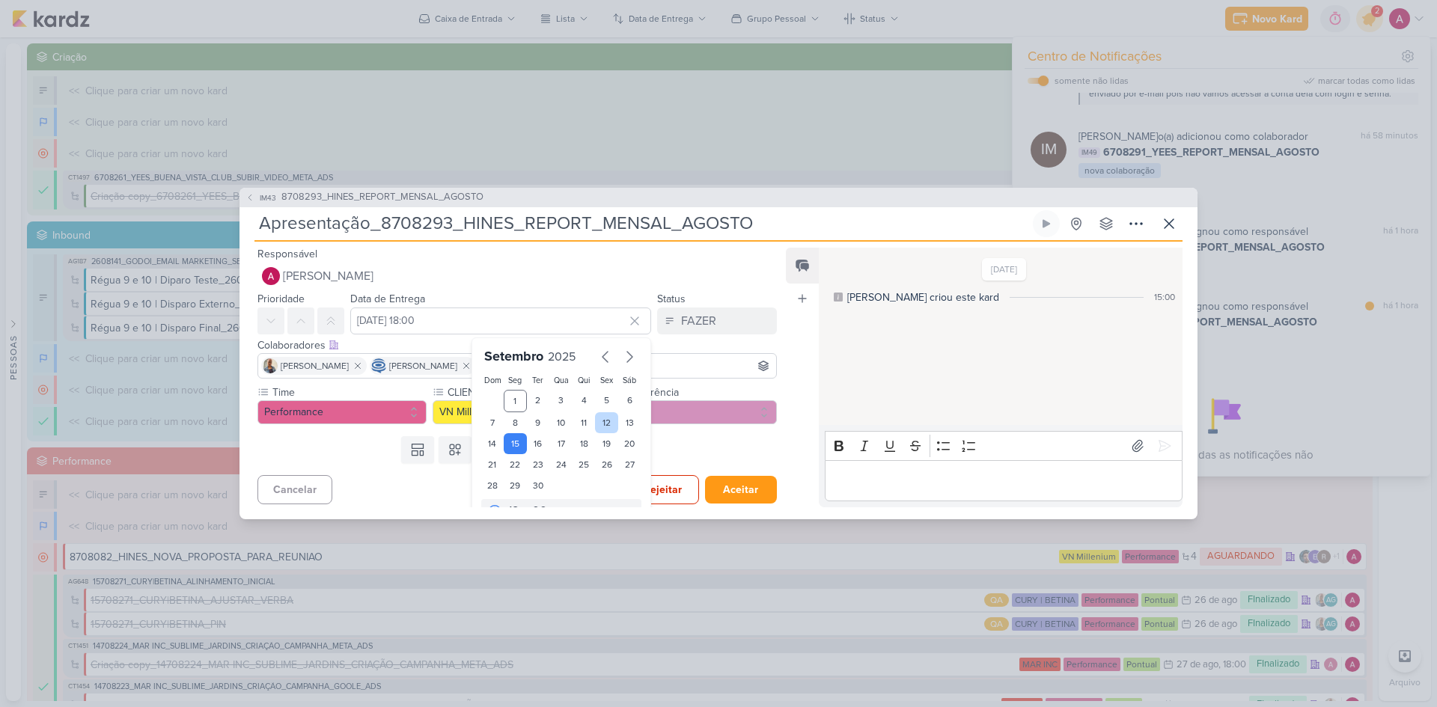
click at [603, 423] on div "12" at bounding box center [606, 422] width 23 height 21
type input "12 de setembro de 2025 às 18:00"
click at [631, 317] on icon at bounding box center [634, 321] width 15 height 15
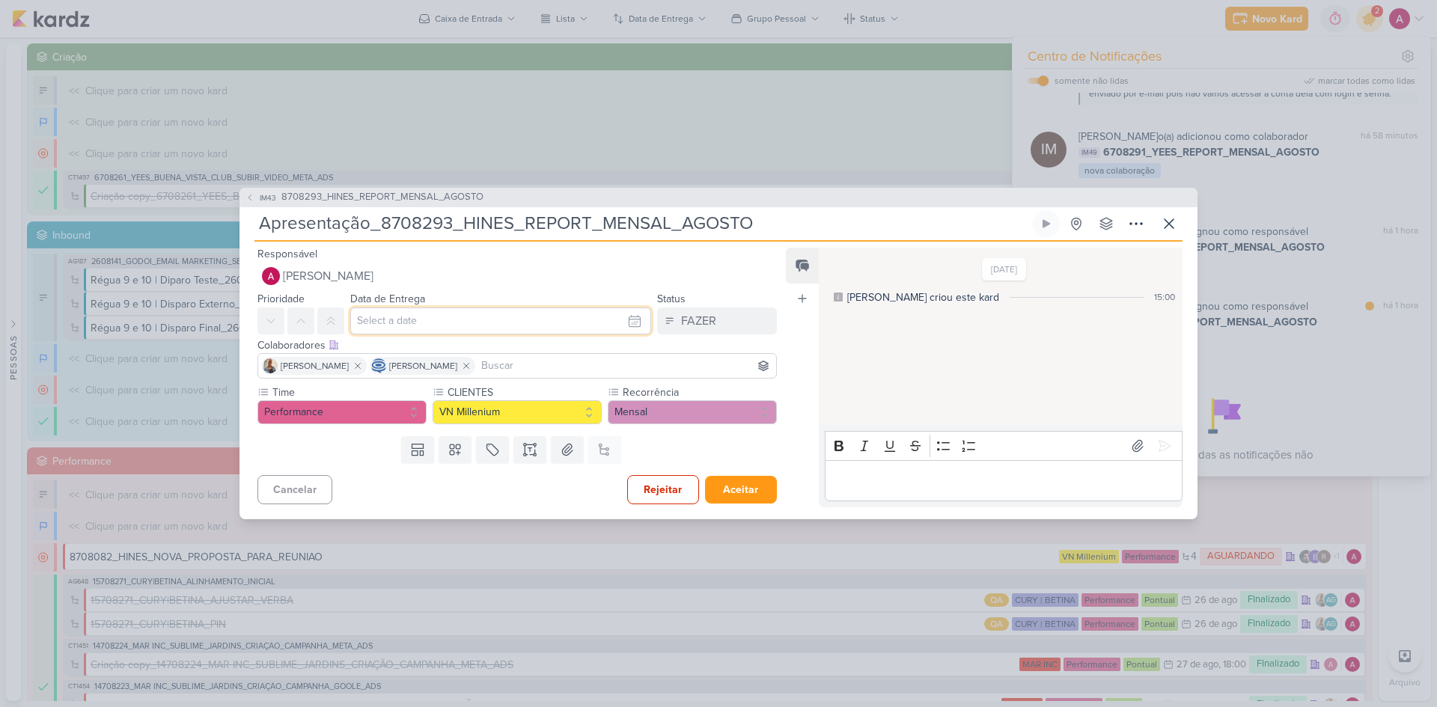
click at [552, 325] on input "text" at bounding box center [500, 321] width 301 height 27
click at [596, 425] on div "12" at bounding box center [606, 422] width 23 height 21
type input "12 de setembro de 2025 às 23:59"
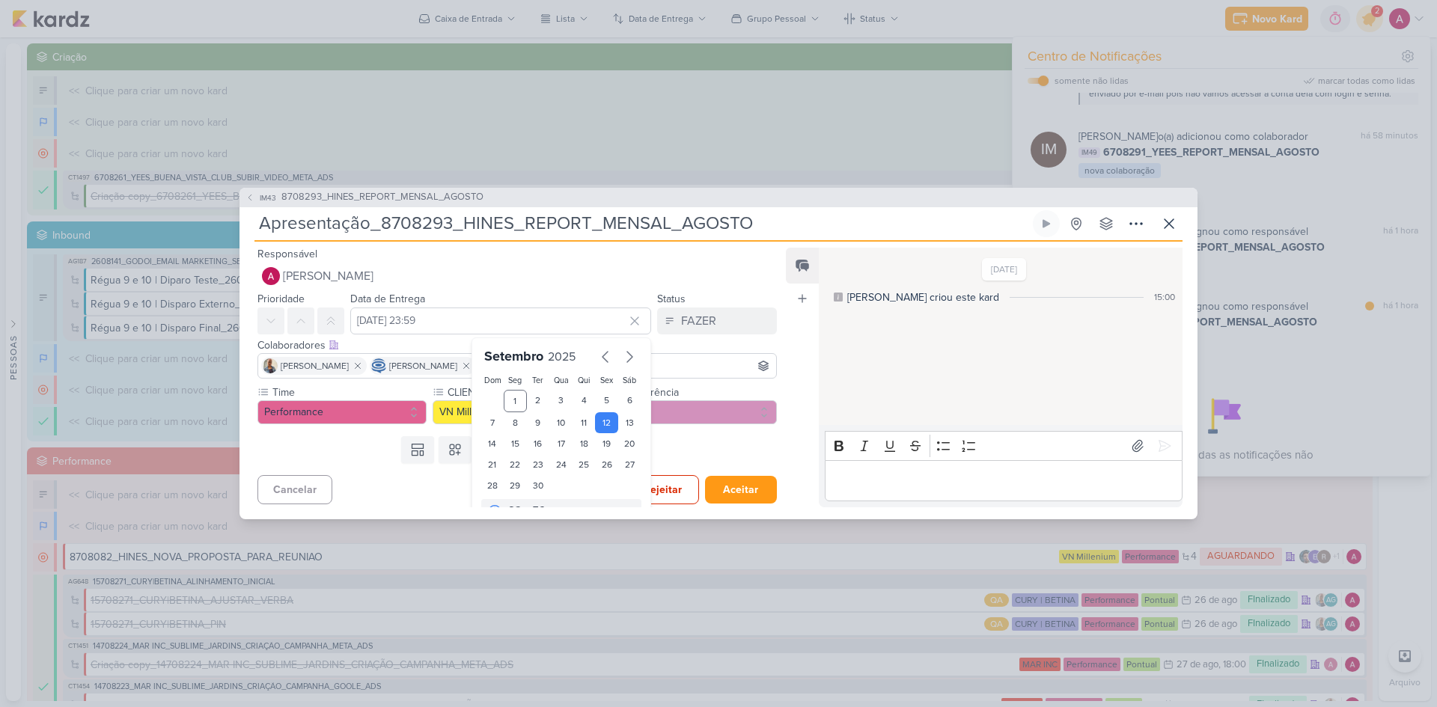
click at [663, 363] on input at bounding box center [625, 366] width 295 height 18
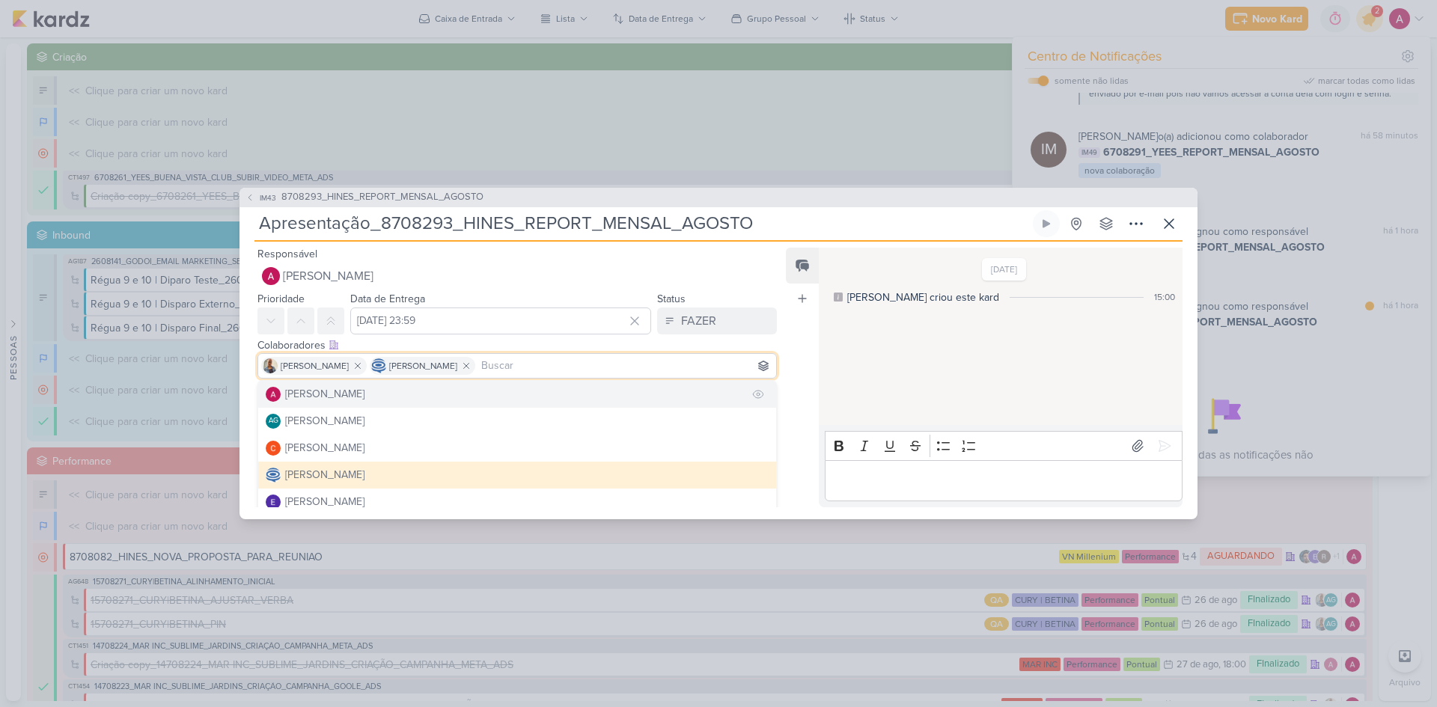
click at [359, 390] on div "[PERSON_NAME]" at bounding box center [324, 394] width 79 height 16
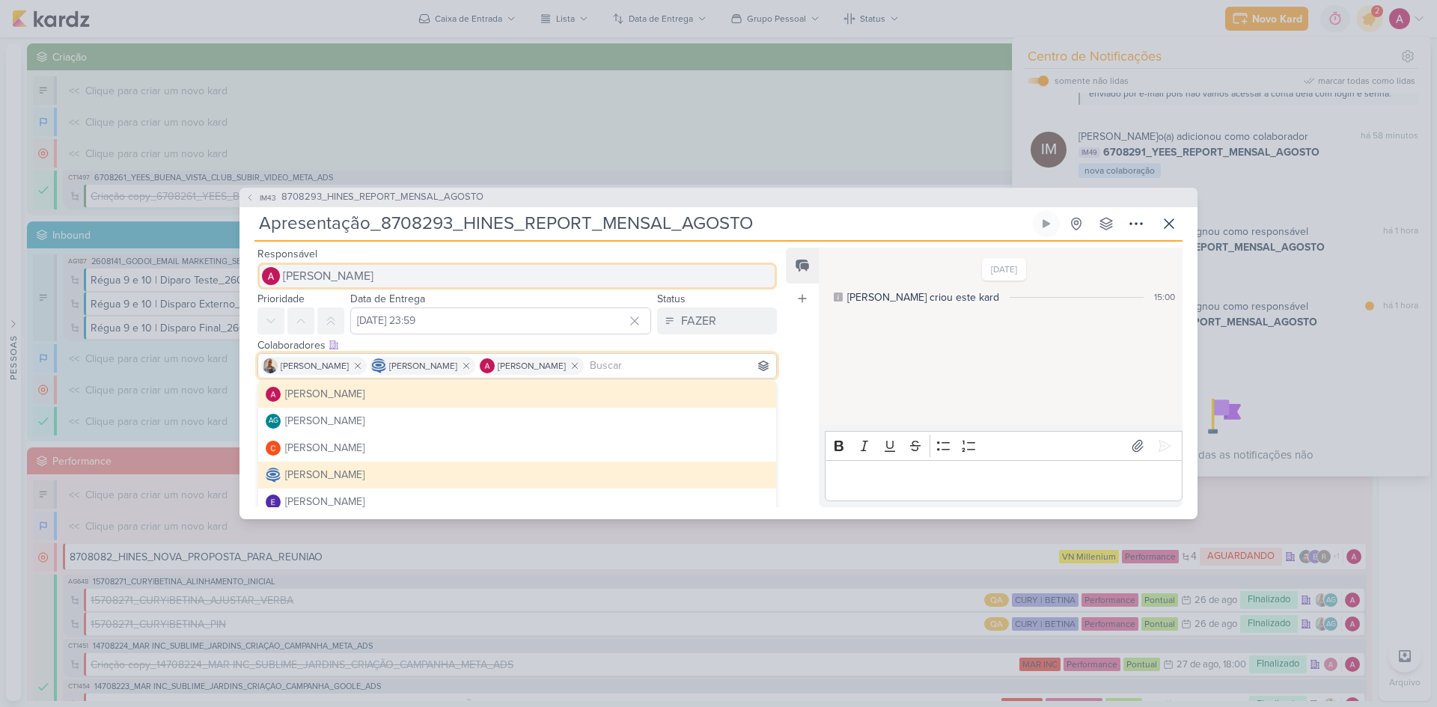
click at [338, 285] on button "[PERSON_NAME]" at bounding box center [516, 276] width 519 height 27
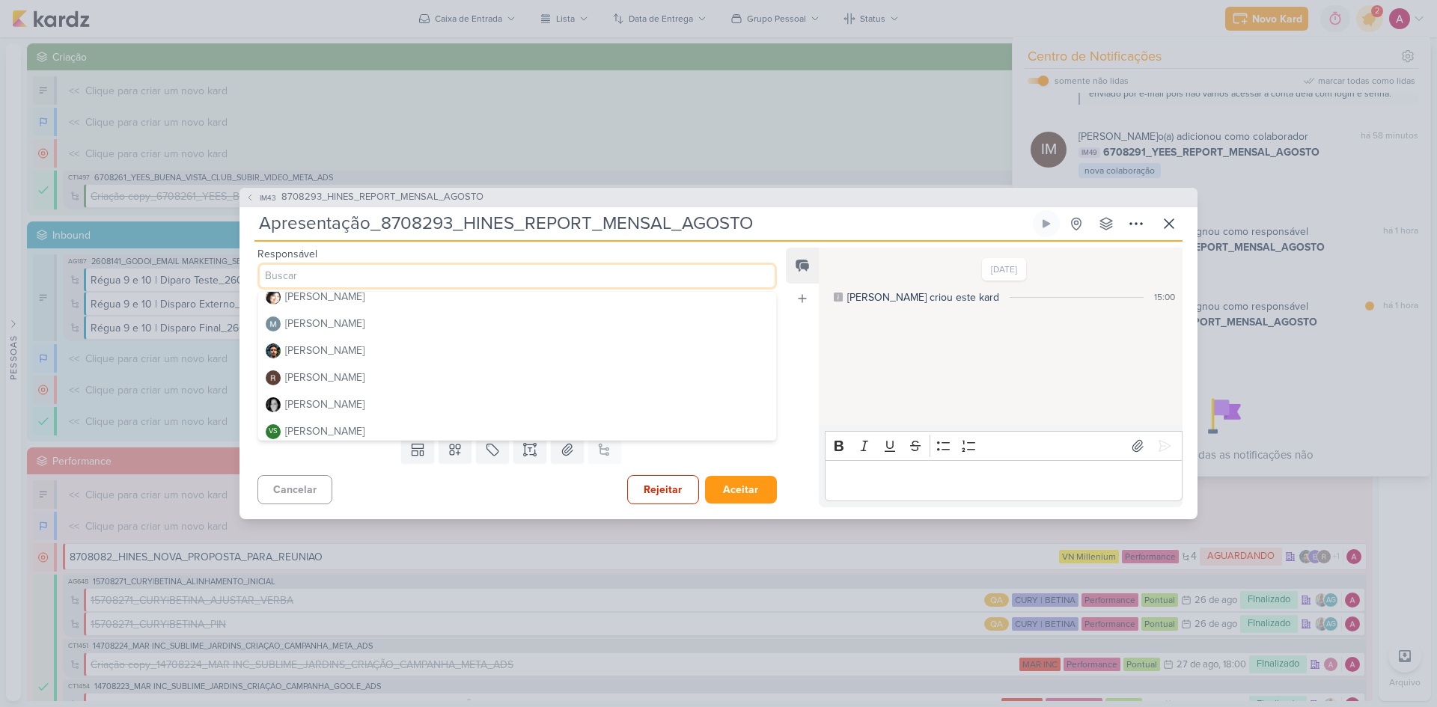
scroll to position [283, 0]
click at [335, 367] on div "[PERSON_NAME]" at bounding box center [324, 373] width 79 height 16
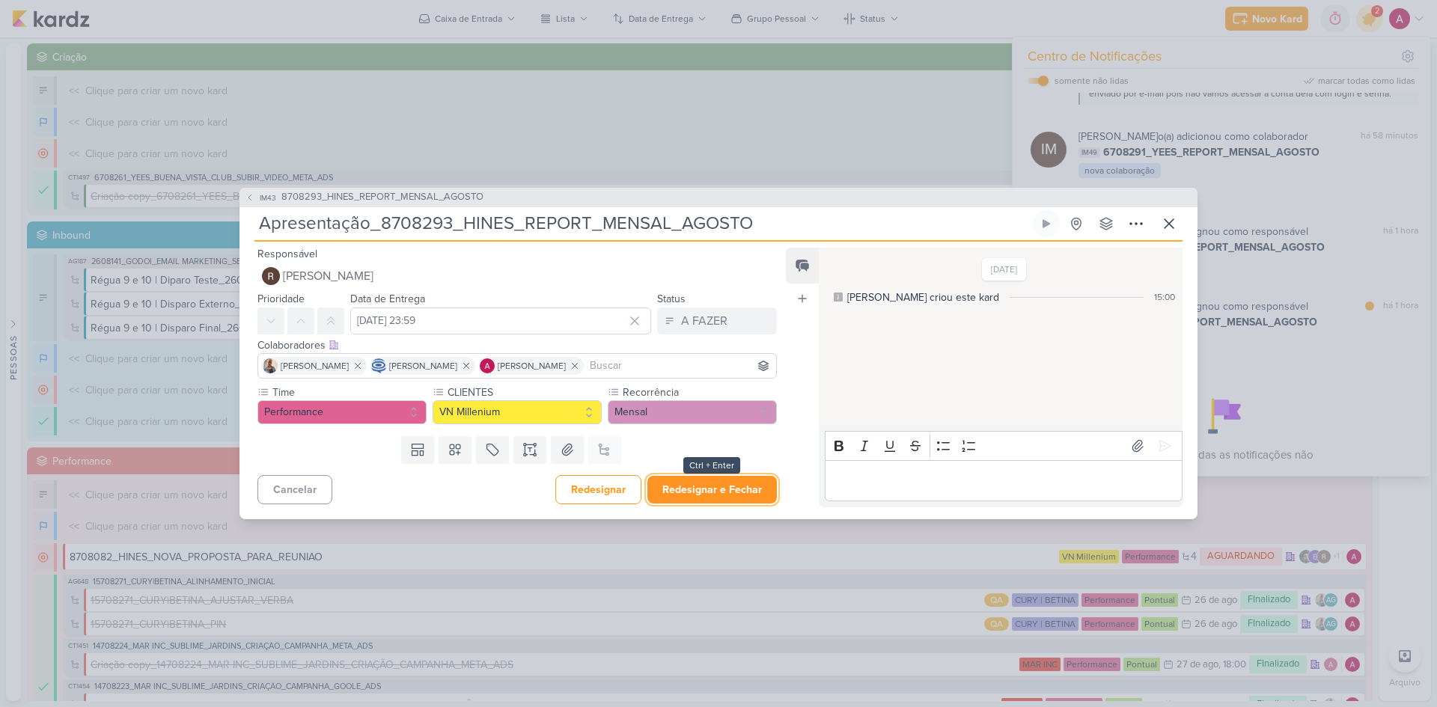
click at [698, 482] on button "Redesignar e Fechar" at bounding box center [711, 490] width 129 height 28
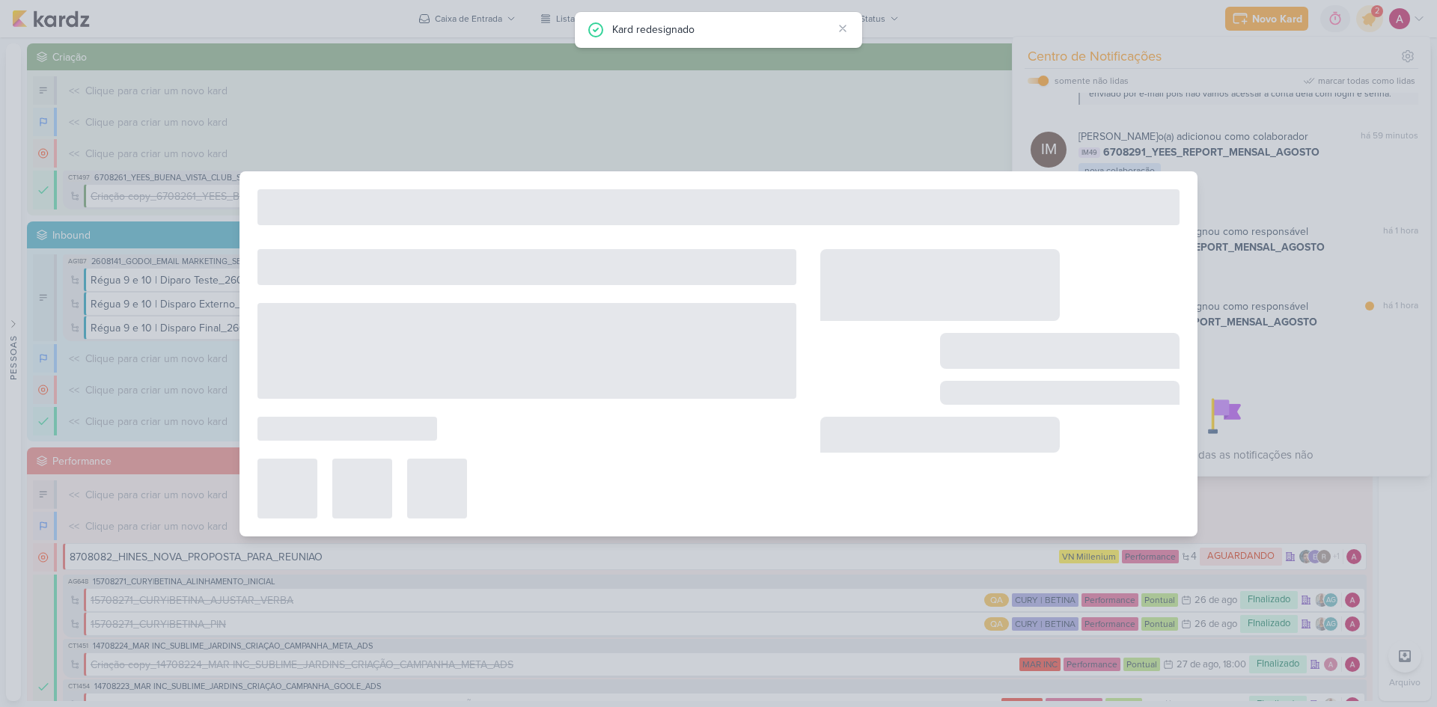
type input "8708293_HINES_REPORT_MENSAL_AGOSTO"
type input "15 de setembro de 2025 às 18:00"
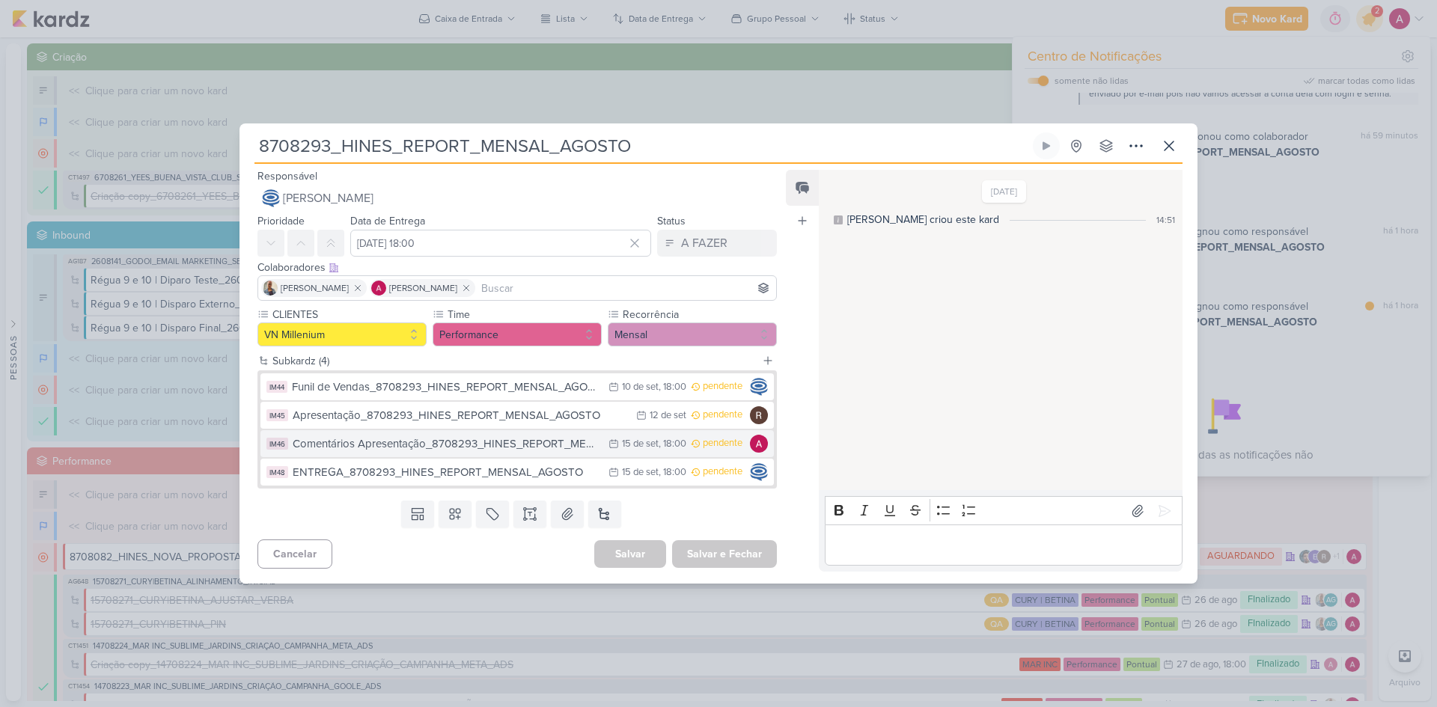
click at [555, 439] on div "Comentários Apresentação_8708293_HINES_REPORT_MENSAL_AGOSTO" at bounding box center [447, 444] width 308 height 17
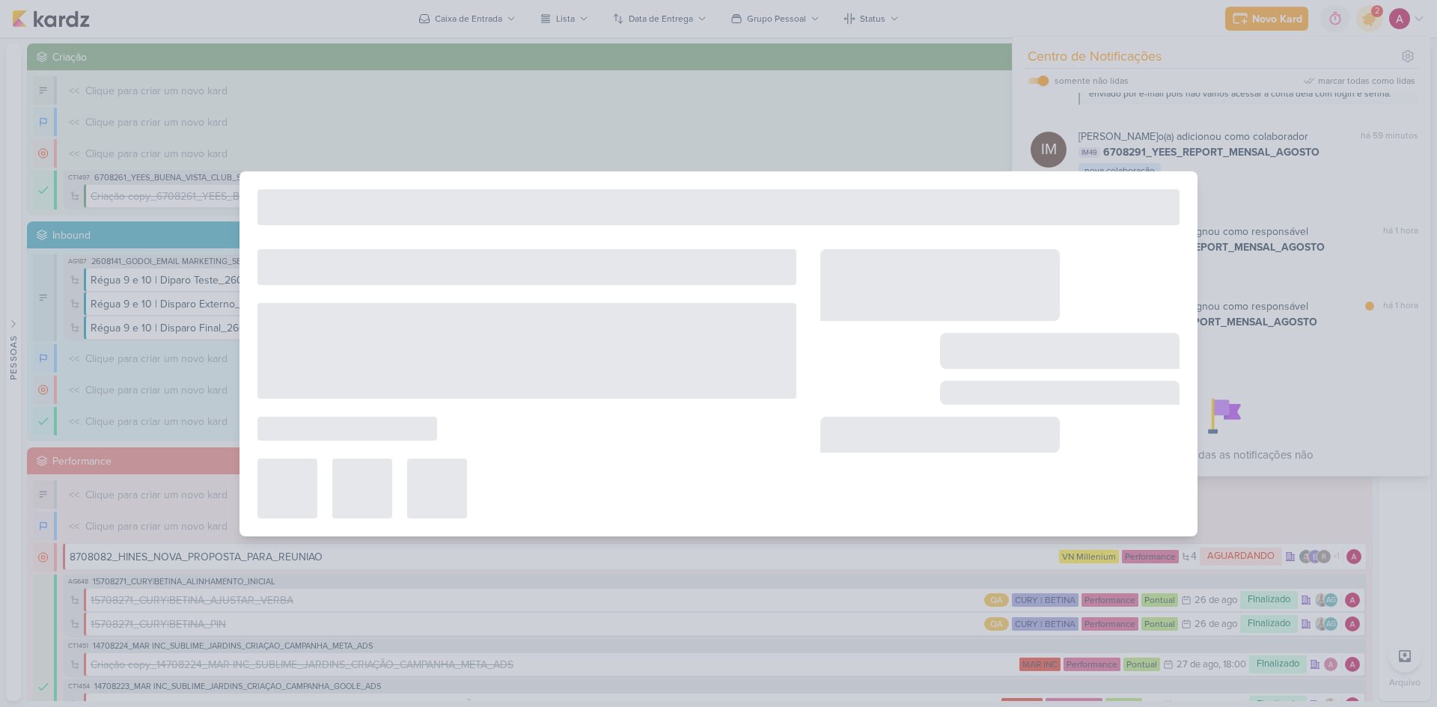
type input "Comentários Apresentação_8708293_HINES_REPORT_MENSAL_AGOSTO"
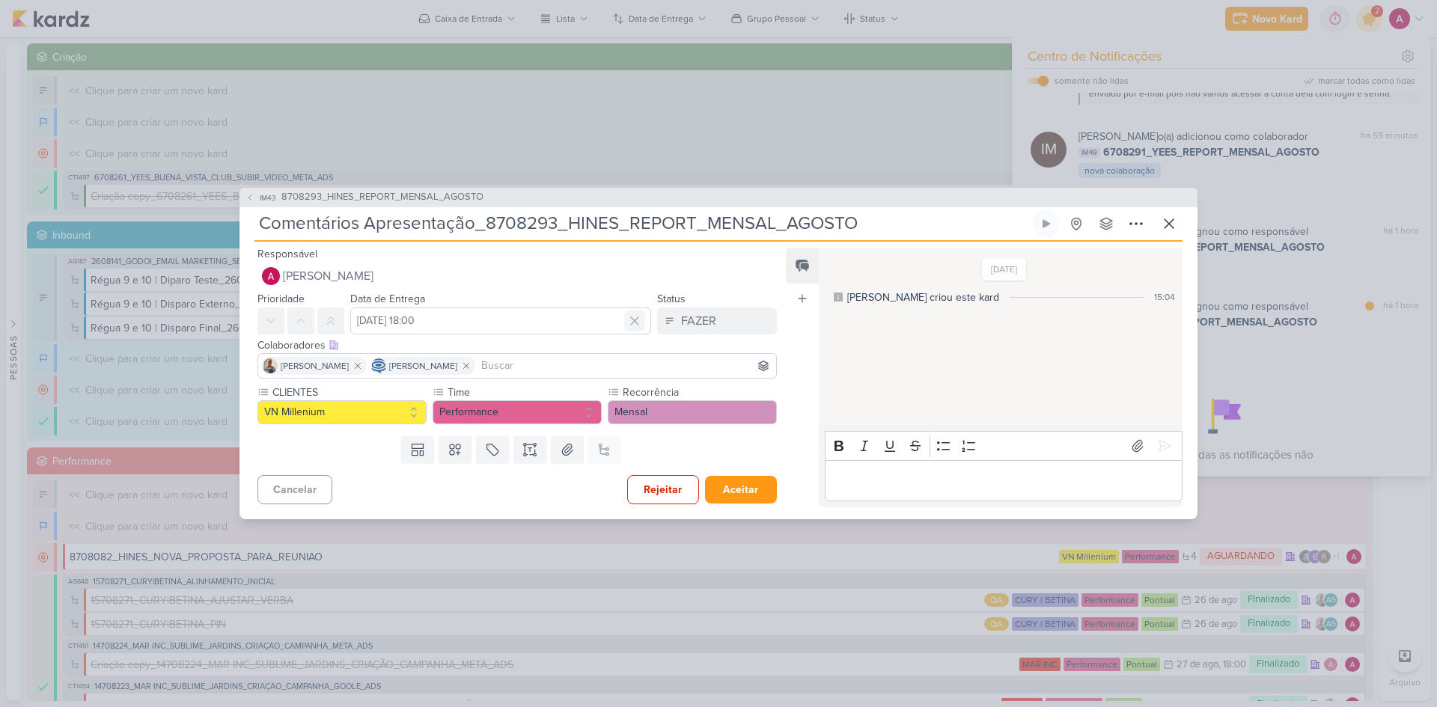
click at [624, 331] on div at bounding box center [634, 321] width 21 height 21
click at [566, 334] on div "Responsável Alessandra Gomes Alessandra Gomes AG Aline Gimenez Graciano Carlos …" at bounding box center [511, 376] width 543 height 263
click at [563, 326] on input "text" at bounding box center [500, 321] width 301 height 27
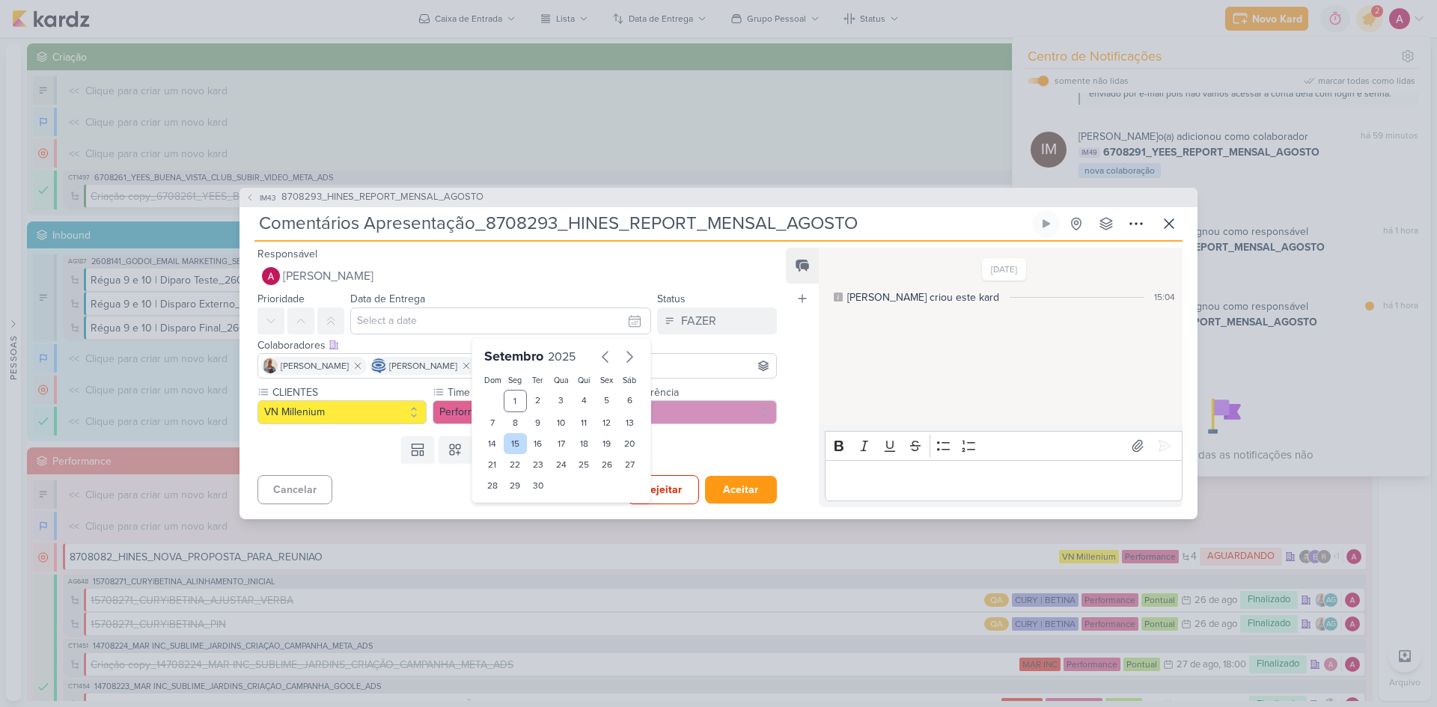
click at [510, 442] on div "15" at bounding box center [515, 443] width 23 height 21
type input "15 de setembro de 2025 às 23:59"
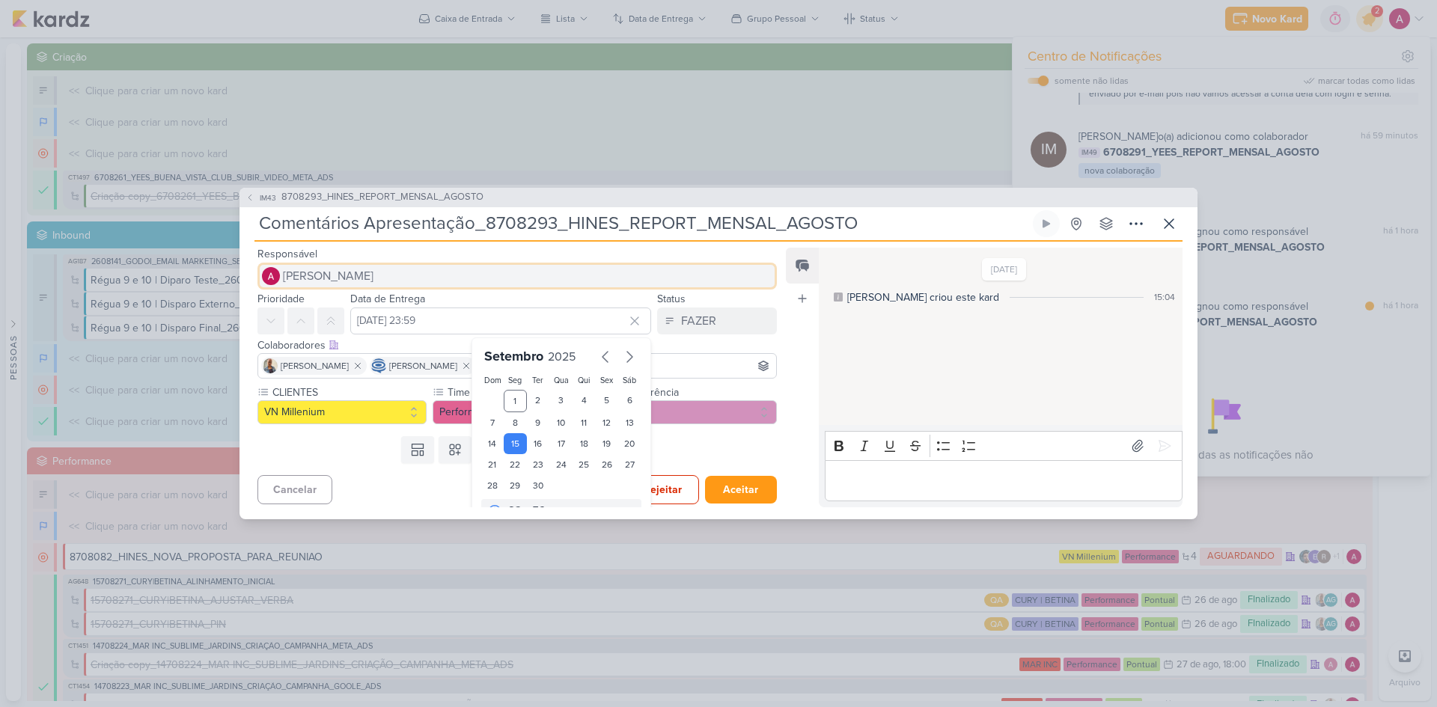
click at [372, 275] on span "[PERSON_NAME]" at bounding box center [328, 276] width 91 height 18
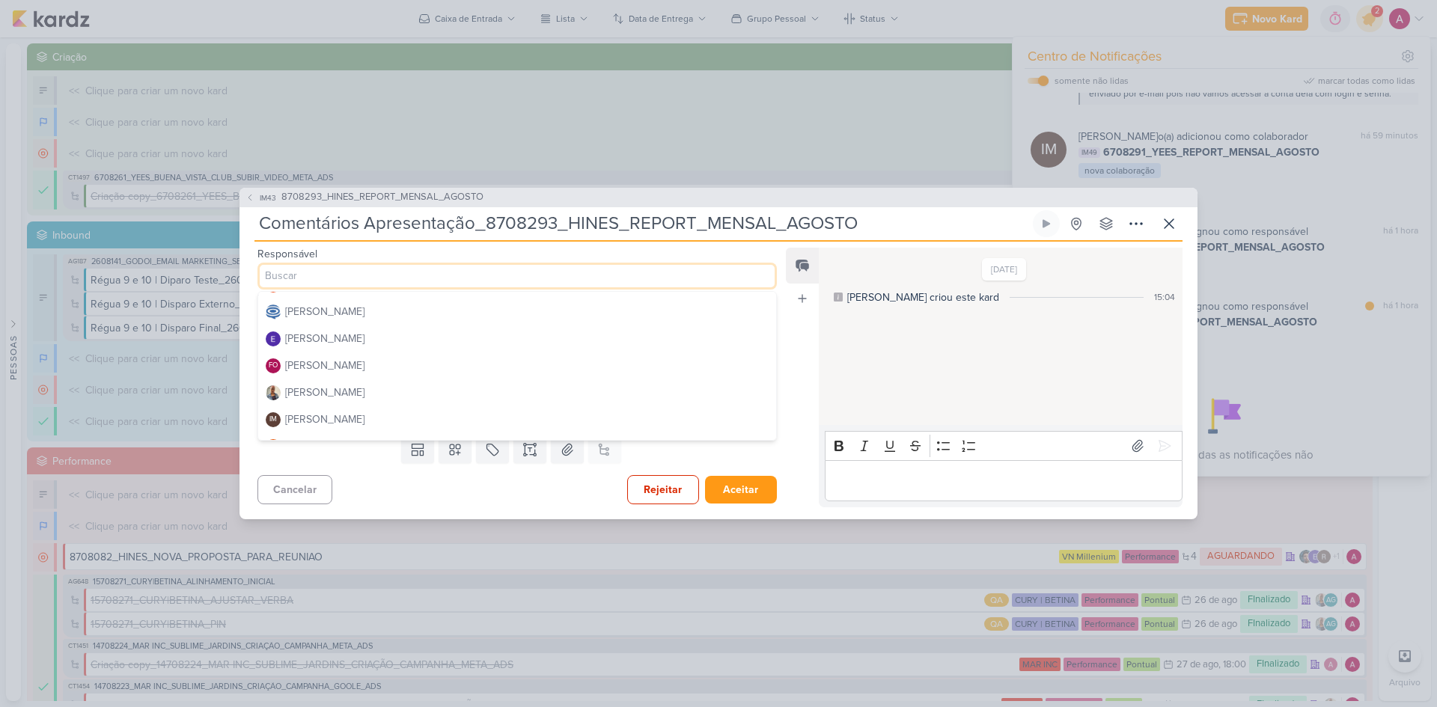
scroll to position [75, 0]
click at [341, 391] on button "[PERSON_NAME]" at bounding box center [517, 392] width 518 height 27
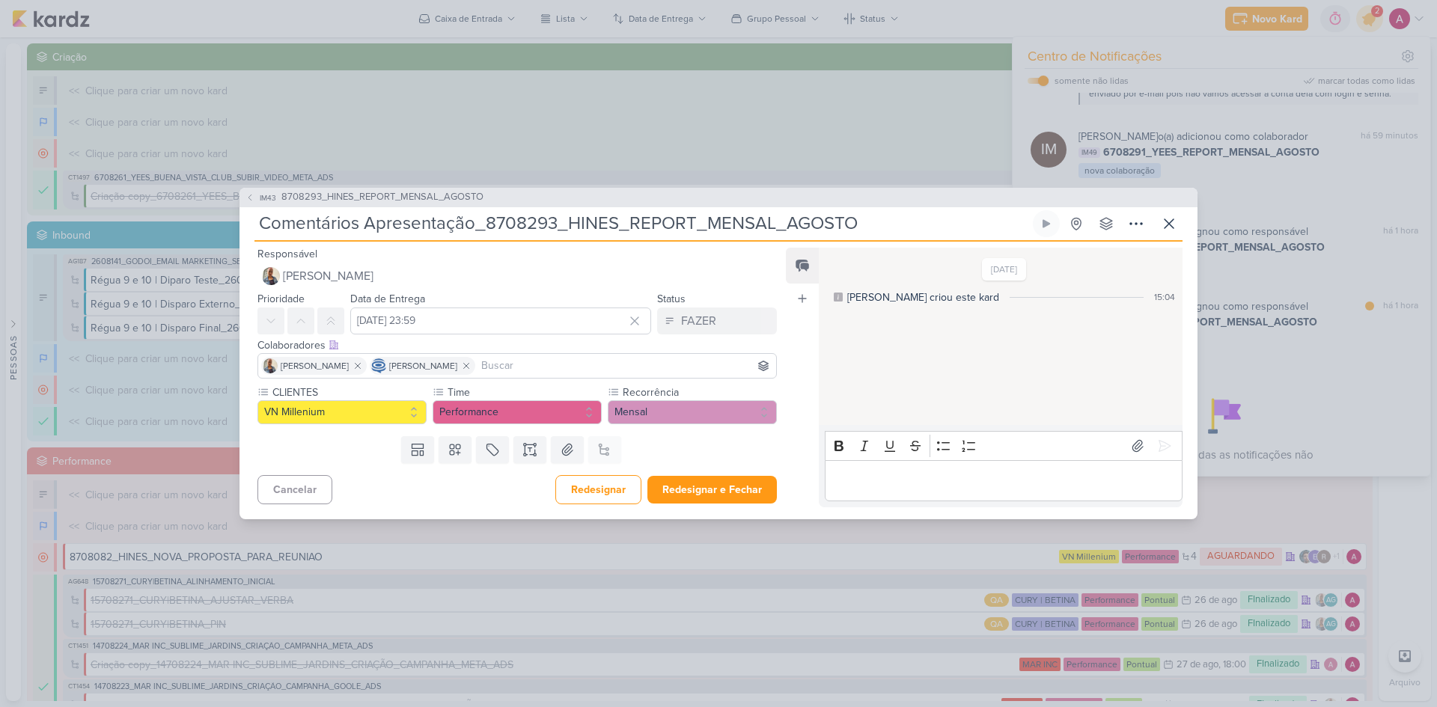
click at [613, 365] on input at bounding box center [625, 366] width 295 height 18
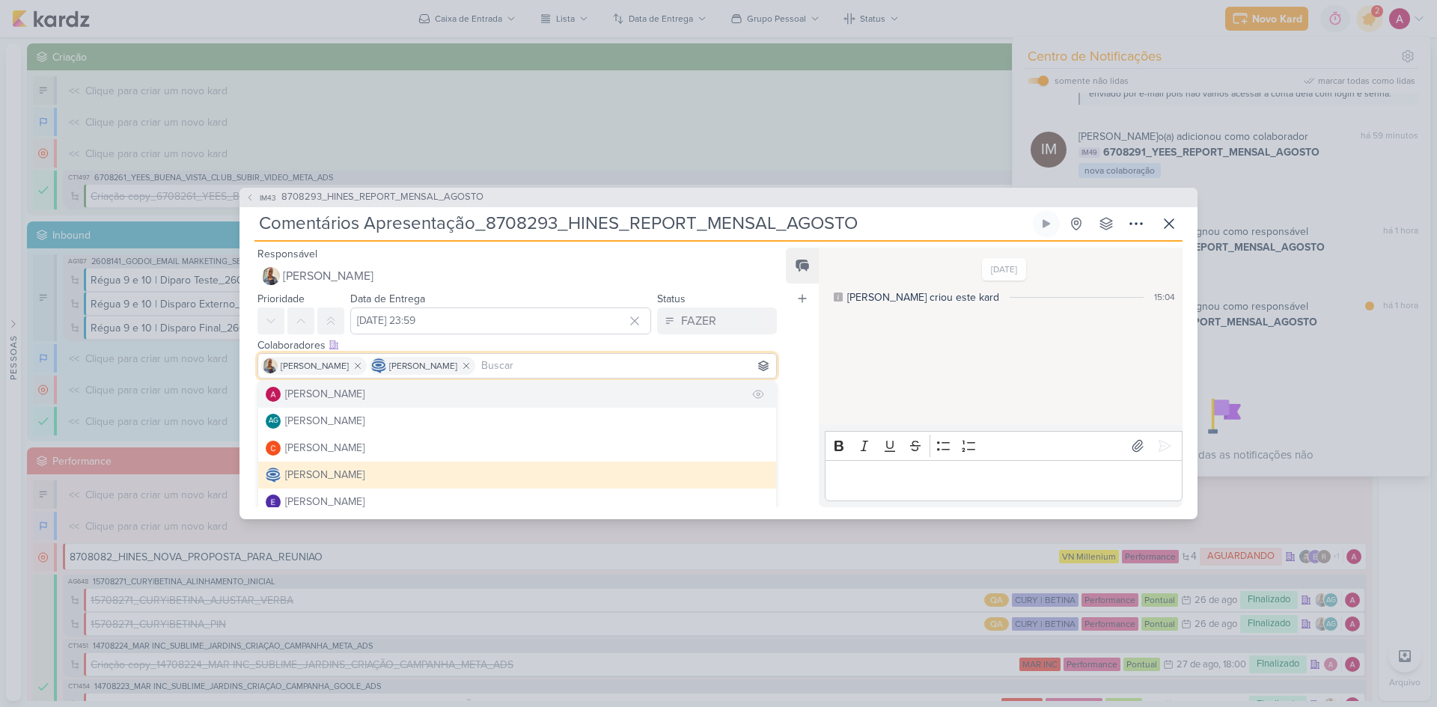
click at [428, 395] on button "[PERSON_NAME]" at bounding box center [517, 394] width 518 height 27
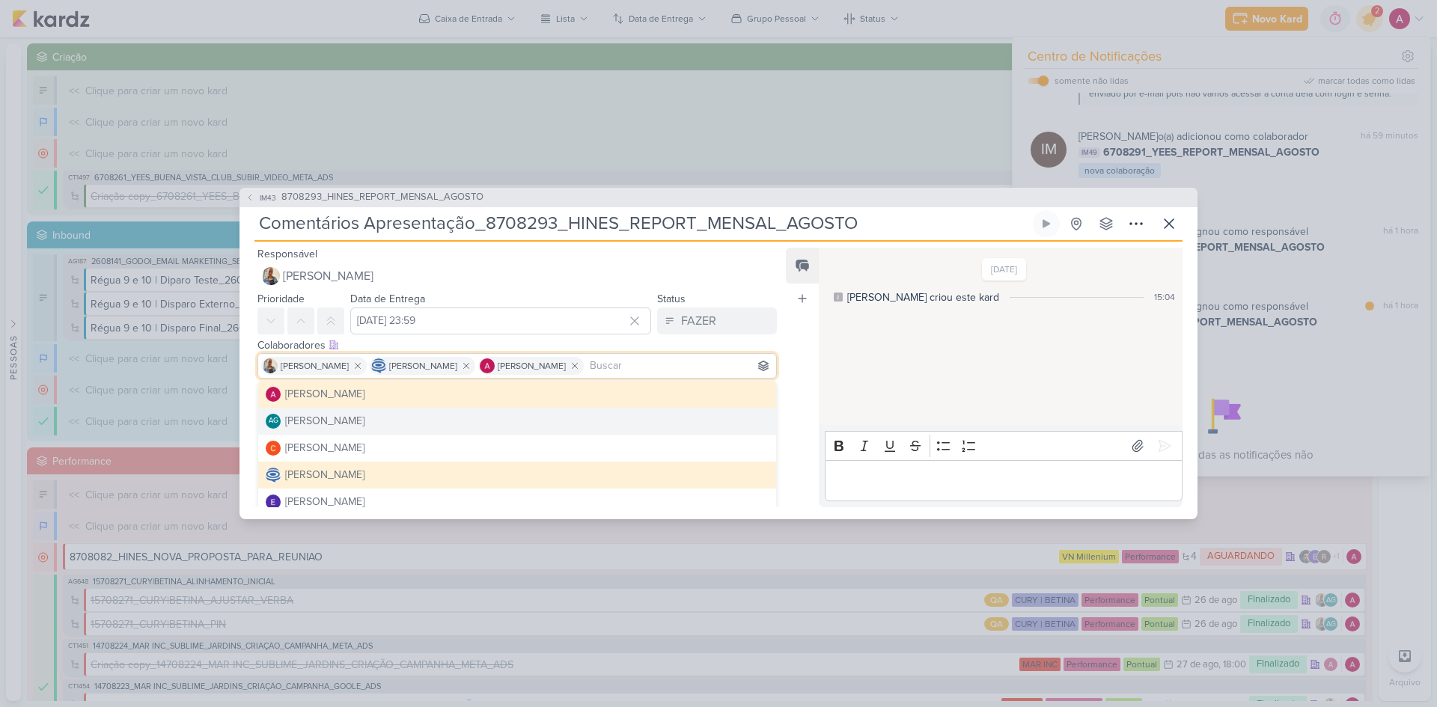
click at [789, 425] on div "Feed Atrelar email Solte o email para atrelar ao kard" at bounding box center [802, 378] width 33 height 260
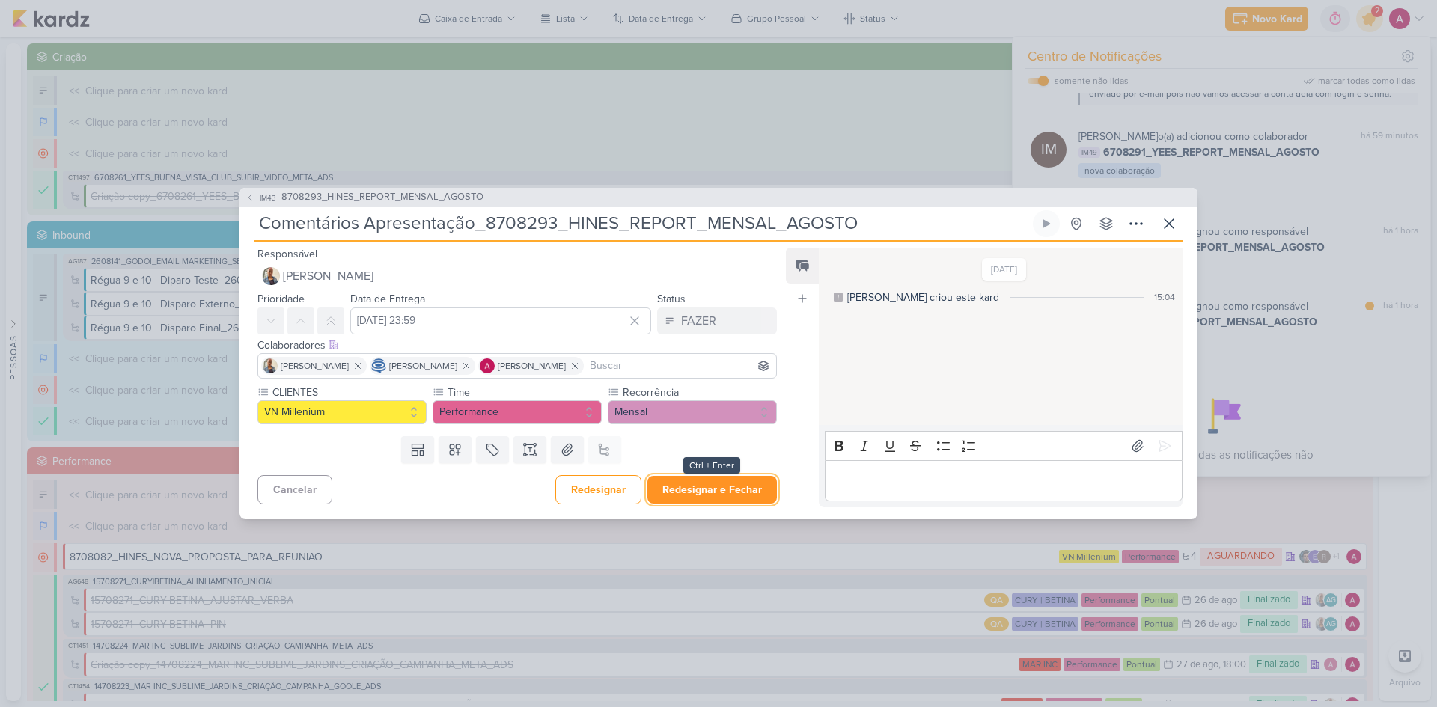
click at [685, 487] on button "Redesignar e Fechar" at bounding box center [711, 490] width 129 height 28
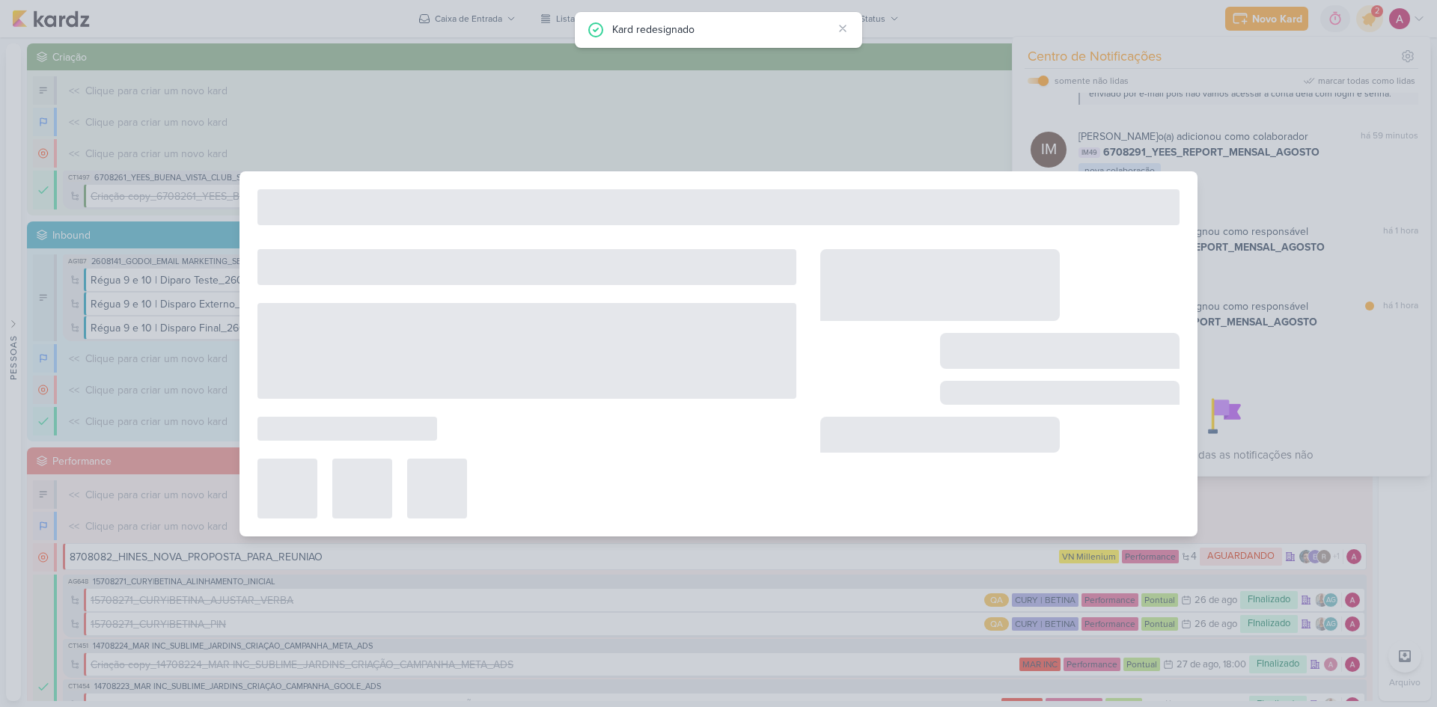
type input "8708293_HINES_REPORT_MENSAL_AGOSTO"
type input "15 de setembro de 2025 às 18:00"
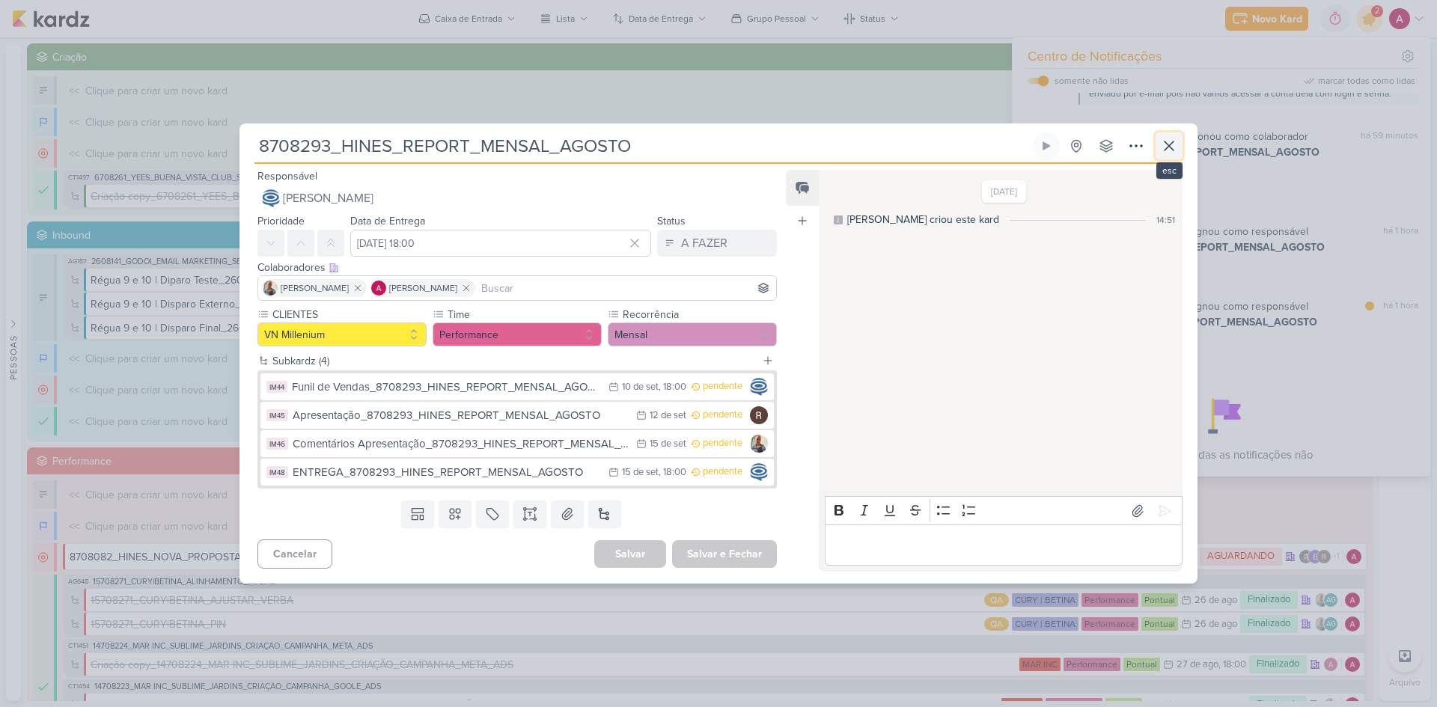
click at [1167, 146] on icon at bounding box center [1169, 146] width 18 height 18
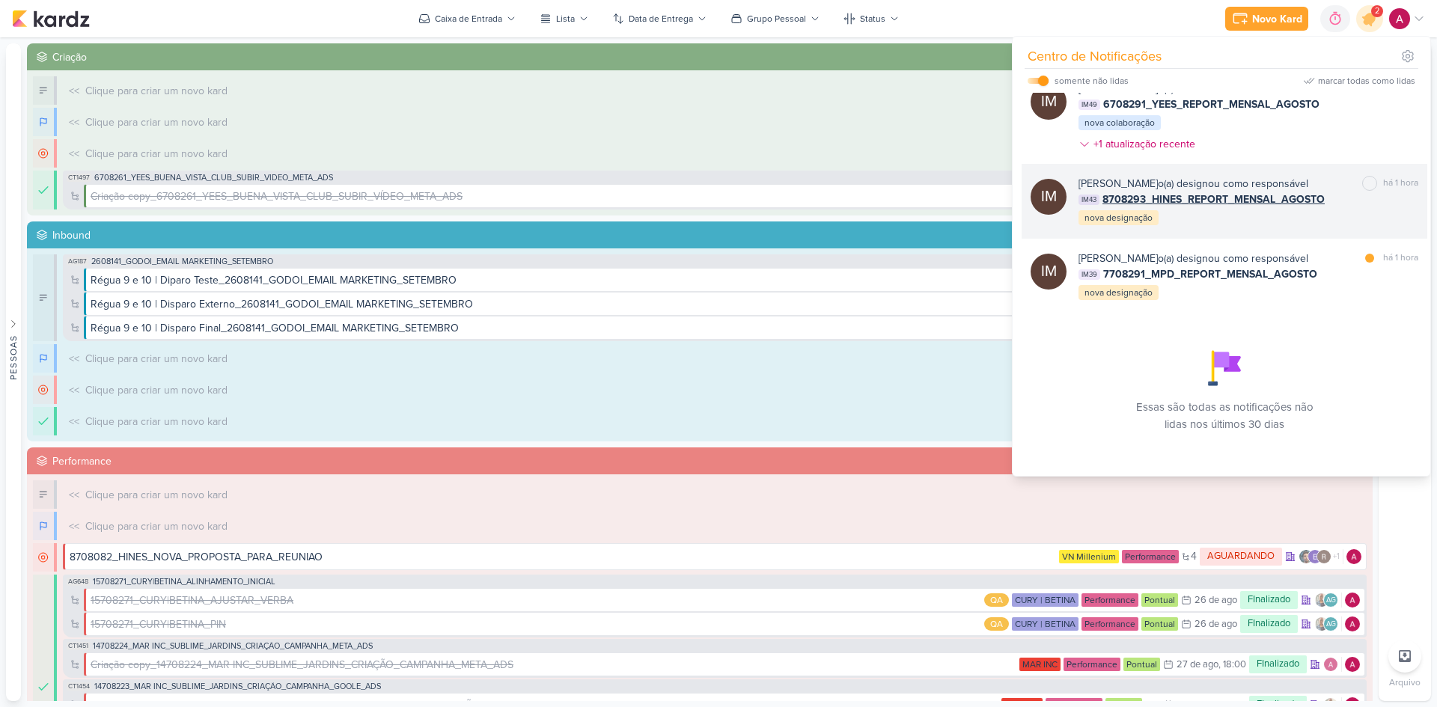
scroll to position [894, 0]
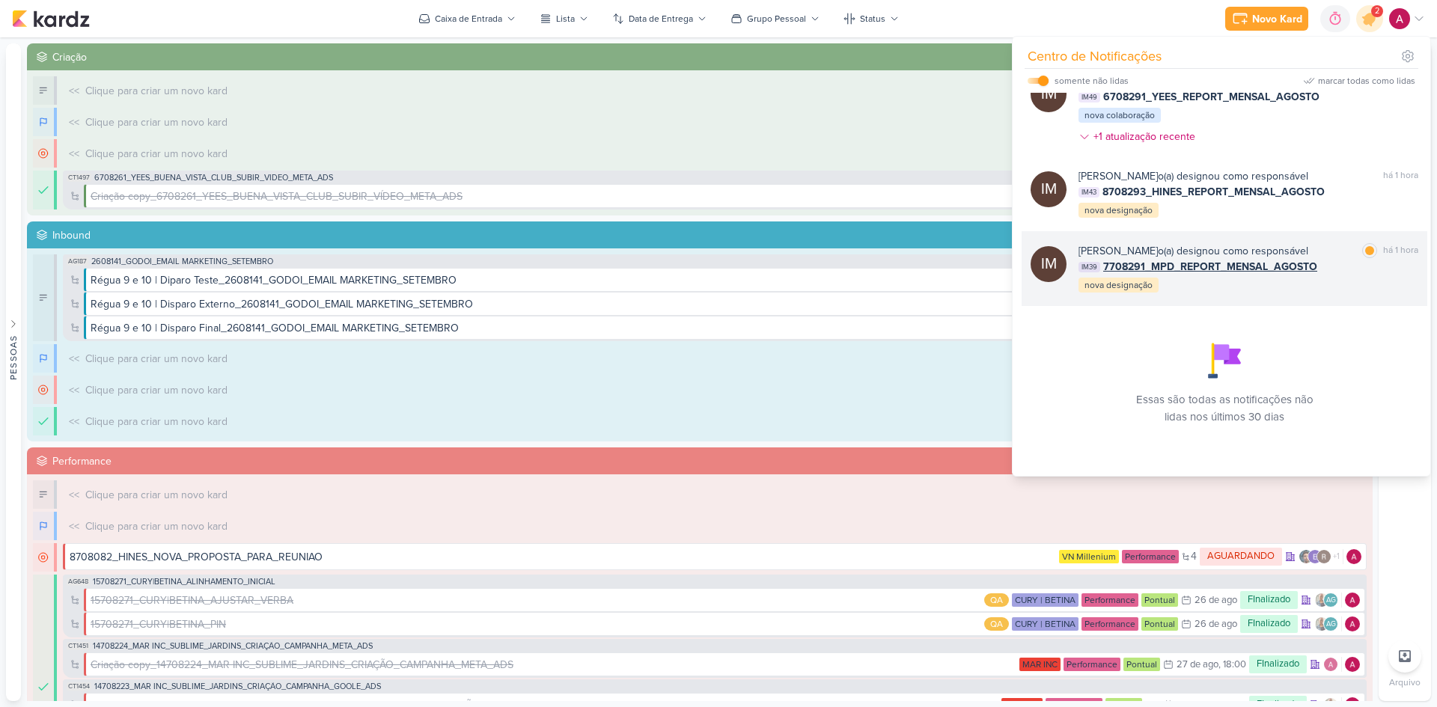
click at [1261, 259] on div "Isabella Machado Guimarães o(a) designou como responsável" at bounding box center [1194, 251] width 230 height 16
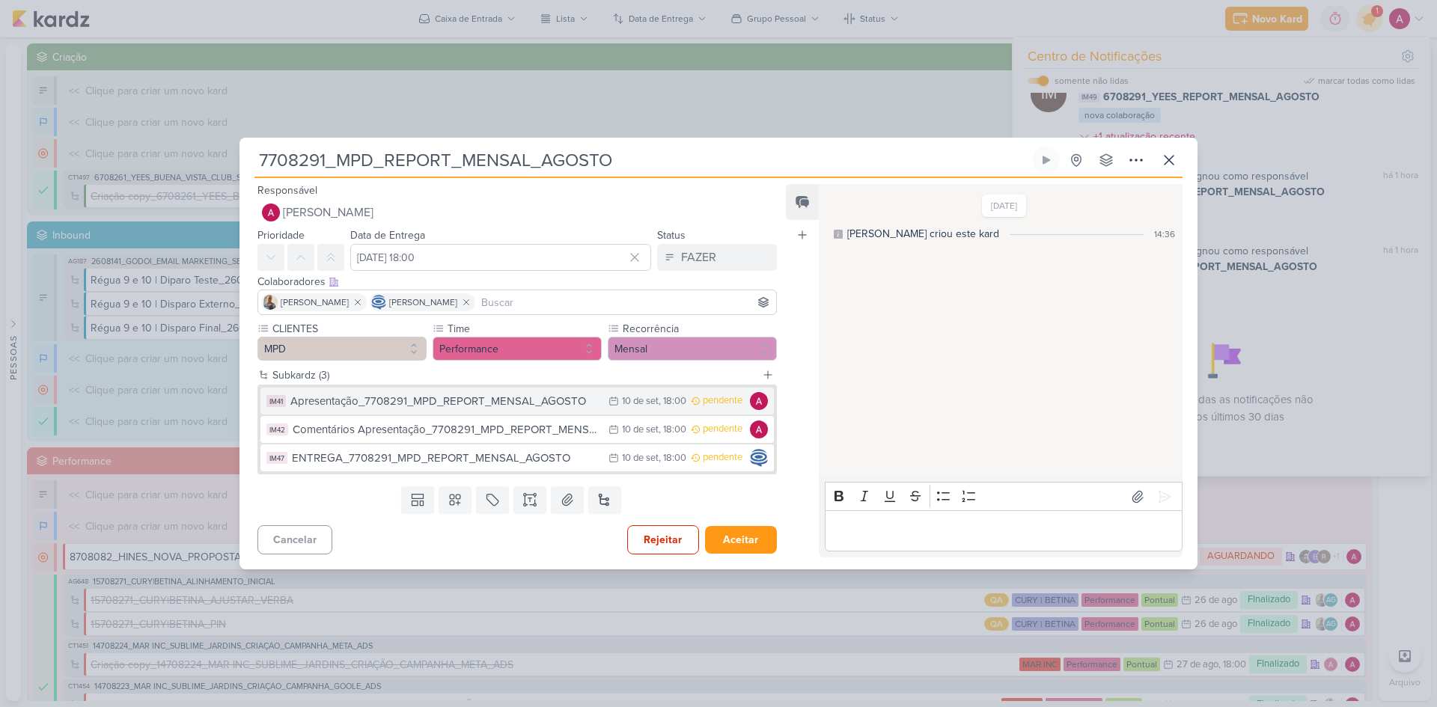
click at [463, 400] on div "Apresentação_7708291_MPD_REPORT_MENSAL_AGOSTO" at bounding box center [445, 401] width 311 height 17
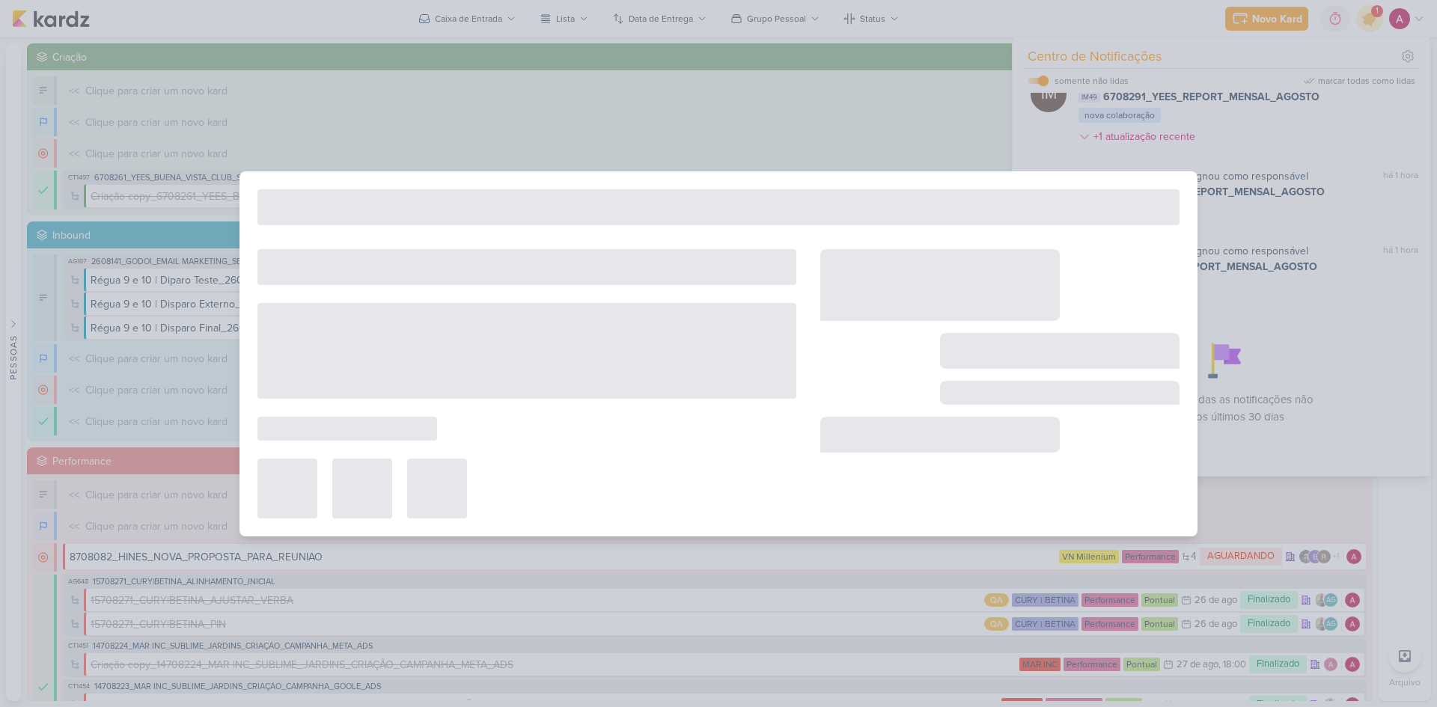
type input "Apresentação_7708291_MPD_REPORT_MENSAL_AGOSTO"
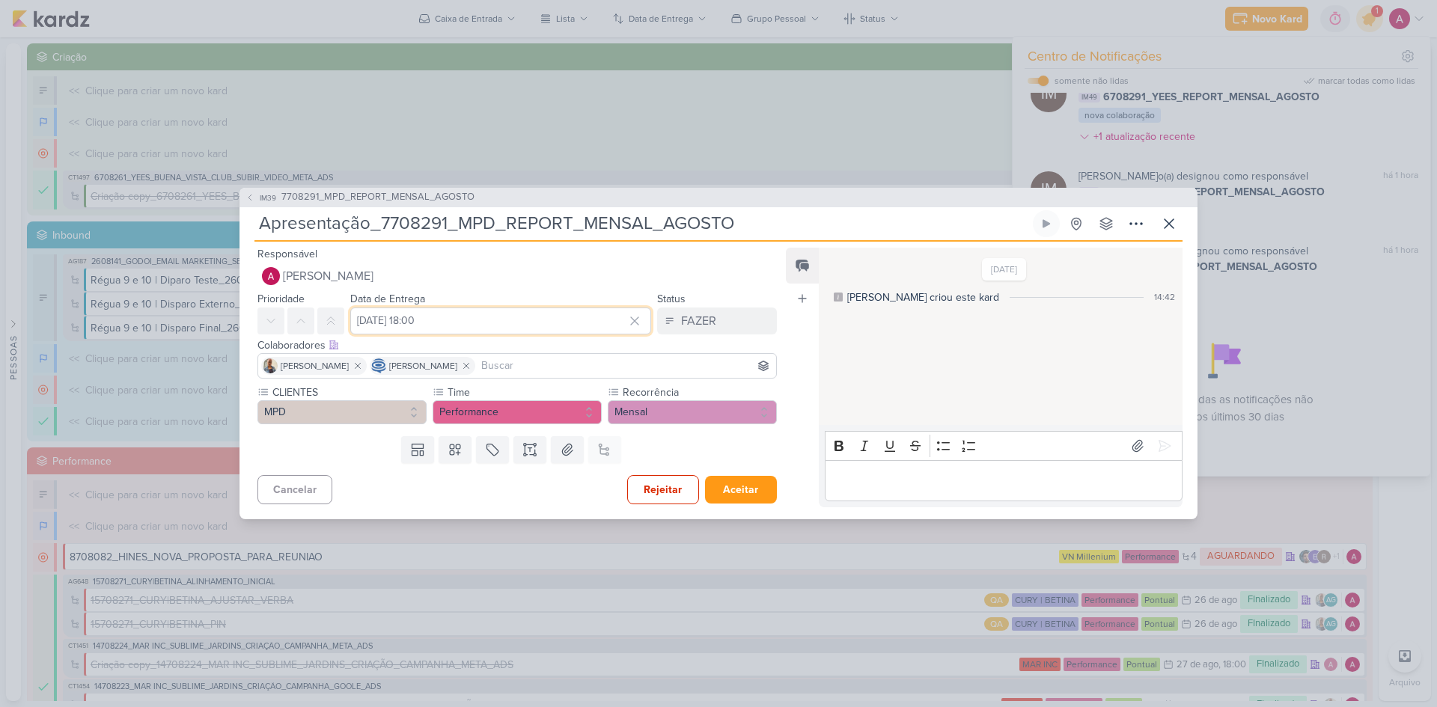
click at [514, 324] on input "10 de setembro de 2025 às 18:00" at bounding box center [500, 321] width 301 height 27
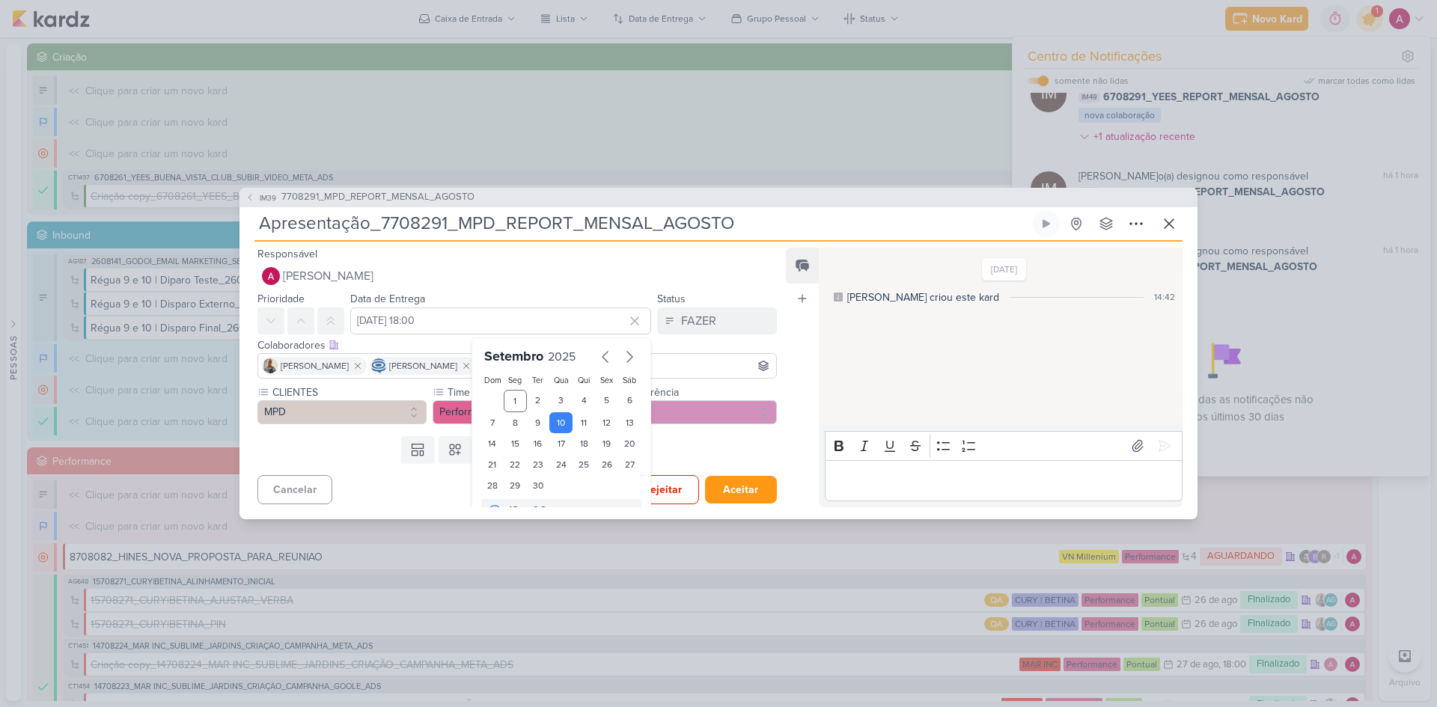
click at [724, 447] on div "Templates Campos Personalizados Marcadores Caixa De Texto Anexo Este kard já é …" at bounding box center [511, 449] width 543 height 39
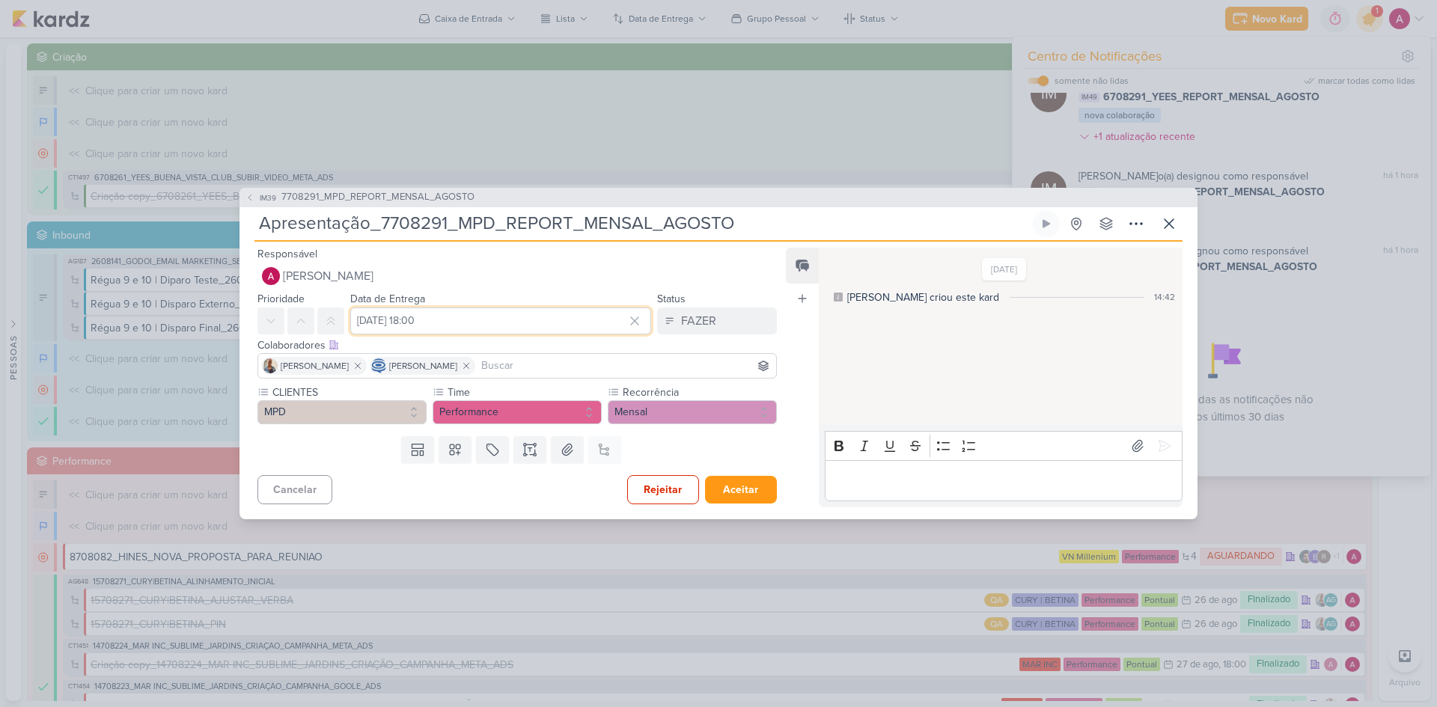
click at [528, 319] on input "10 de setembro de 2025 às 18:00" at bounding box center [500, 321] width 301 height 27
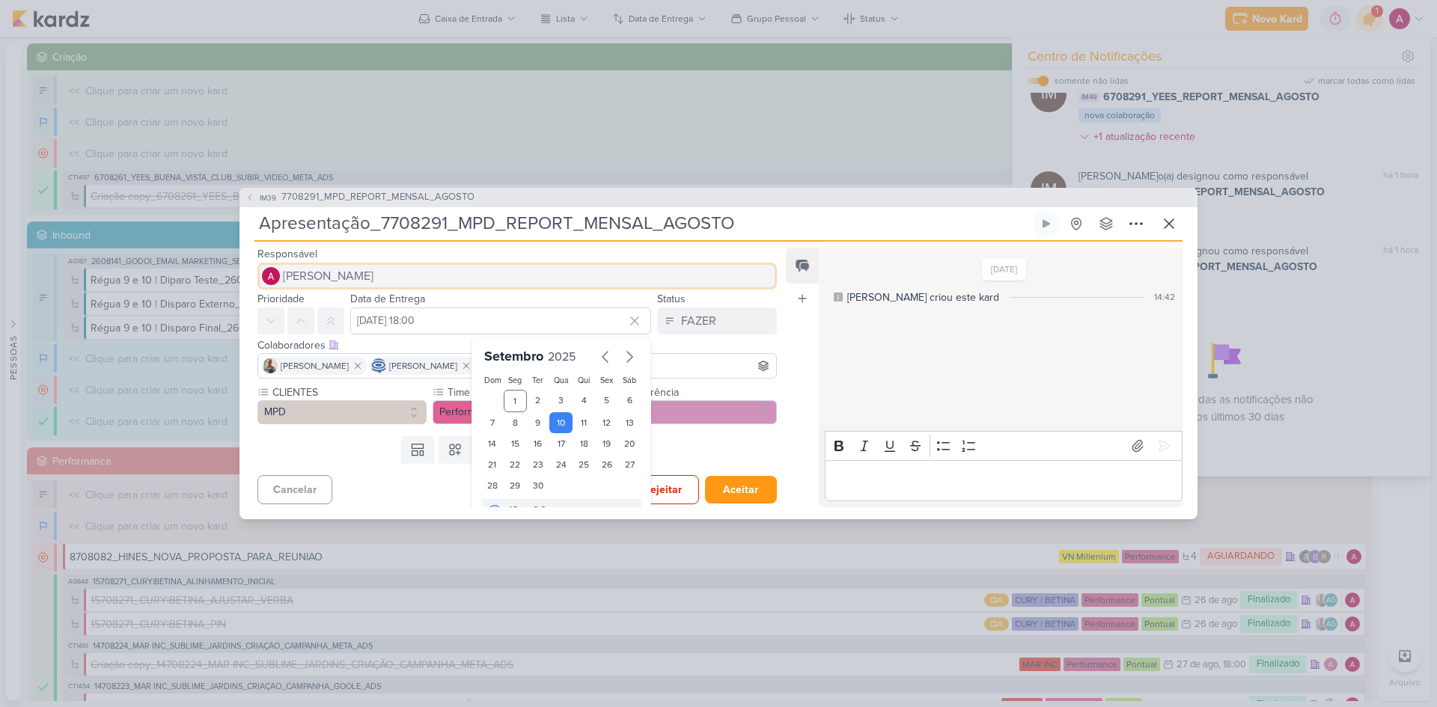
click at [383, 278] on button "[PERSON_NAME]" at bounding box center [516, 276] width 519 height 27
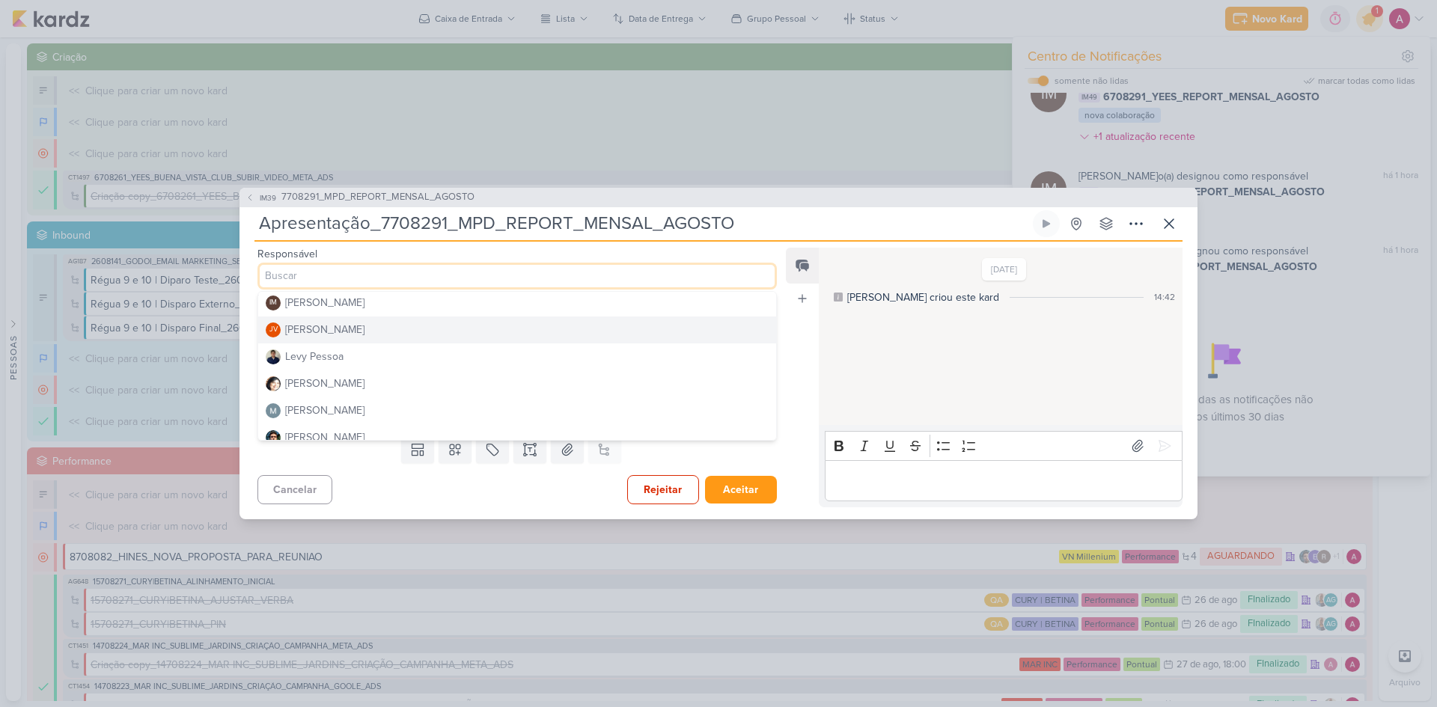
scroll to position [225, 0]
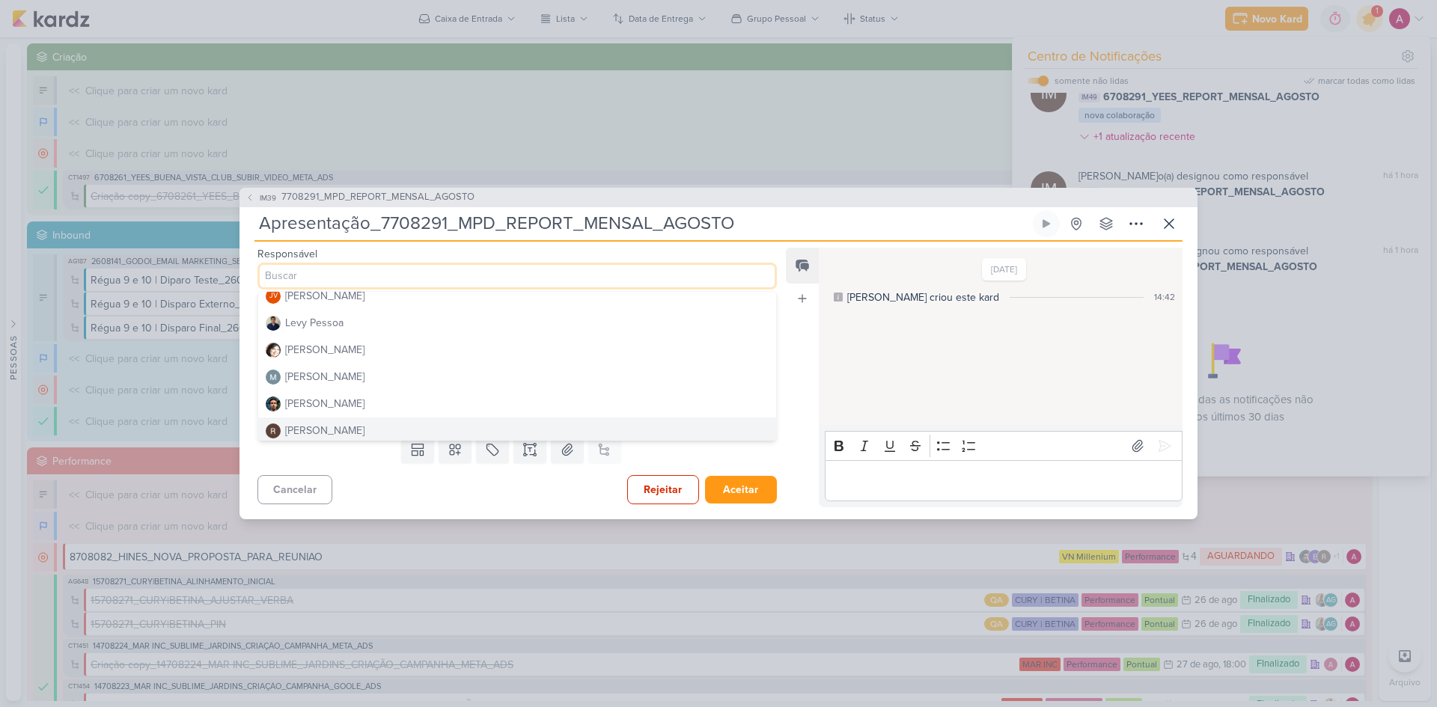
click at [334, 429] on div "[PERSON_NAME]" at bounding box center [324, 431] width 79 height 16
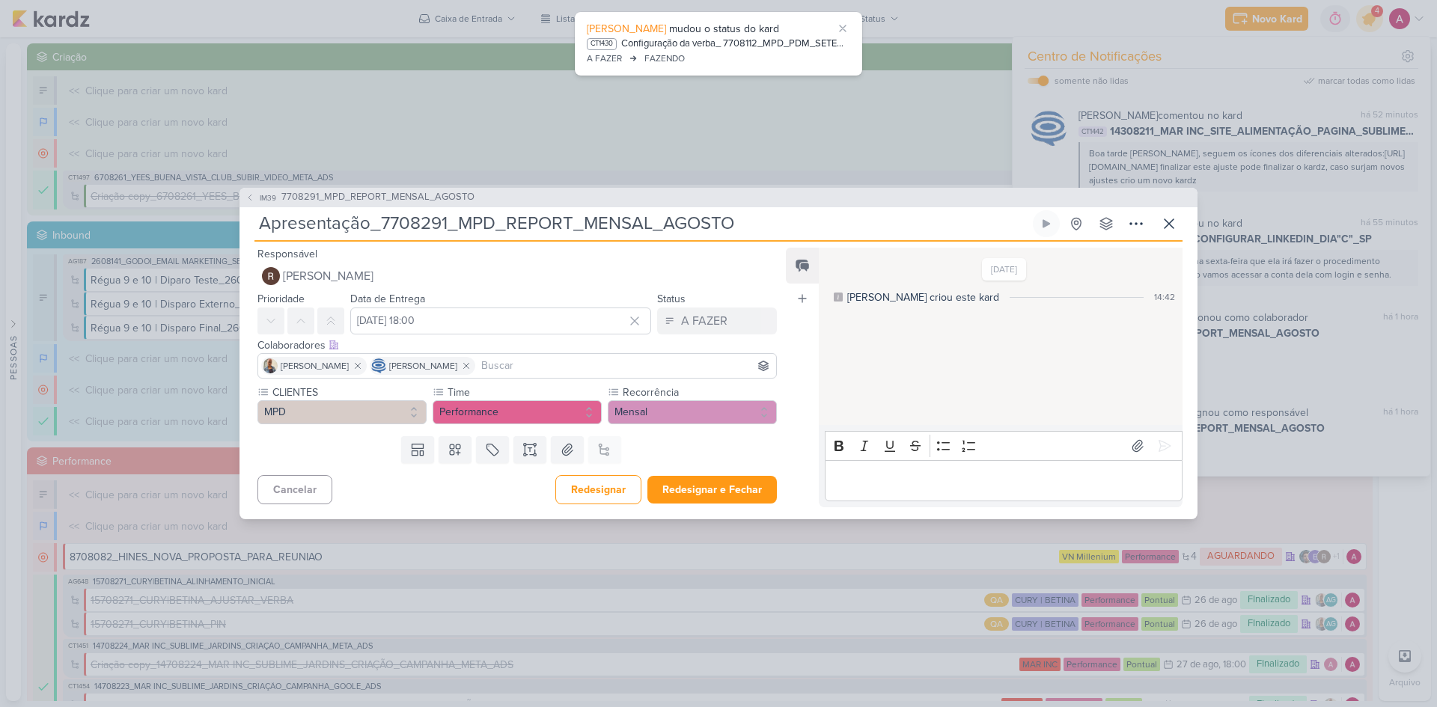
click at [549, 360] on input at bounding box center [625, 366] width 295 height 18
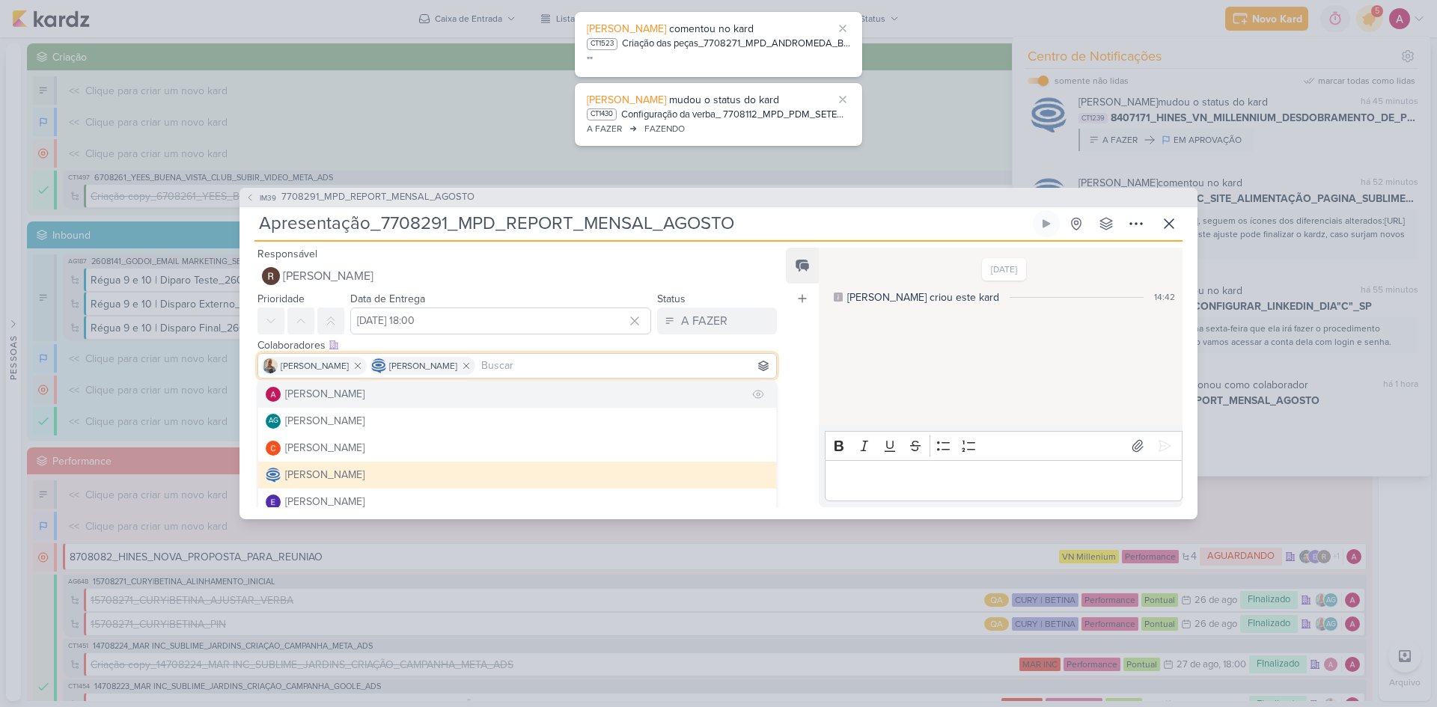
click at [427, 394] on button "[PERSON_NAME]" at bounding box center [517, 394] width 518 height 27
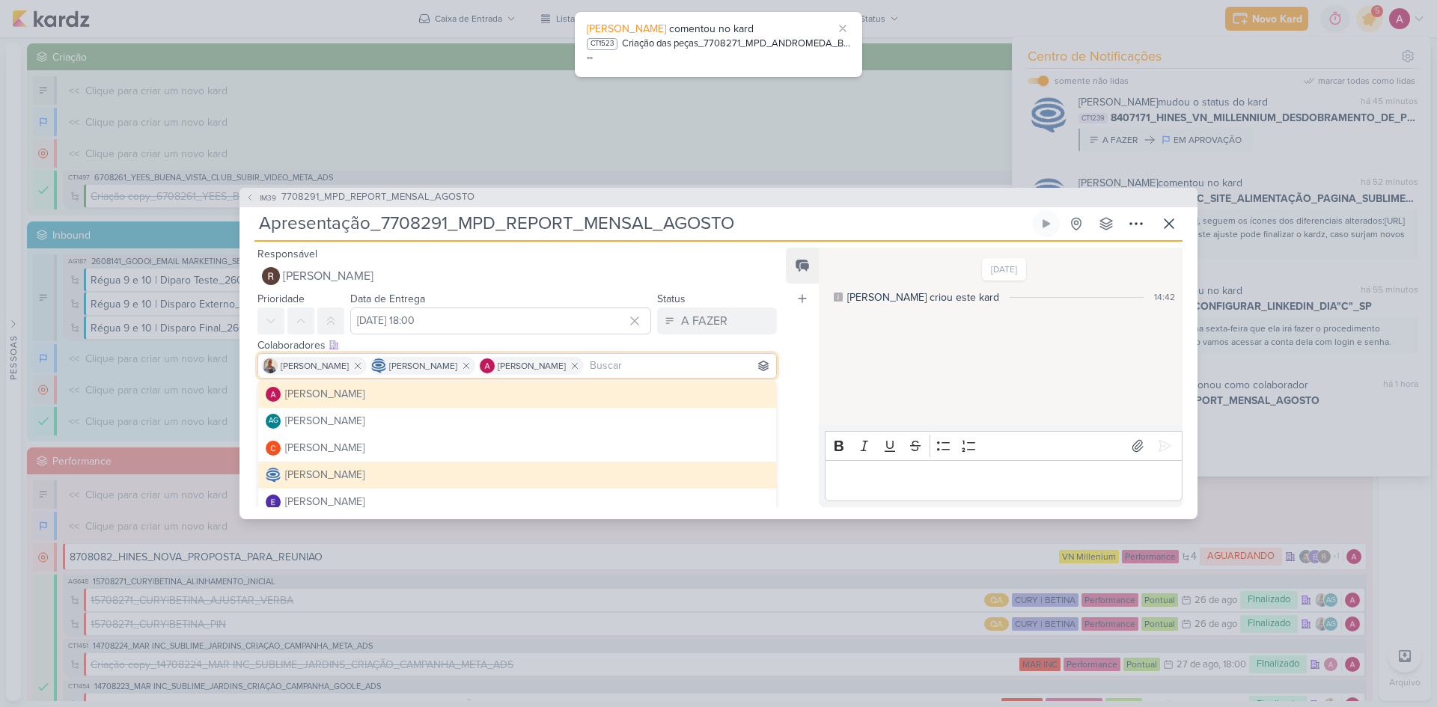
click at [808, 371] on div "Feed Atrelar email Solte o email para atrelar ao kard" at bounding box center [802, 378] width 33 height 260
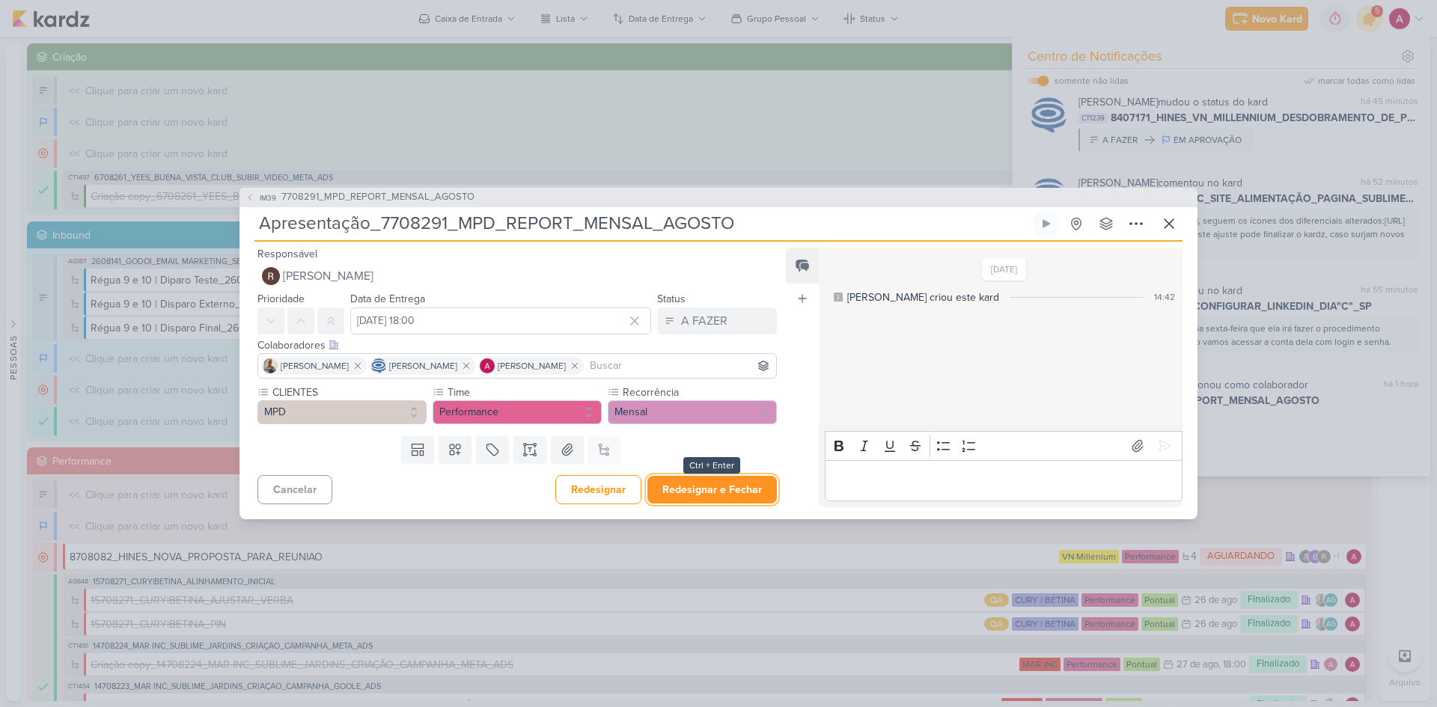
click at [691, 489] on button "Redesignar e Fechar" at bounding box center [711, 490] width 129 height 28
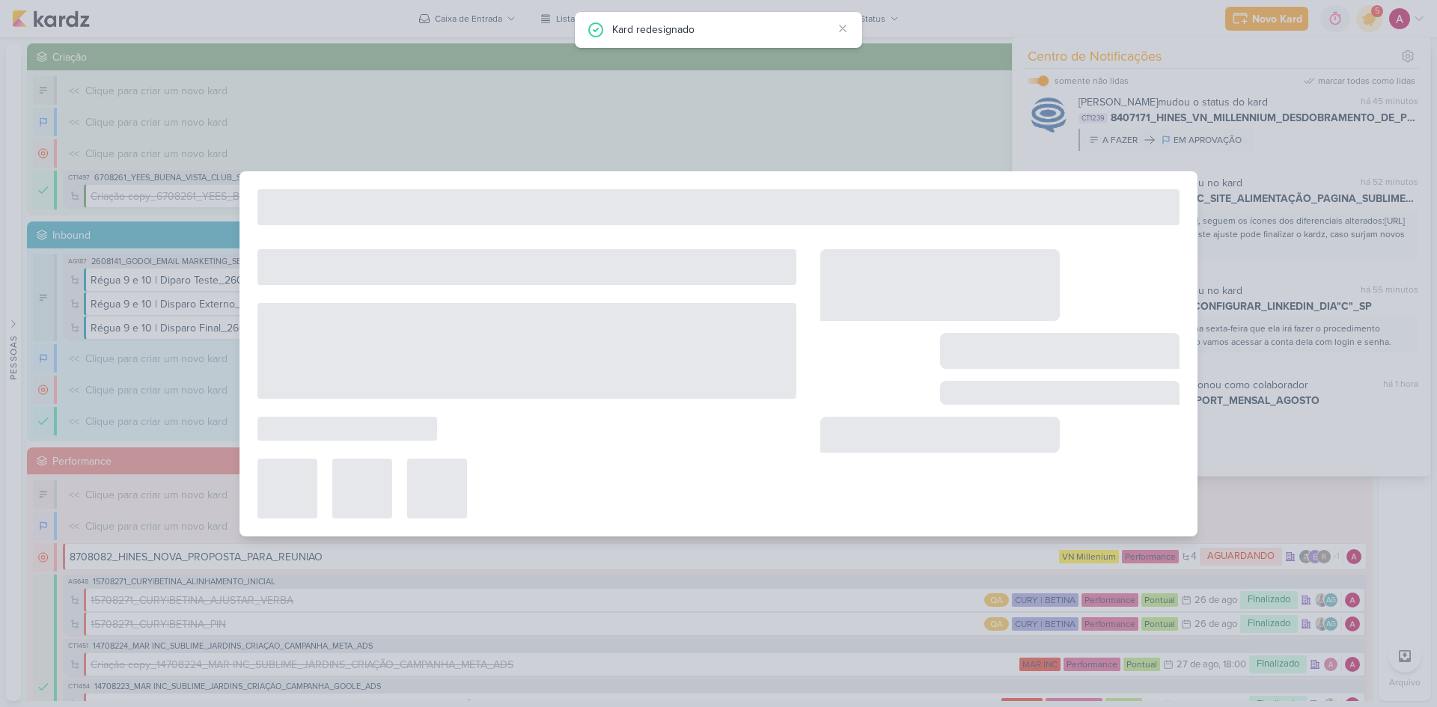
type input "7708291_MPD_REPORT_MENSAL_AGOSTO"
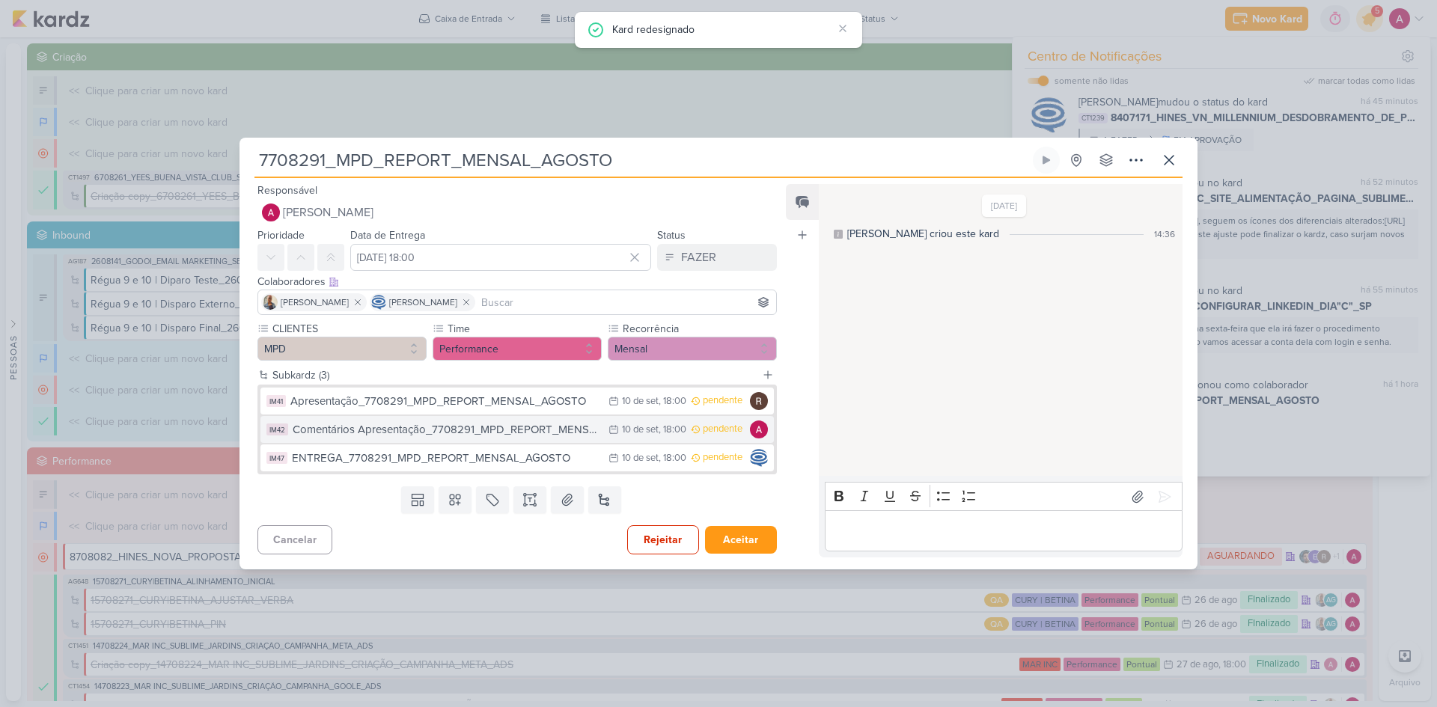
click at [519, 434] on div "Comentários Apresentação_7708291_MPD_REPORT_MENSAL_AGOSTO" at bounding box center [447, 429] width 308 height 17
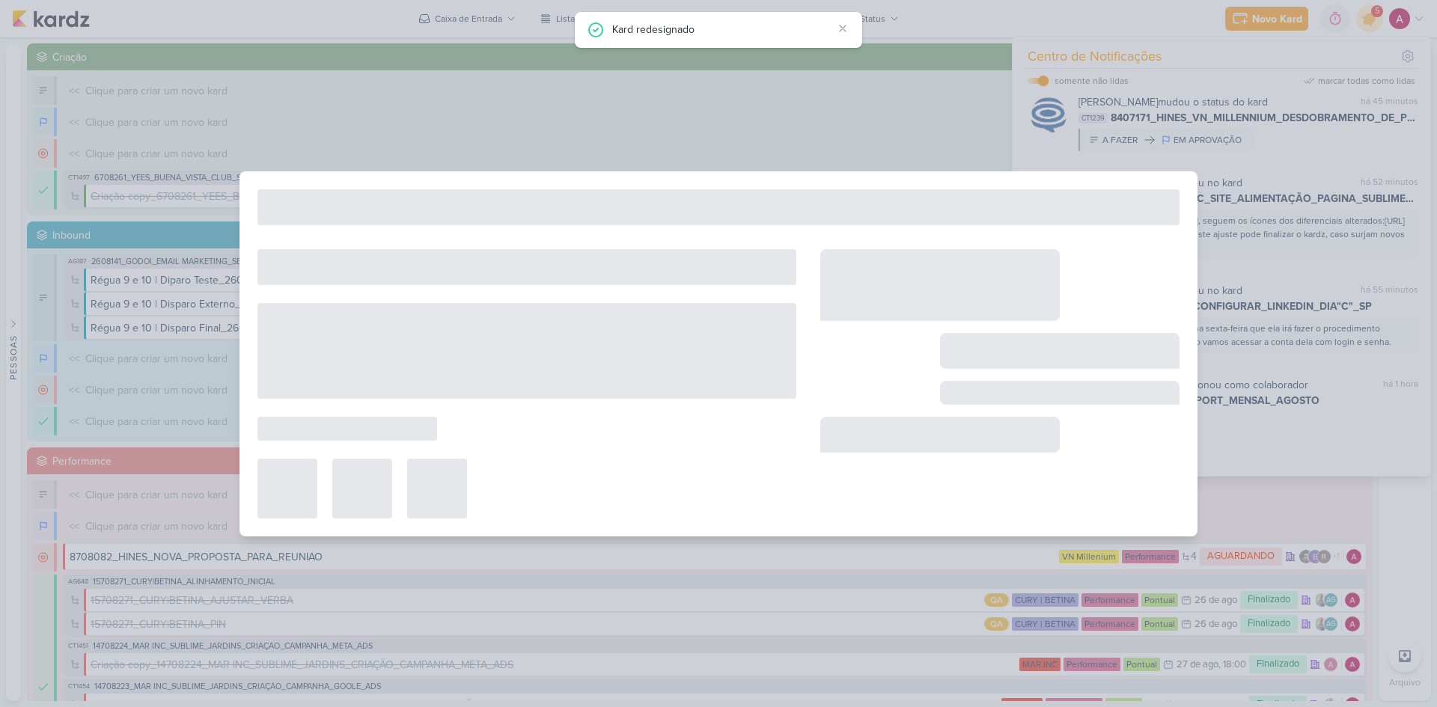
type input "Comentários Apresentação_7708291_MPD_REPORT_MENSAL_AGOSTO"
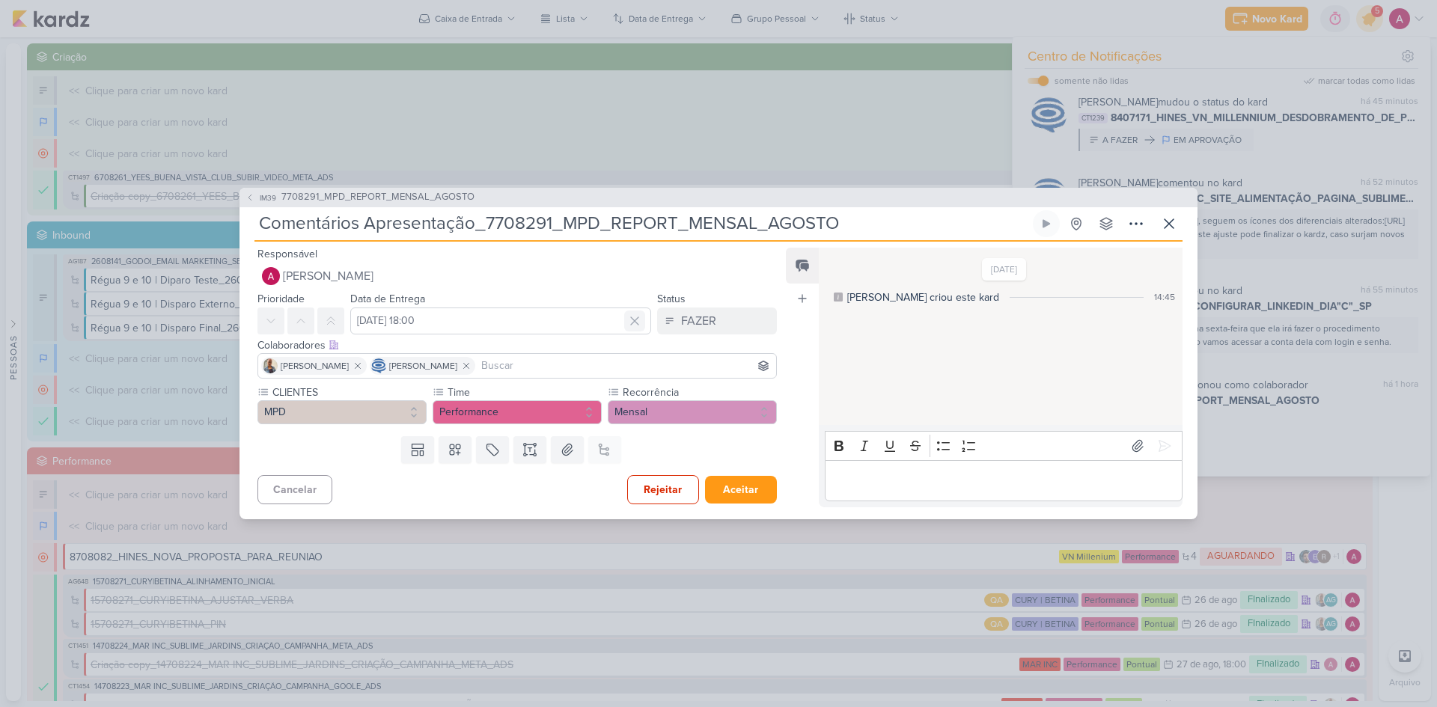
click at [631, 323] on icon at bounding box center [634, 320] width 7 height 7
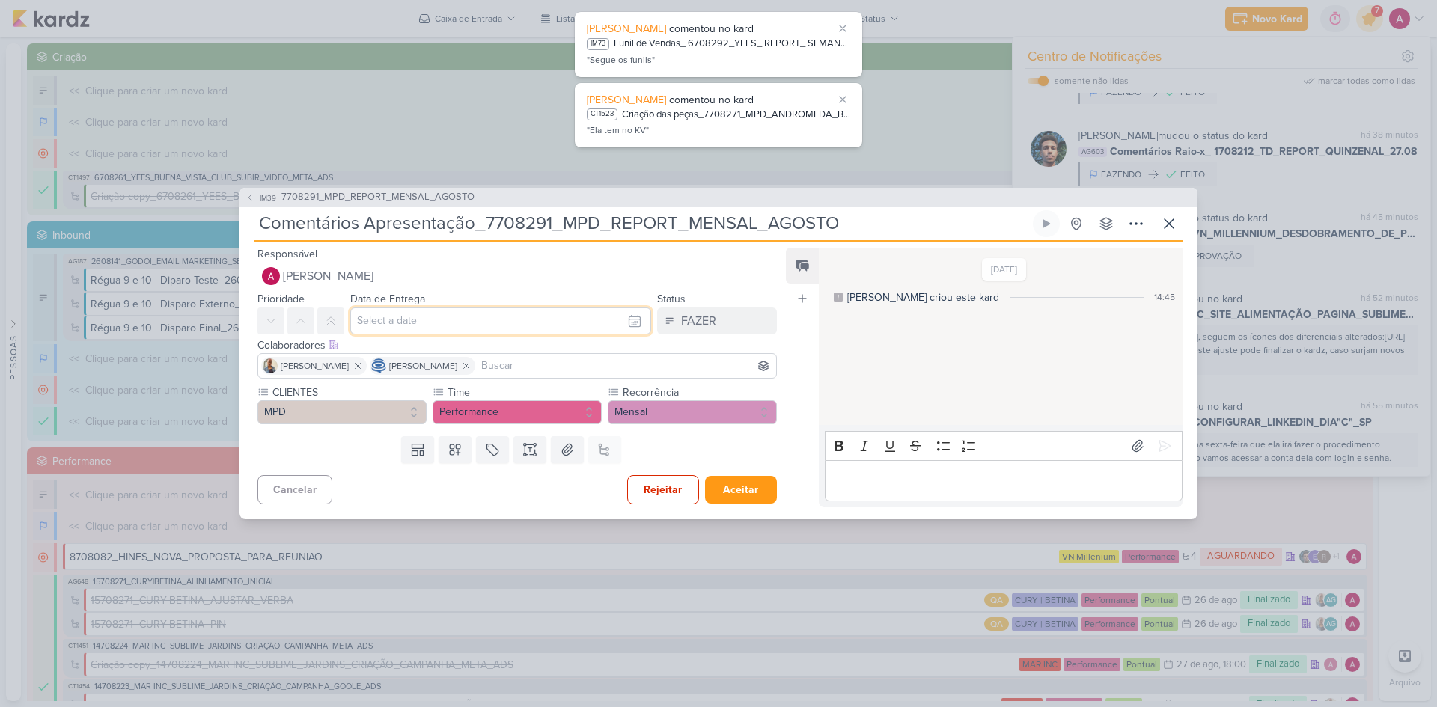
click at [504, 321] on input "text" at bounding box center [500, 321] width 301 height 27
click at [554, 419] on div "10" at bounding box center [560, 422] width 23 height 21
type input "10 de setembro de 2025 às 23:59"
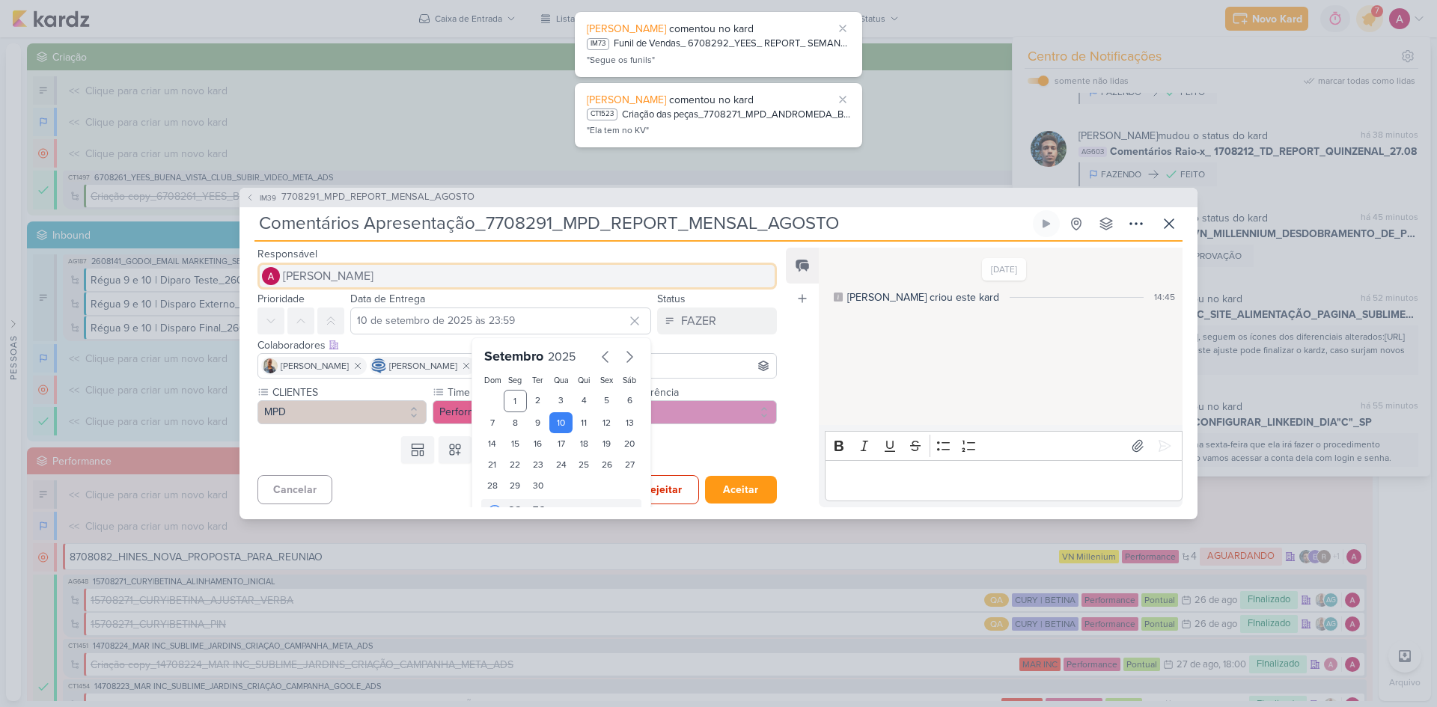
click at [349, 284] on span "[PERSON_NAME]" at bounding box center [328, 276] width 91 height 18
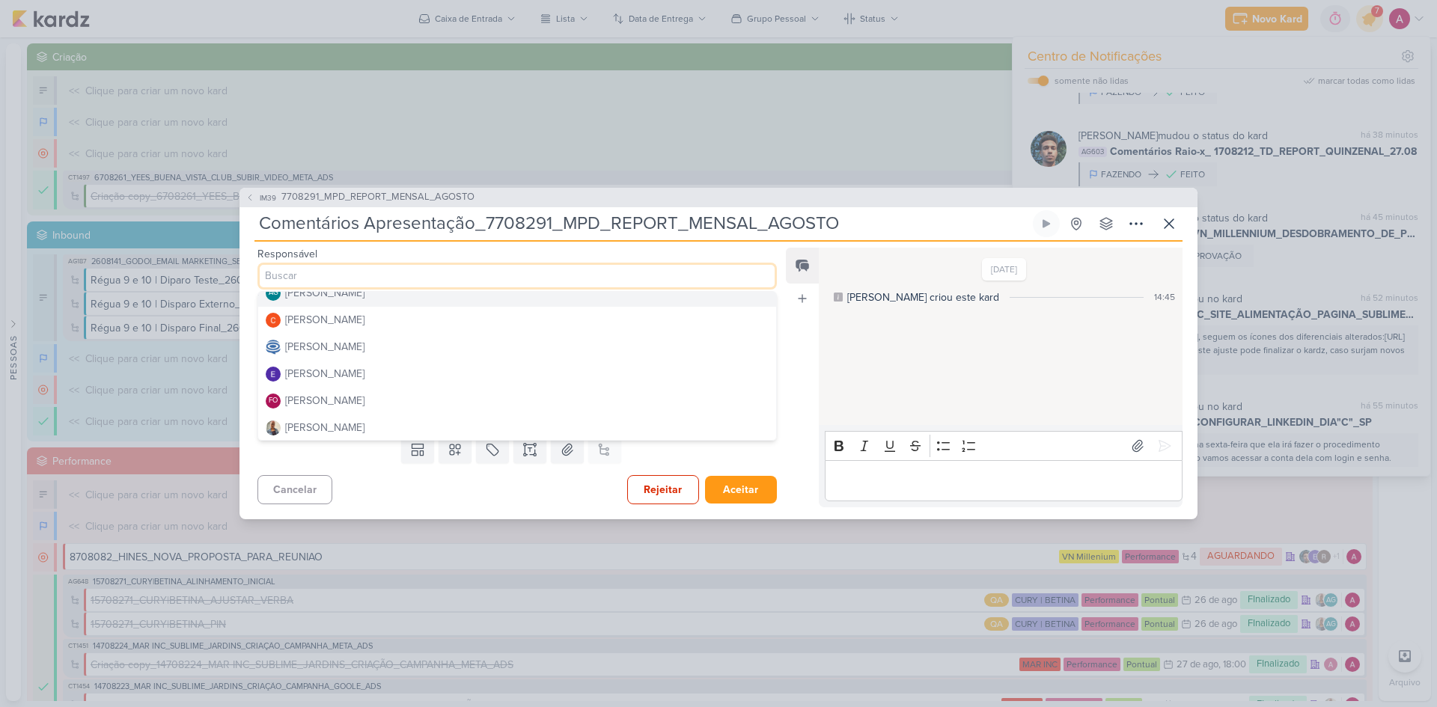
scroll to position [75, 0]
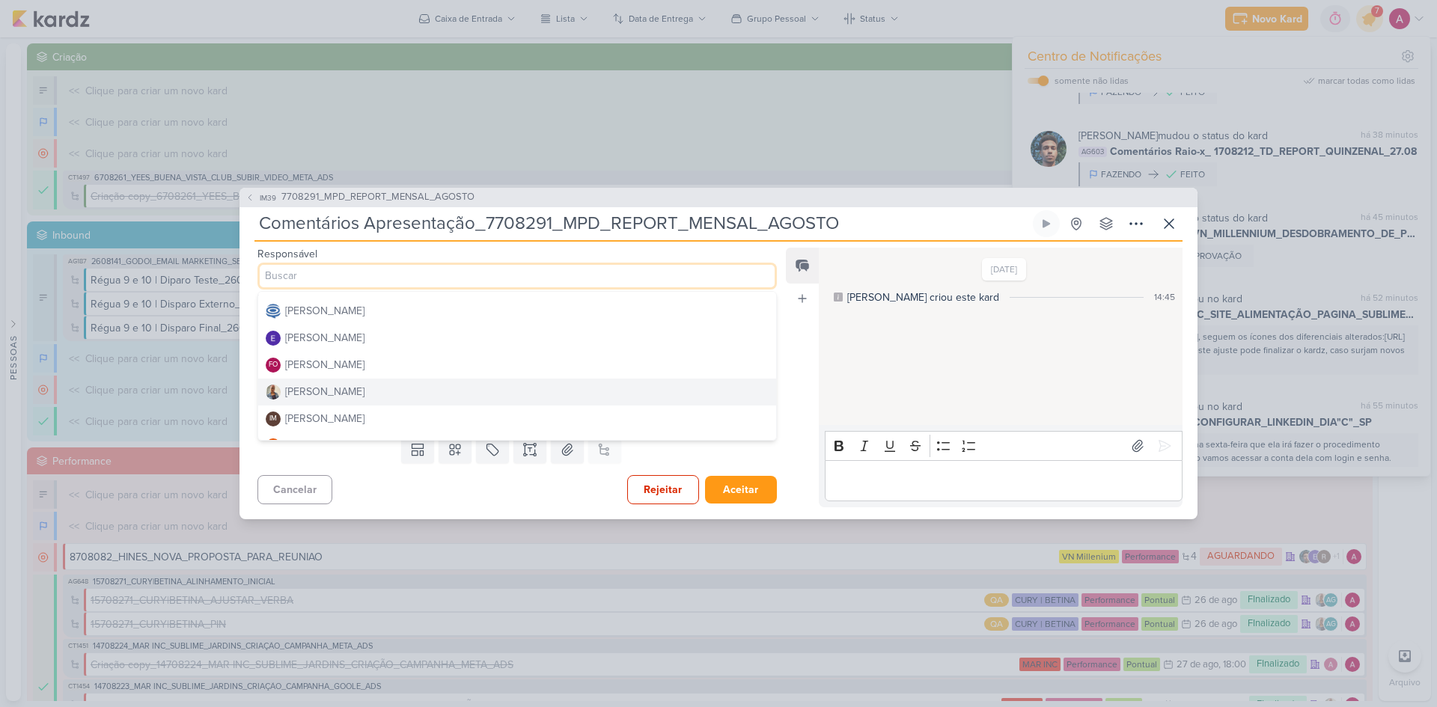
click at [311, 394] on div "[PERSON_NAME]" at bounding box center [324, 392] width 79 height 16
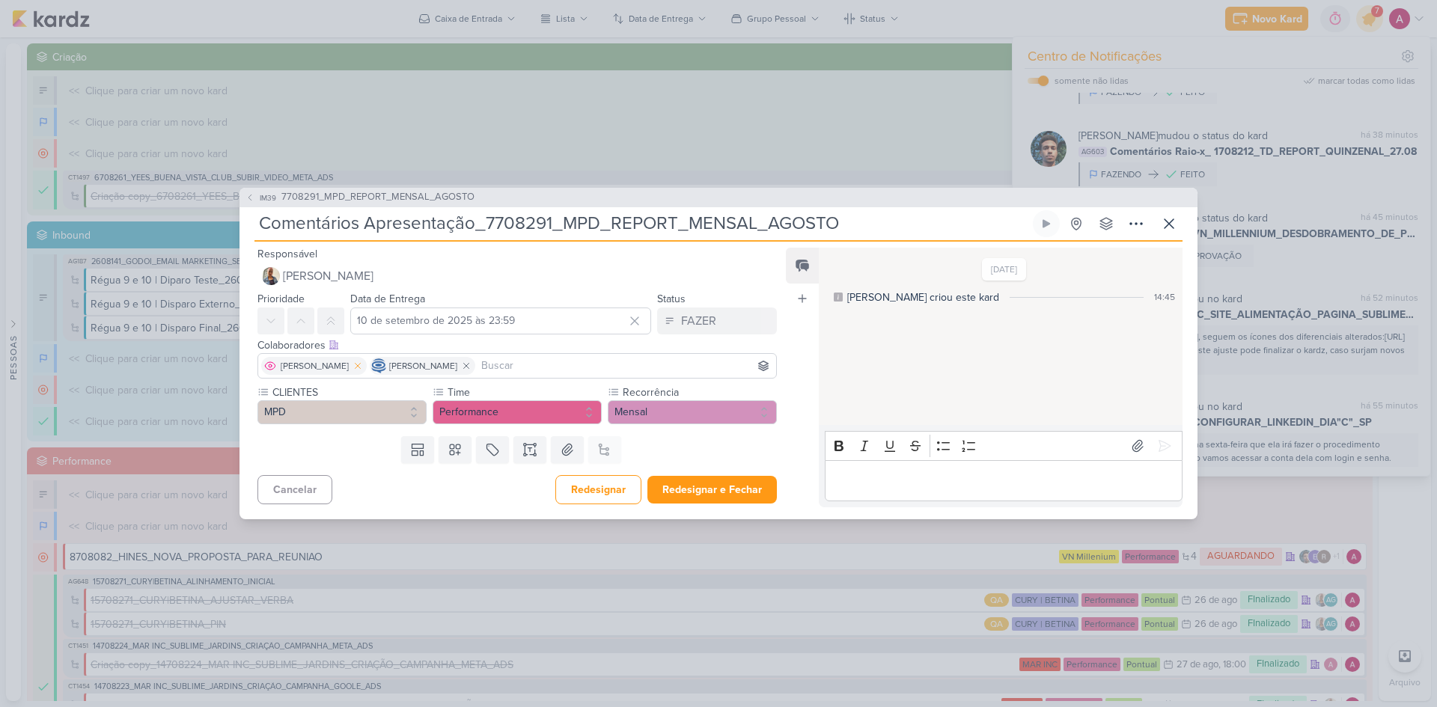
click at [353, 365] on icon at bounding box center [358, 366] width 10 height 10
click at [456, 364] on input at bounding box center [571, 366] width 403 height 18
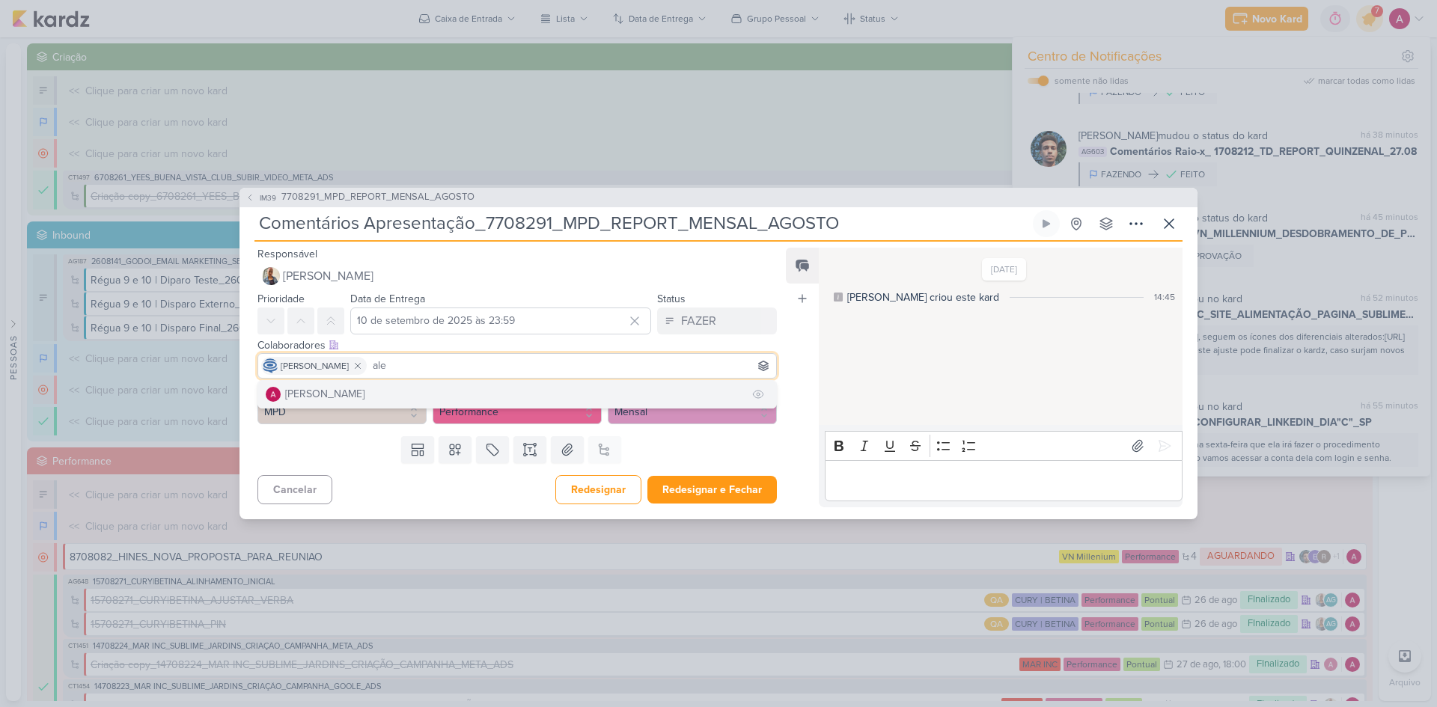
type input "ale"
click at [422, 386] on button "[PERSON_NAME]" at bounding box center [517, 394] width 518 height 27
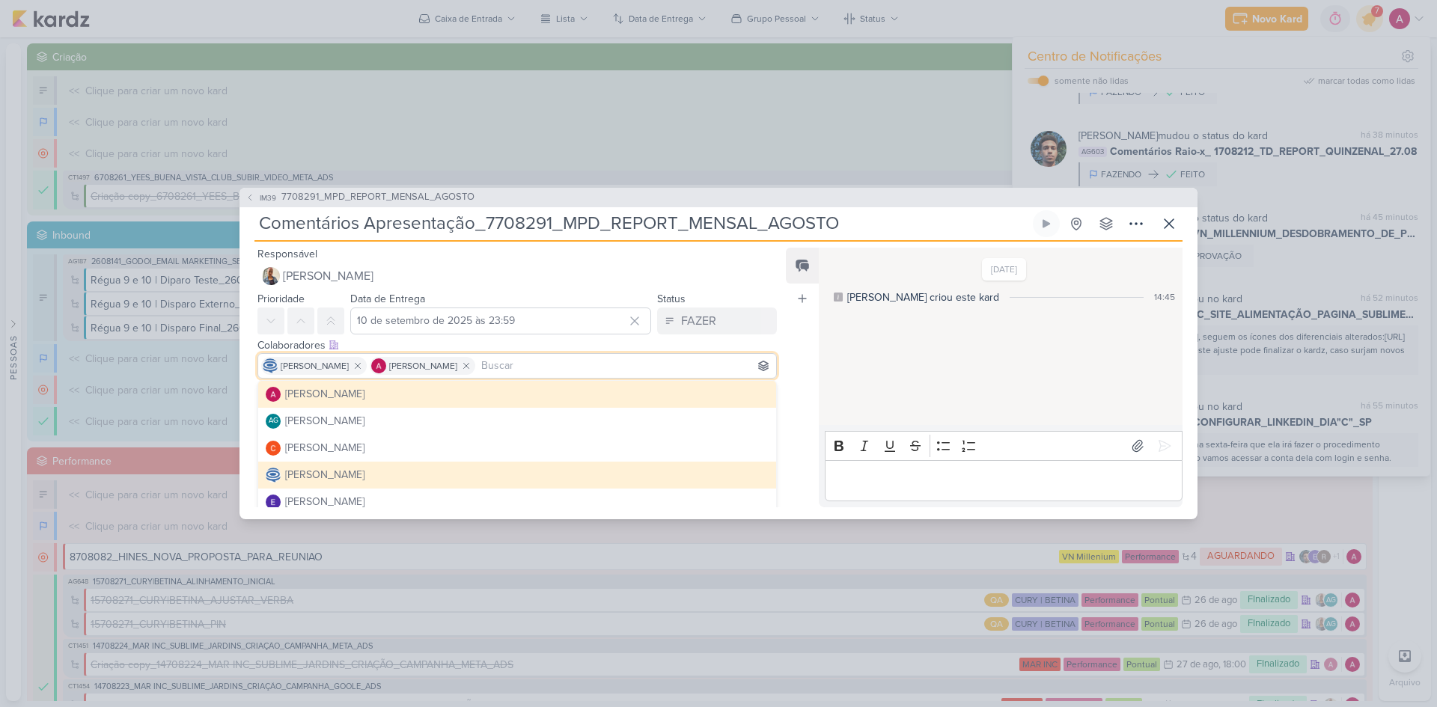
click at [794, 364] on div "Feed Atrelar email Solte o email para atrelar ao kard" at bounding box center [802, 378] width 33 height 260
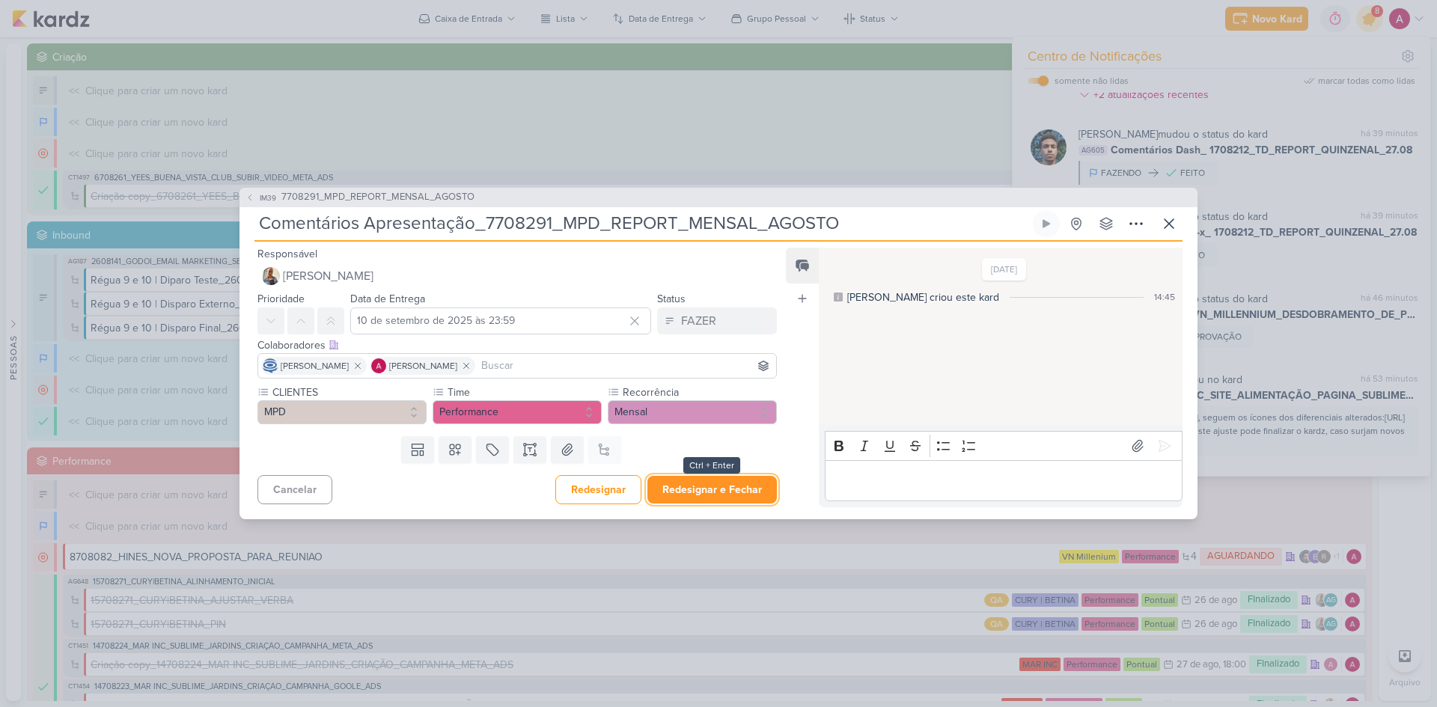
click at [702, 492] on button "Redesignar e Fechar" at bounding box center [711, 490] width 129 height 28
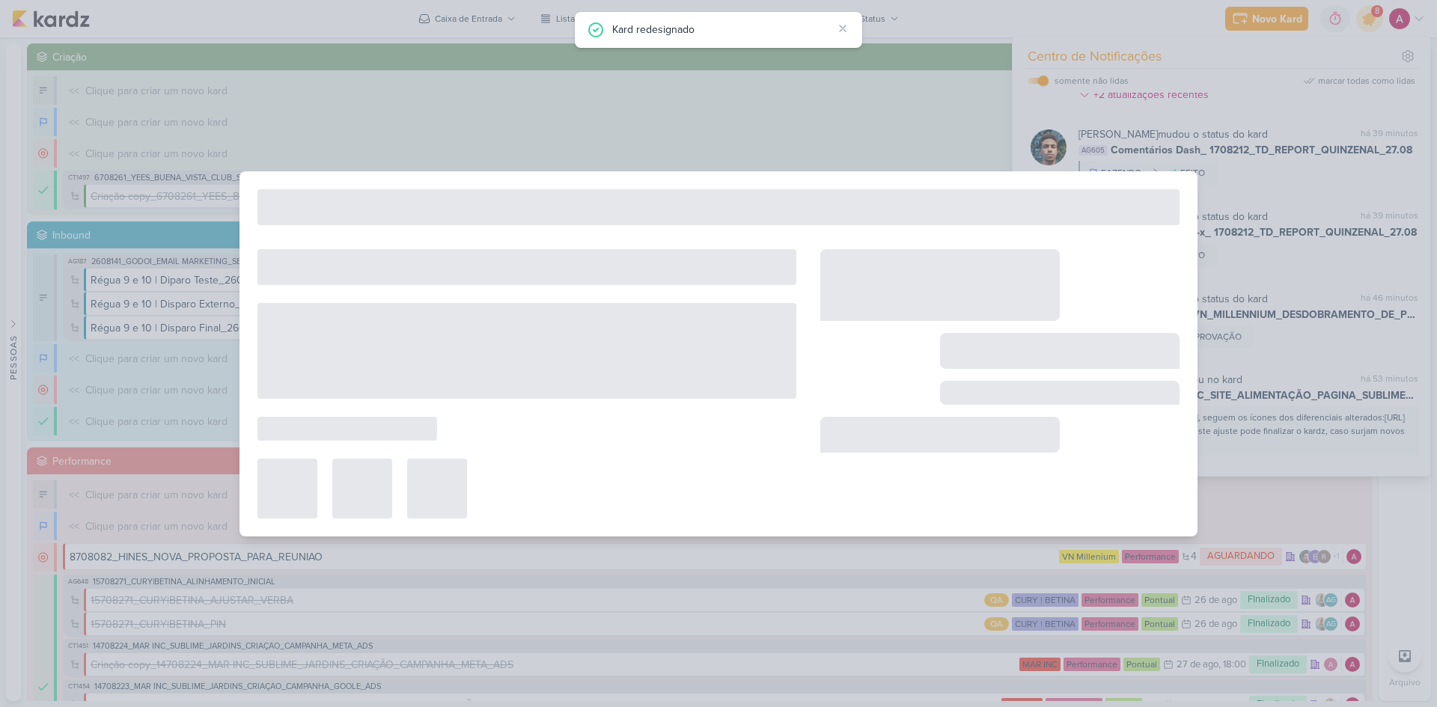
type input "7708291_MPD_REPORT_MENSAL_AGOSTO"
type input "10 de setembro de 2025 às 18:00"
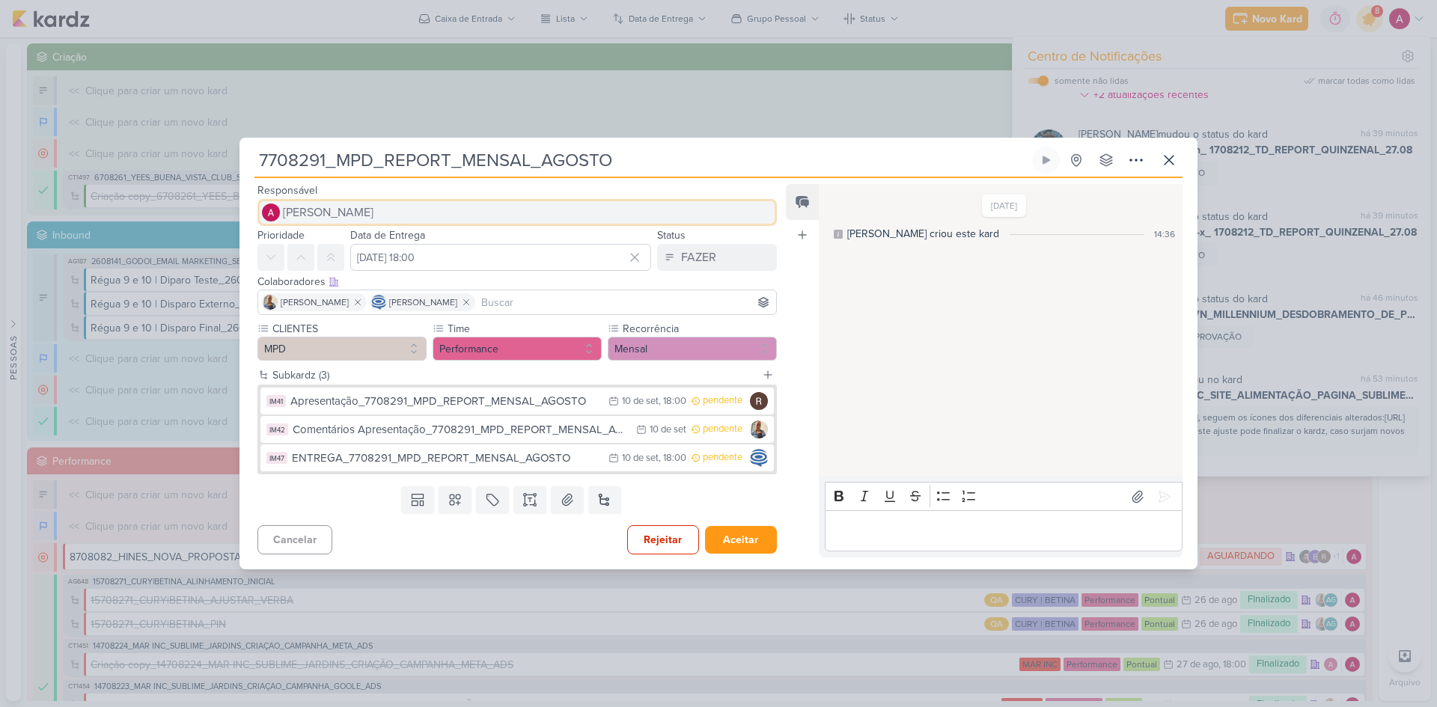
click at [373, 216] on span "[PERSON_NAME]" at bounding box center [328, 213] width 91 height 18
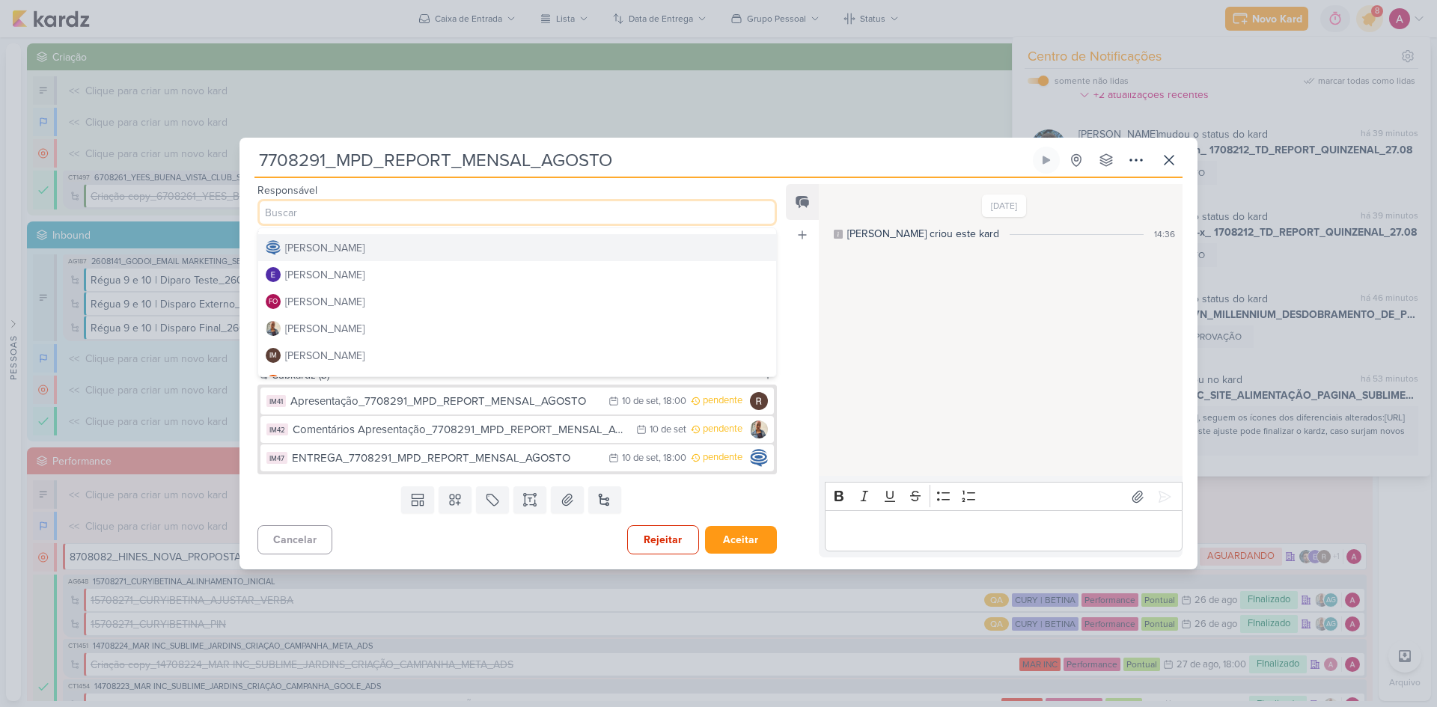
click at [339, 245] on div "[PERSON_NAME]" at bounding box center [324, 248] width 79 height 16
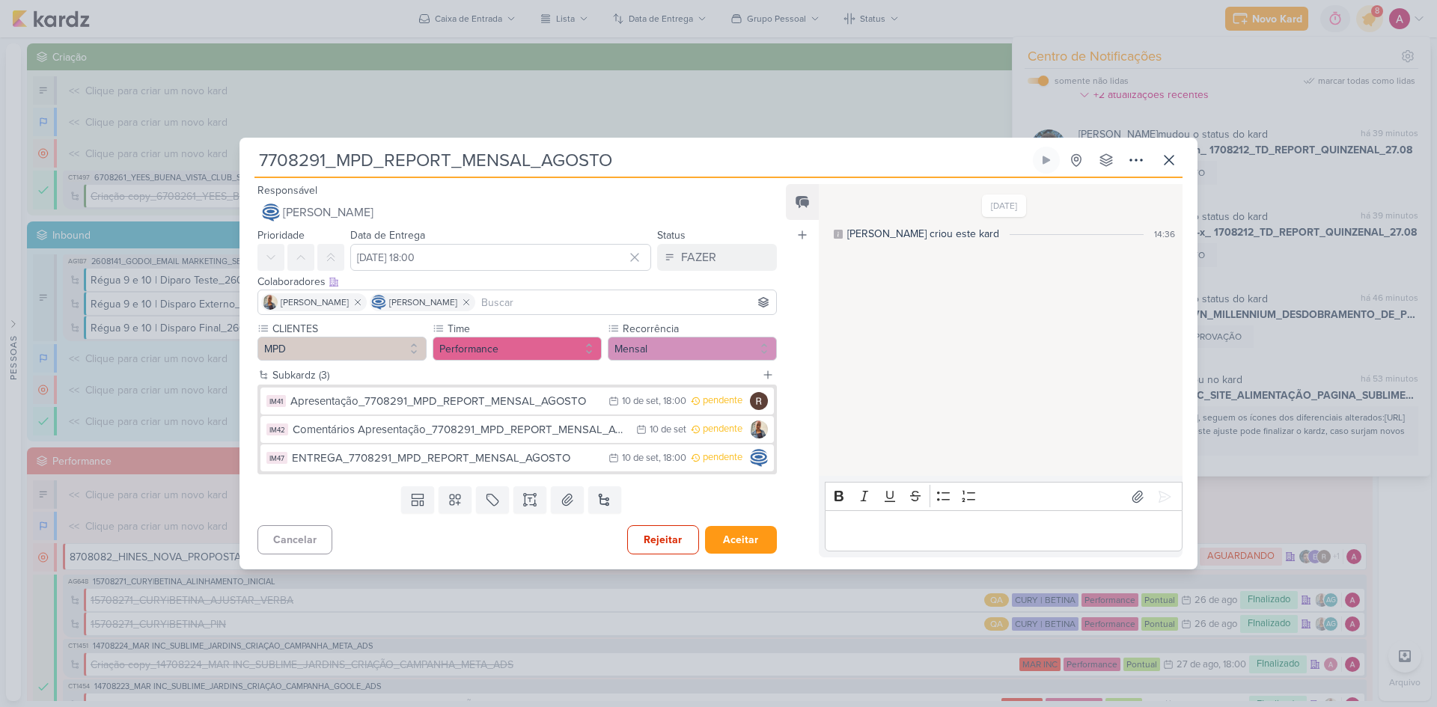
click at [531, 306] on input at bounding box center [625, 302] width 295 height 18
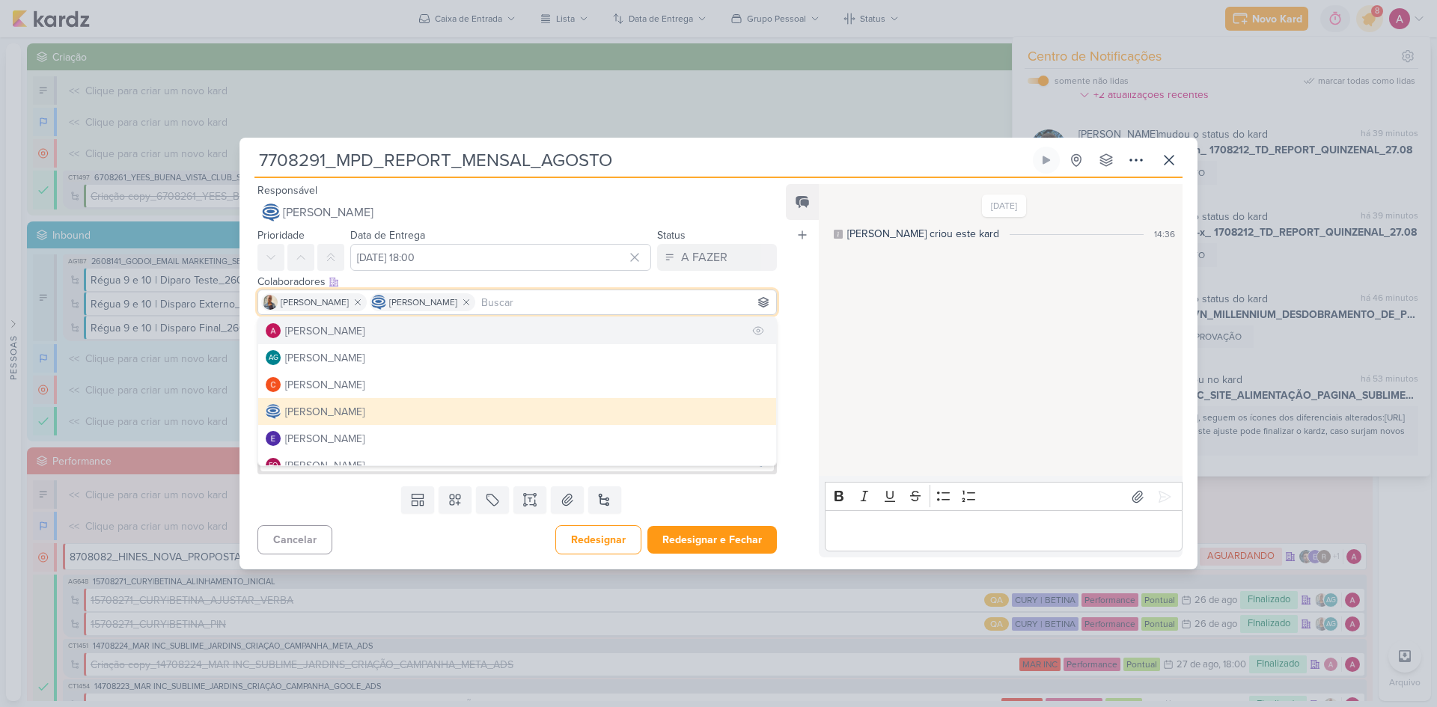
click at [412, 336] on button "[PERSON_NAME]" at bounding box center [517, 330] width 518 height 27
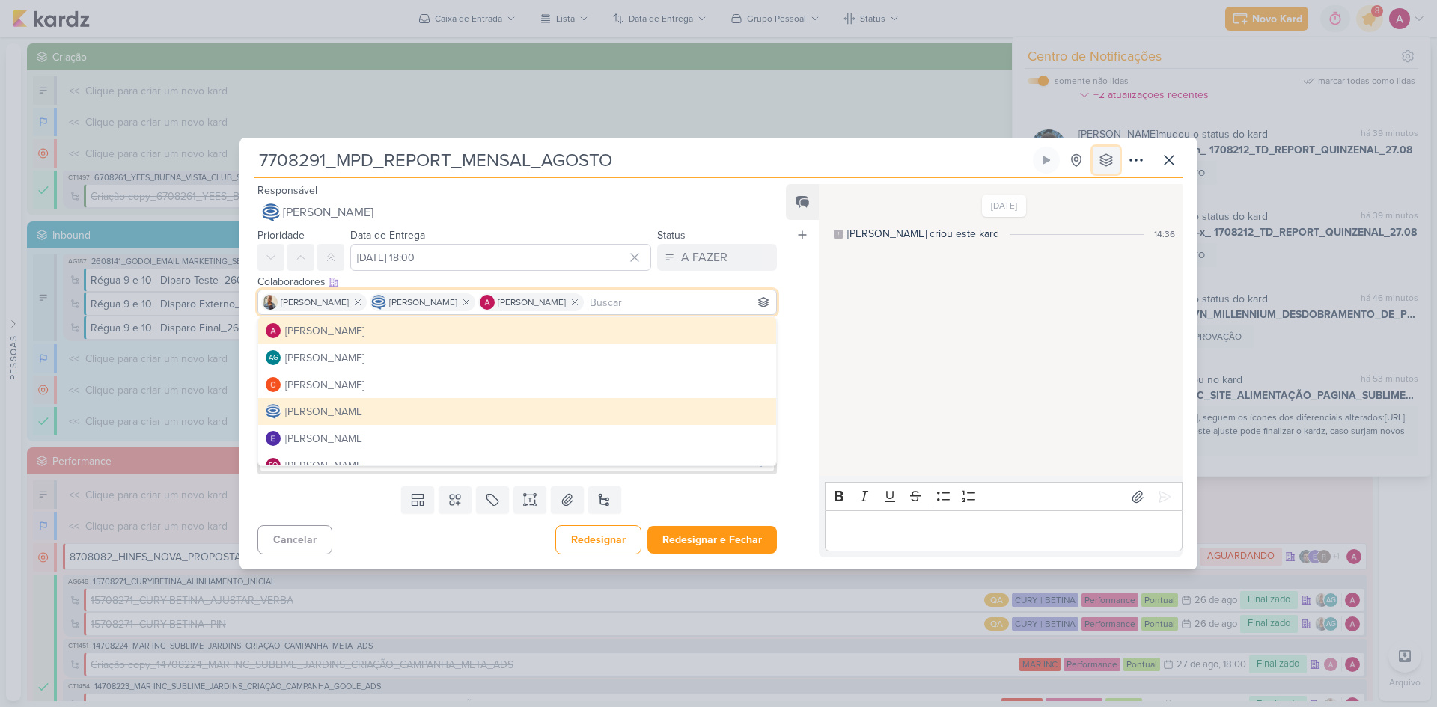
click at [1098, 165] on button at bounding box center [1106, 160] width 27 height 27
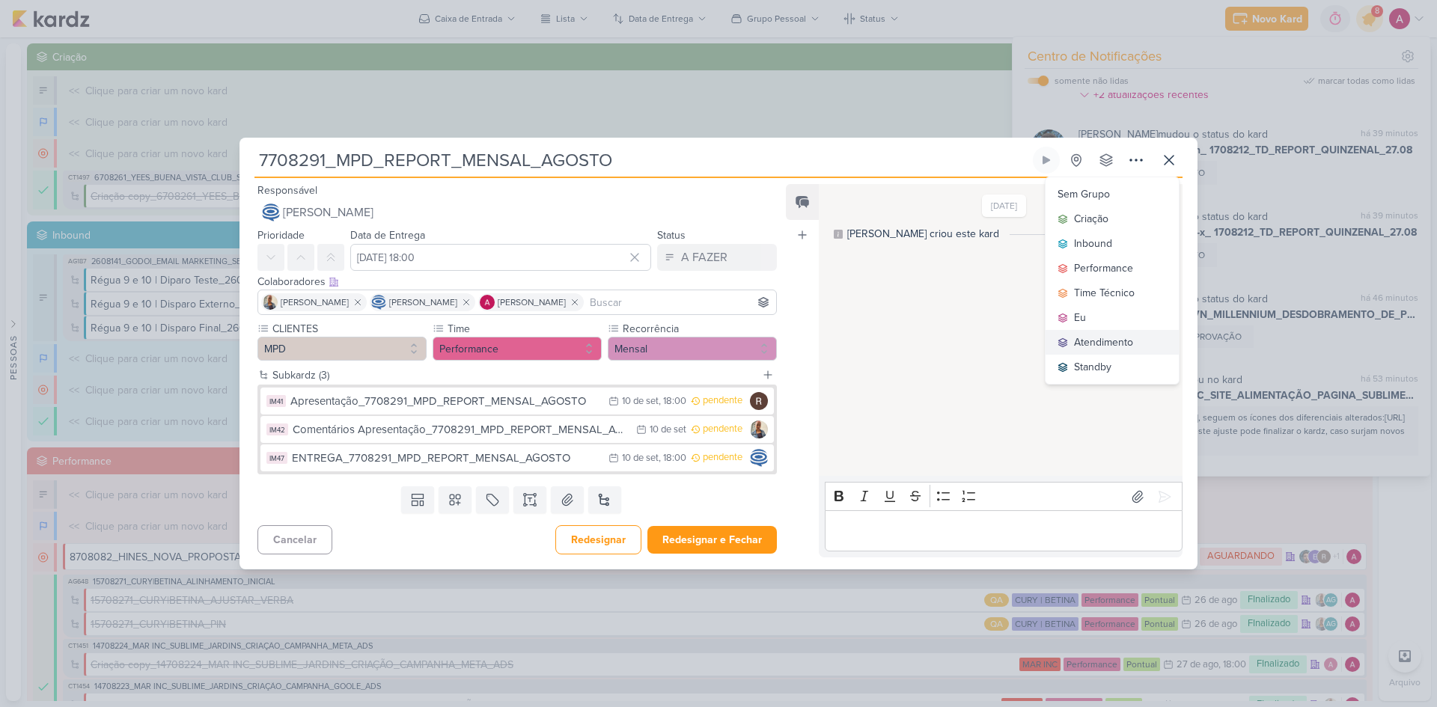
click at [1101, 341] on div "Atendimento" at bounding box center [1103, 343] width 59 height 16
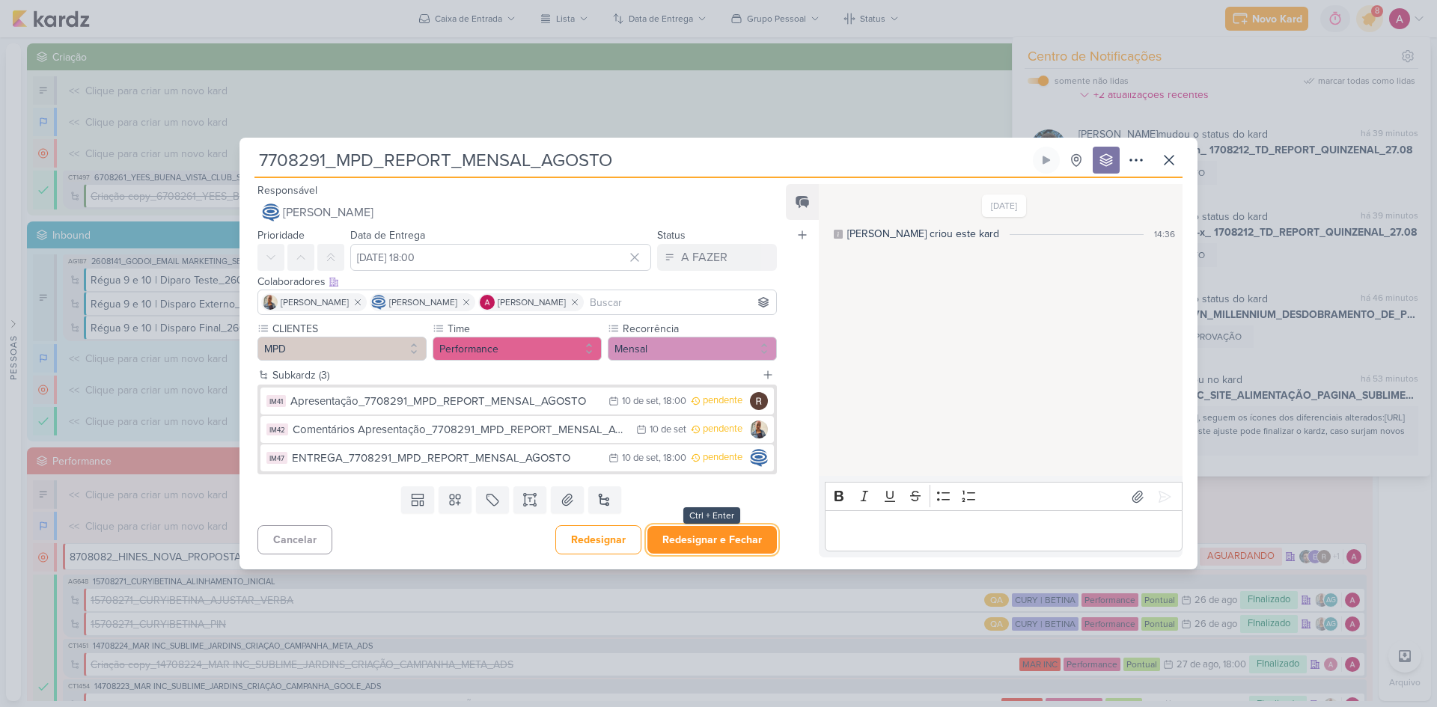
click at [733, 539] on button "Redesignar e Fechar" at bounding box center [711, 540] width 129 height 28
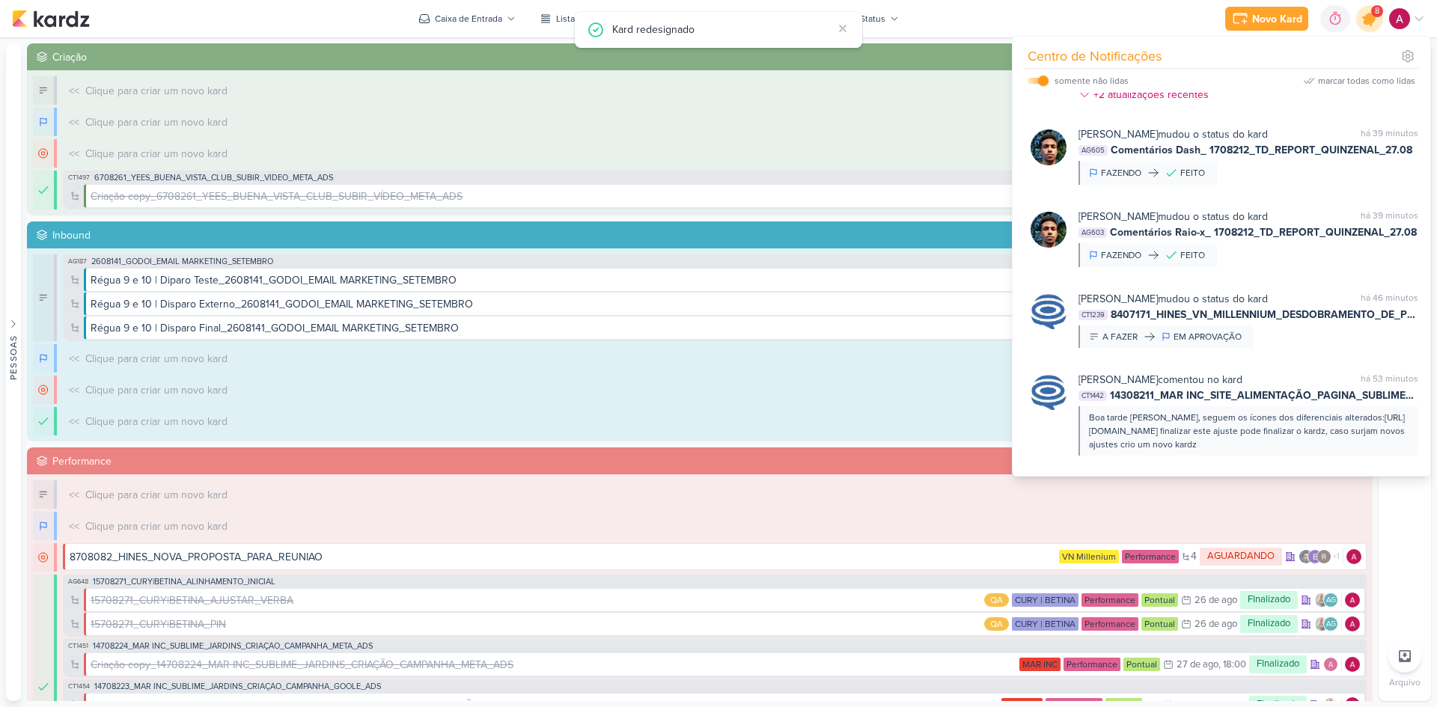
click at [1375, 25] on icon at bounding box center [1369, 18] width 25 height 25
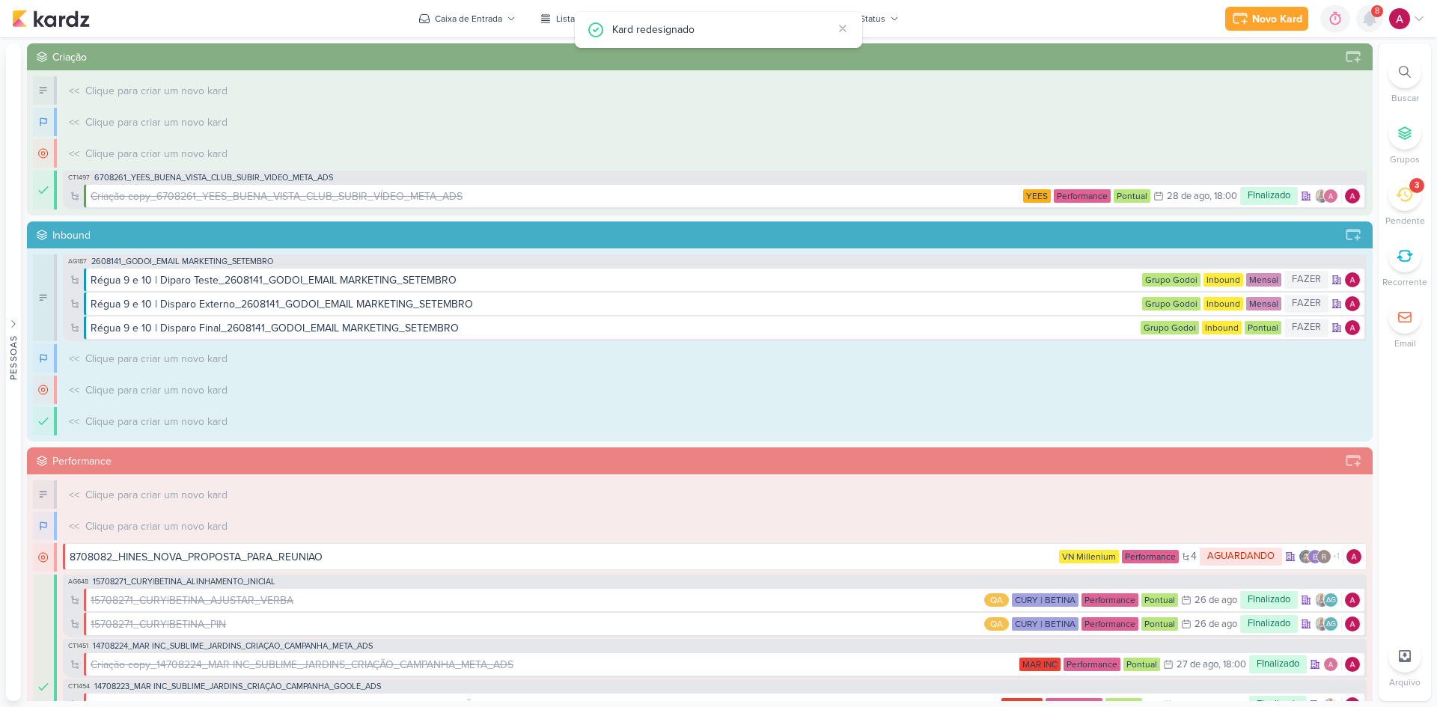
click at [1375, 25] on icon at bounding box center [1370, 19] width 18 height 18
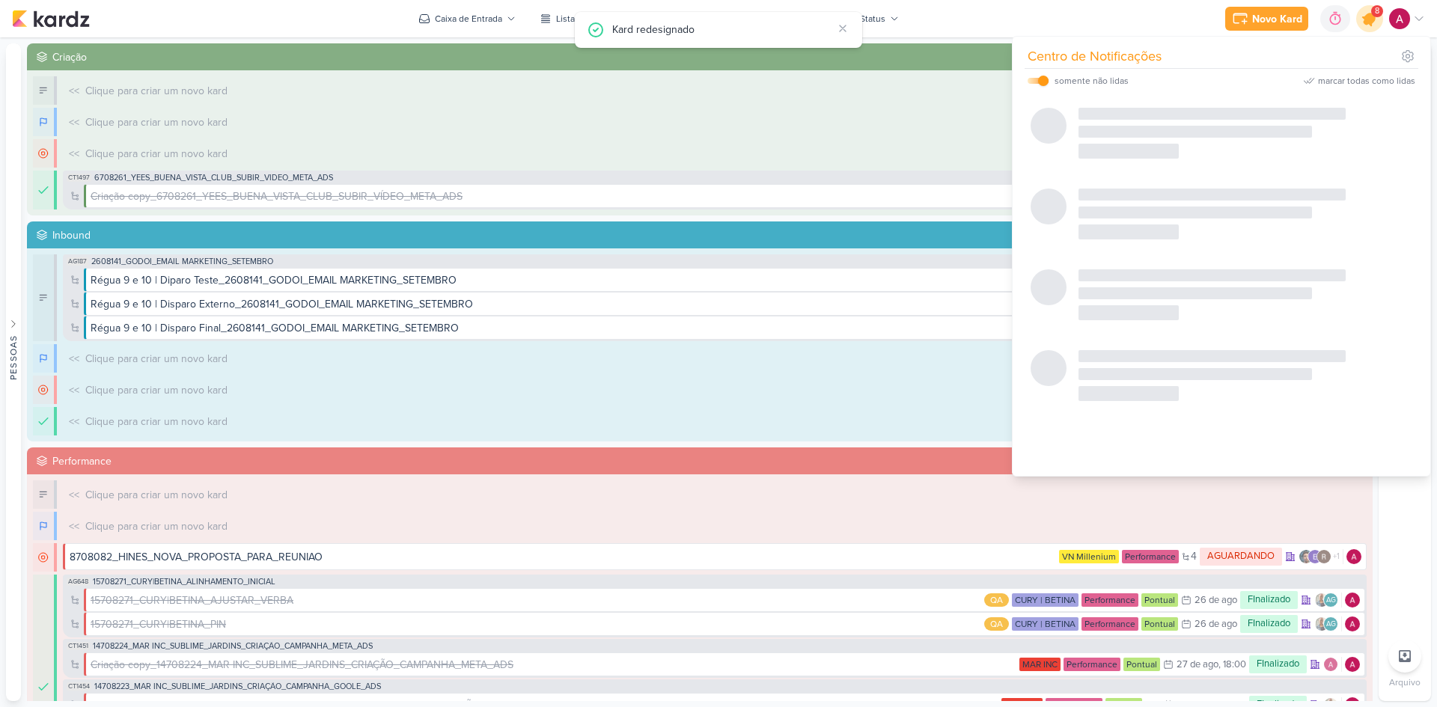
scroll to position [388, 0]
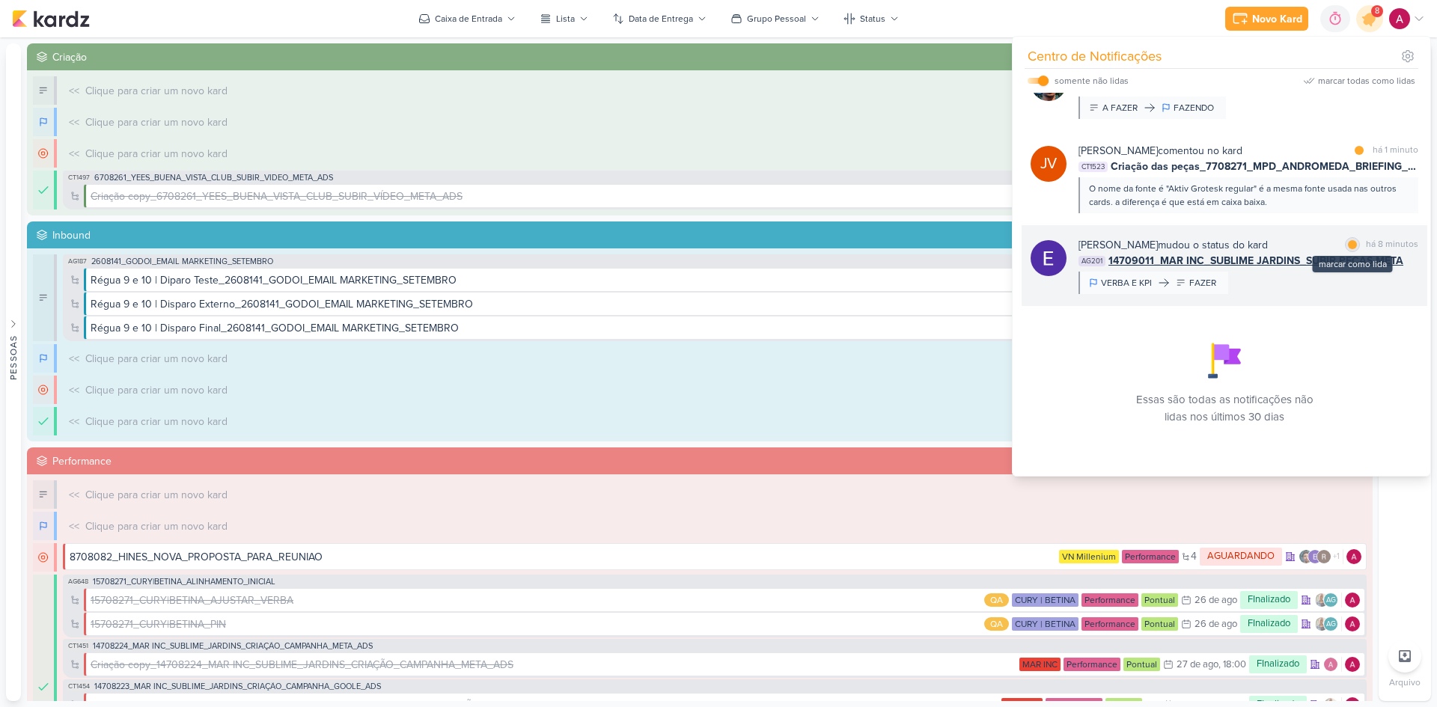
click at [1348, 246] on div at bounding box center [1352, 244] width 9 height 9
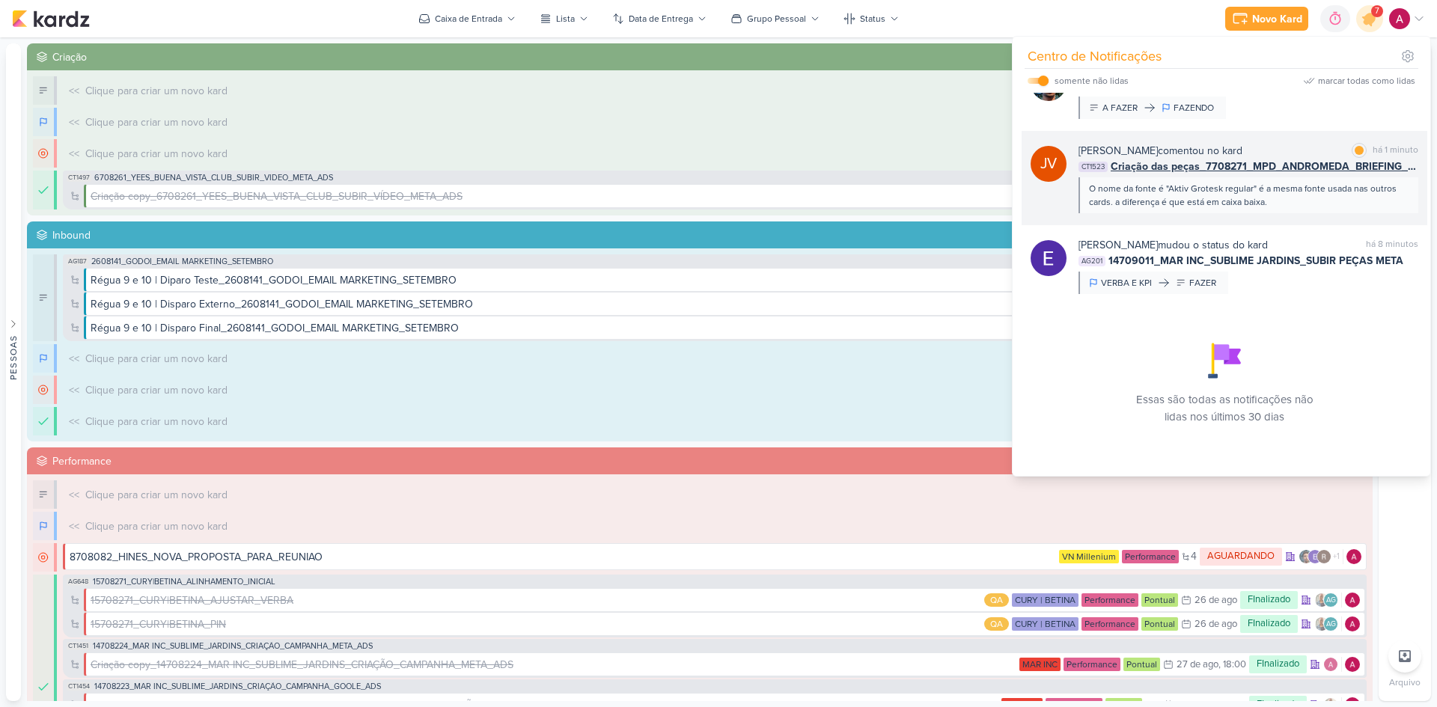
click at [1311, 204] on div "O nome da fonte é "Aktiv Grotesk regular" é a mesma fonte usada nas outros card…" at bounding box center [1247, 195] width 317 height 27
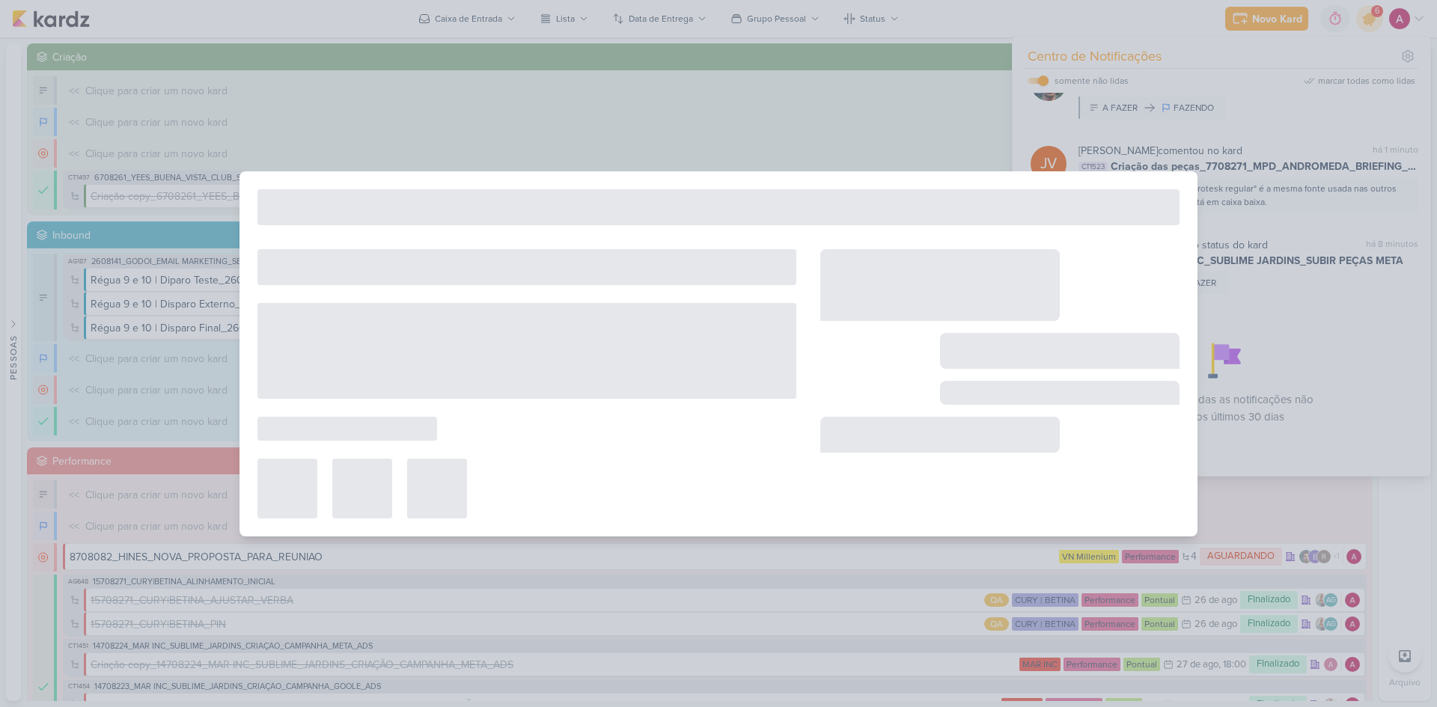
type input "Criação das peças_7708271_MPD_ANDROMEDA_BRIEFING_PEÇAS_NOVO_KV_LANÇAMENTO"
type input "[DATE] 18:00"
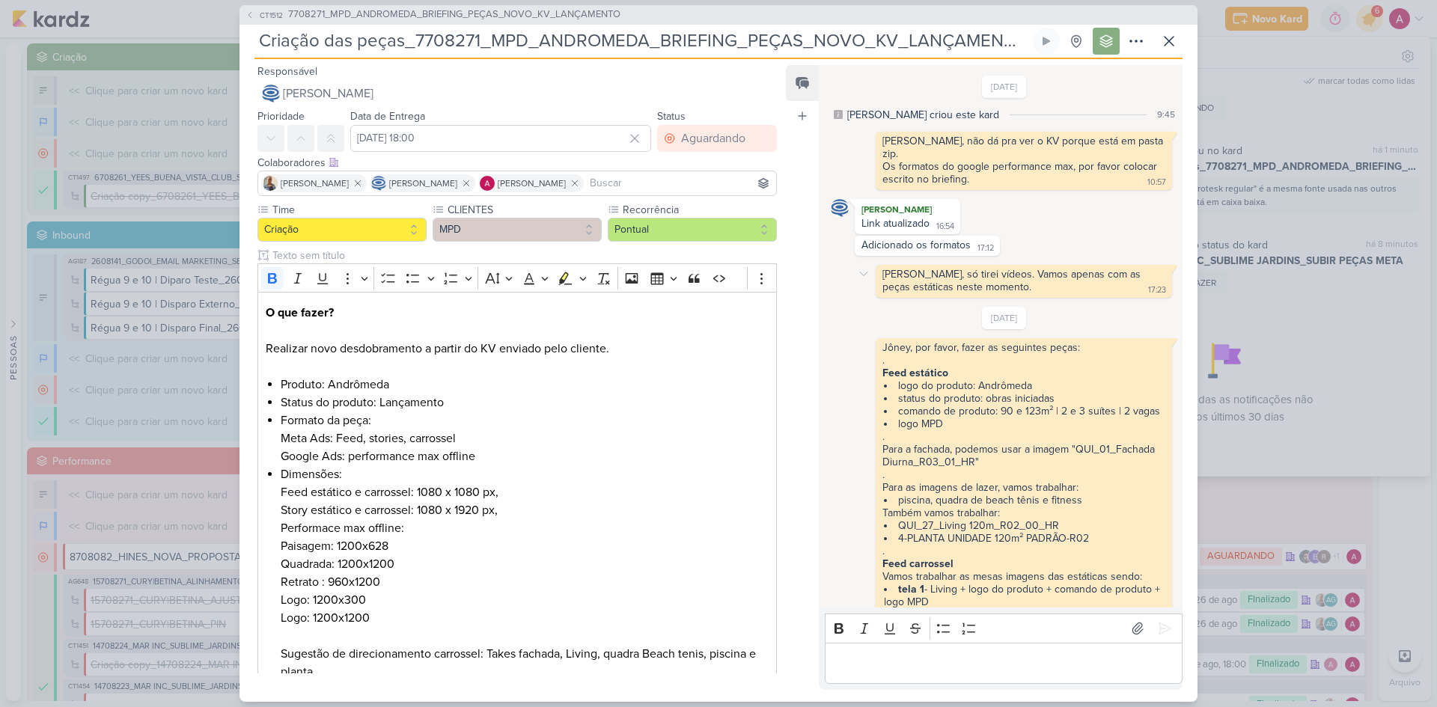
scroll to position [476, 0]
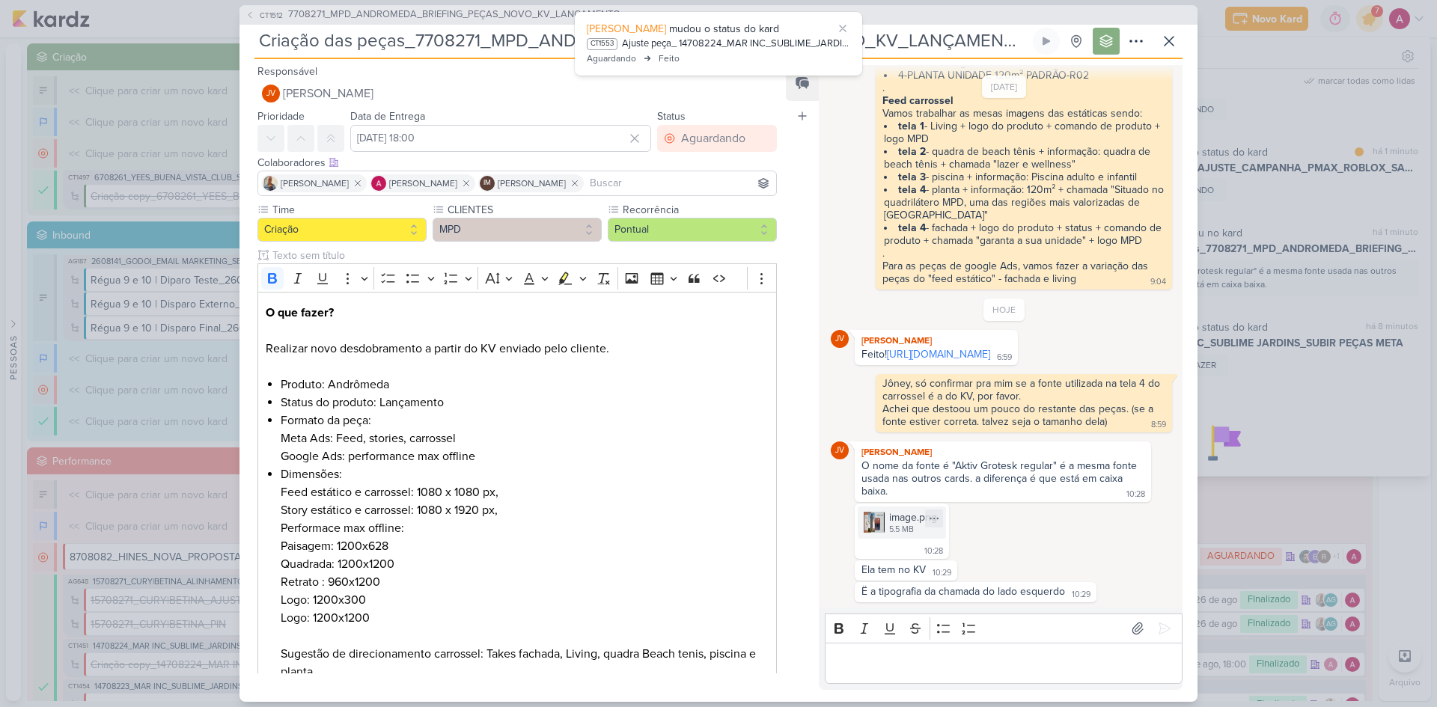
click at [891, 531] on div "5.5 MB" at bounding box center [913, 530] width 48 height 12
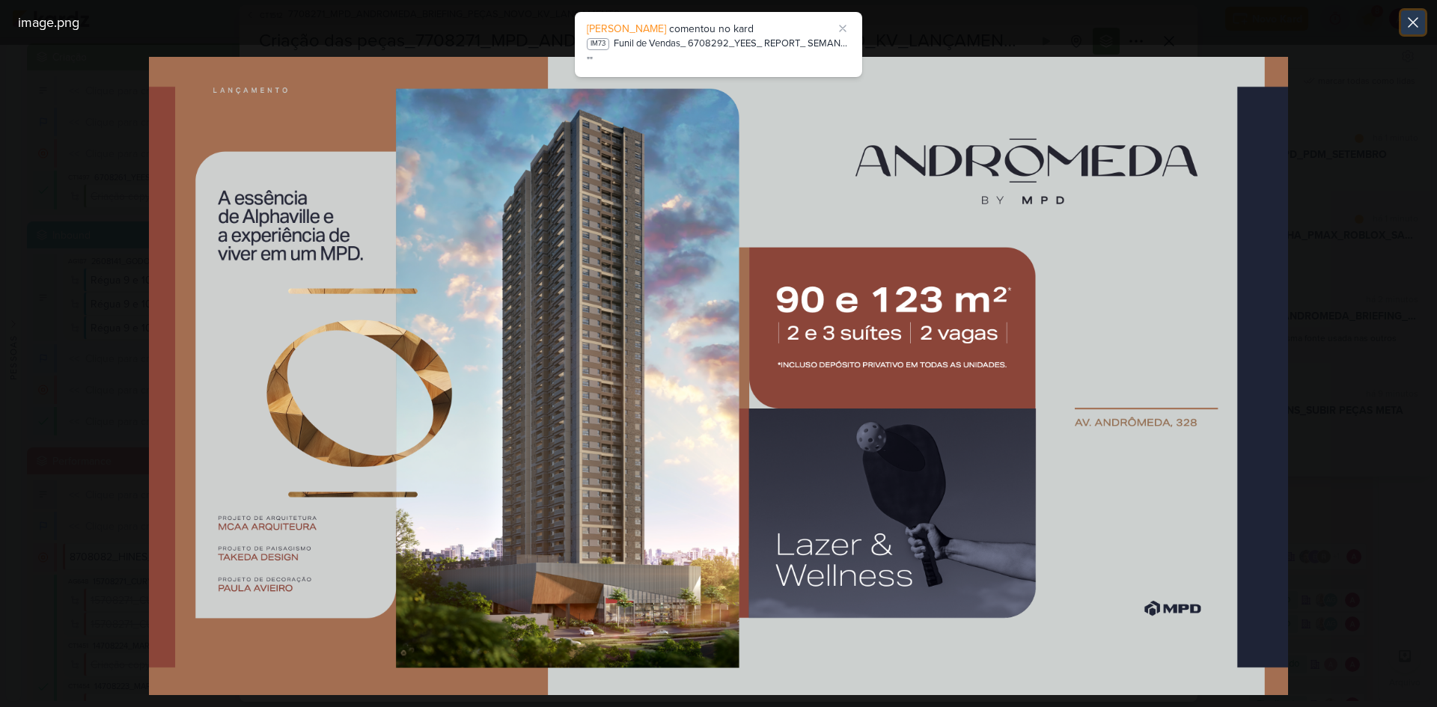
click at [1412, 19] on icon at bounding box center [1413, 22] width 18 height 18
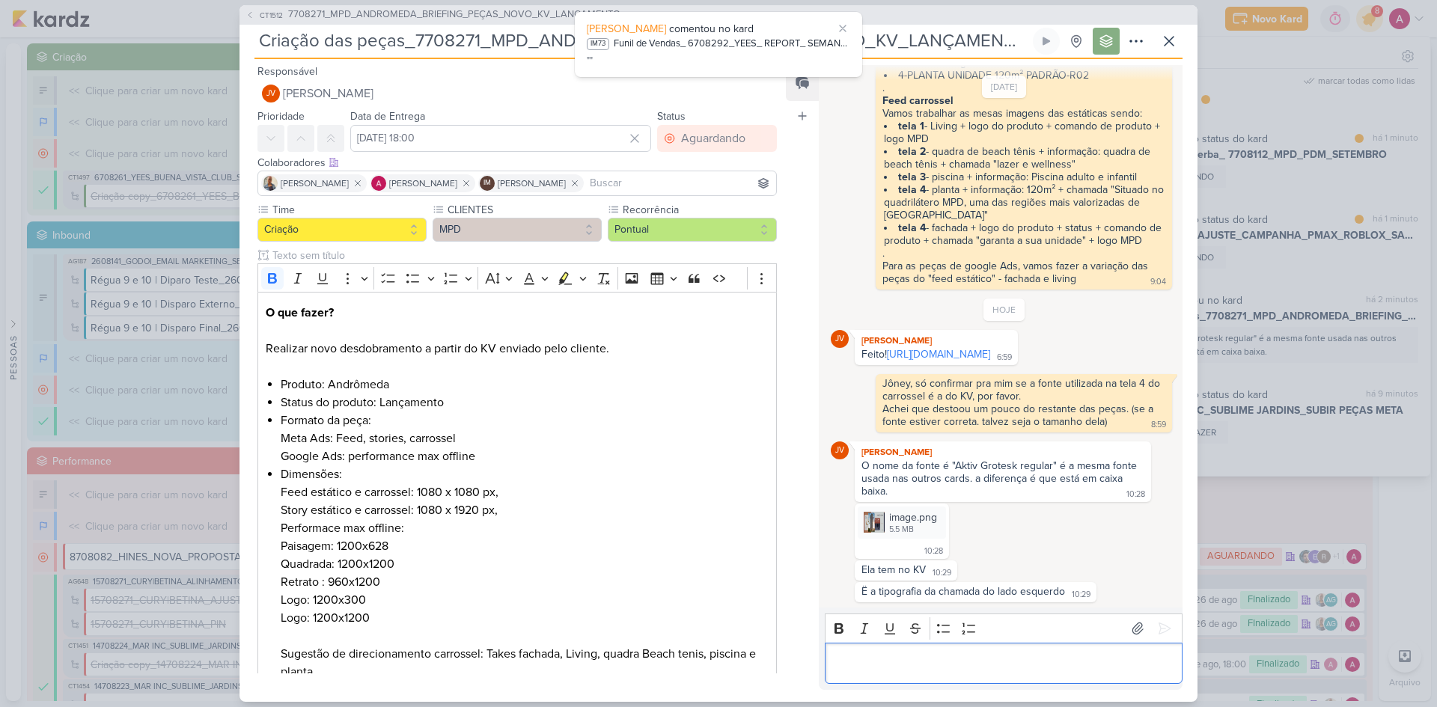
click at [873, 643] on div "Editor editing area: main" at bounding box center [1004, 663] width 358 height 41
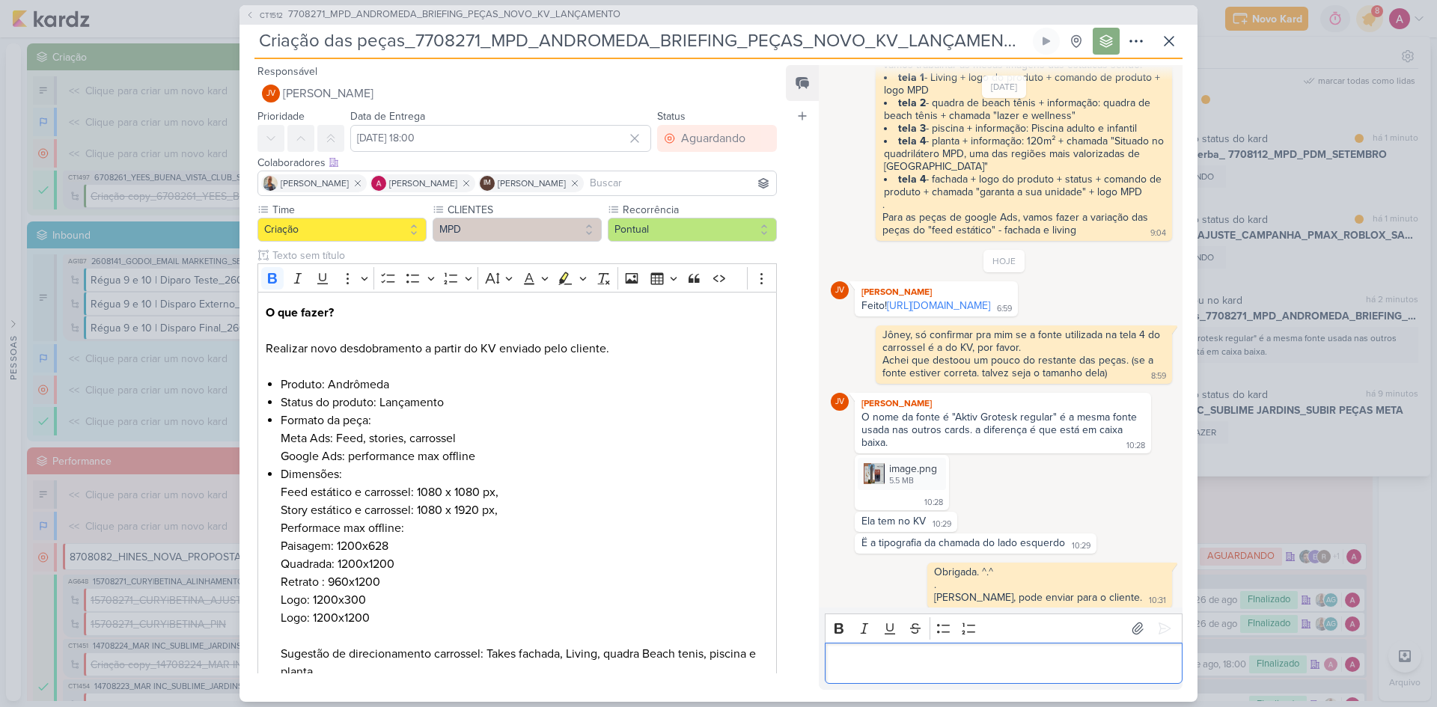
scroll to position [531, 0]
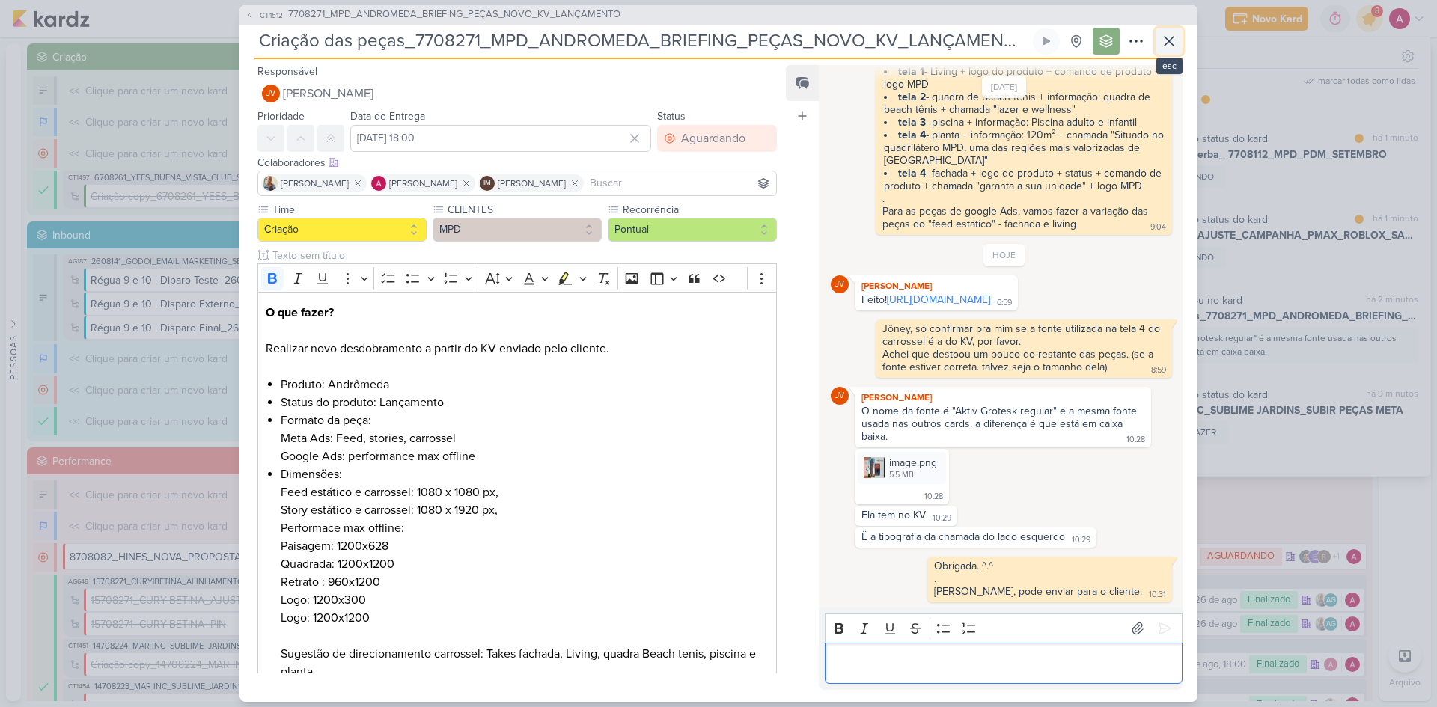
click at [1166, 40] on icon at bounding box center [1169, 41] width 18 height 18
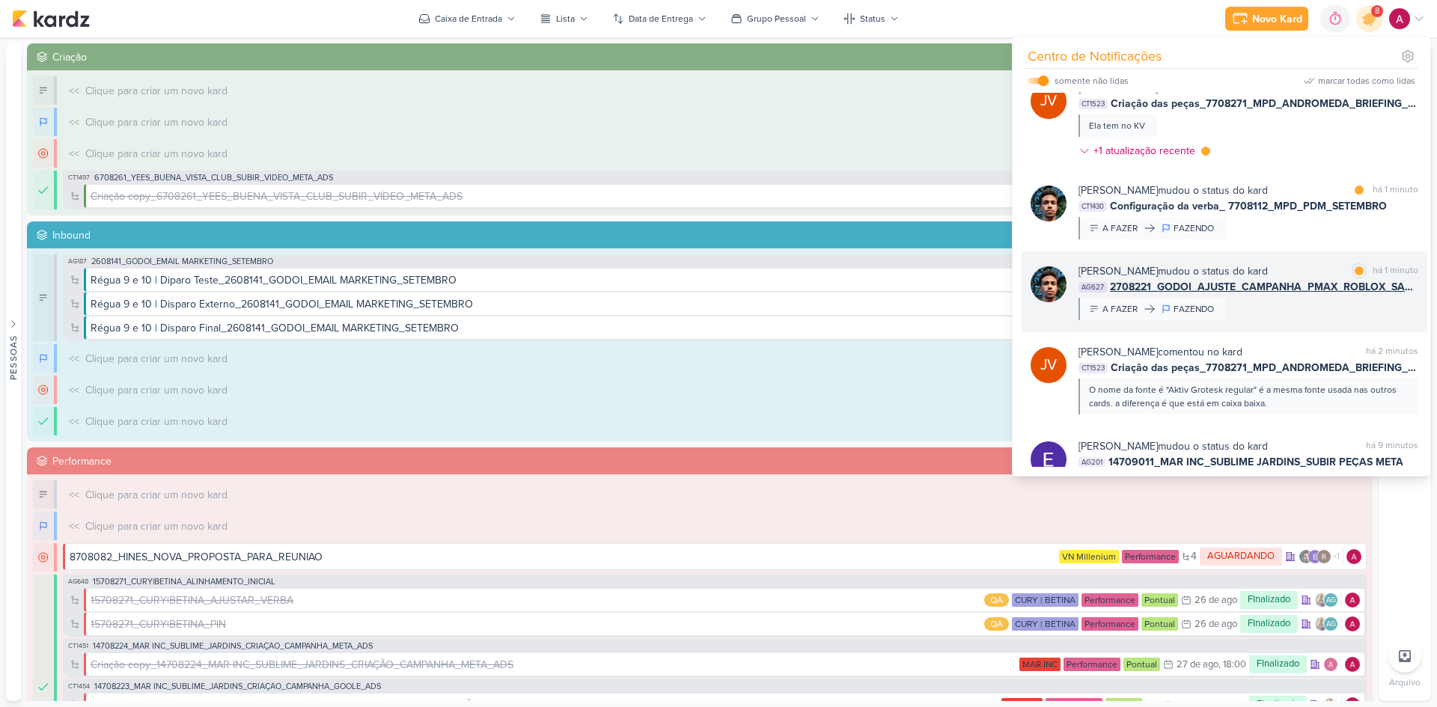
scroll to position [313, 0]
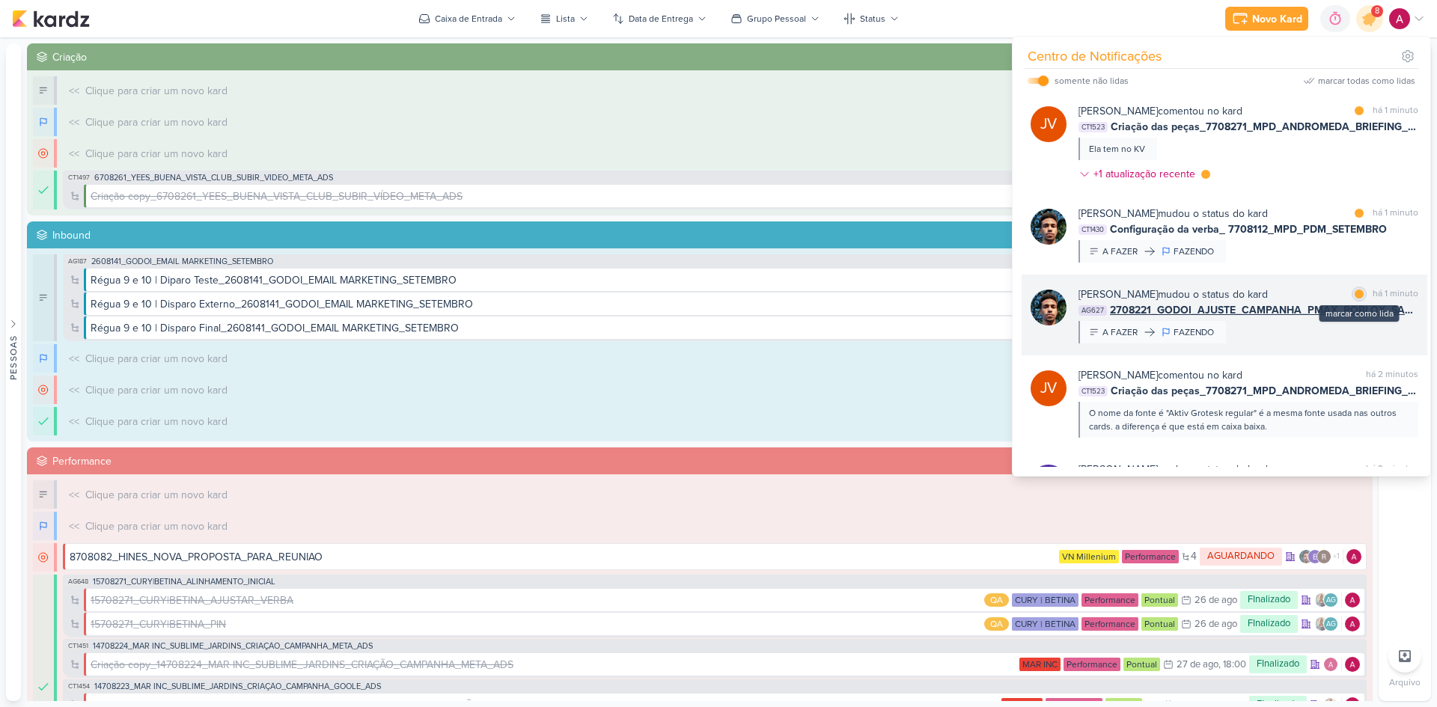
click at [1356, 292] on div at bounding box center [1359, 294] width 9 height 9
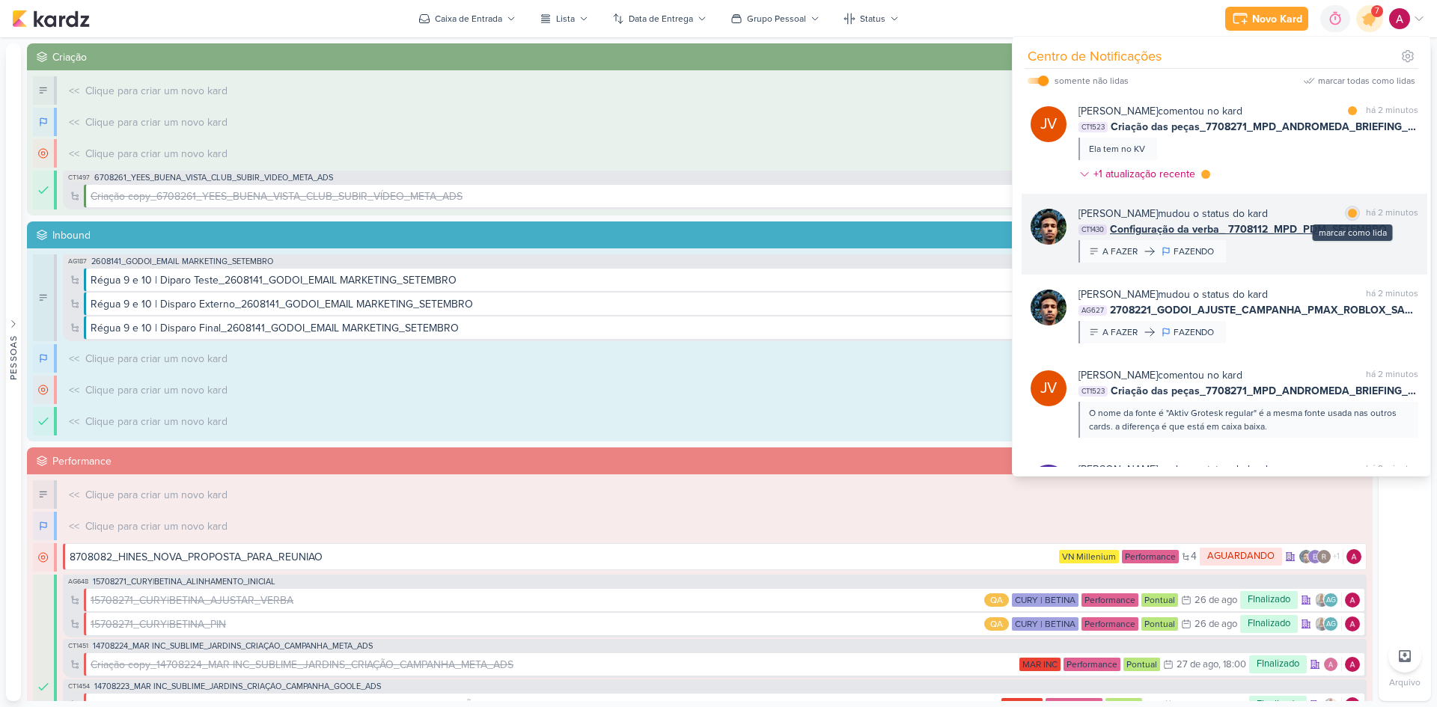
click at [1350, 213] on div at bounding box center [1352, 213] width 9 height 9
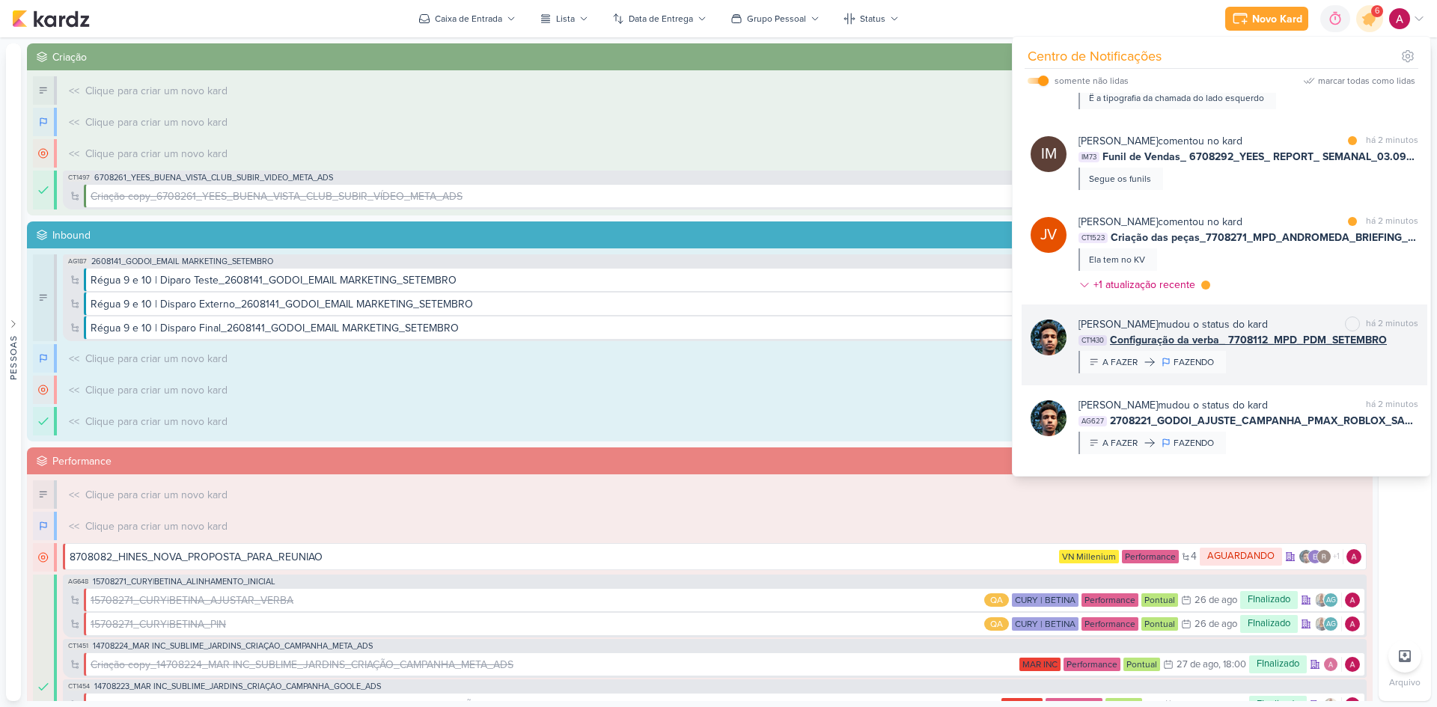
scroll to position [163, 0]
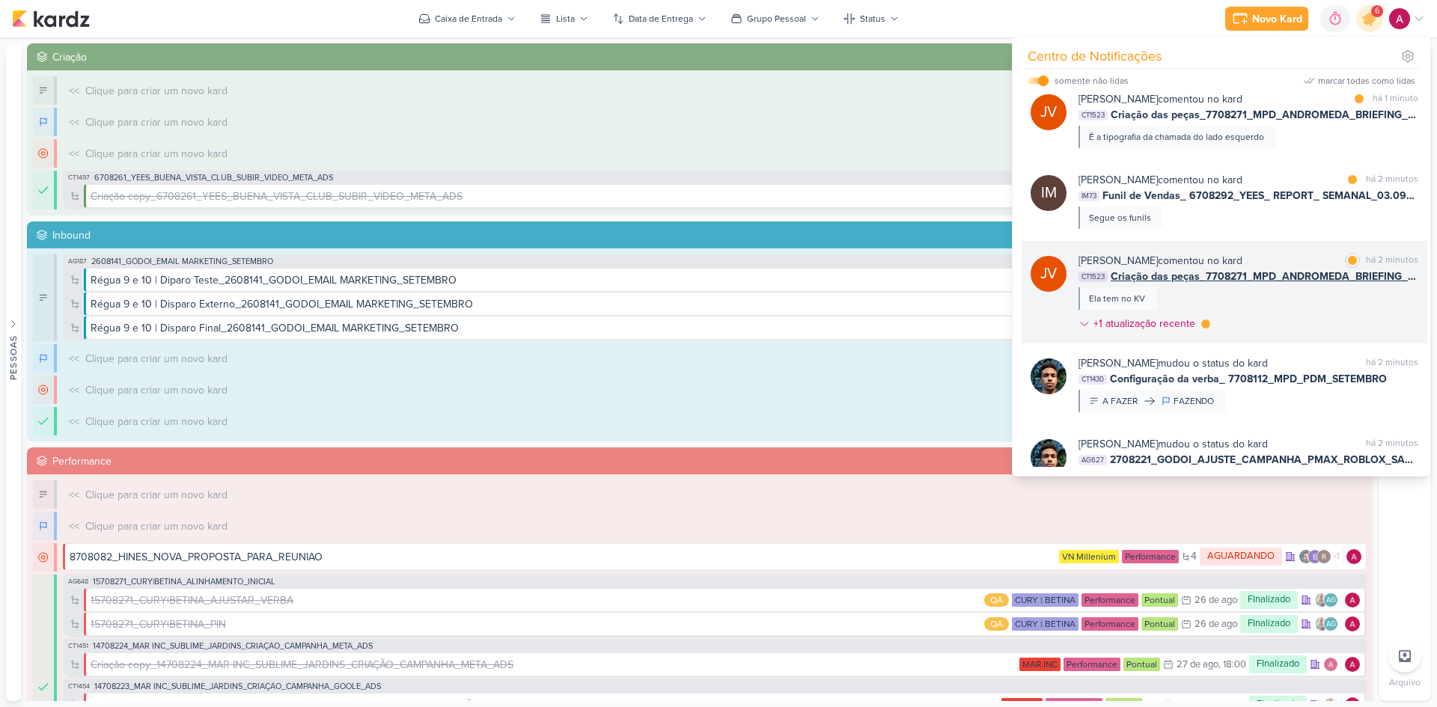
click at [1332, 306] on div "Joney Viana comentou no kard marcar como lida há 2 minutos CT1523 Criação das p…" at bounding box center [1249, 295] width 340 height 85
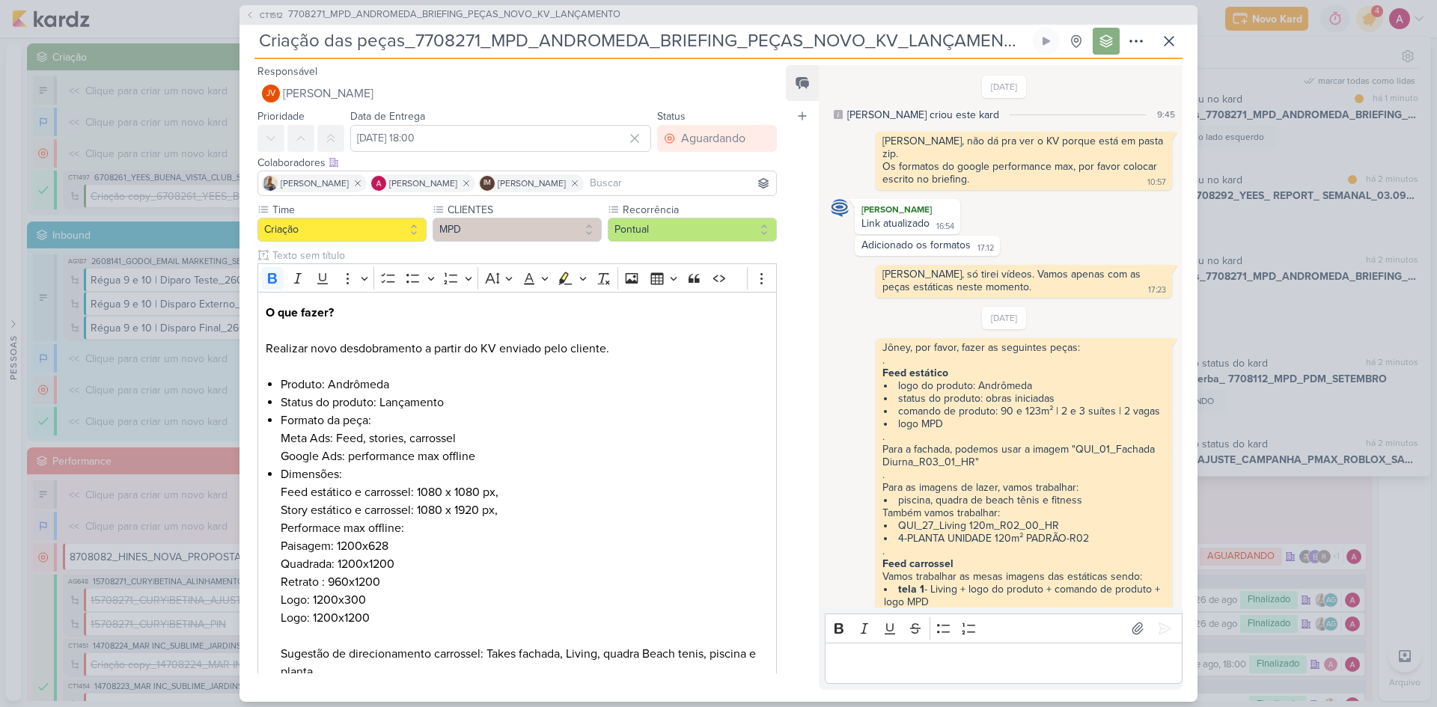
scroll to position [531, 0]
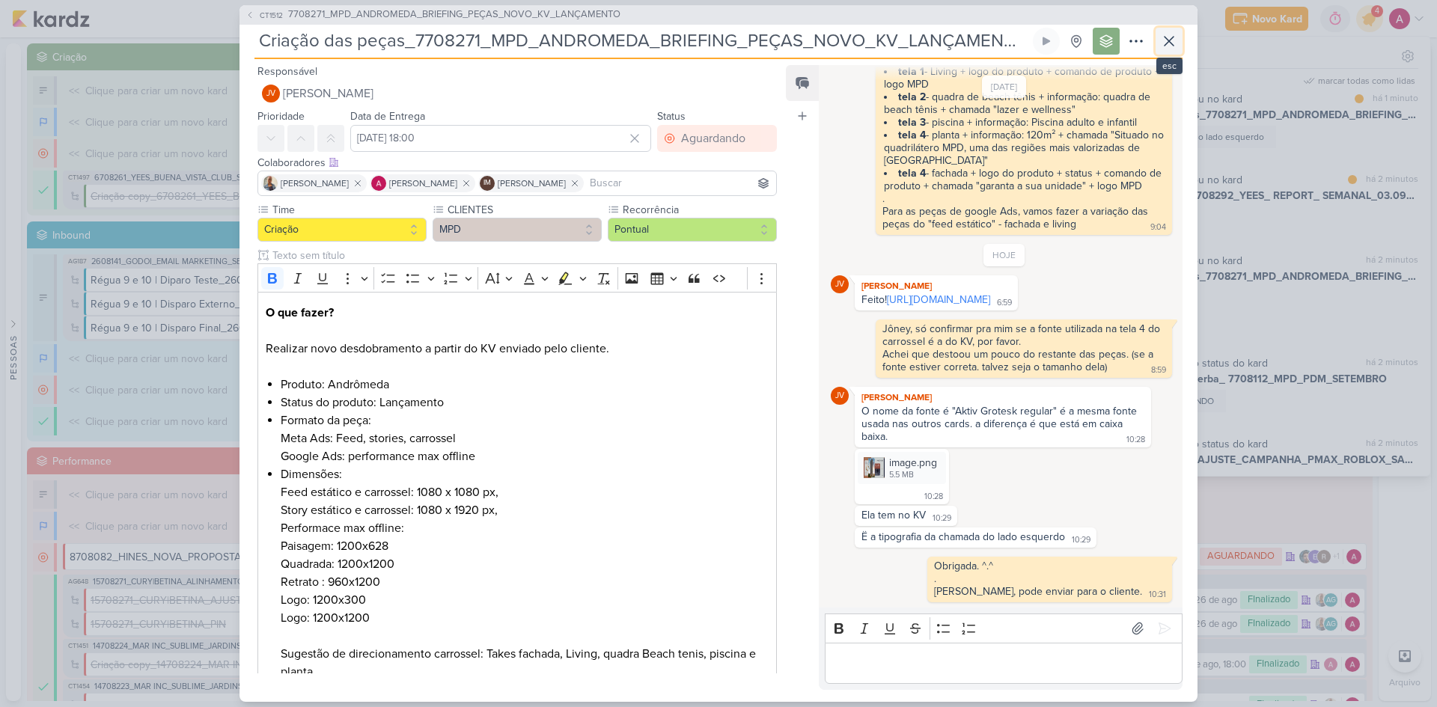
click at [1160, 39] on icon at bounding box center [1169, 41] width 18 height 18
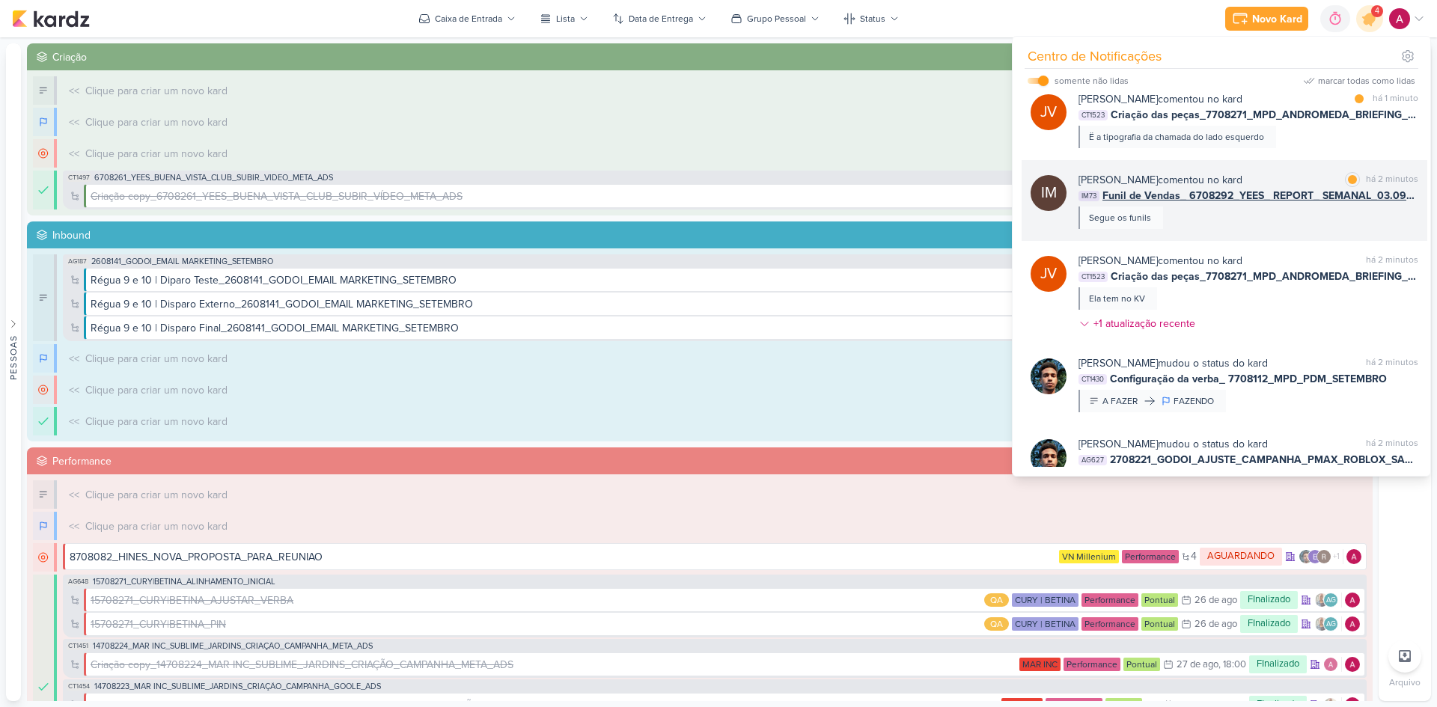
click at [1284, 220] on div "Isabella Machado Guimarães comentou no kard marcar como lida há 2 minutos IM73 …" at bounding box center [1249, 200] width 340 height 57
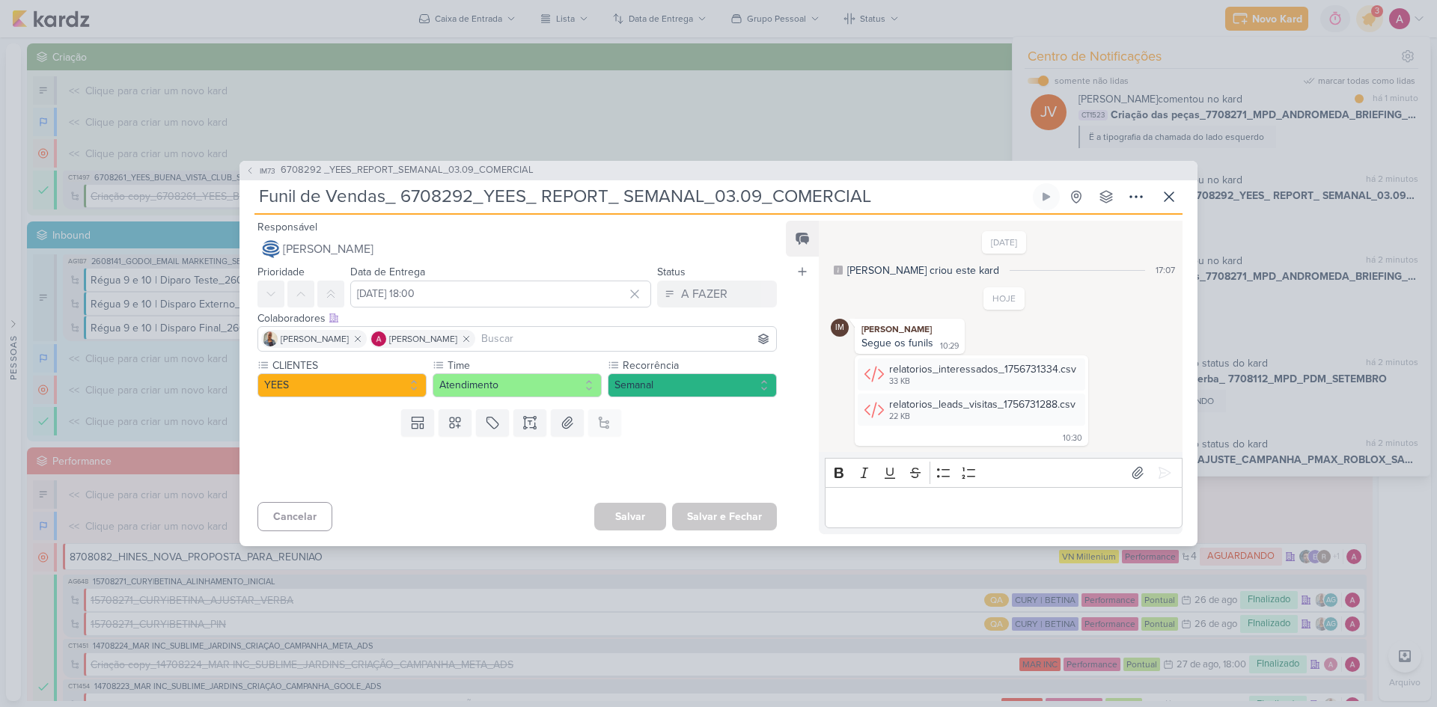
click at [527, 337] on input at bounding box center [625, 339] width 295 height 18
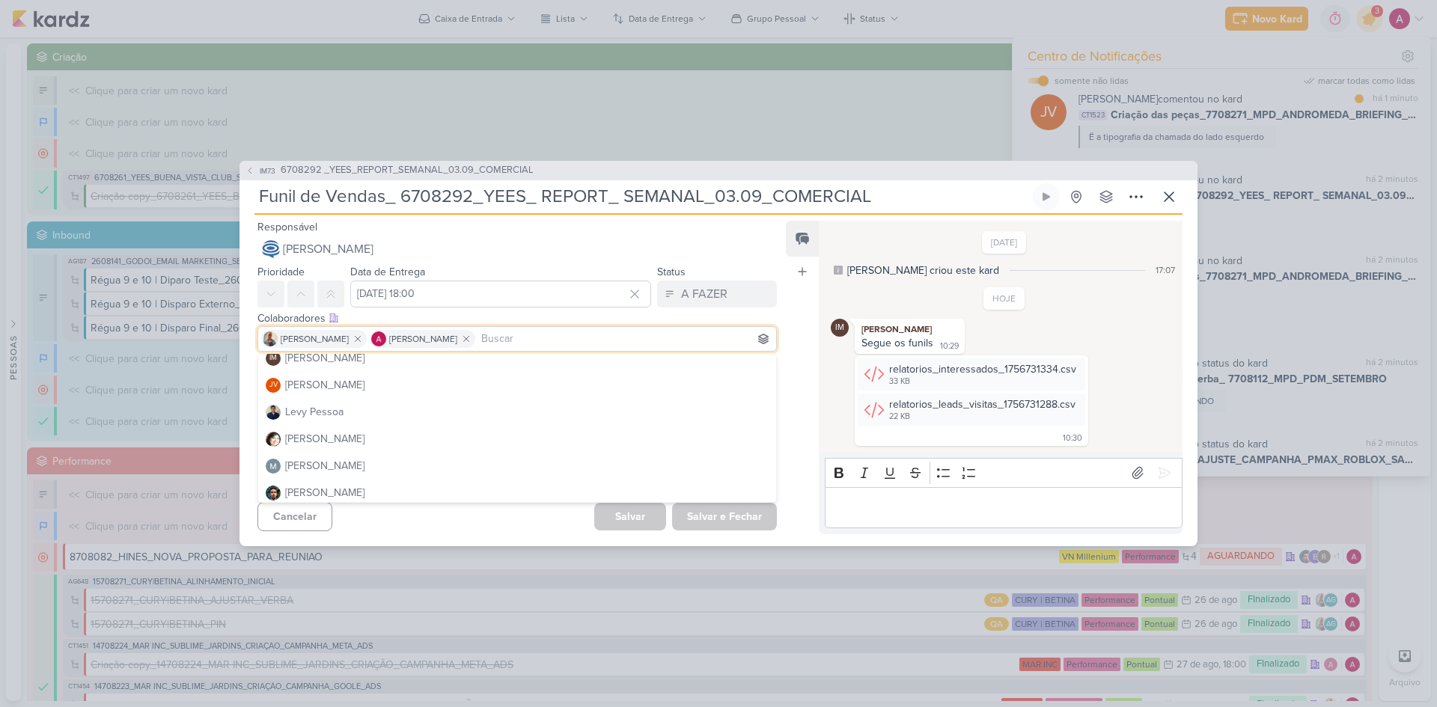
scroll to position [225, 0]
click at [355, 488] on div "[PERSON_NAME]" at bounding box center [324, 493] width 79 height 16
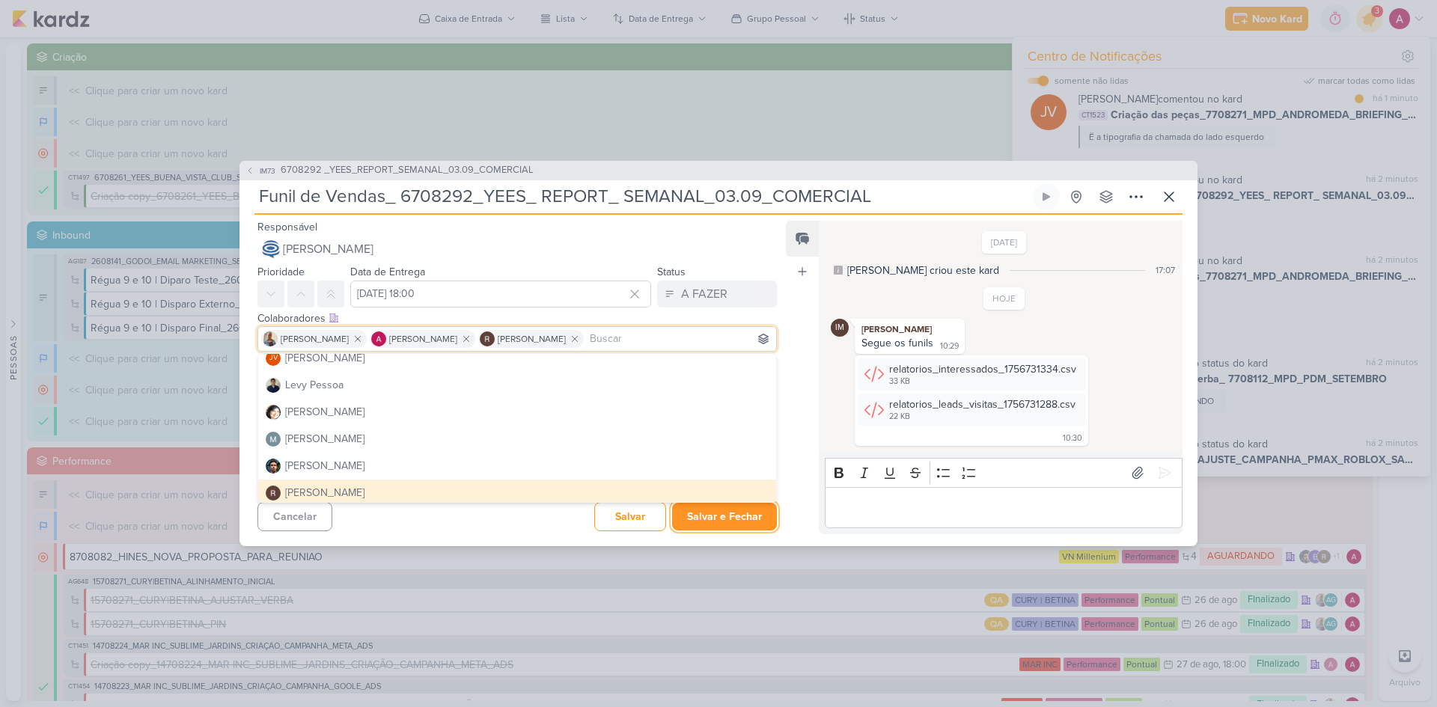
click at [723, 519] on button "Salvar e Fechar" at bounding box center [724, 517] width 105 height 28
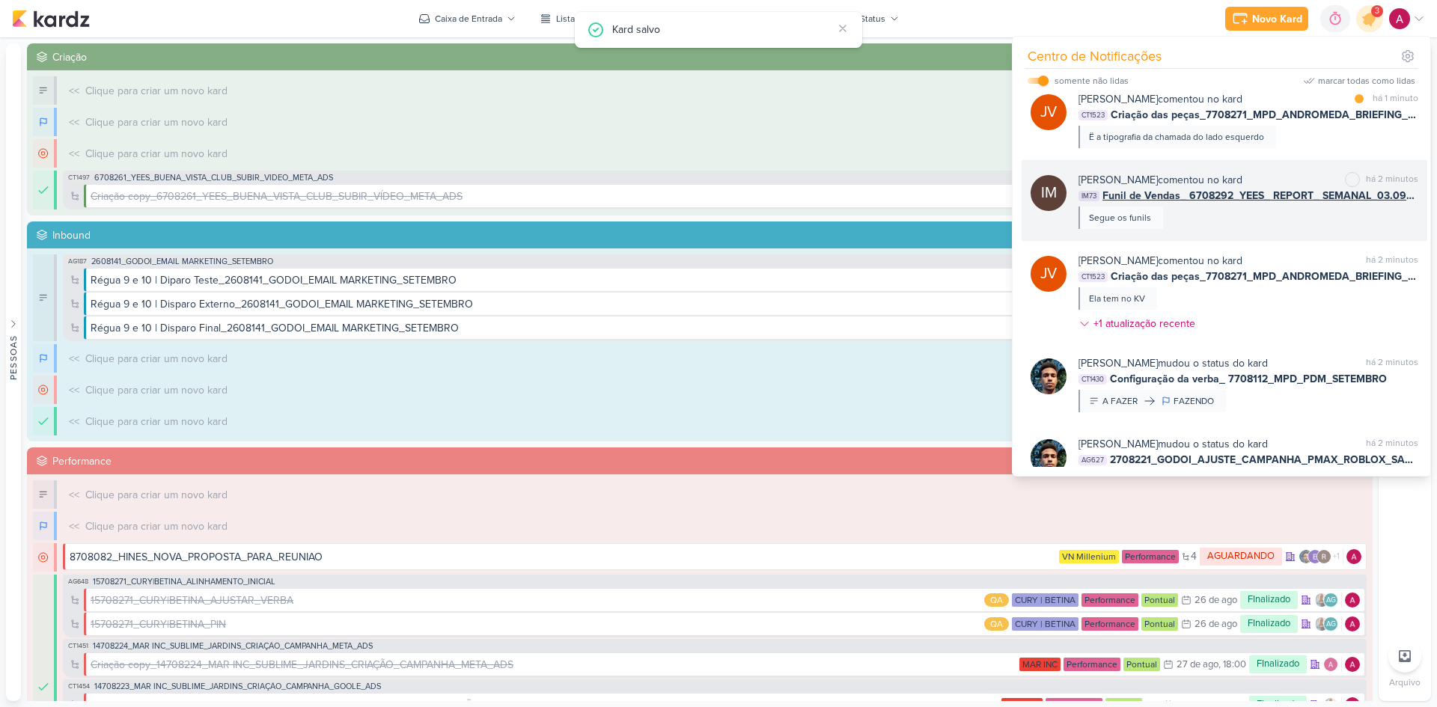
click at [1269, 222] on div "Isabella Machado Guimarães comentou no kard marcar como não lida há 2 minutos I…" at bounding box center [1249, 200] width 340 height 57
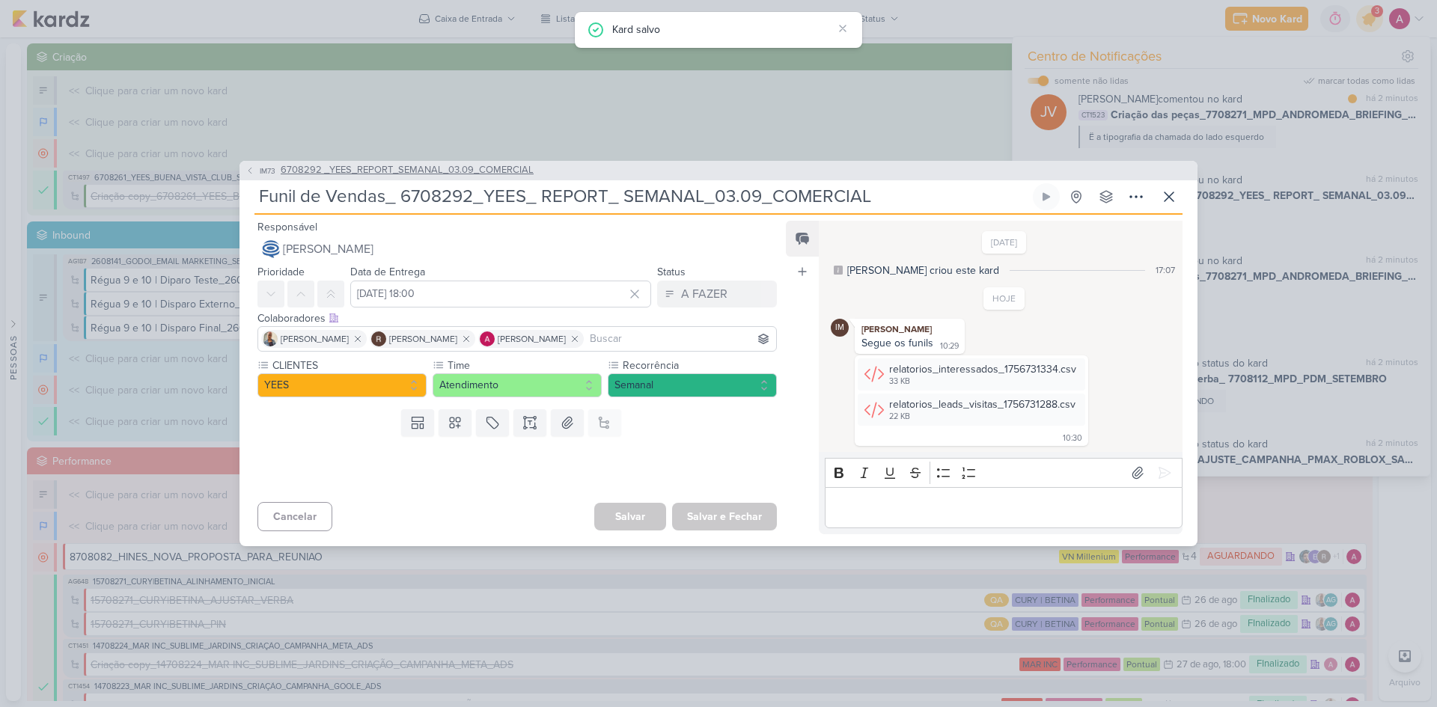
click at [259, 175] on span "IM73" at bounding box center [267, 170] width 20 height 11
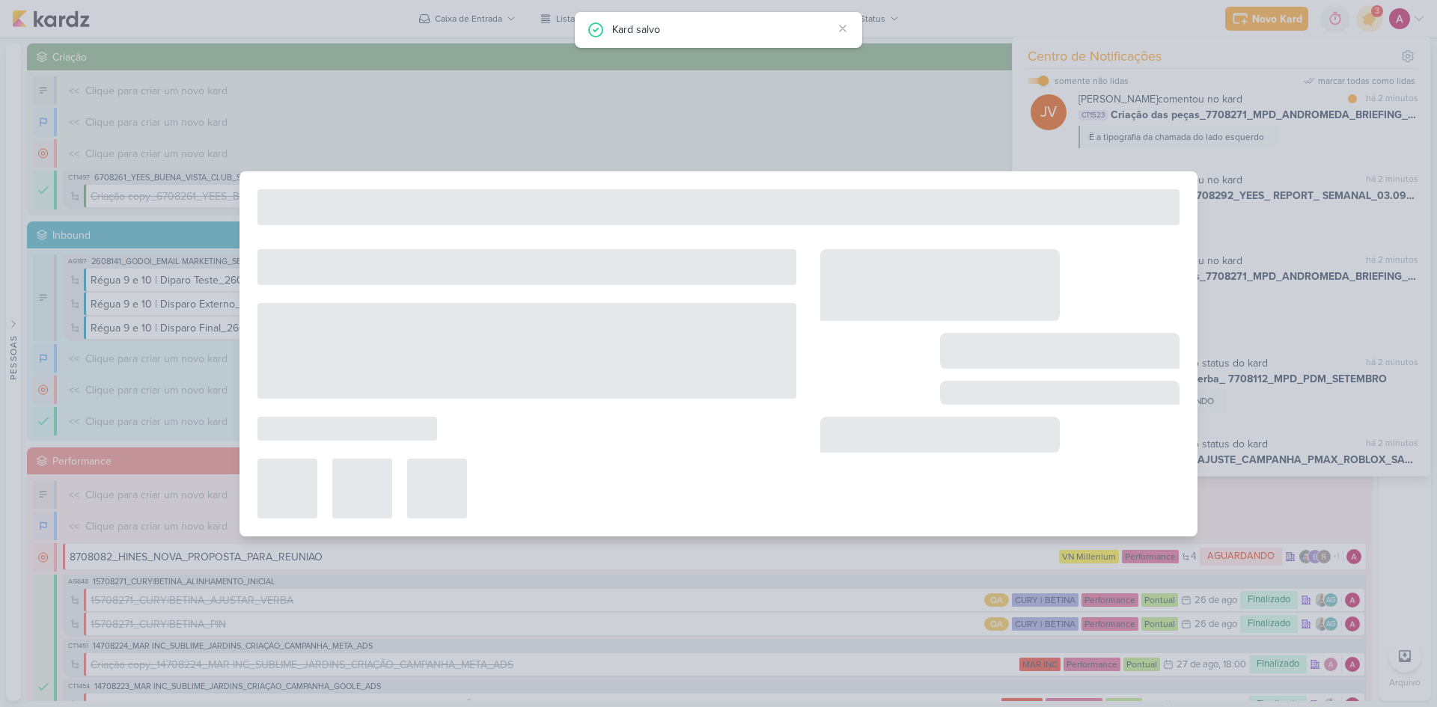
type input "6708292 _YEES_REPORT_SEMANAL_03.09_COMERCIAL"
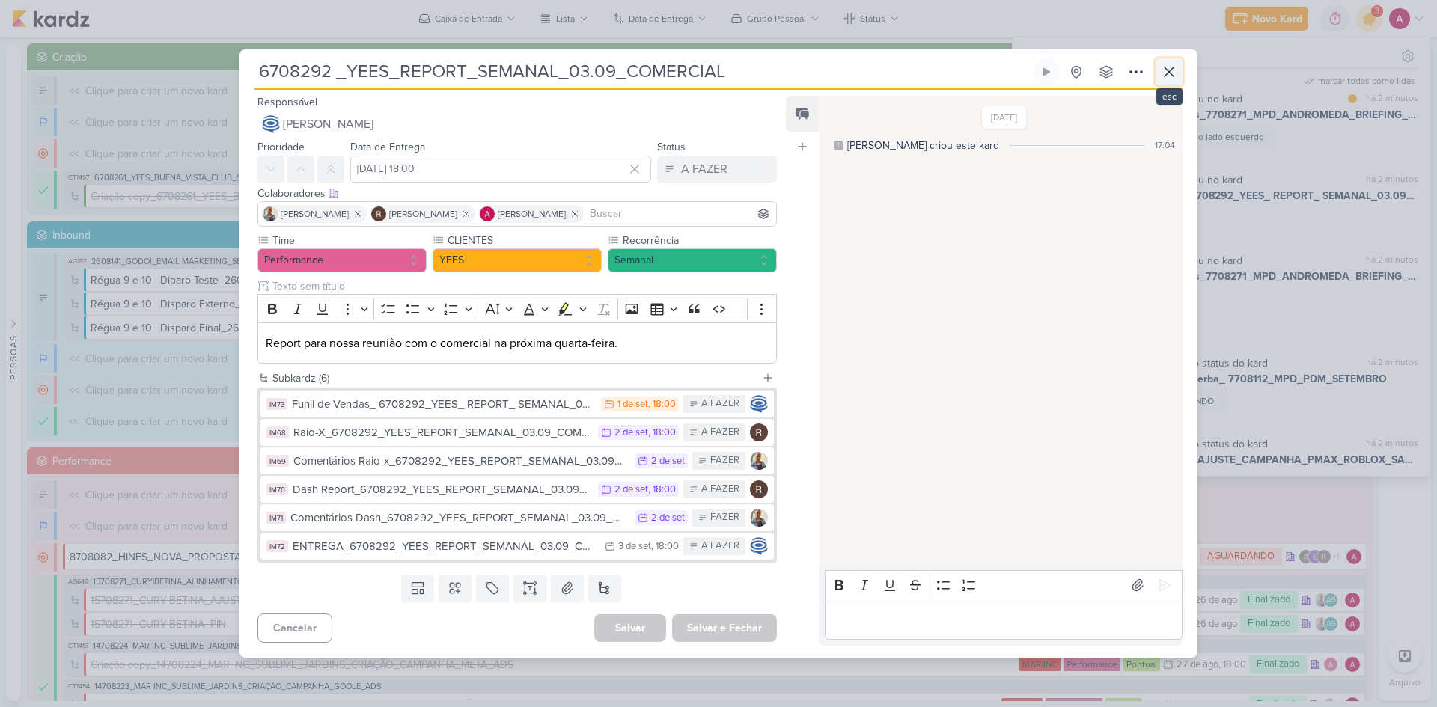
click at [1168, 79] on icon at bounding box center [1169, 72] width 18 height 18
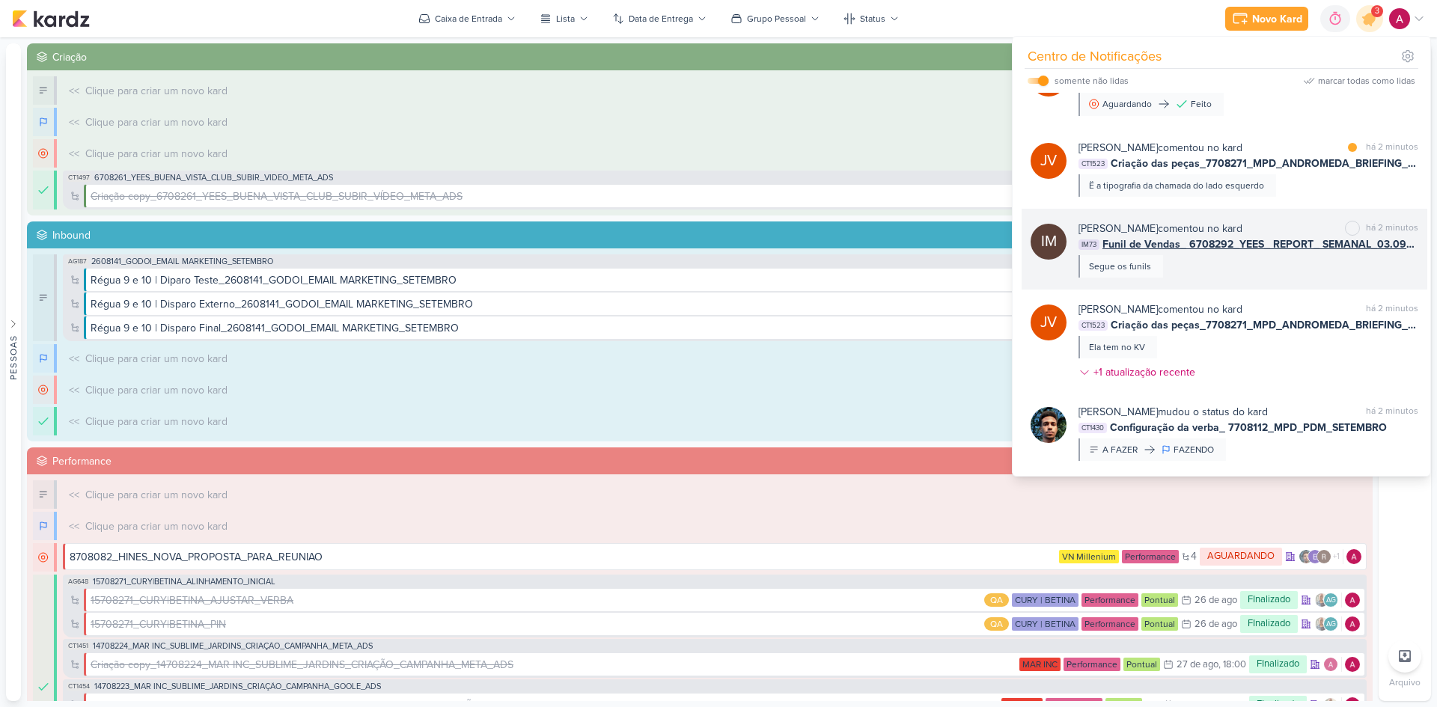
scroll to position [88, 0]
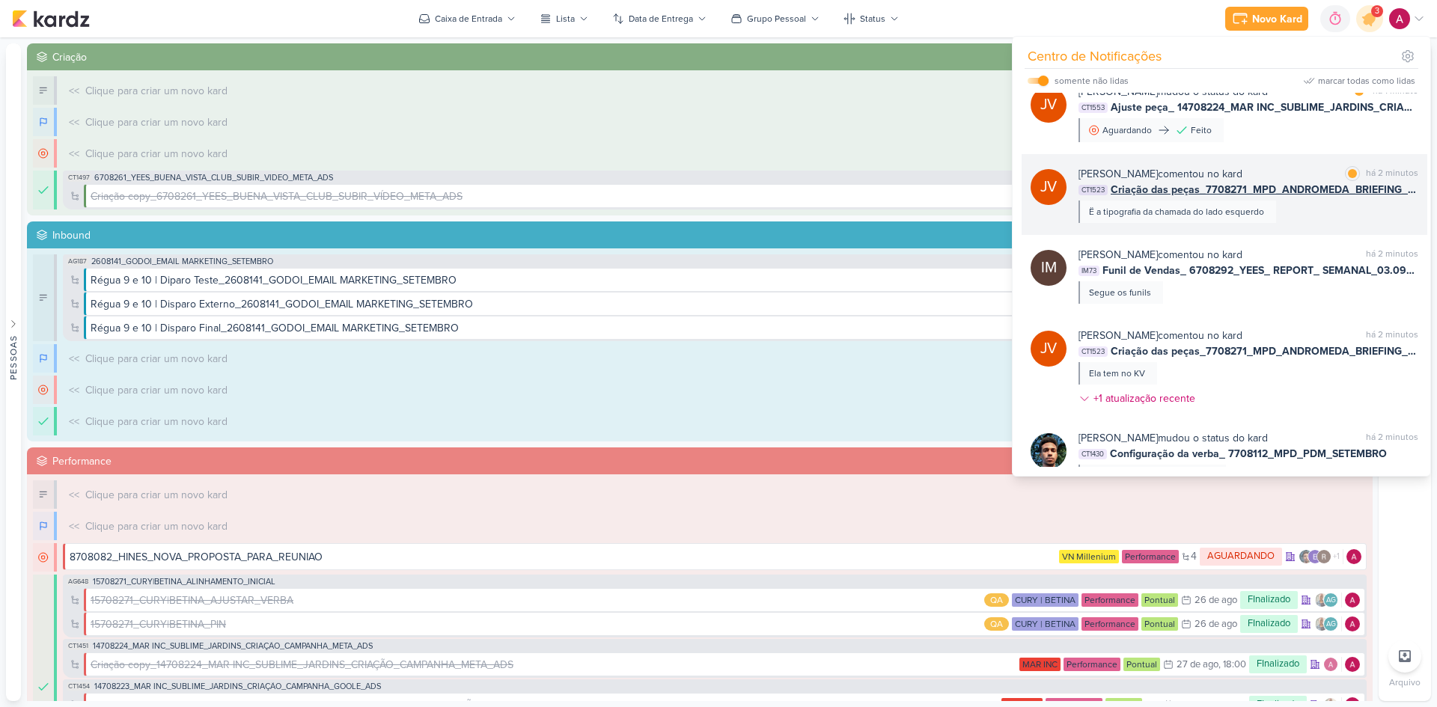
click at [1308, 216] on div "Joney Viana comentou no kard marcar como lida há 2 minutos CT1523 Criação das p…" at bounding box center [1249, 194] width 340 height 57
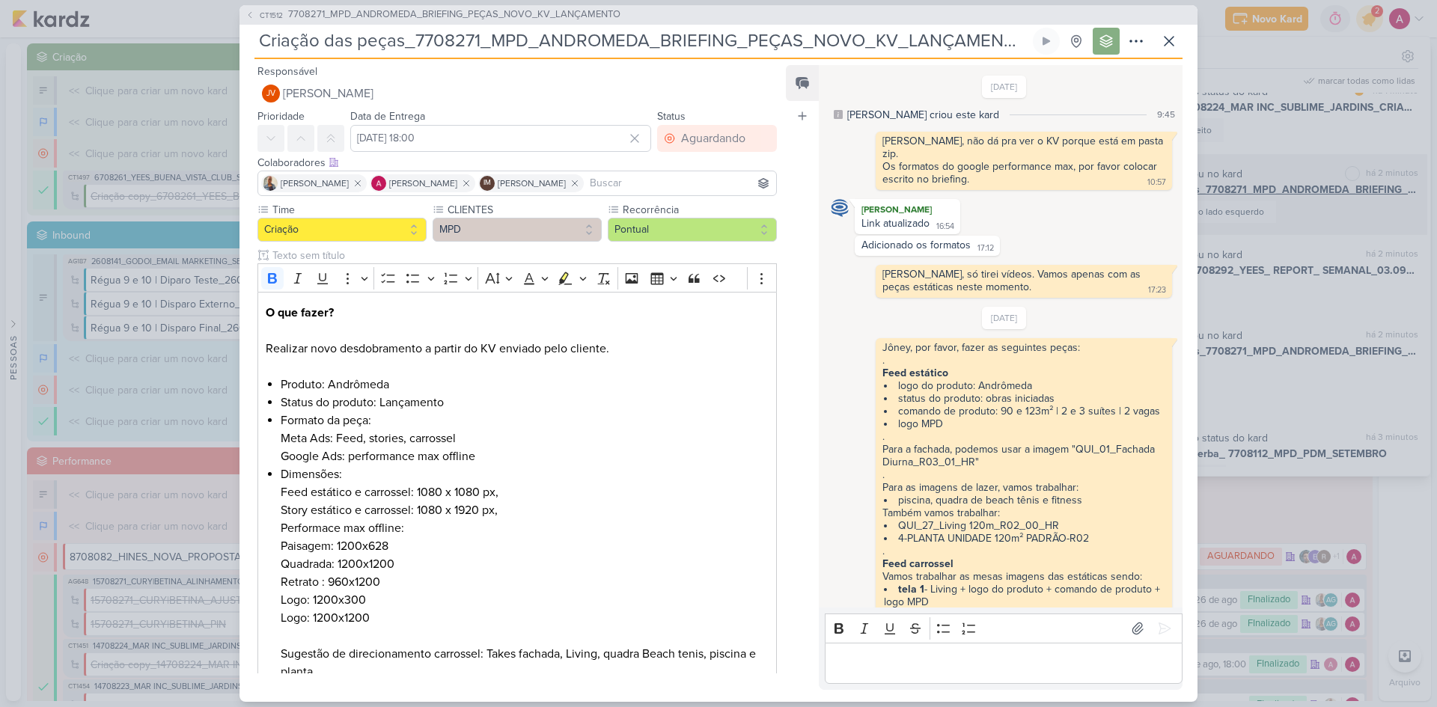
scroll to position [531, 0]
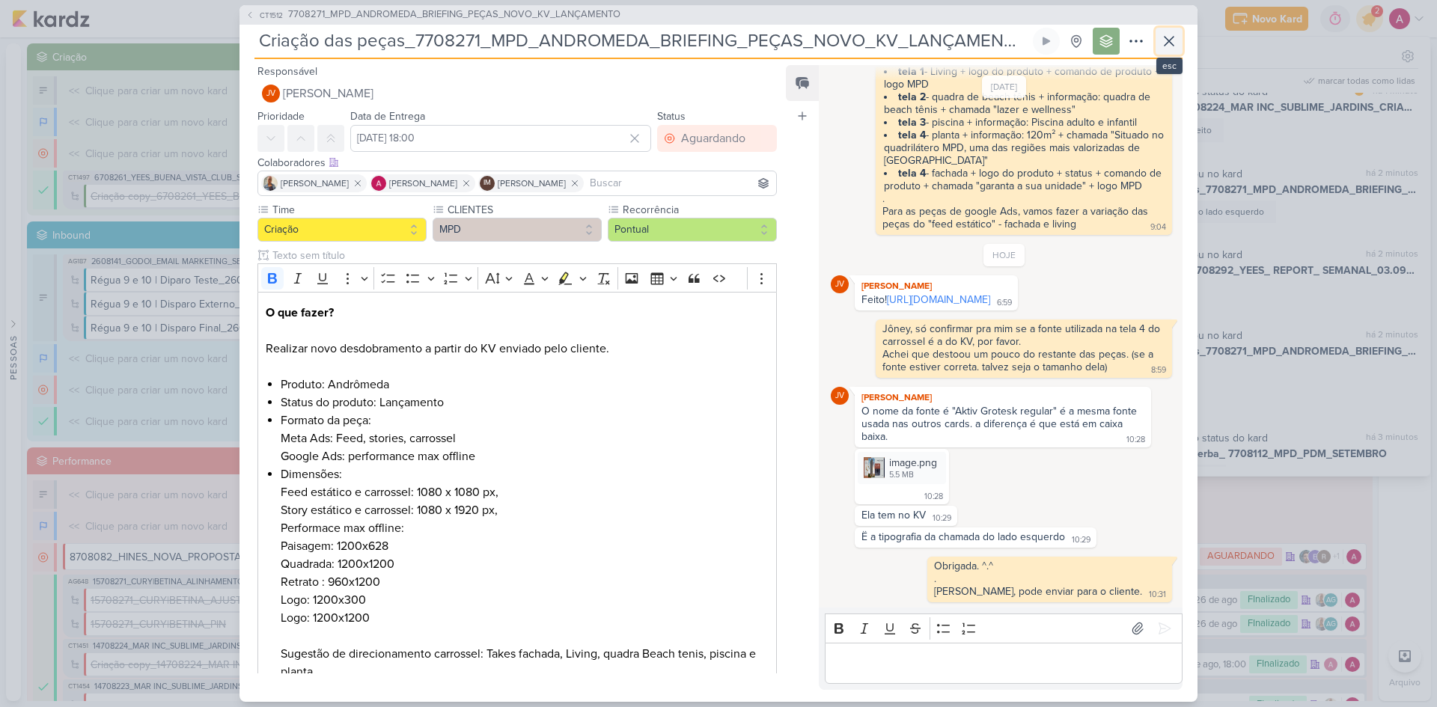
click at [1181, 46] on button at bounding box center [1169, 41] width 27 height 27
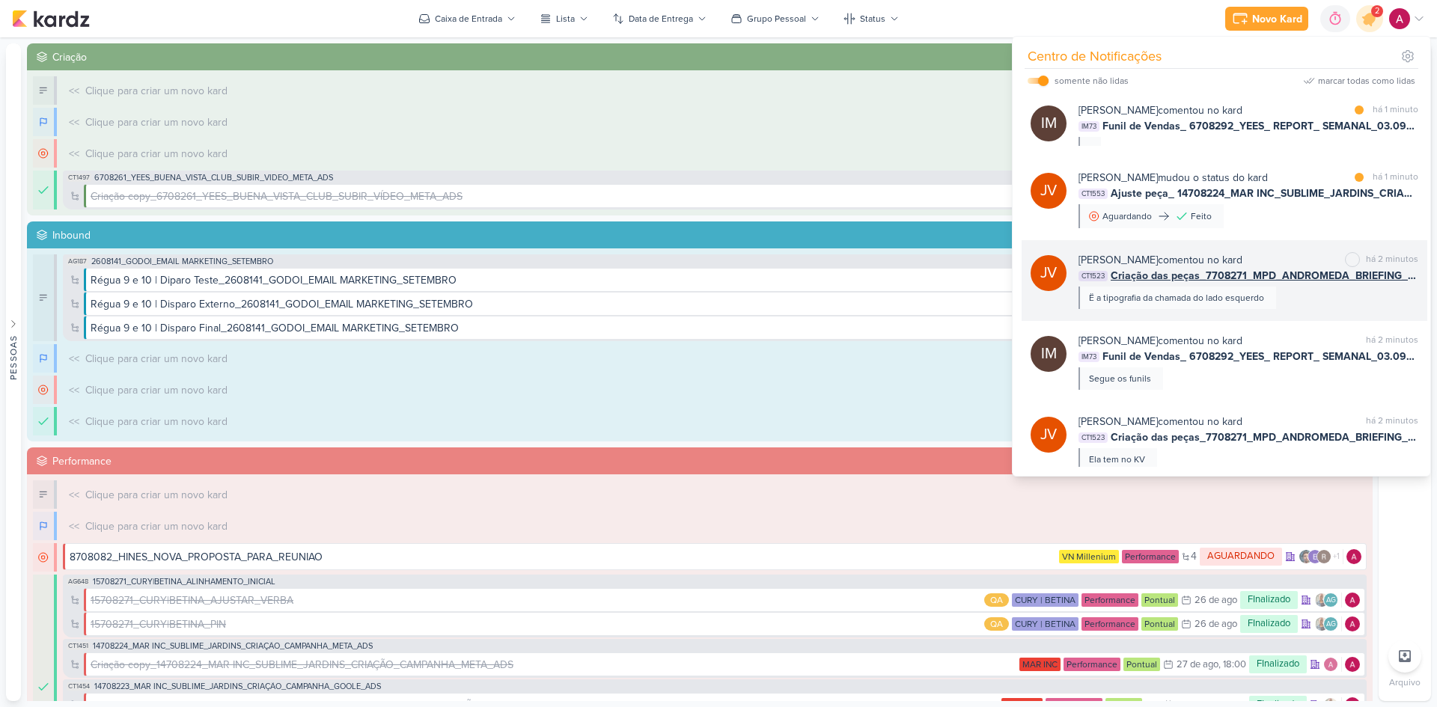
scroll to position [0, 0]
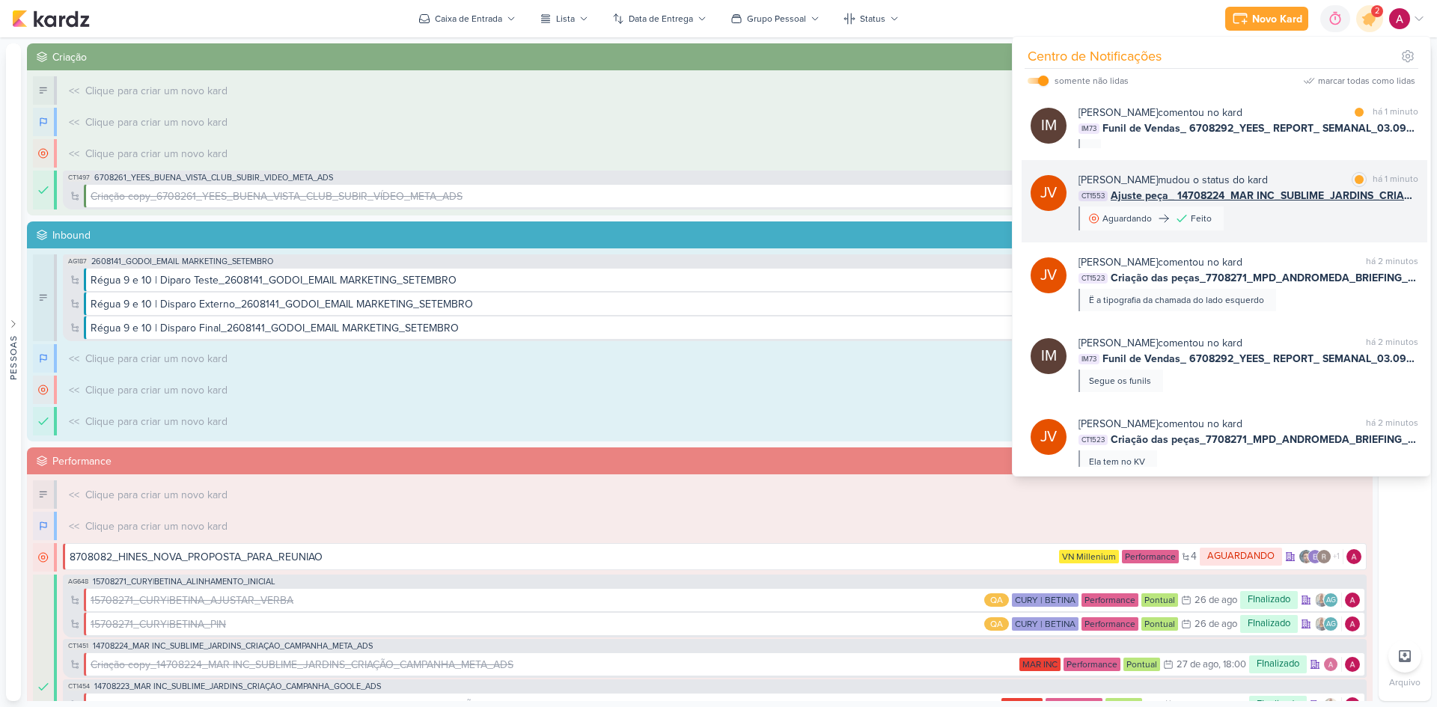
click at [1278, 225] on div "Joney Viana mudou o status do kard marcar como lida há 1 minuto CT1553 Ajuste p…" at bounding box center [1249, 201] width 340 height 58
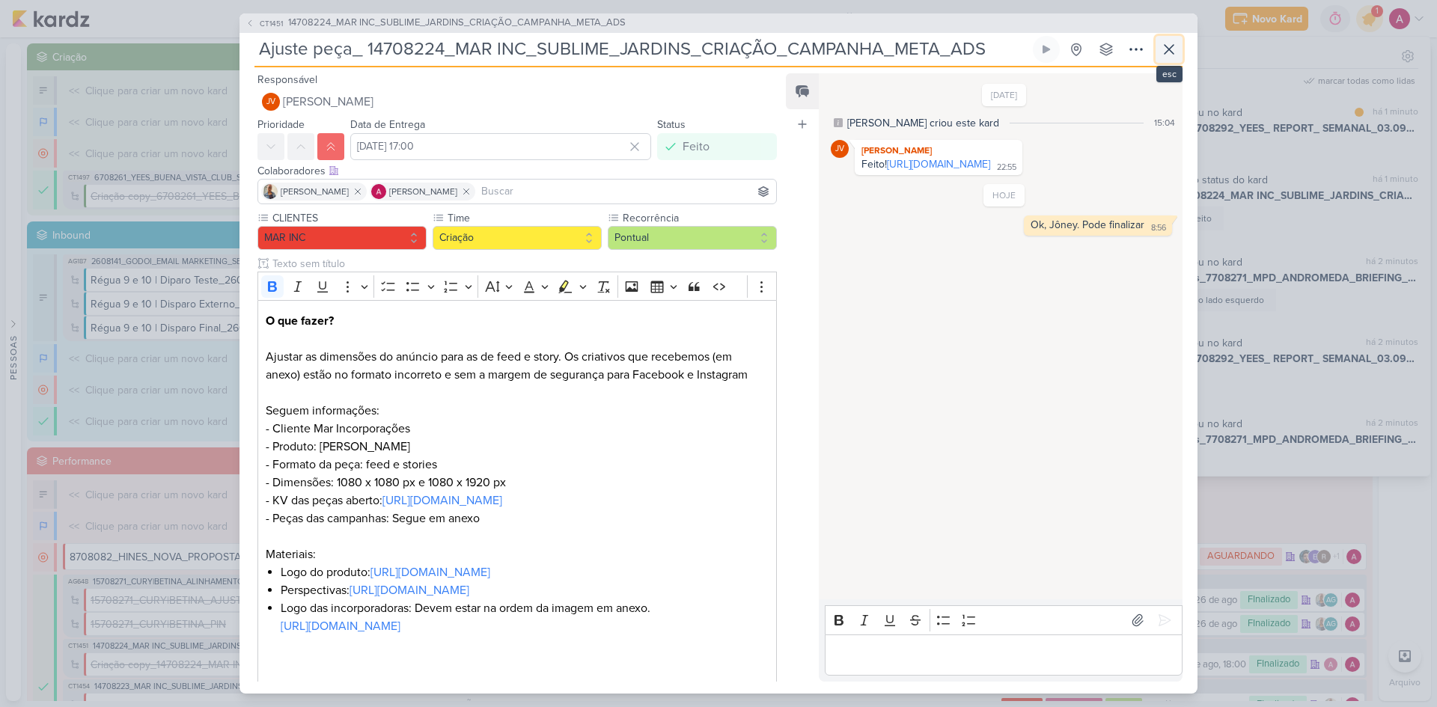
click at [1175, 58] on button at bounding box center [1169, 49] width 27 height 27
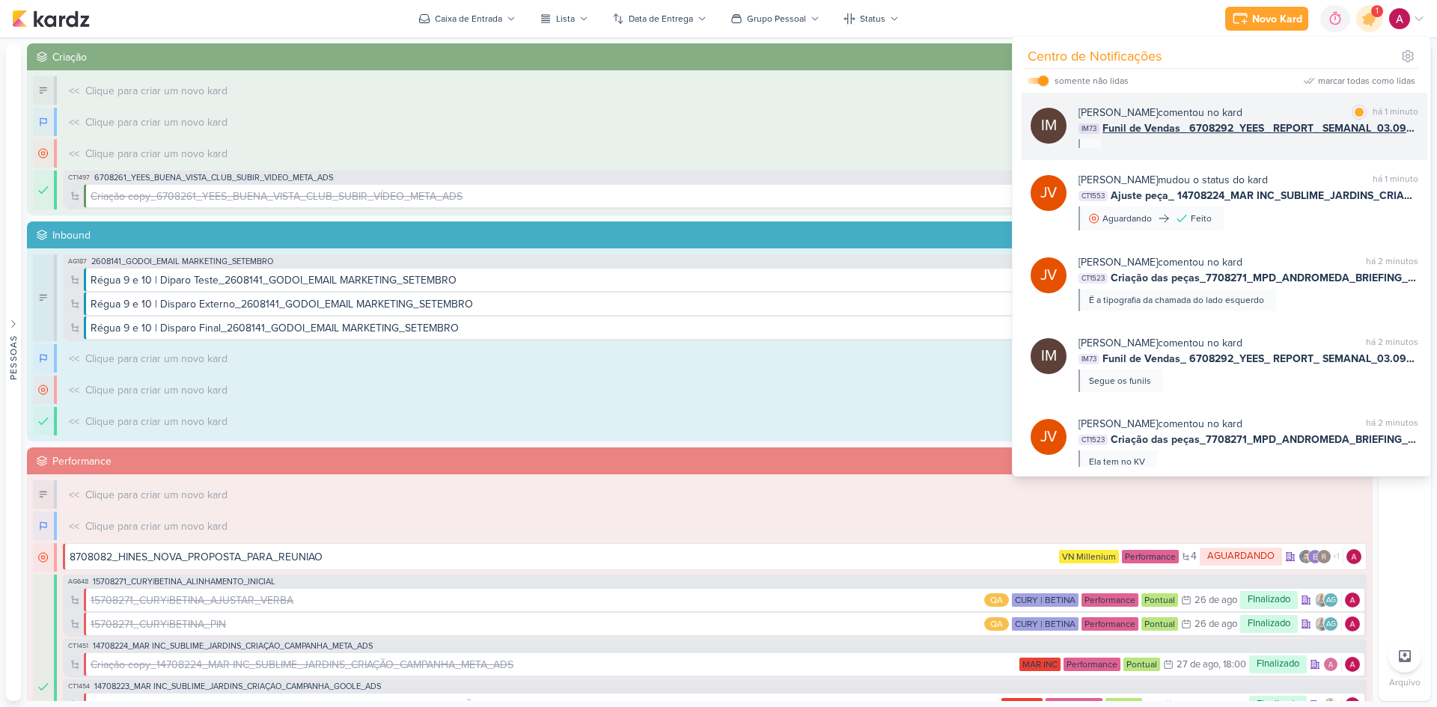
click at [1278, 150] on div "IM Isabella Machado Guimarães comentou no kard marcar como lida há 1 minuto IM7…" at bounding box center [1225, 126] width 406 height 67
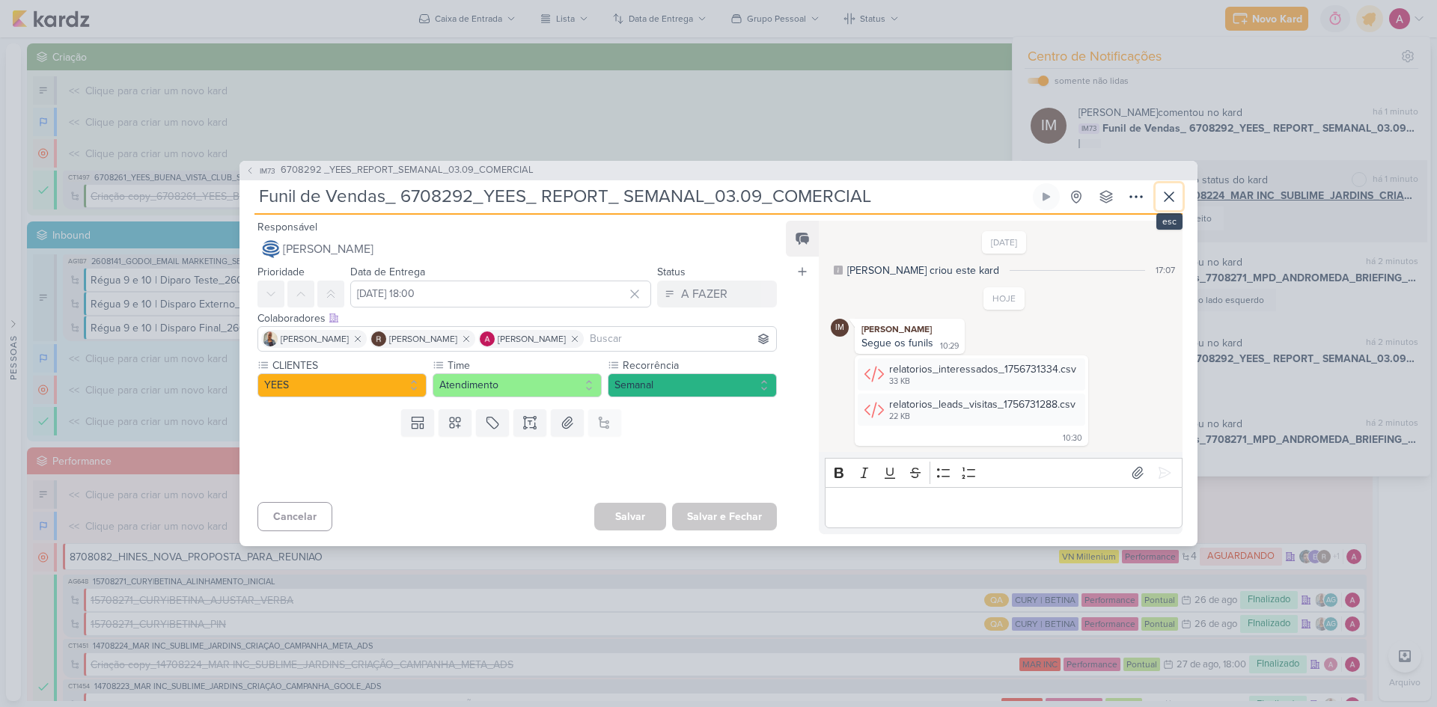
click at [1167, 195] on icon at bounding box center [1169, 197] width 18 height 18
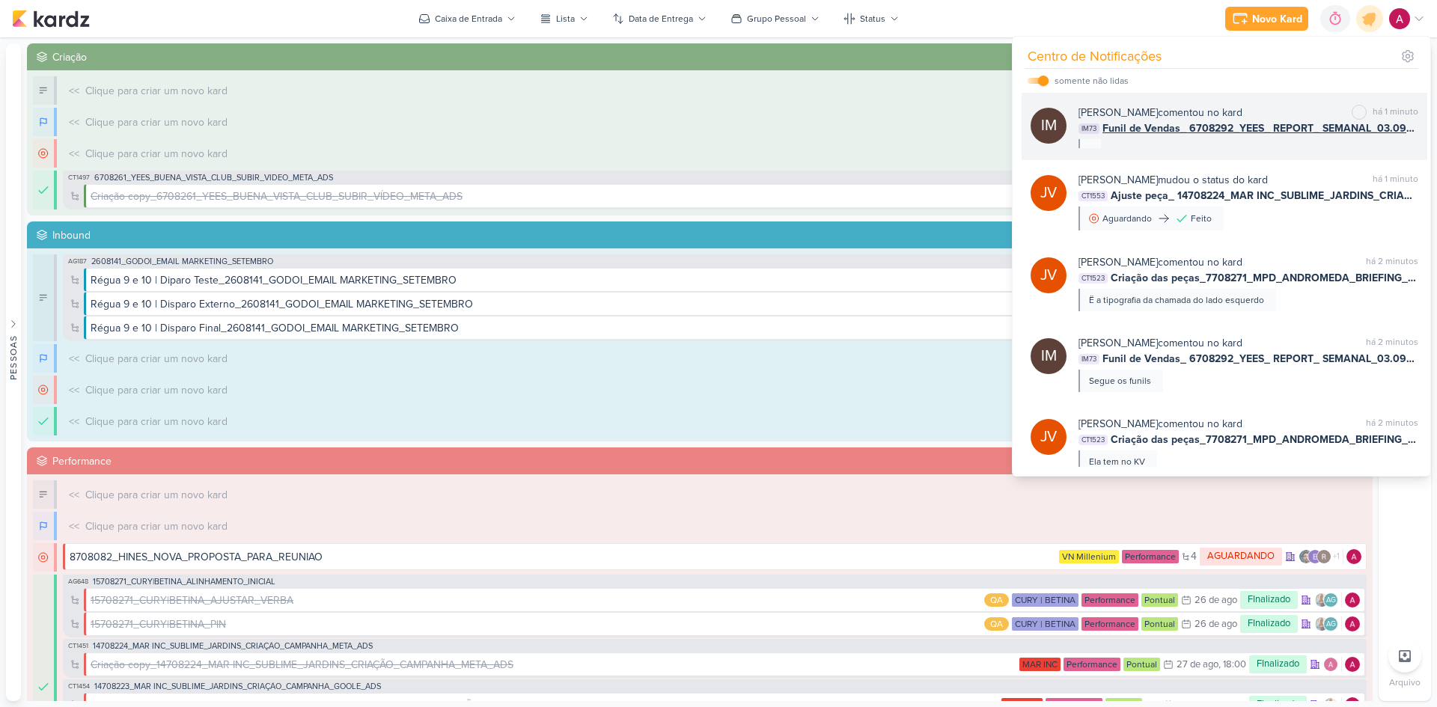
click at [1257, 148] on div "IM Isabella Machado Guimarães comentou no kard marcar como não lida há 1 minuto…" at bounding box center [1225, 126] width 406 height 67
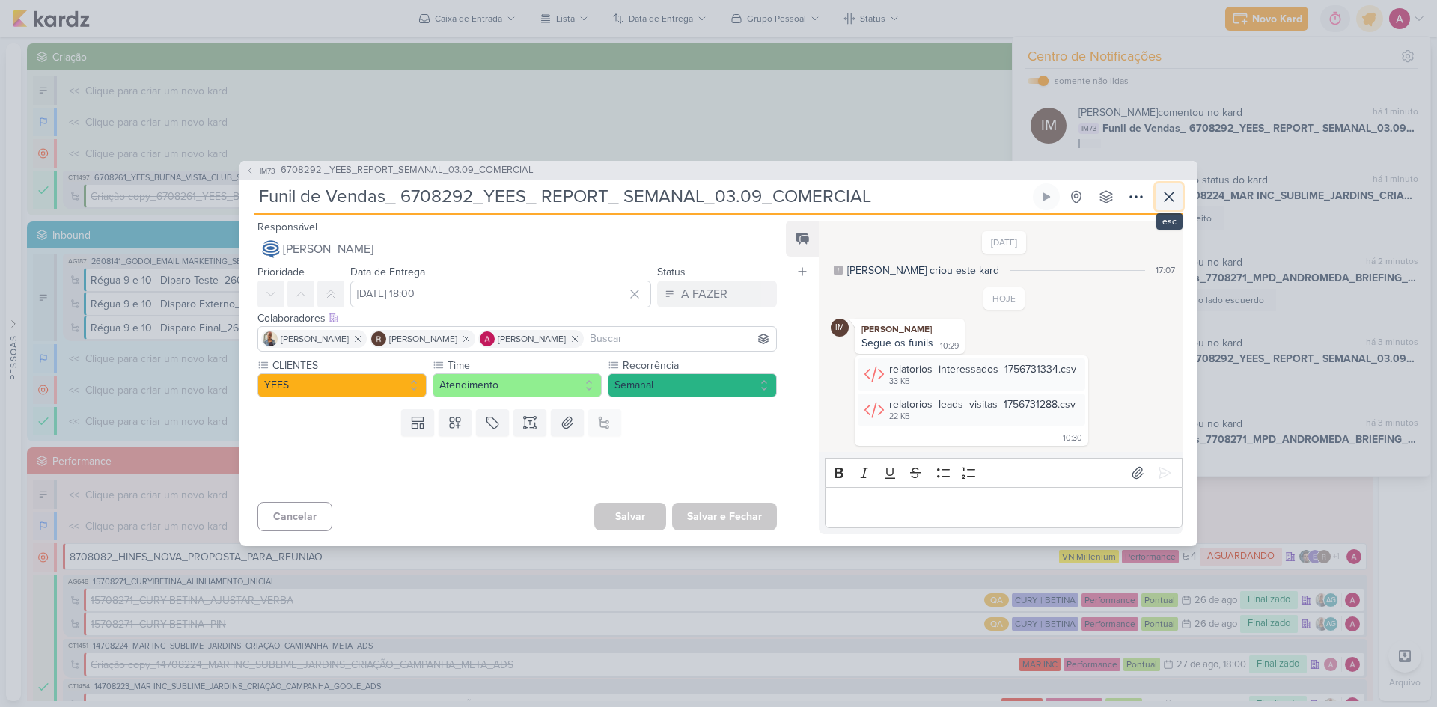
click at [1172, 194] on icon at bounding box center [1169, 196] width 9 height 9
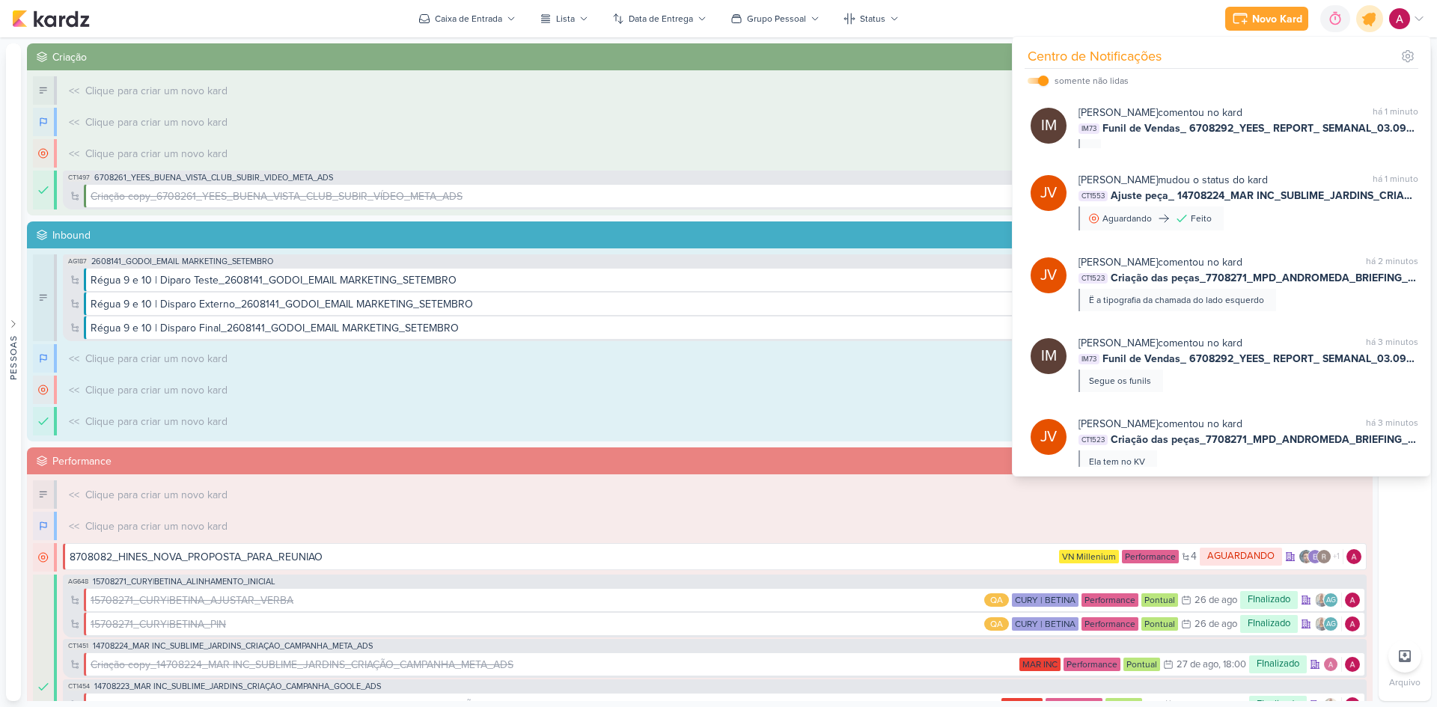
click at [1367, 21] on icon at bounding box center [1370, 19] width 18 height 18
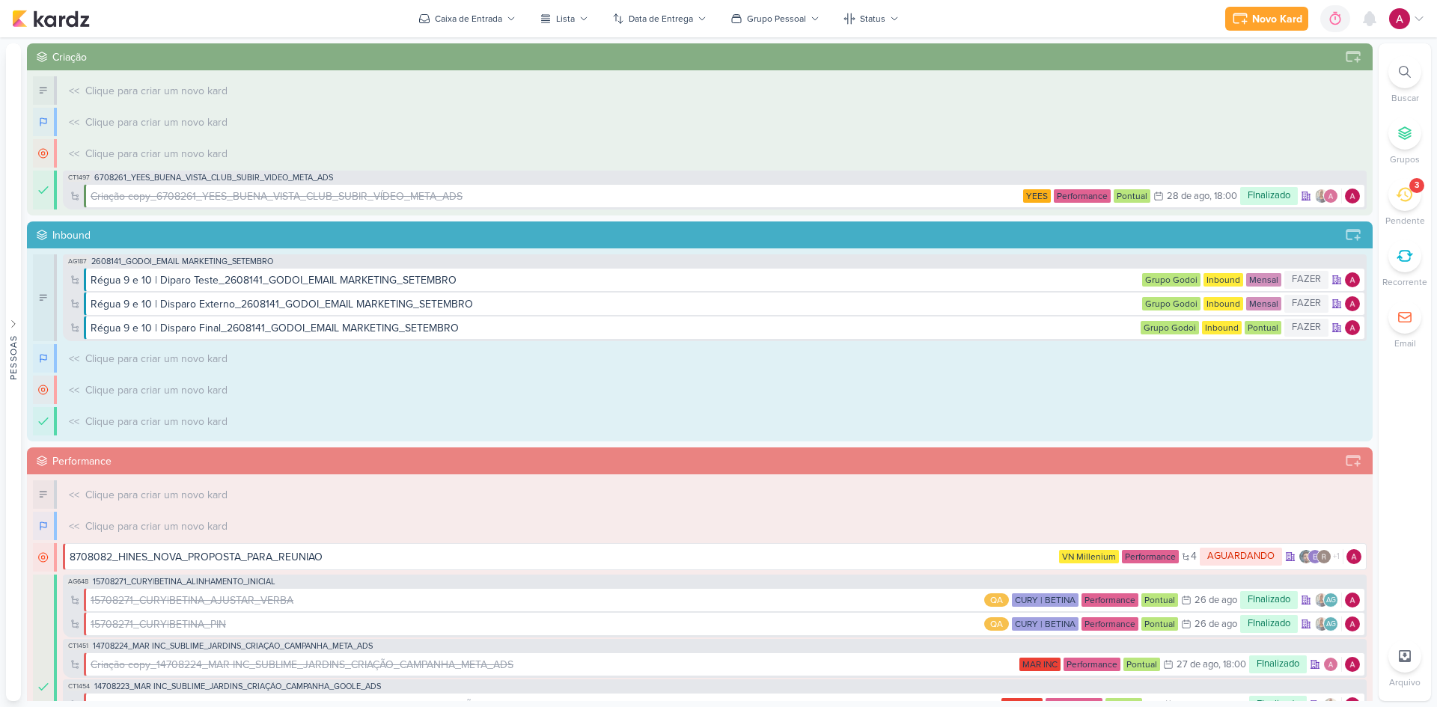
click at [1403, 201] on icon at bounding box center [1404, 195] width 16 height 14
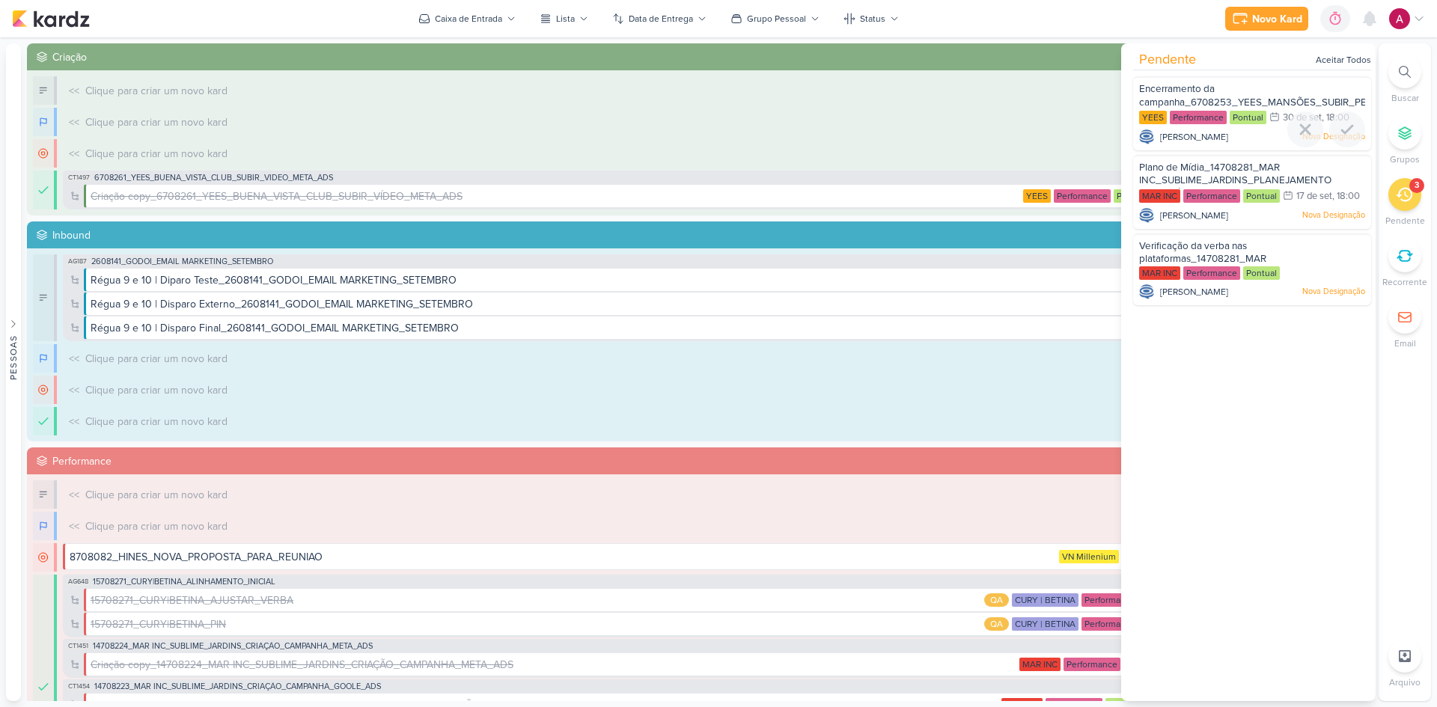
click at [1216, 88] on div "Encerramento da campanha_6708253_YEES_MANSÕES_SUBIR_PEÇAS_CAMPANHA" at bounding box center [1252, 96] width 226 height 28
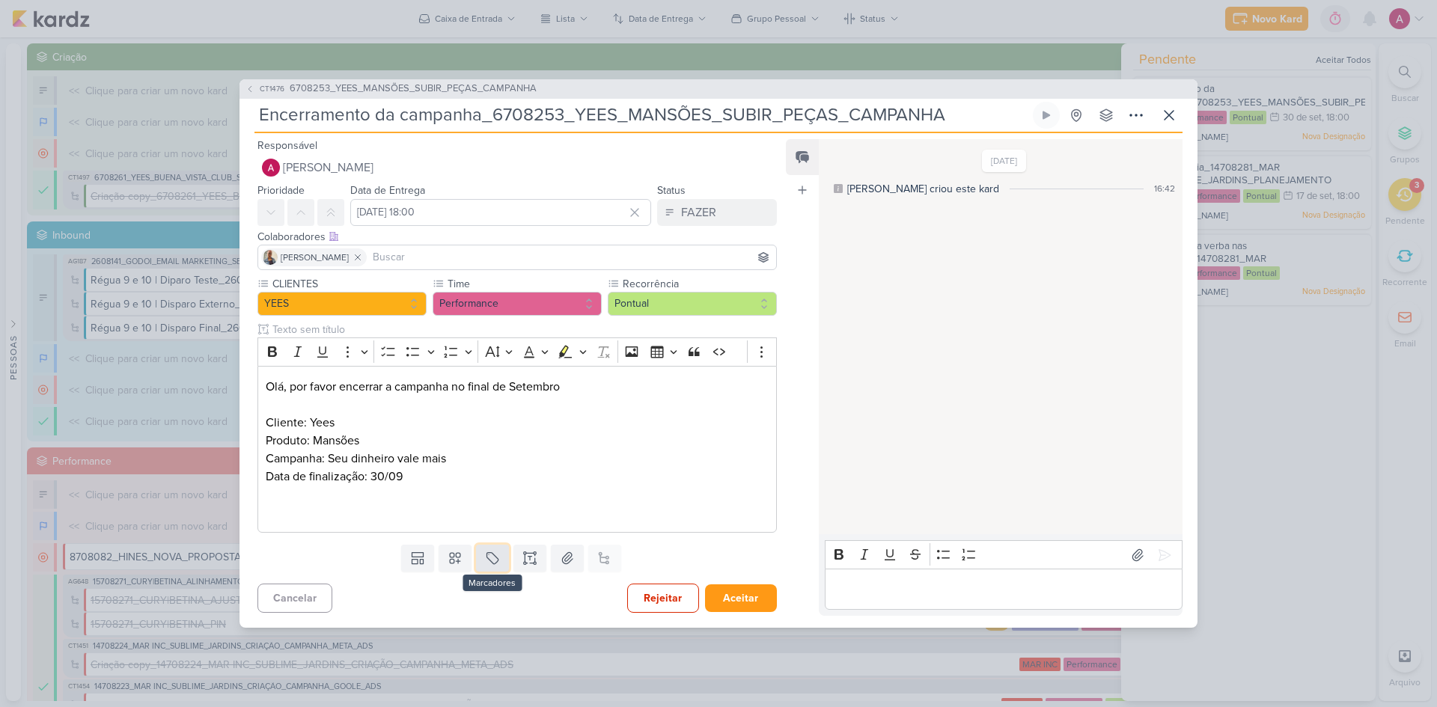
click at [493, 569] on button at bounding box center [492, 558] width 33 height 27
click at [503, 527] on div "QA" at bounding box center [502, 523] width 97 height 16
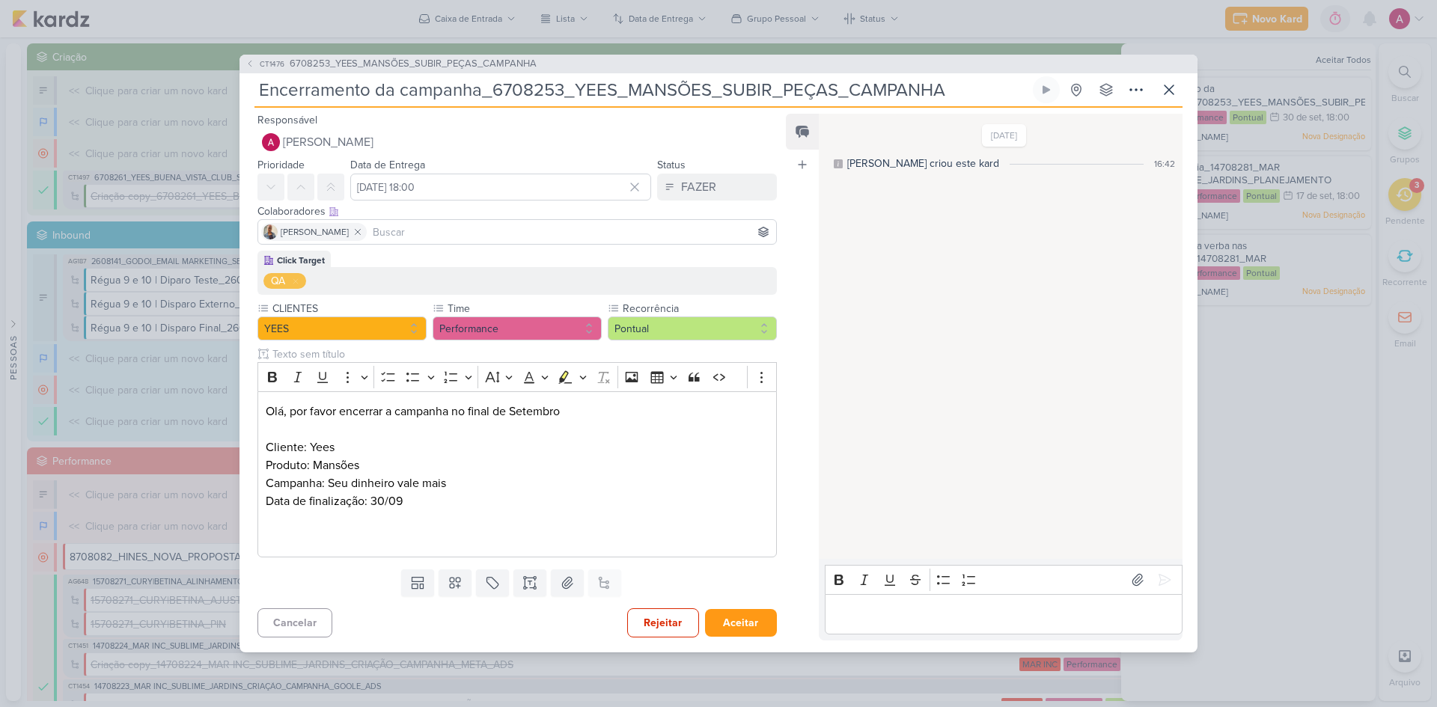
click at [396, 238] on input at bounding box center [571, 232] width 403 height 18
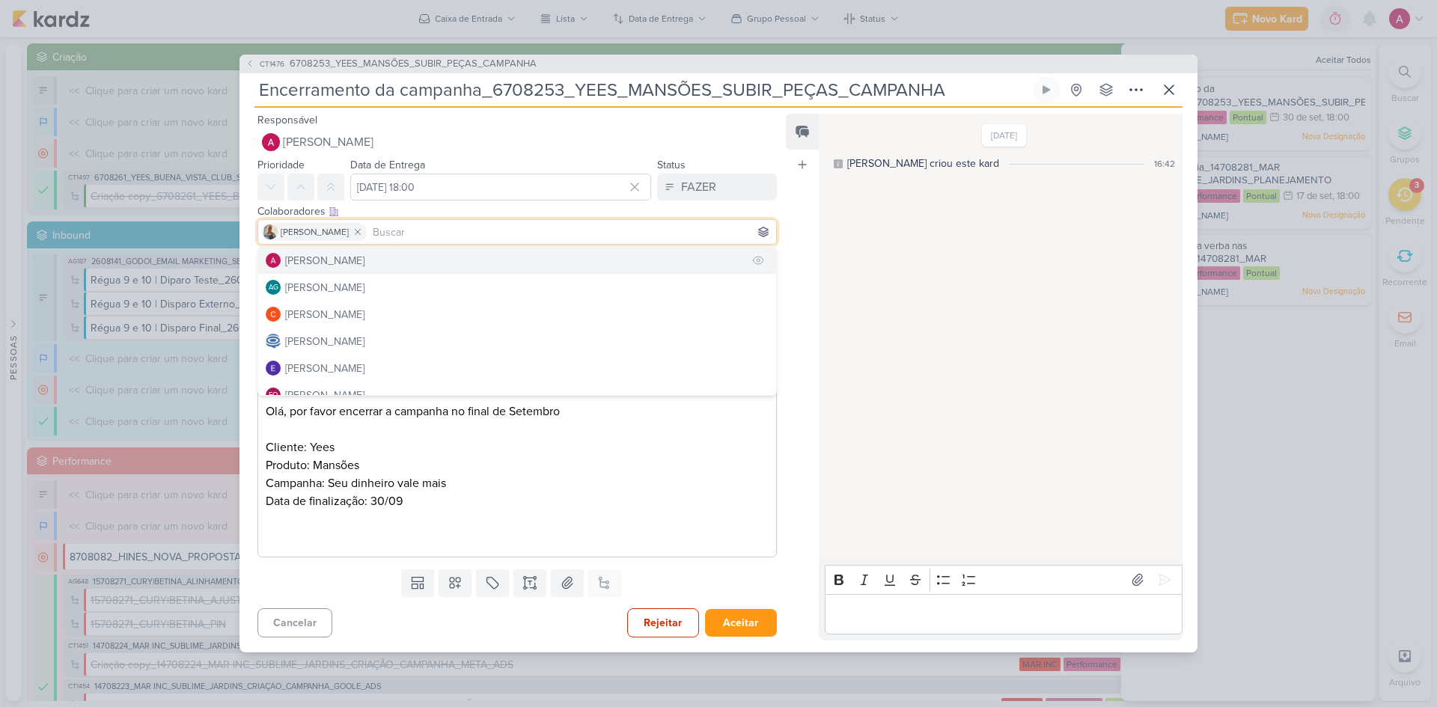
click at [351, 259] on div "[PERSON_NAME]" at bounding box center [324, 261] width 79 height 16
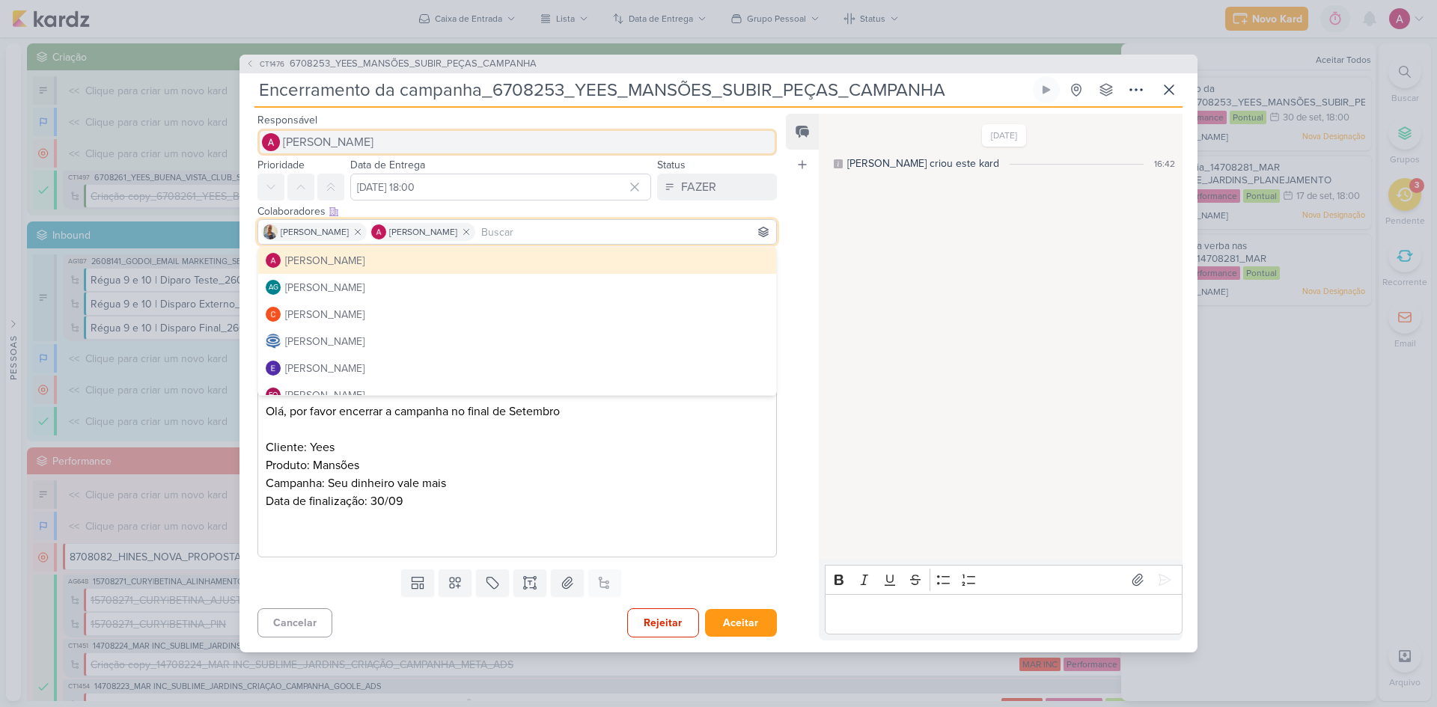
click at [359, 139] on span "[PERSON_NAME]" at bounding box center [328, 142] width 91 height 18
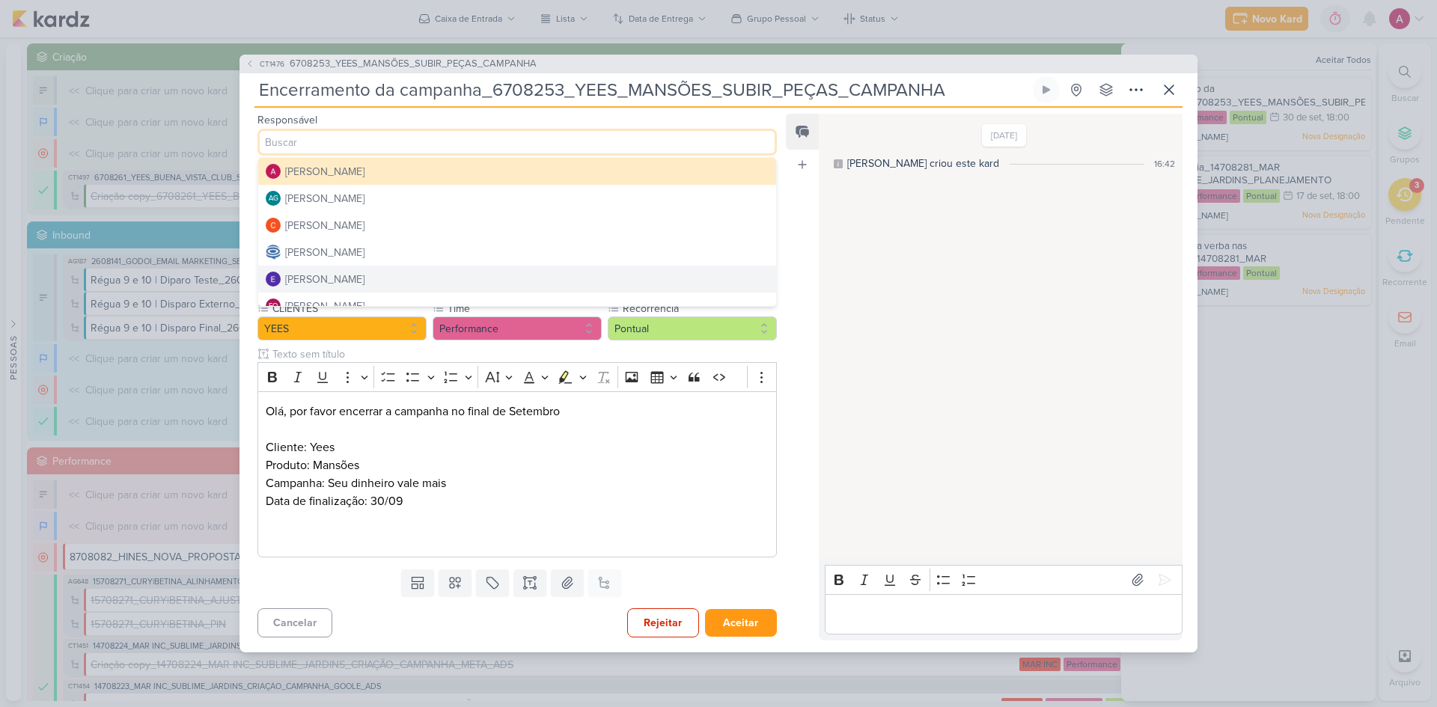
click at [365, 273] on div "[PERSON_NAME]" at bounding box center [324, 280] width 79 height 16
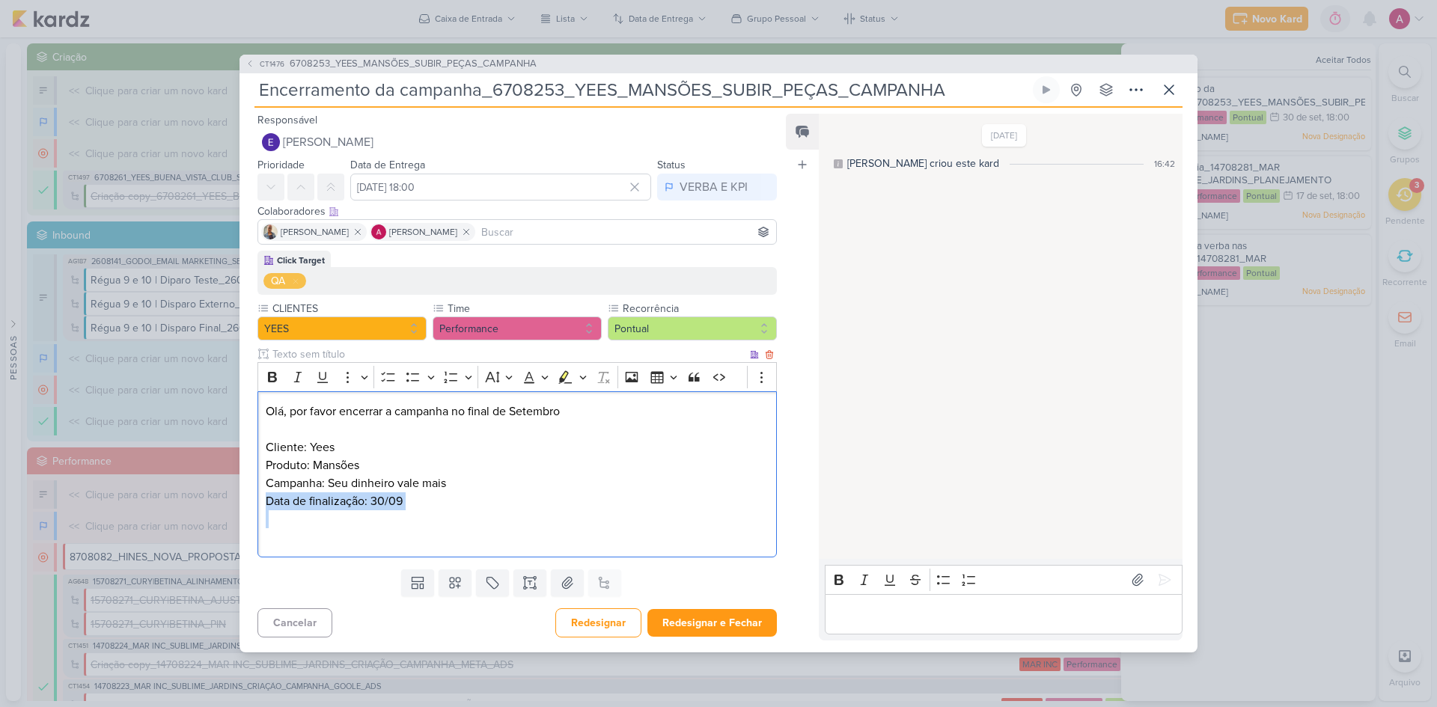
drag, startPoint x: 450, startPoint y: 512, endPoint x: 259, endPoint y: 500, distance: 191.2
click at [259, 500] on div "Olá, por favor encerrar a campanha no final de Setembro Cliente: Yees Produto: …" at bounding box center [516, 474] width 519 height 167
click at [275, 379] on icon "Editor toolbar" at bounding box center [272, 377] width 15 height 15
click at [578, 376] on button "Highlight" at bounding box center [582, 377] width 13 height 22
click at [493, 400] on icon "Text highlight toolbar" at bounding box center [494, 403] width 13 height 13
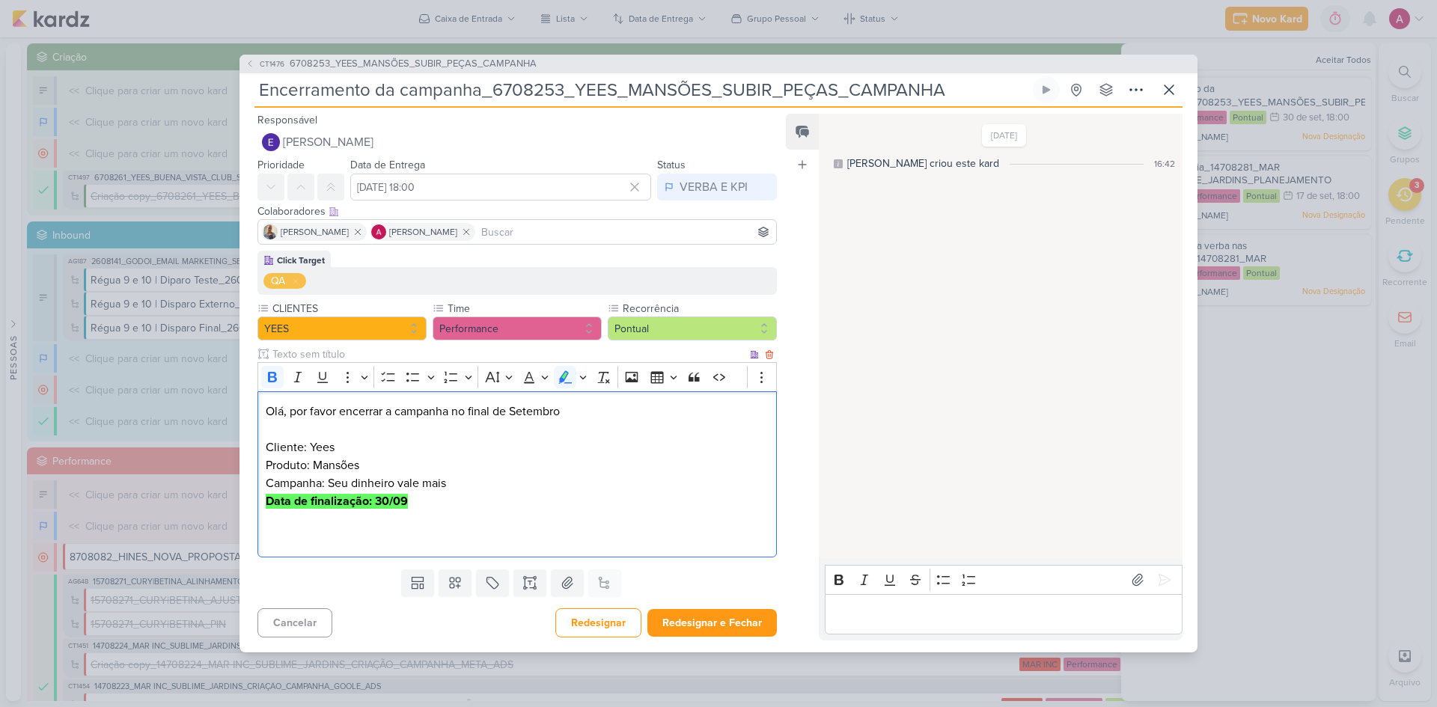
click at [635, 491] on p "Campanha: Seu dinheiro vale mais Data de finalização: 30/09" at bounding box center [517, 493] width 503 height 36
click at [704, 623] on button "Redesignar e Fechar" at bounding box center [711, 623] width 129 height 28
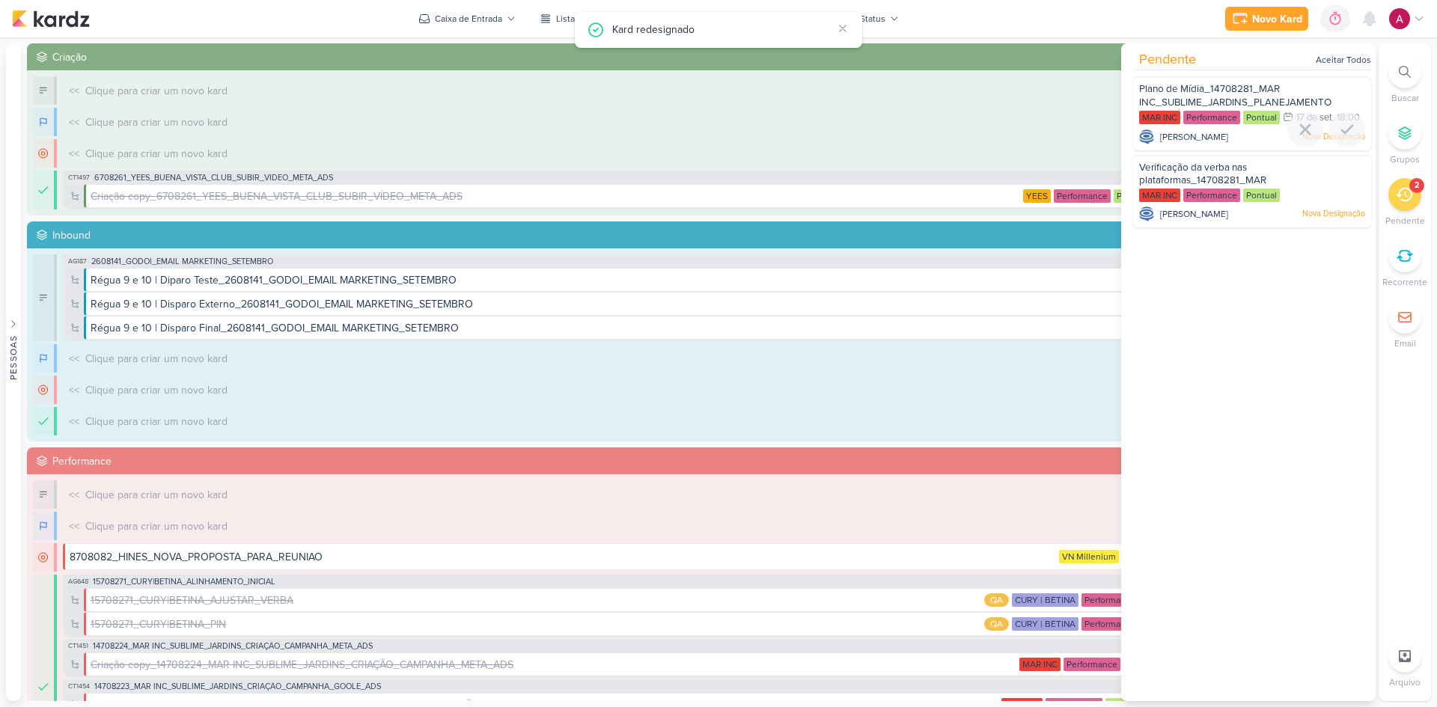
click at [1236, 126] on div "MAR INC Performance Pontual 17/9 17 de set , 18:00" at bounding box center [1252, 118] width 226 height 16
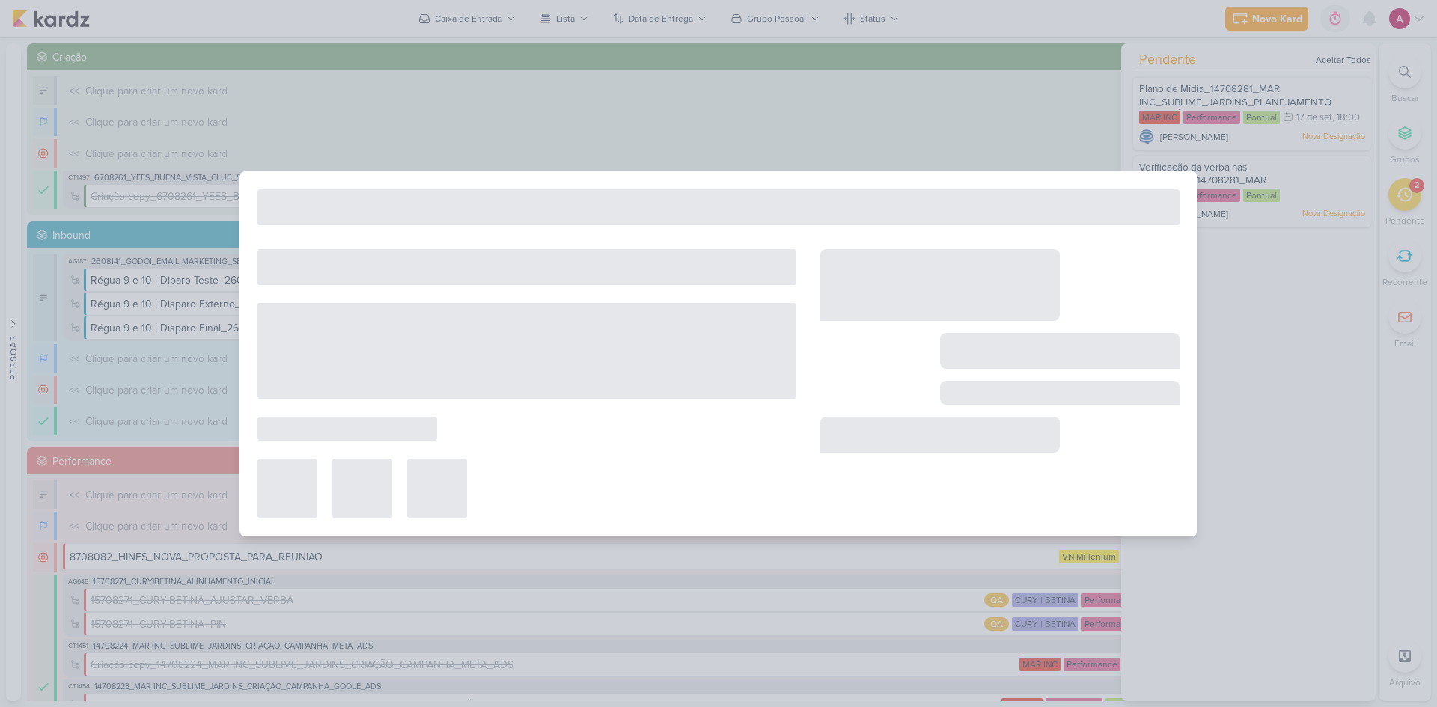
type input "Plano de Mídia_14708281_MAR INC_SUBLIME_JARDINS_PLANEJAMENTO ESTRATÉGICO"
type input "17 de setembro de 2025 às 18:00"
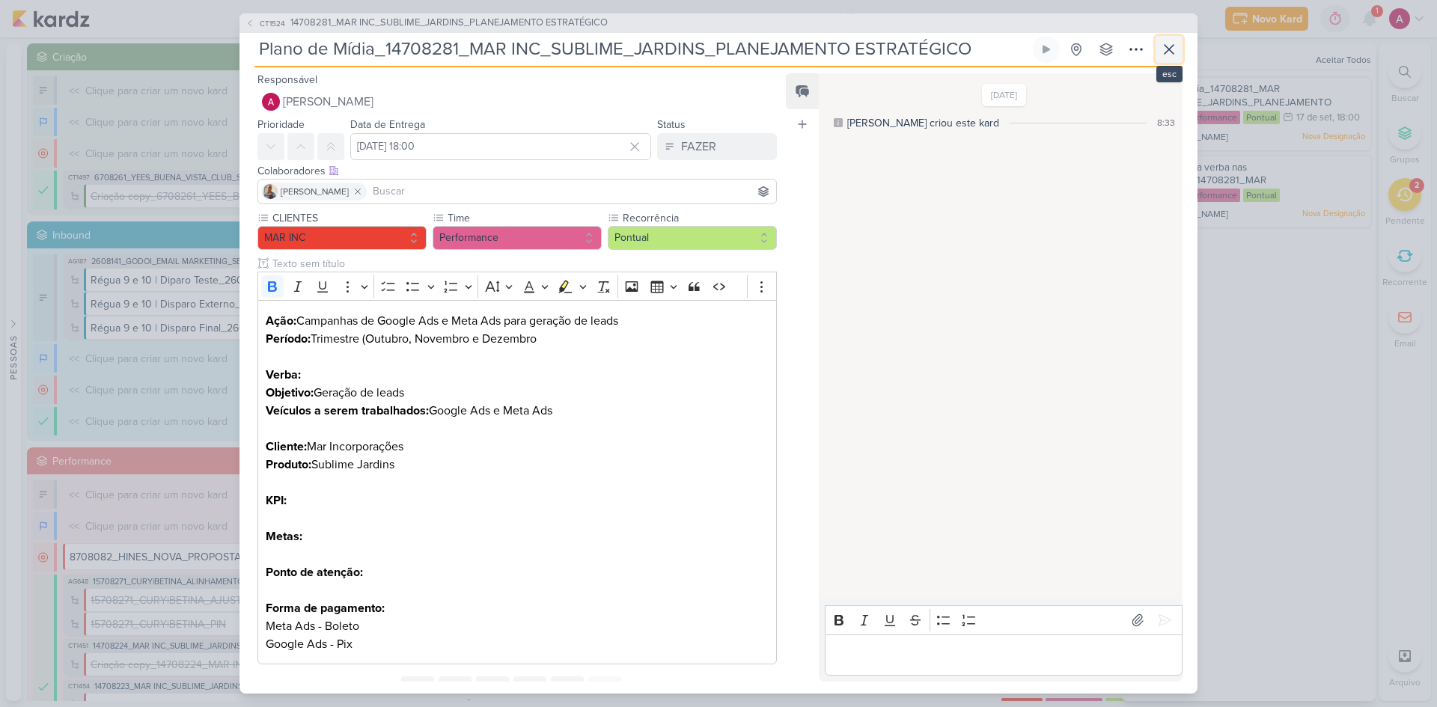
click at [1170, 49] on icon at bounding box center [1169, 49] width 9 height 9
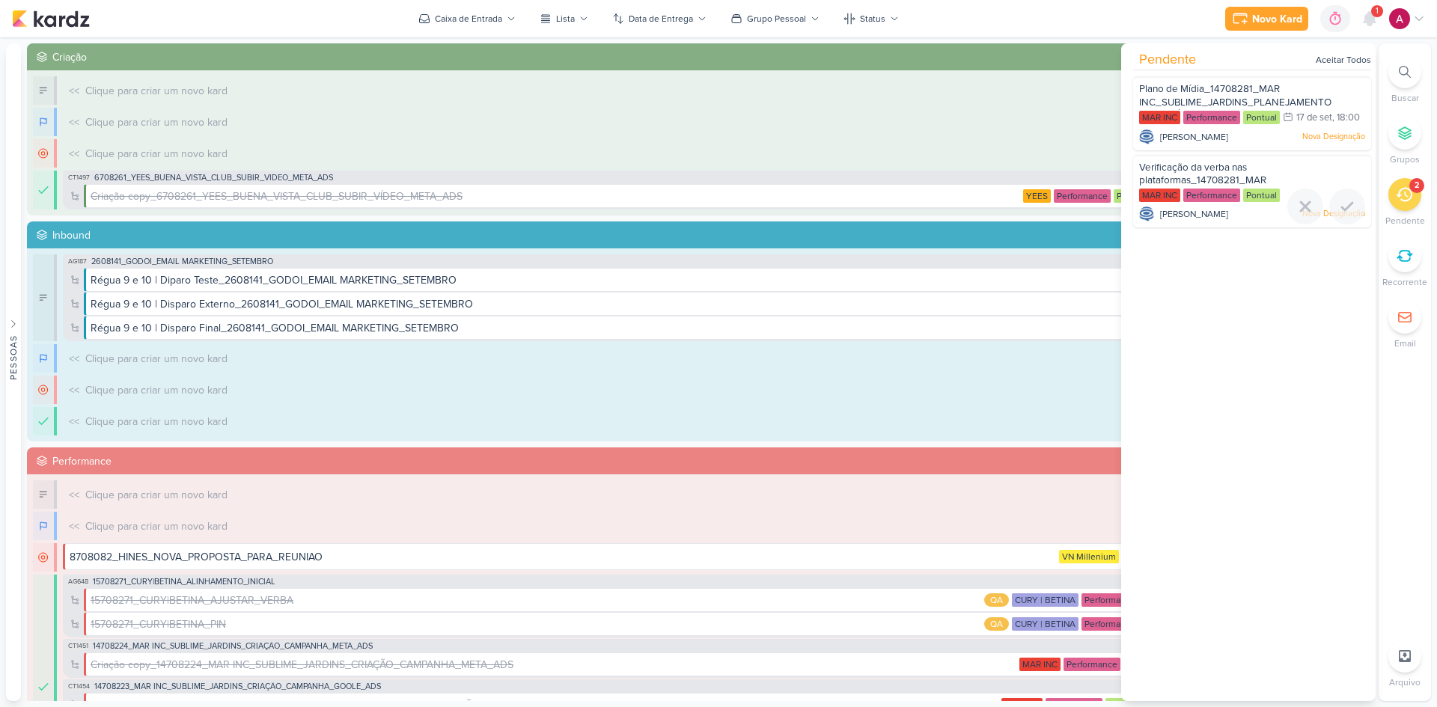
click at [1240, 191] on span "Verificação da verba nas plataformas_14708281_MAR INC_SUBLIME_JARDINS_PLANEJAME…" at bounding box center [1235, 188] width 192 height 52
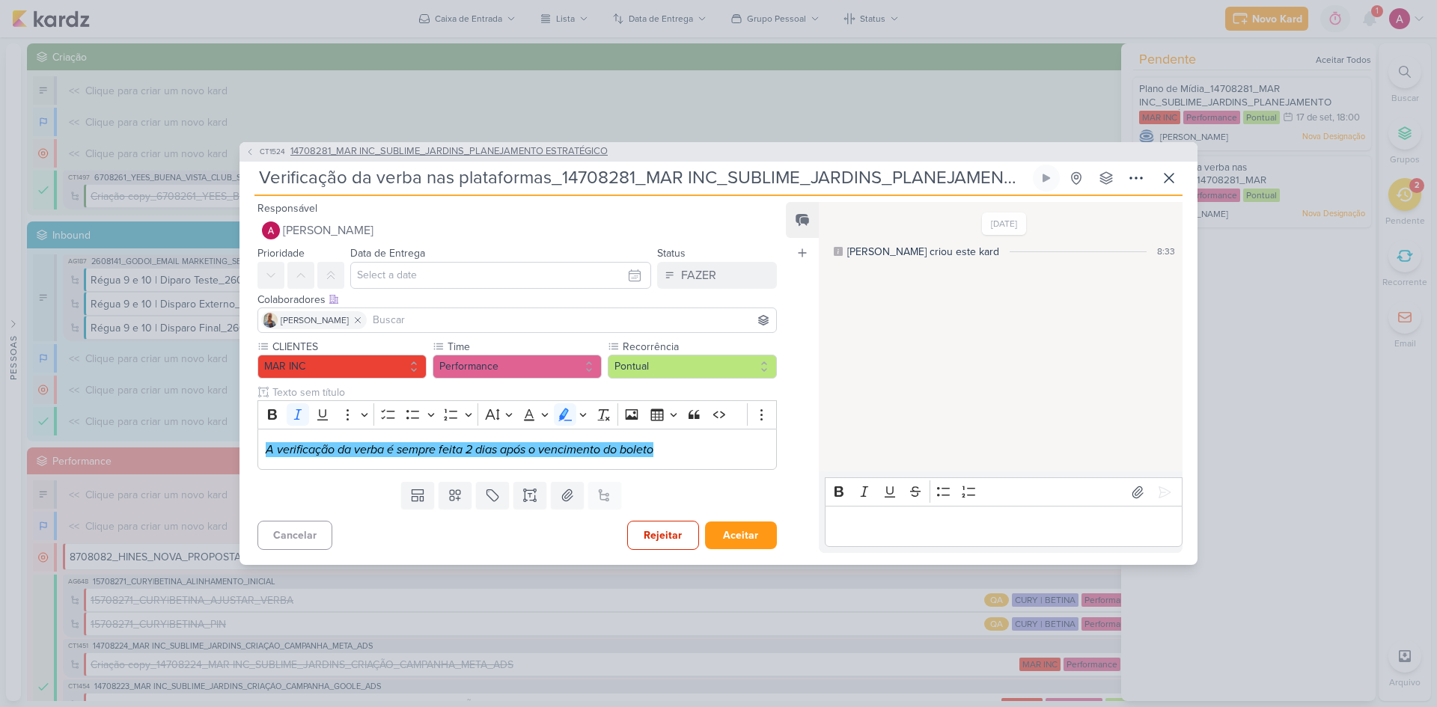
click at [258, 148] on span "CT1524" at bounding box center [272, 151] width 30 height 11
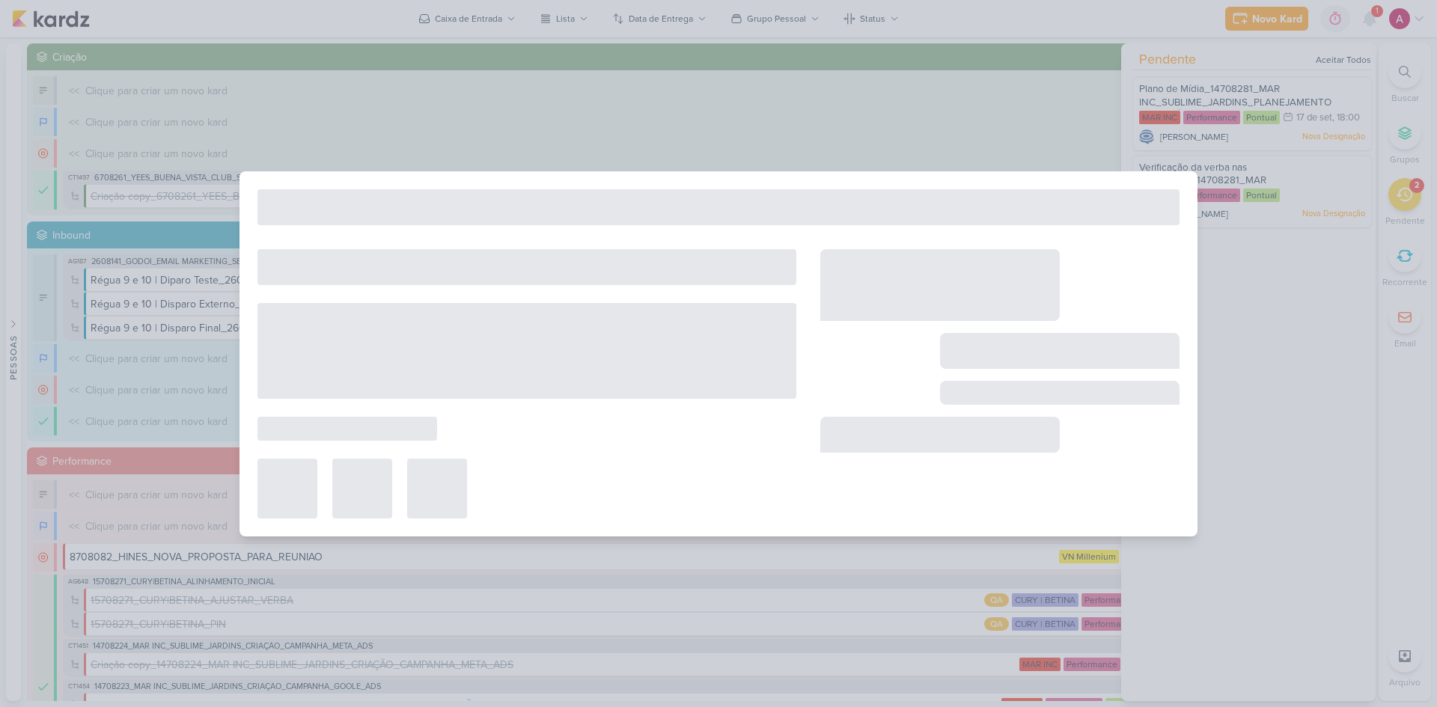
type input "14708281_MAR INC_SUBLIME_JARDINS_PLANEJAMENTO ESTRATÉGICO"
type input "15 de setembro de 2025 às 18:00"
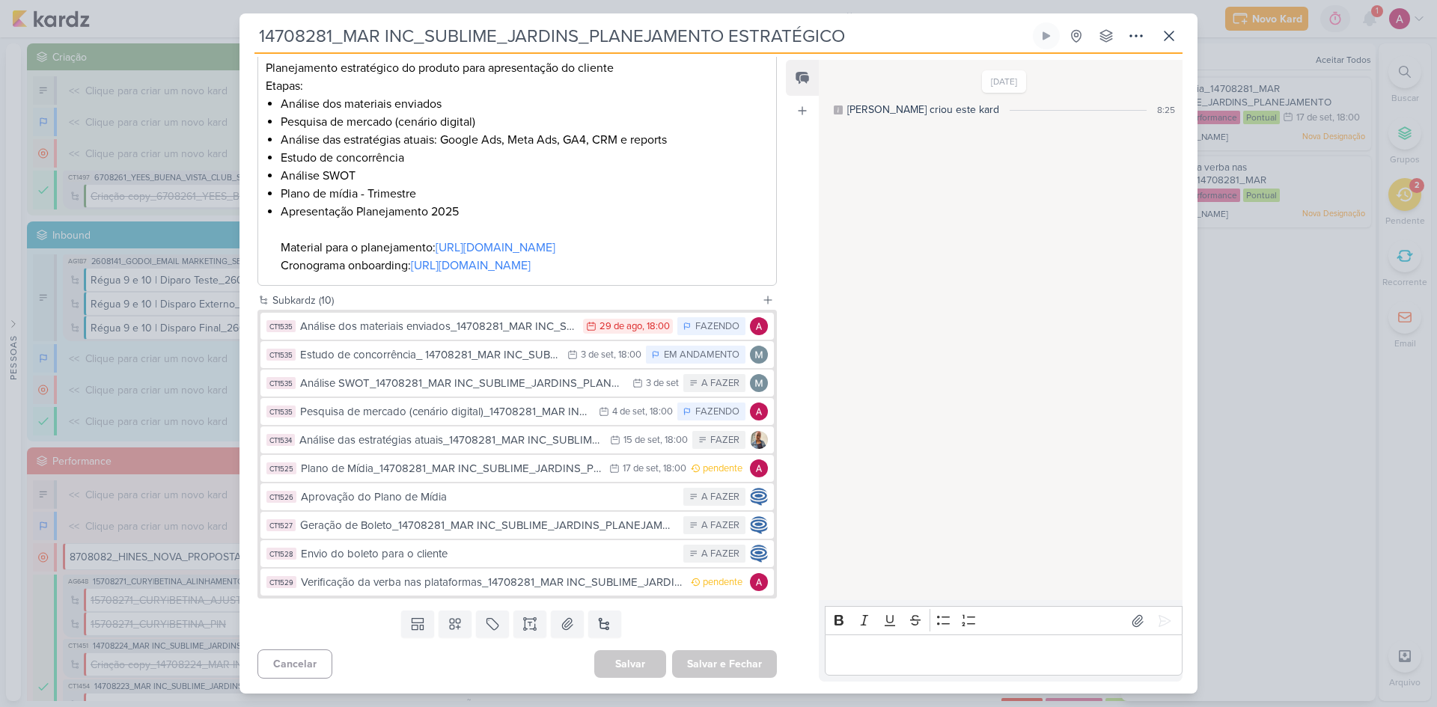
scroll to position [347, 0]
click at [458, 585] on div "Verificação da verba nas plataformas_14708281_MAR INC_SUBLIME_JARDINS_PLANEJAME…" at bounding box center [492, 582] width 382 height 17
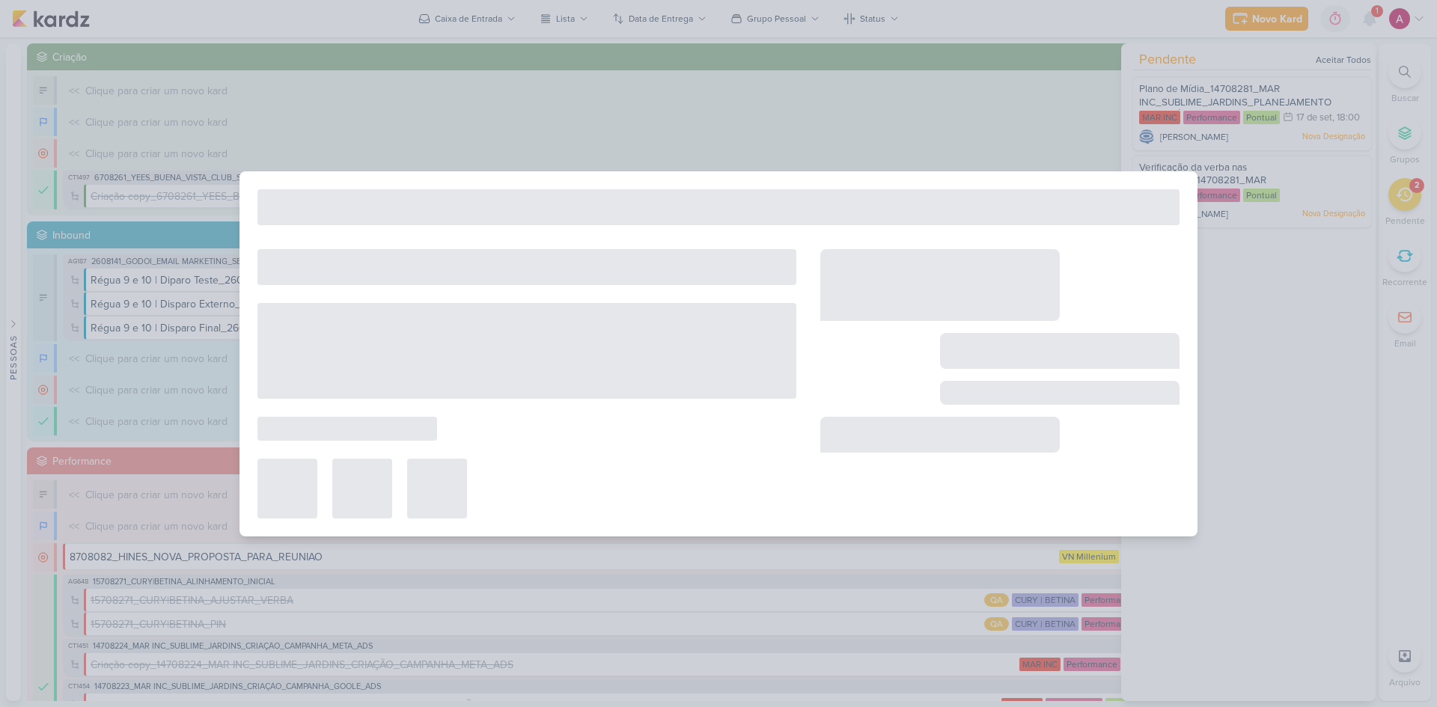
type input "Verificação da verba nas plataformas_14708281_MAR INC_SUBLIME_JARDINS_PLANEJAME…"
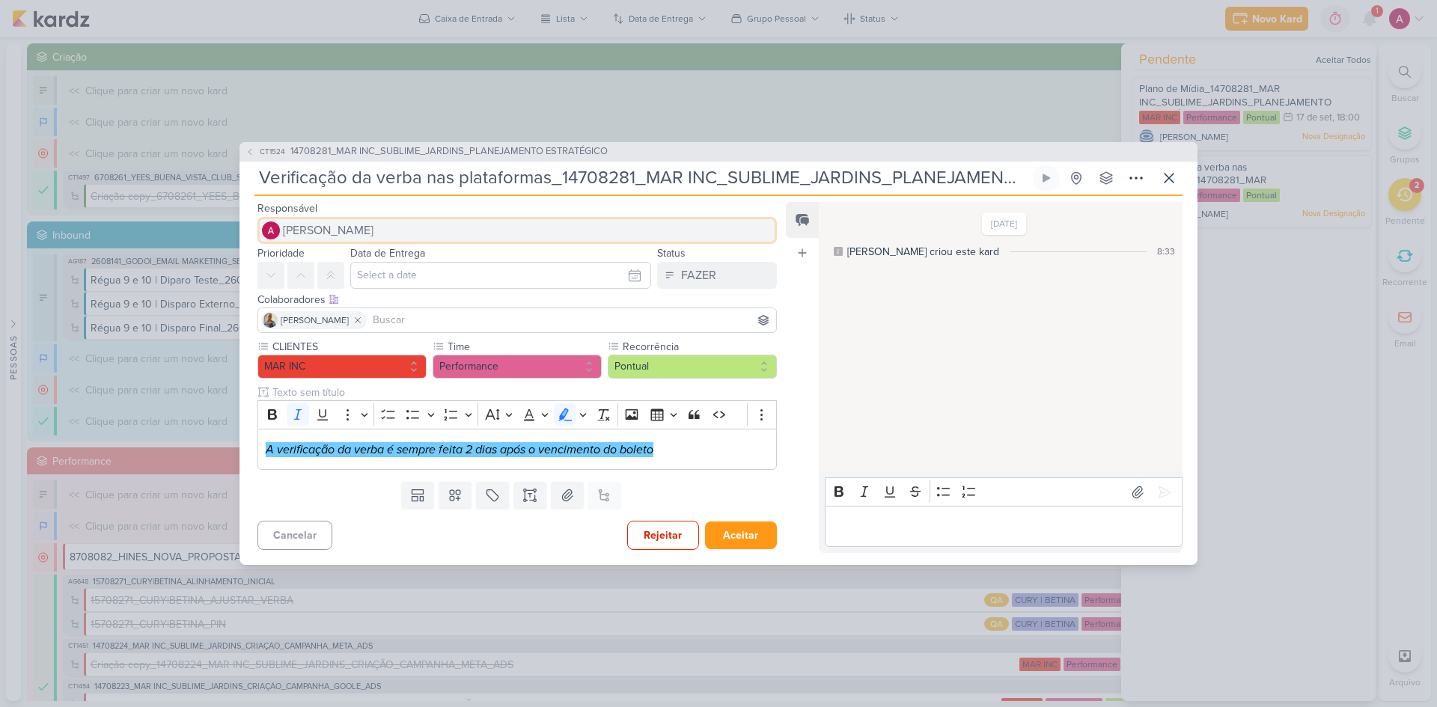
click at [367, 231] on span "[PERSON_NAME]" at bounding box center [328, 231] width 91 height 18
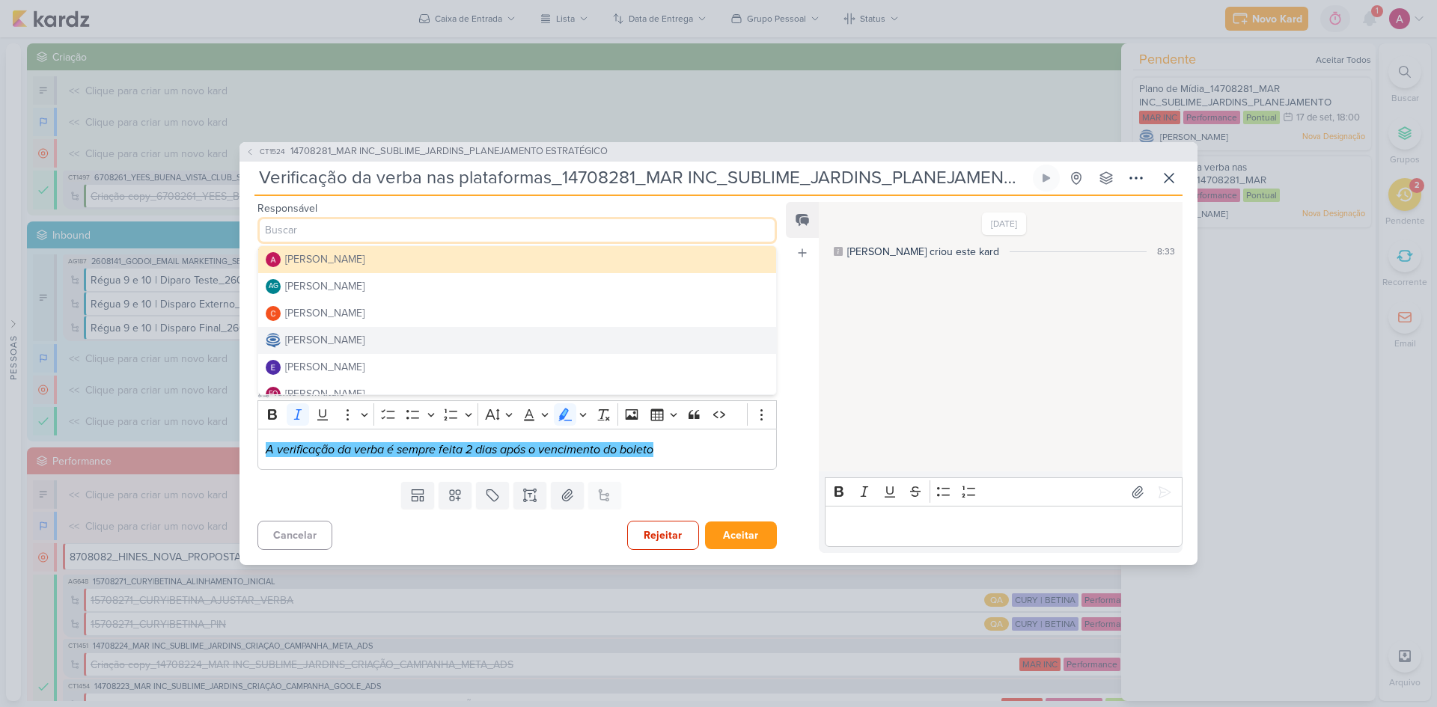
click at [350, 344] on div "[PERSON_NAME]" at bounding box center [324, 340] width 79 height 16
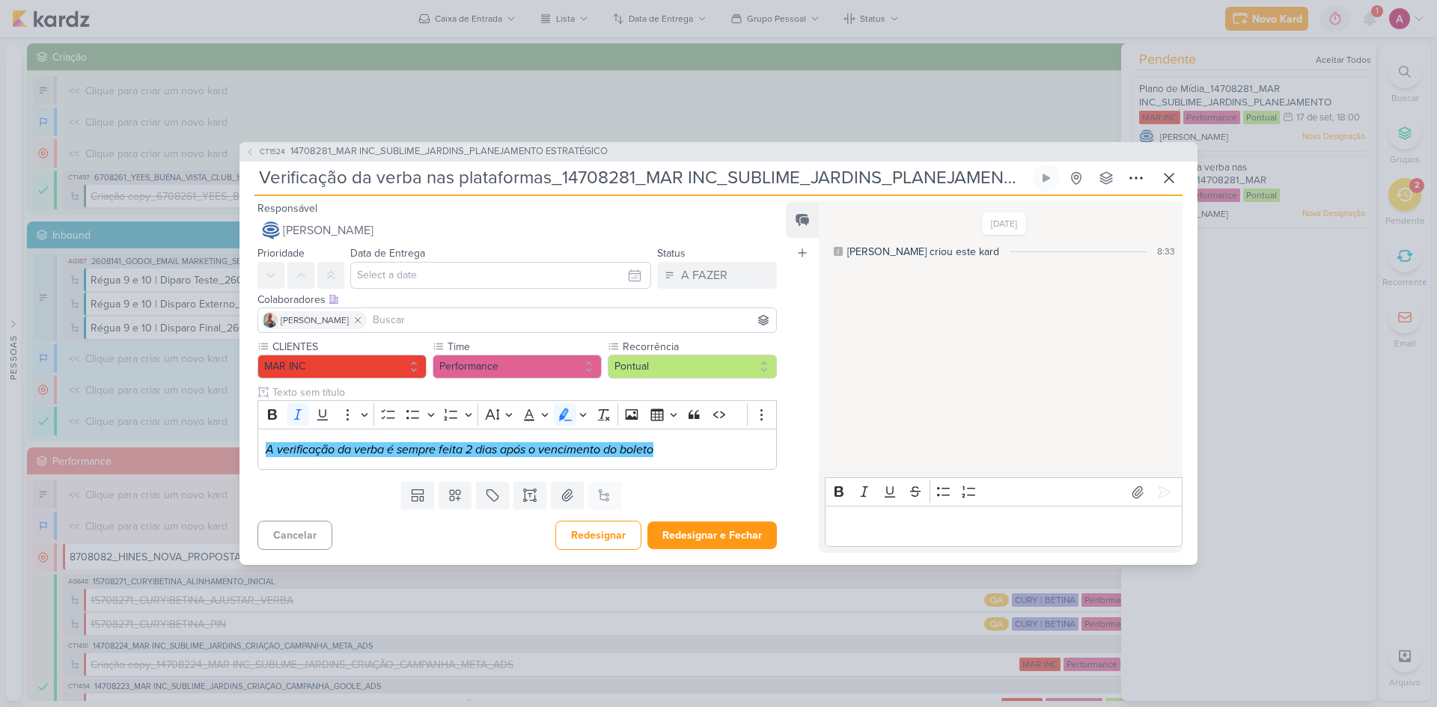
click at [380, 320] on input at bounding box center [571, 320] width 403 height 18
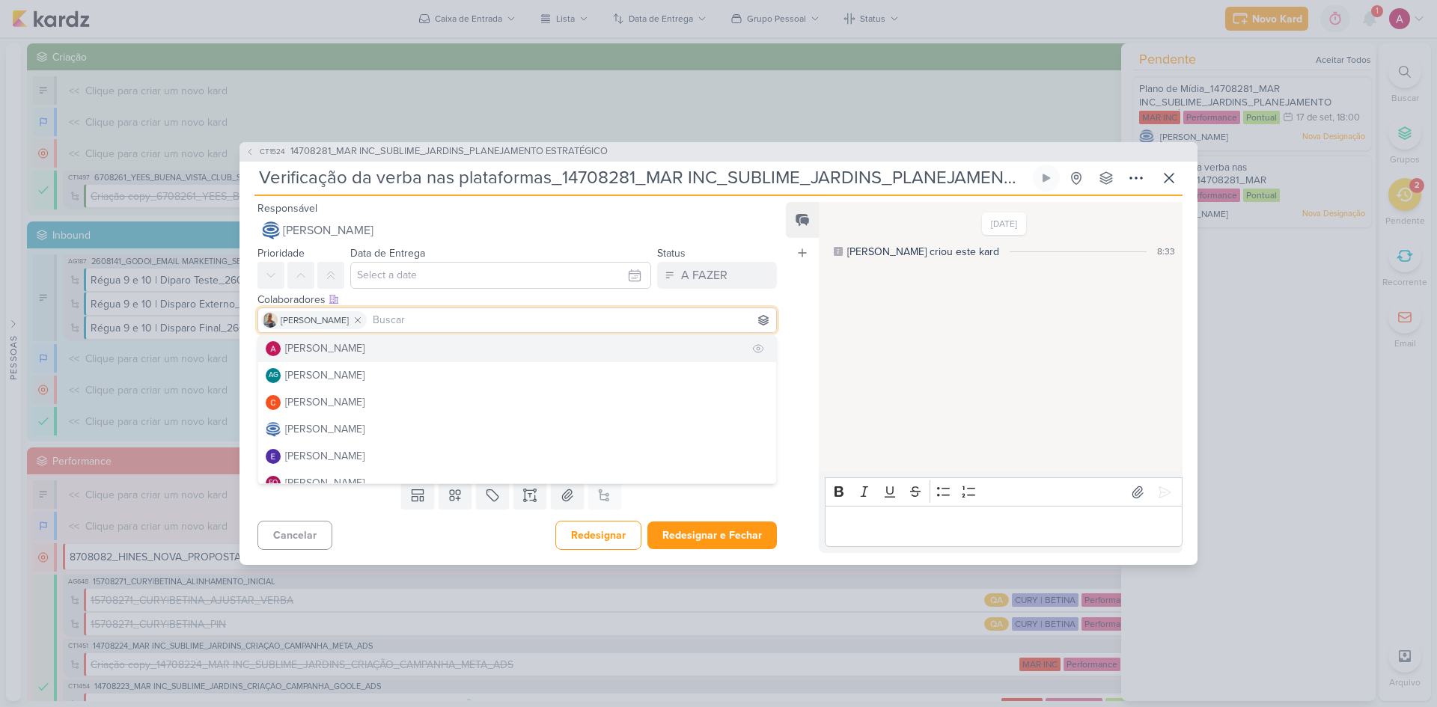
click at [374, 347] on button "[PERSON_NAME]" at bounding box center [517, 348] width 518 height 27
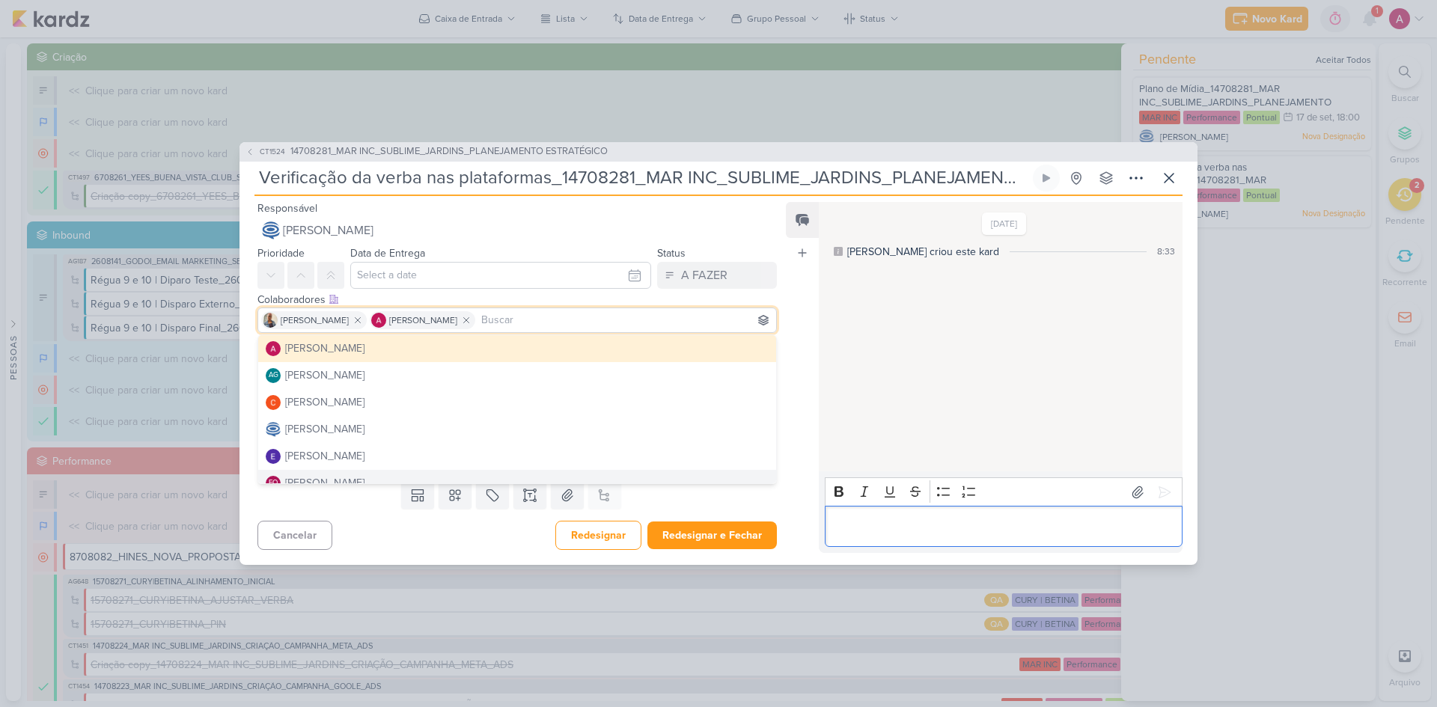
click at [897, 531] on p "Editor editing area: main" at bounding box center [1003, 527] width 342 height 18
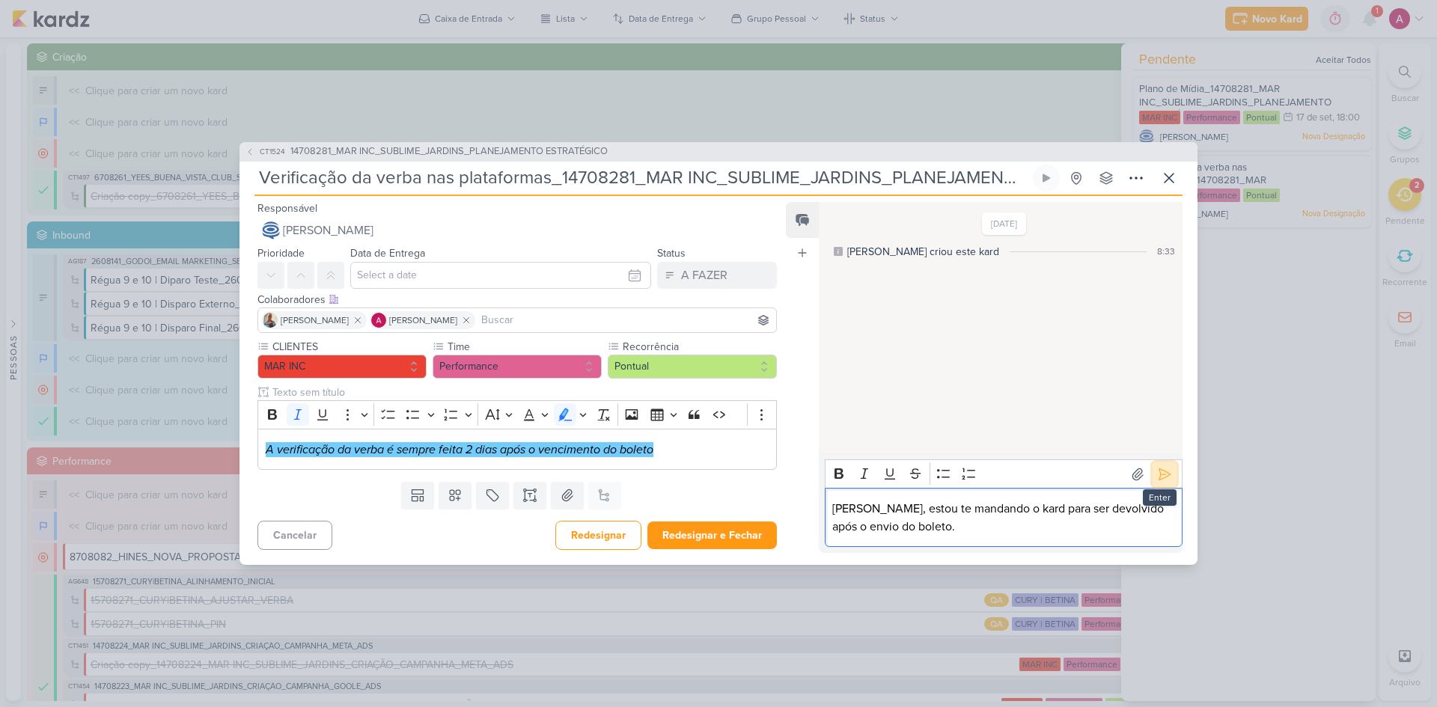
click at [1159, 475] on icon at bounding box center [1164, 474] width 11 height 11
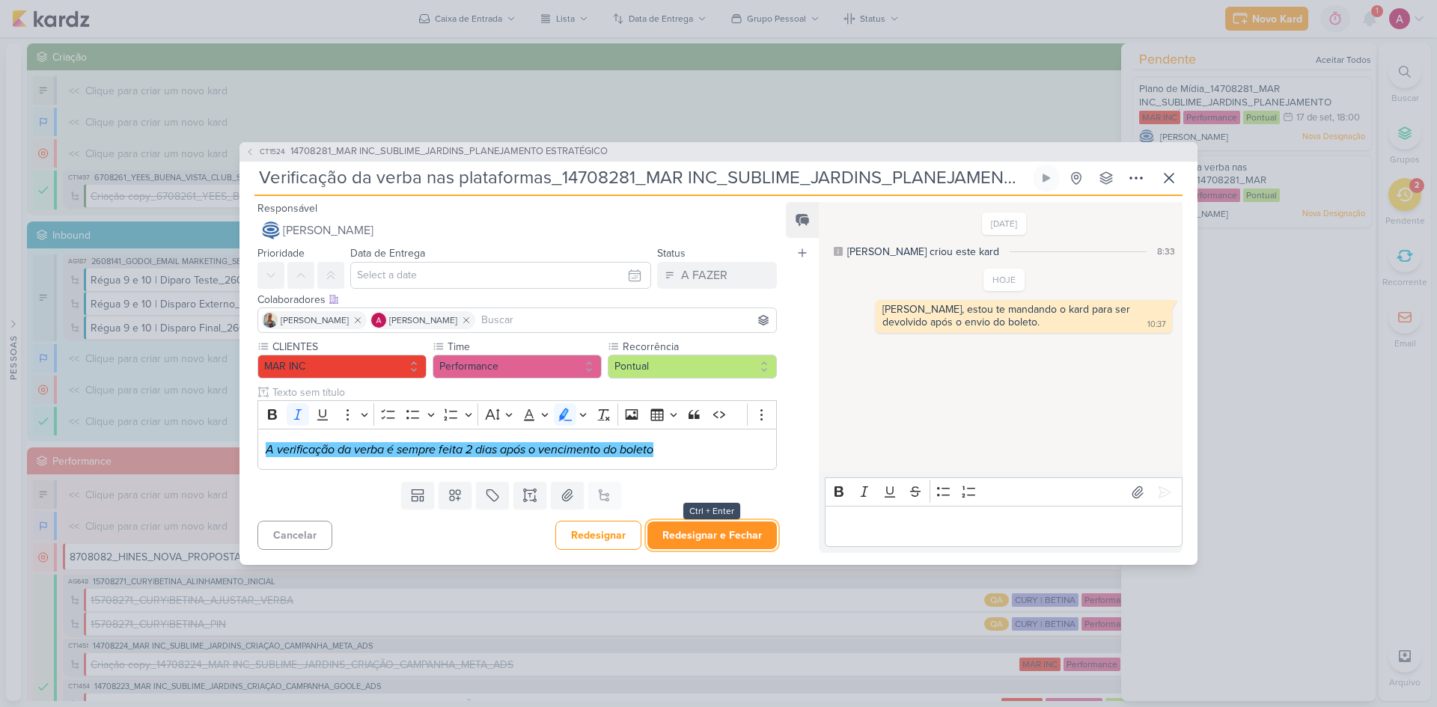
click at [702, 532] on button "Redesignar e Fechar" at bounding box center [711, 536] width 129 height 28
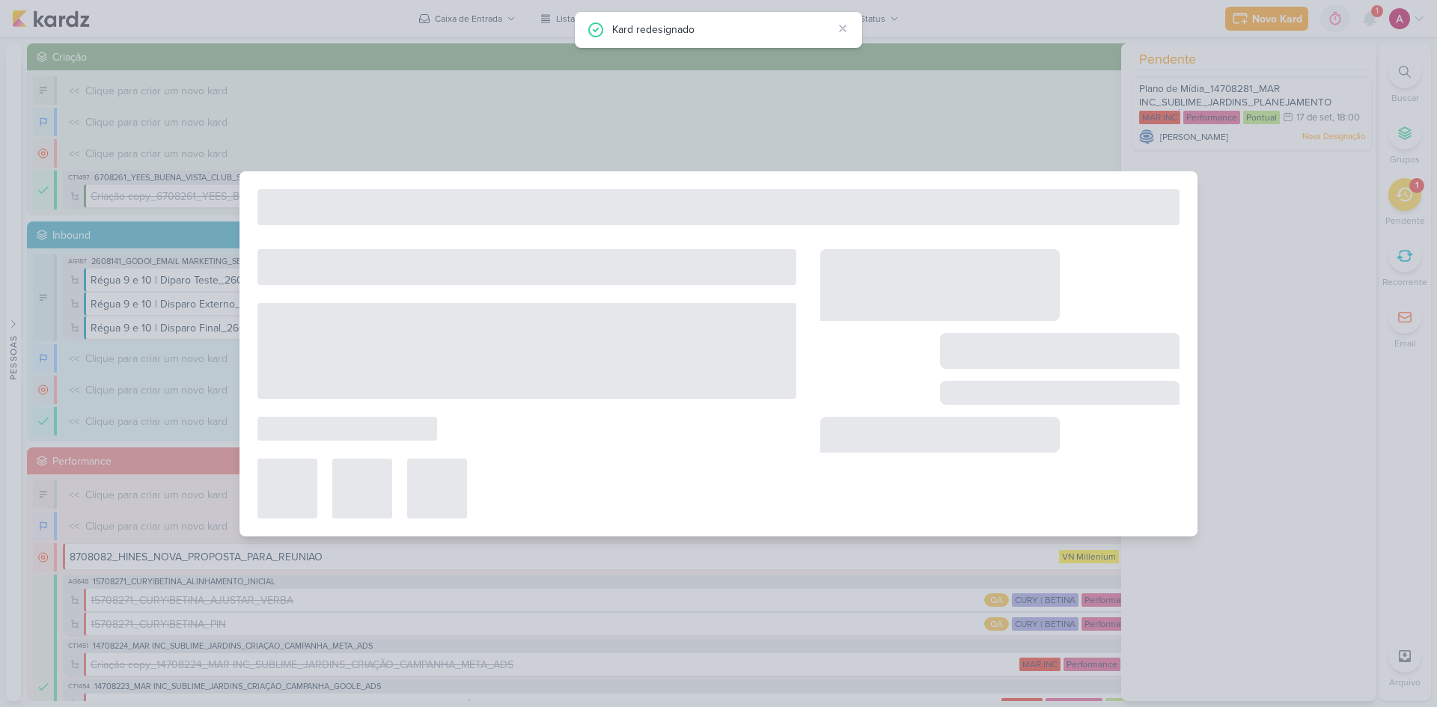
type input "14708281_MAR INC_SUBLIME_JARDINS_PLANEJAMENTO ESTRATÉGICO"
type input "15 de setembro de 2025 às 18:00"
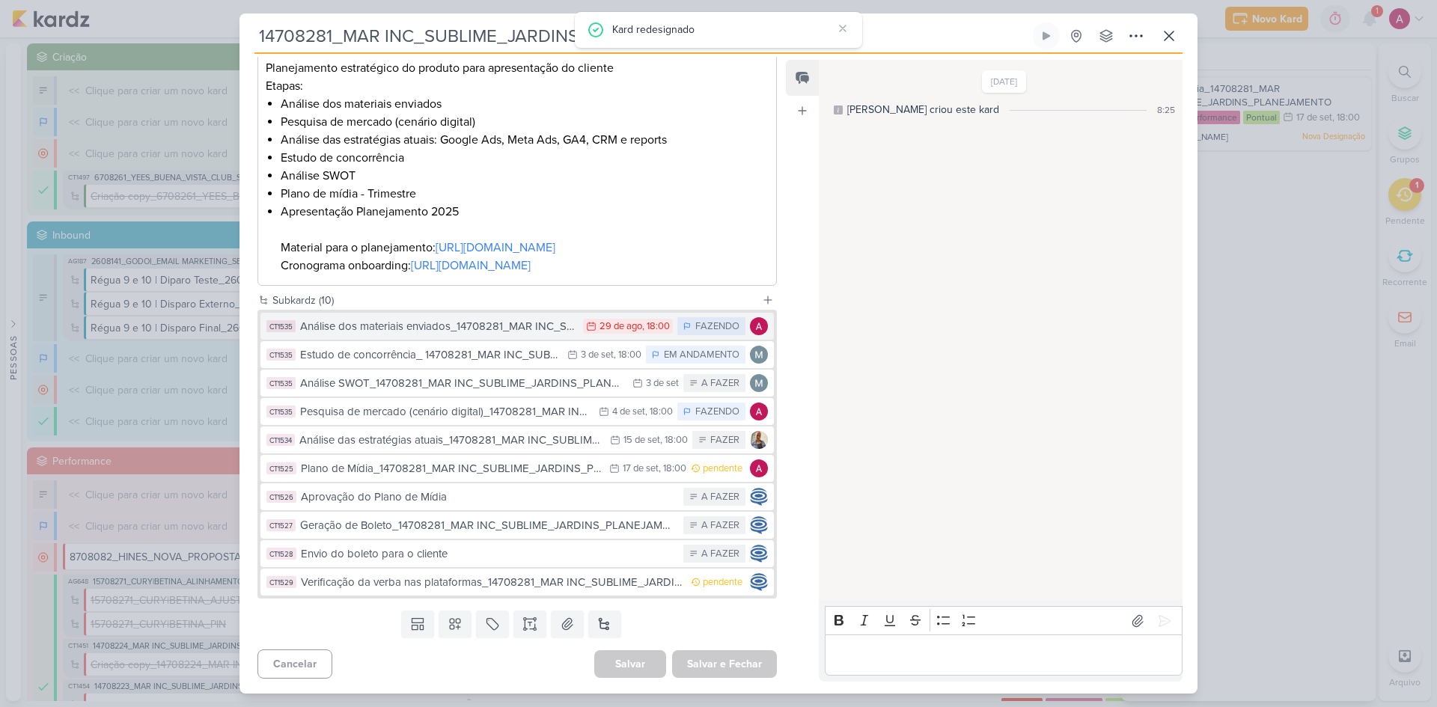
click at [457, 332] on div "Análise dos materiais enviados_14708281_MAR INC_SUBLIME_JARDINS_PLANEJAMENTO ES…" at bounding box center [437, 326] width 275 height 17
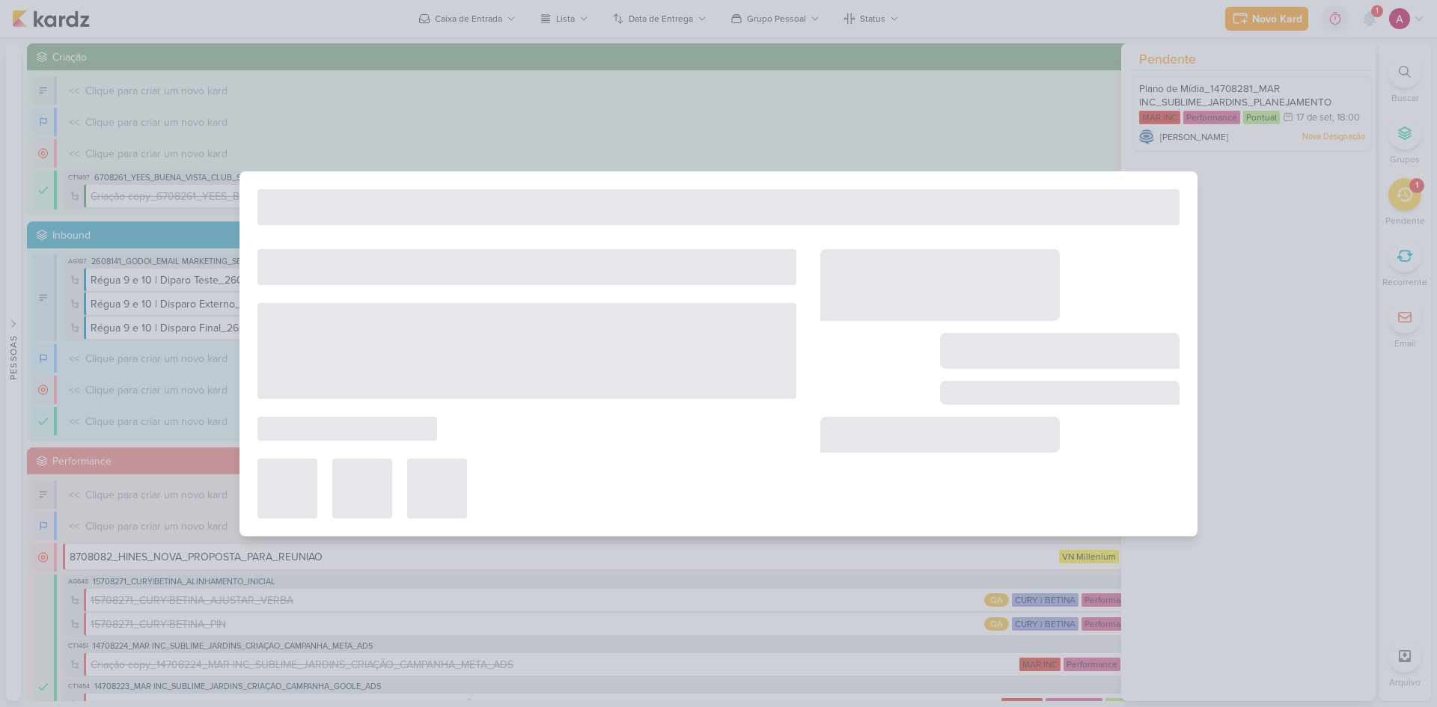
type input "Análise dos materiais enviados_14708281_MAR INC_SUBLIME_JARDINS_PLANEJAMENTO ES…"
type input "[DATE] 18:00"
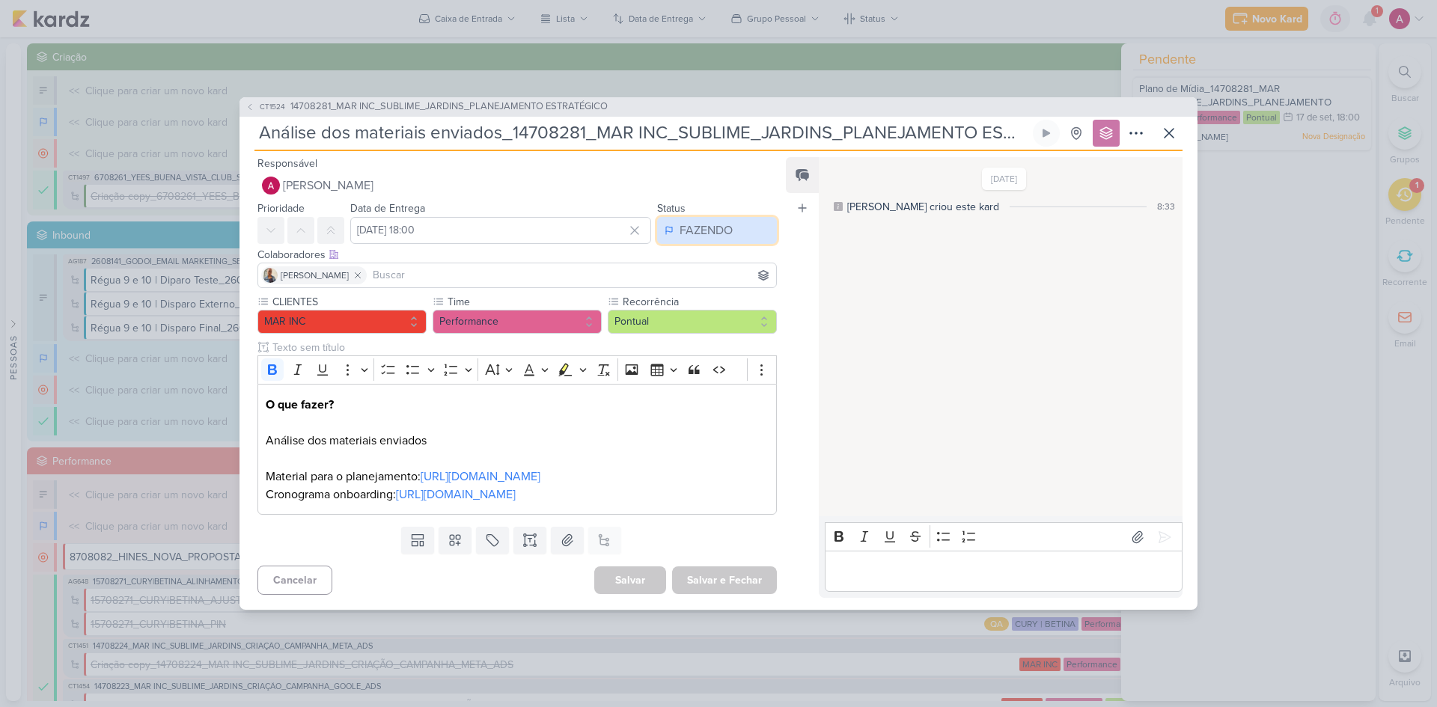
click at [719, 222] on div "FAZENDO" at bounding box center [706, 231] width 53 height 18
click at [683, 331] on div "FInalizado" at bounding box center [696, 339] width 46 height 16
click at [723, 594] on button "Salvar e Fechar" at bounding box center [724, 581] width 105 height 28
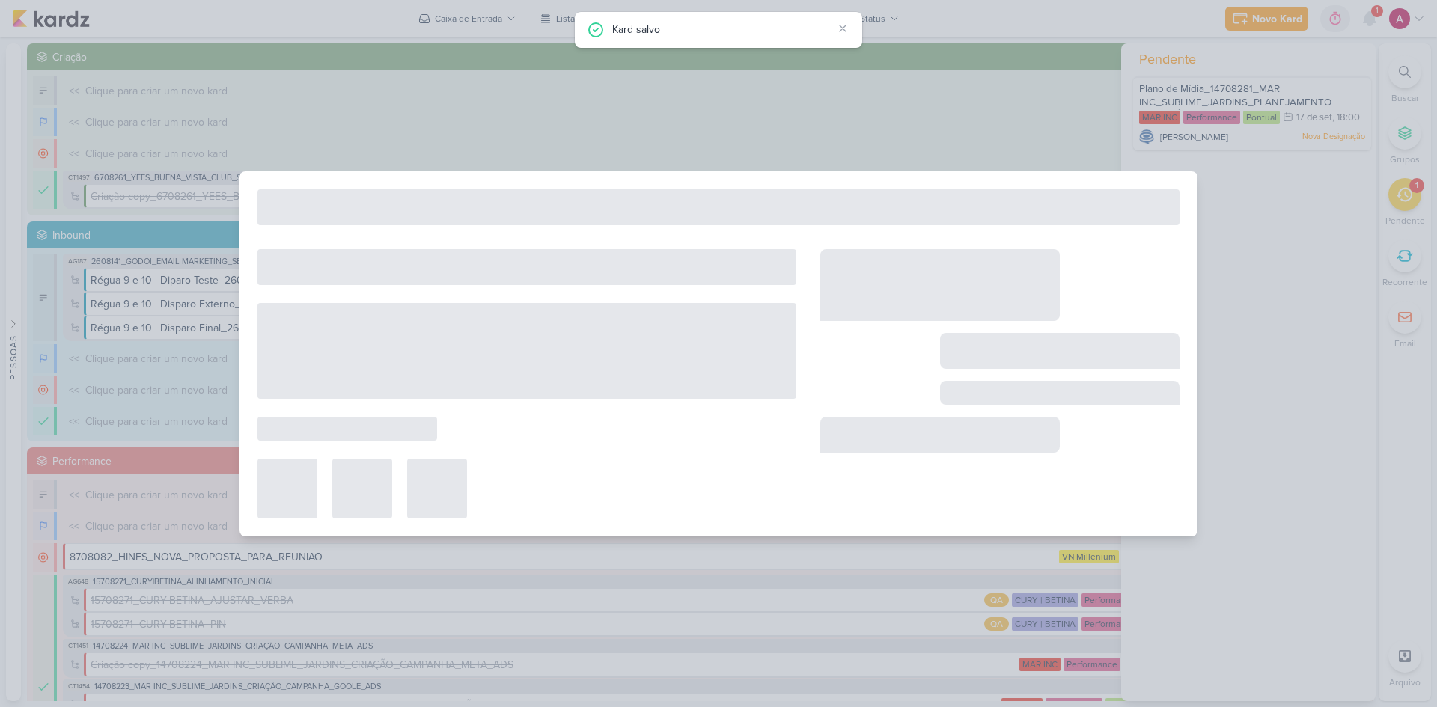
type input "14708281_MAR INC_SUBLIME_JARDINS_PLANEJAMENTO ESTRATÉGICO"
type input "15 de setembro de 2025 às 18:00"
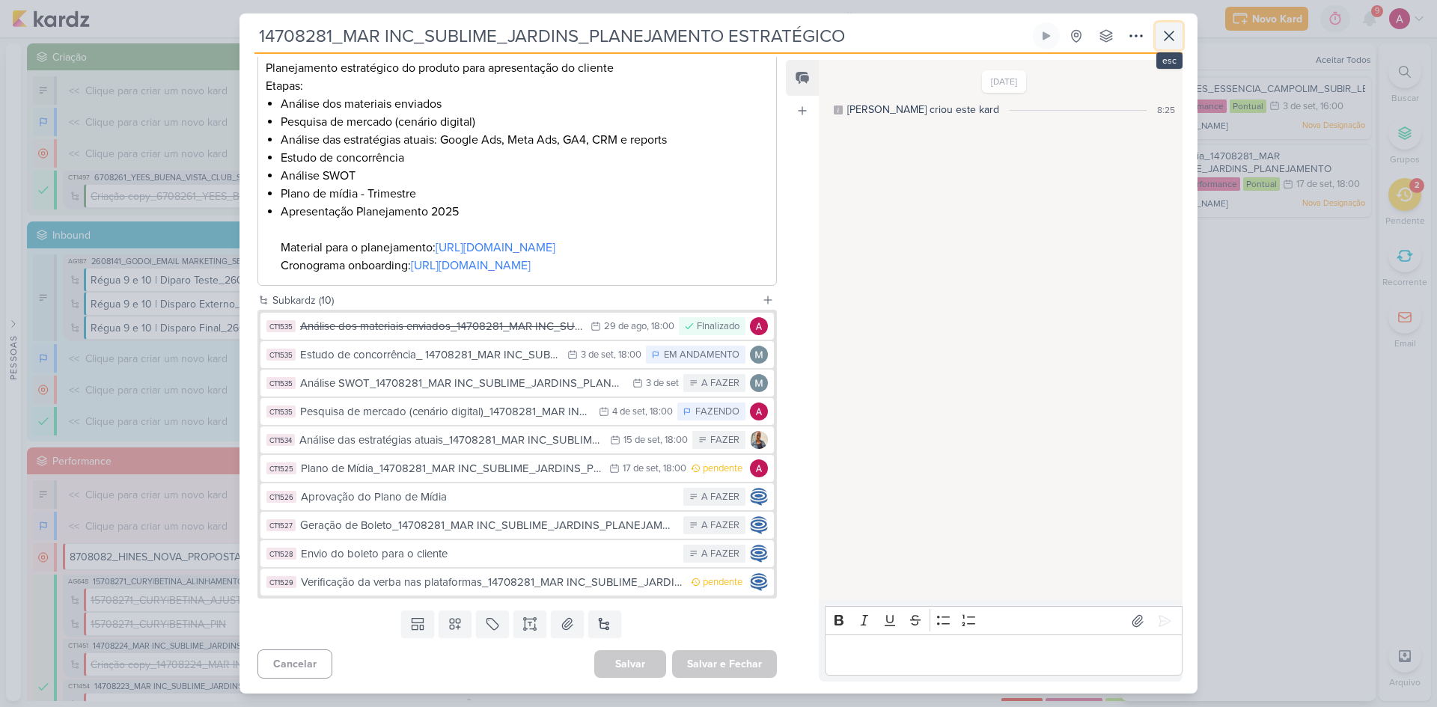
click at [1174, 37] on icon at bounding box center [1169, 36] width 18 height 18
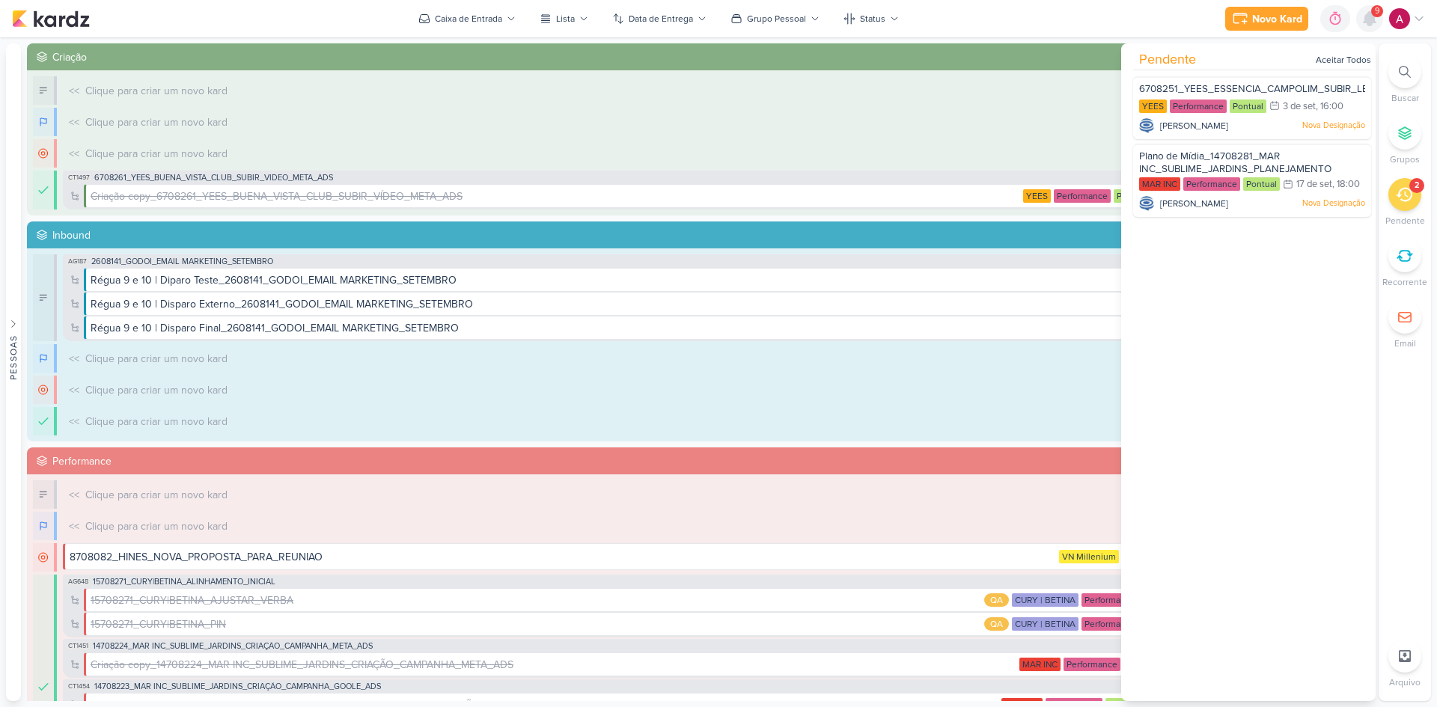
click at [1377, 27] on icon at bounding box center [1370, 19] width 18 height 18
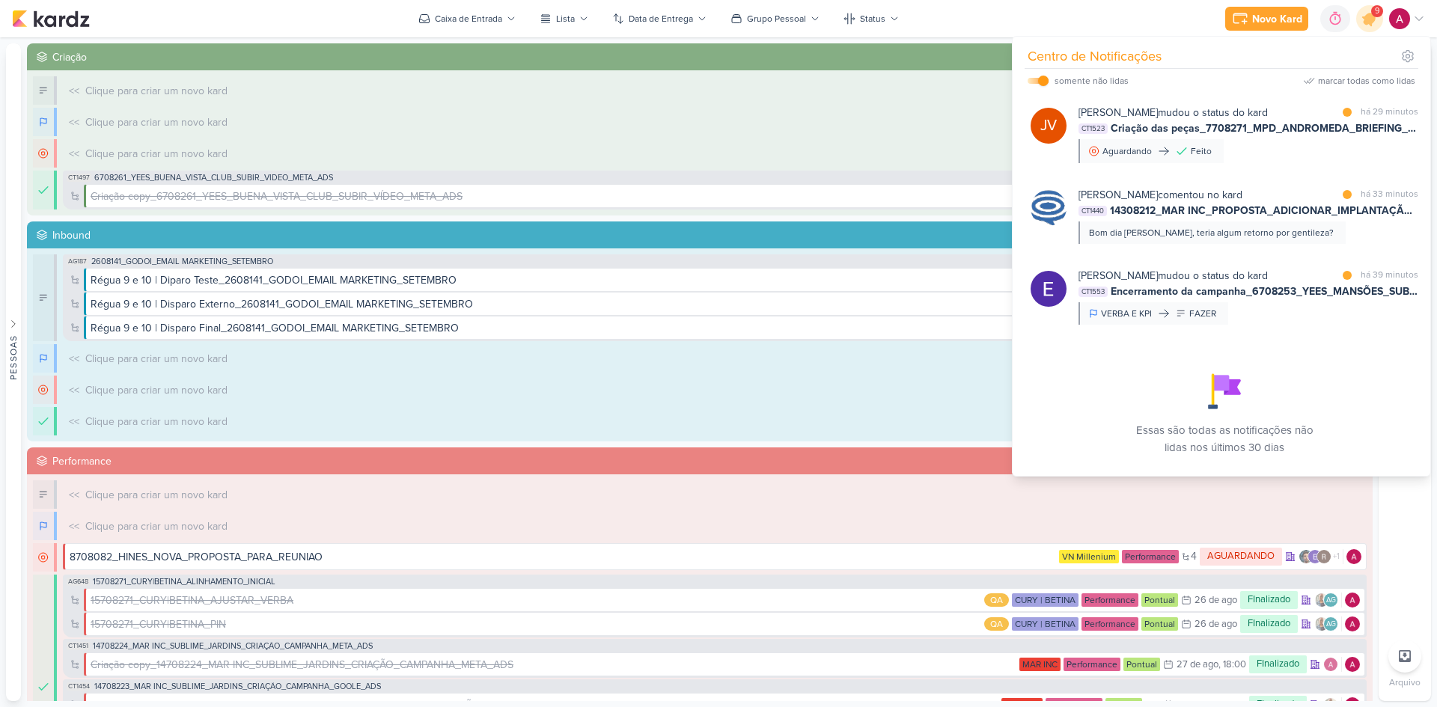
scroll to position [528, 0]
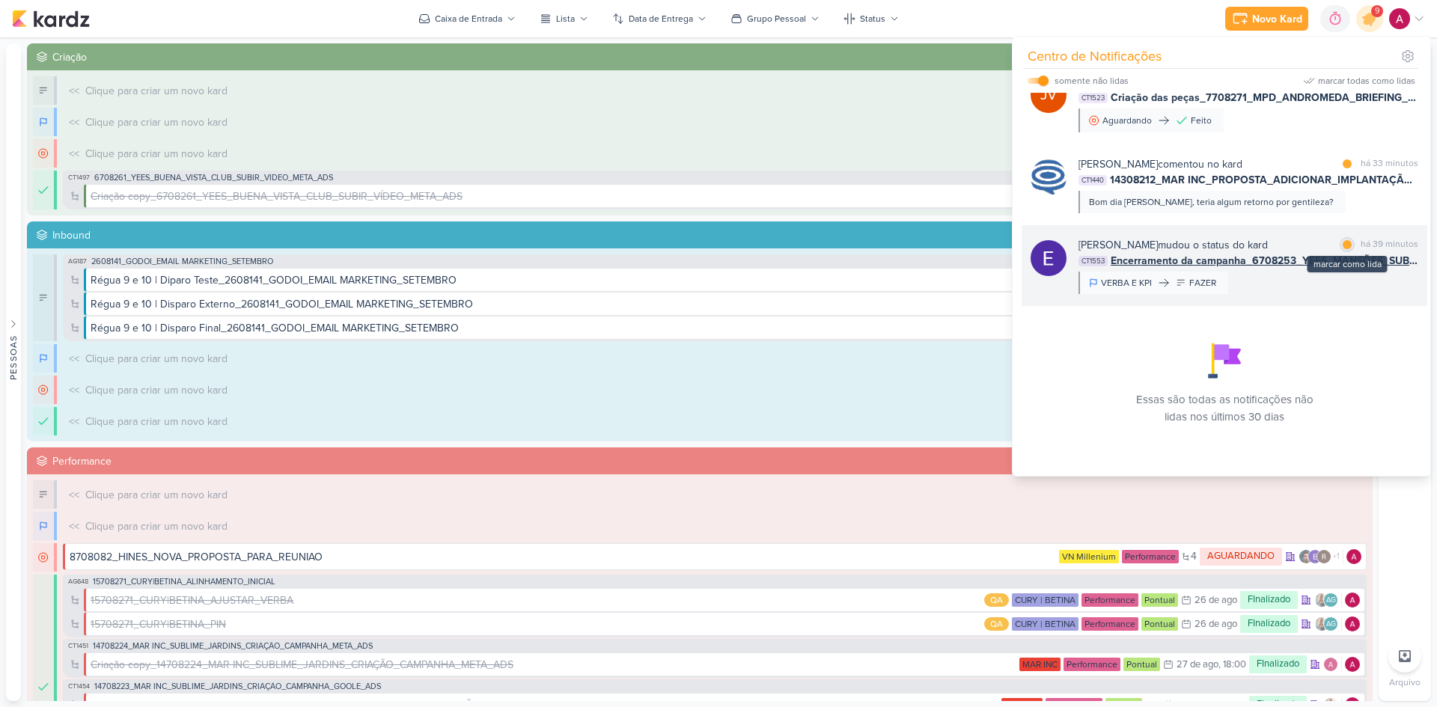
click at [1345, 244] on div at bounding box center [1347, 244] width 9 height 9
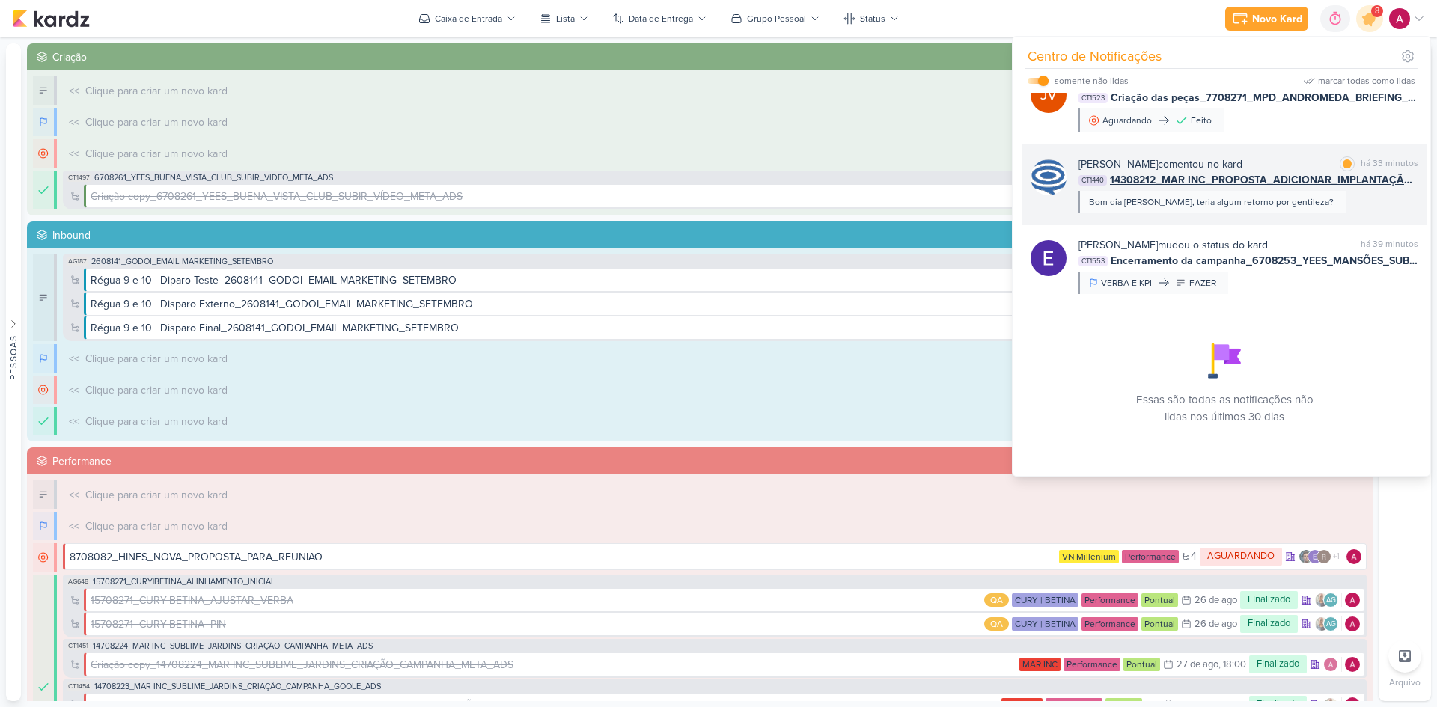
click at [1333, 200] on div "Caroline Traven De Andrade comentou no kard marcar como lida há 33 minutos CT14…" at bounding box center [1249, 184] width 340 height 57
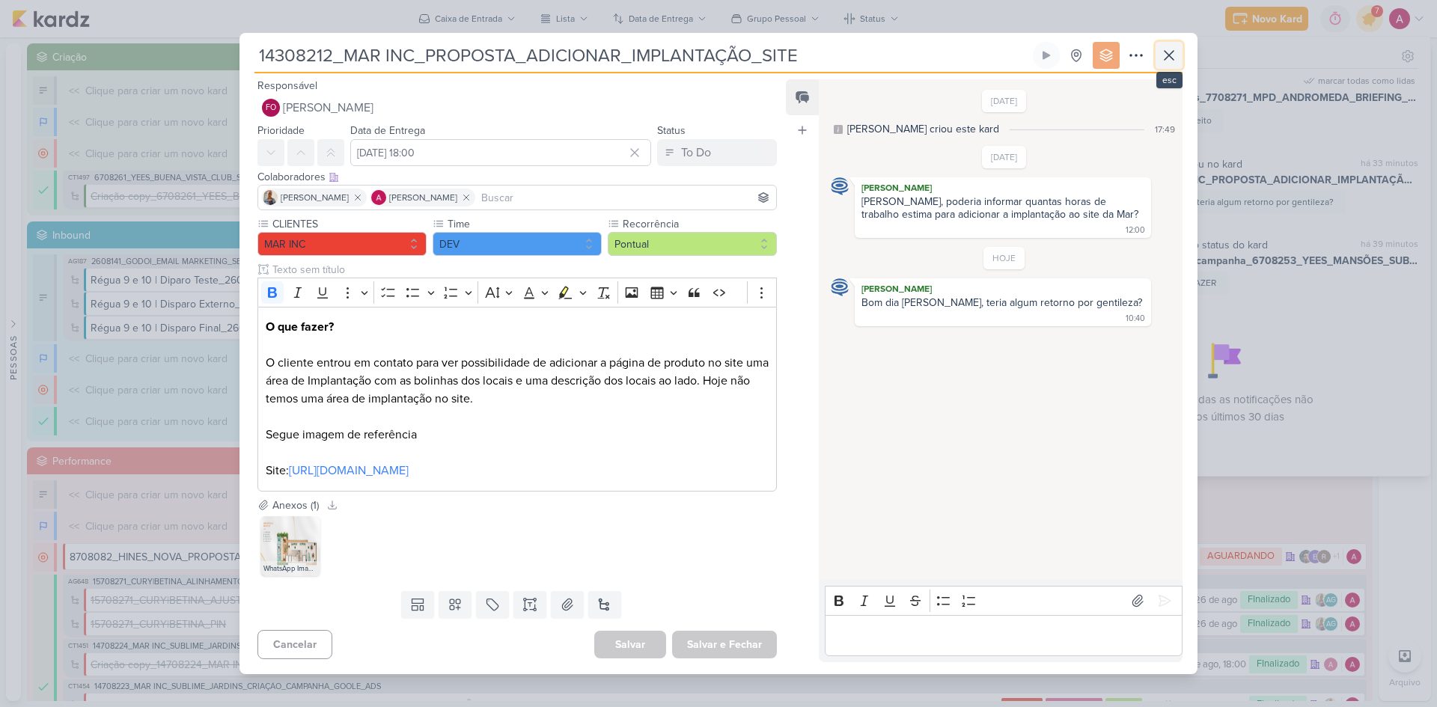
click at [1171, 56] on icon at bounding box center [1169, 55] width 18 height 18
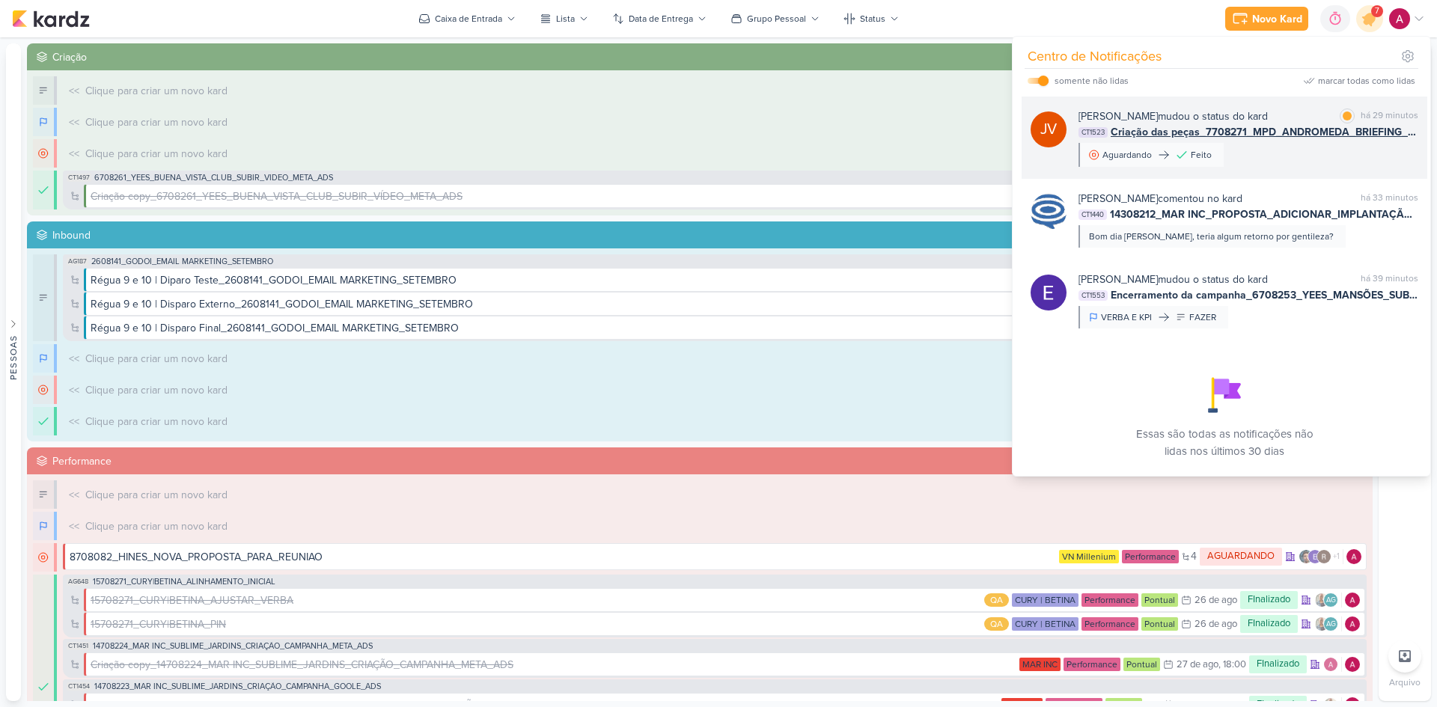
scroll to position [454, 0]
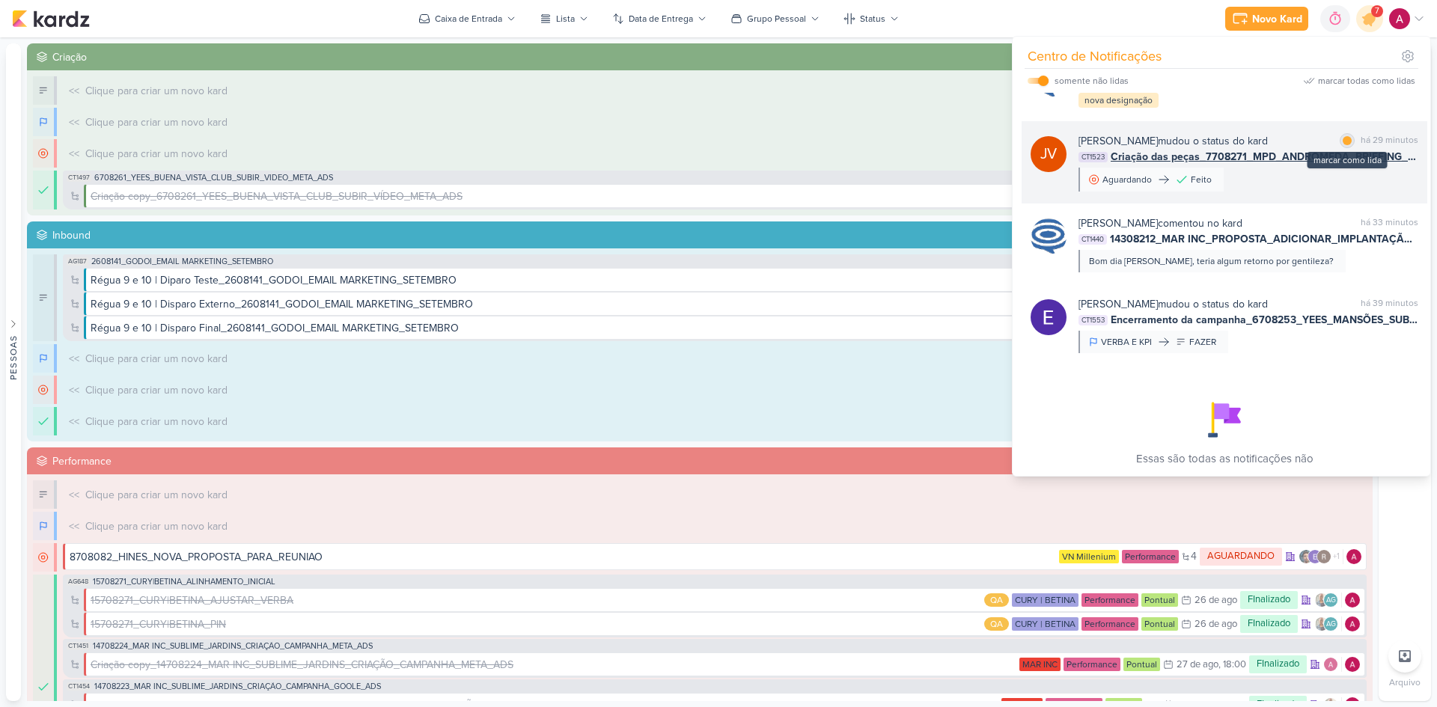
click at [1345, 145] on div at bounding box center [1347, 140] width 9 height 9
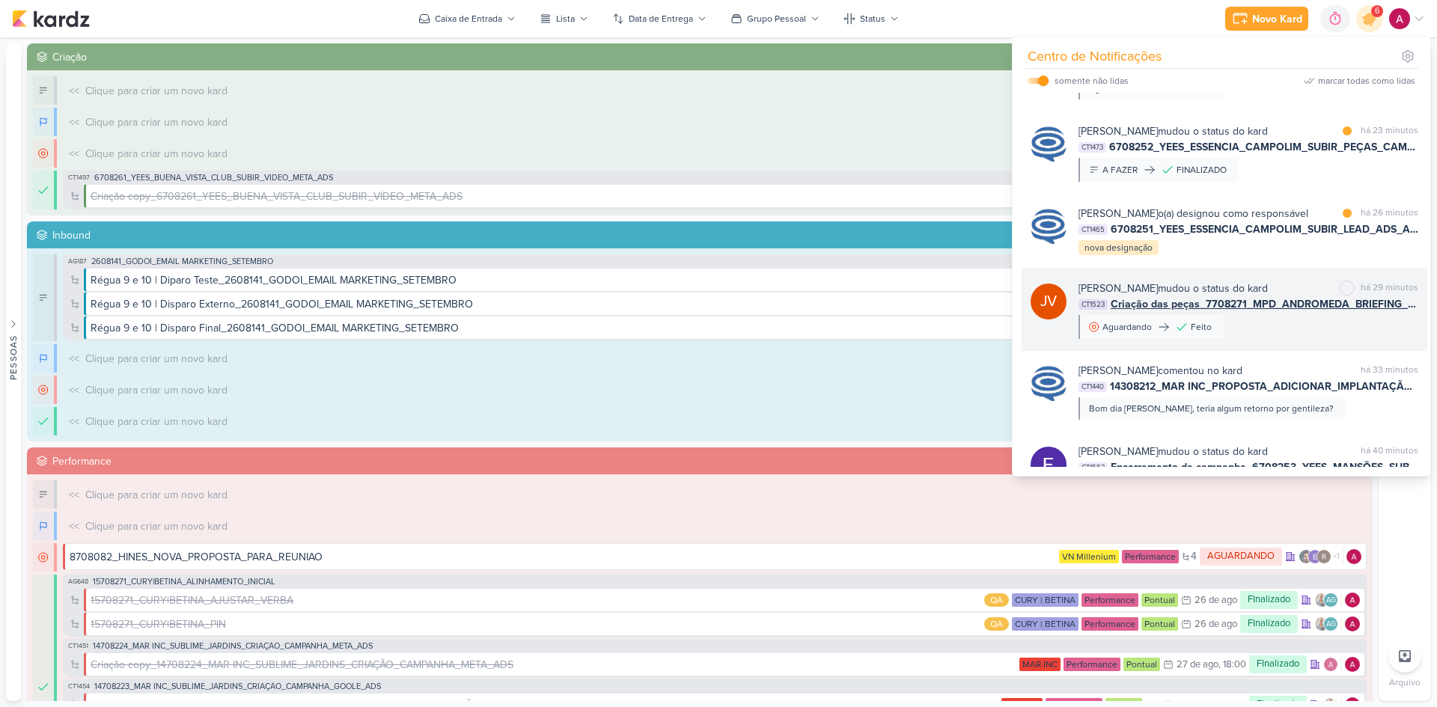
scroll to position [304, 0]
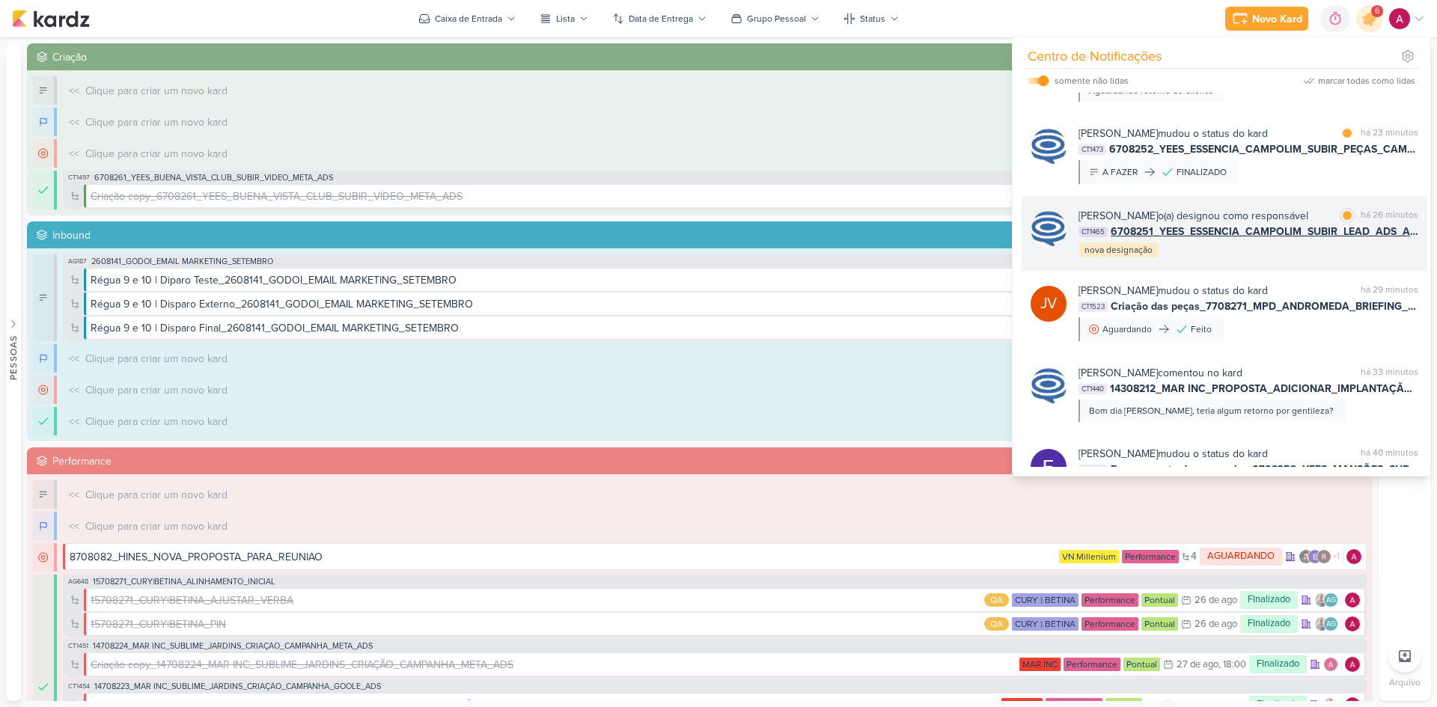
click at [1308, 210] on div "[PERSON_NAME] o(a) designou como responsável" at bounding box center [1194, 216] width 230 height 16
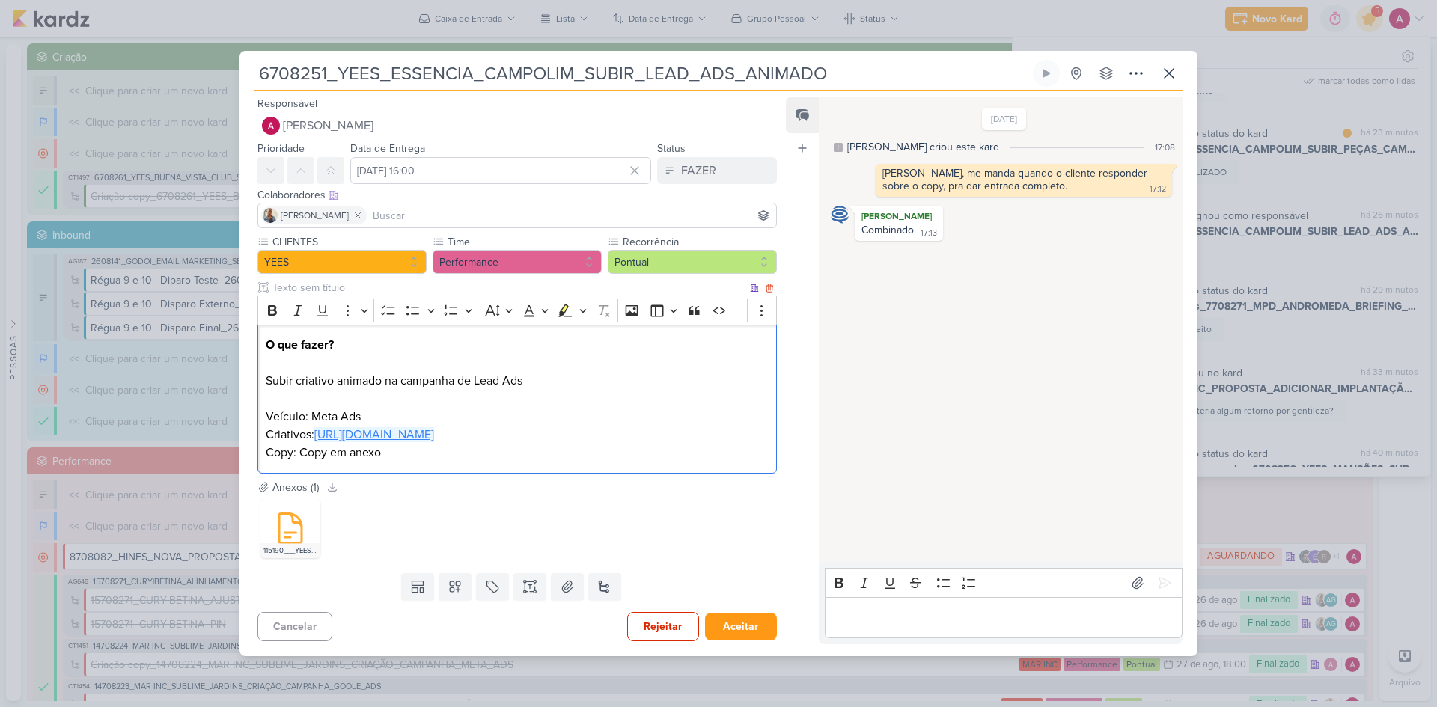
click at [398, 438] on link "https://drive.google.com/drive/folders/1Nh7KL7rObBe_oPP7a-GYVF1GkZUsTRIL" at bounding box center [374, 434] width 120 height 15
click at [668, 376] on p "O que fazer? Subir criativo animado na campanha de Lead Ads Veículo: Meta Ads C…" at bounding box center [517, 390] width 503 height 108
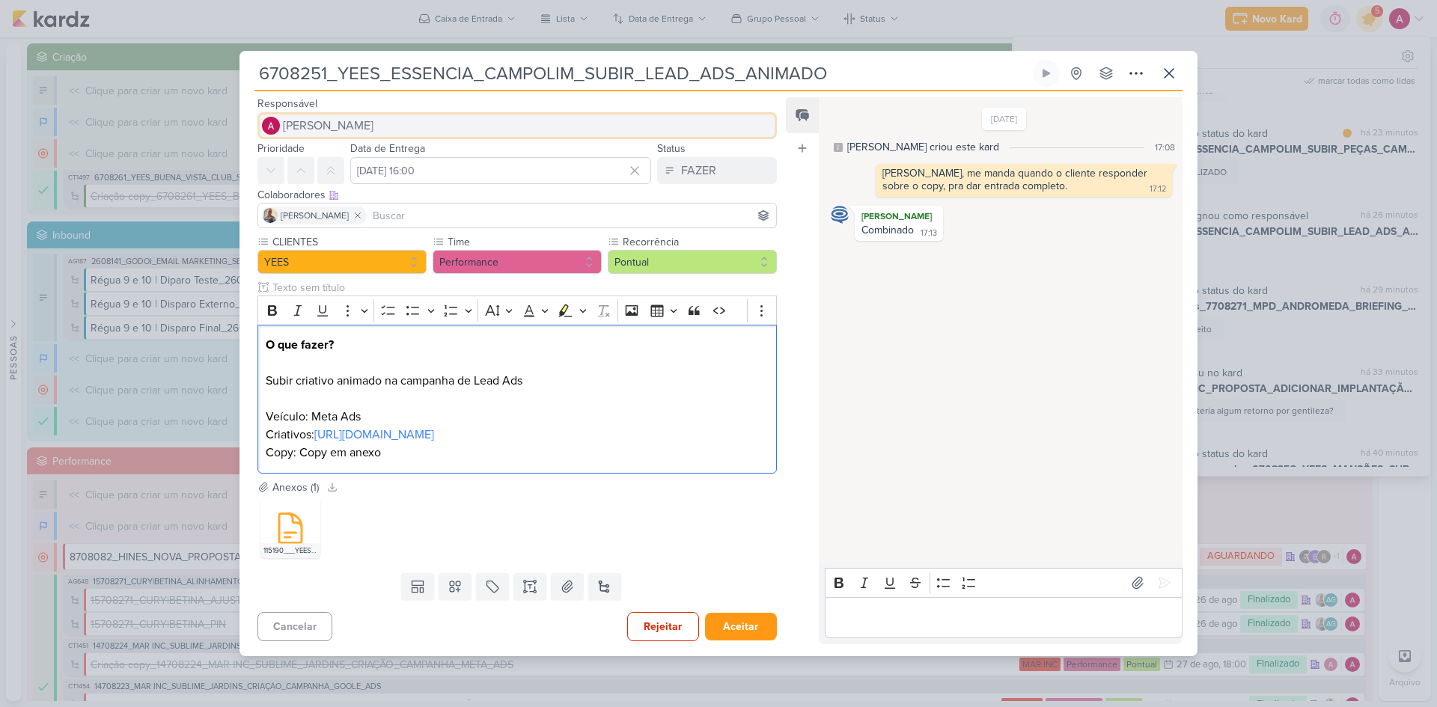
click at [314, 132] on span "[PERSON_NAME]" at bounding box center [328, 126] width 91 height 18
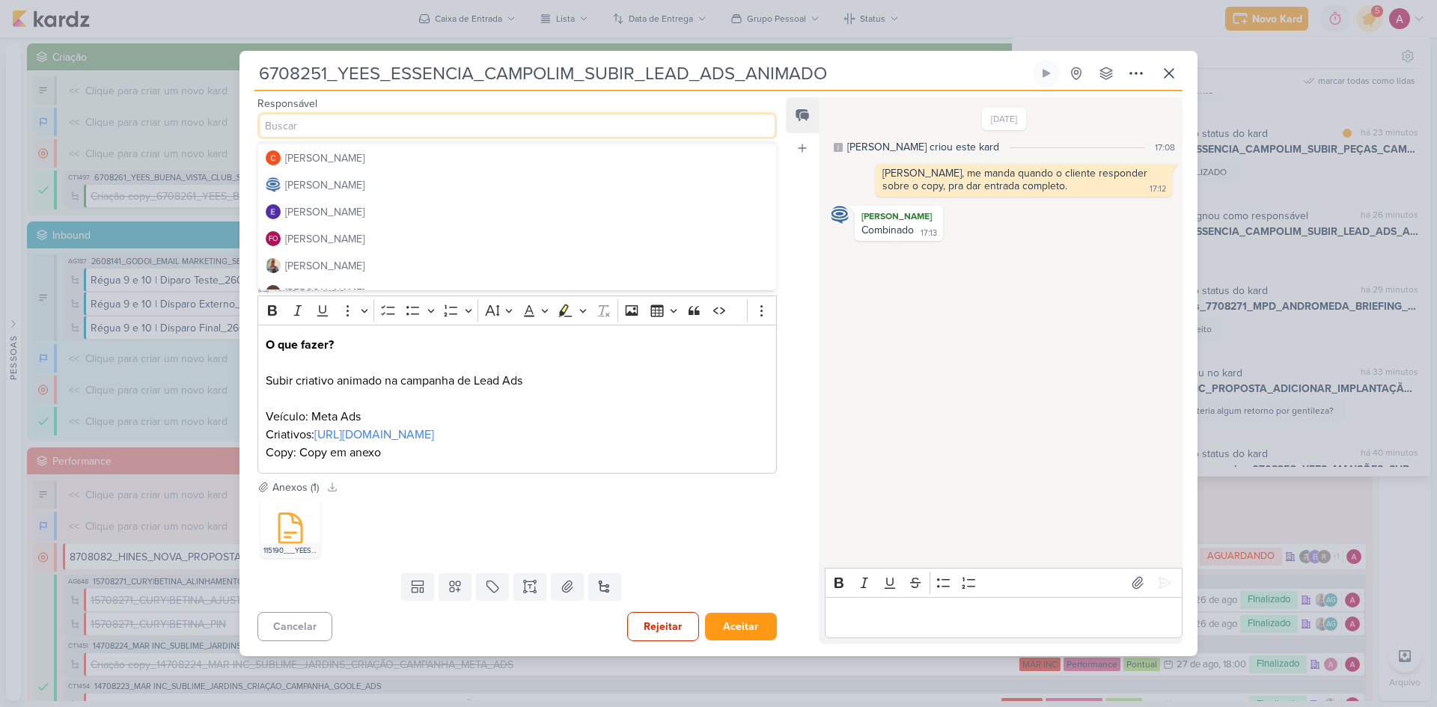
scroll to position [75, 0]
click at [344, 184] on div "[PERSON_NAME]" at bounding box center [324, 188] width 79 height 16
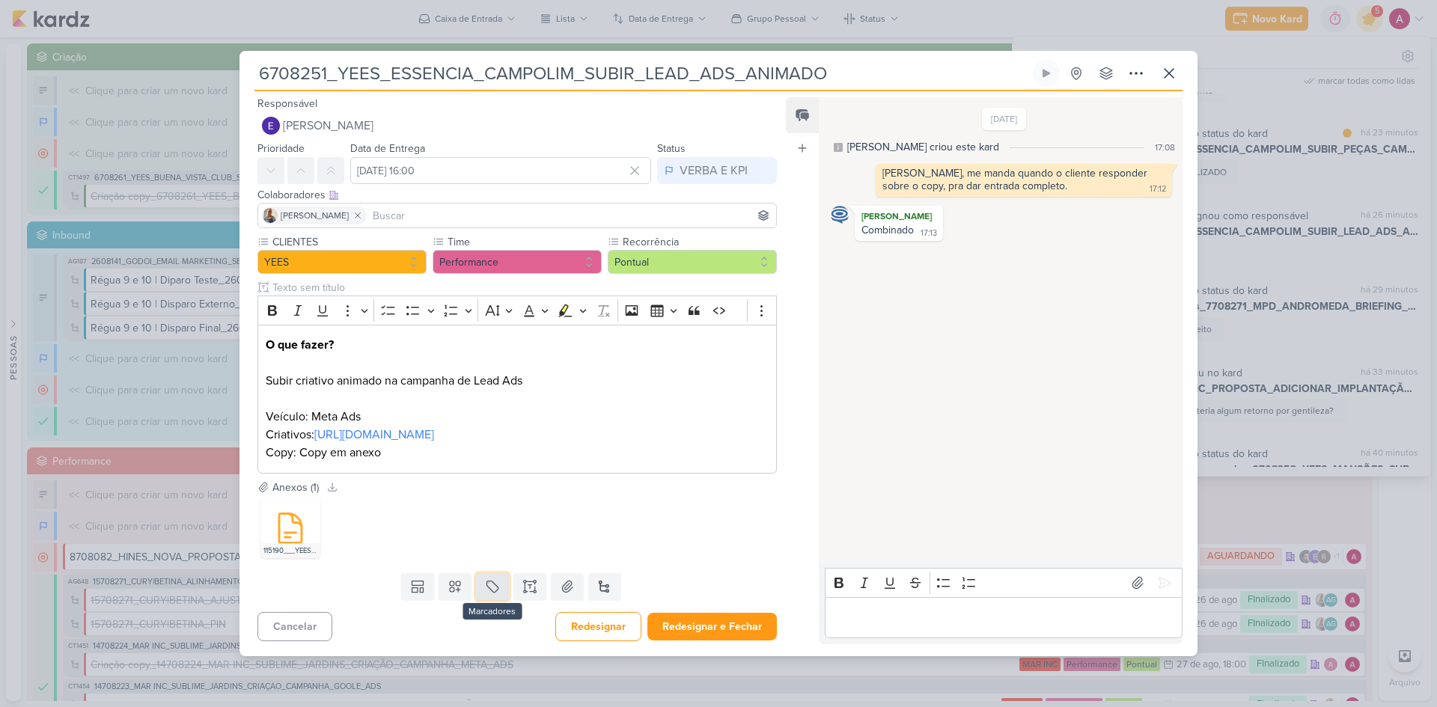
click at [492, 584] on icon at bounding box center [492, 586] width 11 height 11
click at [492, 558] on div "QA" at bounding box center [502, 551] width 97 height 16
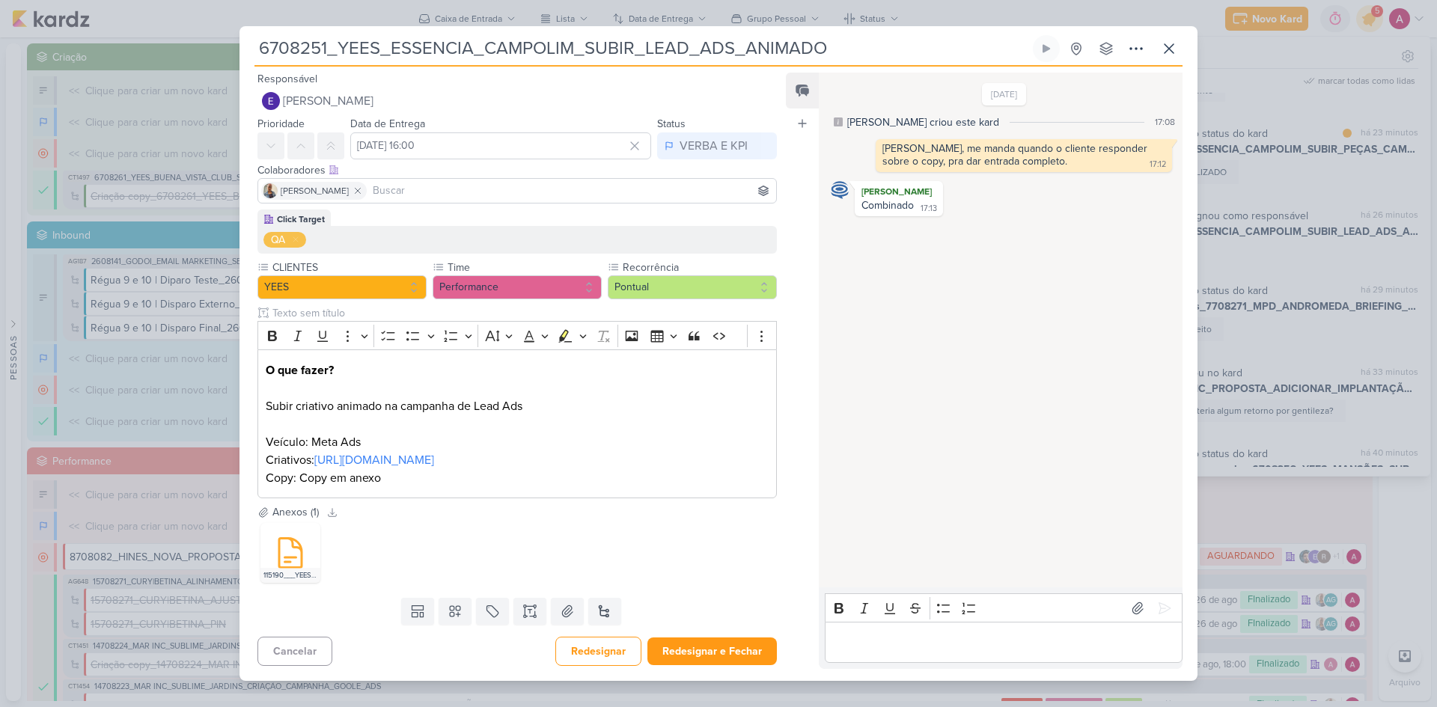
click at [390, 184] on input at bounding box center [571, 191] width 403 height 18
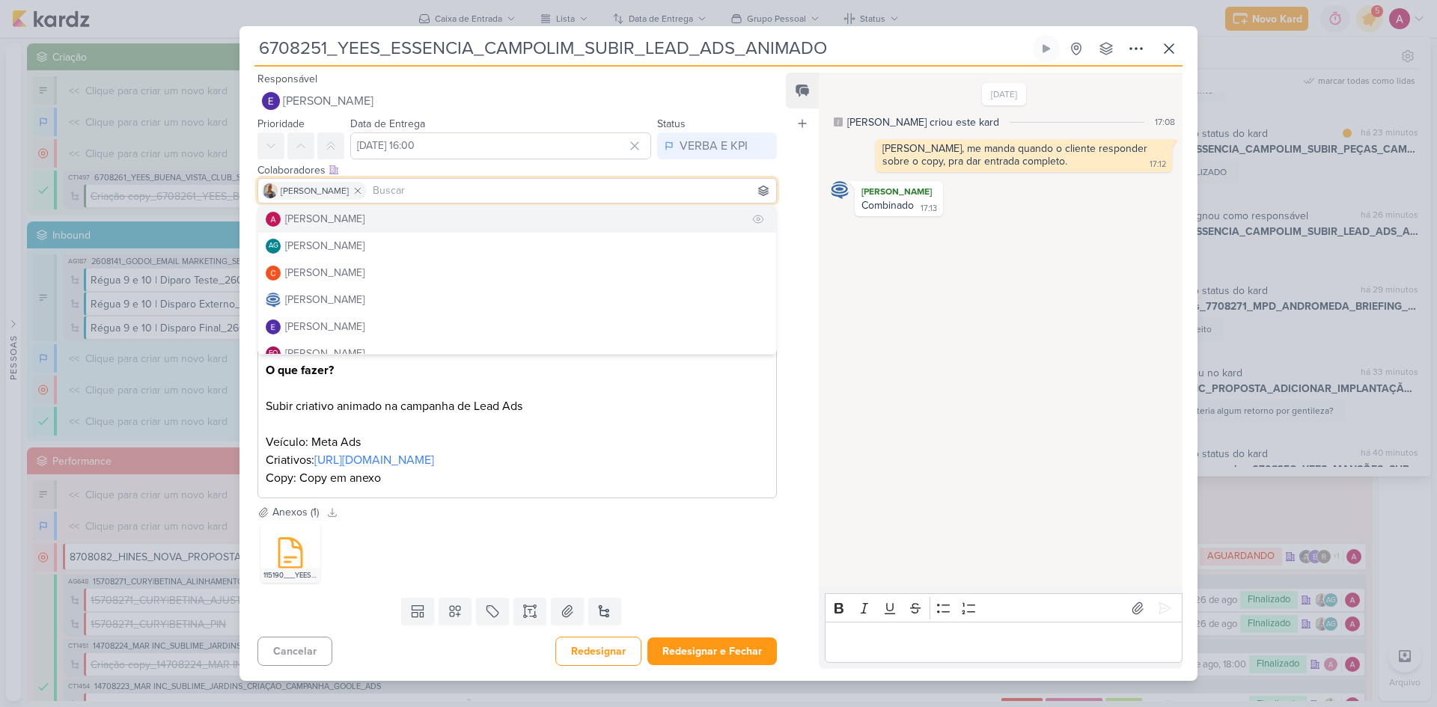
click at [385, 219] on button "[PERSON_NAME]" at bounding box center [517, 219] width 518 height 27
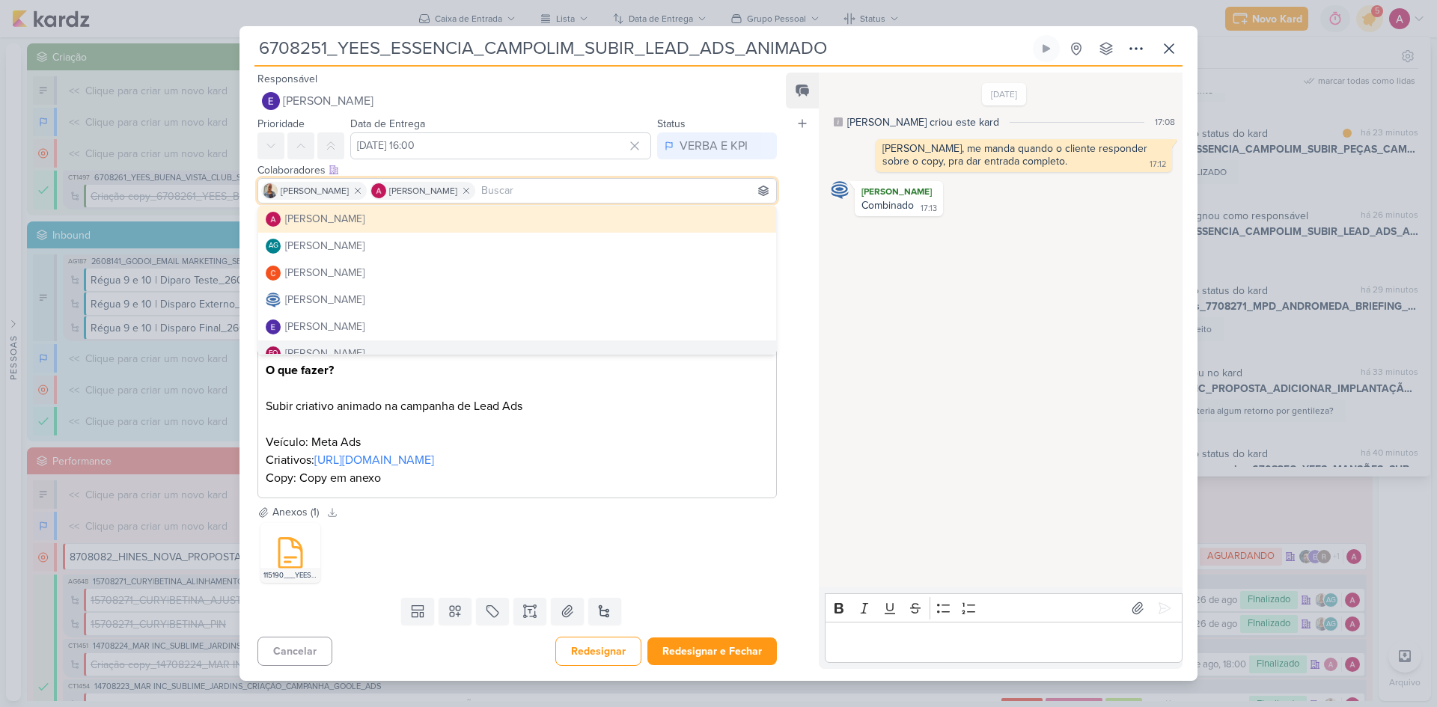
click at [800, 376] on div "Feed Atrelar email Solte o email para atrelar ao kard" at bounding box center [802, 371] width 33 height 597
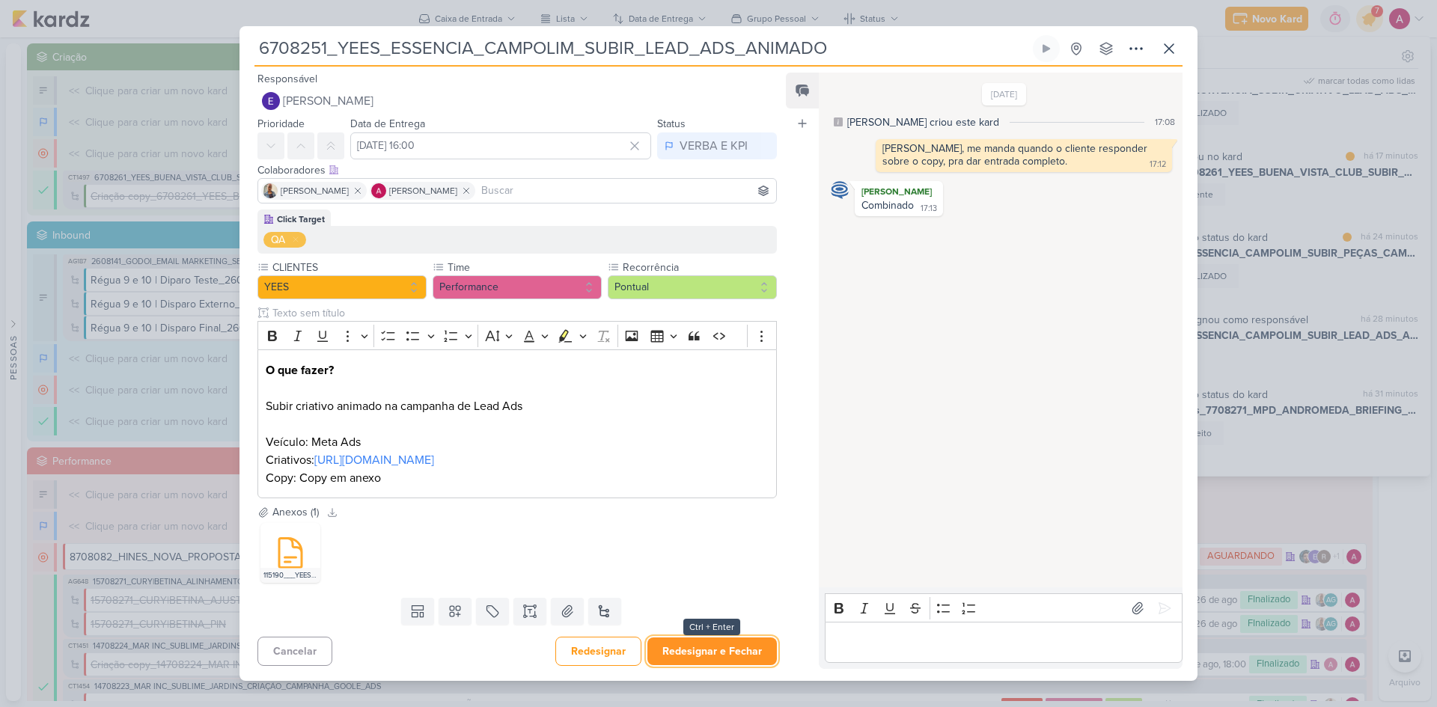
click at [714, 655] on button "Redesignar e Fechar" at bounding box center [711, 652] width 129 height 28
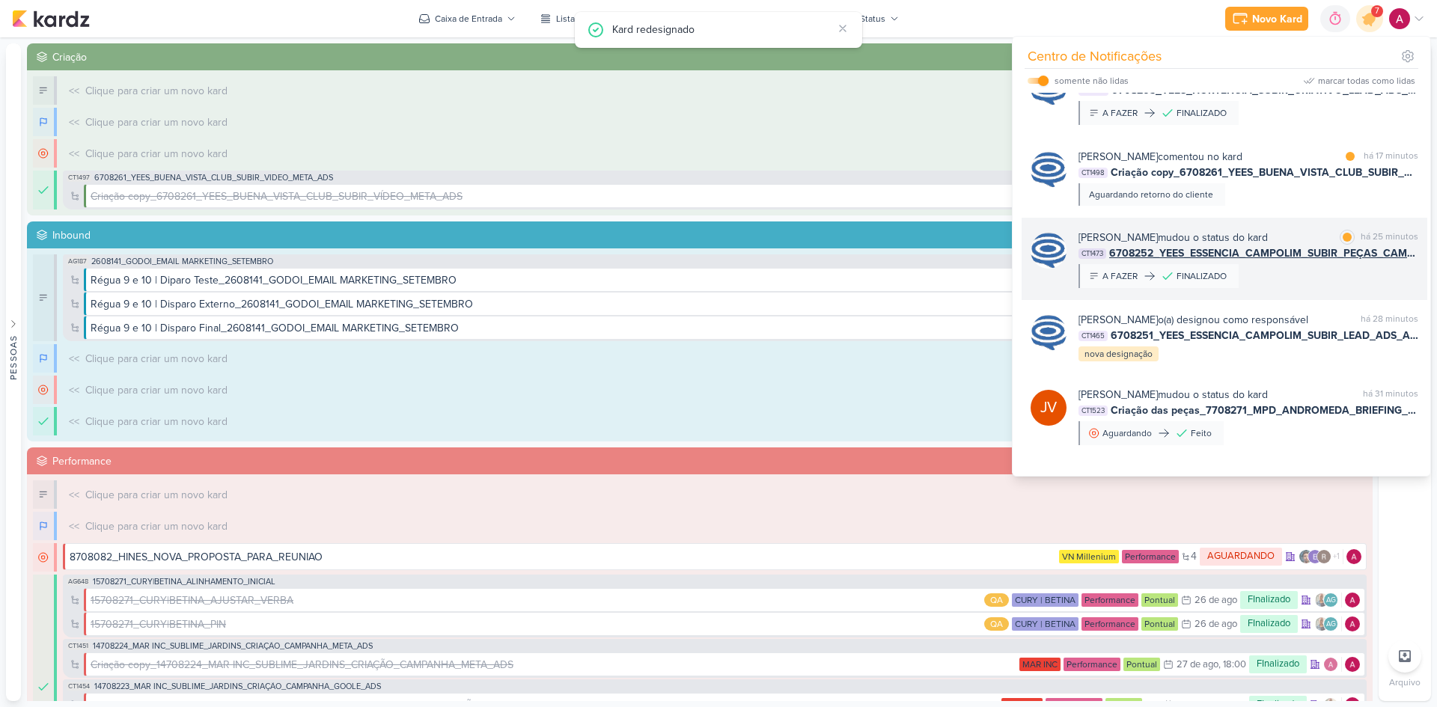
click at [1281, 281] on div "Caroline Traven De Andrade mudou o status do kard marcar como lida há 25 minuto…" at bounding box center [1249, 259] width 340 height 58
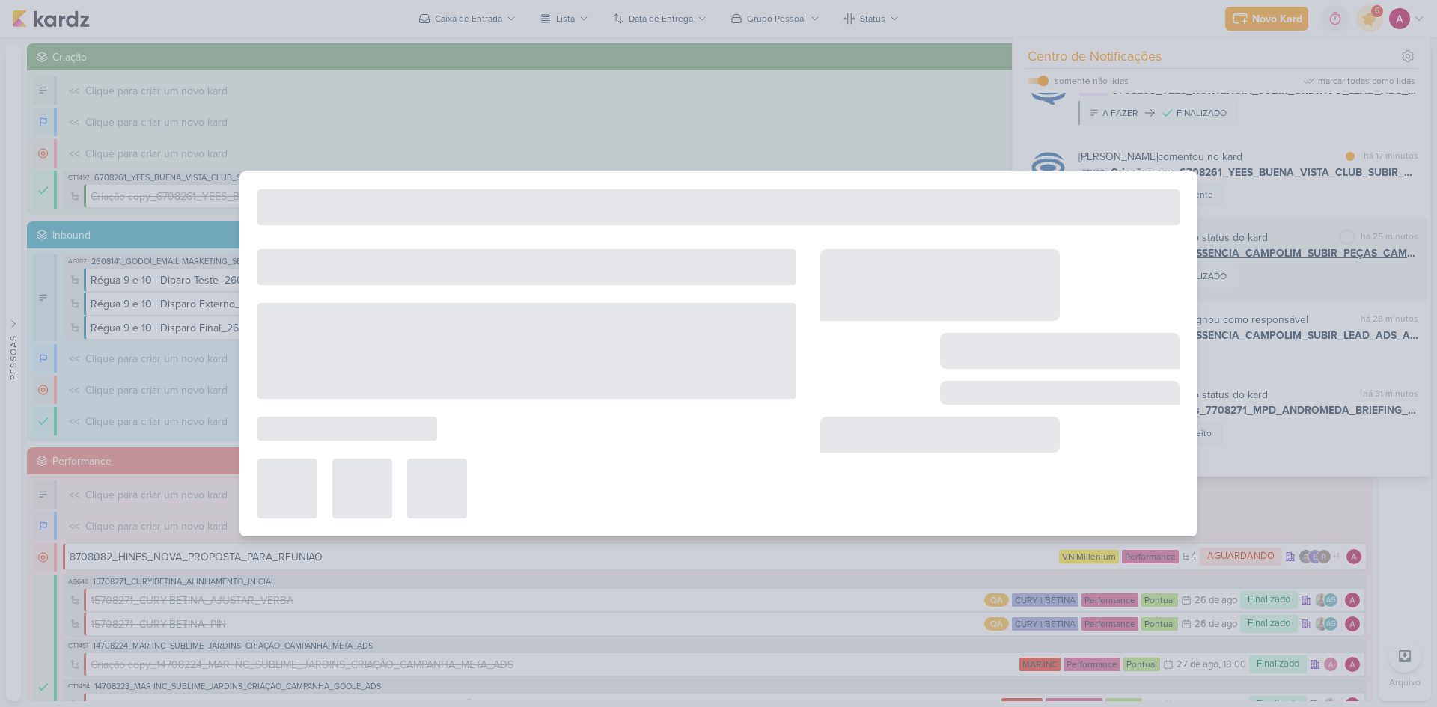
type input "6708252_YEES_ESSENCIA_CAMPOLIM_SUBIR_PEÇAS_CAMPANHA"
type input "27 de agosto de 2025 às 18:00"
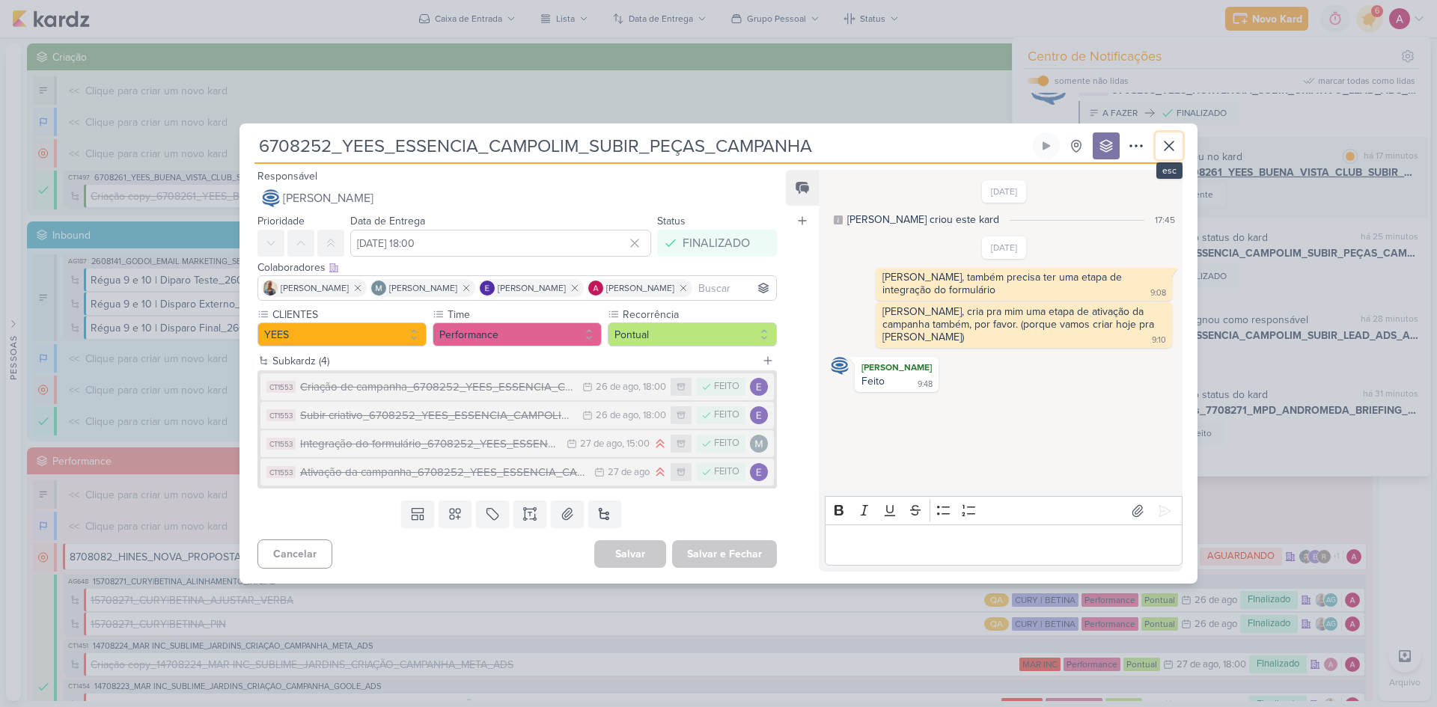
click at [1167, 150] on icon at bounding box center [1169, 146] width 18 height 18
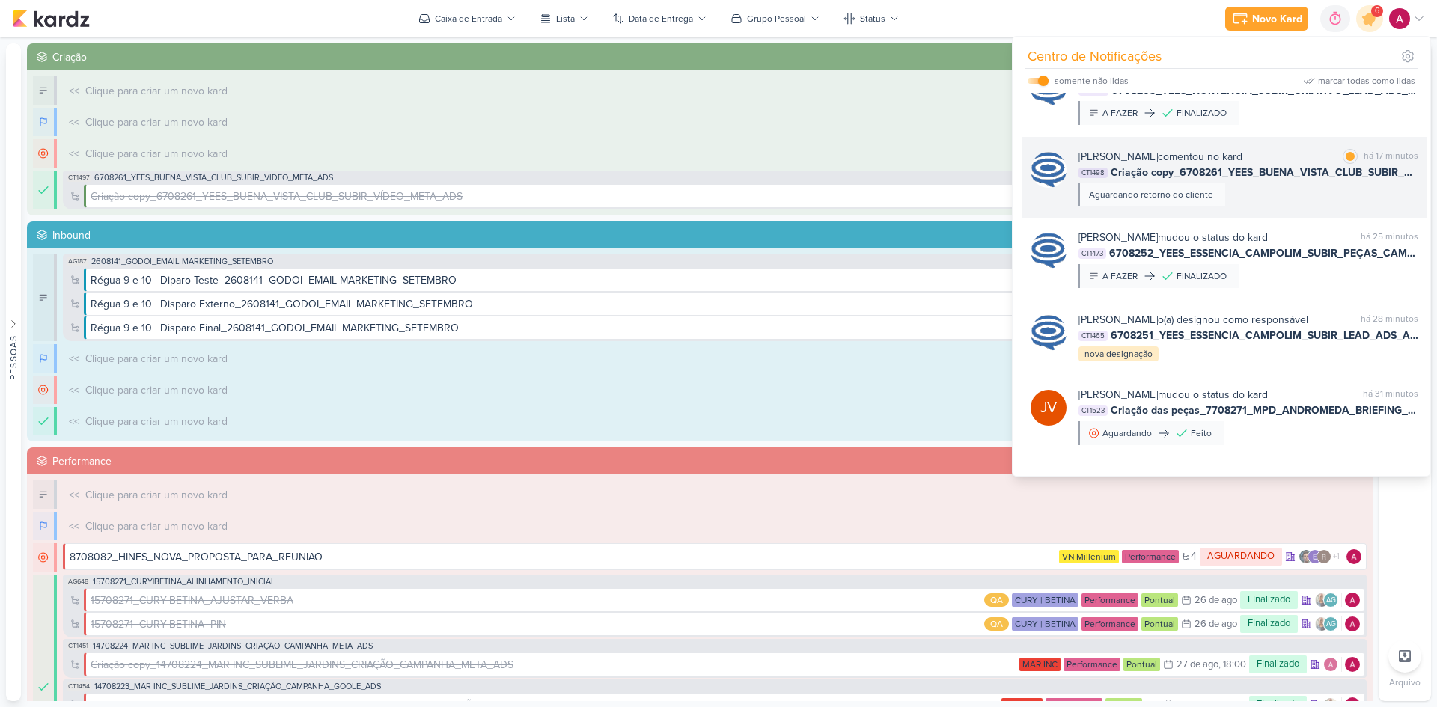
click at [1251, 200] on div "Caroline Traven De Andrade comentou no kard marcar como lida há 17 minutos CT14…" at bounding box center [1249, 177] width 340 height 57
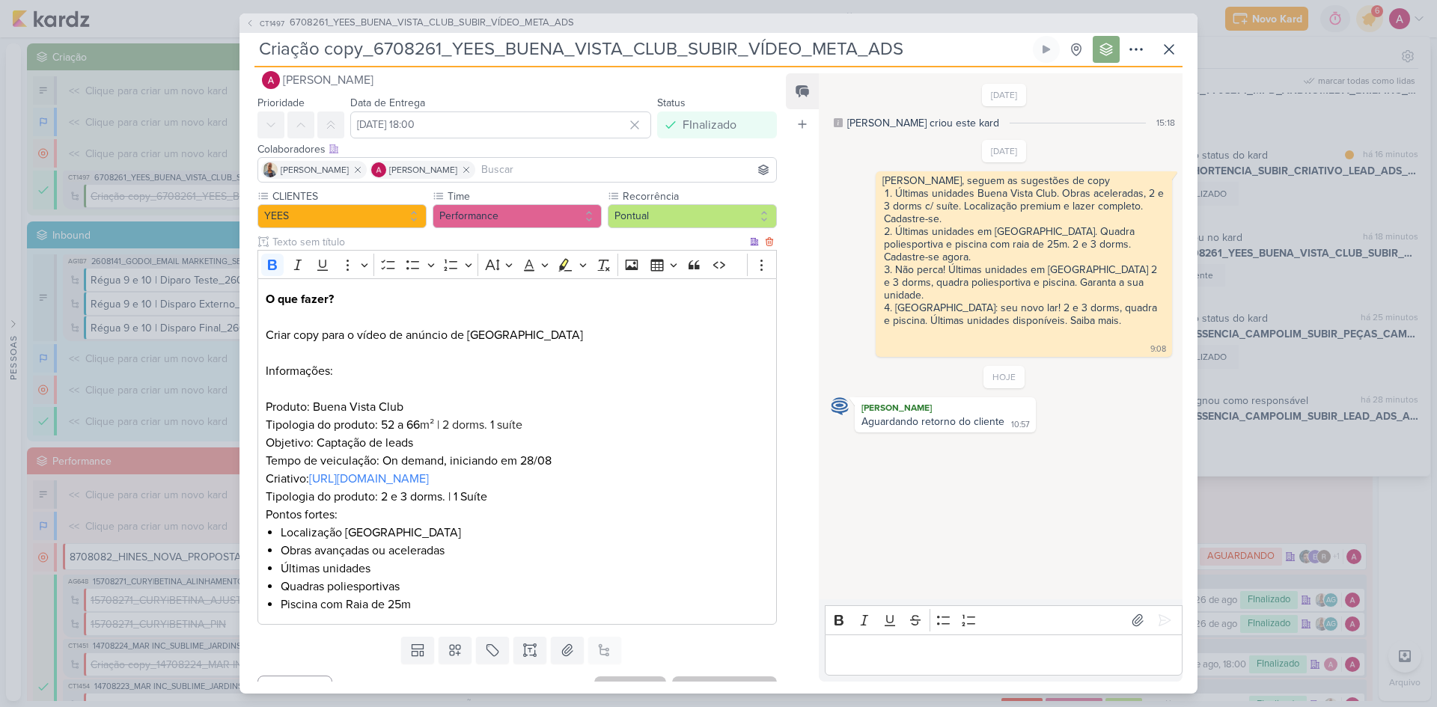
scroll to position [0, 0]
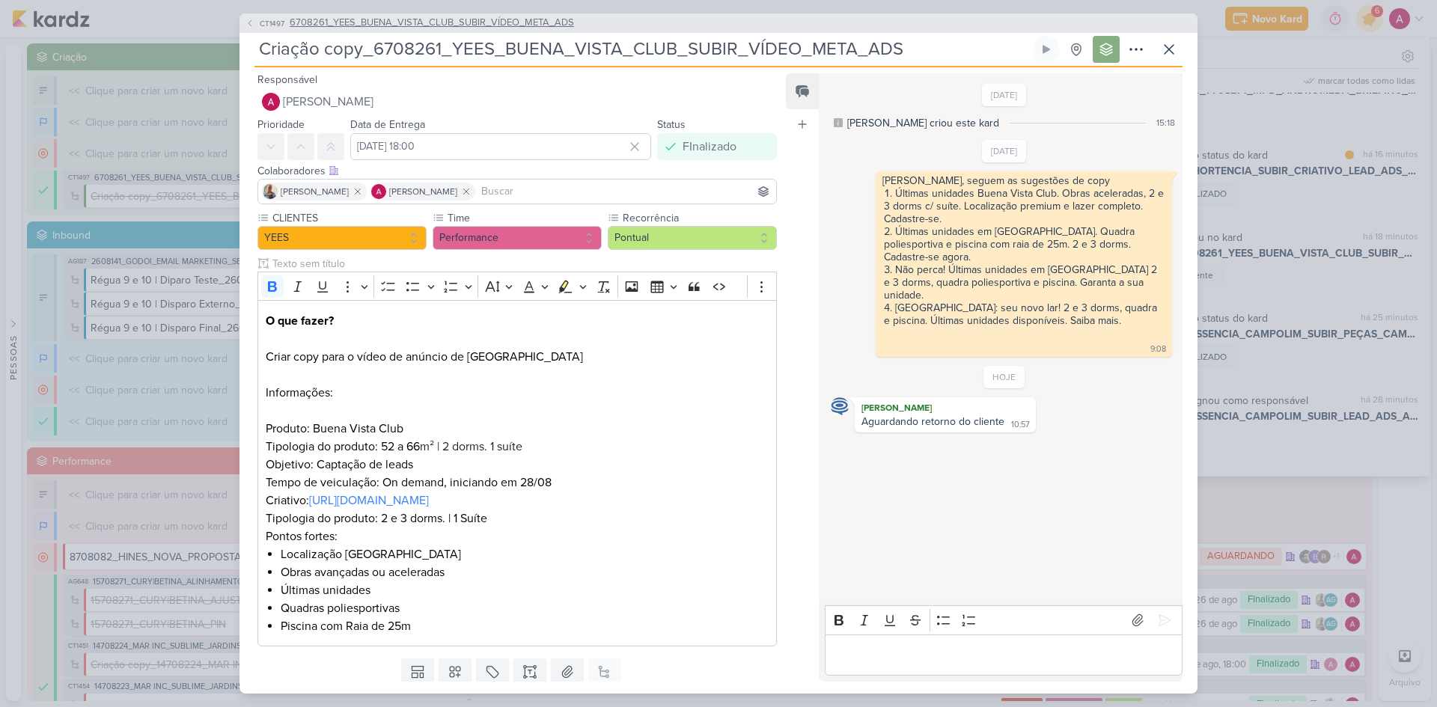
click at [256, 23] on button "CT1497 6708261_YEES_BUENA_VISTA_CLUB_SUBIR_VÍDEO_META_ADS" at bounding box center [410, 23] width 329 height 15
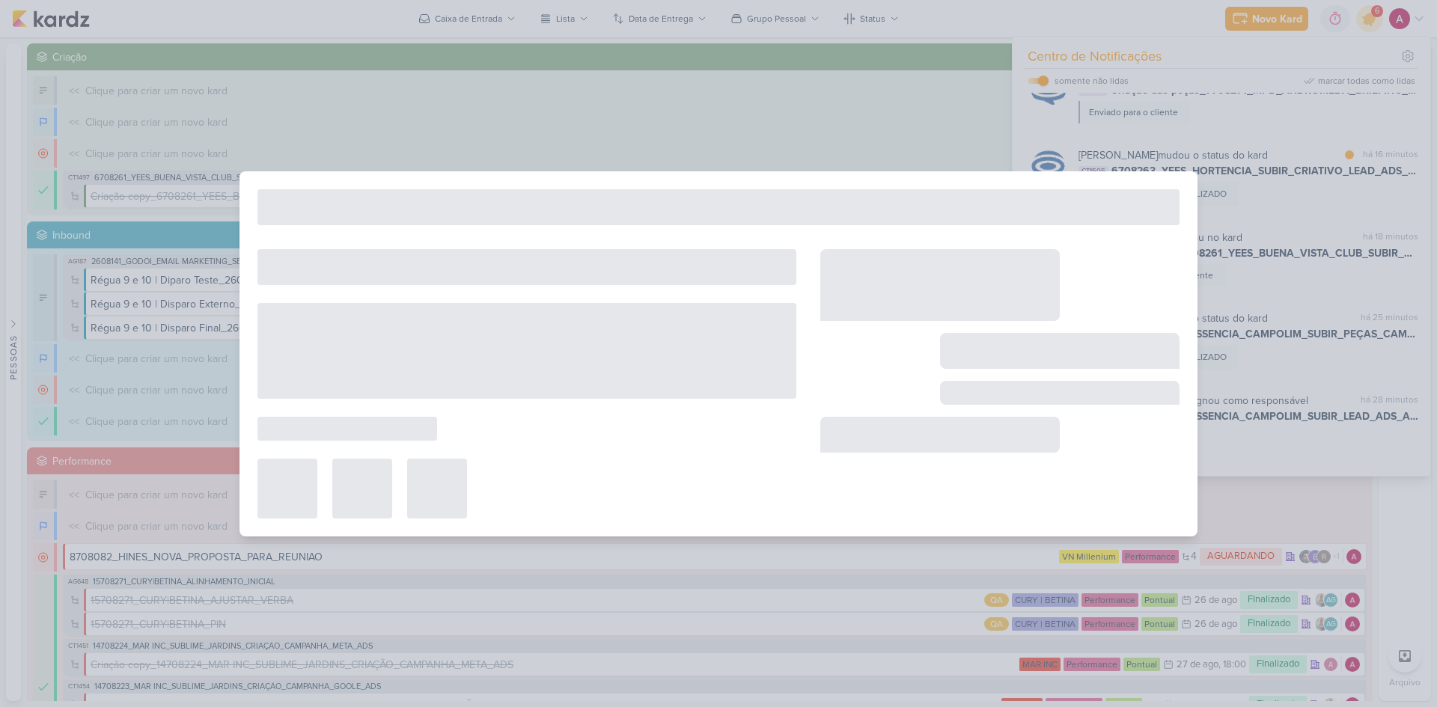
type input "6708261_YEES_BUENA_VISTA_CLUB_SUBIR_VÍDEO_META_ADS"
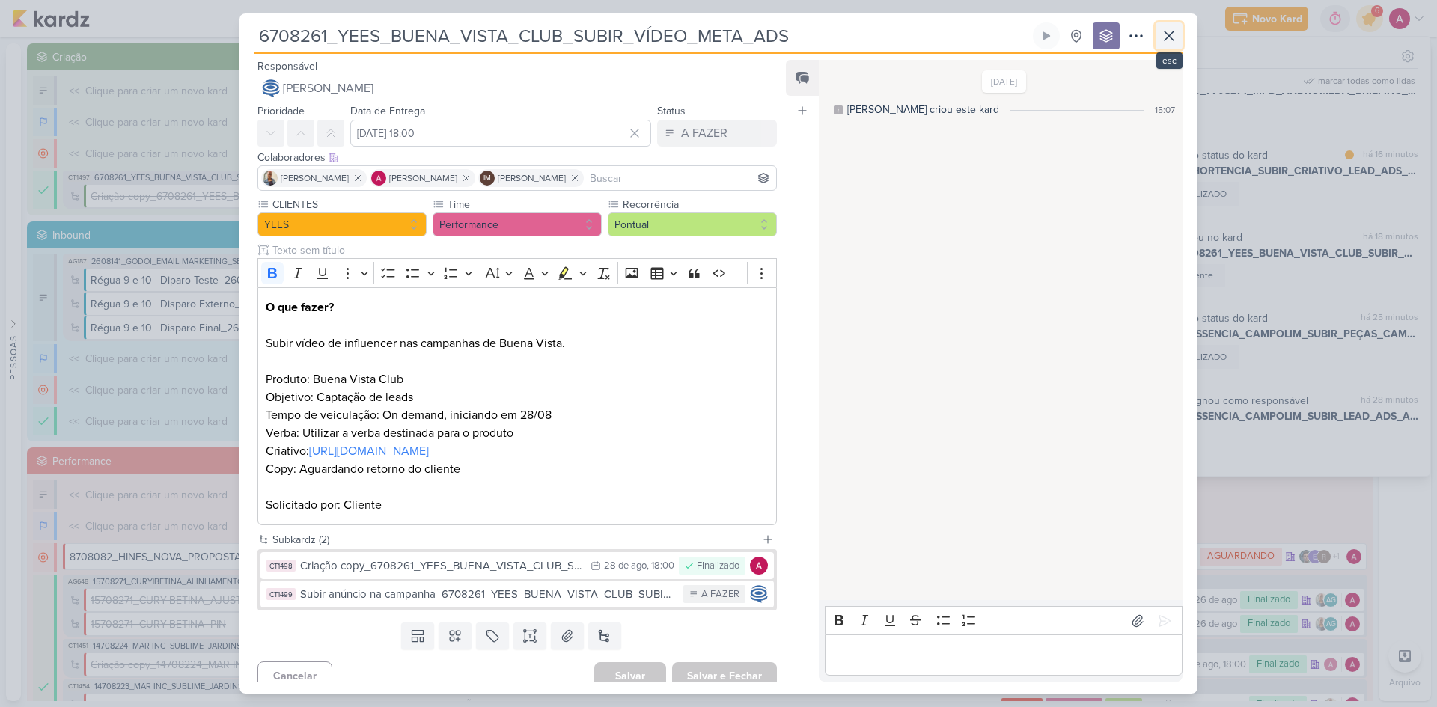
click at [1173, 40] on icon at bounding box center [1169, 36] width 18 height 18
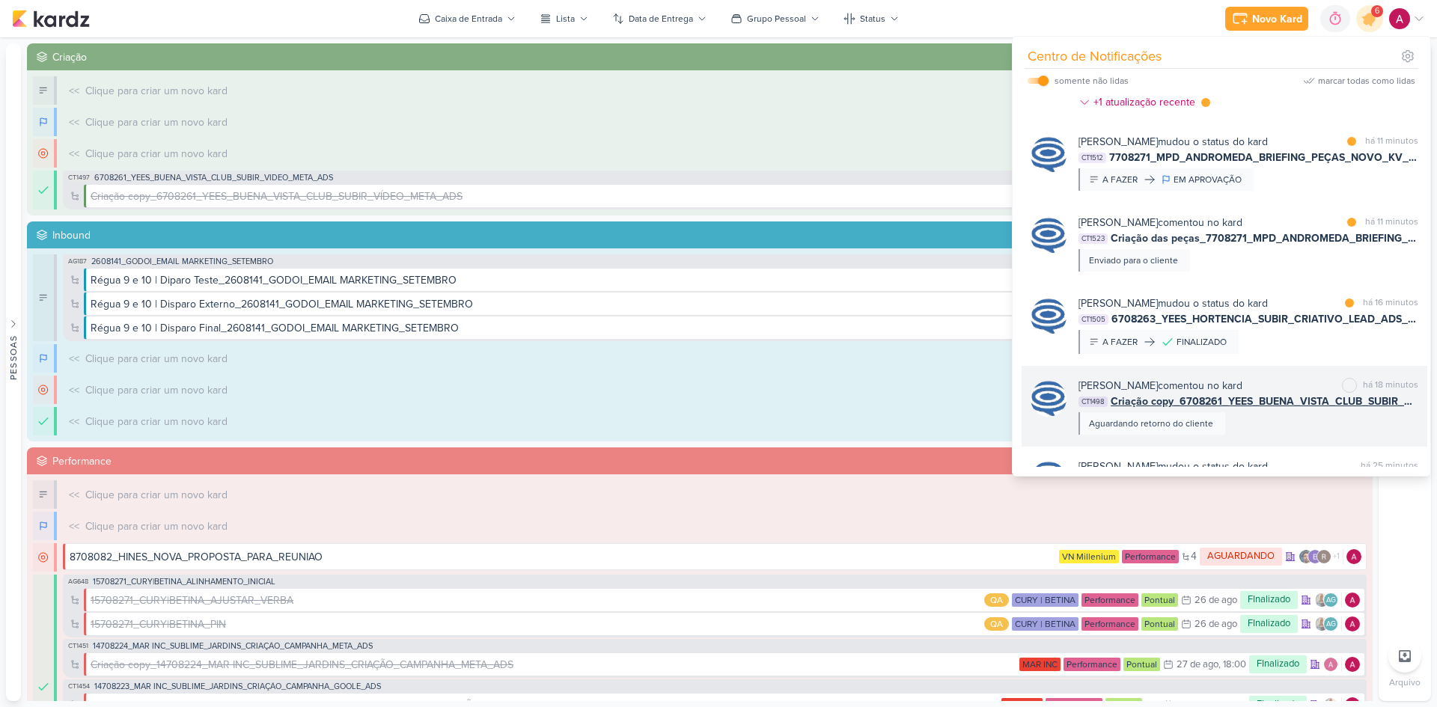
scroll to position [154, 0]
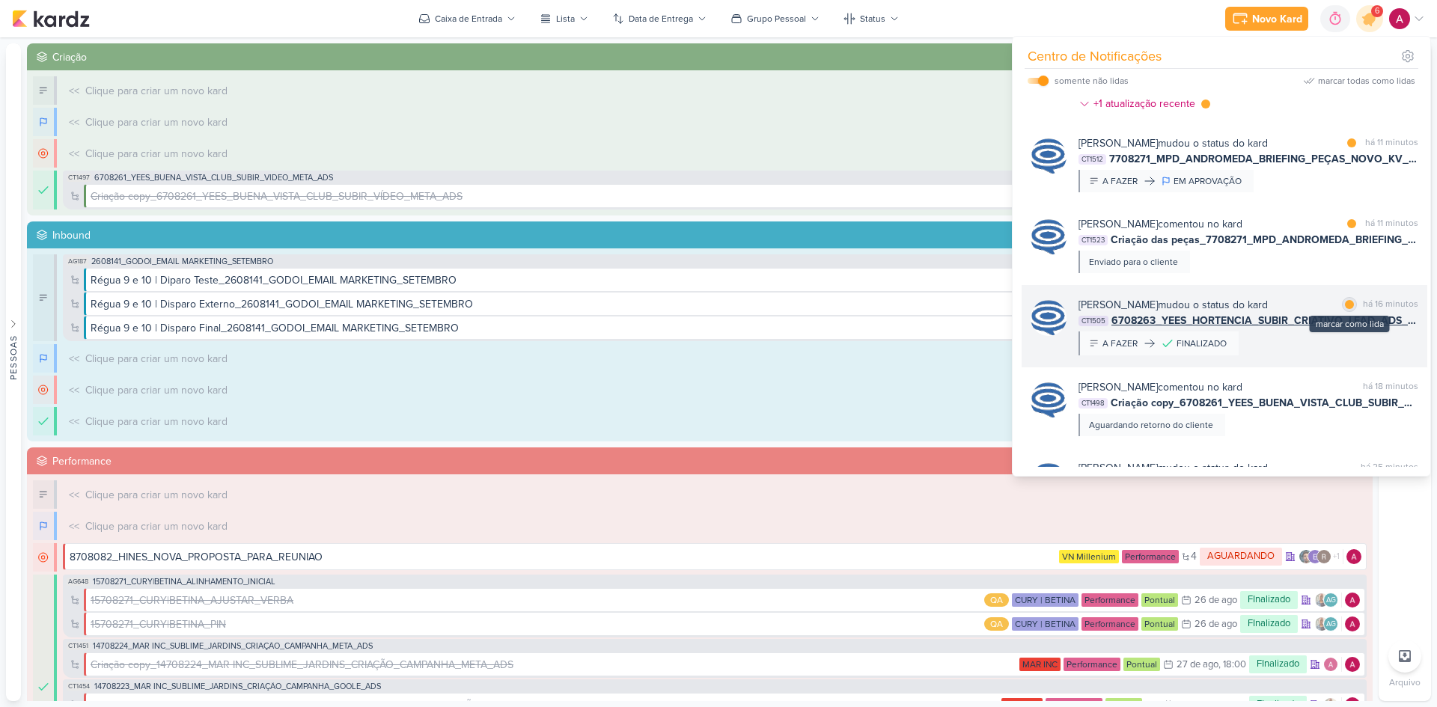
click at [1347, 306] on div at bounding box center [1349, 304] width 9 height 9
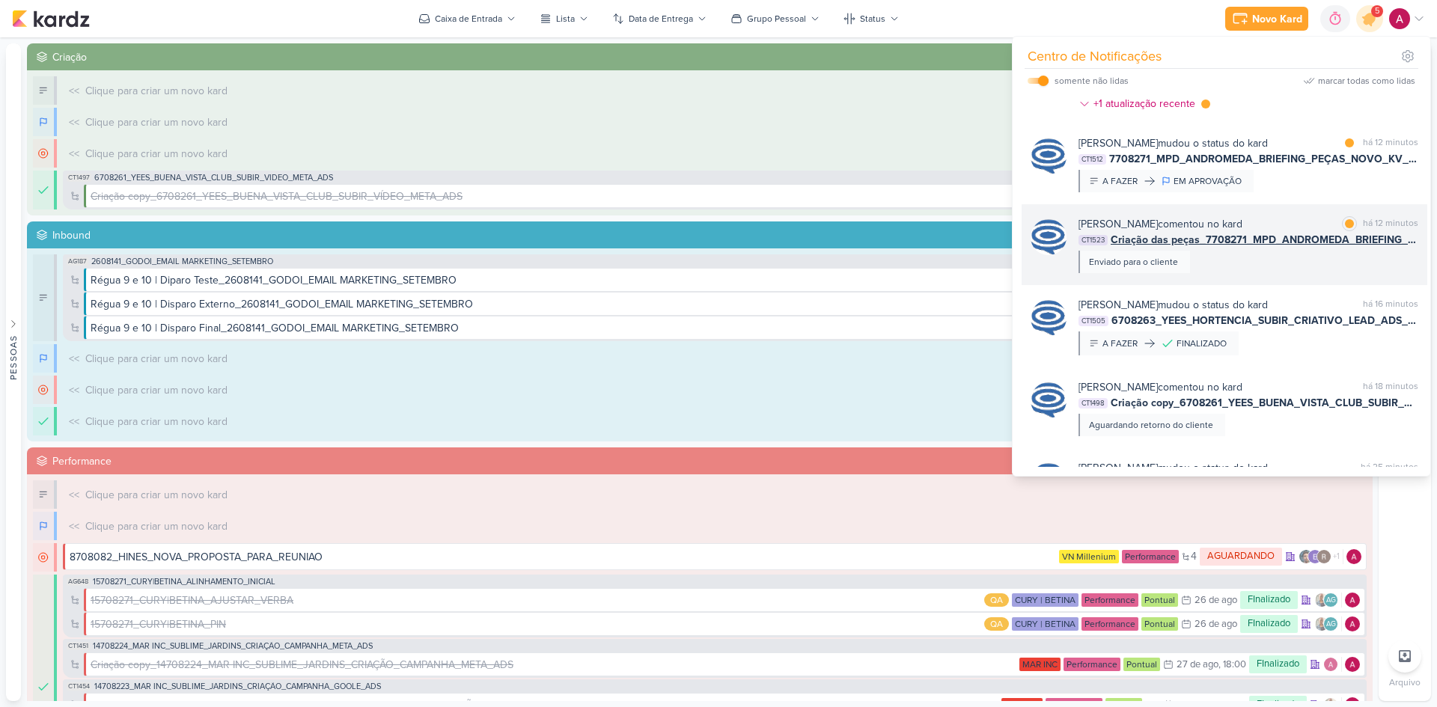
click at [1304, 272] on div "Caroline Traven De Andrade comentou no kard marcar como lida há 12 minutos CT15…" at bounding box center [1249, 244] width 340 height 57
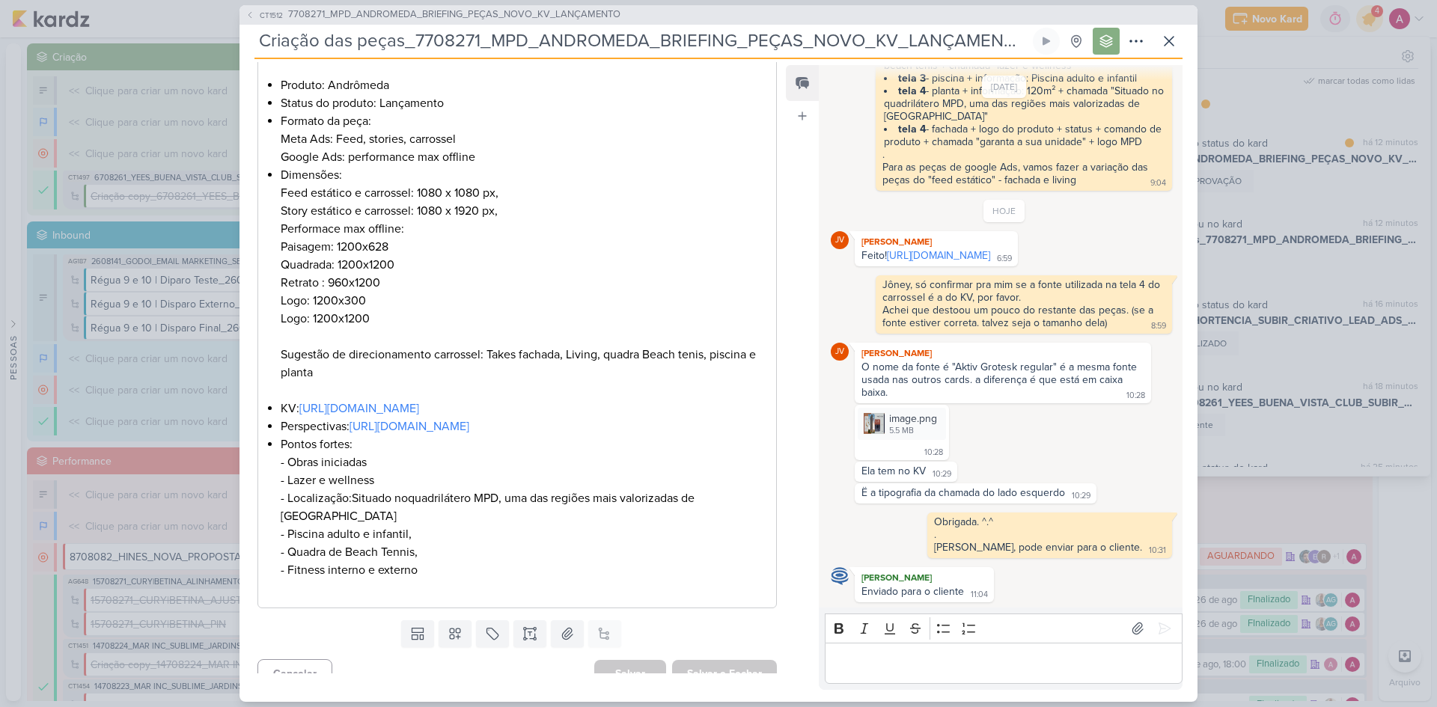
scroll to position [0, 0]
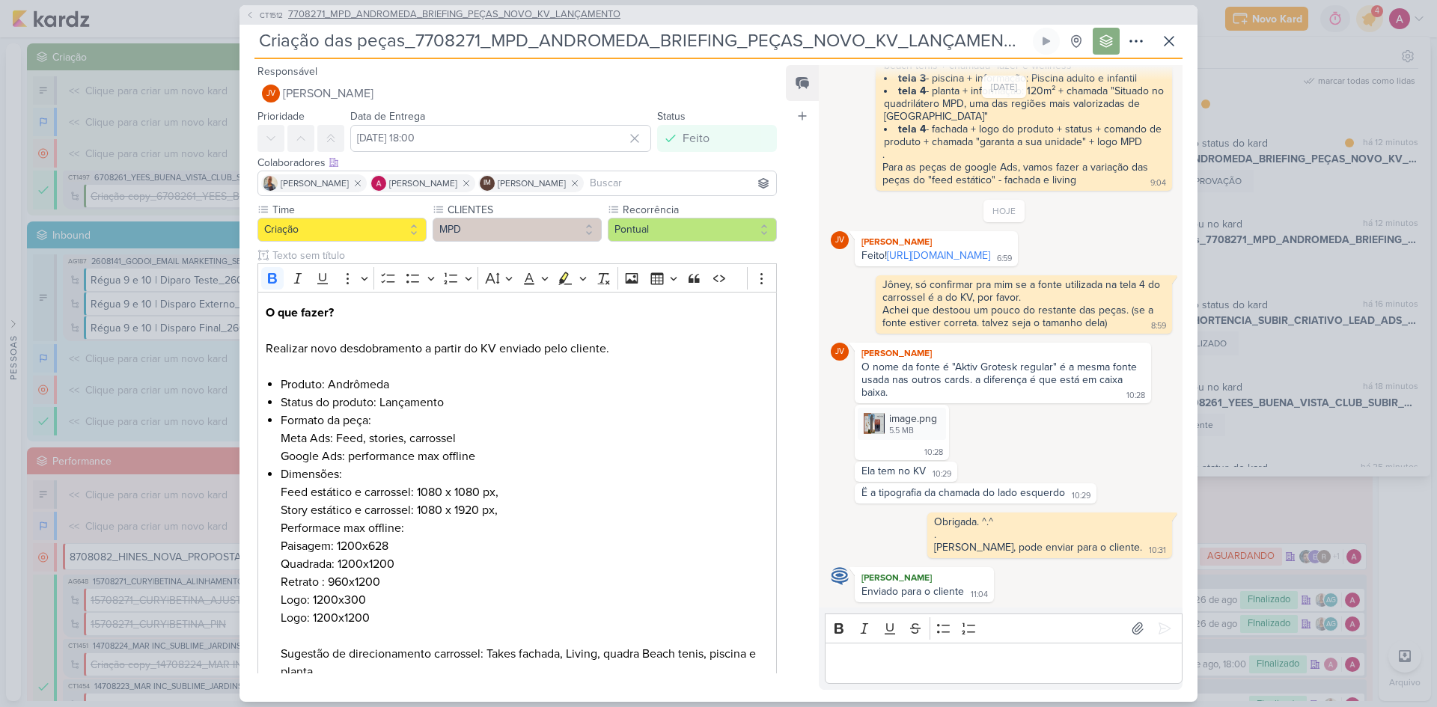
click at [260, 16] on span "CT1512" at bounding box center [271, 15] width 28 height 11
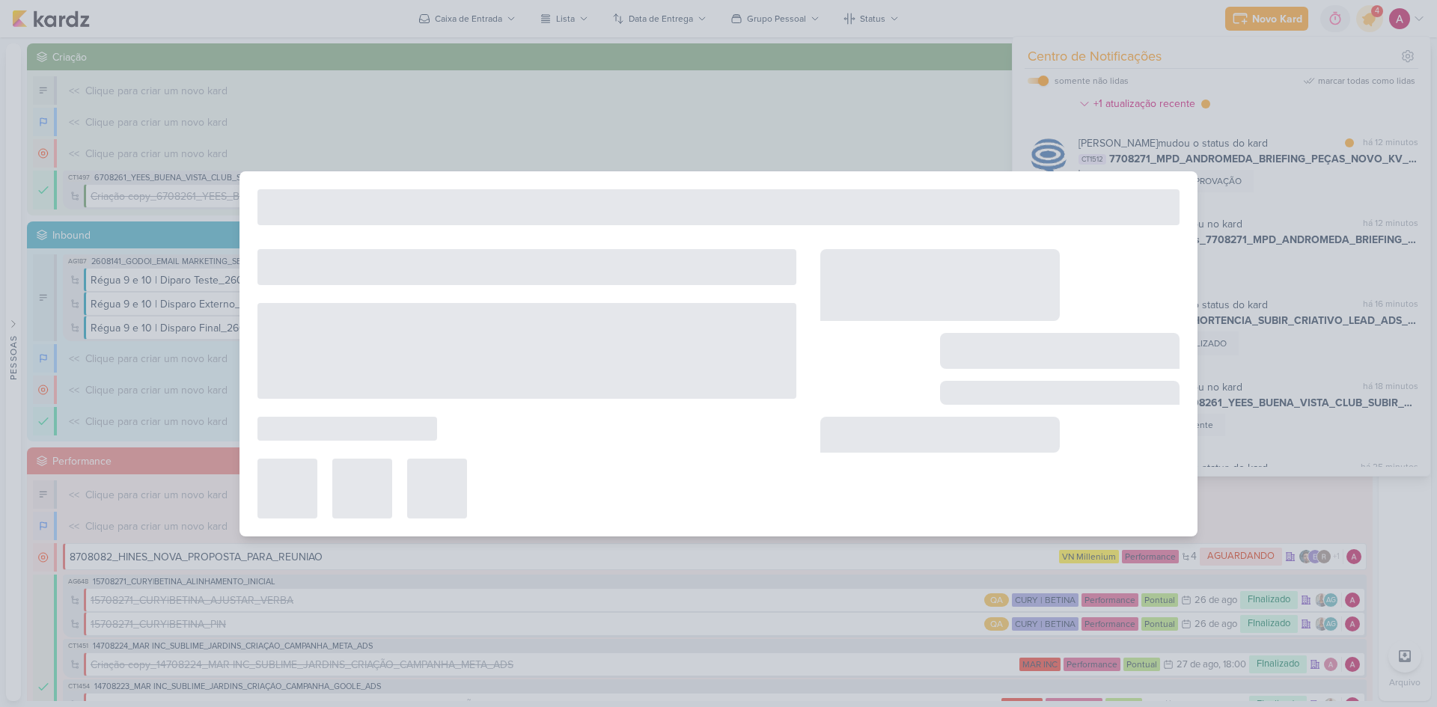
type input "7708271_MPD_ANDROMEDA_BRIEFING_PEÇAS_NOVO_KV_LANÇAMENTO"
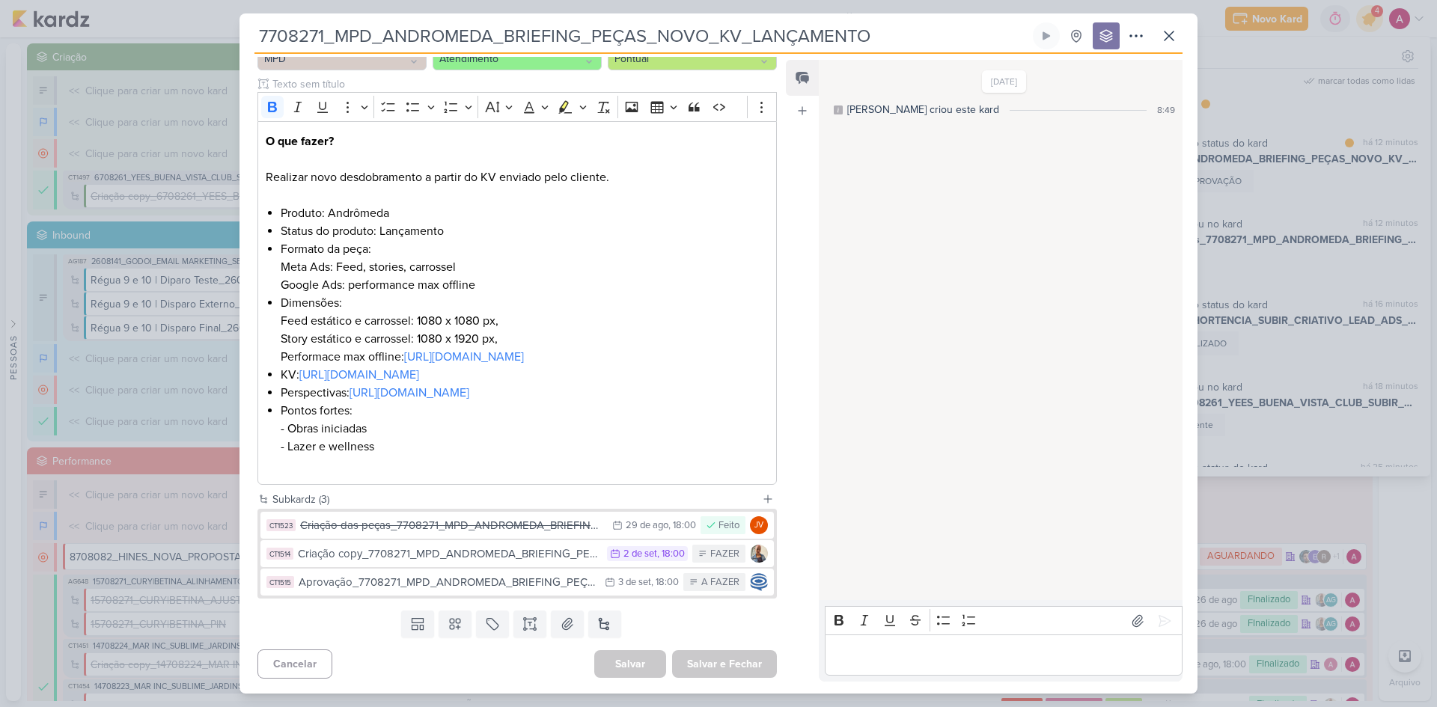
scroll to position [220, 0]
click at [557, 558] on div "Criação copy_7708271_MPD_ANDROMEDA_BRIEFING_PEÇAS_NOVO_KV_LANÇAMENTO" at bounding box center [449, 554] width 302 height 17
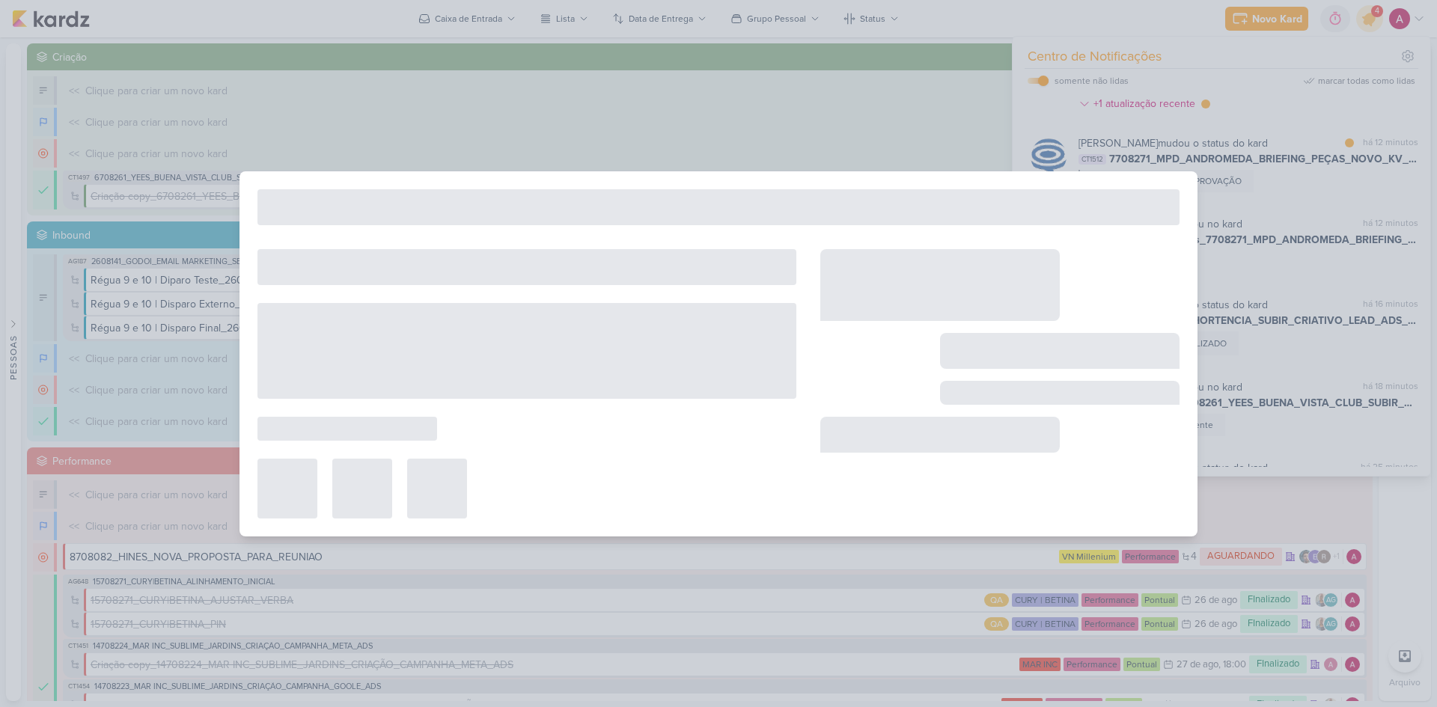
type input "Criação copy_7708271_MPD_ANDROMEDA_BRIEFING_PEÇAS_NOVO_KV_LANÇAMENTO"
type input "2 de setembro de 2025 às 18:00"
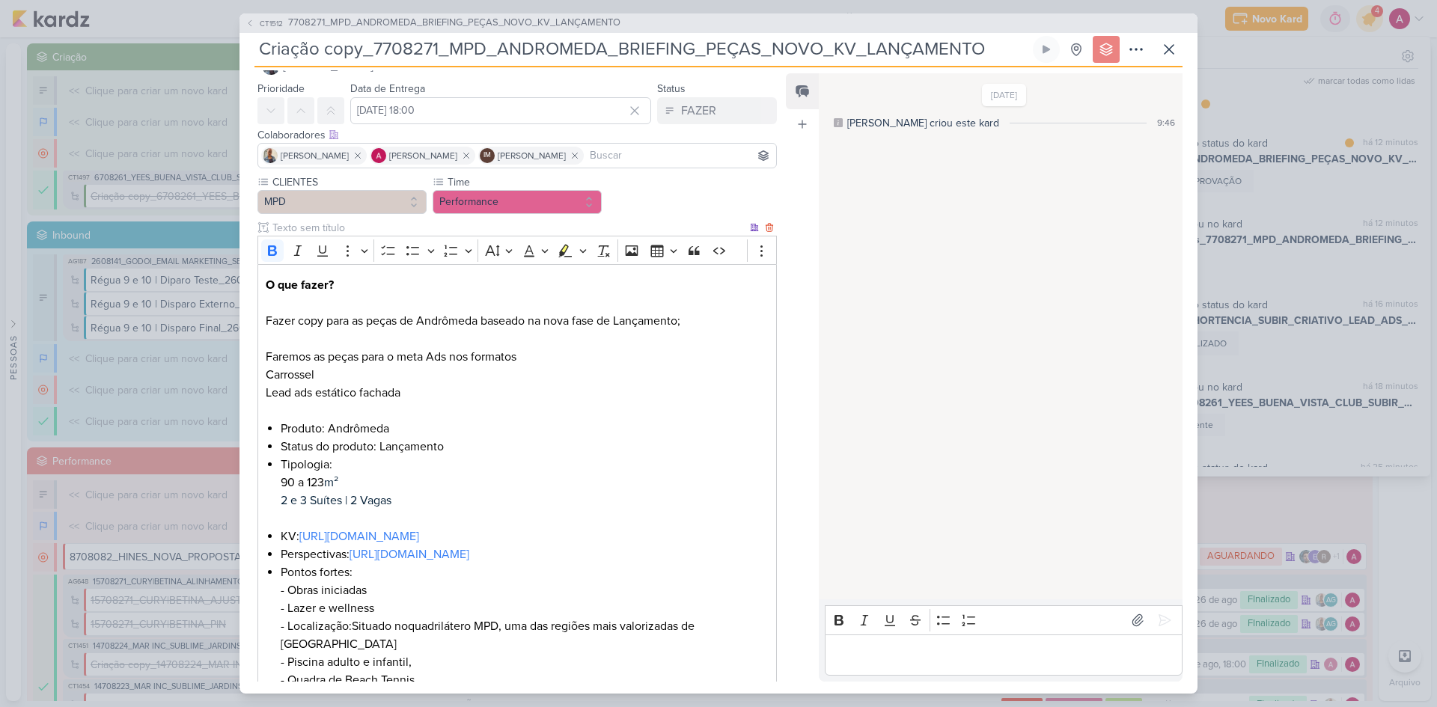
scroll to position [0, 0]
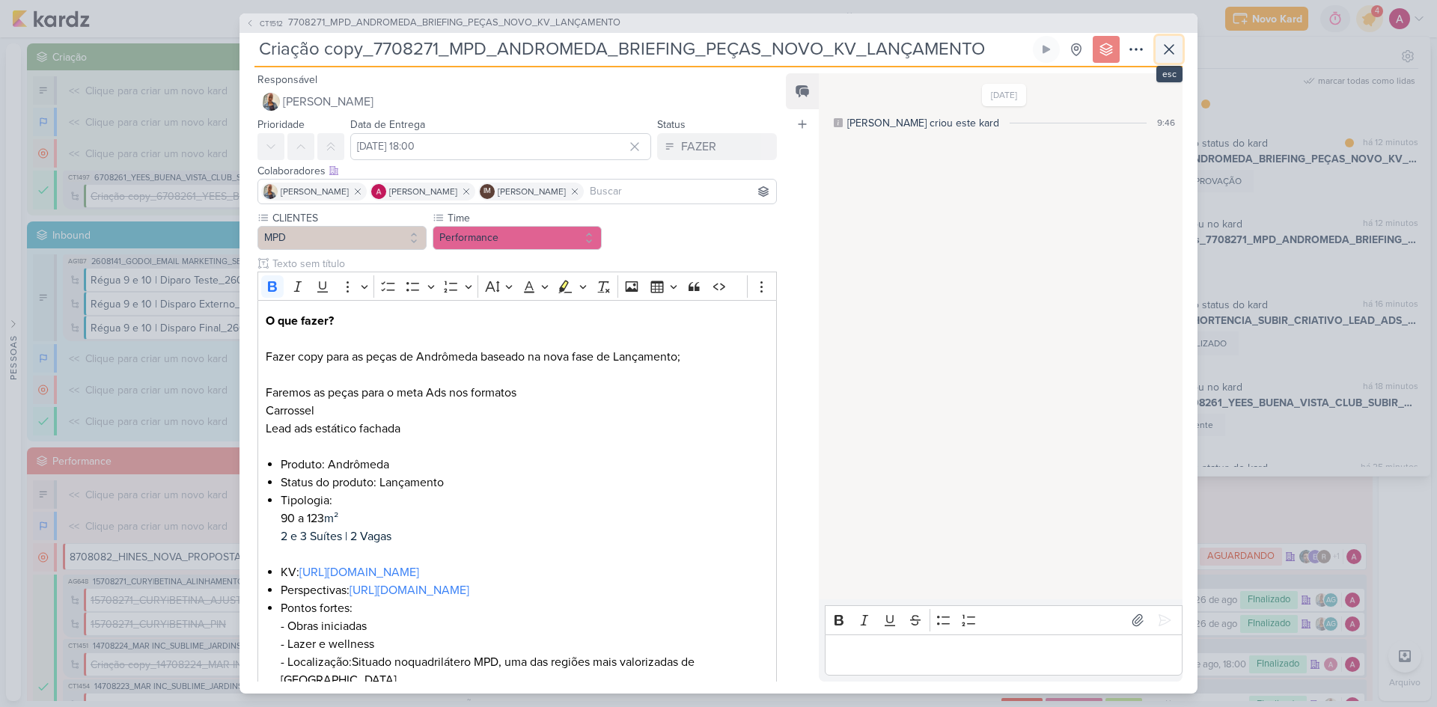
click at [1170, 45] on icon at bounding box center [1169, 49] width 18 height 18
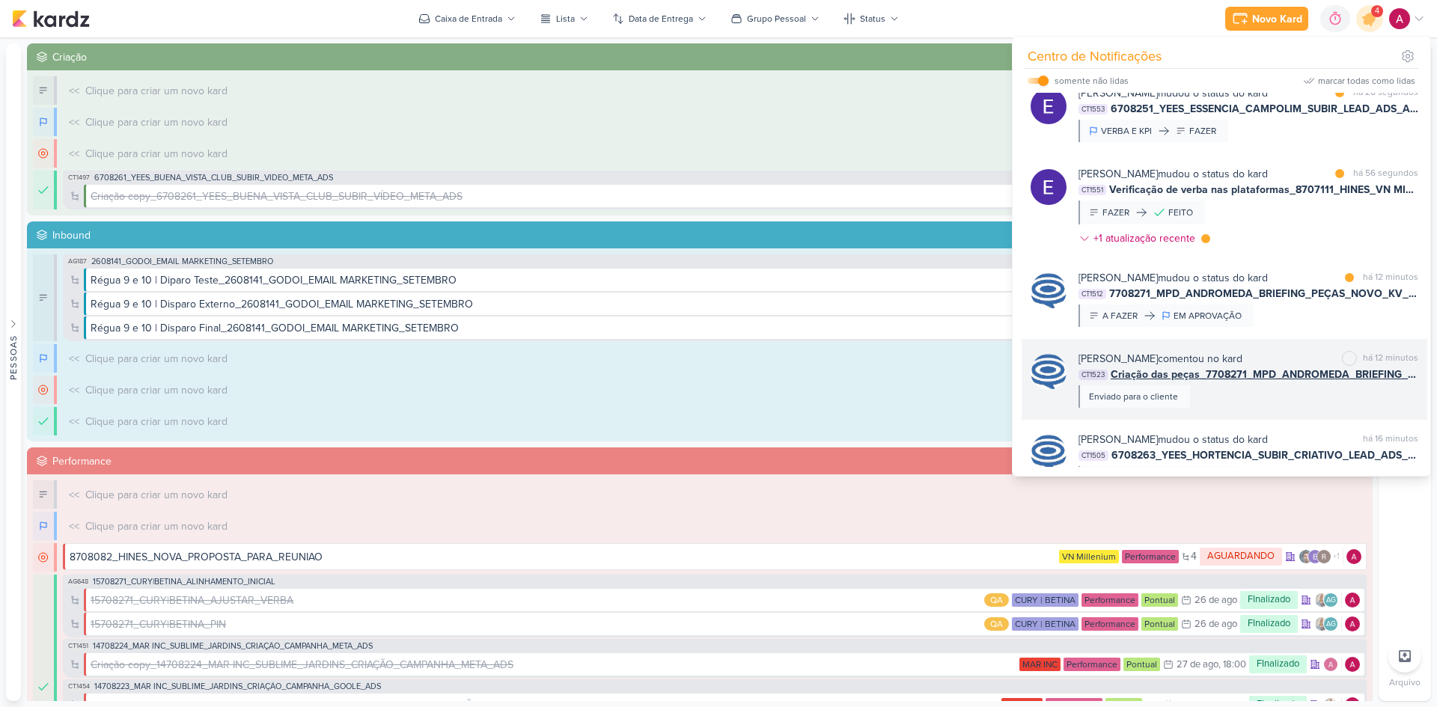
scroll to position [4, 0]
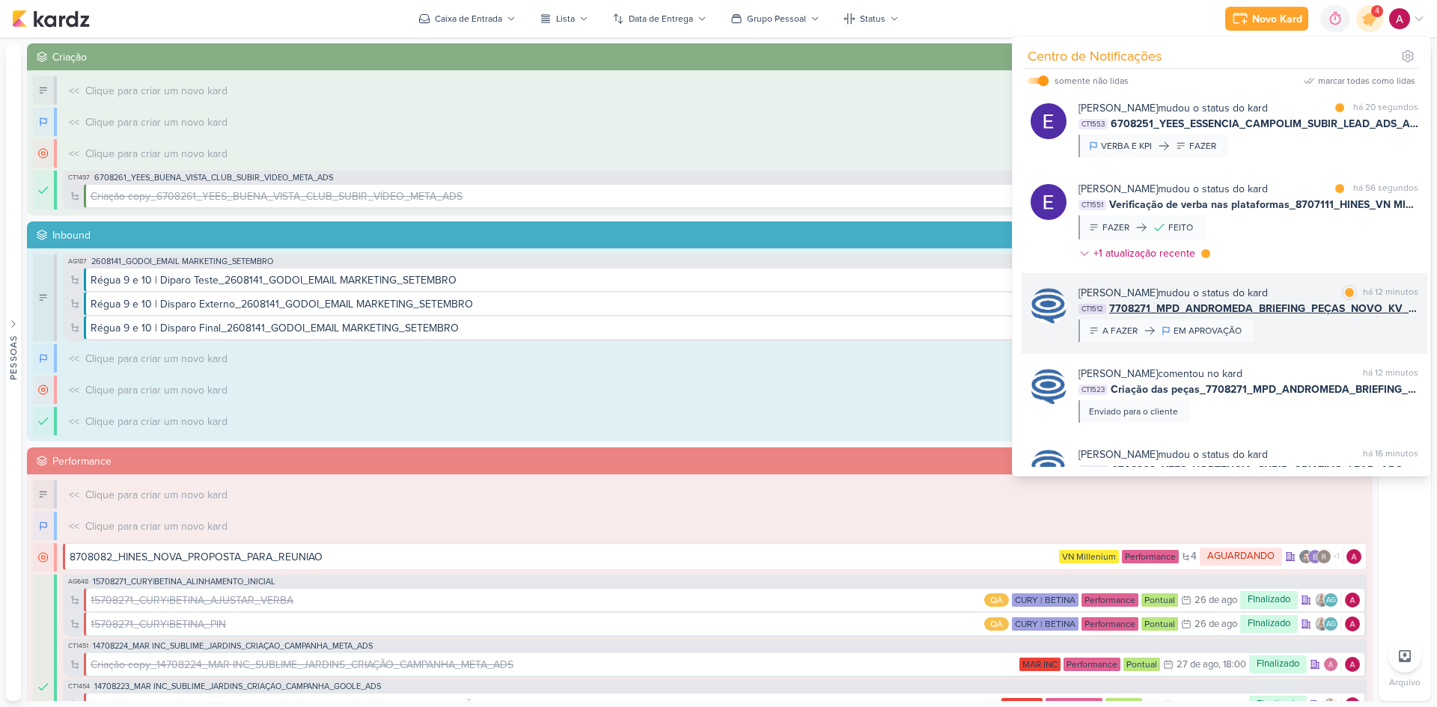
click at [1300, 332] on div "Caroline Traven De Andrade mudou o status do kard marcar como lida há 12 minuto…" at bounding box center [1249, 313] width 340 height 57
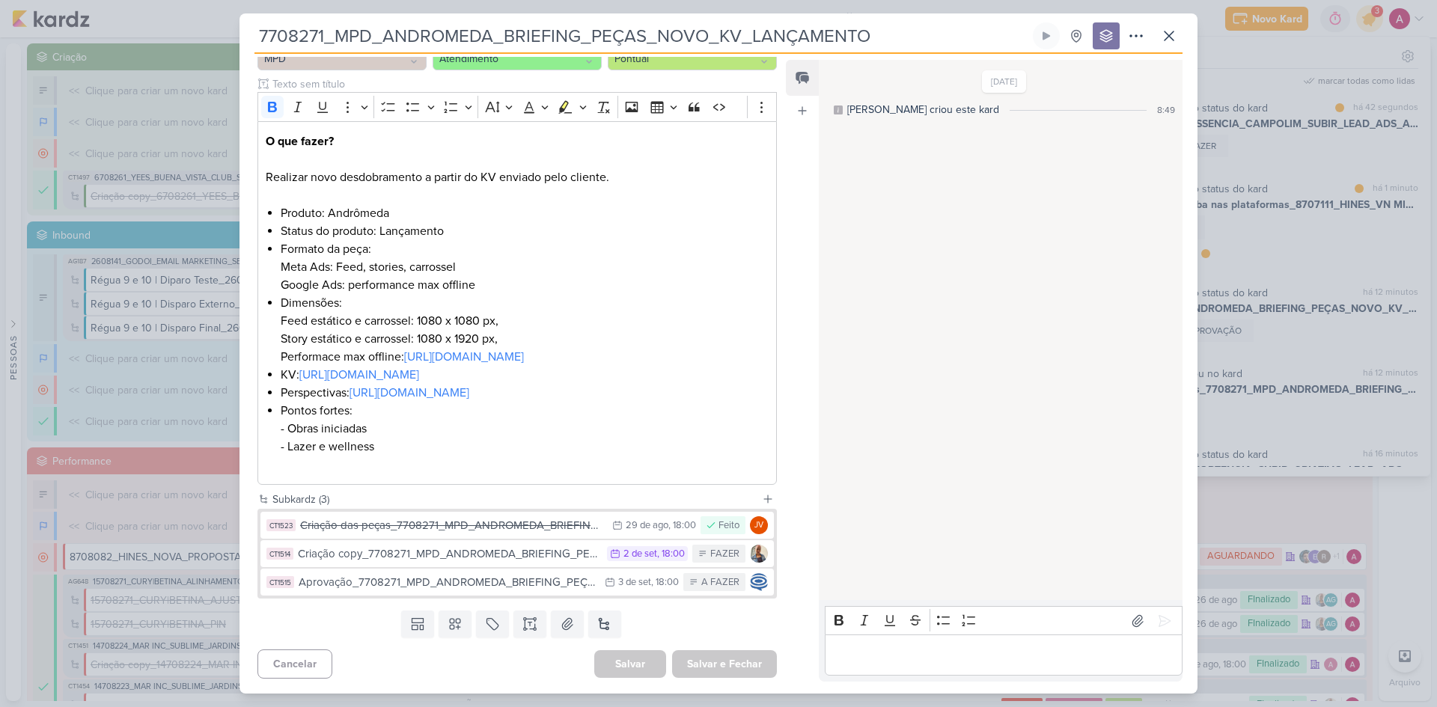
scroll to position [220, 0]
click at [1171, 37] on icon at bounding box center [1169, 35] width 9 height 9
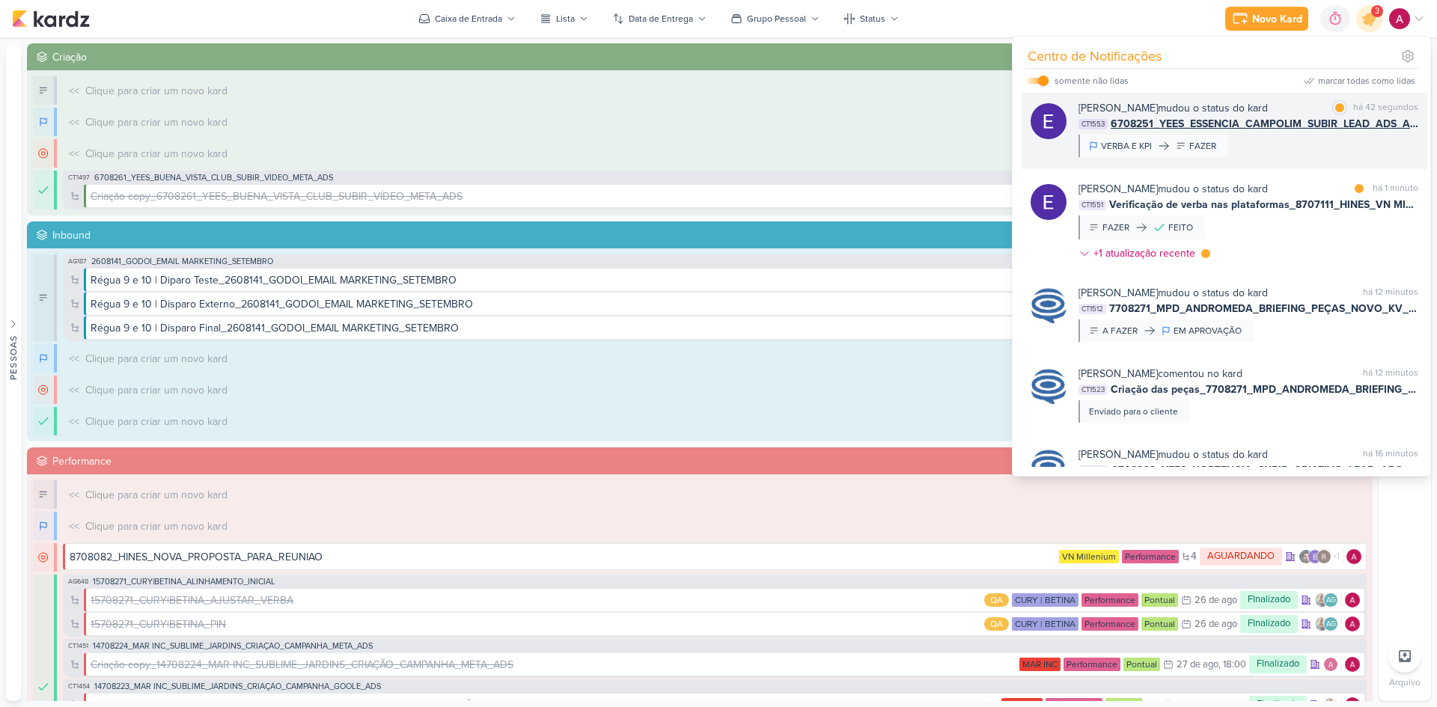
scroll to position [0, 0]
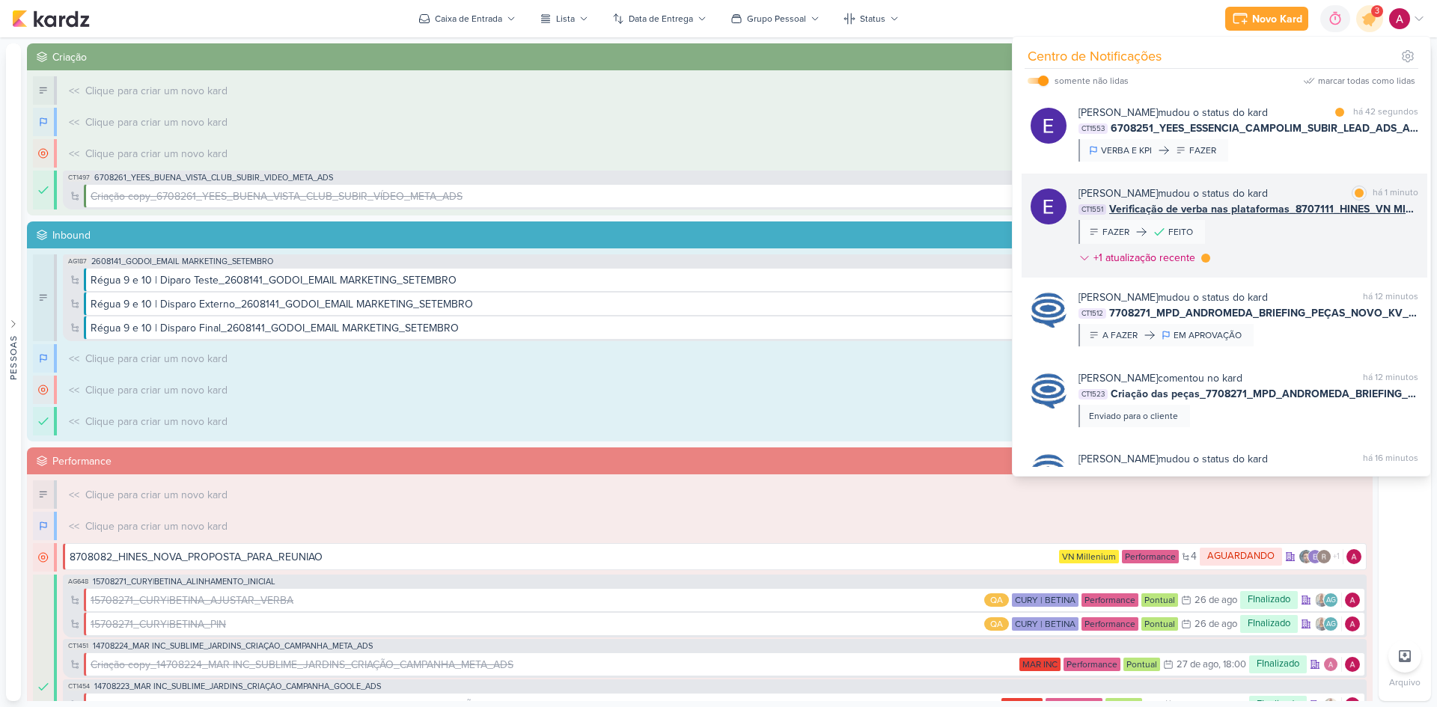
click at [1289, 249] on div "Eduardo Quaresma mudou o status do kard marcar como lida há 1 minuto CT1551 Ver…" at bounding box center [1249, 229] width 340 height 86
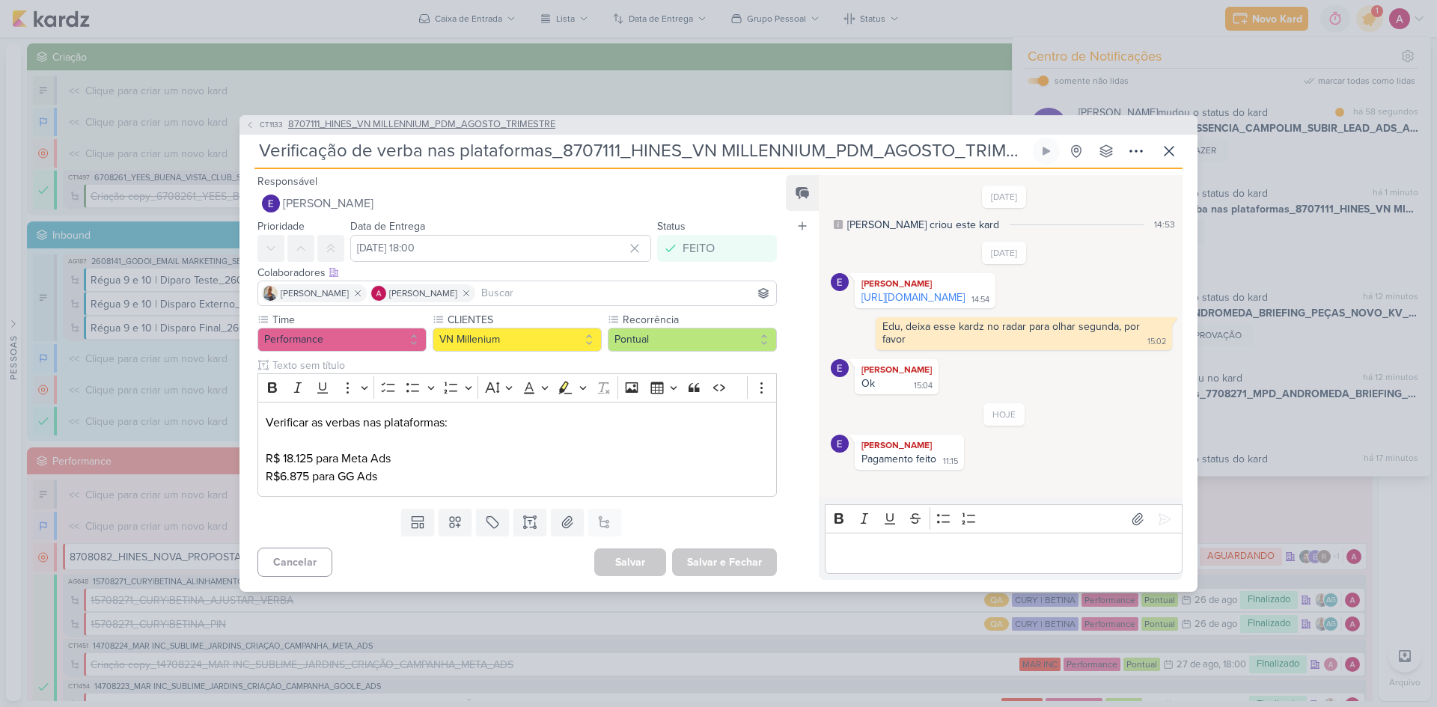
click at [257, 127] on span "CT1133" at bounding box center [271, 124] width 28 height 11
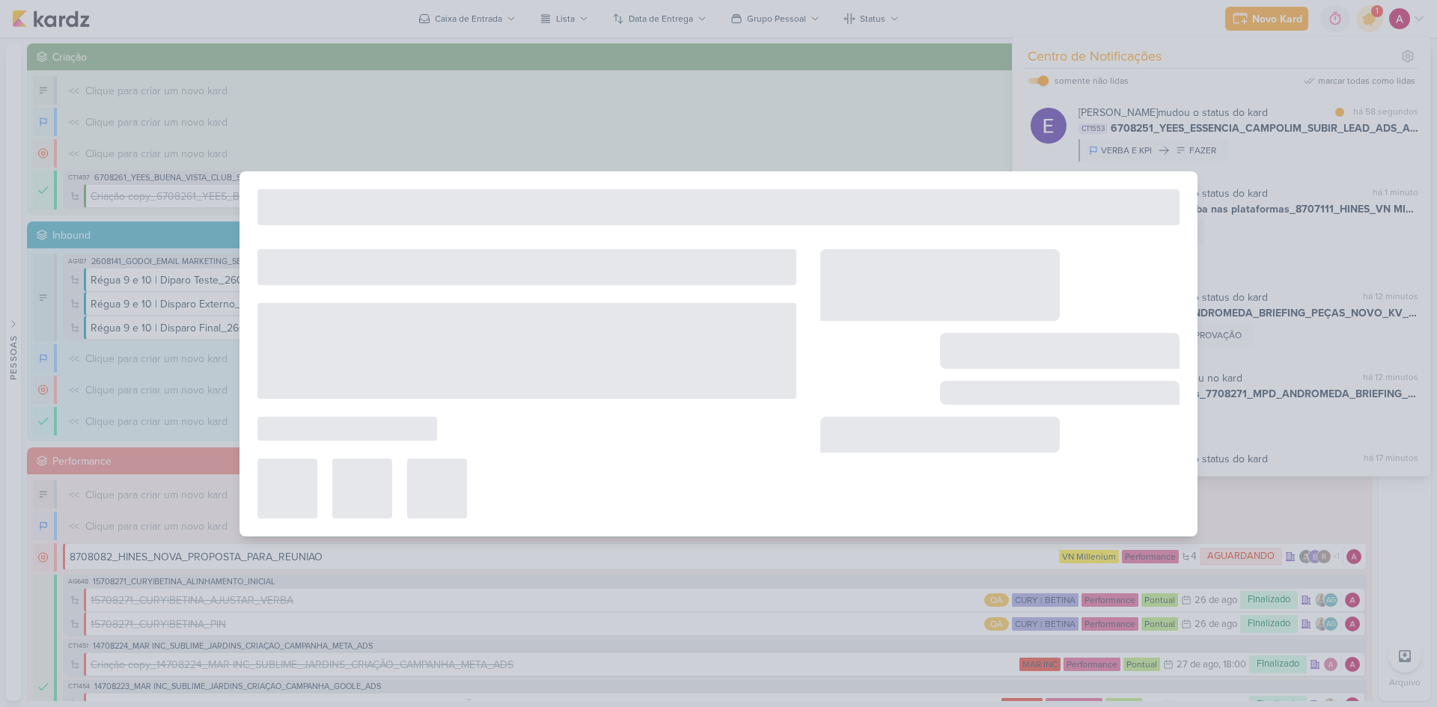
type input "8707111_HINES_VN MILLENNIUM_PDM_AGOSTO_TRIMESTRE"
type input "31 de agosto de 2025 às 18:00"
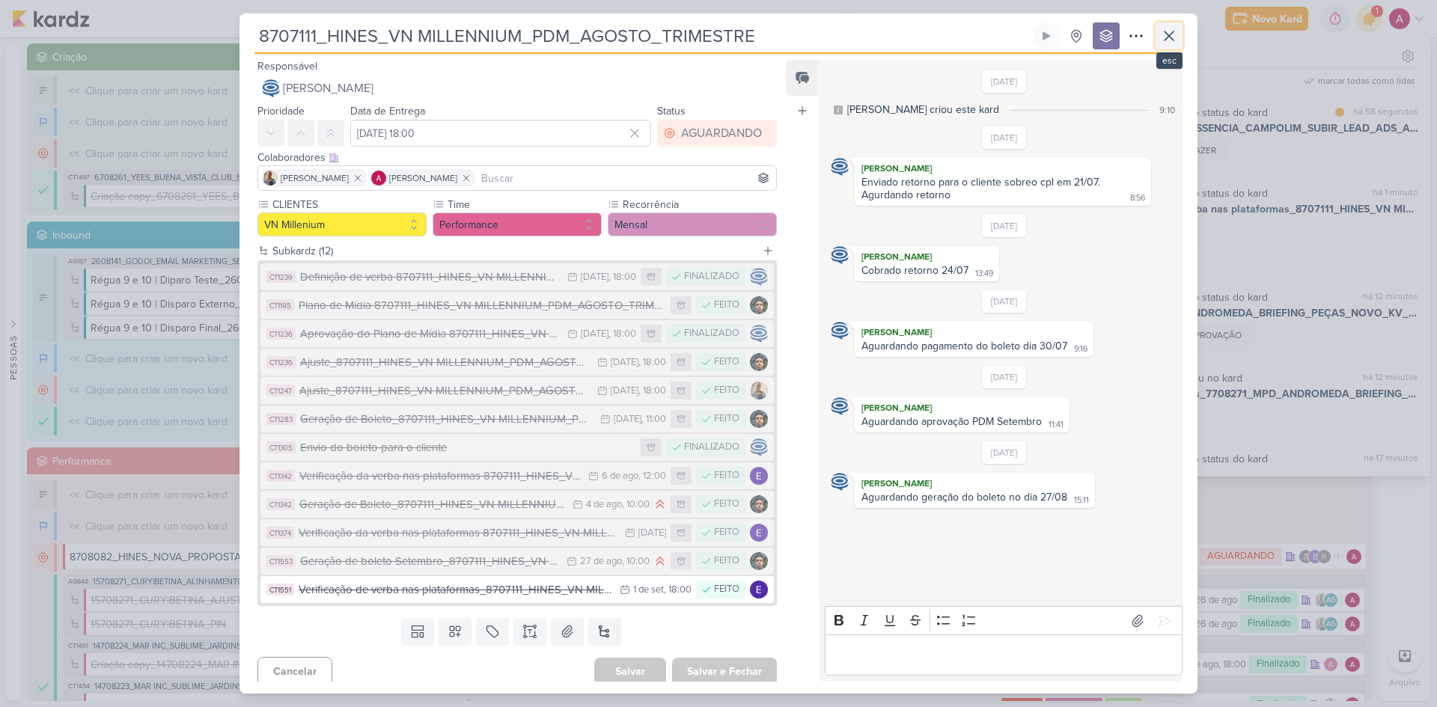
click at [1168, 39] on icon at bounding box center [1169, 36] width 18 height 18
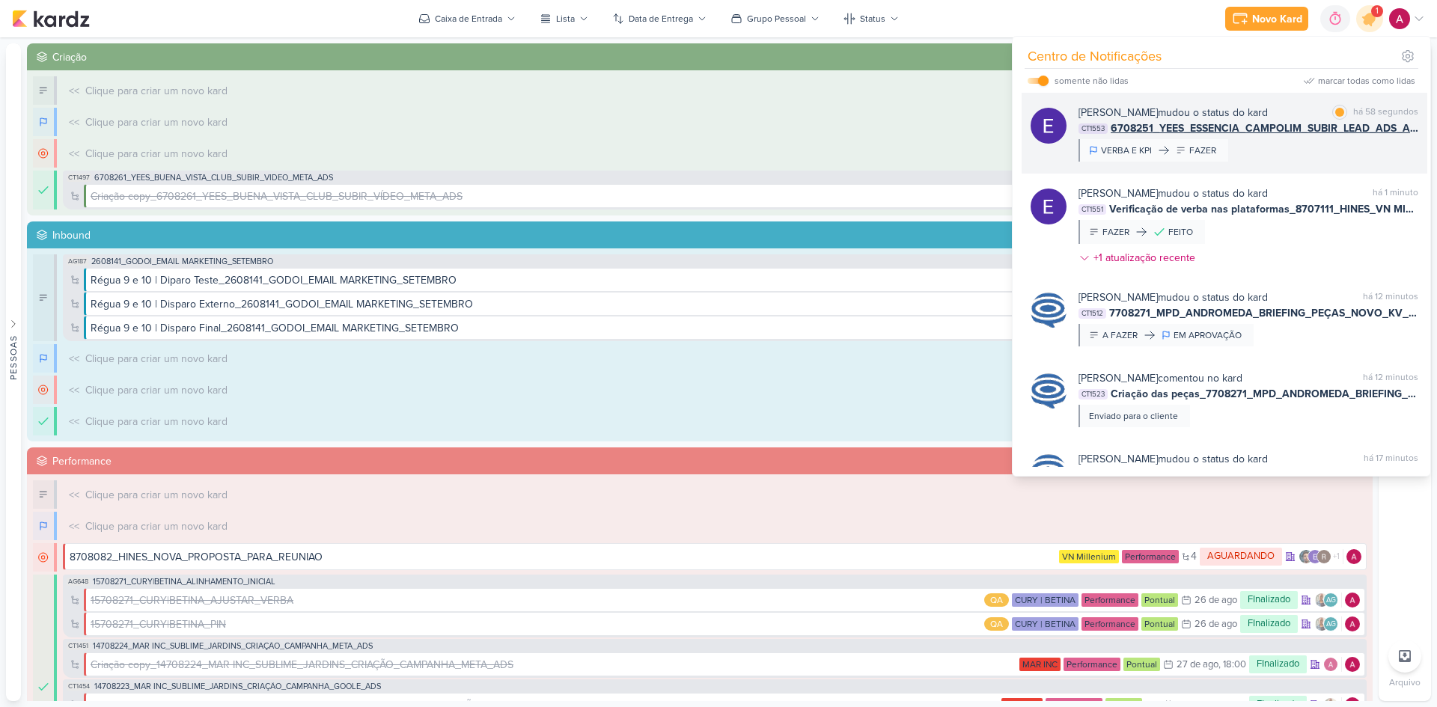
click at [1353, 161] on div "Eduardo Quaresma mudou o status do kard marcar como lida há 58 segundos CT1553 …" at bounding box center [1249, 133] width 340 height 57
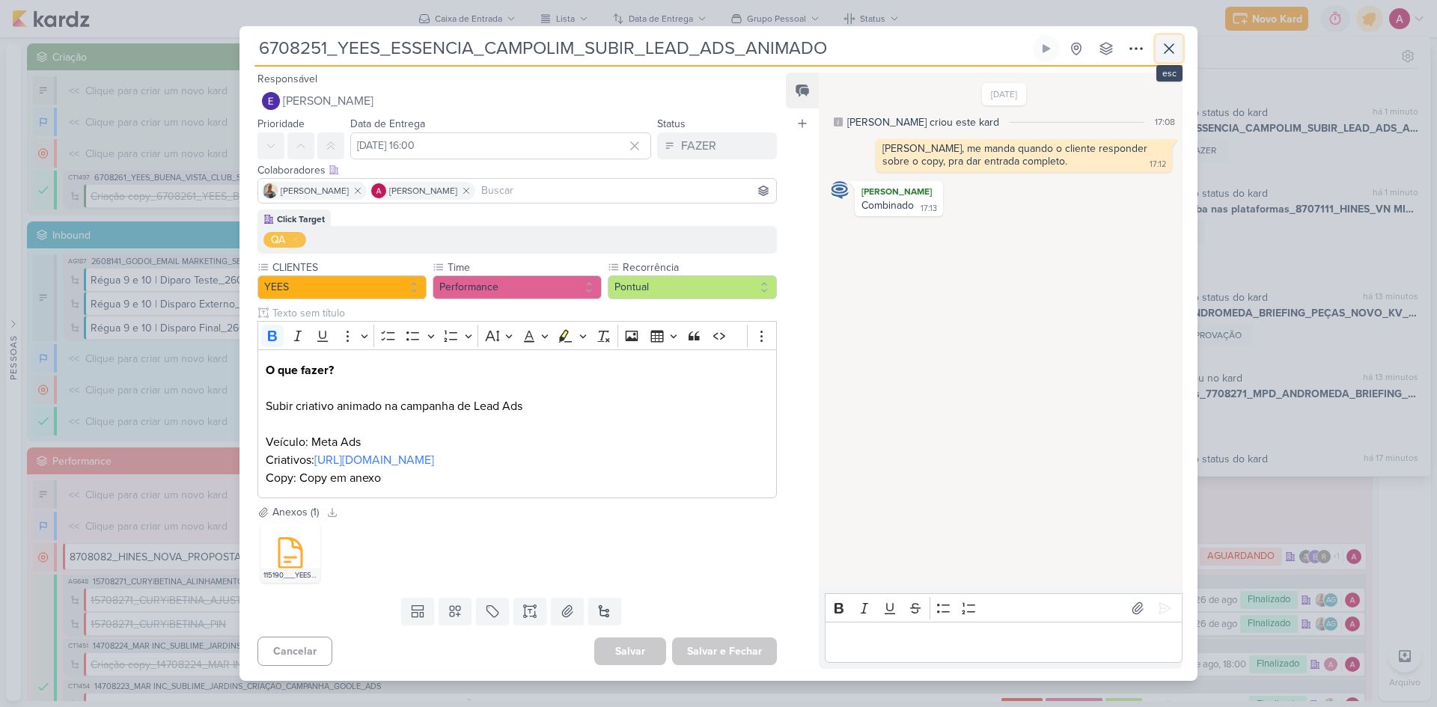
click at [1169, 50] on icon at bounding box center [1169, 49] width 18 height 18
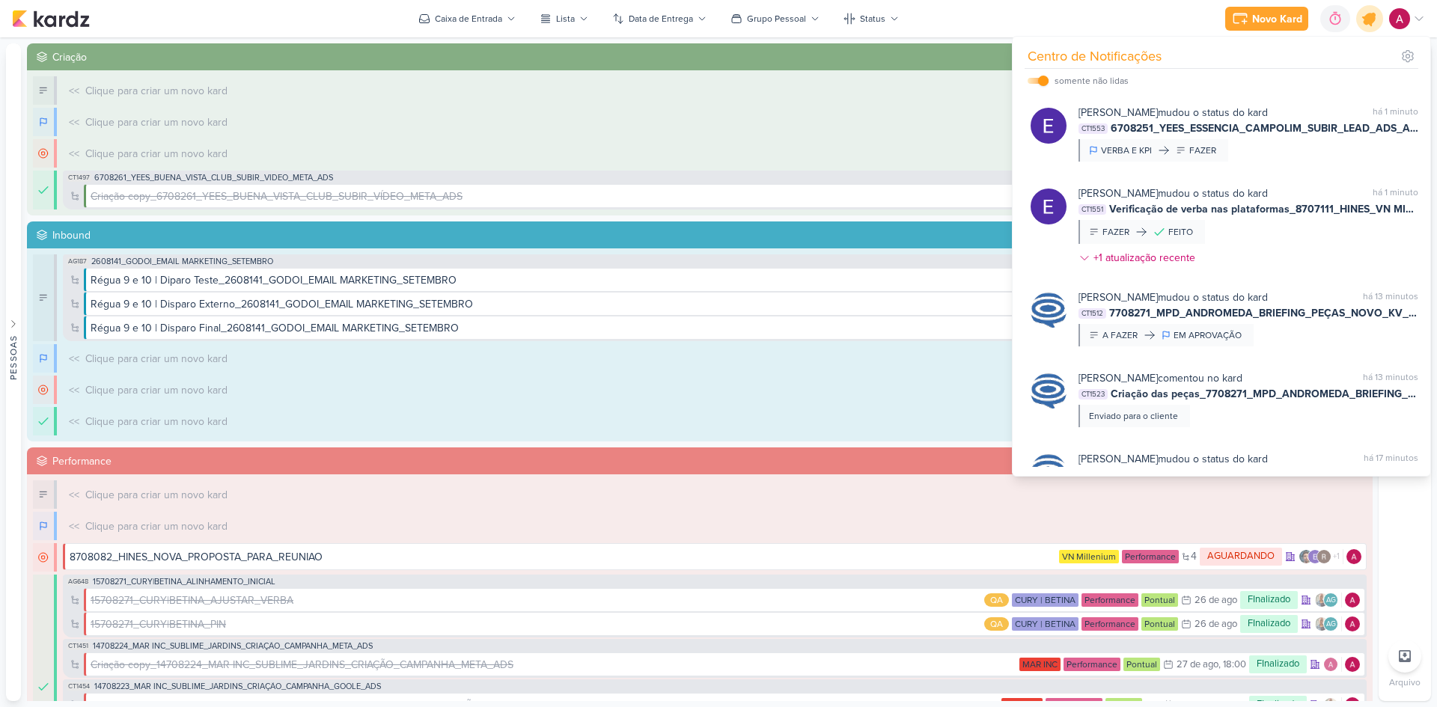
click at [1368, 16] on icon at bounding box center [1370, 19] width 18 height 18
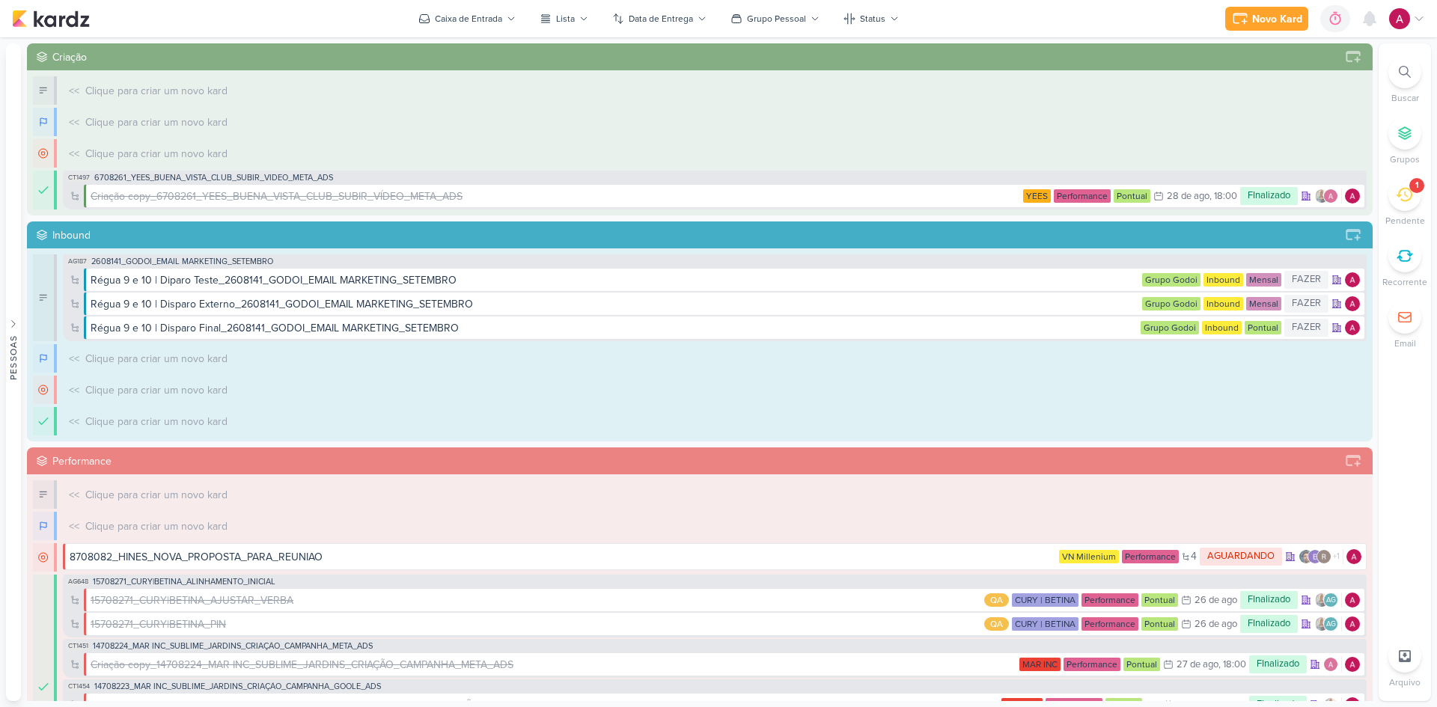
click at [1404, 73] on icon at bounding box center [1405, 72] width 12 height 12
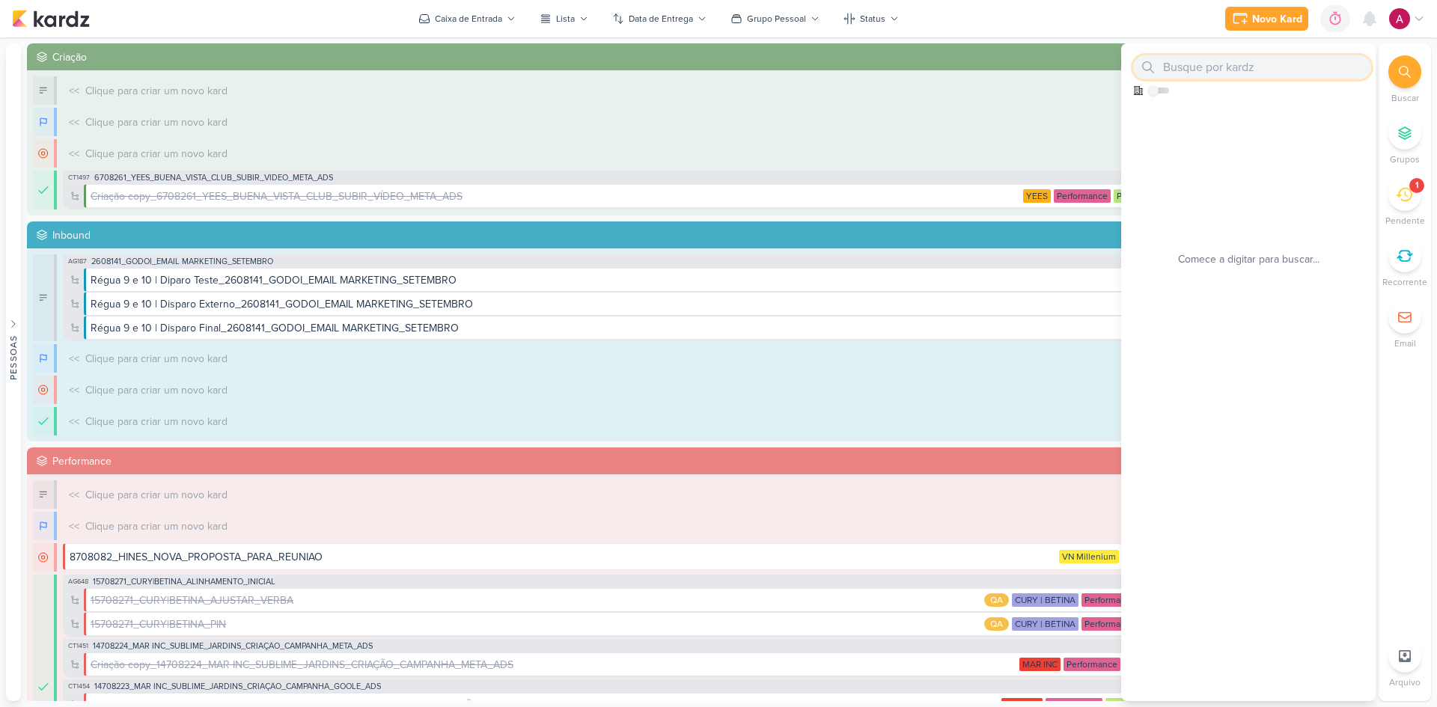
paste input "6708281_YEES_REVISÃO_INTEGRAÇÃO_MORADA"
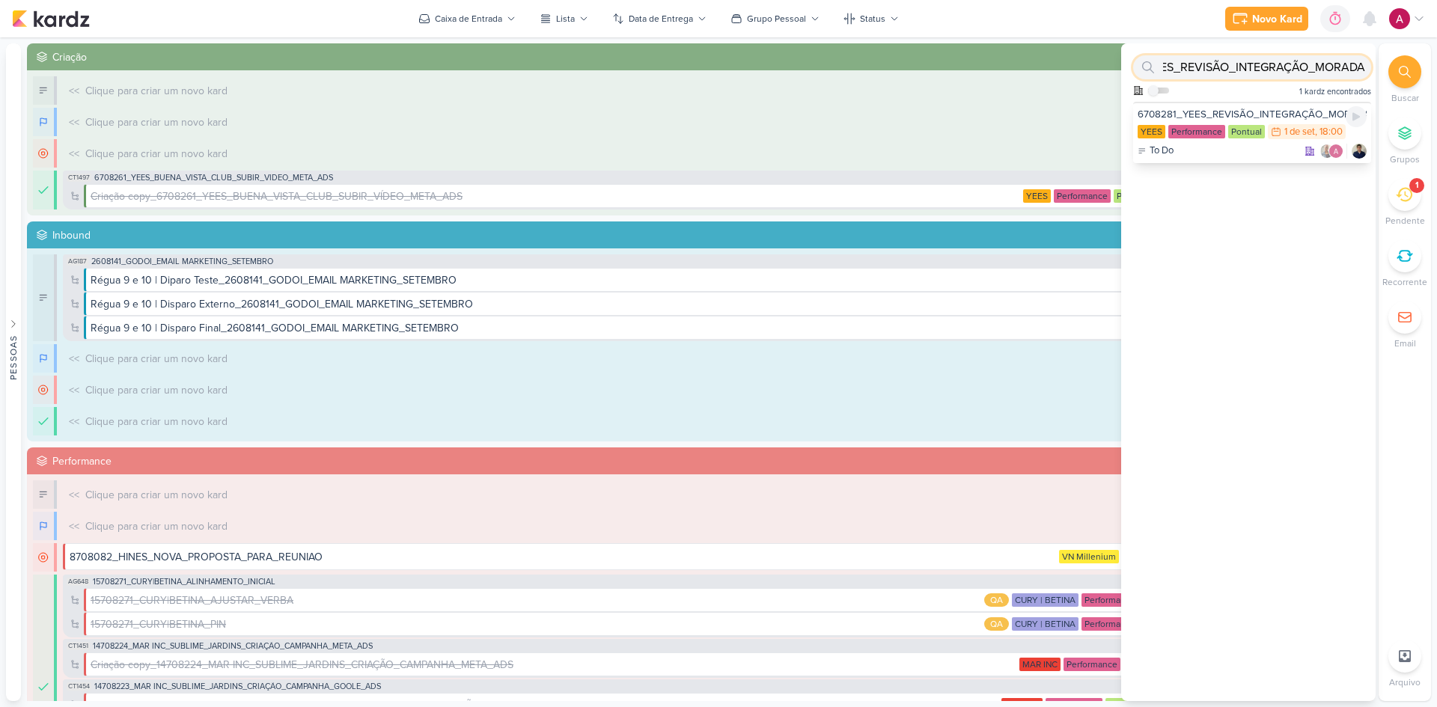
type input "6708281_YEES_REVISÃO_INTEGRAÇÃO_MORADA"
click at [1243, 111] on div "6708281_YEES_REVISÃO_INTEGRAÇÃO_MORADA" at bounding box center [1252, 114] width 229 height 13
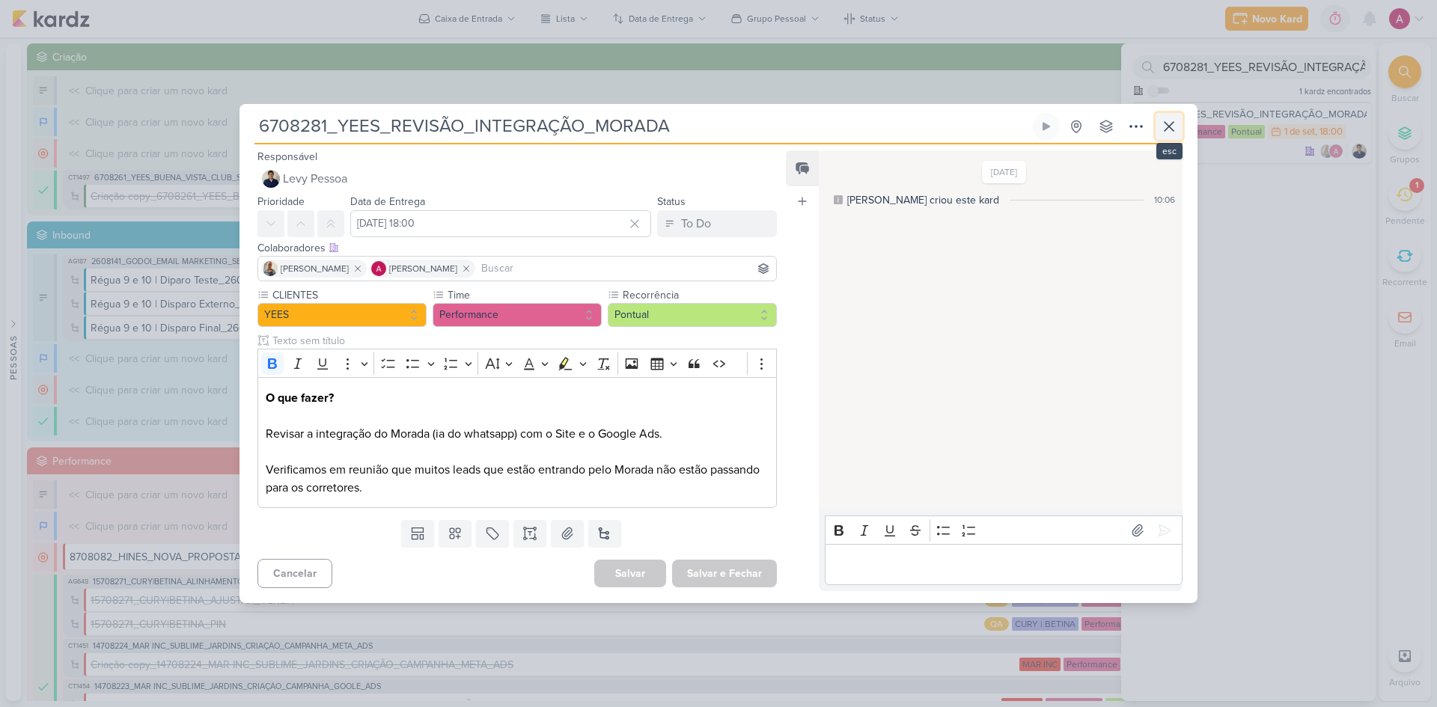
click at [1165, 132] on icon at bounding box center [1169, 127] width 18 height 18
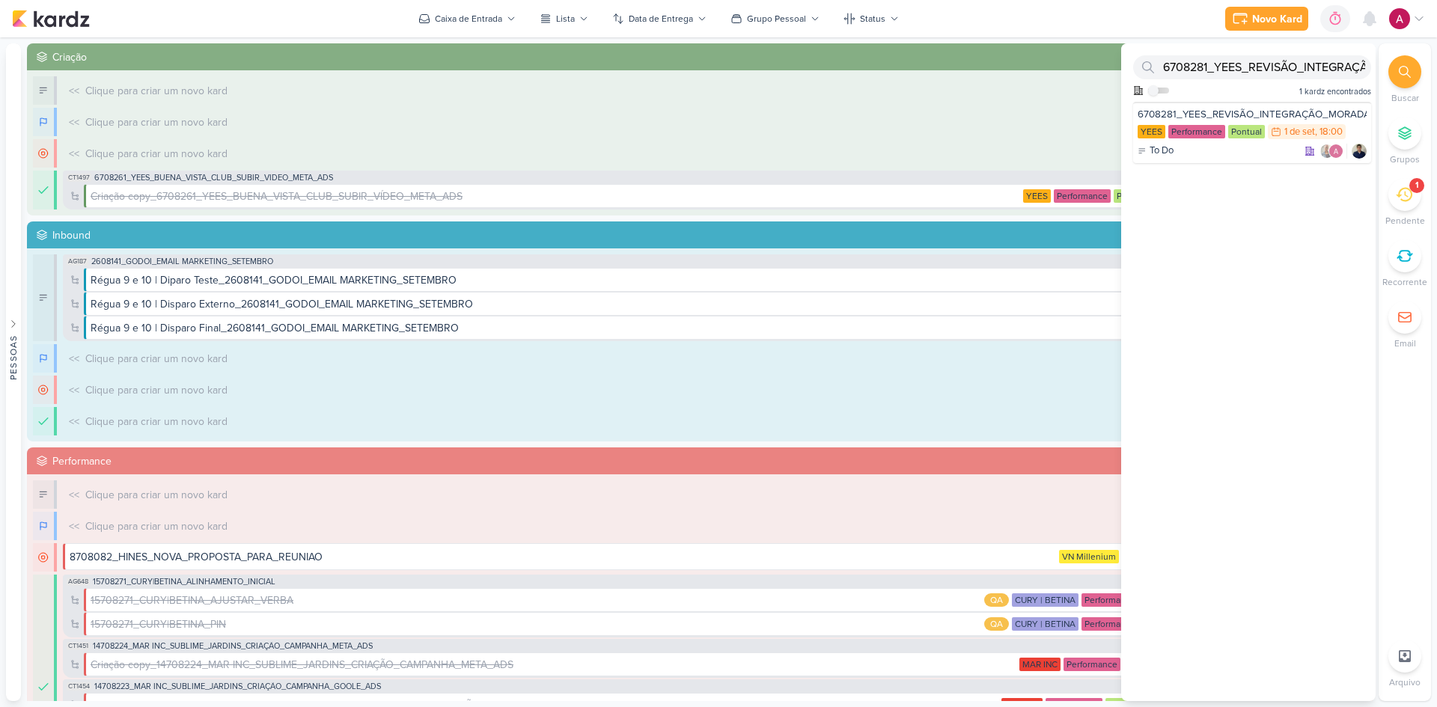
click at [1405, 127] on icon at bounding box center [1405, 133] width 12 height 12
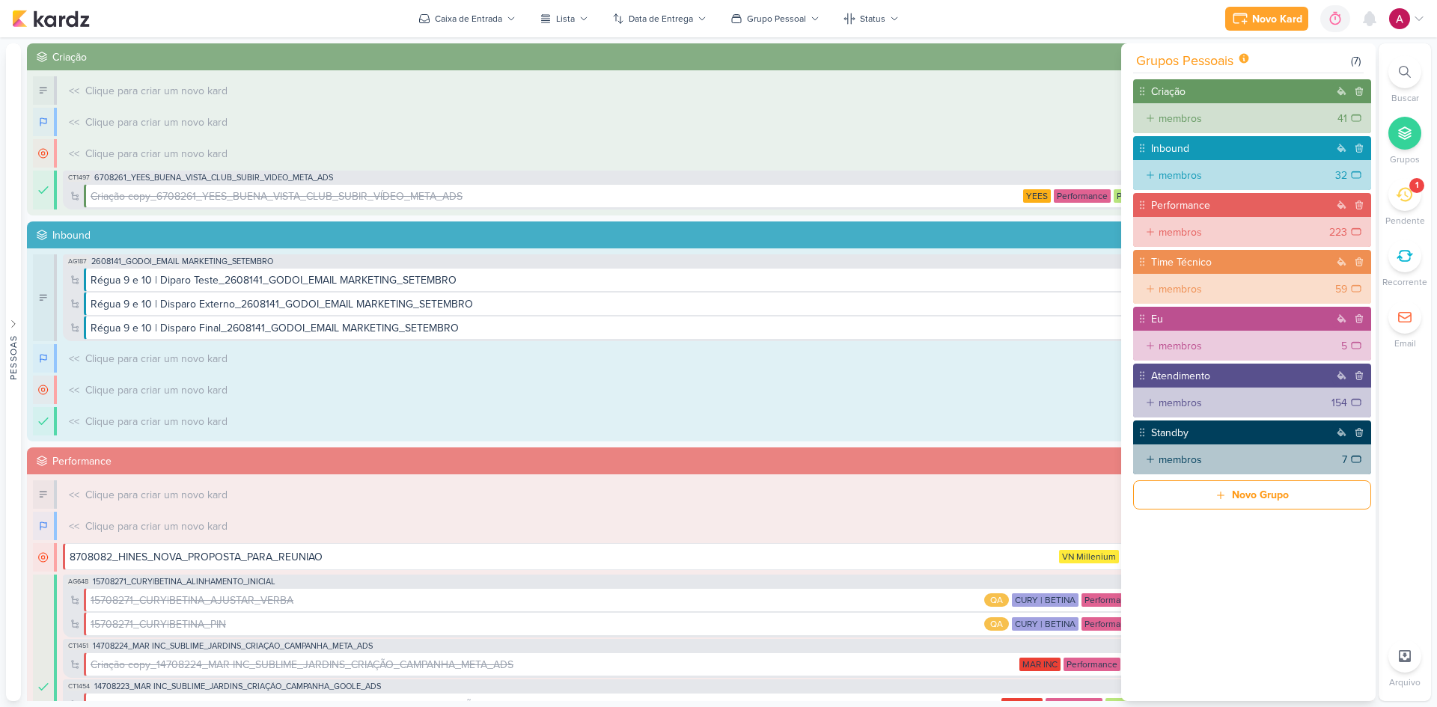
click at [1396, 135] on div at bounding box center [1404, 133] width 33 height 33
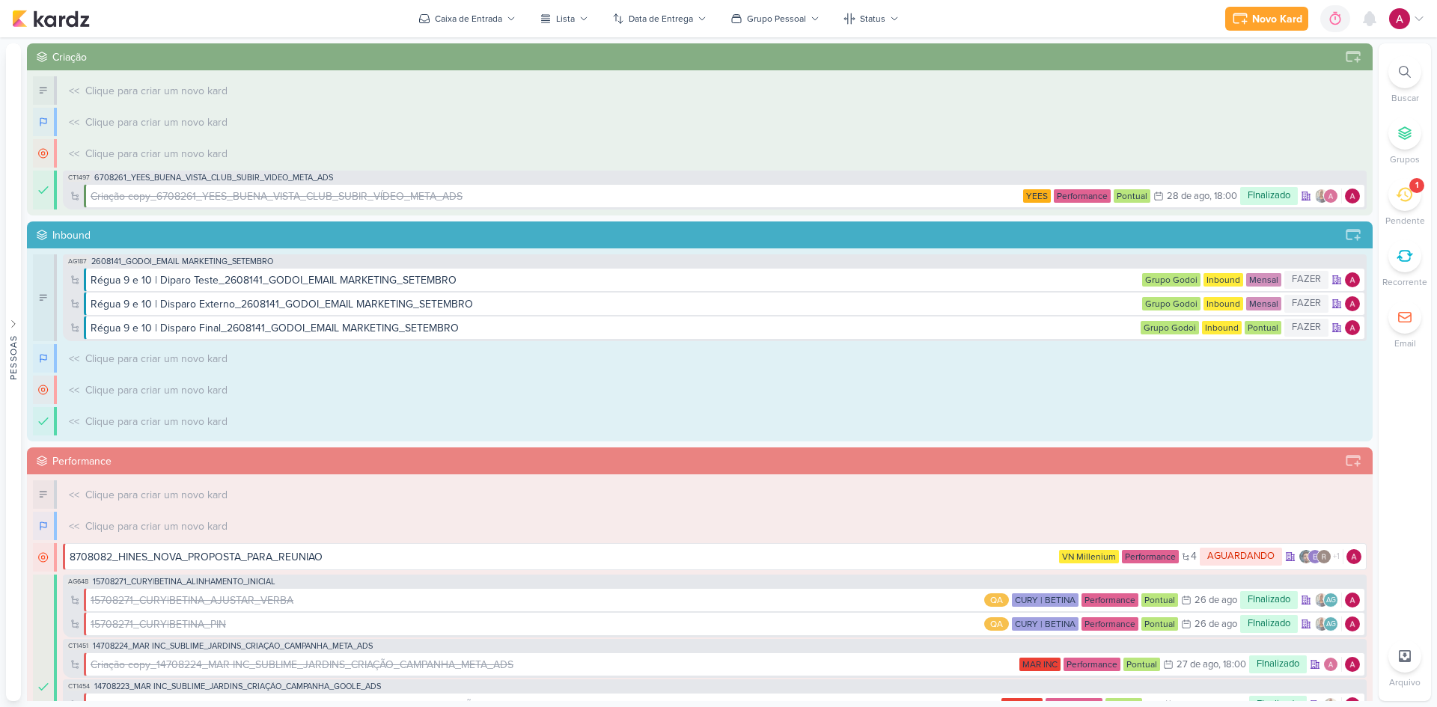
click at [1413, 201] on div "1" at bounding box center [1404, 194] width 33 height 33
